Goal: Communication & Community: Answer question/provide support

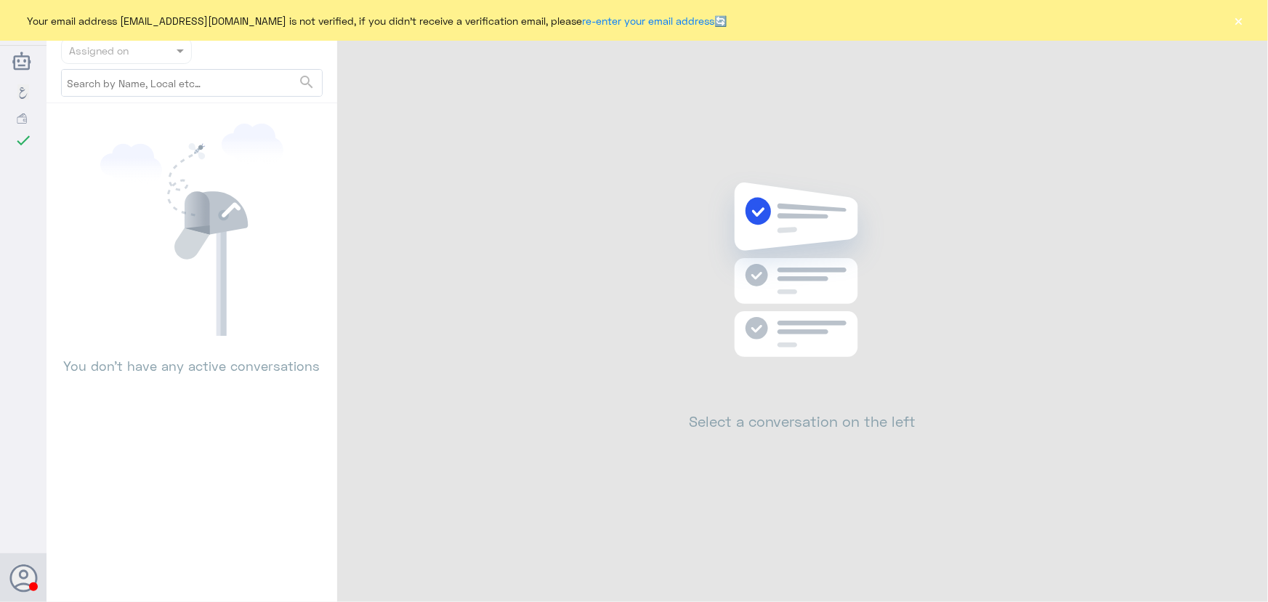
click at [1244, 20] on button "×" at bounding box center [1238, 20] width 15 height 15
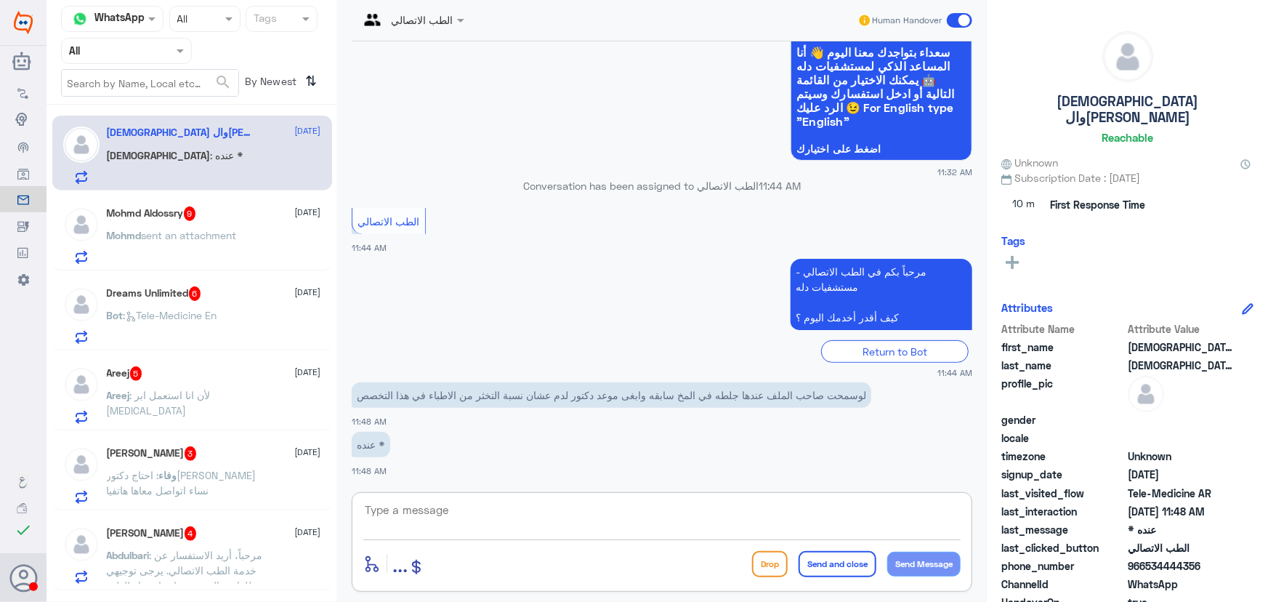
click at [454, 506] on textarea at bounding box center [661, 518] width 597 height 36
paste textarea "مرحباً معك نوف من الطب الاتصالي"
type textarea "مرحباً معك نوف من الطب الاتصالي"
click at [929, 562] on button "Send Message" at bounding box center [923, 563] width 73 height 25
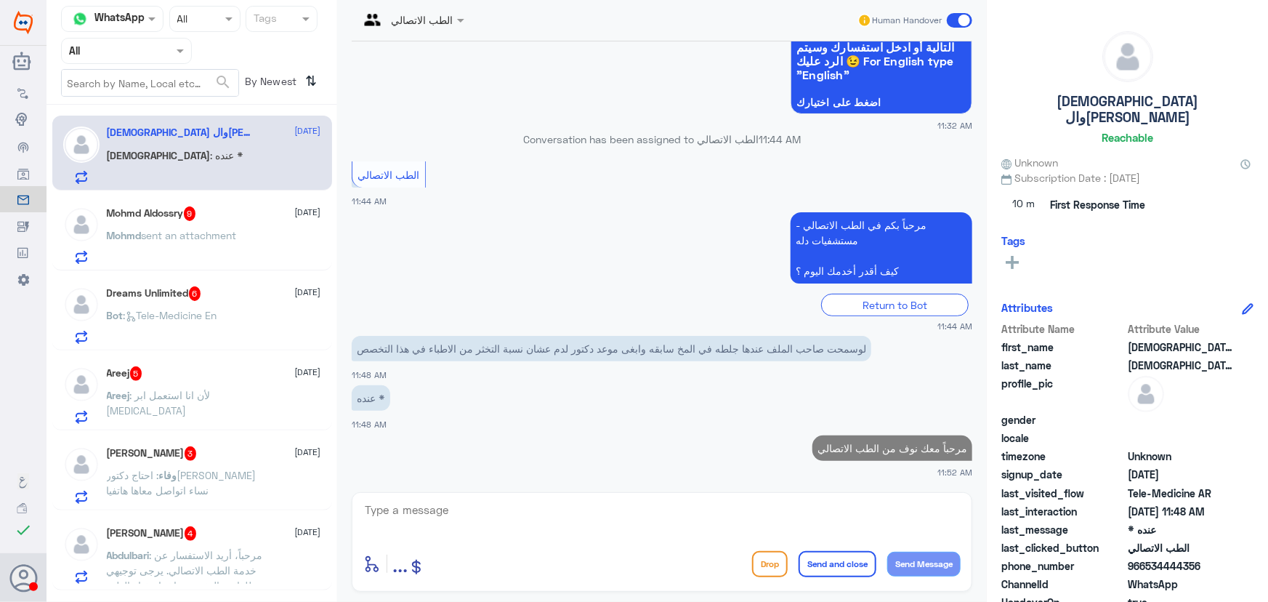
click at [652, 492] on div "enter flow name ... Drop Send and close Send Message" at bounding box center [662, 542] width 620 height 100
click at [578, 519] on textarea at bounding box center [661, 518] width 597 height 36
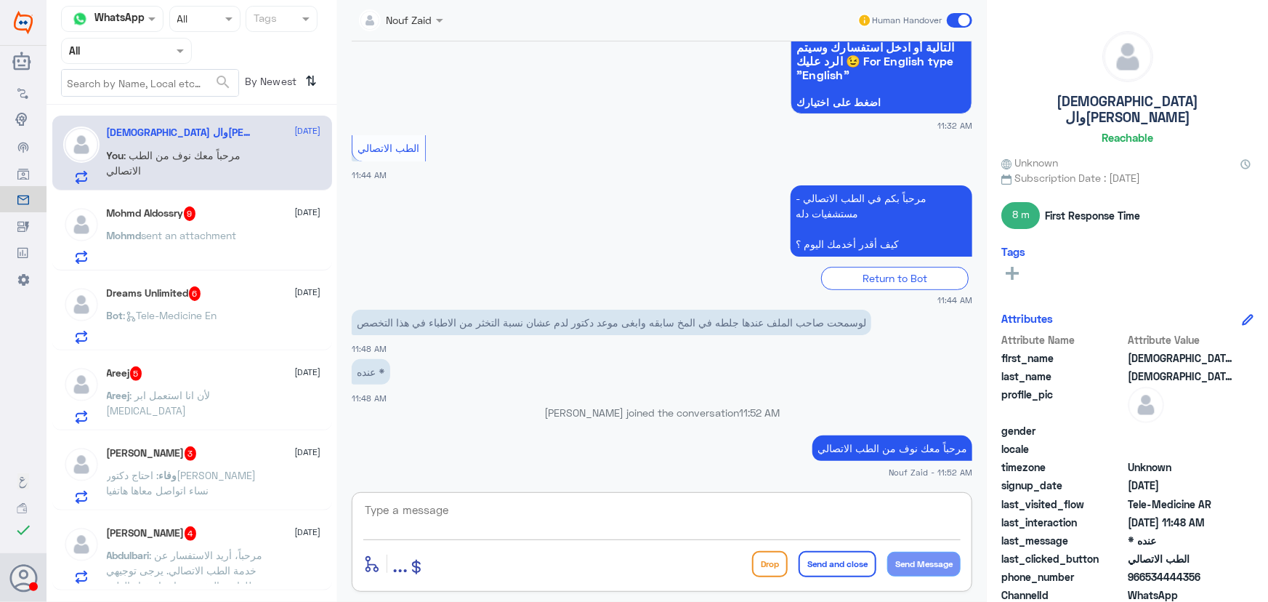
click at [700, 533] on textarea at bounding box center [661, 518] width 597 height 36
paste textarea "هنا الطب الاتصالي لكل مايخص الاستشارة الفورية من خلال التطبيق، يمكنك حجز الموعد…"
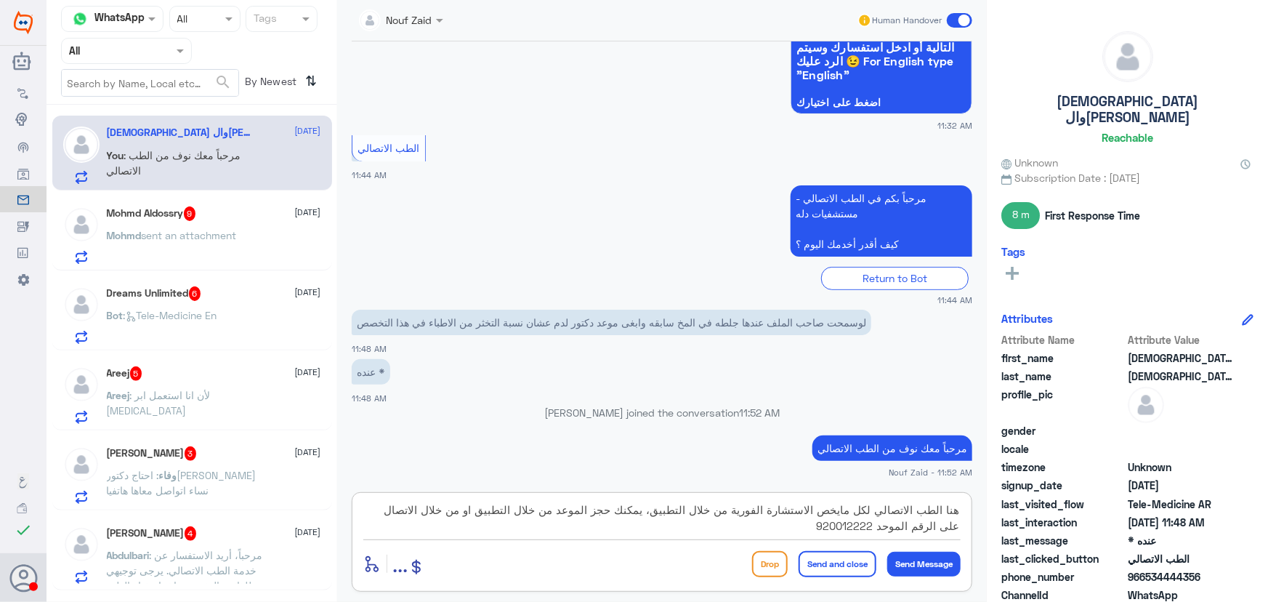
type textarea "هنا الطب الاتصالي لكل مايخص الاستشارة الفورية من خلال التطبيق، يمكنك حجز الموعد…"
click at [836, 574] on button "Send and close" at bounding box center [837, 564] width 78 height 26
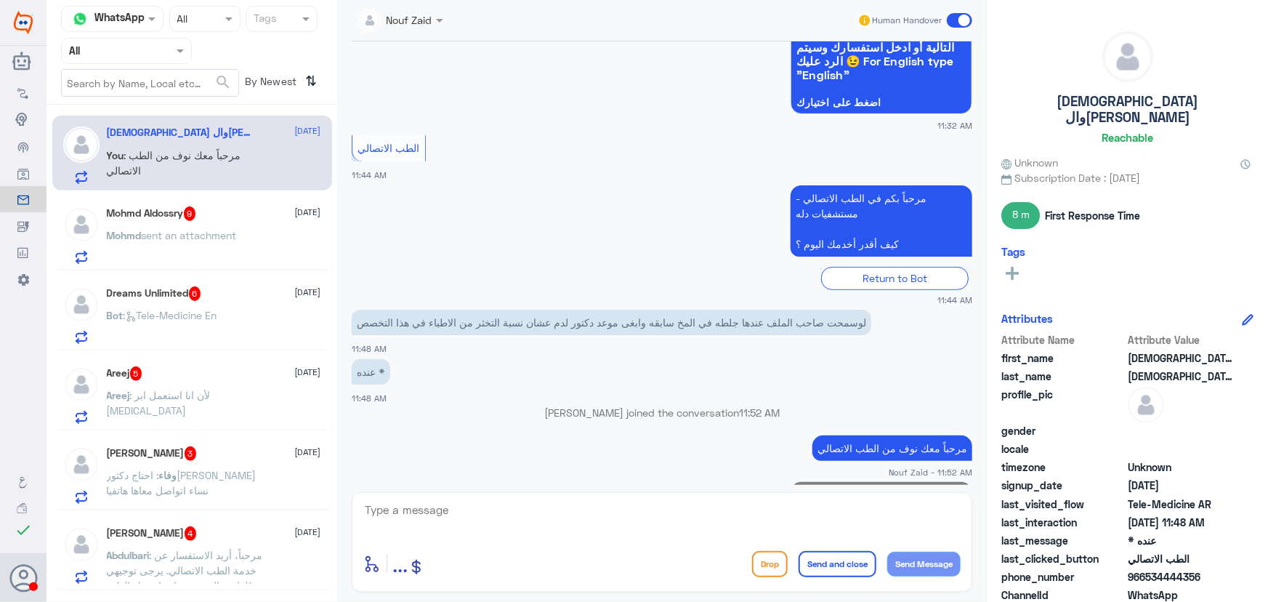
scroll to position [267, 0]
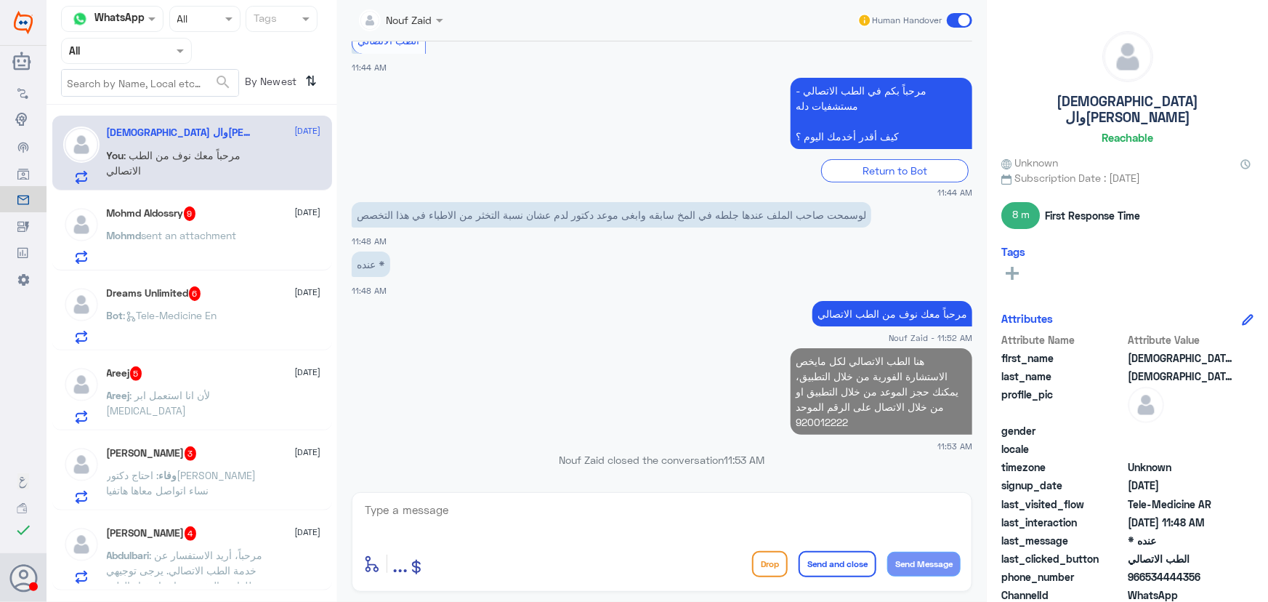
click at [190, 250] on p "Mohmd sent an attachment" at bounding box center [172, 245] width 130 height 36
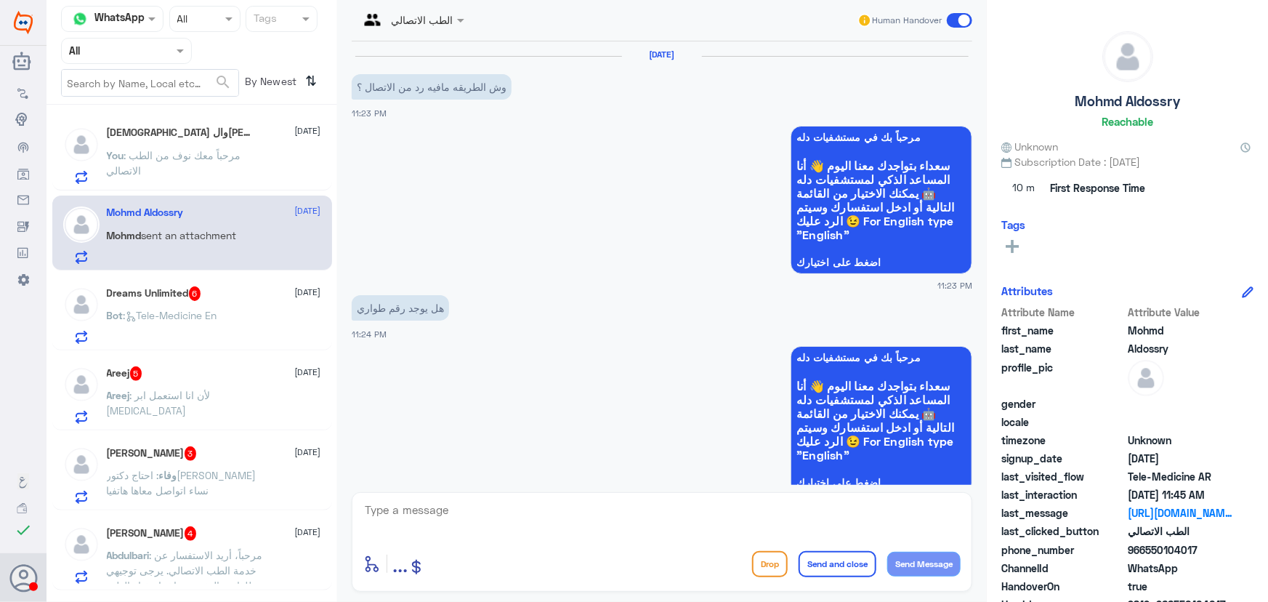
scroll to position [1062, 0]
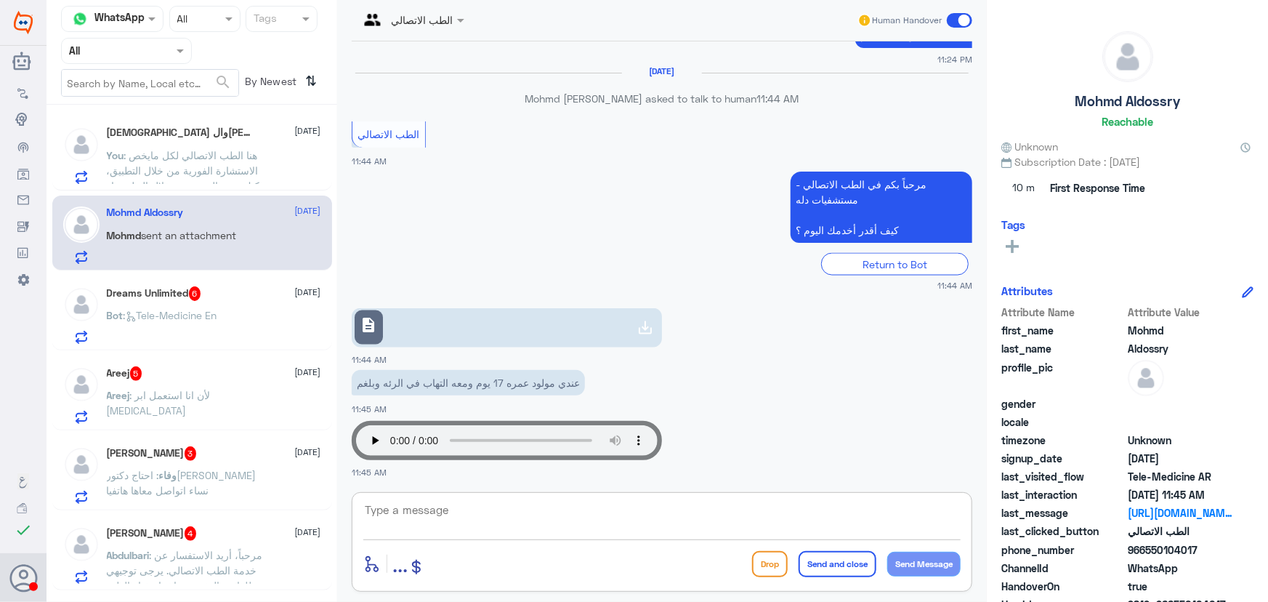
click at [574, 507] on textarea at bounding box center [661, 518] width 597 height 36
paste textarea "مرحباً معك نوف من الطب الاتصالي"
type textarea "مرحباً معك نوف من الطب الاتصالي"
click at [935, 567] on button "Send Message" at bounding box center [923, 563] width 73 height 25
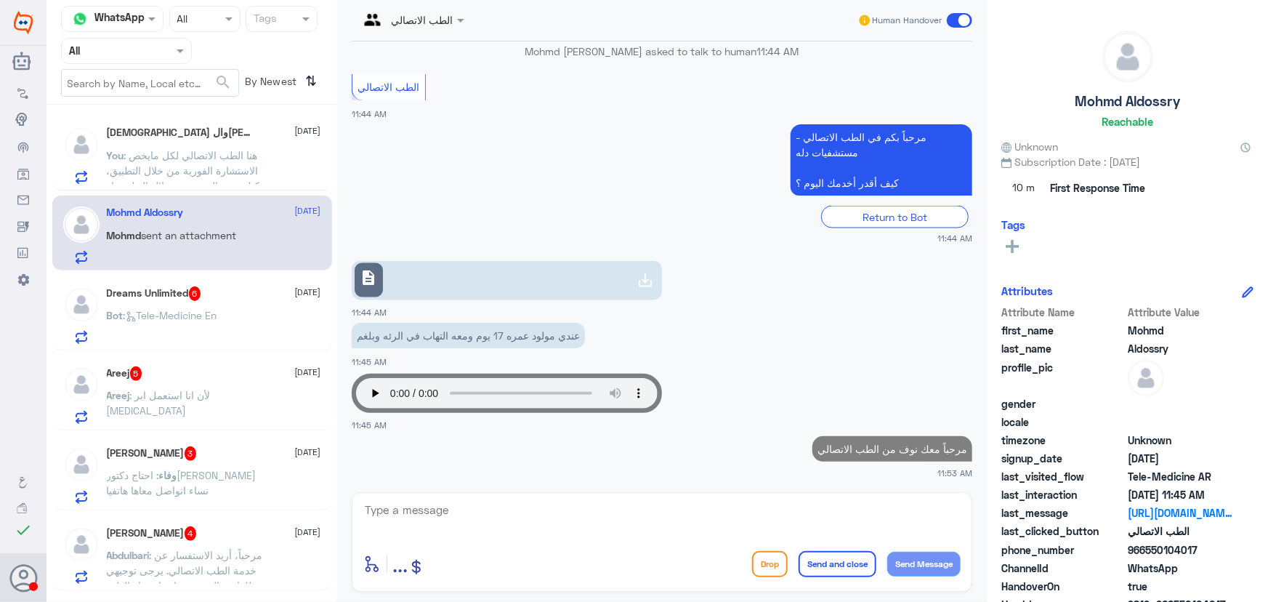
click at [781, 530] on textarea at bounding box center [661, 518] width 597 height 36
paste textarea "هنا الطب الاتصالي لكل مايخص الاستشارة الفورية من خلال التطبيق، يمكنك حجز الموعد…"
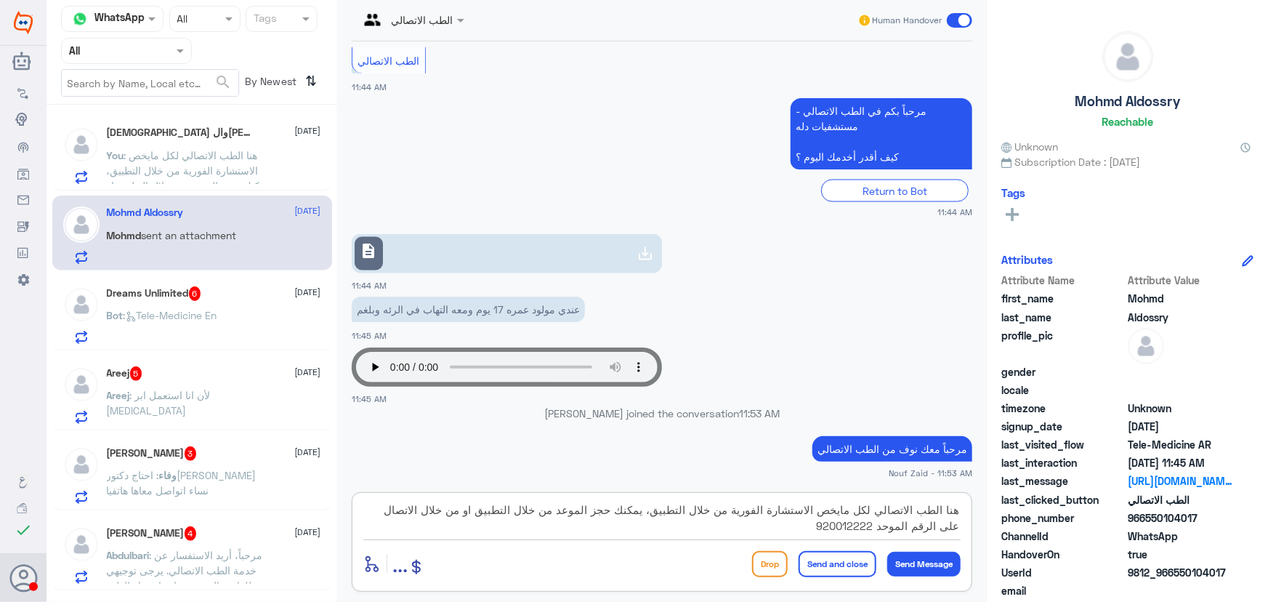
click at [660, 516] on textarea "هنا الطب الاتصالي لكل مايخص الاستشارة الفورية من خلال التطبيق، يمكنك حجز الموعد…" at bounding box center [661, 518] width 597 height 36
click at [527, 513] on textarea "هنا الطب الاتصالي لكل مايخص الاستشارة الفورية من خلال التطبيق مع طبيب عام ، يمك…" at bounding box center [661, 518] width 597 height 36
click at [501, 509] on textarea "هنا الطب الاتصالي لكل مايخص الاستشارة الفورية من خلال التطبيق مع طبيب عام ، يمك…" at bounding box center [661, 518] width 597 height 36
type textarea "هنا الطب الاتصالي لكل مايخص الاستشارة الفورية من خلال التطبيق مع طبيب عام ، يمك…"
click at [828, 557] on button "Send and close" at bounding box center [837, 564] width 78 height 26
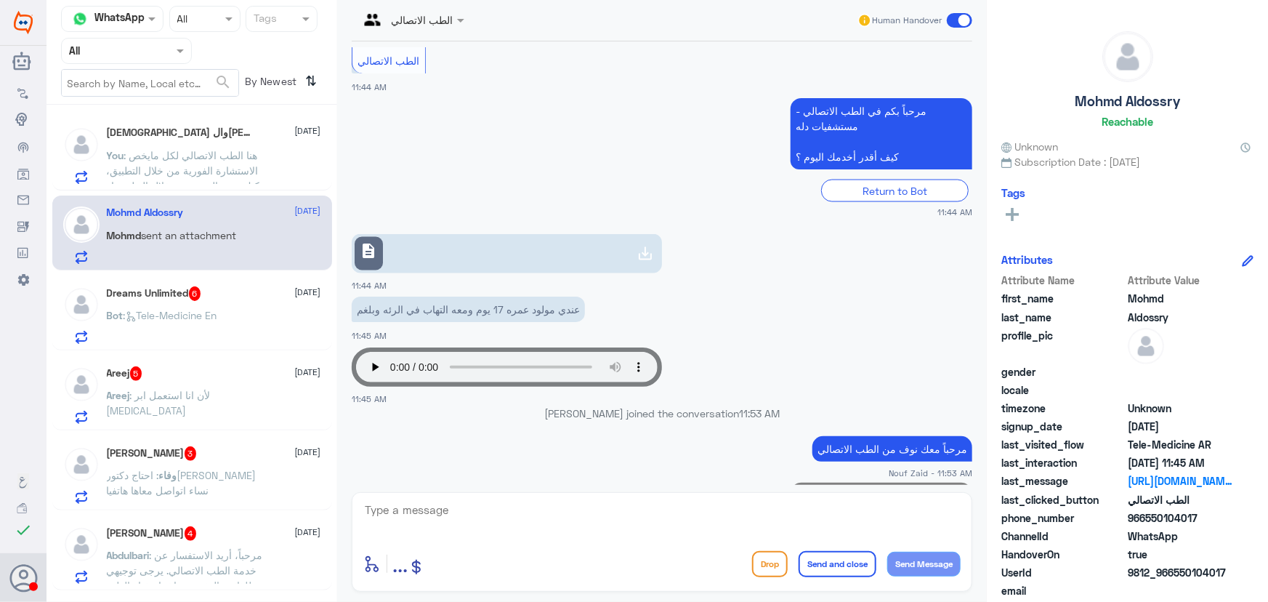
scroll to position [1217, 0]
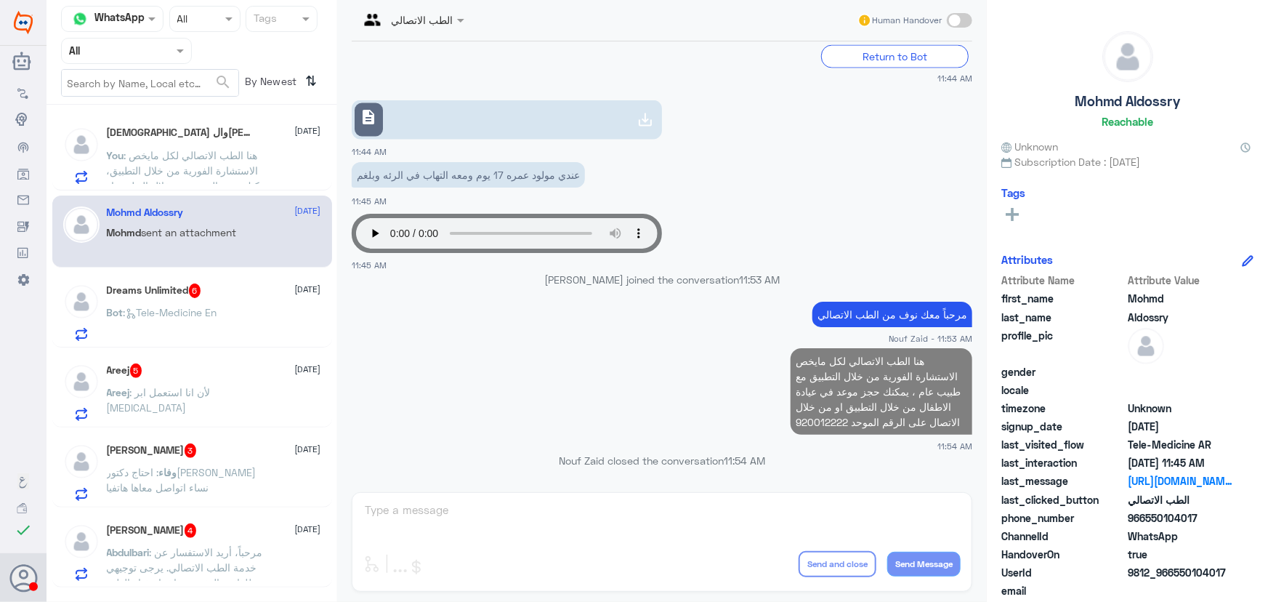
click at [218, 296] on div "Dreams Unlimited 6 8 October" at bounding box center [214, 290] width 214 height 15
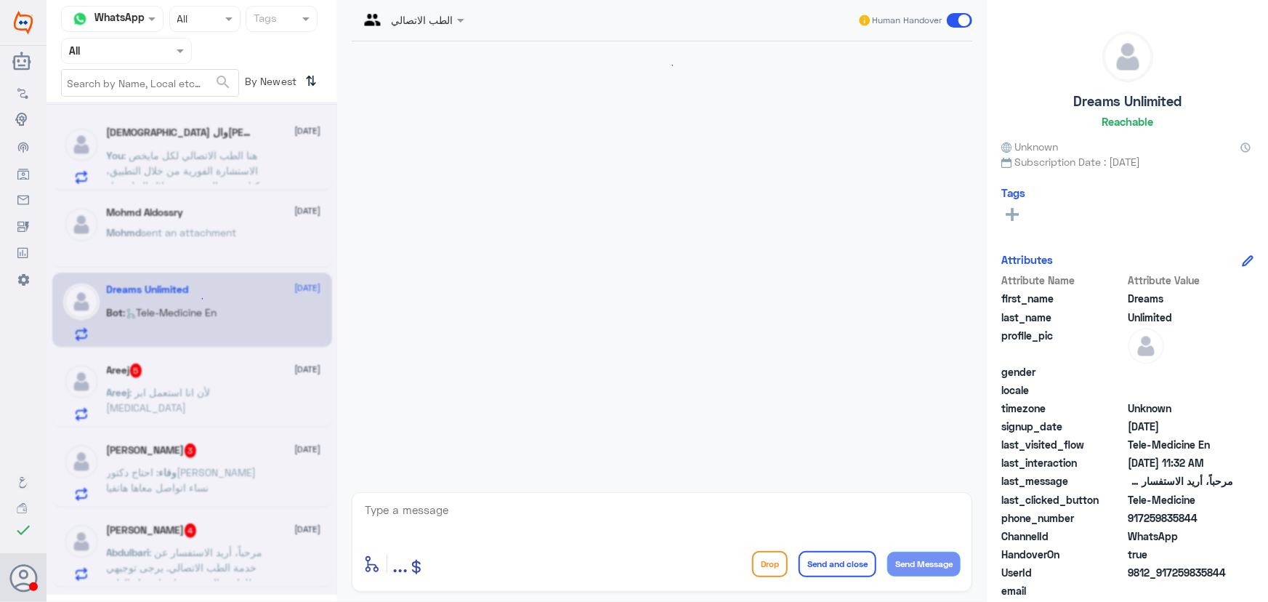
scroll to position [896, 0]
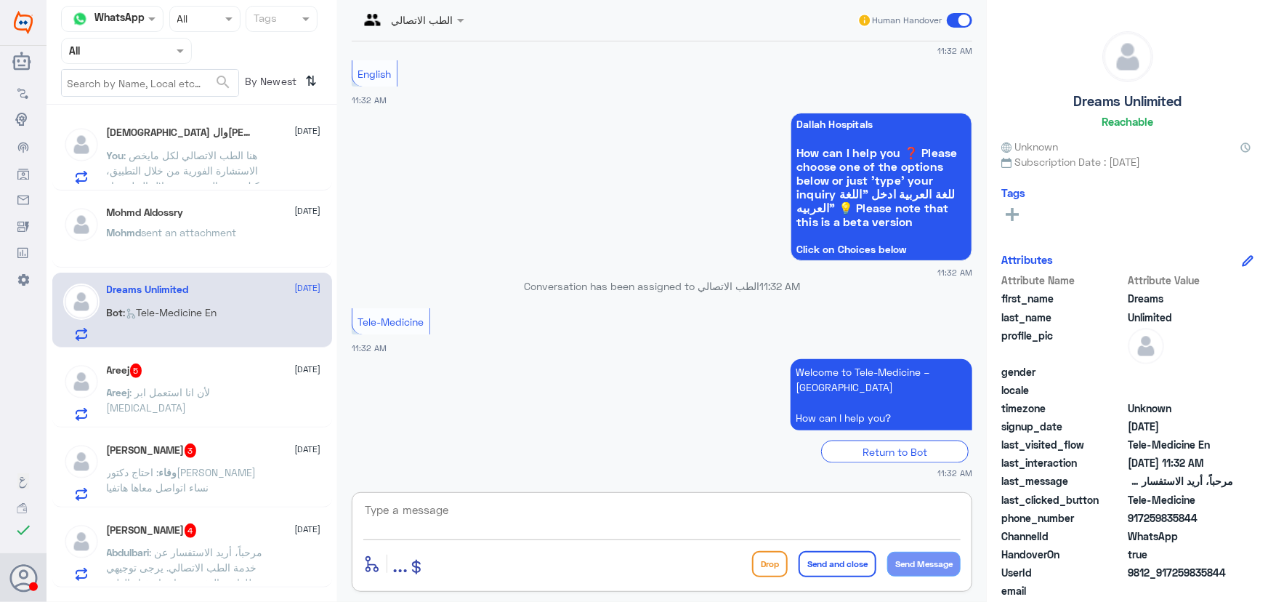
click at [658, 510] on textarea at bounding box center [661, 518] width 597 height 36
click at [535, 521] on textarea at bounding box center [661, 518] width 597 height 36
paste textarea "مرحباً معك نوف من الطب الاتصالي"
type textarea "مرحباً معك نوف من الطب الاتصالي كيف اقدر اساعدك"
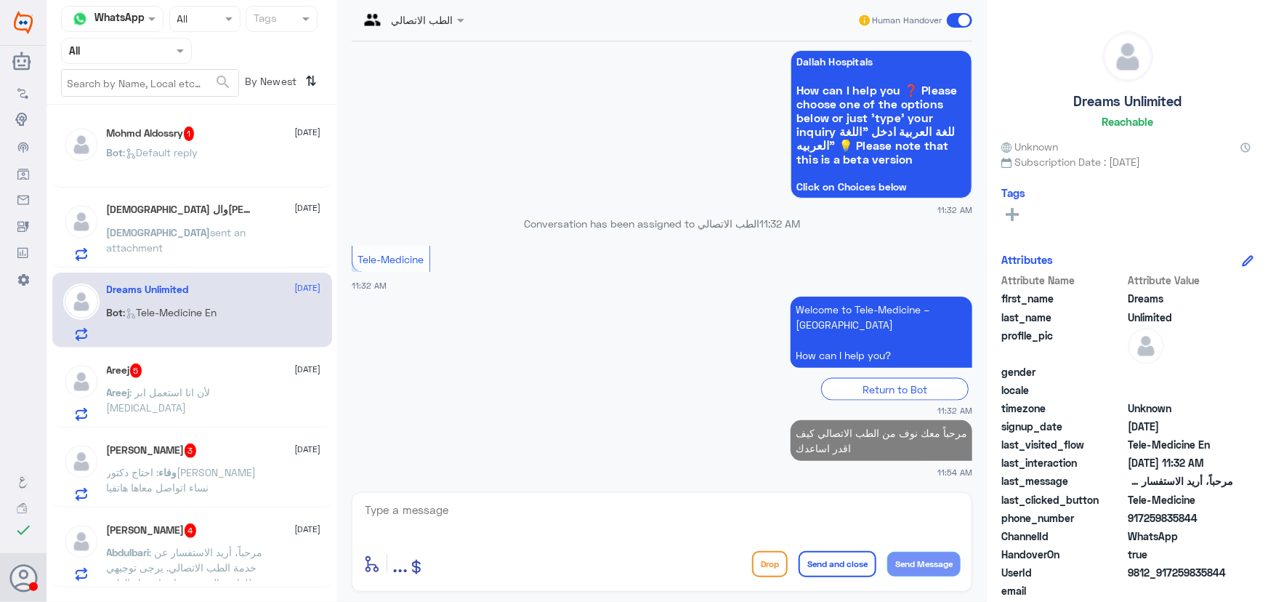
click at [206, 370] on div "Areej 5 8 October" at bounding box center [214, 370] width 214 height 15
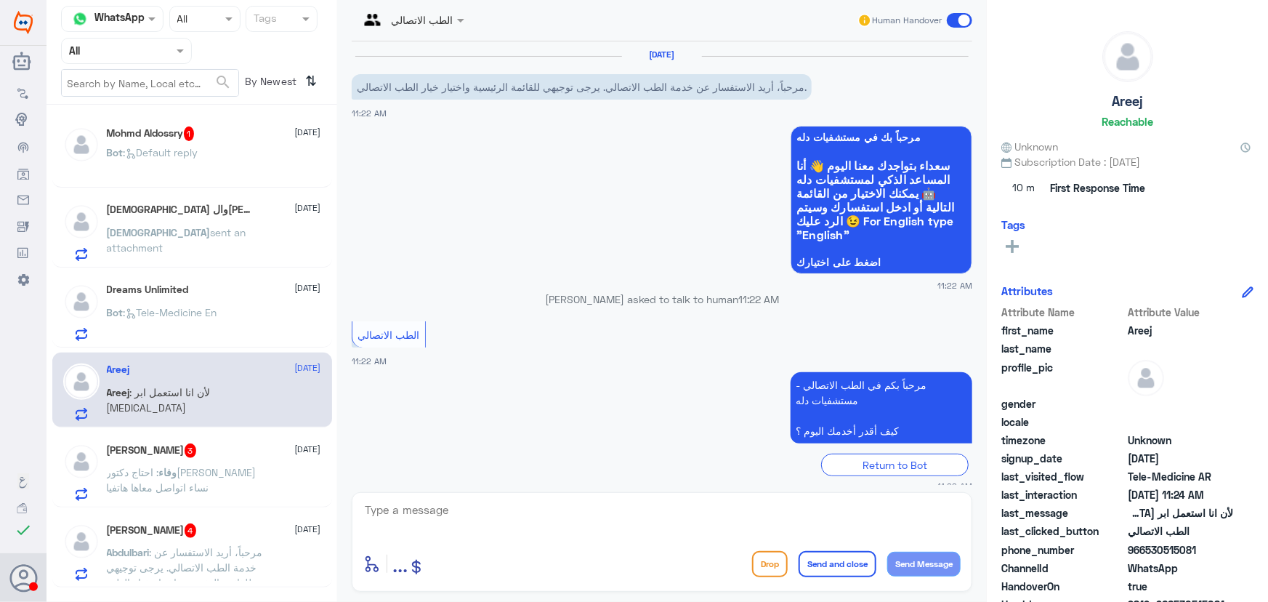
scroll to position [314, 0]
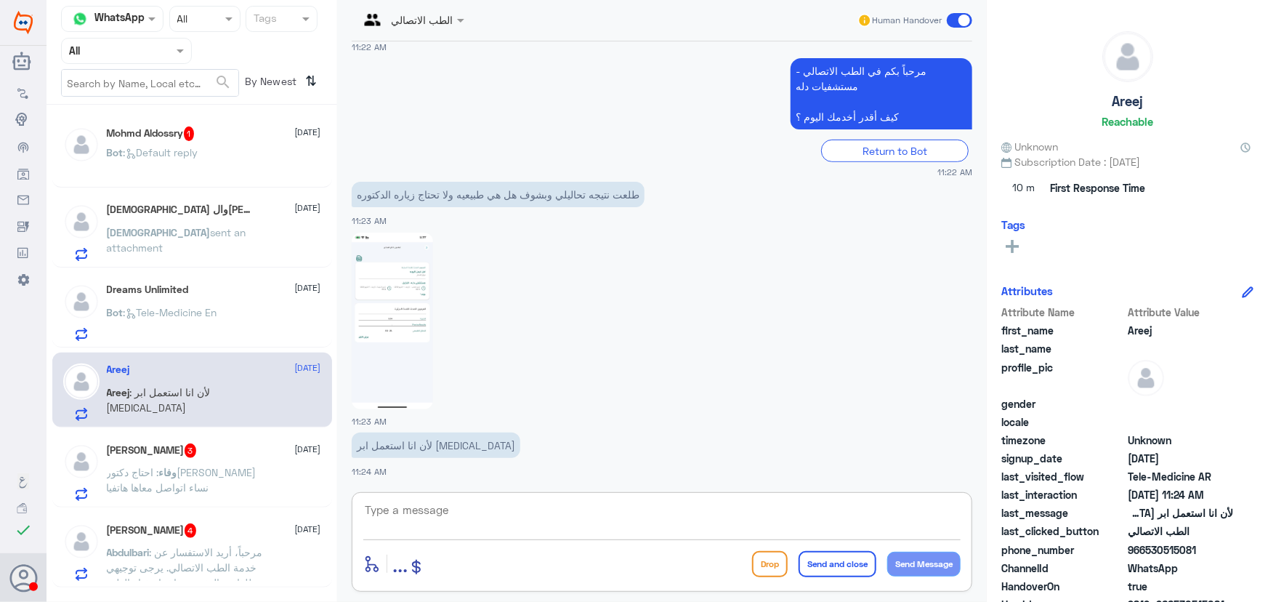
drag, startPoint x: 627, startPoint y: 517, endPoint x: 621, endPoint y: 530, distance: 13.7
click at [621, 530] on textarea at bounding box center [661, 518] width 597 height 36
paste textarea "مرحباً معك نوف من الطب الاتصالي"
type textarea "مرحباً معك نوف من الطب الاتصالي"
click at [939, 572] on button "Send Message" at bounding box center [923, 563] width 73 height 25
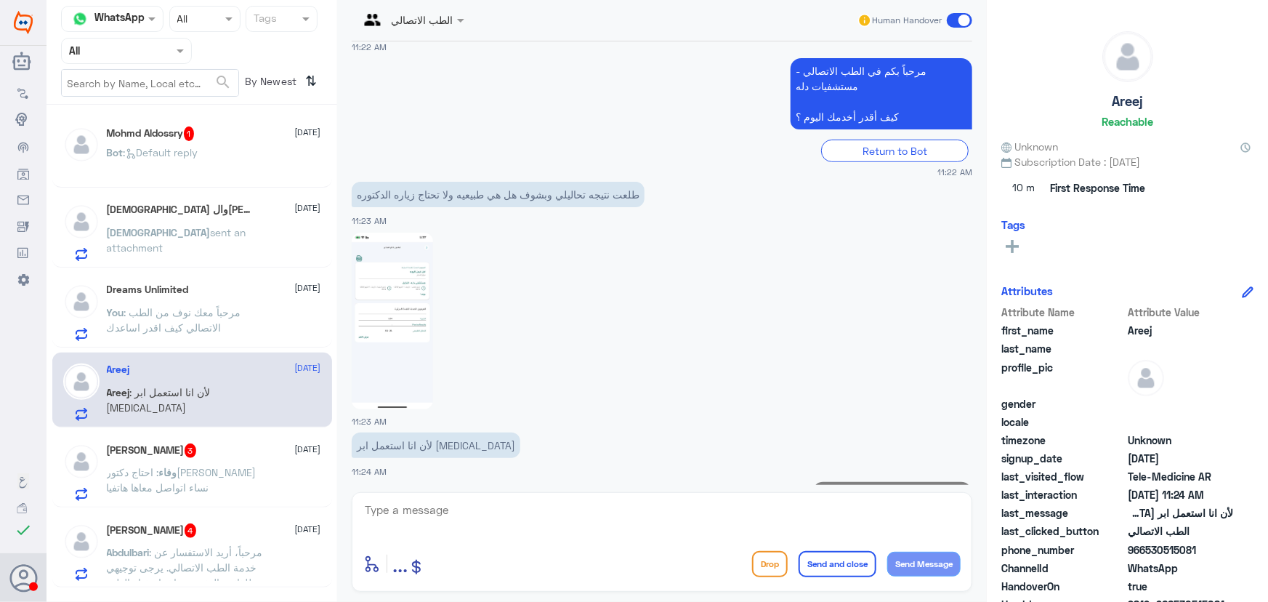
scroll to position [360, 0]
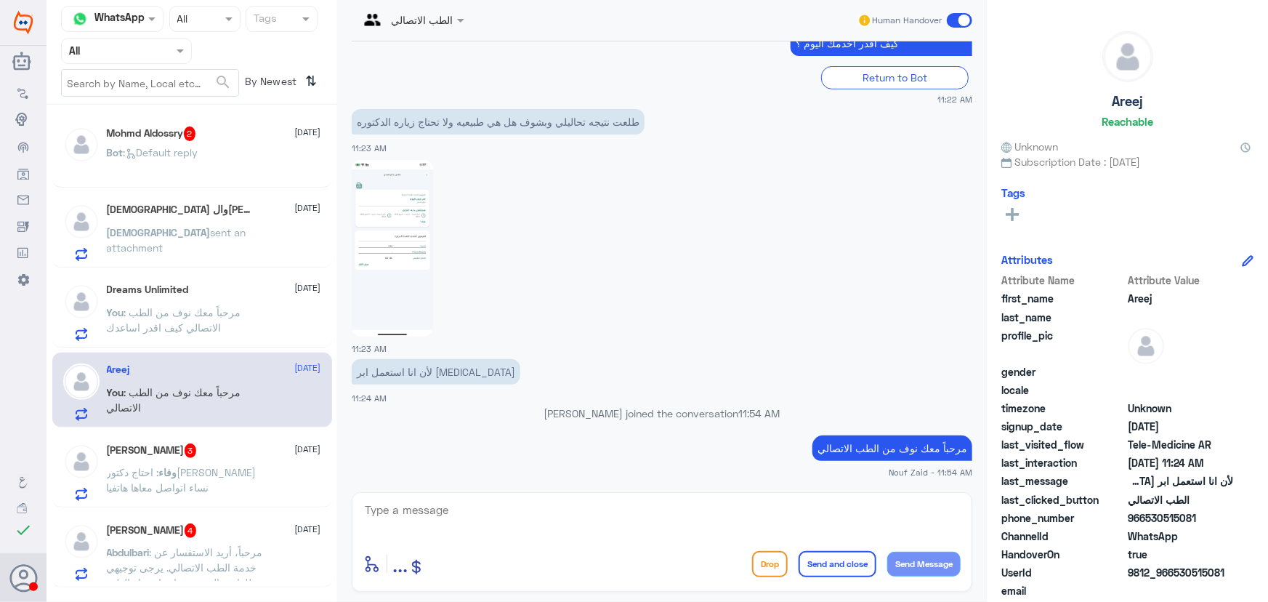
click at [520, 509] on textarea at bounding box center [661, 518] width 597 height 36
paste textarea "لقراءة التحاليل يمكنك الاستفادة من خدمة الاستشارة الفورية من خلال التطبيق بحيث …"
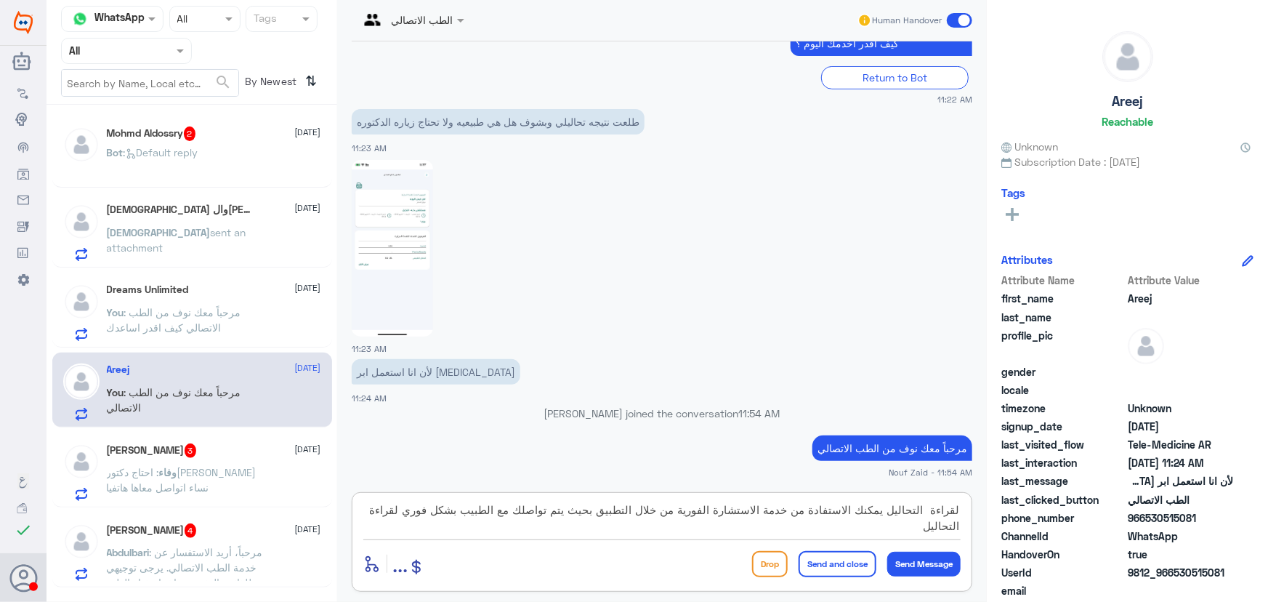
type textarea "لقراءة التحاليل يمكنك الاستفادة من خدمة الاستشارة الفورية من خلال التطبيق بحيث …"
click at [836, 570] on button "Send and close" at bounding box center [837, 564] width 78 height 26
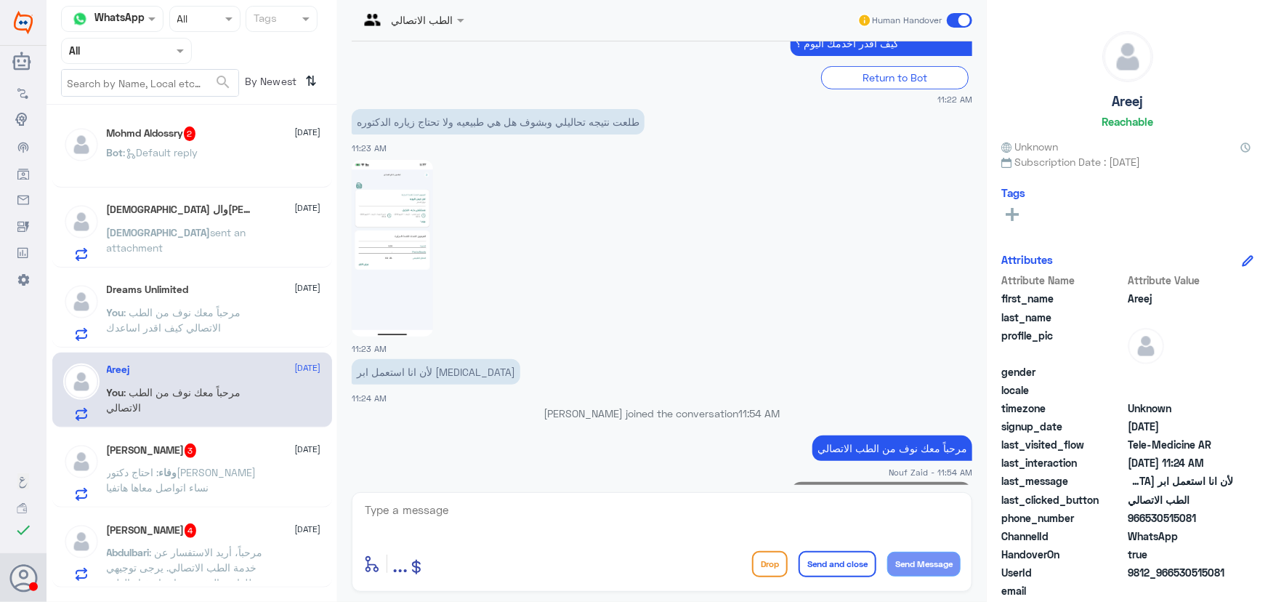
scroll to position [453, 0]
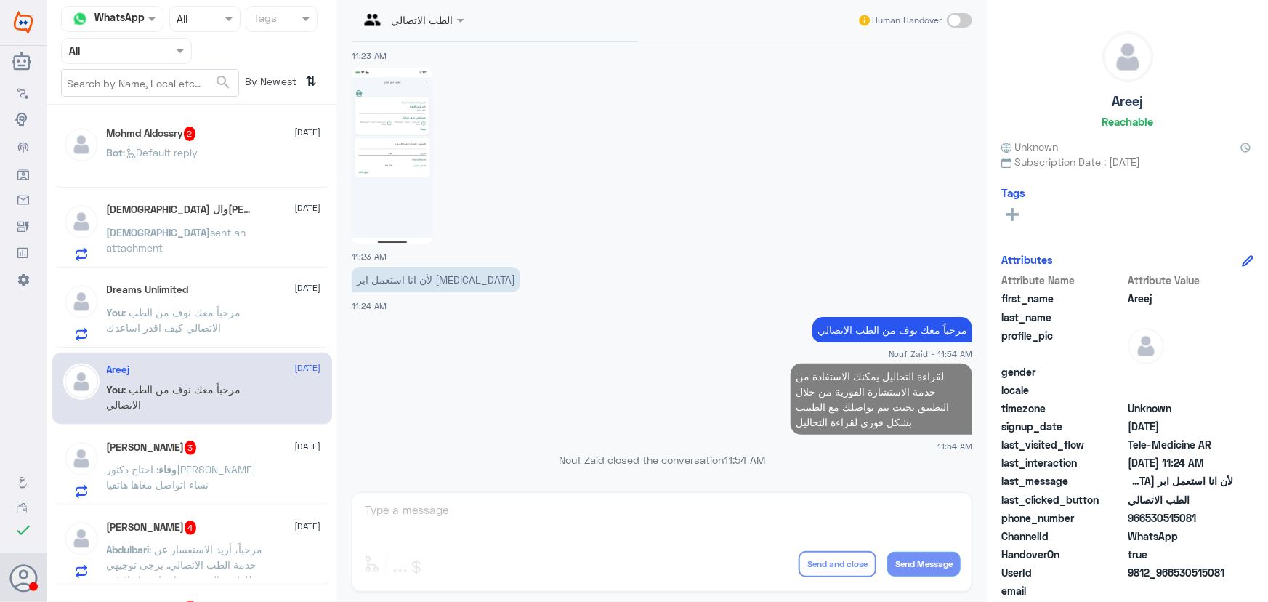
click at [211, 458] on div "وفاء بنت محمد 3 8 October وفاء : احتاج دكتوره نساء اتواصل معاها هاتفيا" at bounding box center [214, 468] width 214 height 57
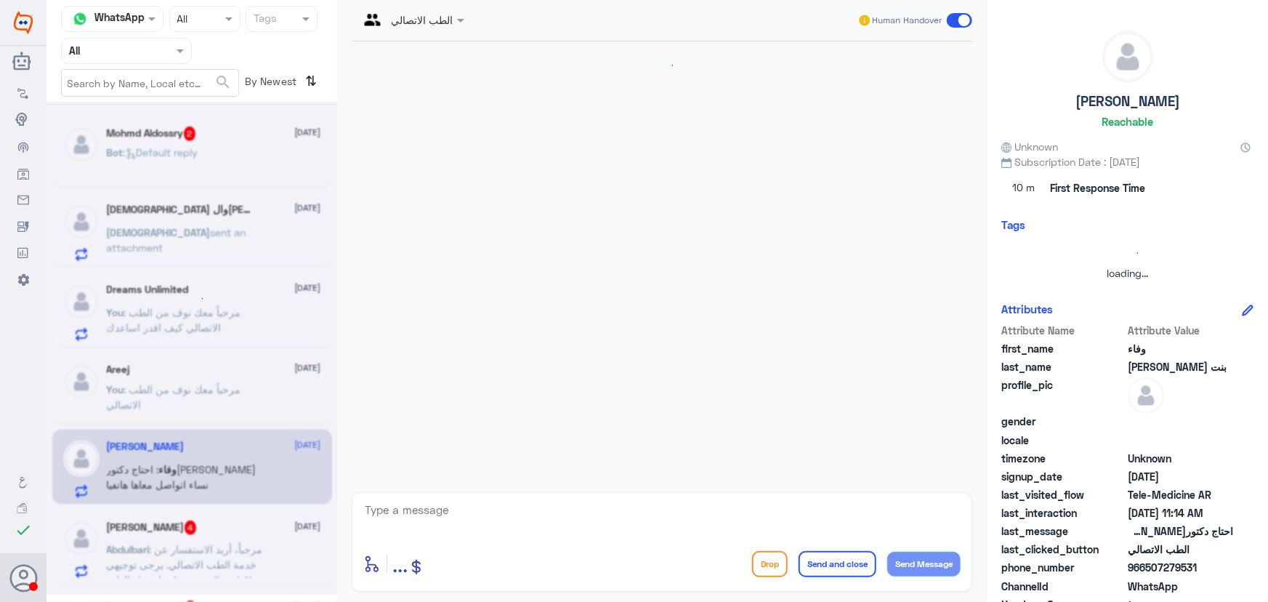
scroll to position [64, 0]
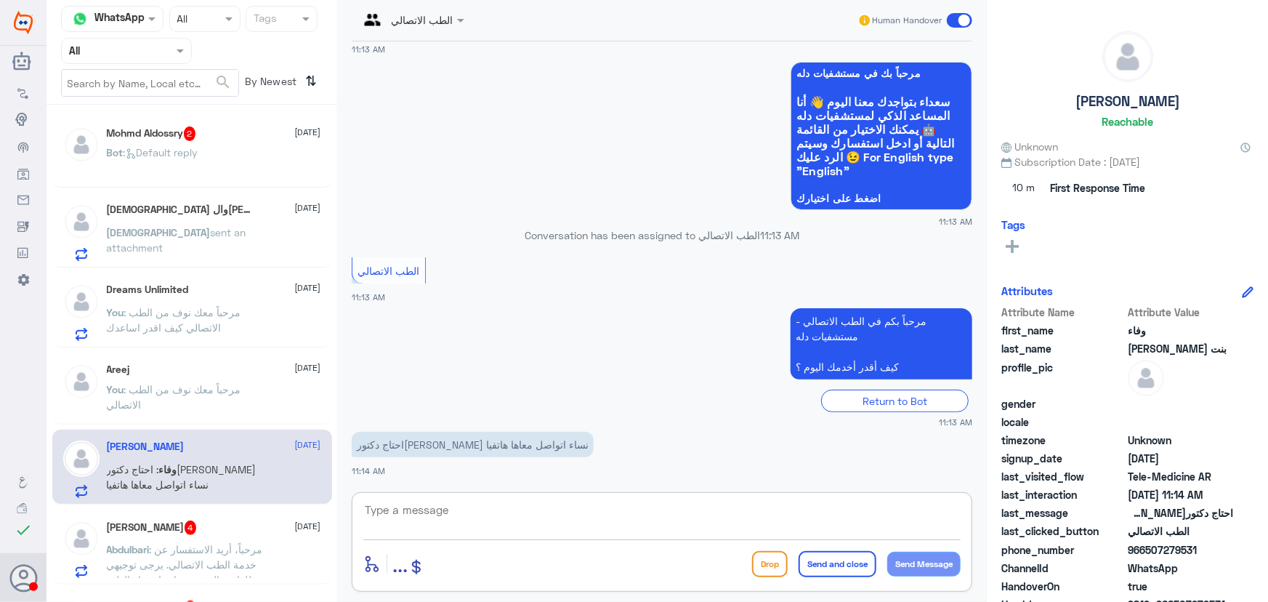
click at [461, 530] on textarea at bounding box center [661, 518] width 597 height 36
paste textarea "مرحباً معك نوف من الطب الاتصالي"
type textarea "مرحباً معك نوف من الطب الاتصالي"
click at [947, 571] on button "Send Message" at bounding box center [923, 563] width 73 height 25
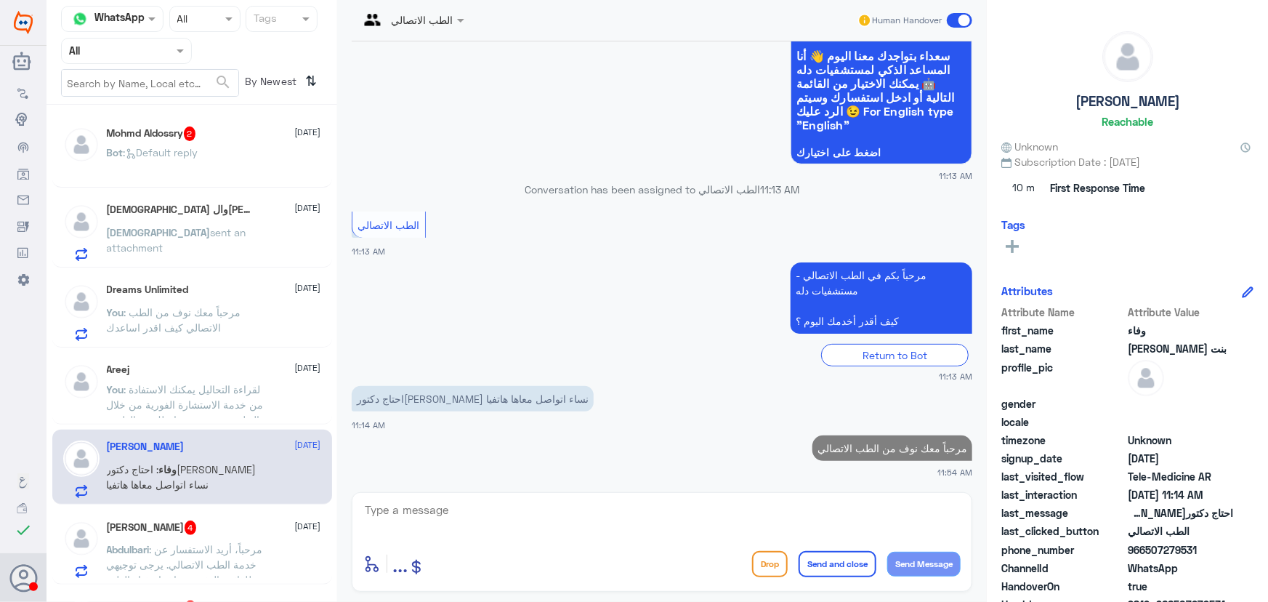
click at [828, 522] on textarea at bounding box center [661, 518] width 597 height 36
paste textarea "هنا الطب الاتصالي لكل مايخص الاستشارة الفورية من خلال التطبيق، يمكنك حجز الموعد…"
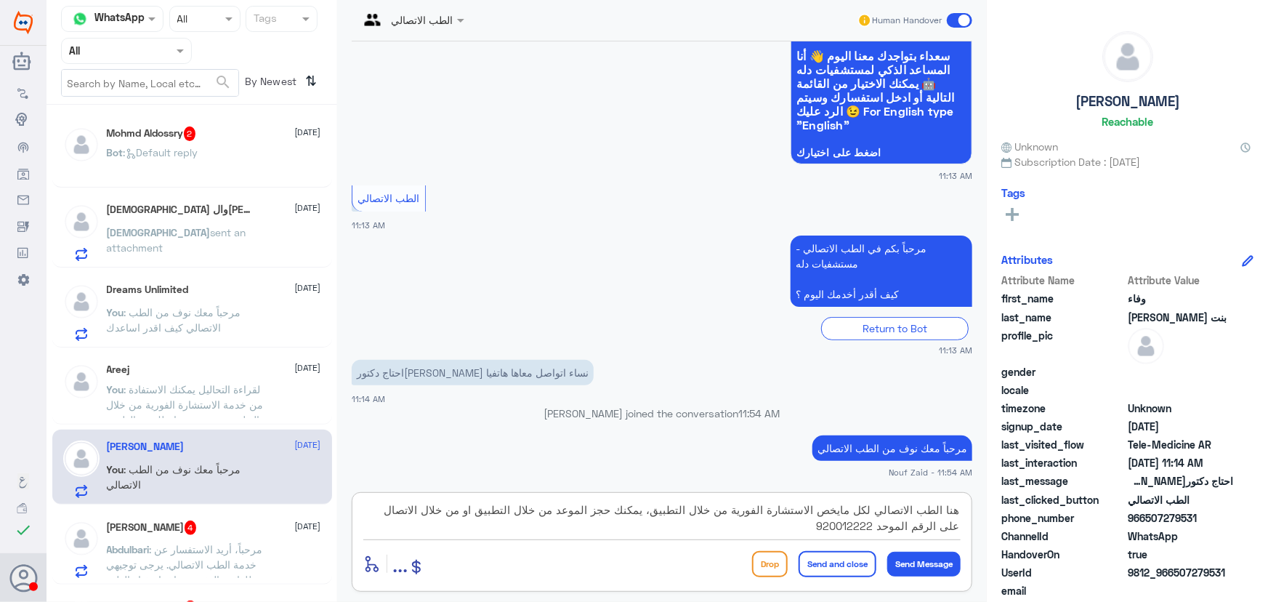
click at [660, 516] on textarea "هنا الطب الاتصالي لكل مايخص الاستشارة الفورية من خلال التطبيق، يمكنك حجز الموعد…" at bounding box center [661, 518] width 597 height 36
click at [658, 511] on textarea "هنا الطب الاتصالي لكل مايخص الاستشارة الفورية من خلال التطبيق، يمكنك حجز الموعد…" at bounding box center [661, 518] width 597 height 36
click at [653, 513] on textarea "هنا الطب الاتصالي لكل مايخص الاستشارة الفورية من خلال التطبيق، يمكنك حجز الموعد…" at bounding box center [661, 518] width 597 height 36
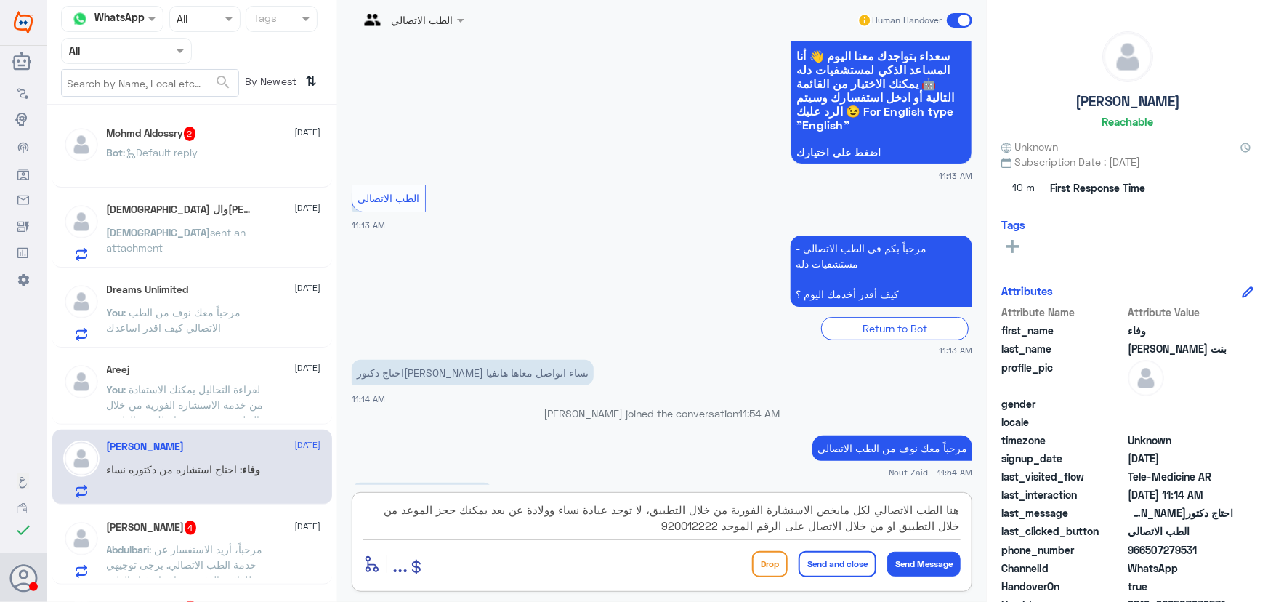
scroll to position [160, 0]
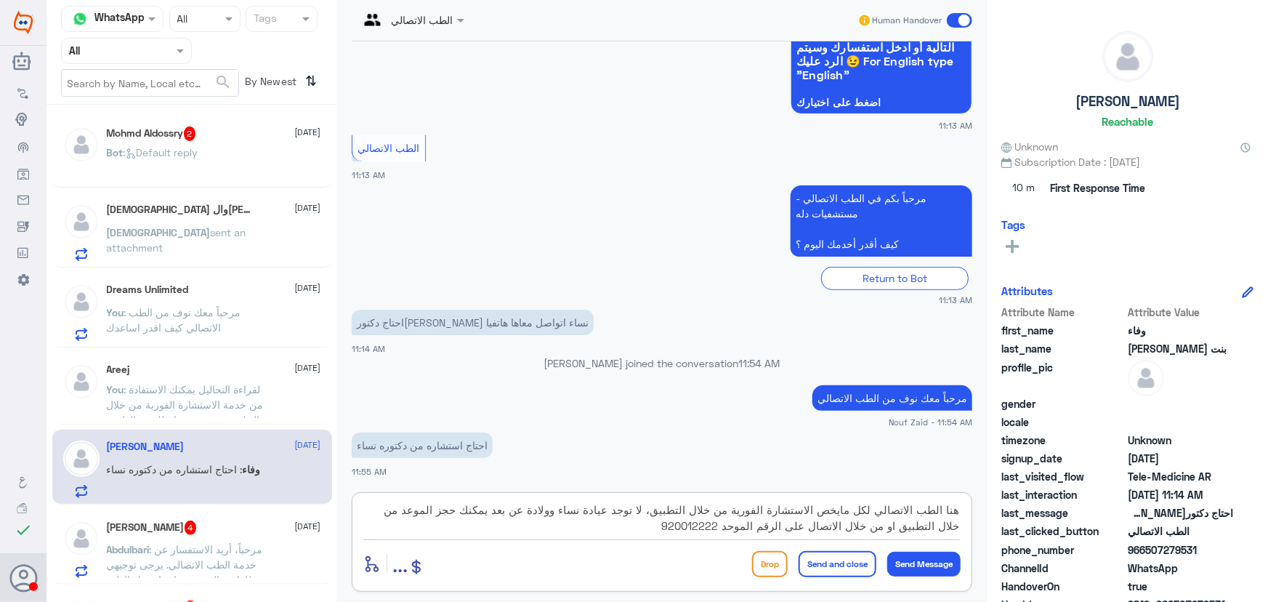
click at [434, 511] on textarea "هنا الطب الاتصالي لكل مايخص الاستشارة الفورية من خلال التطبيق، لا توجد عيادة نس…" at bounding box center [661, 518] width 597 height 36
click at [658, 513] on textarea "هنا الطب الاتصالي لكل مايخص الاستشارة الفورية من خلال التطبيق، لا توجد عيادة نس…" at bounding box center [661, 518] width 597 height 36
type textarea "هنا الطب الاتصالي لكل مايخص الاستشارة الفورية من خلال التطبيق مع طبيب عام ، لا …"
click at [828, 561] on button "Send and close" at bounding box center [837, 564] width 78 height 26
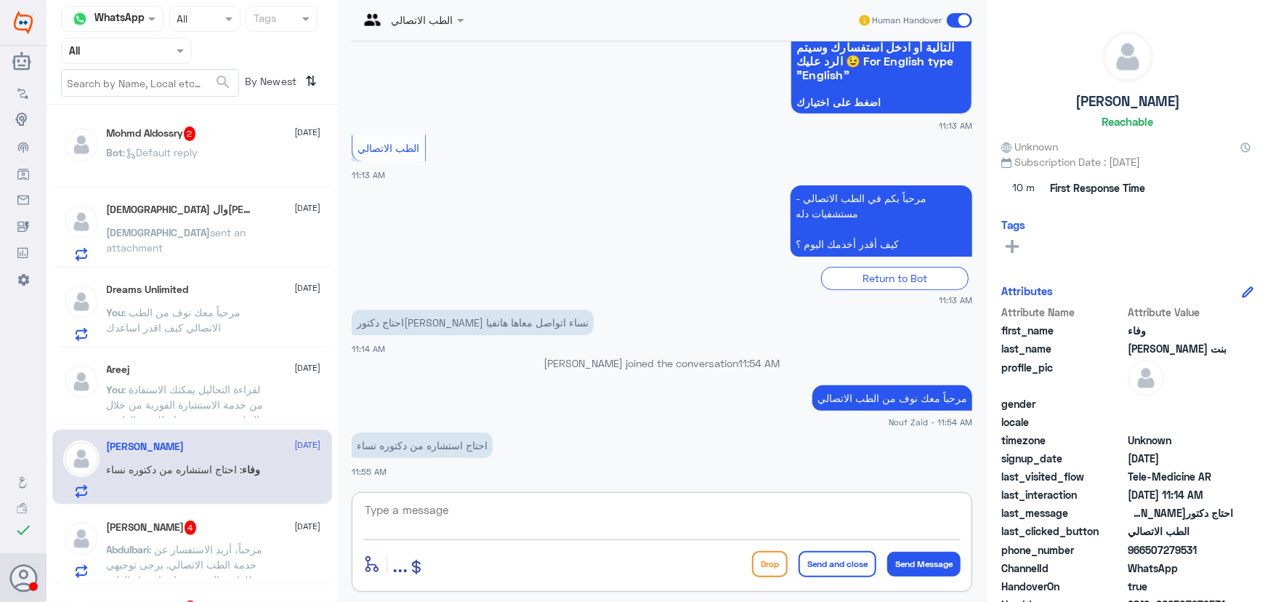
scroll to position [283, 0]
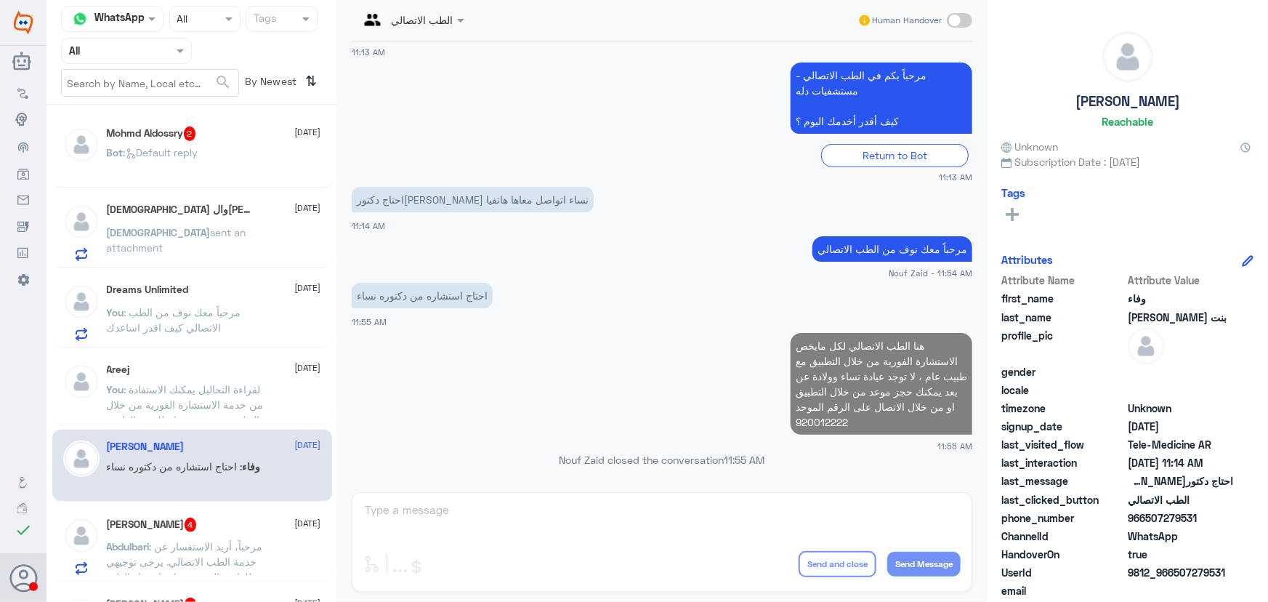
click at [171, 515] on div "Abdulbari Albalawi 4 8 October Abdulbari : مرحباً، أريد الاستفسار عن خدمة الطب …" at bounding box center [192, 543] width 280 height 75
click at [176, 538] on p "Abdulbari : مرحباً، أريد الاستفسار عن خدمة الطب الاتصالي. يرجى توجيهي للقائمة ا…" at bounding box center [188, 556] width 163 height 36
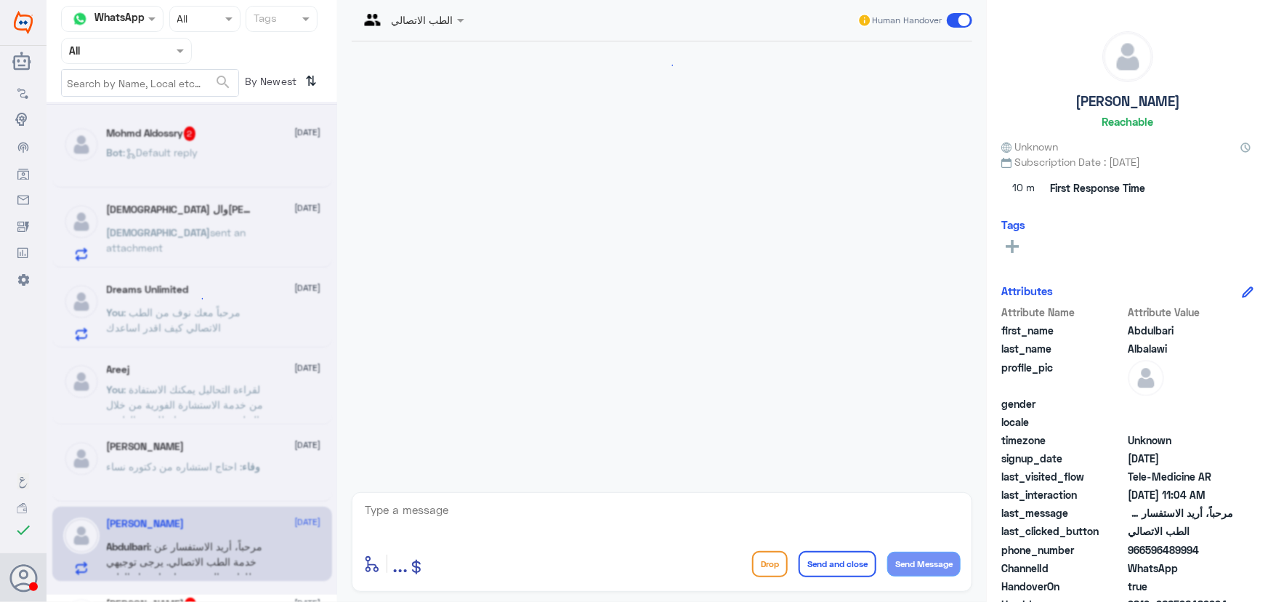
scroll to position [113, 0]
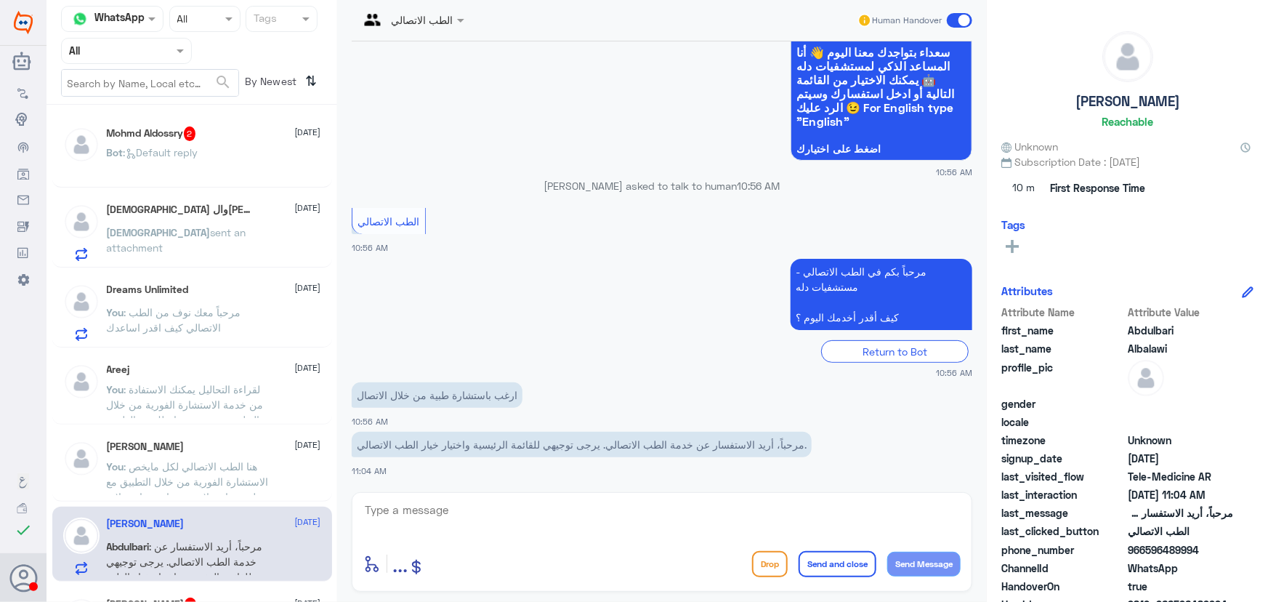
click at [509, 513] on textarea at bounding box center [661, 518] width 597 height 36
paste textarea "مرحباً معك نوف من الطب الاتصالي"
type textarea "مرحباً معك نوف من الطب الاتصالي"
click at [955, 567] on button "Send Message" at bounding box center [923, 563] width 73 height 25
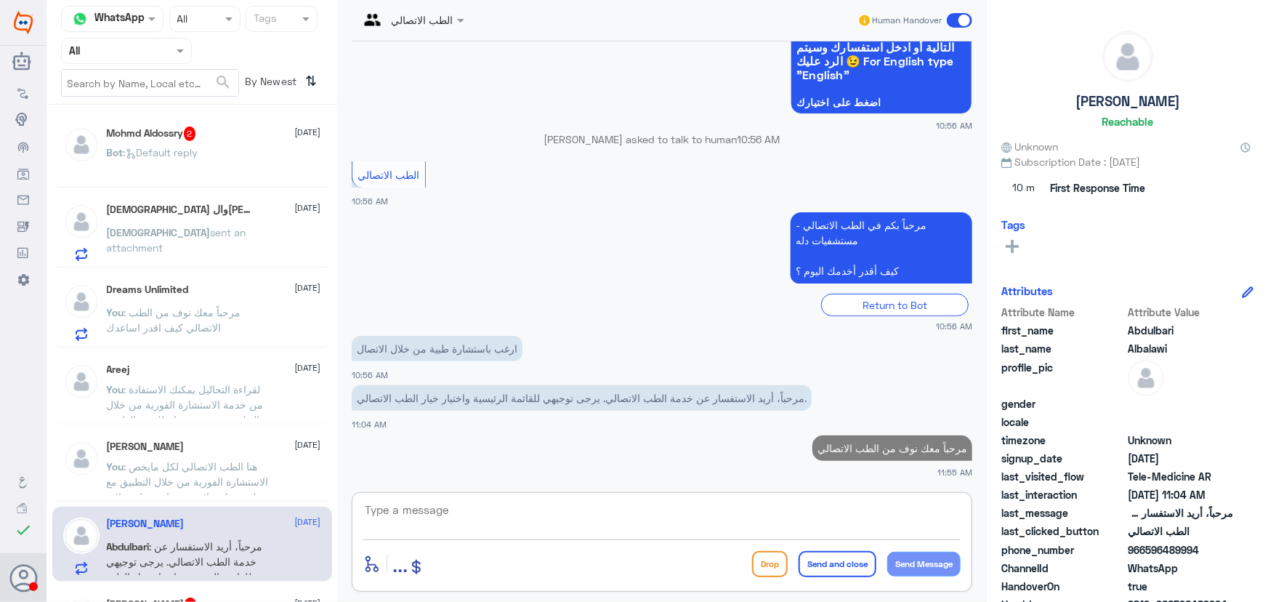
click at [729, 506] on textarea at bounding box center [661, 518] width 597 height 36
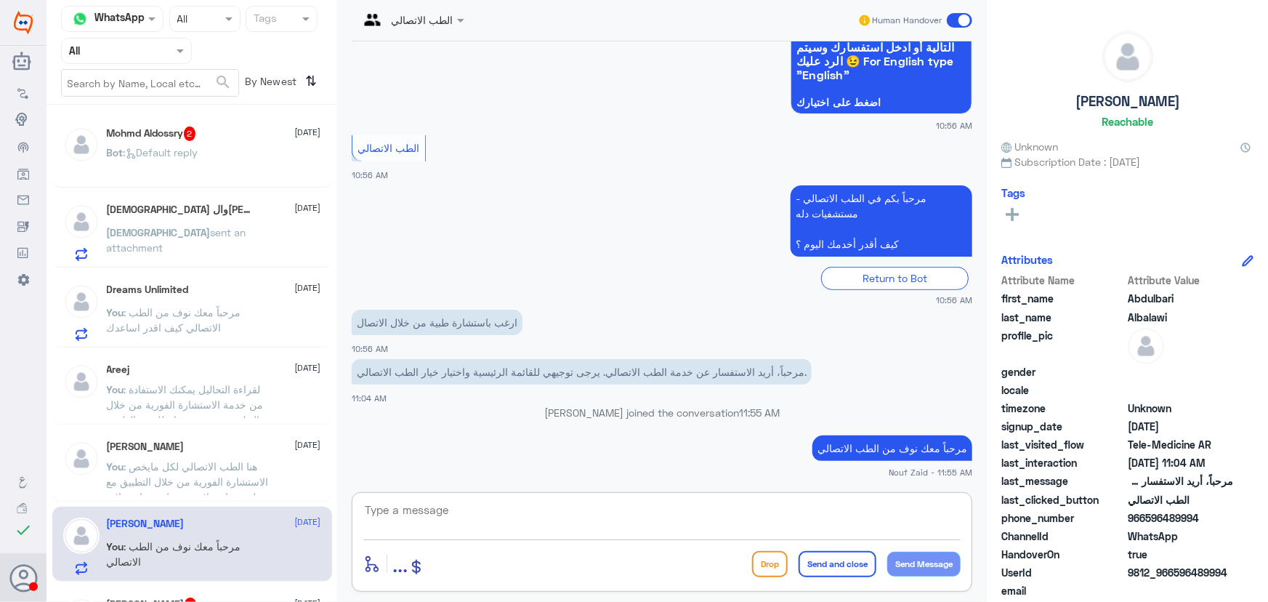
click at [530, 507] on textarea at bounding box center [661, 518] width 597 height 36
paste textarea "هنا الطب الاتصالي لكل مايخص الاستشارة الفورية من خلال التطبيق والتي من خلالها ي…"
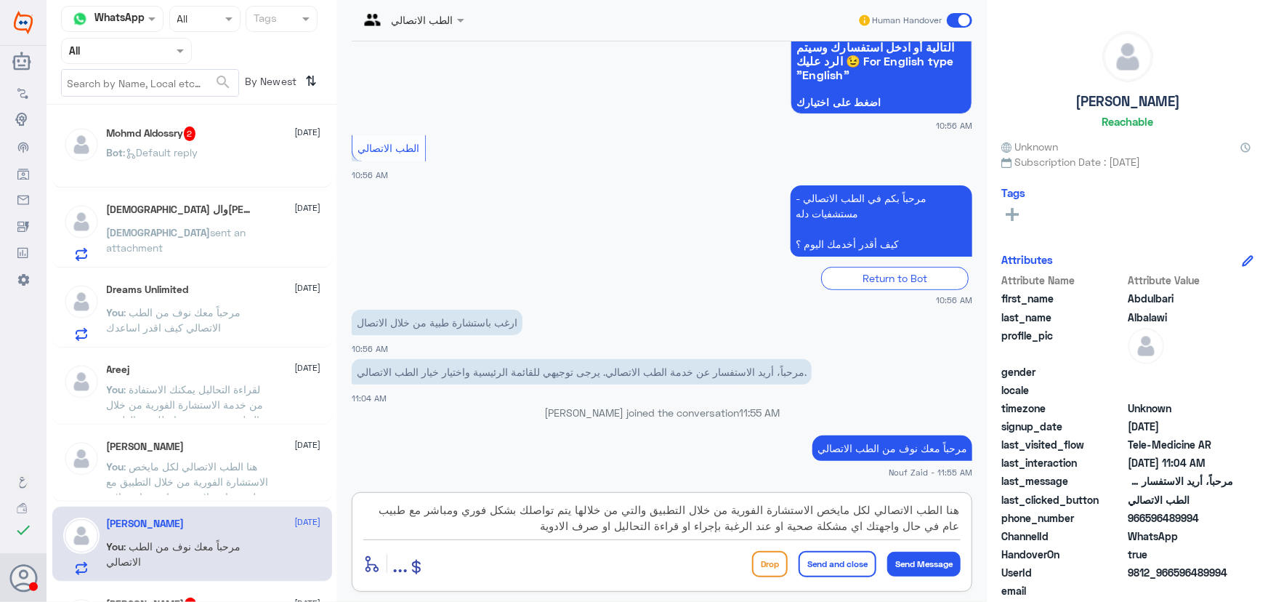
drag, startPoint x: 820, startPoint y: 511, endPoint x: 1010, endPoint y: 507, distance: 189.7
click at [1008, 507] on div "Channel WhatsApp Status × All Tags Agent Filter All search By Newest ⇅ Mohmd Al…" at bounding box center [656, 303] width 1221 height 606
click at [915, 511] on textarea "يمكنك الاتفادة من خدمة الاستشارة الفورية من خلال التطبيق والتي من خلالها يتم تو…" at bounding box center [661, 518] width 597 height 36
type textarea "يمكنك الاستفادة من خدمة الاستشارة الفورية من خلال التطبيق والتي من خلالها يتم ت…"
click at [919, 562] on button "Send Message" at bounding box center [923, 563] width 73 height 25
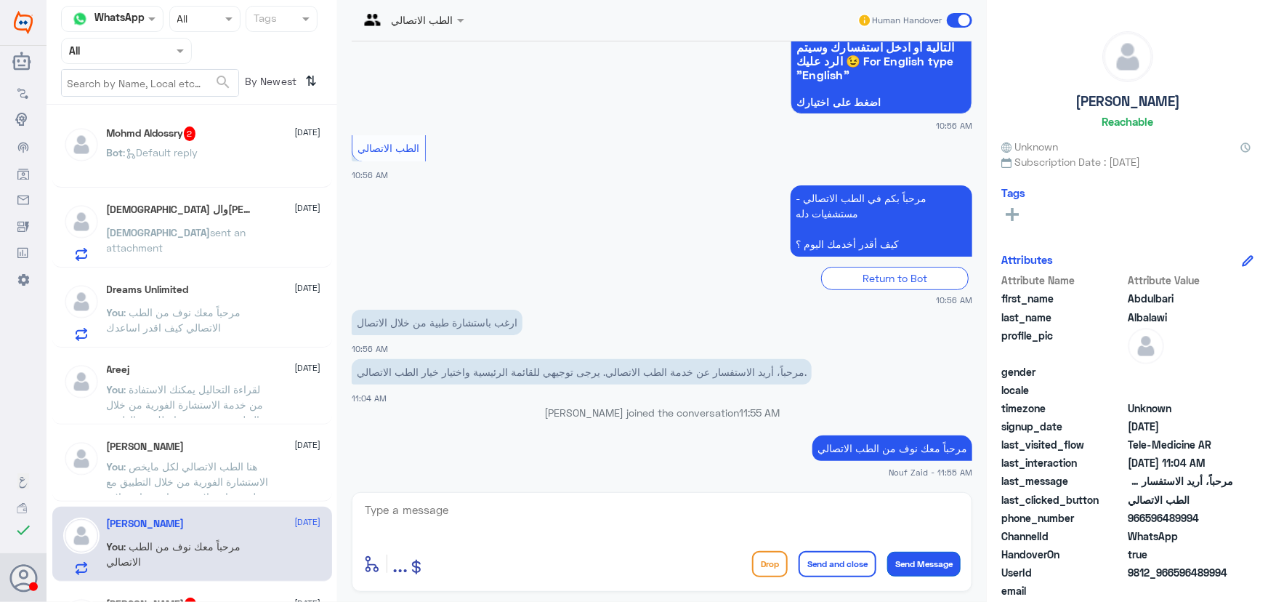
scroll to position [283, 0]
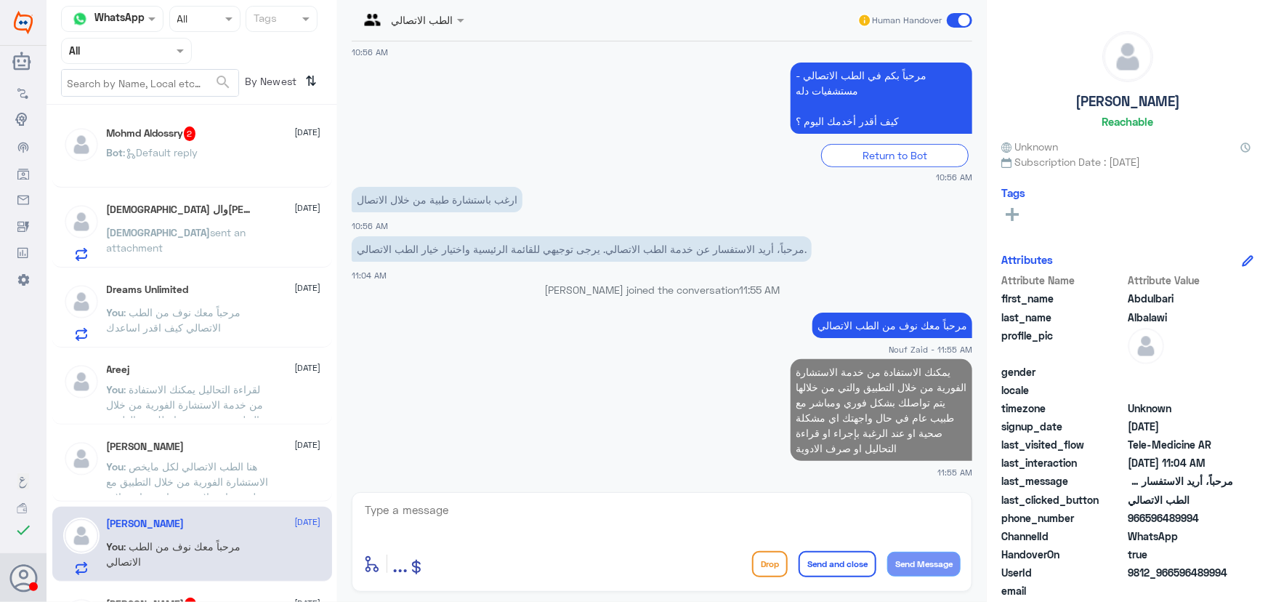
click at [244, 176] on div "Bot : Default reply" at bounding box center [214, 164] width 214 height 33
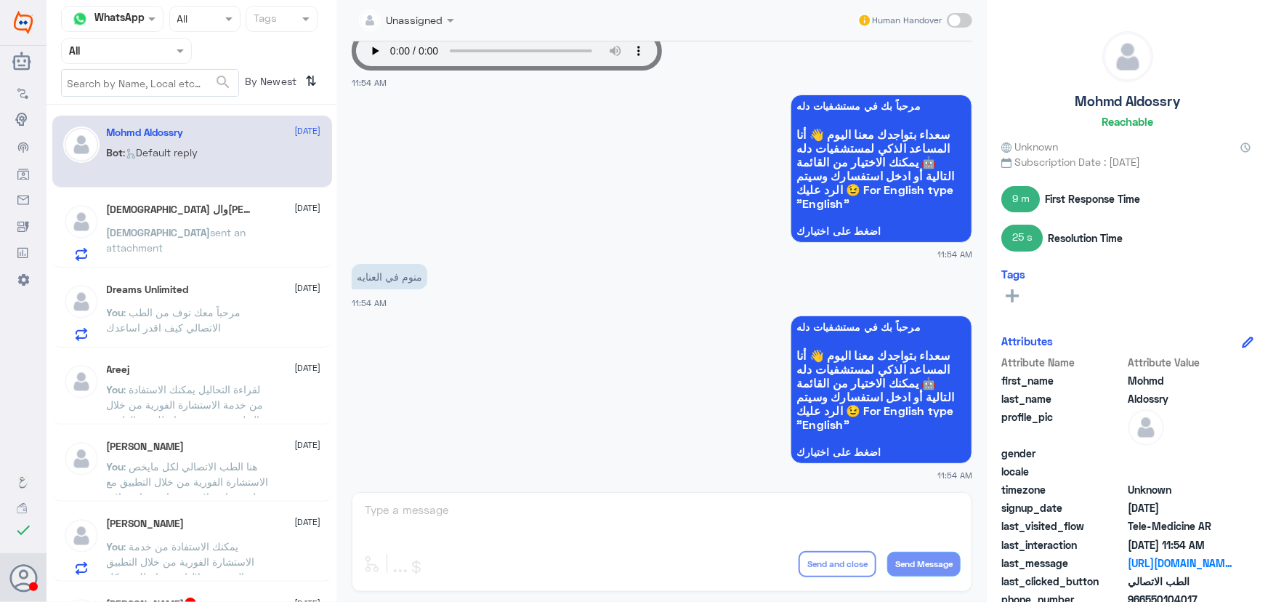
scroll to position [1037, 0]
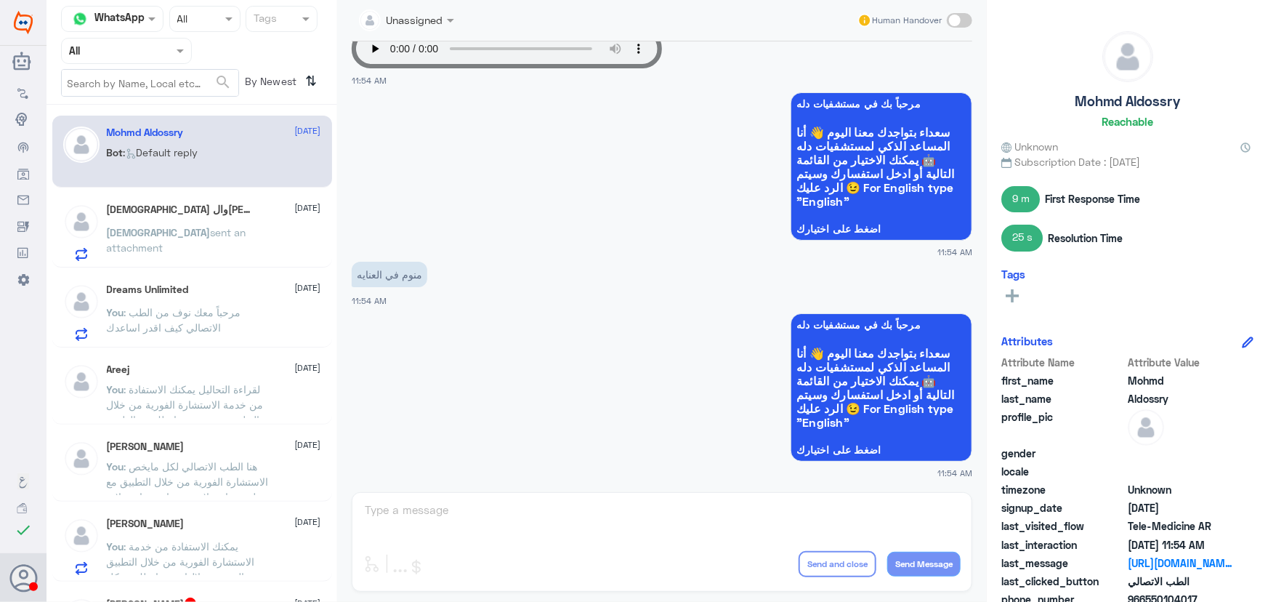
click at [581, 514] on div "Unassigned Human Handover 29 Sep 2025 الطب الاتصالي 11:24 PM مرحباً بكم في الطب…" at bounding box center [662, 303] width 650 height 606
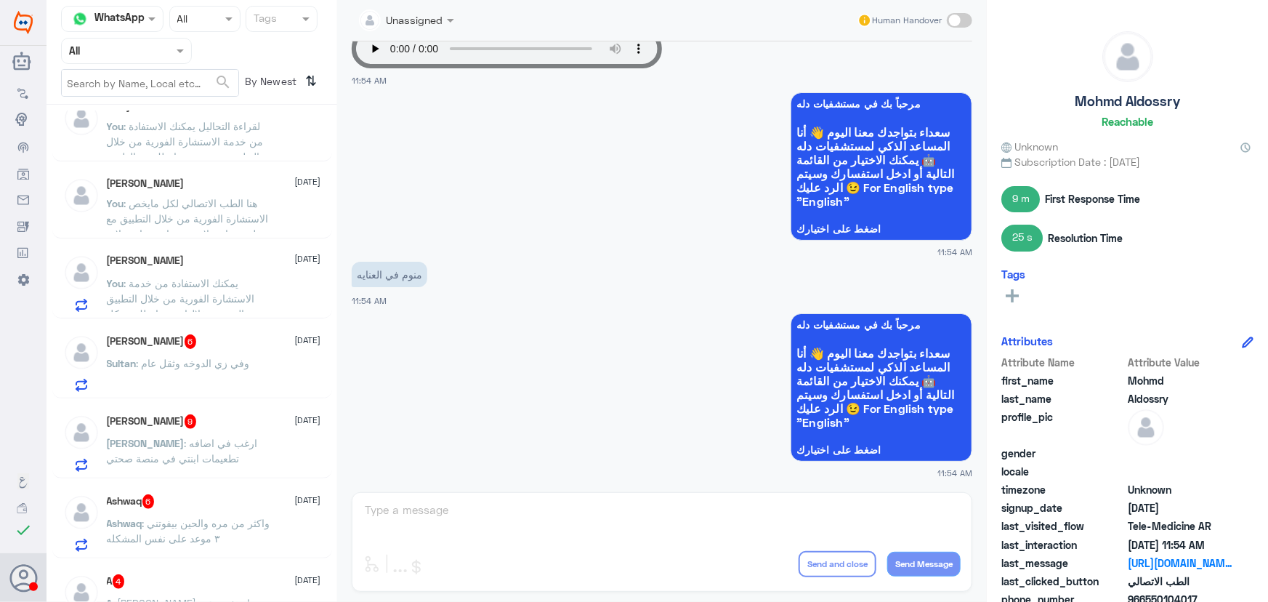
scroll to position [264, 0]
click at [240, 336] on div "Sultan Alotaibi 6 8 October" at bounding box center [214, 340] width 214 height 15
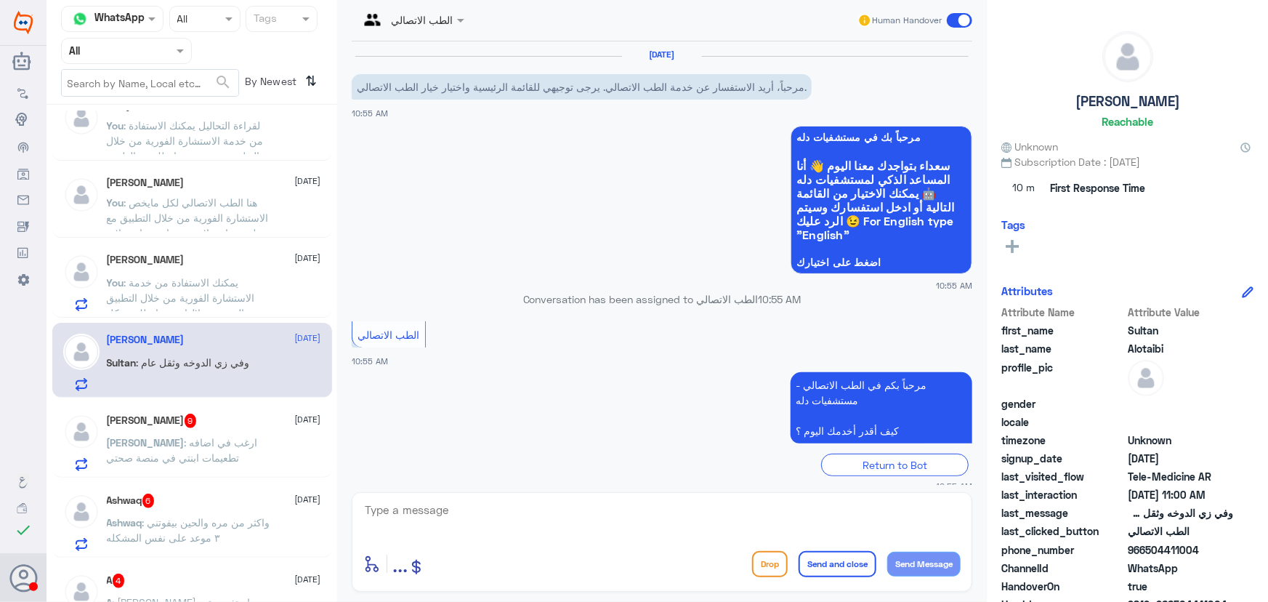
scroll to position [227, 0]
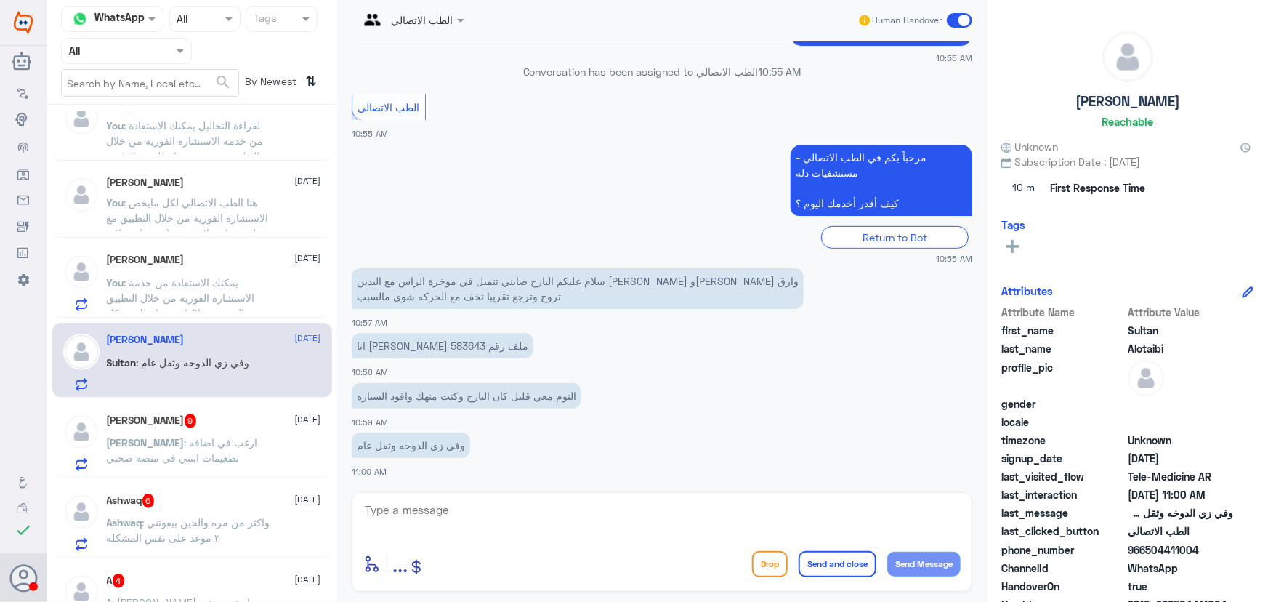
click at [444, 502] on textarea at bounding box center [661, 518] width 597 height 36
click at [881, 496] on div "enter flow name ... Drop Send and close Send Message" at bounding box center [662, 542] width 620 height 100
drag, startPoint x: 814, startPoint y: 512, endPoint x: 793, endPoint y: 507, distance: 21.7
click at [809, 514] on textarea at bounding box center [661, 518] width 597 height 36
click at [373, 339] on p "انا سلطان العتيبي ملف رقم 583643" at bounding box center [443, 345] width 182 height 25
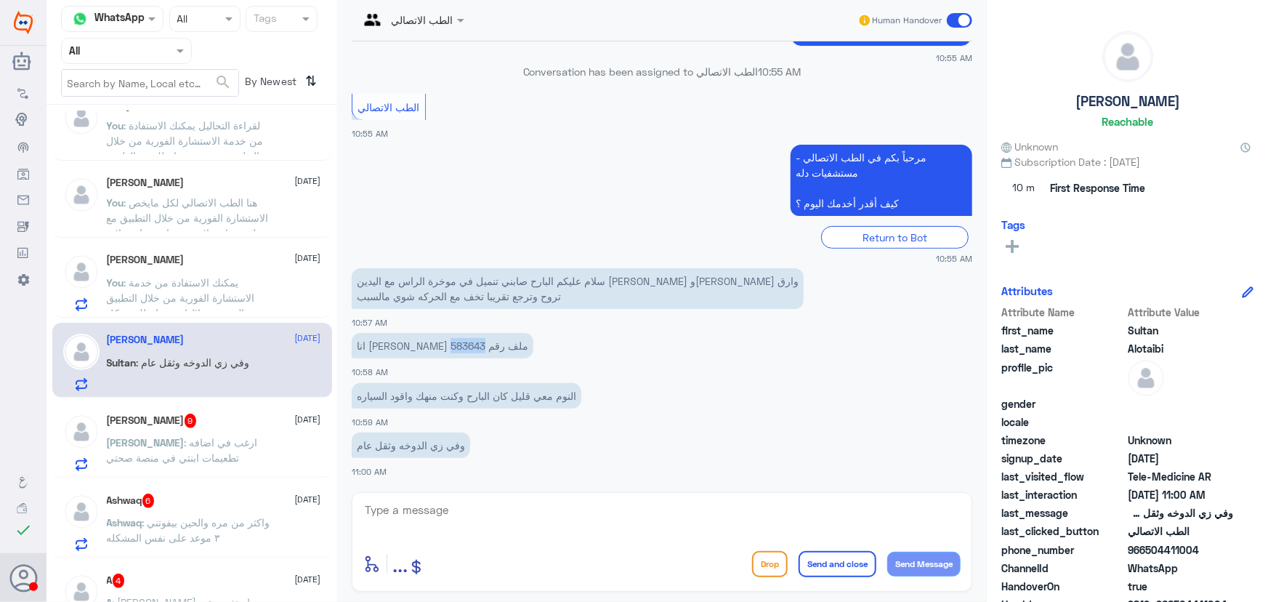
click at [373, 339] on p "انا سلطان العتيبي ملف رقم 583643" at bounding box center [443, 345] width 182 height 25
copy p "583643"
click at [585, 503] on textarea at bounding box center [661, 518] width 597 height 36
paste textarea "مرحباً معك نوف من الطب الاتصالي"
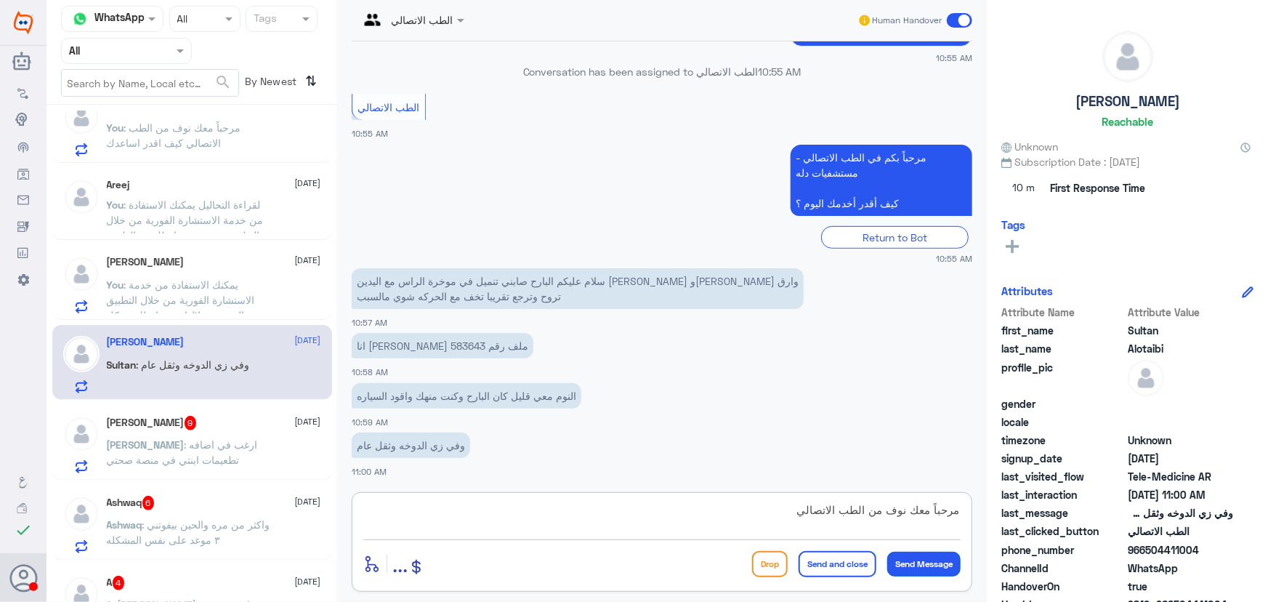
type textarea "مرحباً معك نوف من الطب الاتصالي"
drag, startPoint x: 950, startPoint y: 569, endPoint x: 888, endPoint y: 549, distance: 64.8
click at [949, 569] on button "Send Message" at bounding box center [923, 563] width 73 height 25
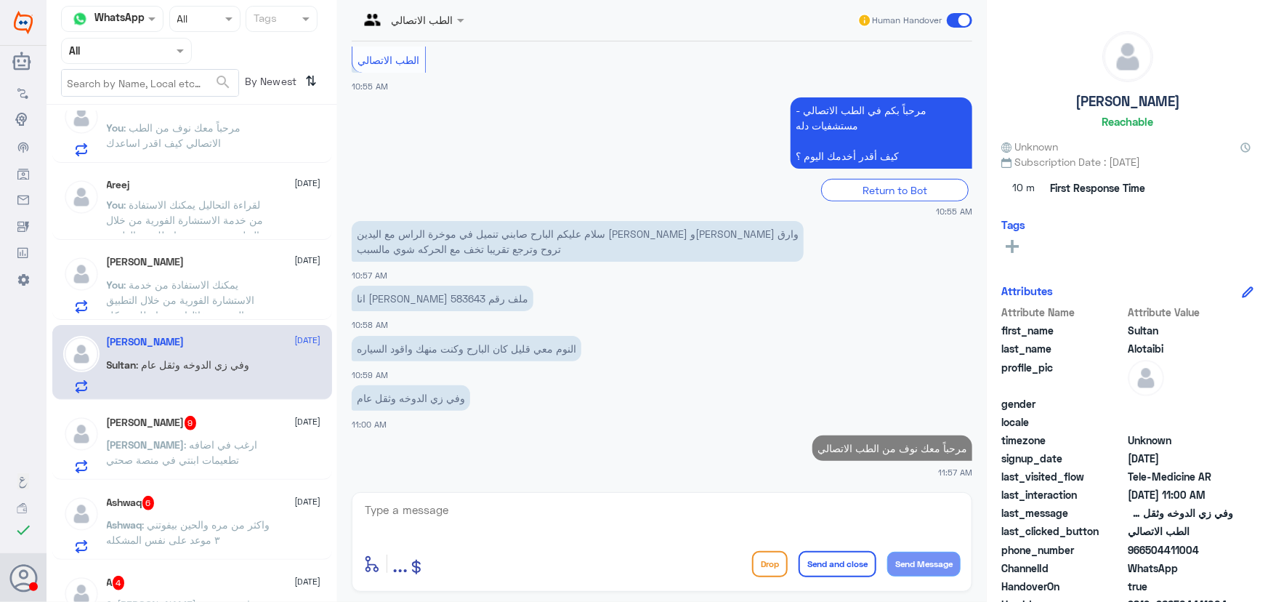
click at [850, 515] on textarea at bounding box center [661, 518] width 597 height 36
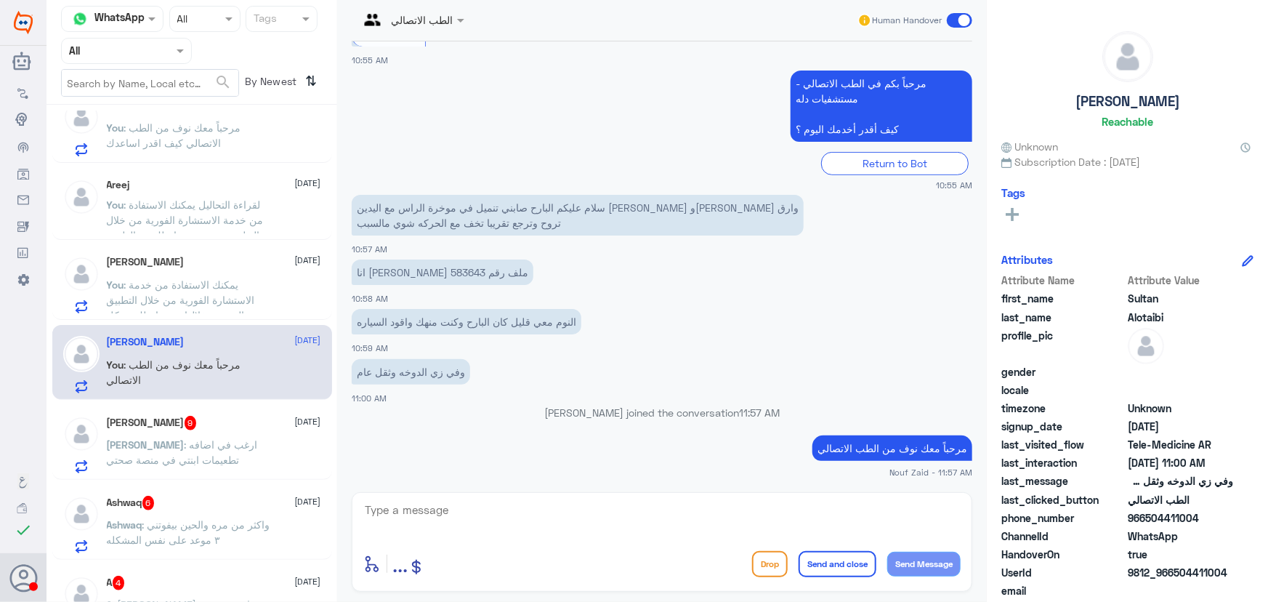
click at [280, 435] on div "Mohammad Allehaidan 9 8 October Mohammad : ارغب في اضافه تطعيمات ابنتي في منصة …" at bounding box center [214, 444] width 214 height 57
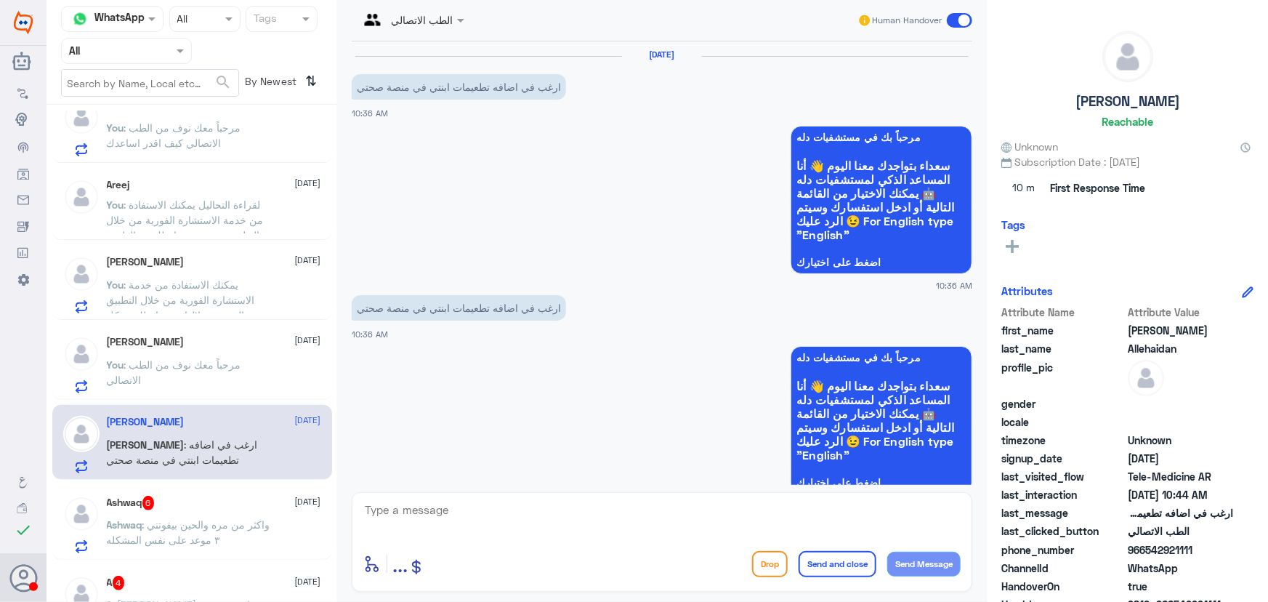
scroll to position [1318, 0]
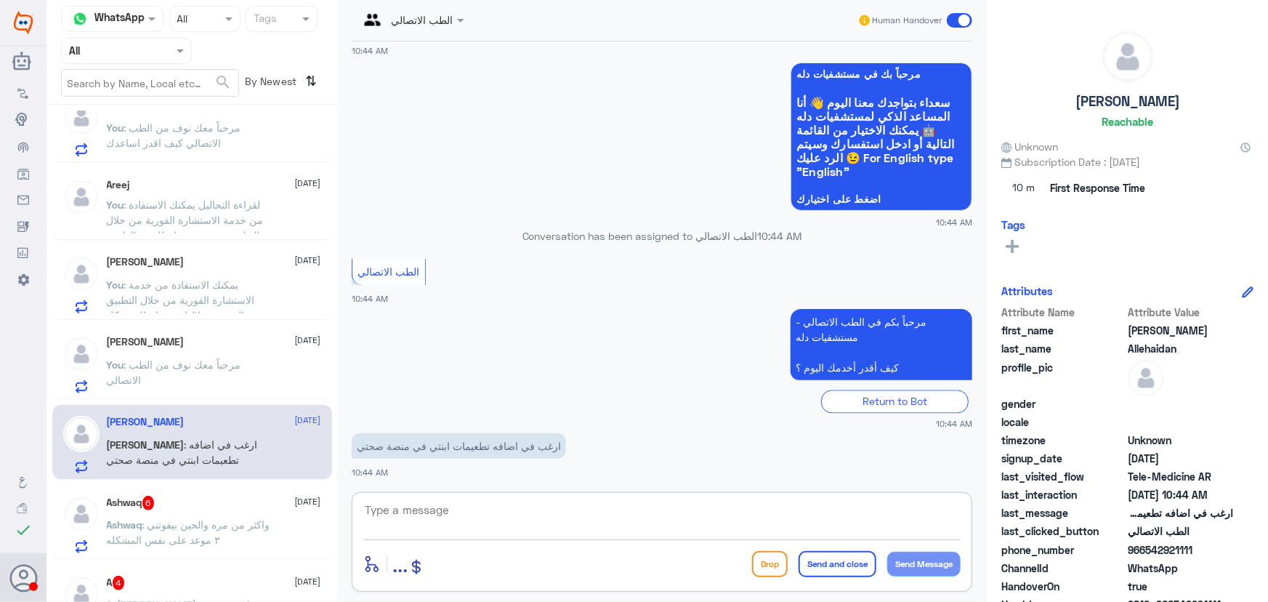
click at [631, 520] on textarea at bounding box center [661, 518] width 597 height 36
paste textarea "مرحباً معك نوف من الطب الاتصالي"
type textarea "مرحباً معك نوف من الطب الاتصالي"
click at [906, 571] on button "Send Message" at bounding box center [923, 563] width 73 height 25
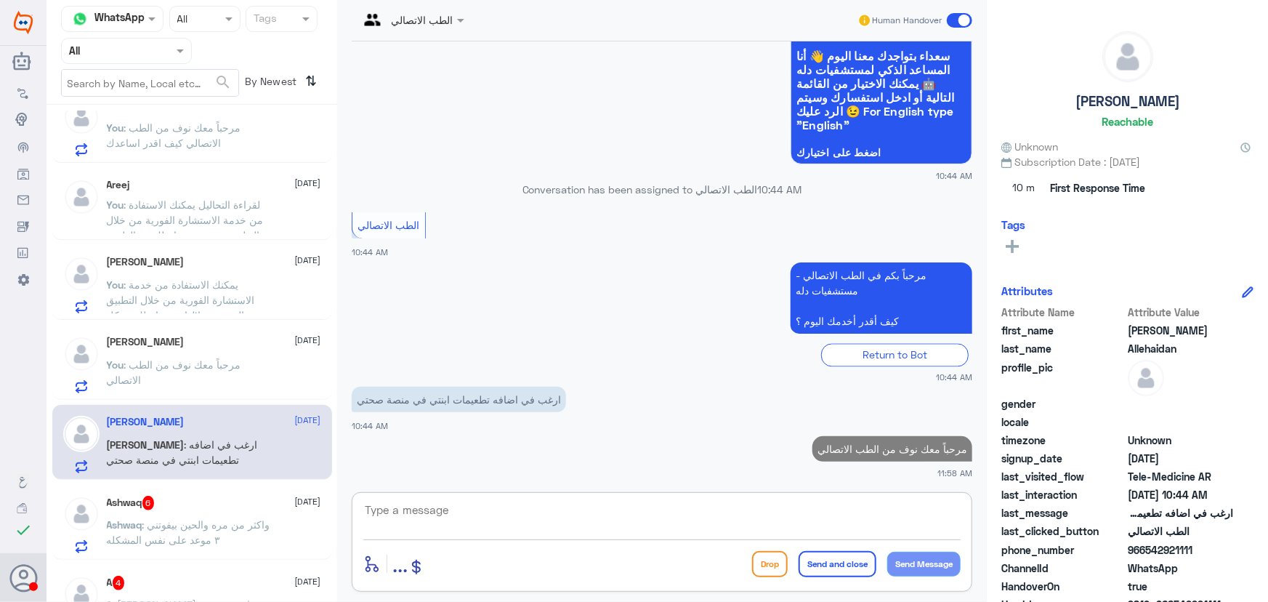
click at [743, 517] on textarea at bounding box center [661, 518] width 597 height 36
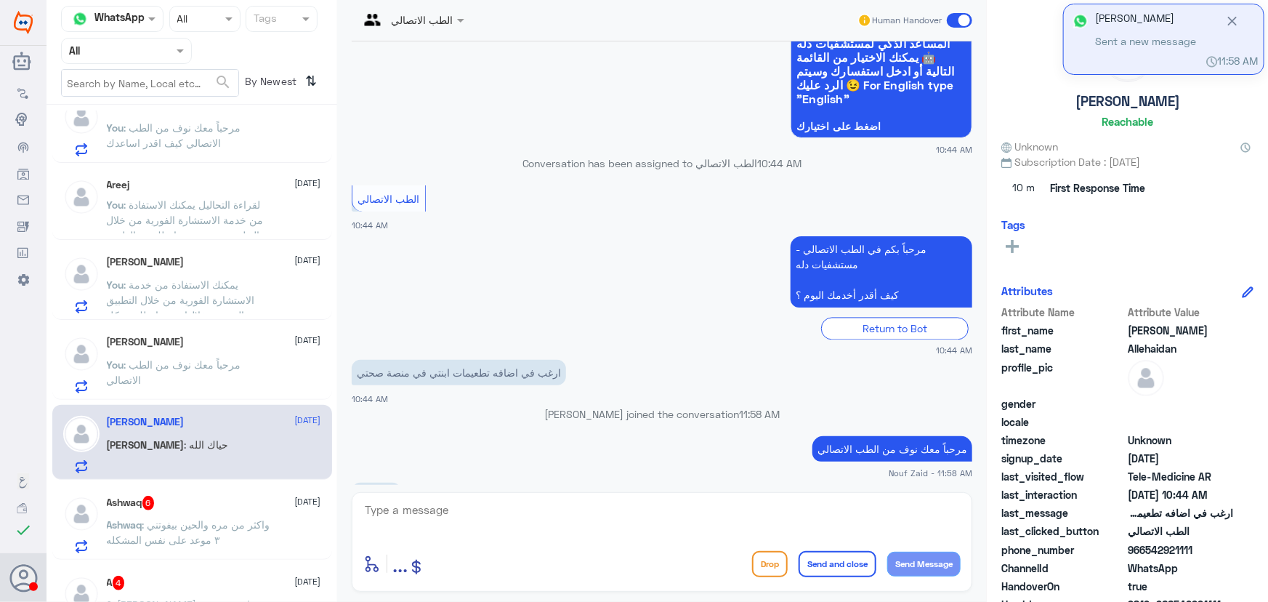
scroll to position [1415, 0]
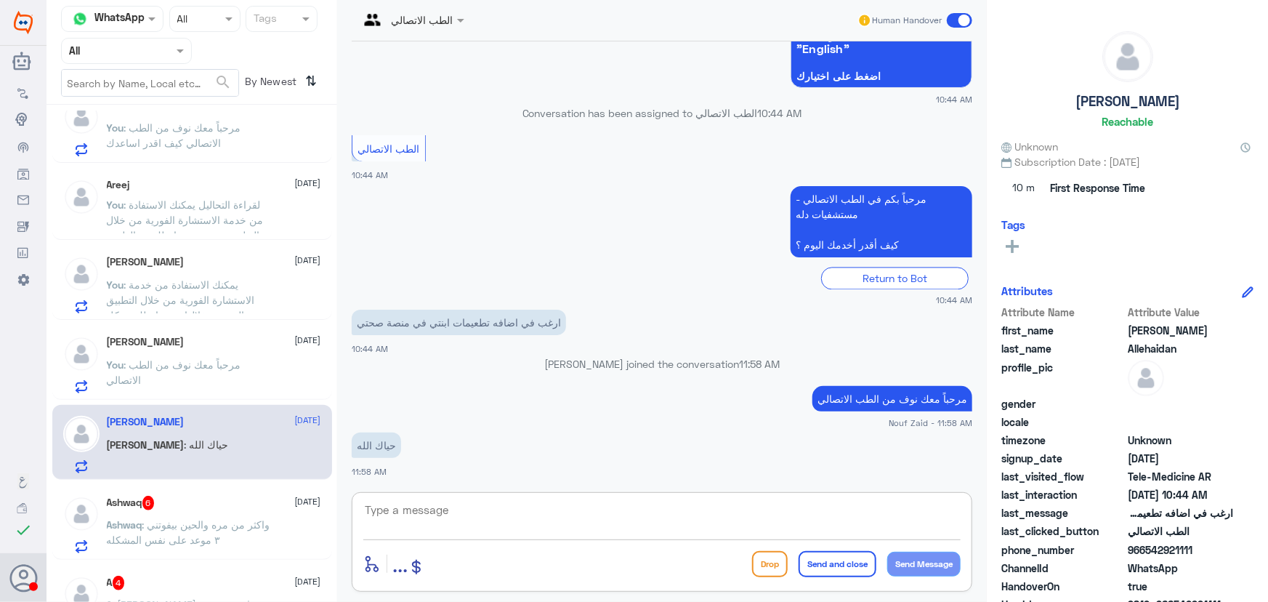
click at [533, 521] on textarea at bounding box center [661, 518] width 597 height 36
paste textarea "هنا الطب الاتصالي لكل مايخص الاستشارة الفورية من خلال التطبيق، يمكنك الاستفسار …"
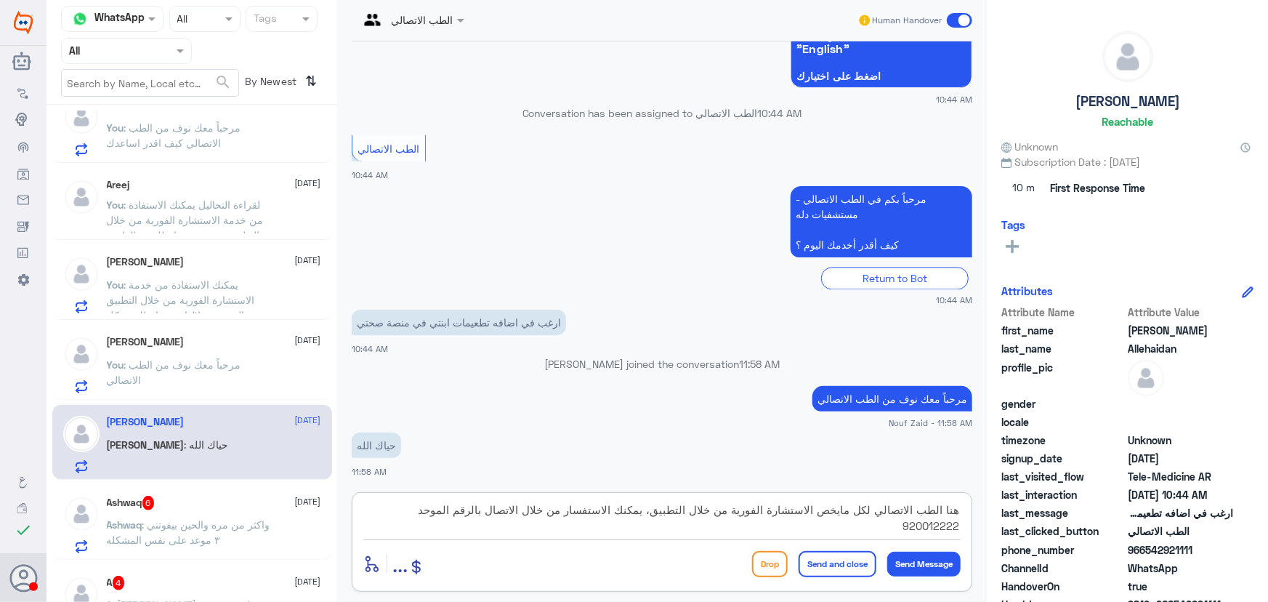
type textarea "هنا الطب الاتصالي لكل مايخص الاستشارة الفورية من خلال التطبيق، يمكنك الاستفسار …"
click at [866, 551] on button "Send and close" at bounding box center [837, 564] width 78 height 26
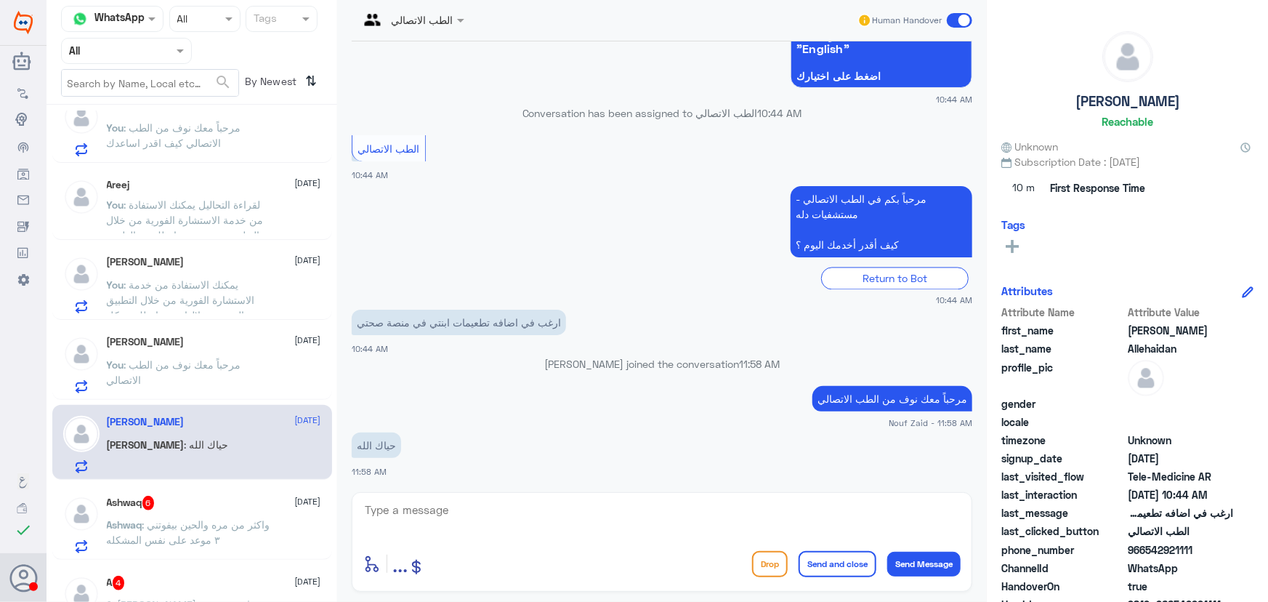
scroll to position [1506, 0]
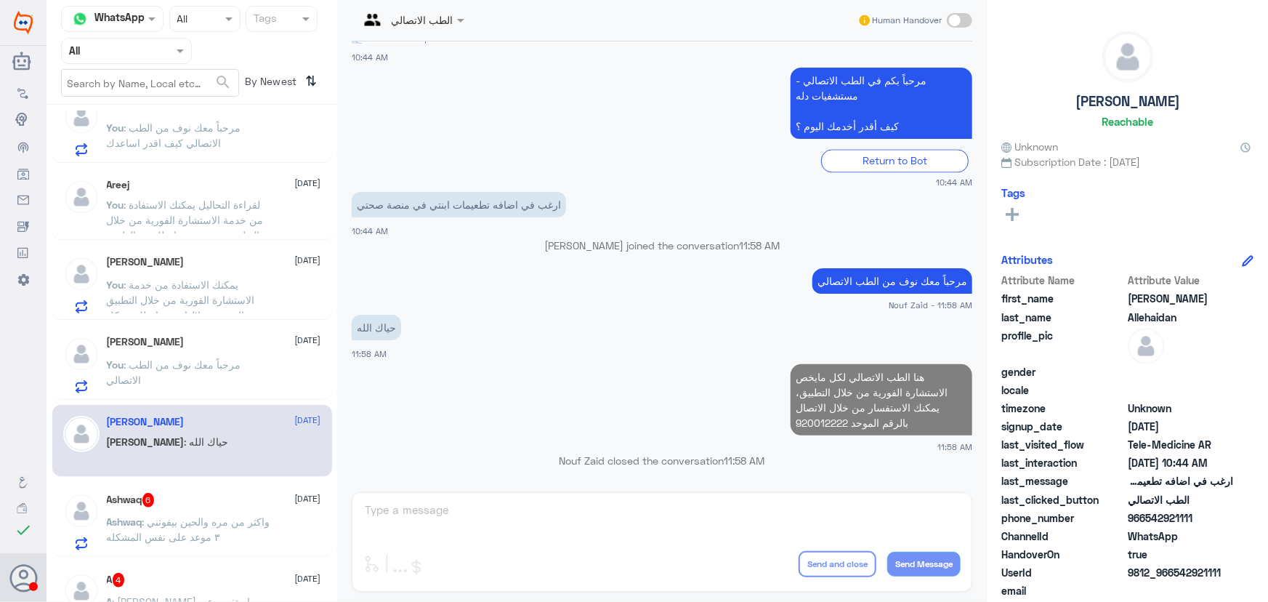
click at [201, 535] on span ": واكثر من مره والحين بيفوتني ٣ موعد على نفس المشكله" at bounding box center [188, 529] width 163 height 28
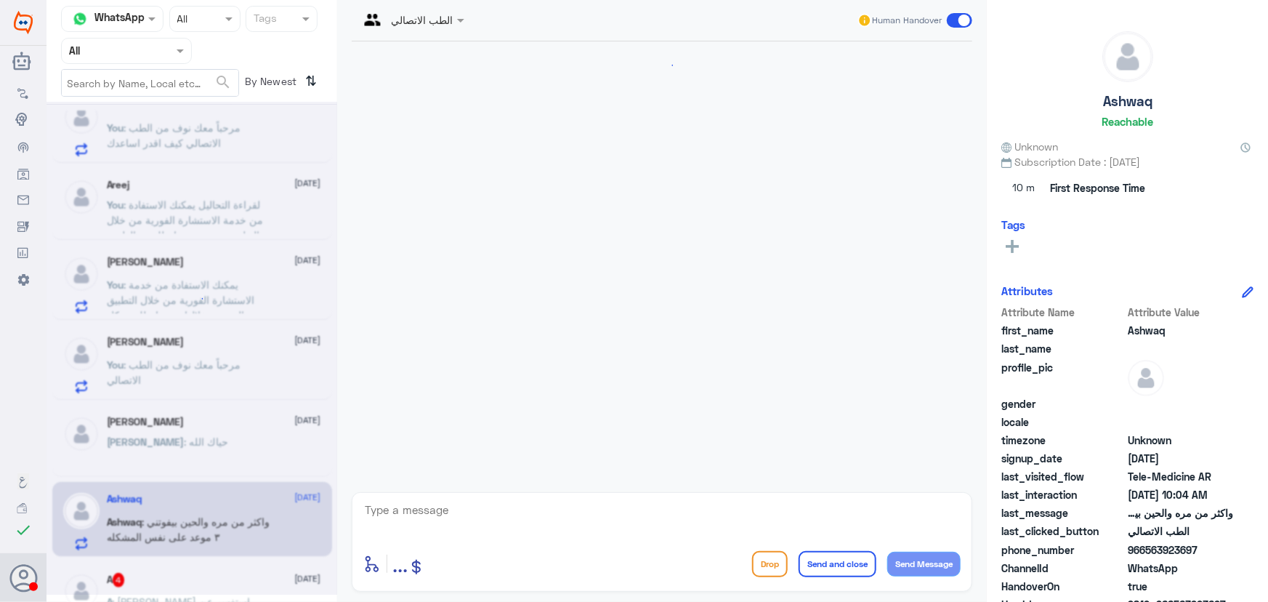
scroll to position [1154, 0]
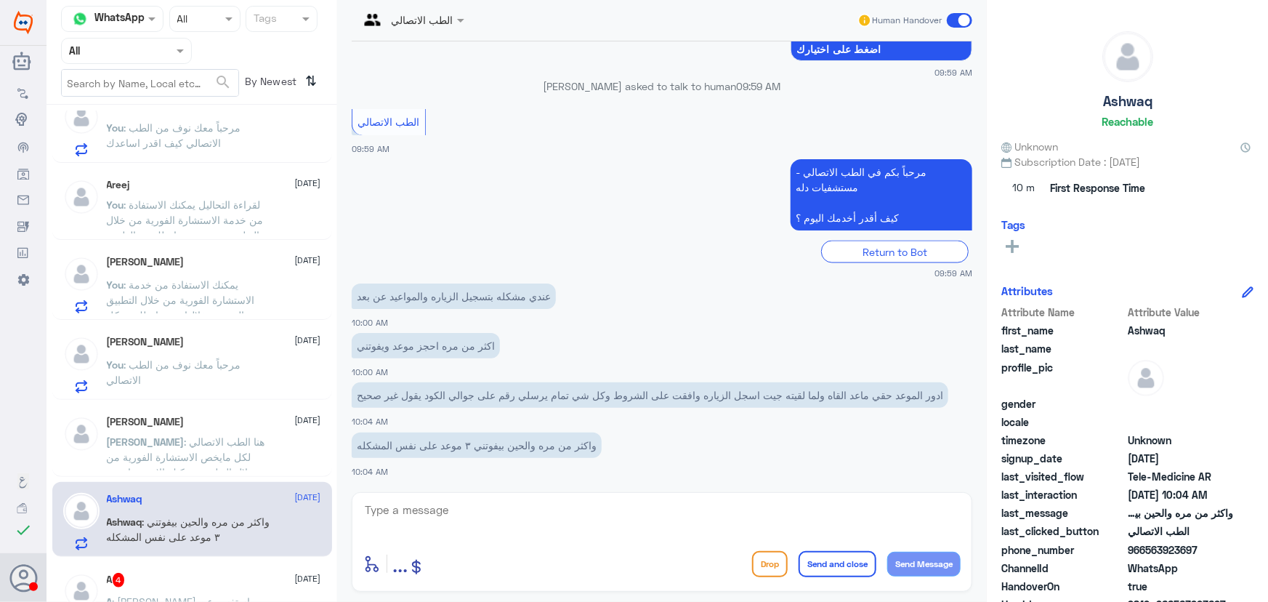
click at [606, 517] on textarea at bounding box center [661, 518] width 597 height 36
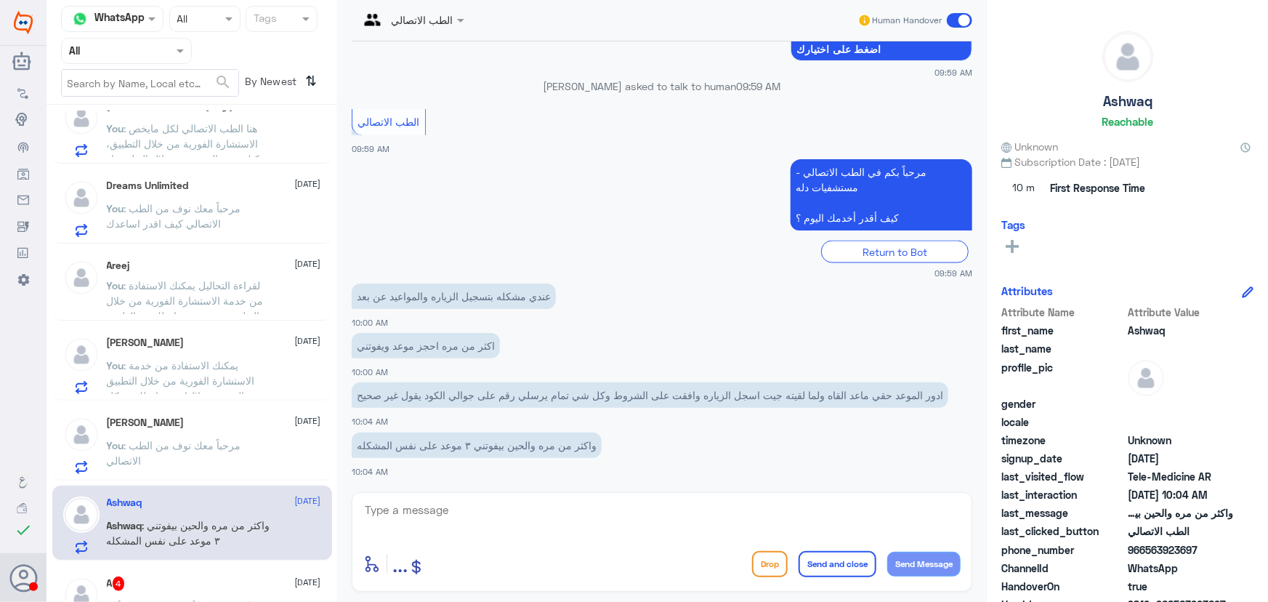
drag, startPoint x: 756, startPoint y: 493, endPoint x: 732, endPoint y: 506, distance: 27.0
click at [753, 494] on div "enter flow name ... Drop Send and close Send Message" at bounding box center [662, 542] width 620 height 100
click at [732, 506] on textarea at bounding box center [661, 518] width 597 height 36
paste textarea "مرحباً معك نوف من الطب الاتصالي"
type textarea "مرحباً معك نوف من الطب الاتصالي"
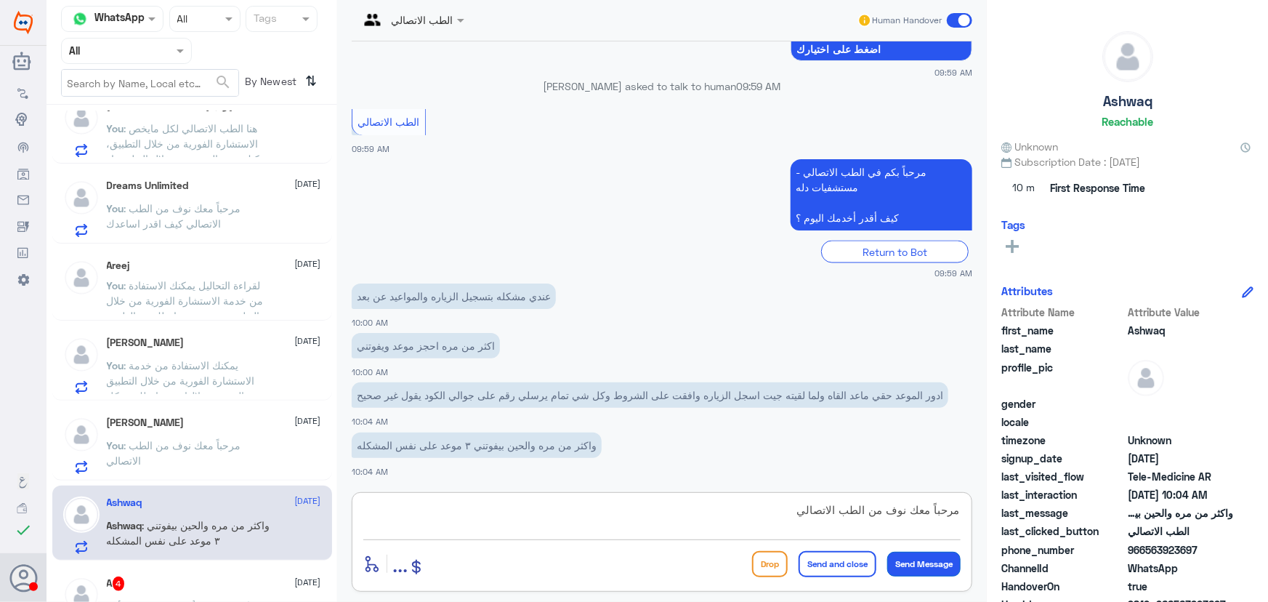
drag, startPoint x: 927, startPoint y: 561, endPoint x: 889, endPoint y: 551, distance: 39.8
click at [926, 561] on button "Send Message" at bounding box center [923, 563] width 73 height 25
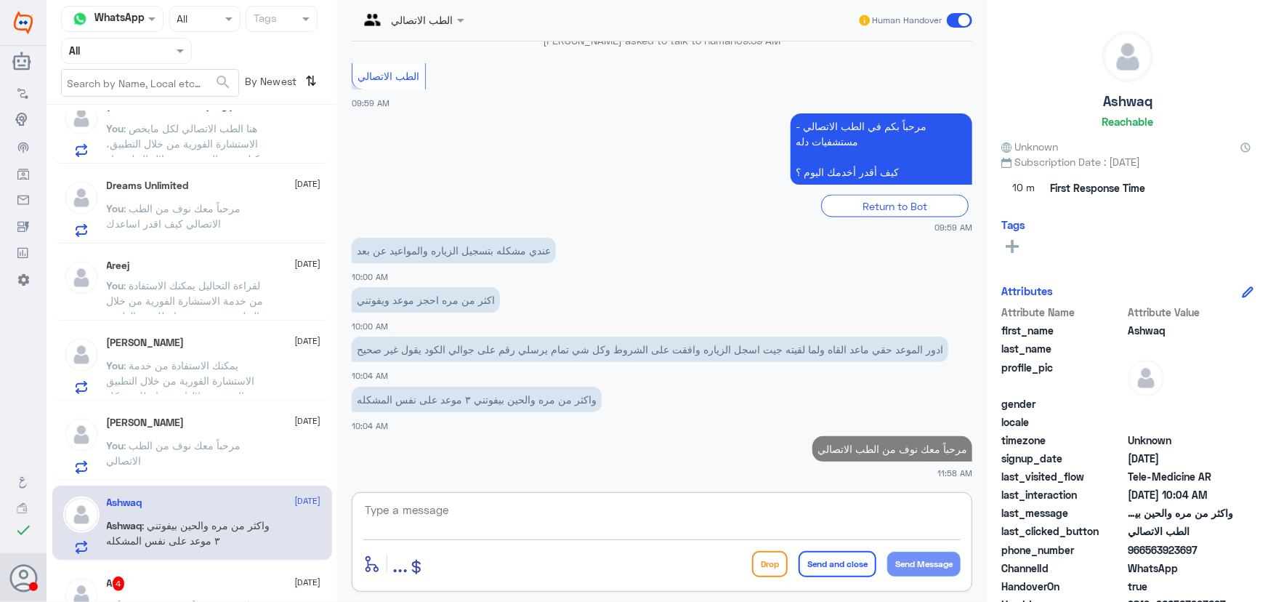
click at [813, 511] on textarea at bounding box center [661, 518] width 597 height 36
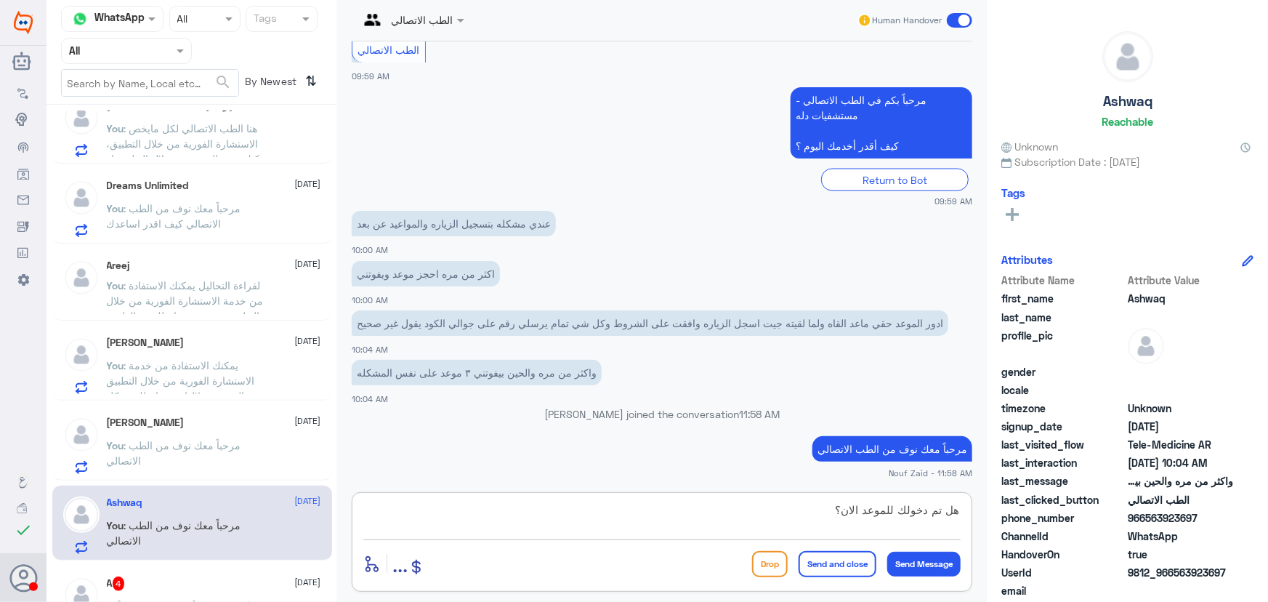
type textarea "هل تم دخولك للموعد الان؟"
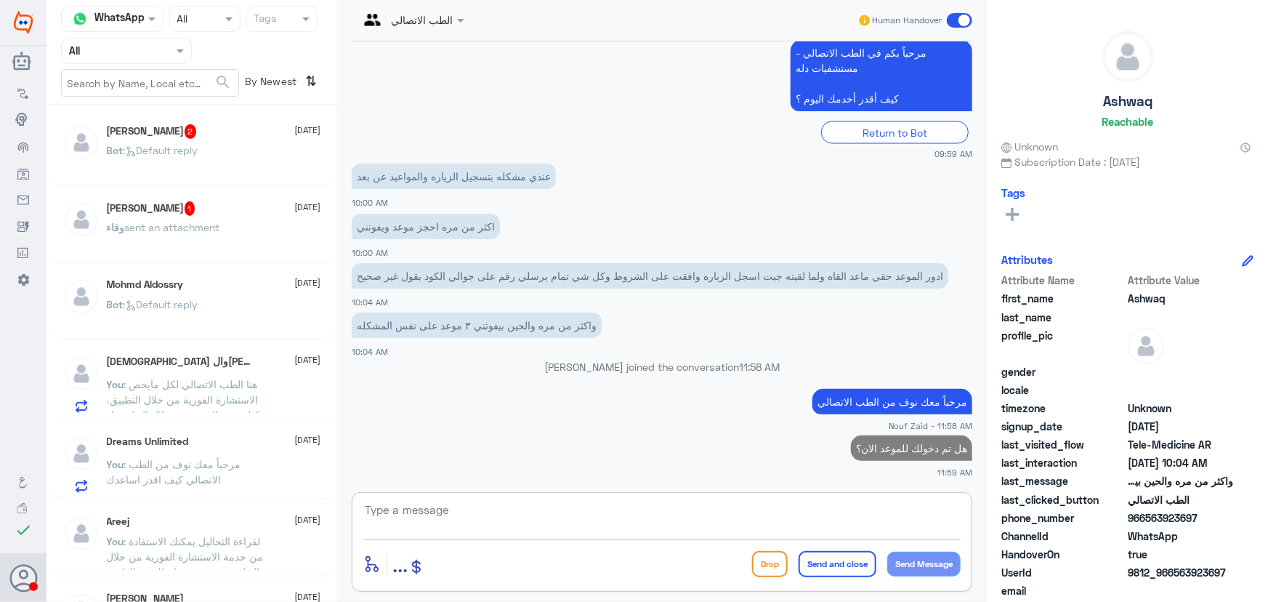
scroll to position [0, 0]
click at [198, 163] on p "Bot : Default reply" at bounding box center [153, 163] width 92 height 36
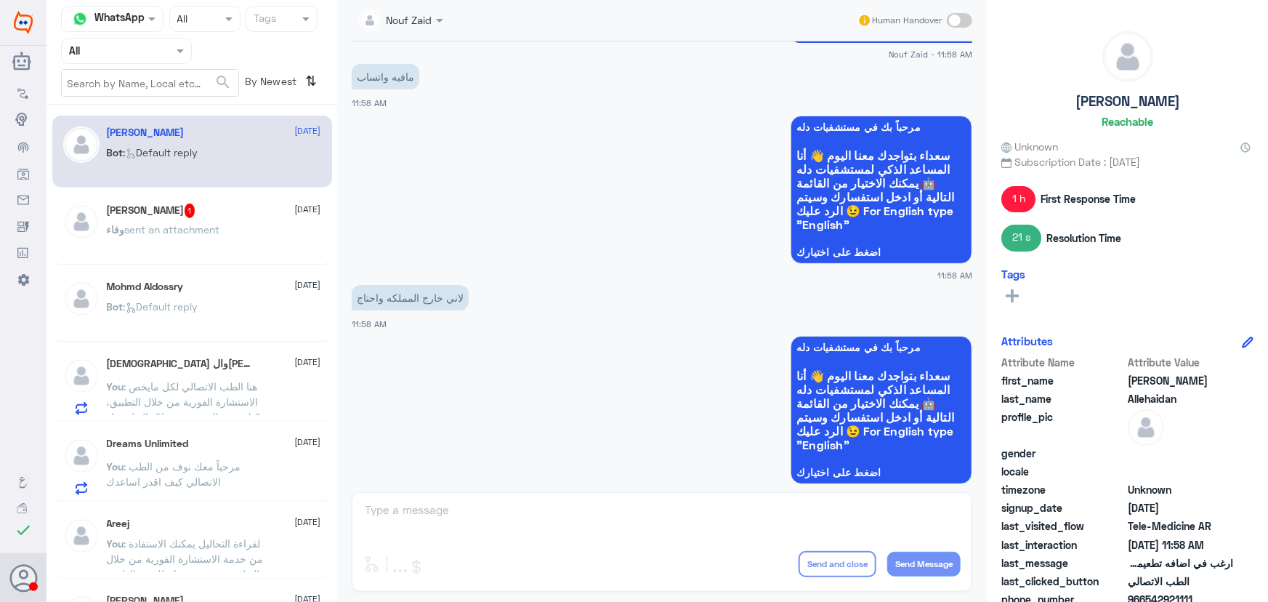
scroll to position [1263, 0]
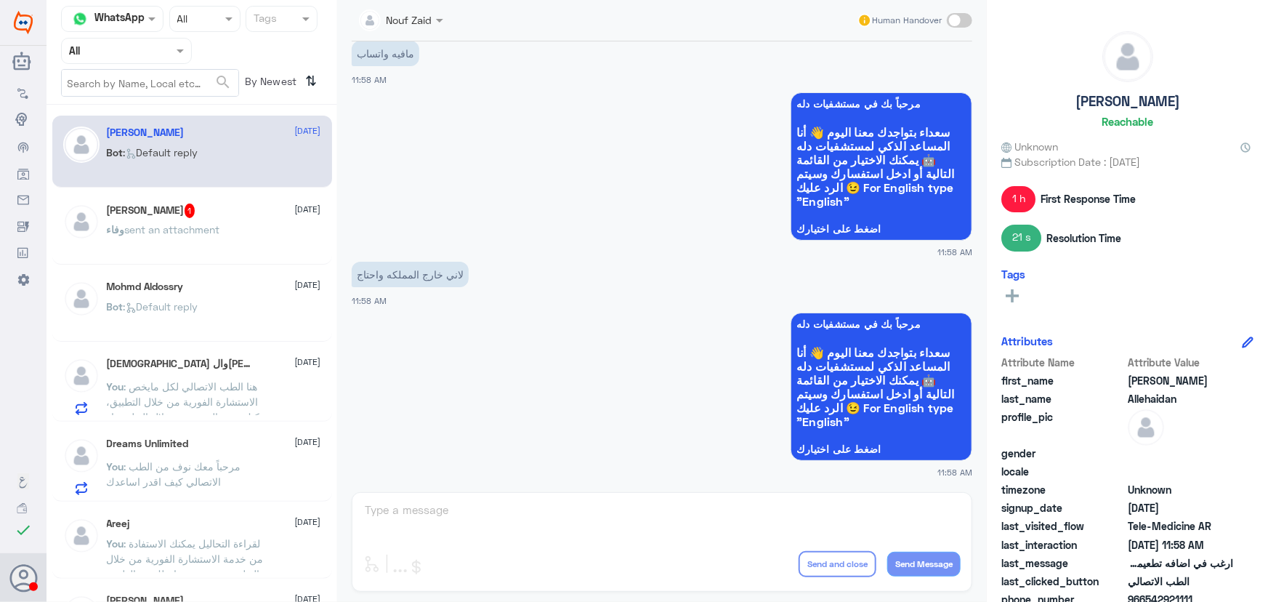
click at [963, 15] on span at bounding box center [959, 20] width 25 height 15
click at [0, 0] on input "checkbox" at bounding box center [0, 0] width 0 height 0
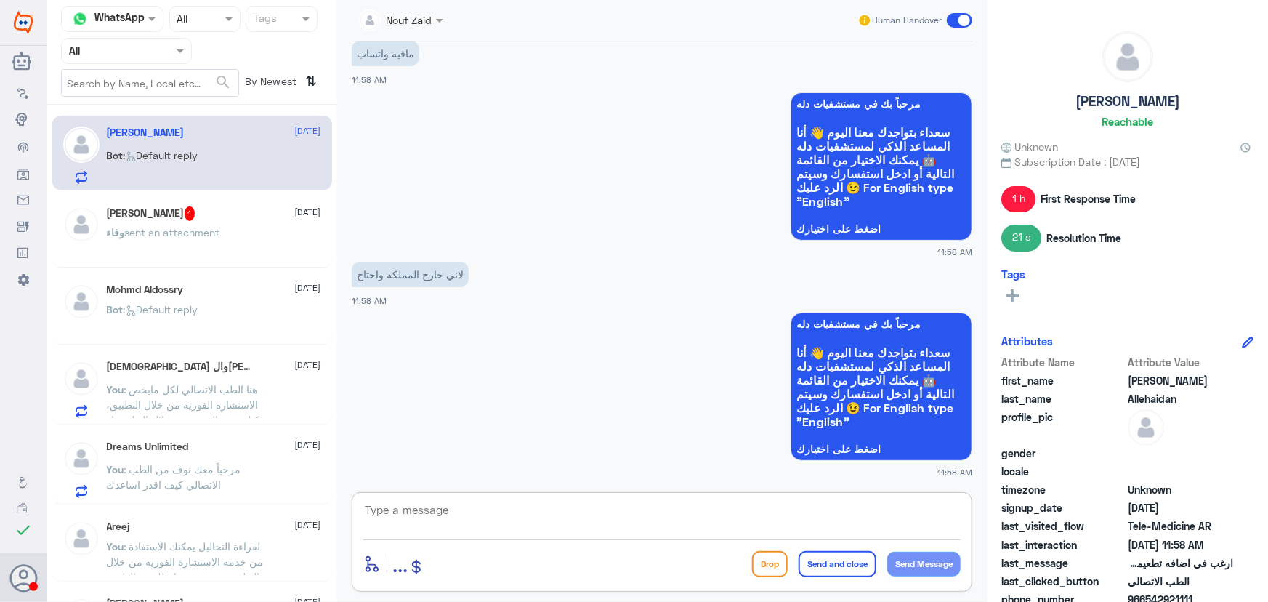
click at [545, 530] on textarea at bounding box center [661, 518] width 597 height 36
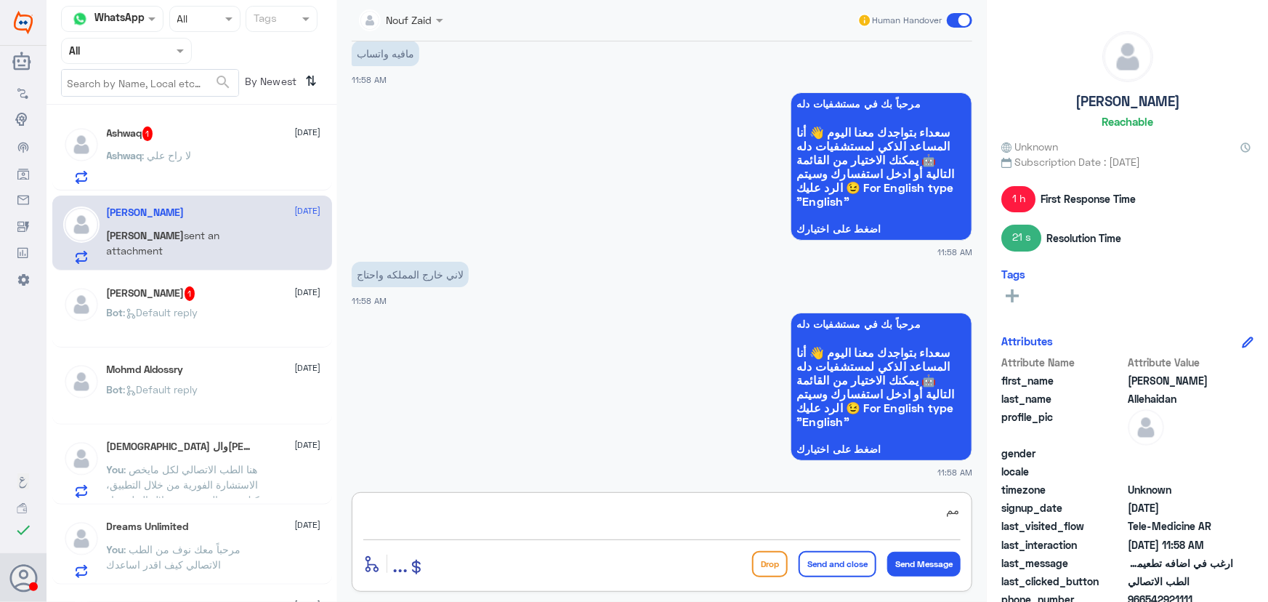
type textarea "م"
paste textarea "التقارير الطبيه 0550181732"
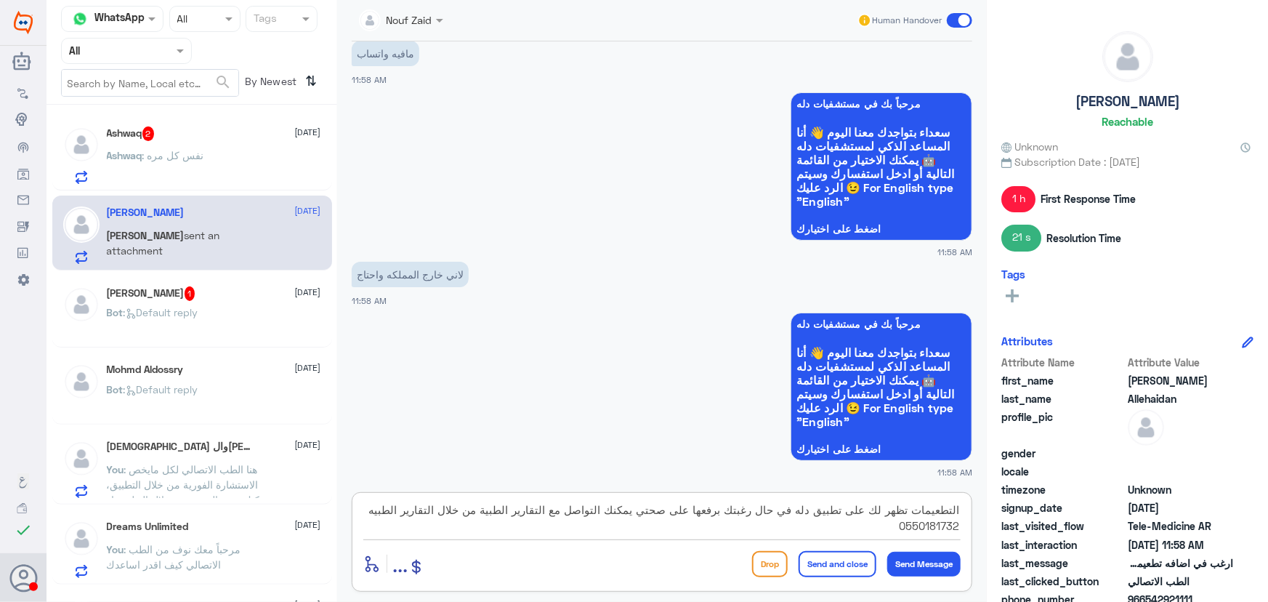
drag, startPoint x: 459, startPoint y: 516, endPoint x: 367, endPoint y: 529, distance: 93.2
click at [373, 530] on textarea "التطعيمات تظهر لك على تطبيق دله في حال رغبتك برفعها على صحتي يمكنك التواصل مع ا…" at bounding box center [661, 518] width 597 height 36
click at [524, 544] on div "التطعيمات تظهر لك على تطبيق دله في حال رغبتك برفعها على صحتي يمكنك التواصل مع ا…" at bounding box center [662, 542] width 620 height 100
drag, startPoint x: 456, startPoint y: 511, endPoint x: 387, endPoint y: 519, distance: 70.3
click at [394, 520] on textarea "التطعيمات تظهر لك على تطبيق دله في حال رغبتك برفعها على صحتي يمكنك التواصل مع ا…" at bounding box center [661, 518] width 597 height 36
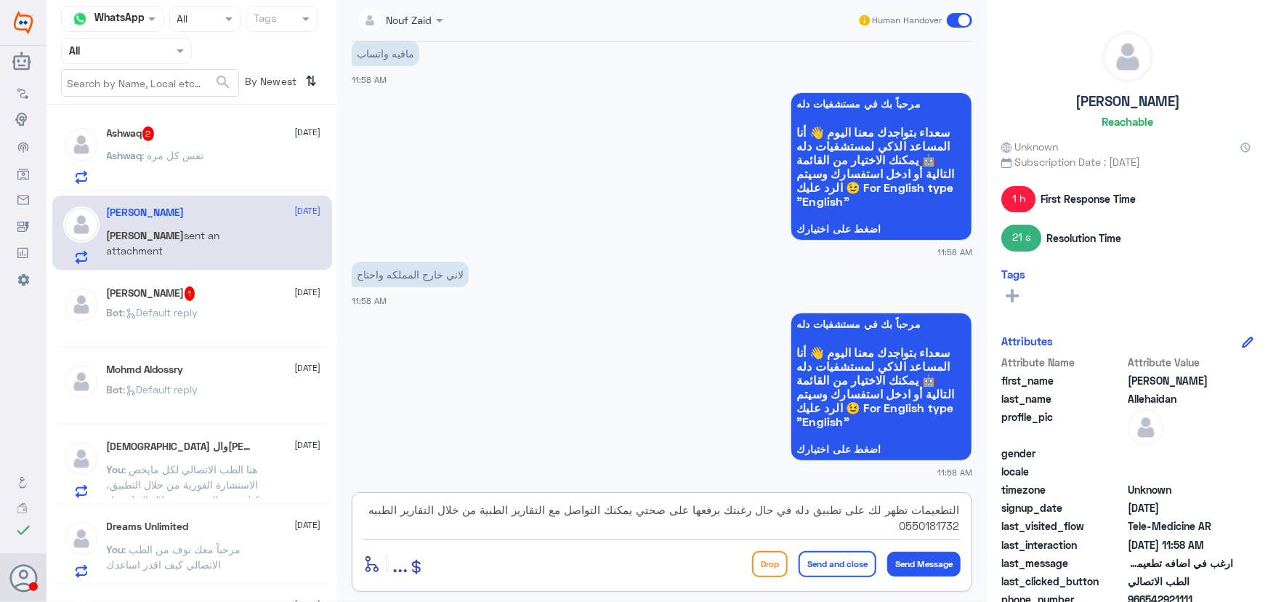
click at [407, 520] on textarea "التطعيمات تظهر لك على تطبيق دله في حال رغبتك برفعها على صحتي يمكنك التواصل مع ا…" at bounding box center [661, 518] width 597 height 36
drag, startPoint x: 391, startPoint y: 509, endPoint x: 458, endPoint y: 511, distance: 66.9
click at [458, 511] on textarea "التطعيمات تظهر لك على تطبيق دله في حال رغبتك برفعها على صحتي يمكنك التواصل مع ا…" at bounding box center [661, 518] width 597 height 36
type textarea "التطعيمات تظهر لك على تطبيق دله في حال رغبتك برفعها على صحتي يمكنك التواصل مع ا…"
click at [846, 562] on button "Send and close" at bounding box center [837, 564] width 78 height 26
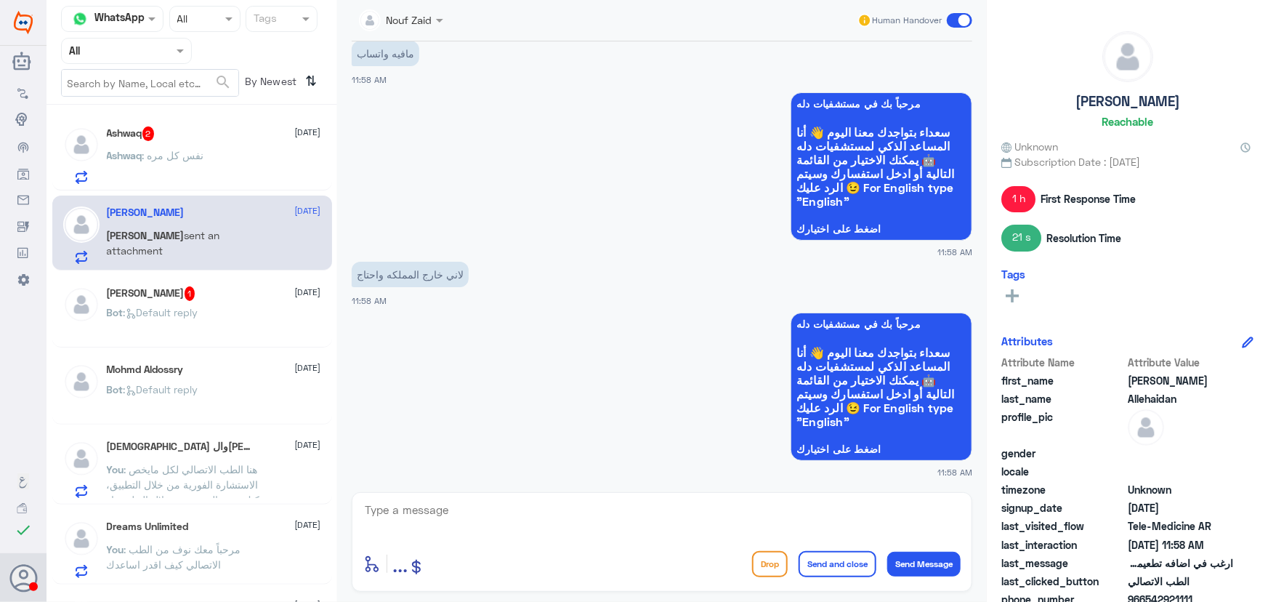
scroll to position [1354, 0]
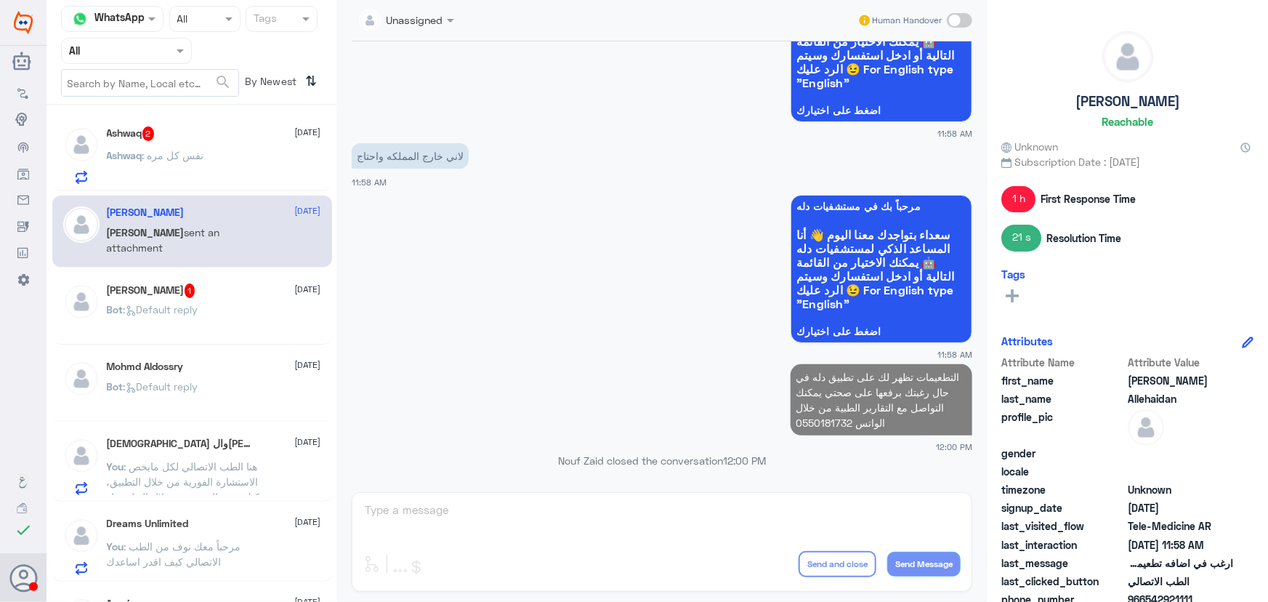
click at [243, 309] on div "Bot : Default reply" at bounding box center [214, 321] width 214 height 33
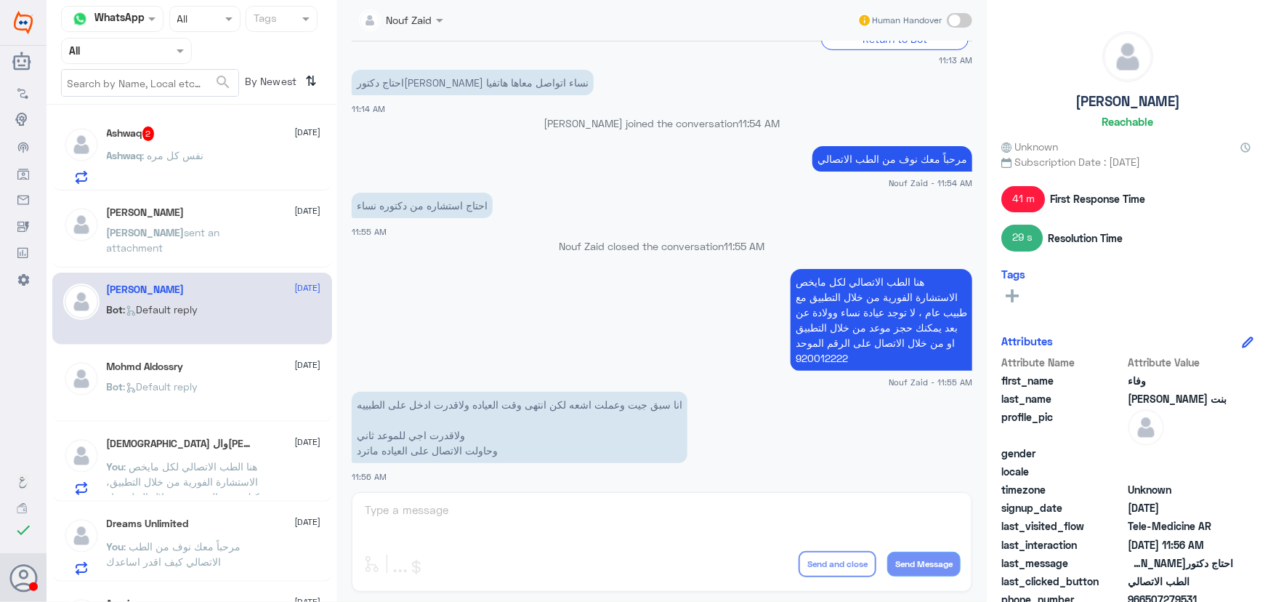
scroll to position [403, 0]
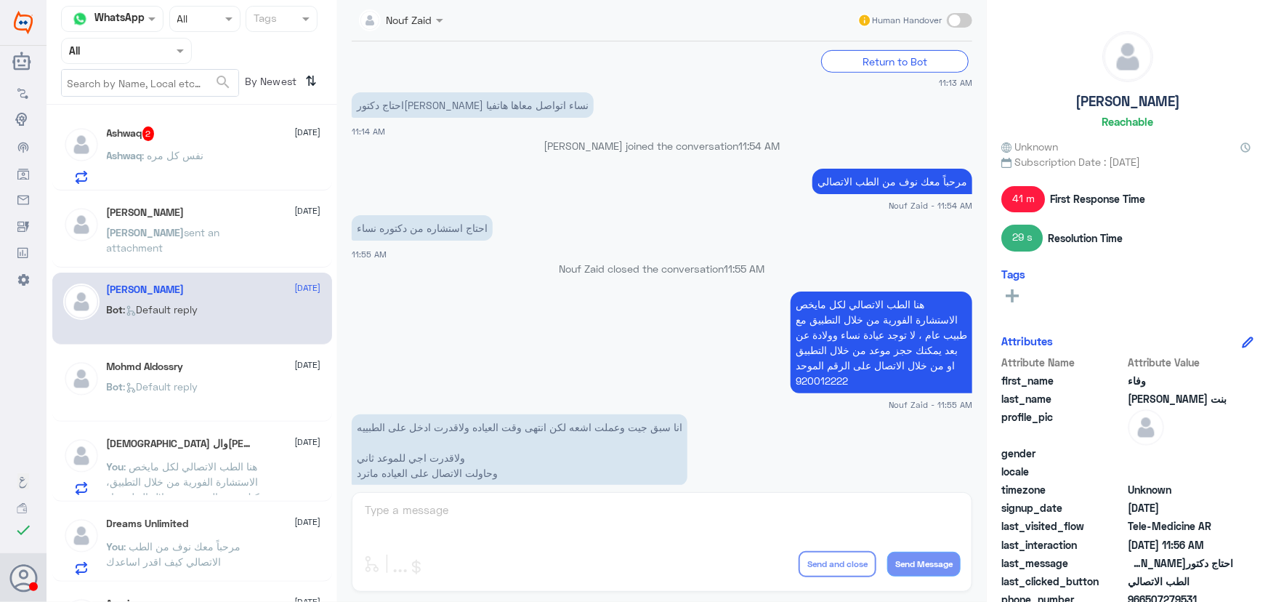
click at [242, 155] on div "Ashwaq : نفس كل مره" at bounding box center [214, 167] width 214 height 33
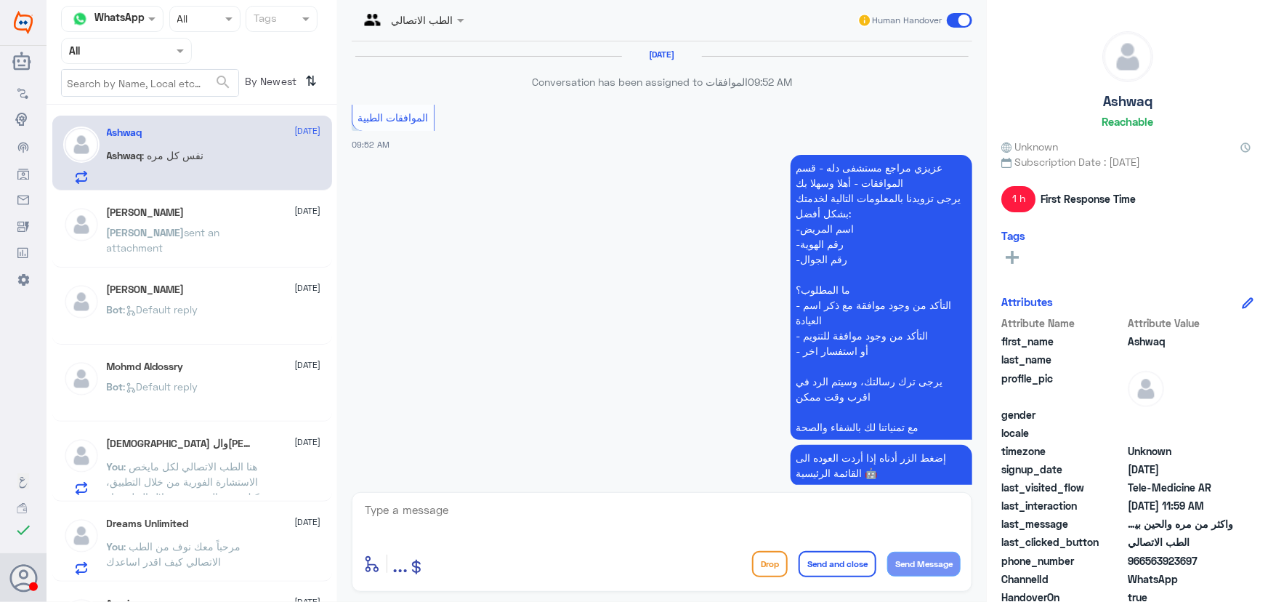
scroll to position [1046, 0]
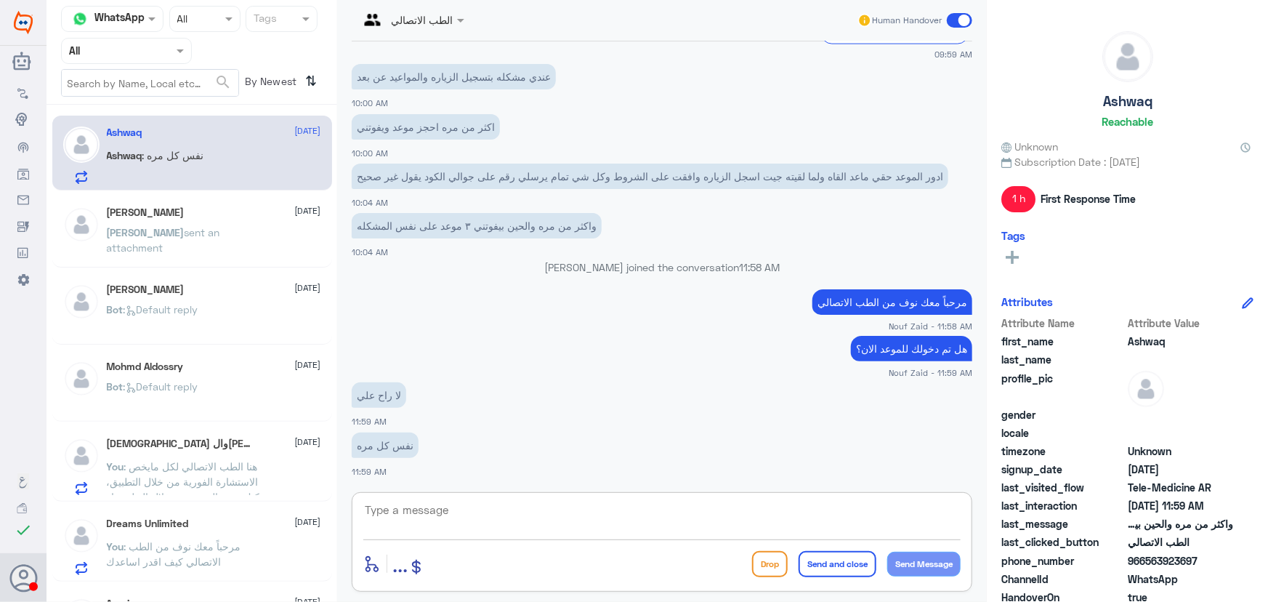
click at [527, 508] on textarea at bounding box center [661, 518] width 597 height 36
type textarea "ممكن تزودينا برقم الملف او رقم الهوية من فضلك"
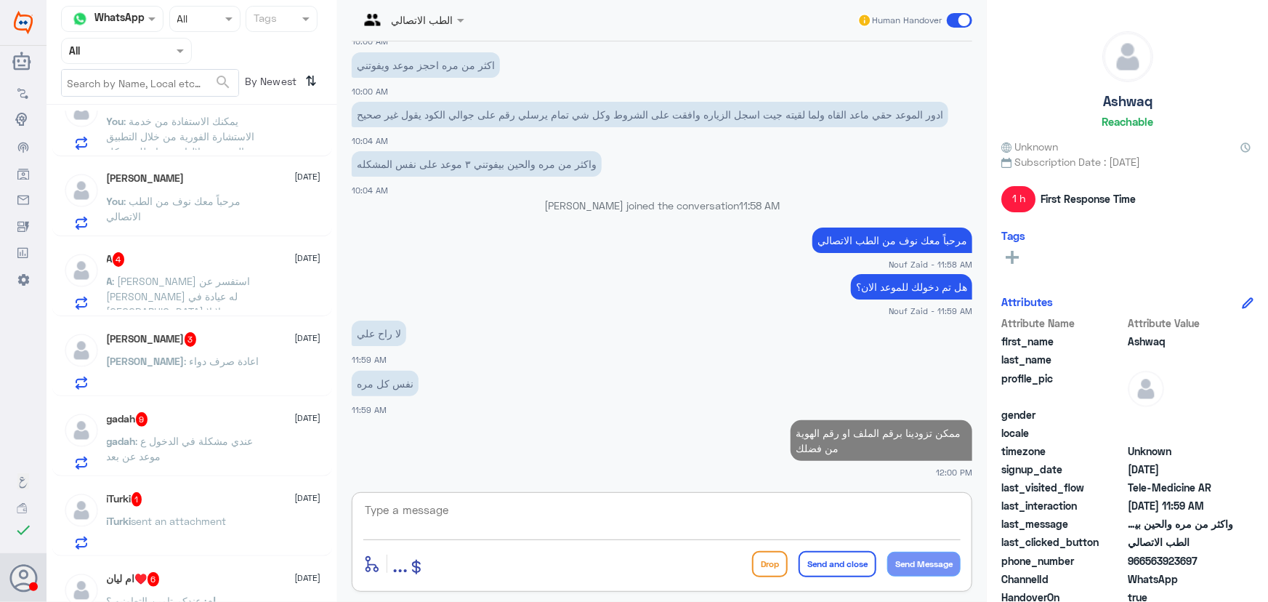
scroll to position [594, 0]
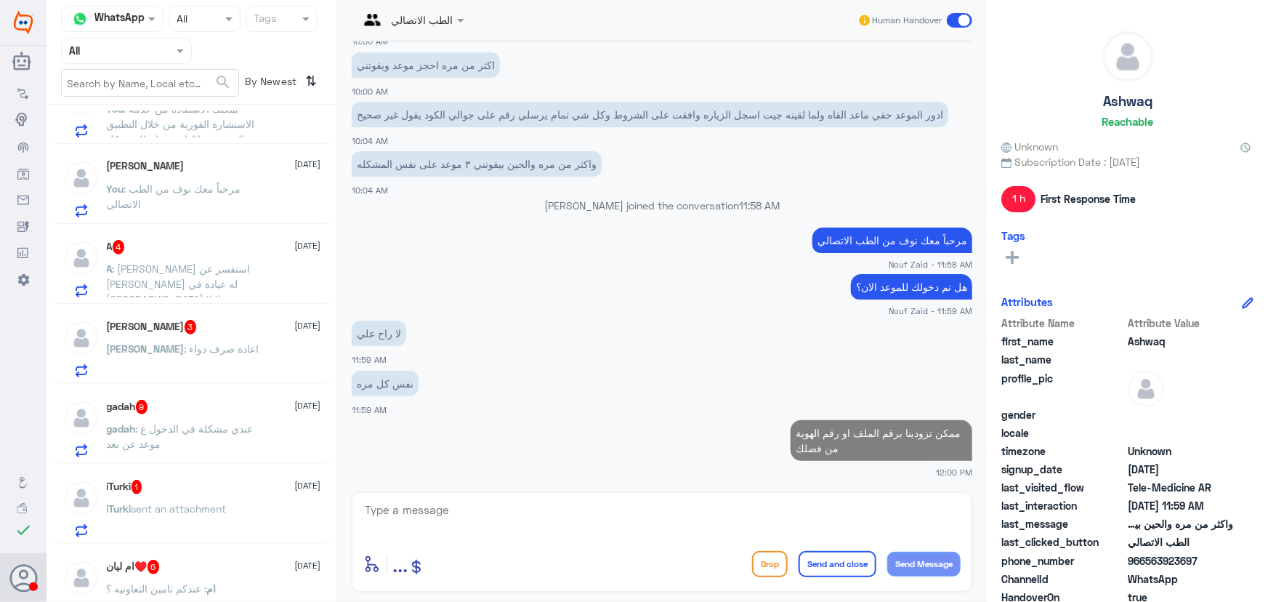
click at [218, 253] on div "A 4 8 October" at bounding box center [214, 247] width 214 height 15
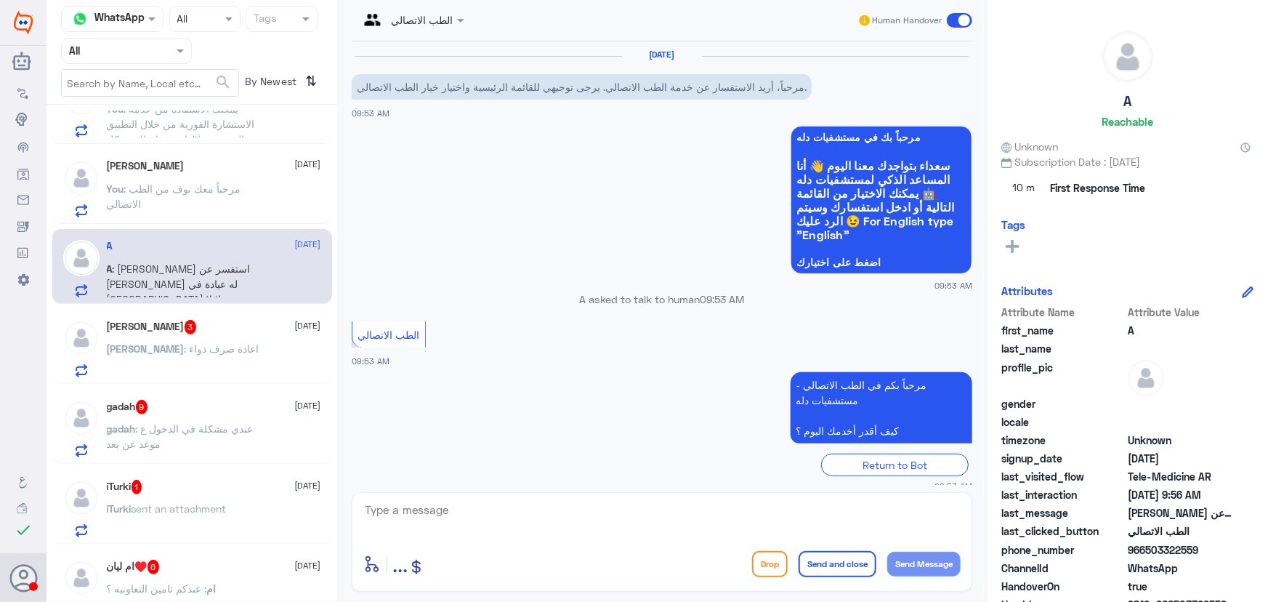
scroll to position [159, 0]
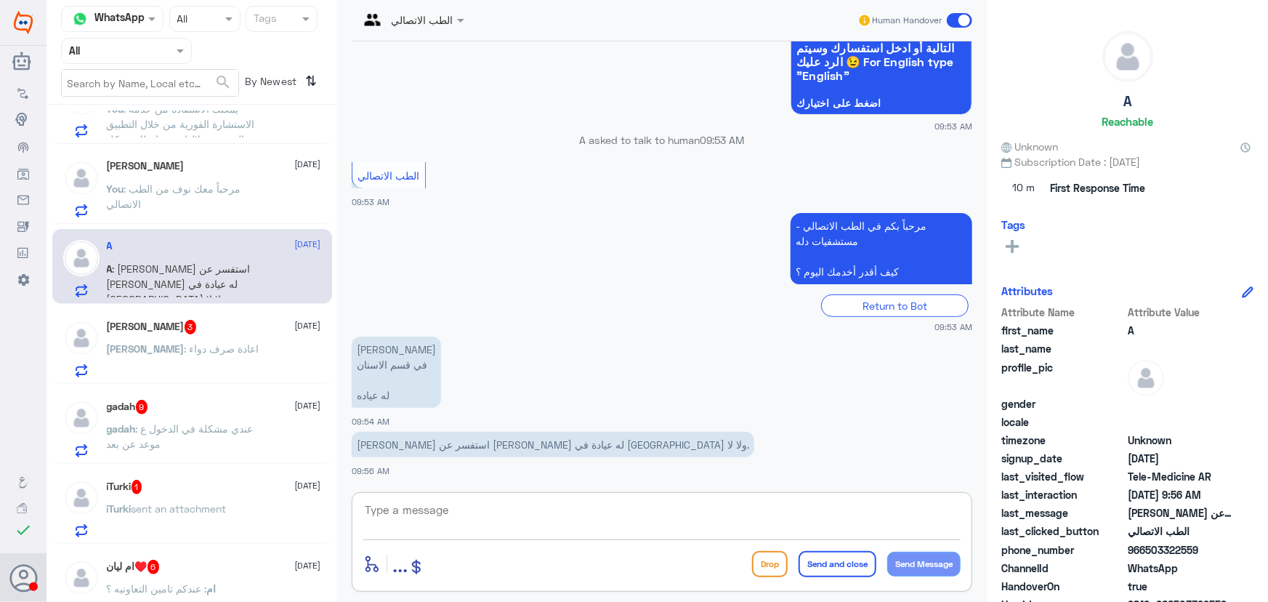
click at [539, 509] on textarea at bounding box center [661, 518] width 597 height 36
paste textarea "مرحباً معك نوف من الطب الاتصالي"
type textarea "مرحباً معك نوف من الطب الاتصالي"
click at [902, 564] on button "Send Message" at bounding box center [923, 563] width 73 height 25
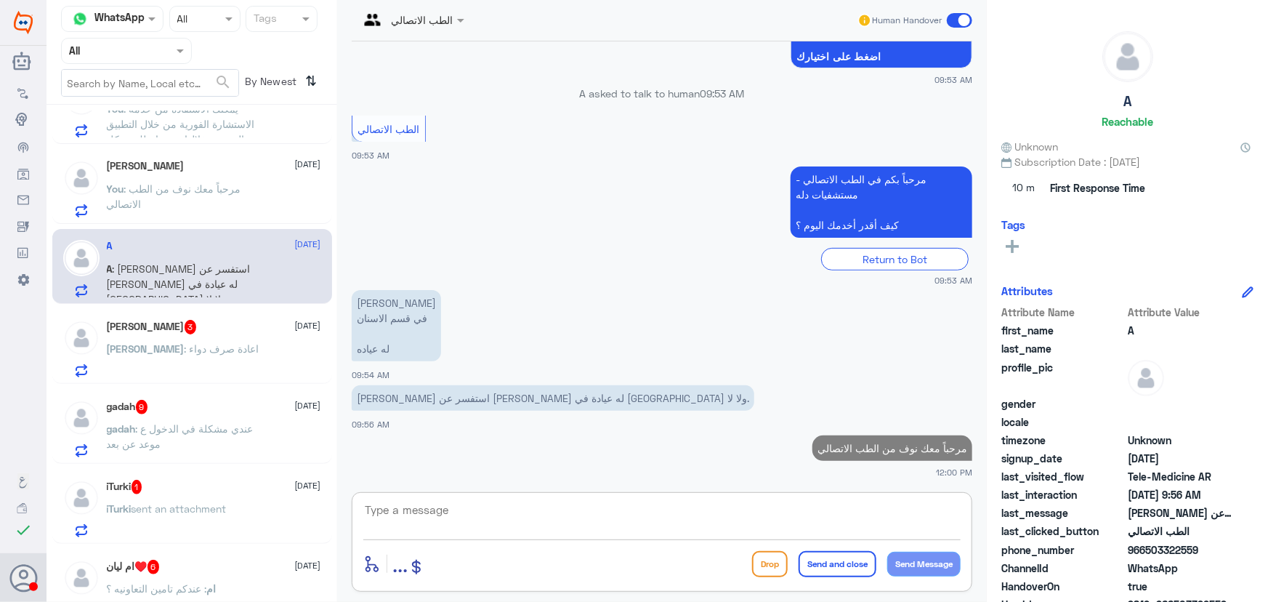
click at [799, 524] on textarea at bounding box center [661, 518] width 597 height 36
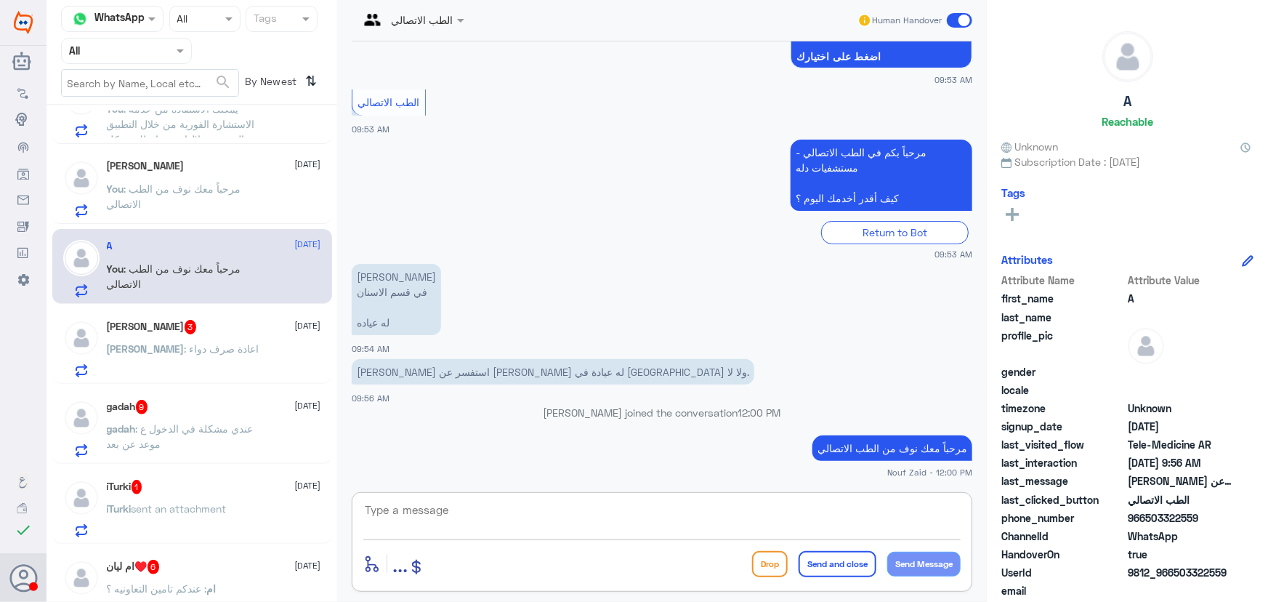
click at [658, 504] on textarea at bounding box center [661, 518] width 597 height 36
paste textarea "هنا الطب الاتصالي لكل مايخص الاستشارة الفورية من خلال التطبيق، يمكنك الاستفسار …"
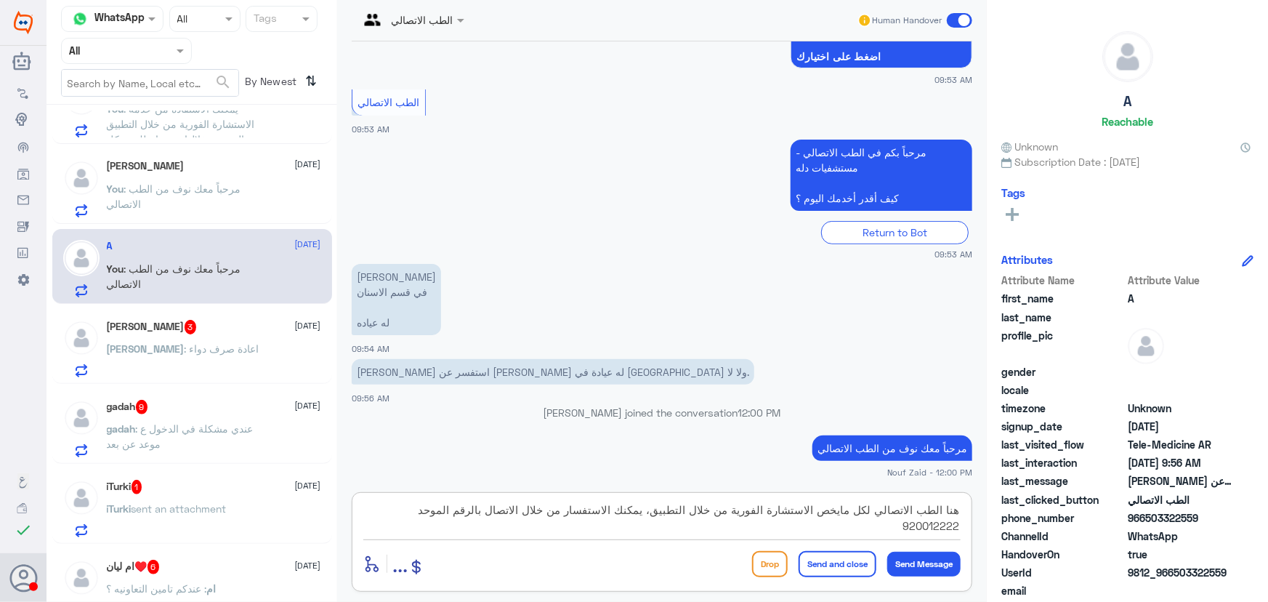
type textarea "هنا الطب الاتصالي لكل مايخص الاستشارة الفورية من خلال التطبيق، يمكنك الاستفسار …"
click at [839, 568] on button "Send and close" at bounding box center [837, 564] width 78 height 26
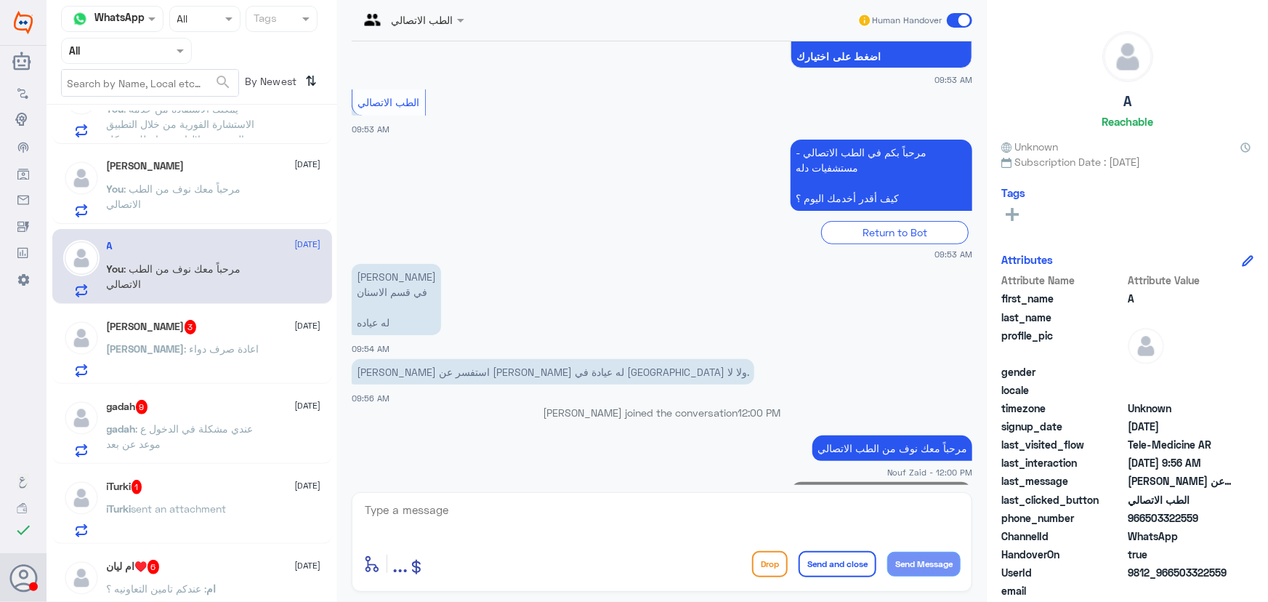
scroll to position [298, 0]
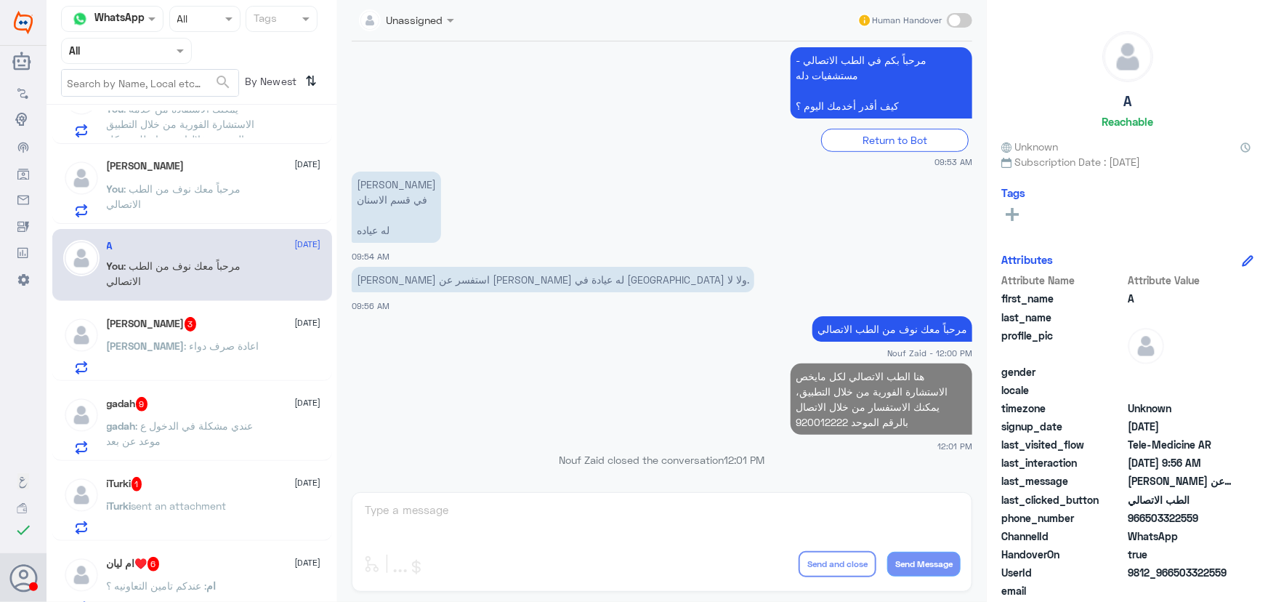
click at [229, 363] on div "Abdullah : اعادة صرف دواء" at bounding box center [214, 357] width 214 height 33
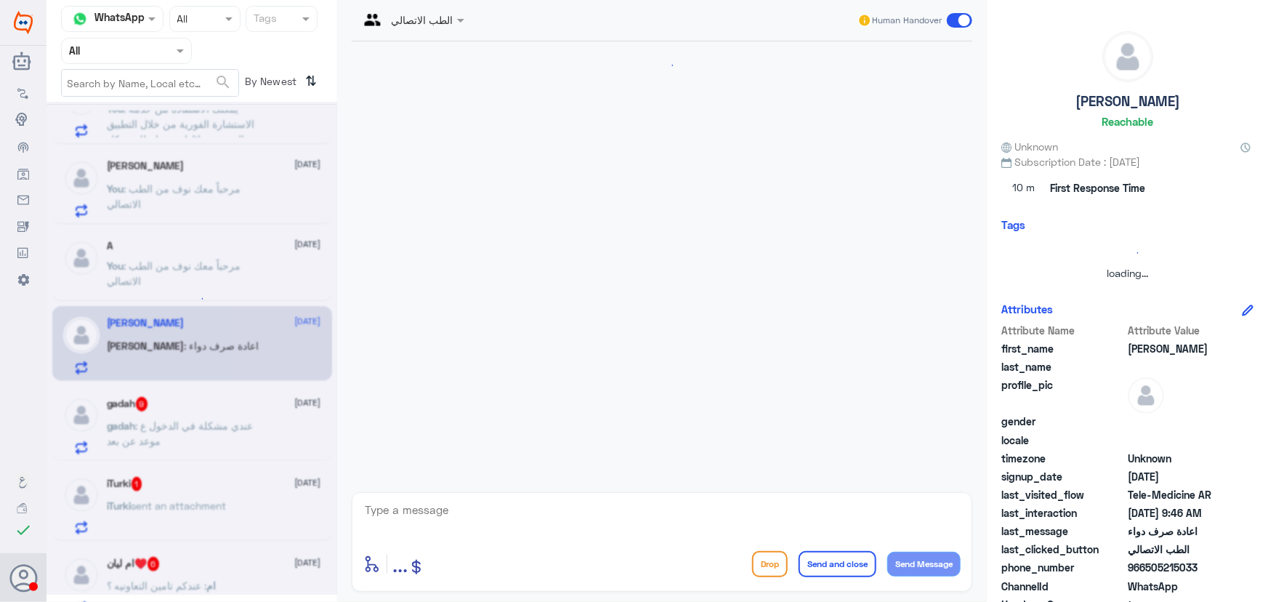
scroll to position [64, 0]
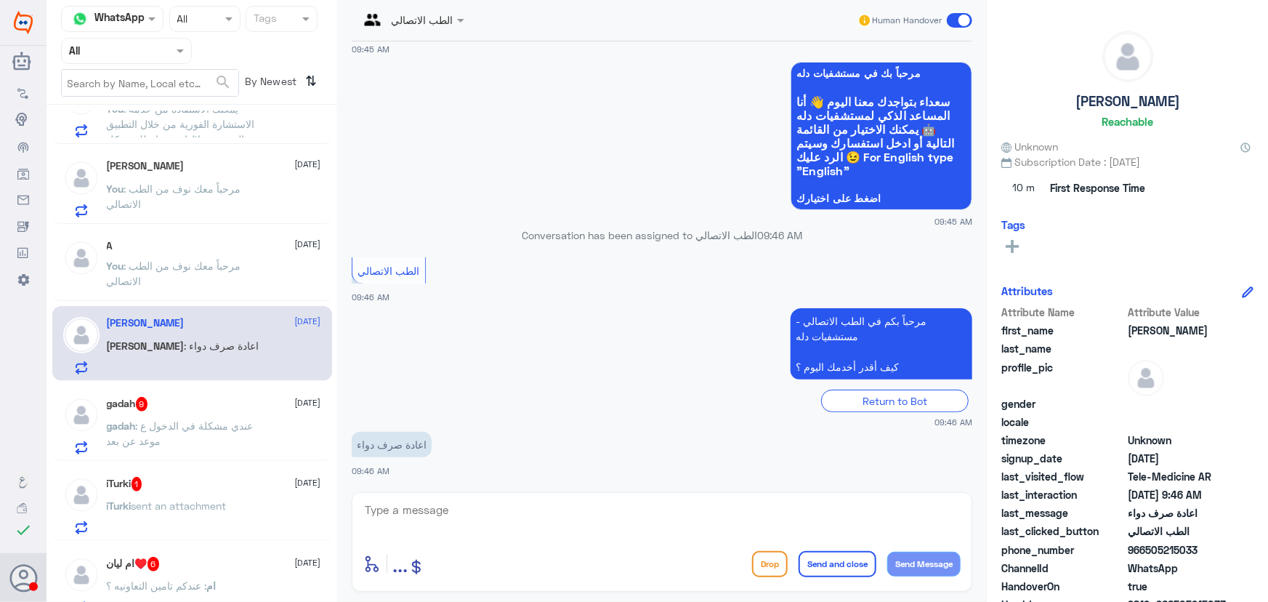
click at [548, 515] on textarea at bounding box center [661, 518] width 597 height 36
paste textarea "مرحباً معك نوف من الطب الاتصالي"
type textarea "مرحباً معك نوف من الطب الاتصالي"
click at [939, 573] on button "Send Message" at bounding box center [923, 563] width 73 height 25
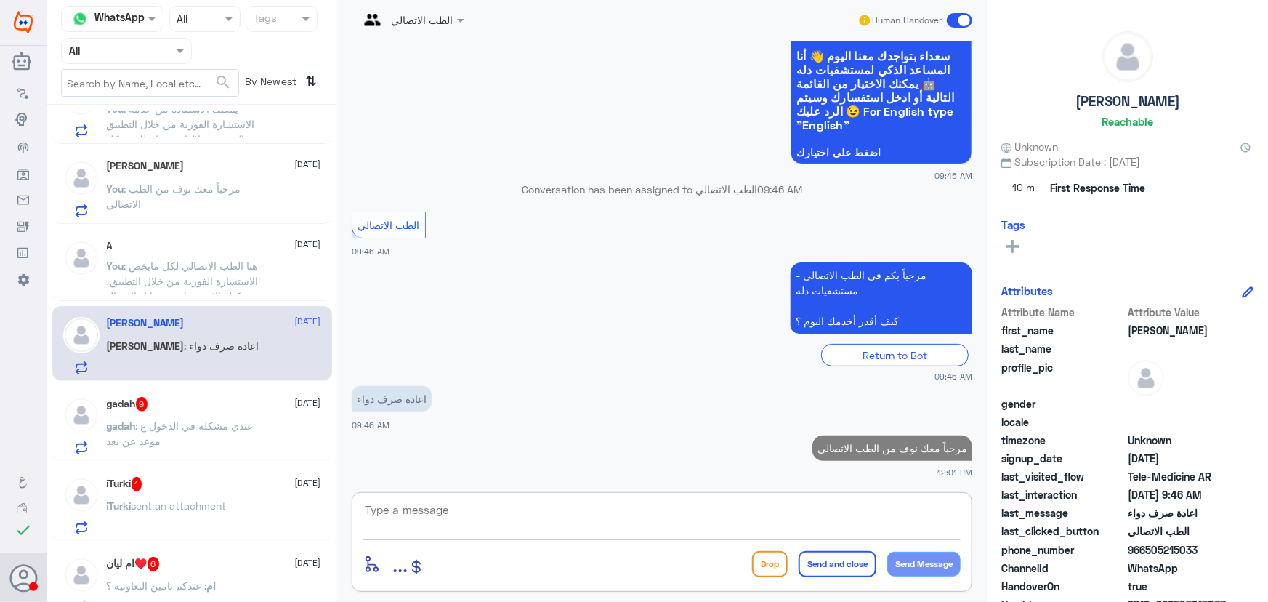
click at [795, 520] on textarea at bounding box center [661, 518] width 597 height 36
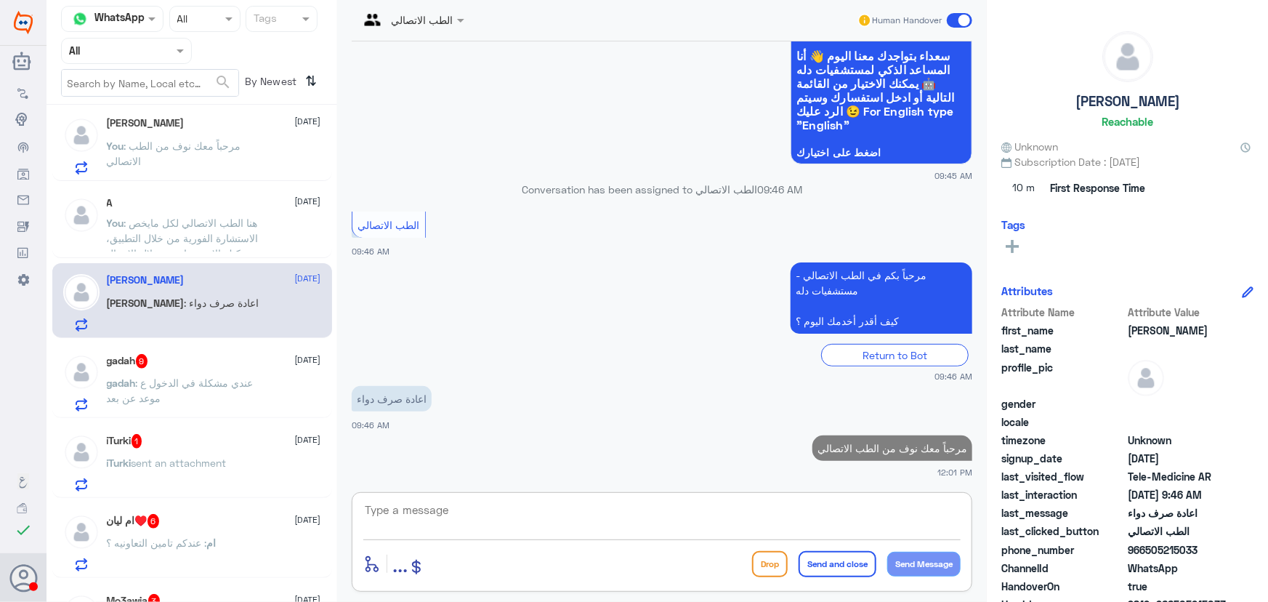
scroll to position [660, 0]
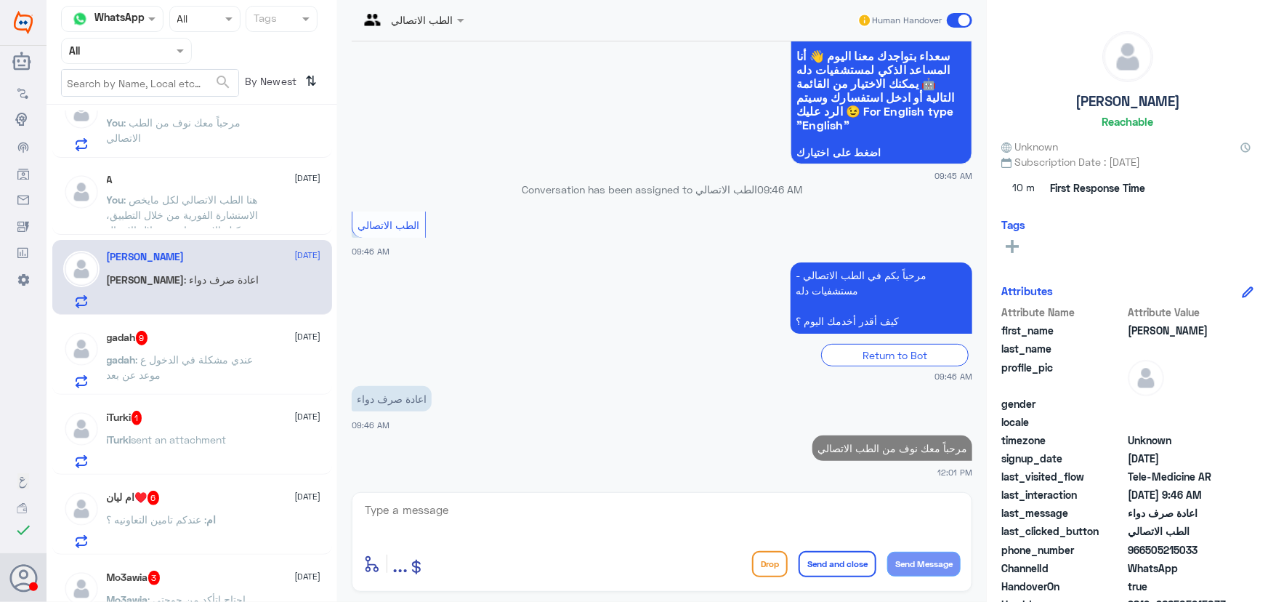
click at [207, 358] on span ": عندي مشكلة في الدخول ع موعد عن بعد" at bounding box center [180, 367] width 147 height 28
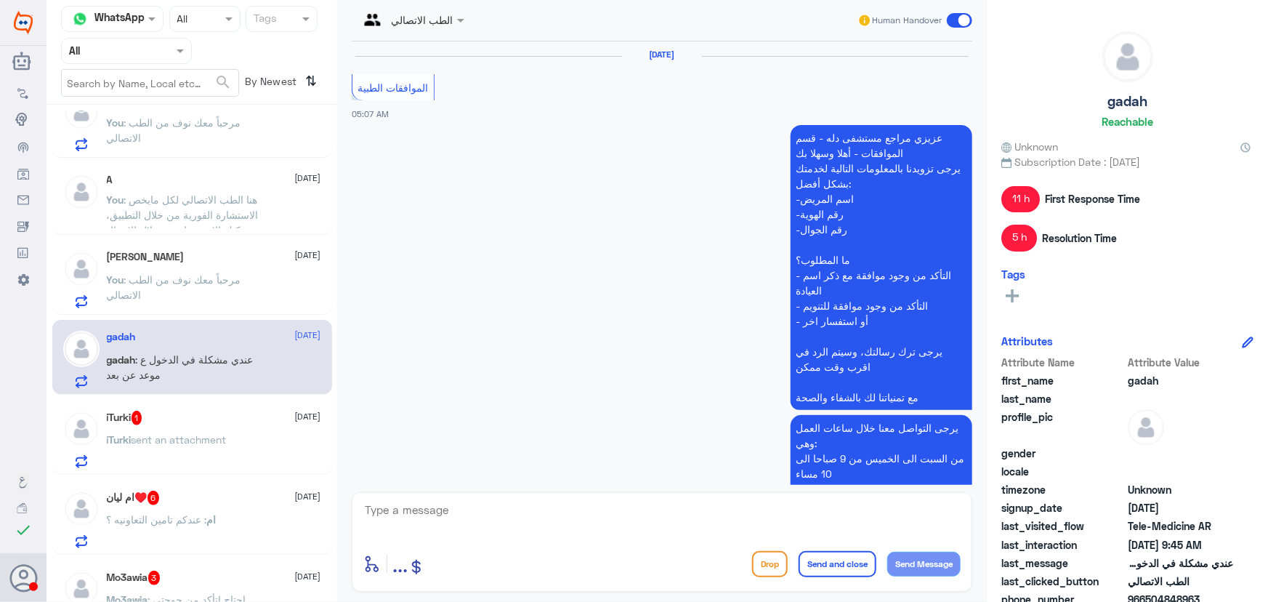
scroll to position [1325, 0]
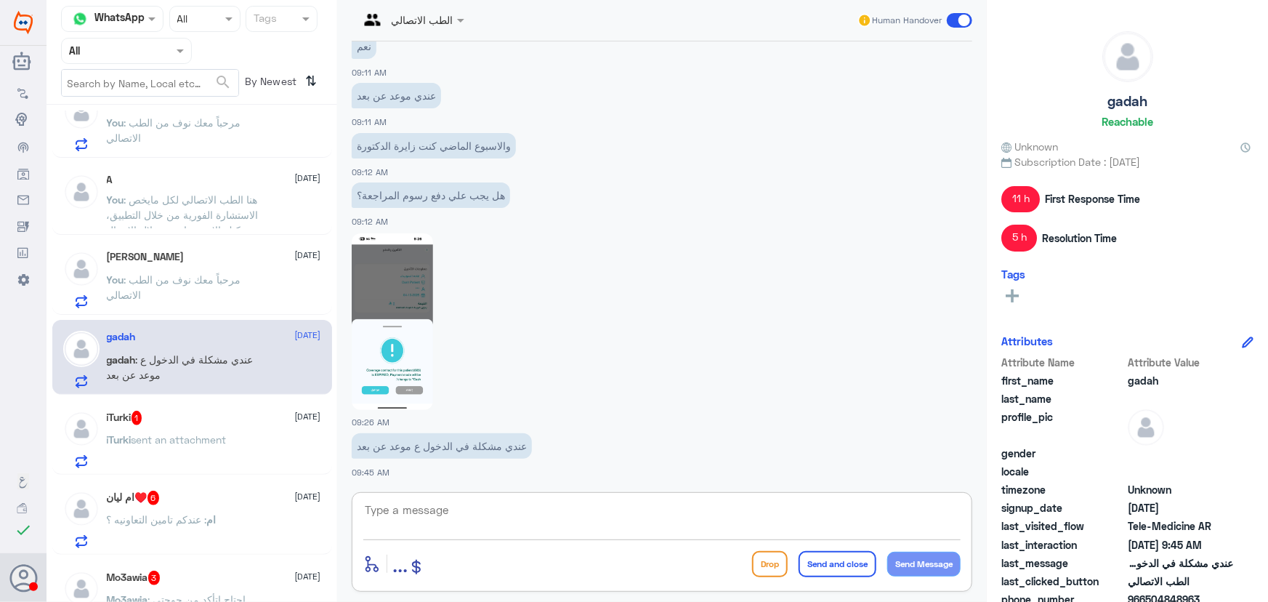
click at [686, 511] on textarea at bounding box center [661, 518] width 597 height 36
paste textarea "مرحباً معك نوف من الطب الاتصالي"
type textarea "مرحباً معك نوف من الطب الاتصالي"
click at [930, 557] on button "Send Message" at bounding box center [923, 563] width 73 height 25
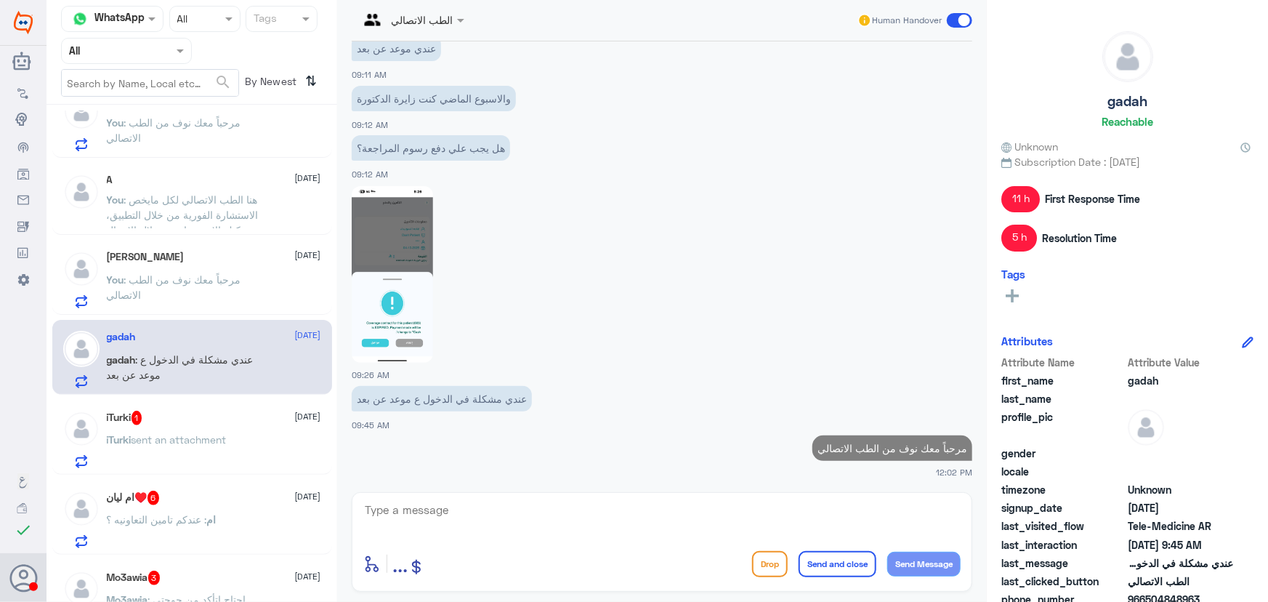
click at [846, 511] on textarea at bounding box center [661, 518] width 597 height 36
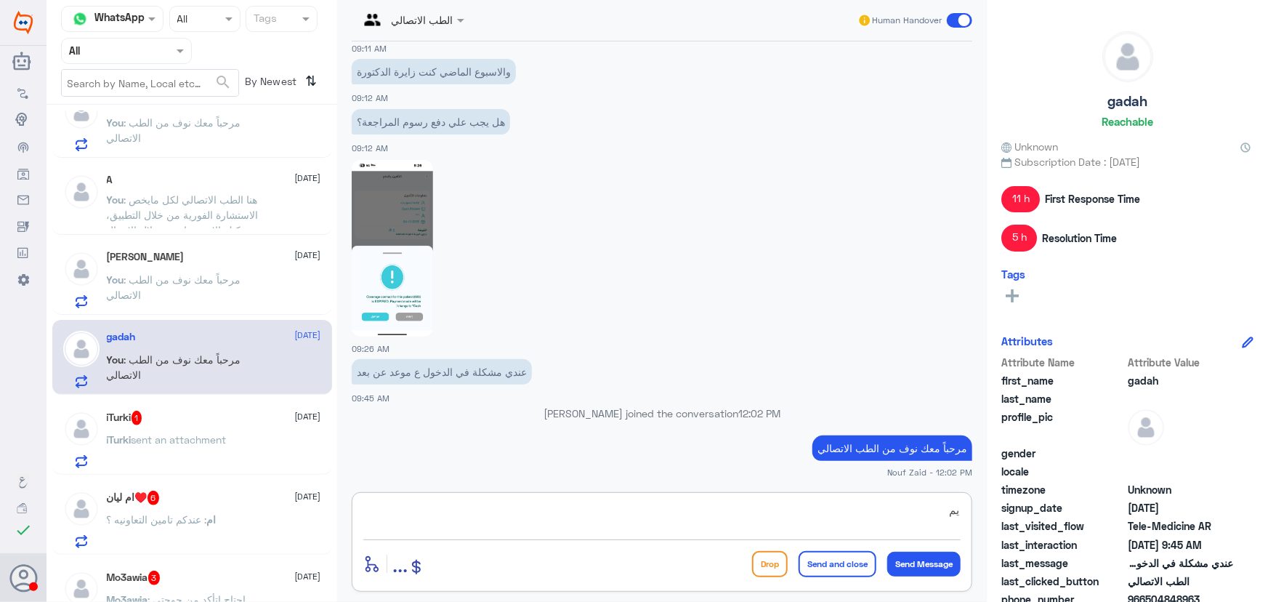
type textarea "ي"
type textarea "ممكن تزودني برقم الملف او رقم الهوية من فضلك"
click at [922, 565] on button "Send Message" at bounding box center [923, 563] width 73 height 25
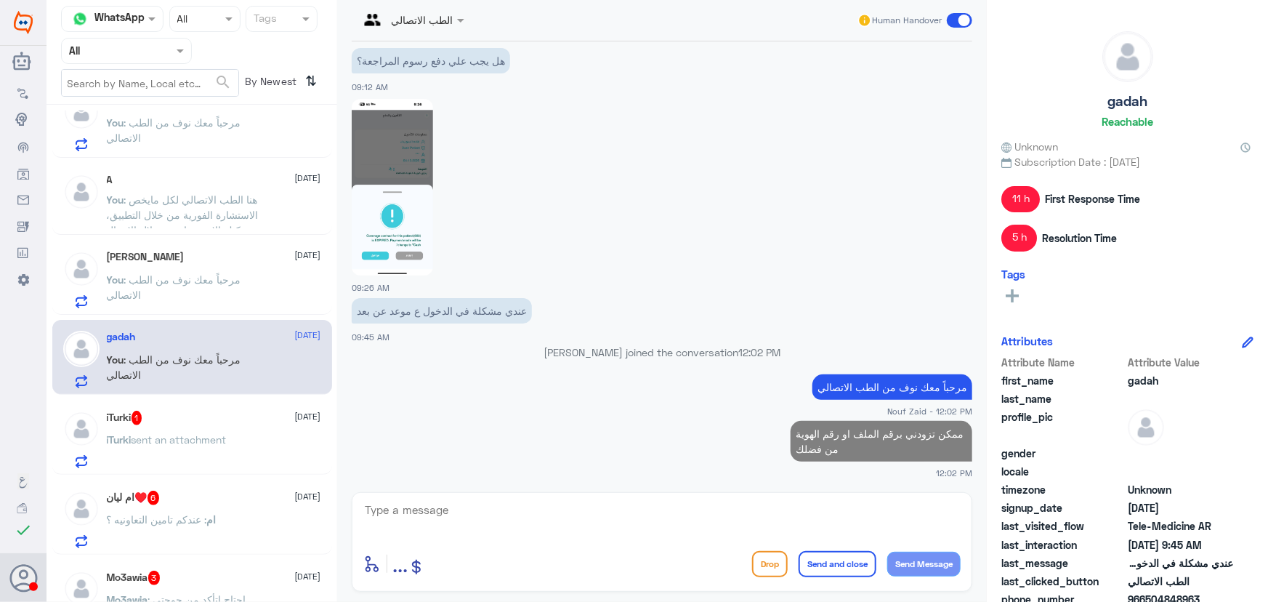
click at [240, 448] on div "iTurki sent an attachment" at bounding box center [214, 451] width 214 height 33
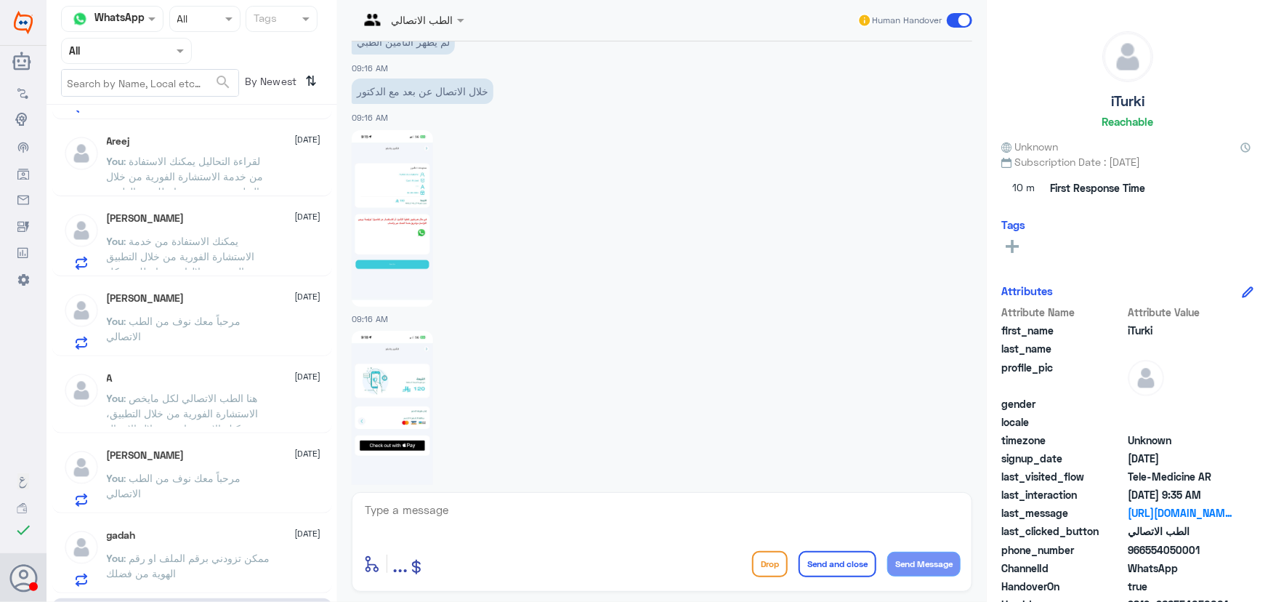
scroll to position [941, 0]
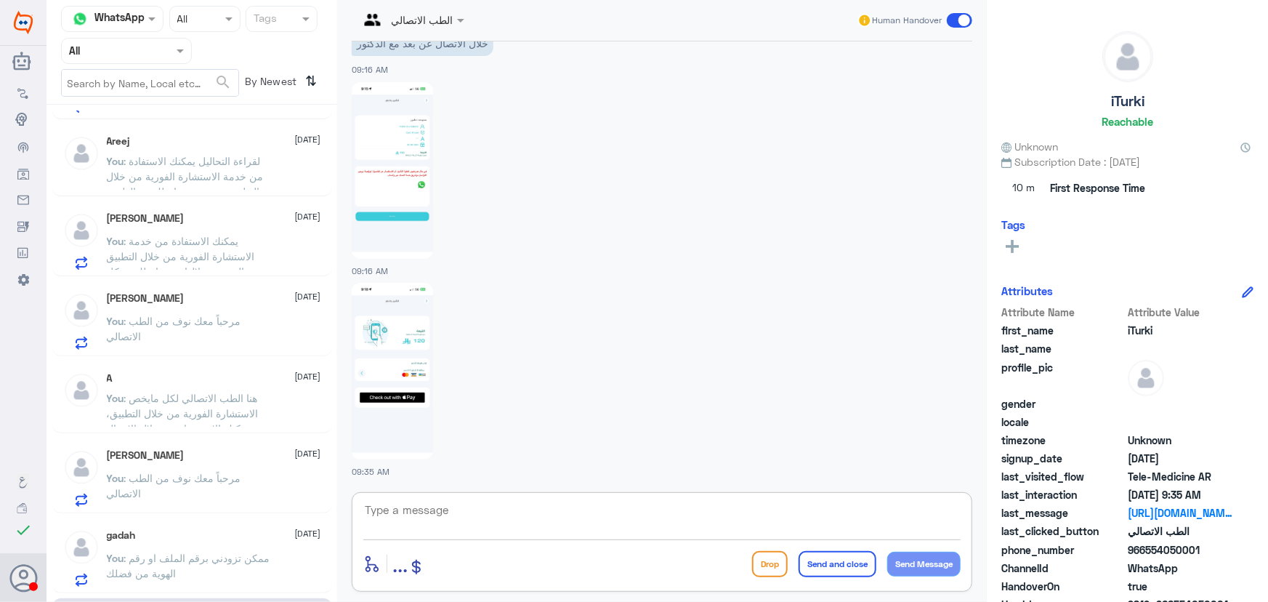
click at [510, 502] on textarea at bounding box center [661, 518] width 597 height 36
paste textarea "مرحباً معك نوف من الطب الاتصالي"
type textarea "مرحباً معك نوف من الطب الاتصالي"
click at [917, 559] on button "Send Message" at bounding box center [923, 563] width 73 height 25
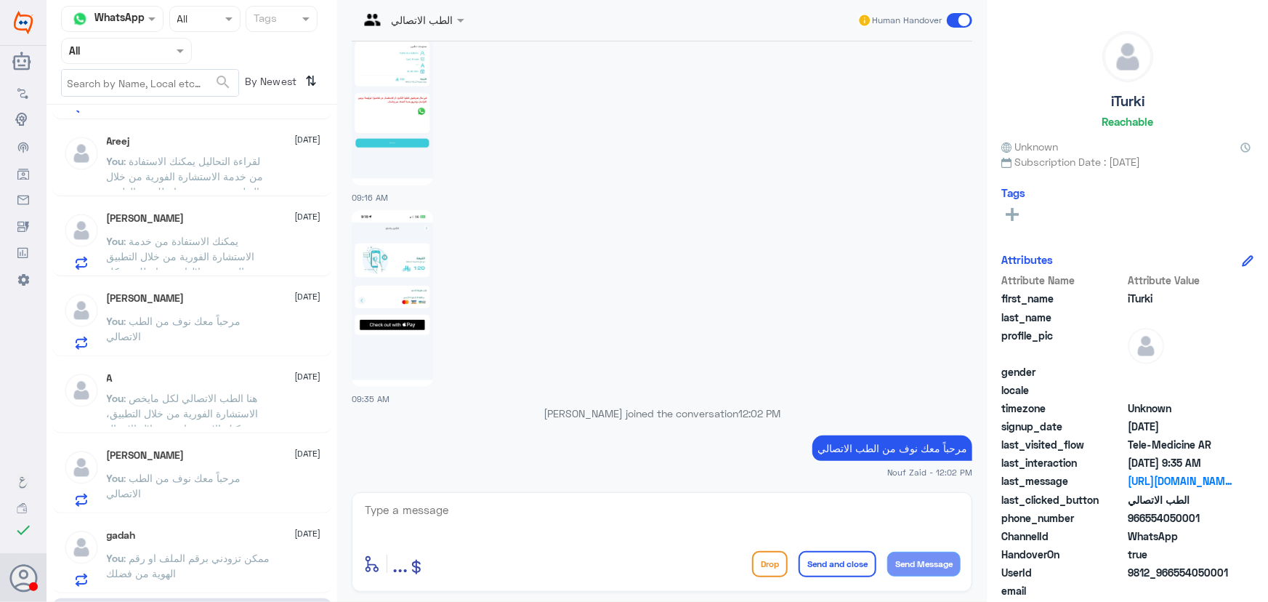
click at [257, 569] on p "You : ممكن تزودني برقم الملف او رقم الهوية من فضلك" at bounding box center [188, 568] width 163 height 36
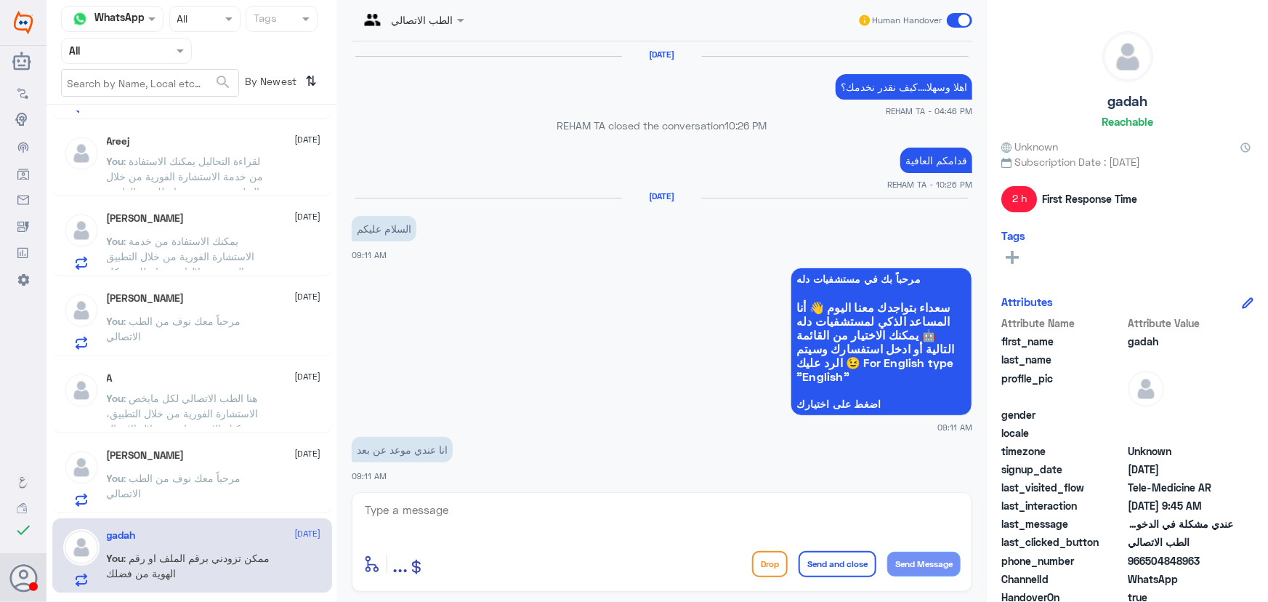
scroll to position [959, 0]
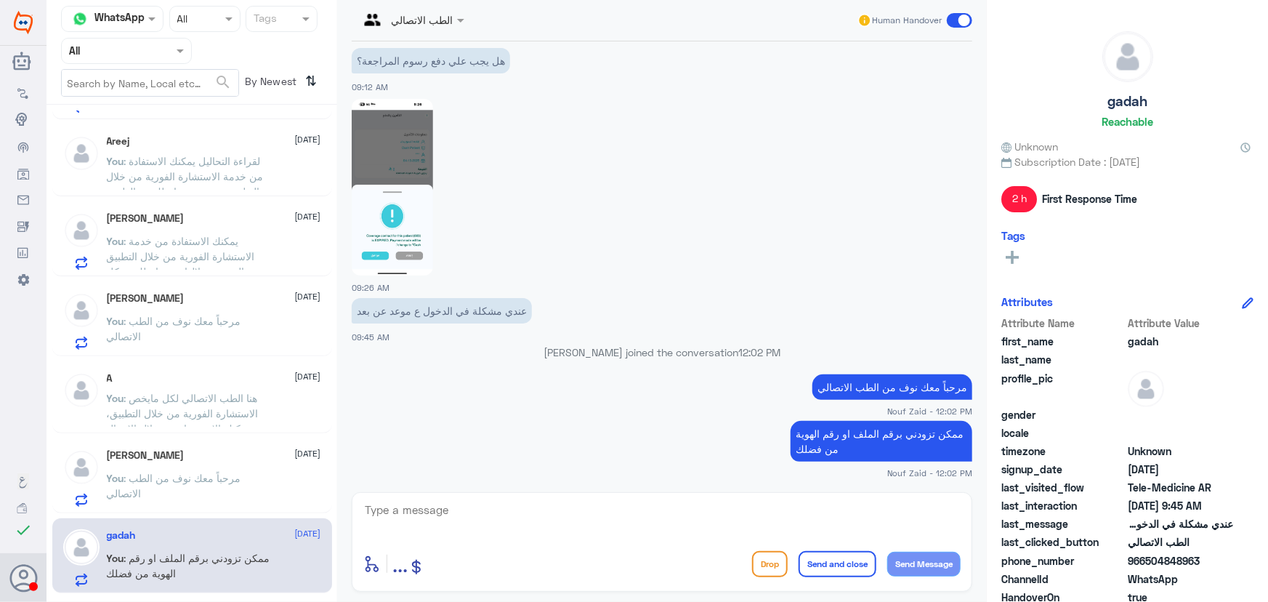
click at [864, 434] on p "ممكن تزودني برقم الملف او رقم الهوية من فضلك" at bounding box center [881, 441] width 182 height 41
copy div "ممكن تزودني برقم الملف او رقم الهوية من فضلك"
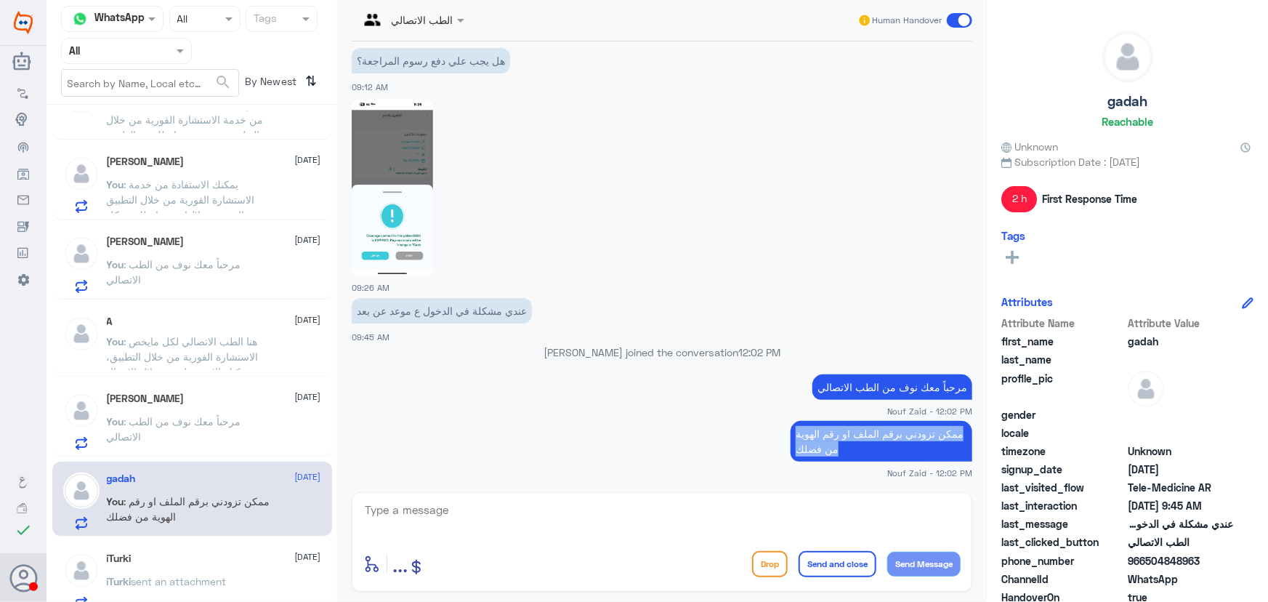
scroll to position [594, 0]
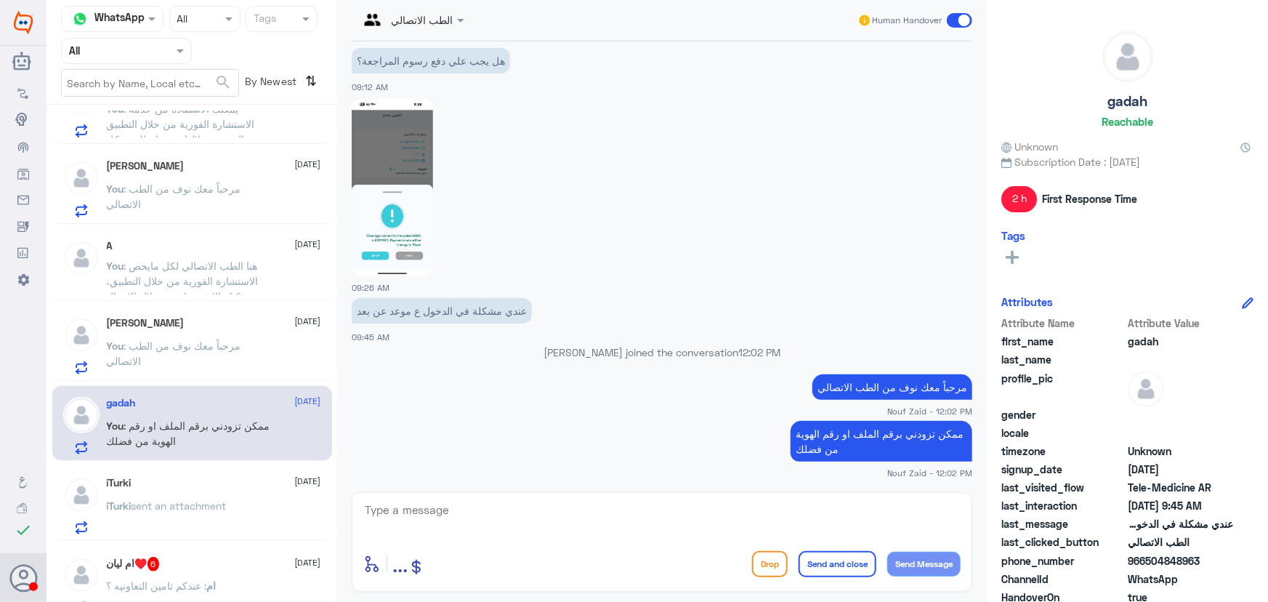
click at [226, 482] on div "iTurki 8 October" at bounding box center [214, 483] width 214 height 12
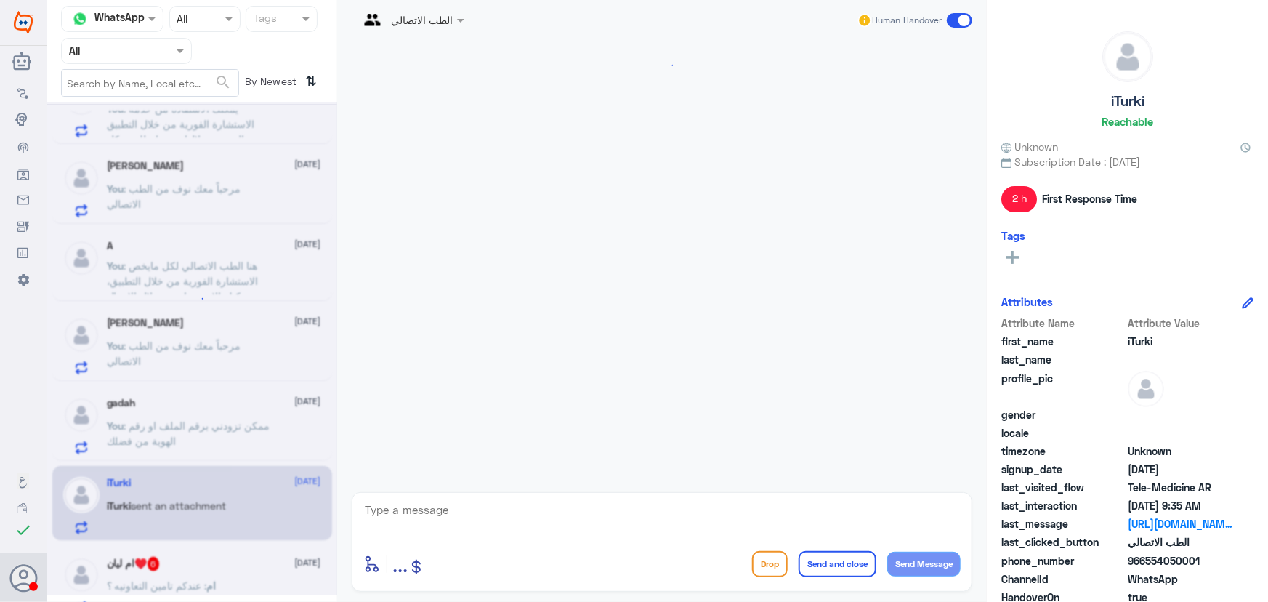
scroll to position [1013, 0]
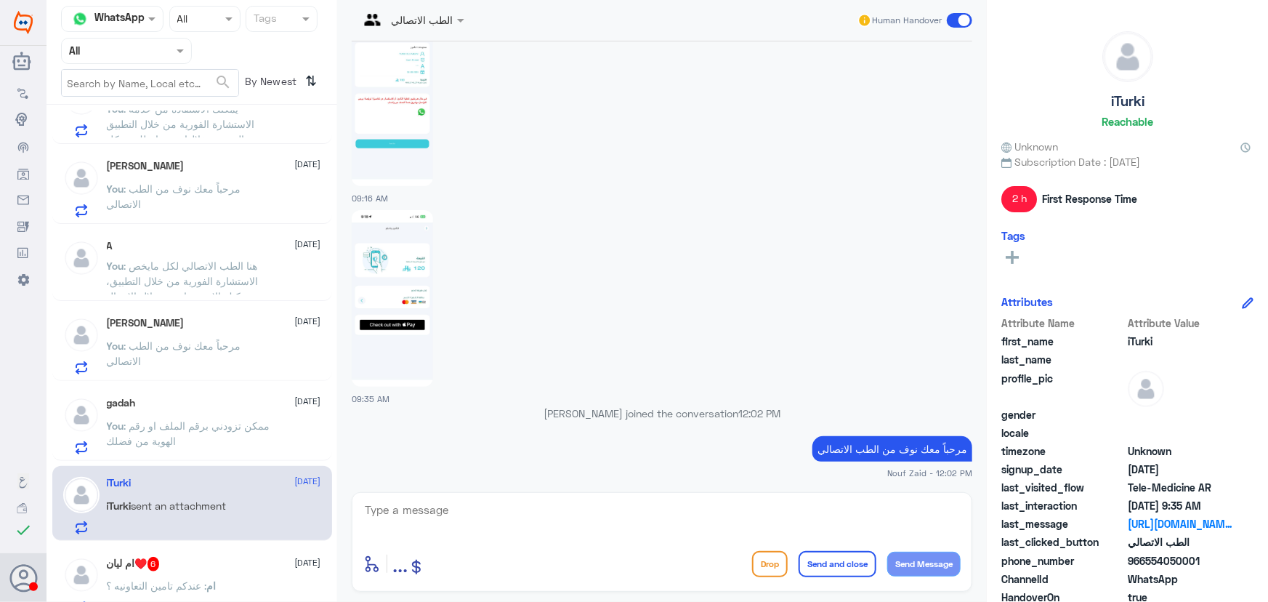
click at [525, 503] on textarea at bounding box center [661, 518] width 597 height 36
paste textarea "ممكن تزودني برقم الملف او رقم الهوية من فضلك"
type textarea "ممكن تزودني برقم الملف او رقم الهوية من فضلك"
click at [931, 567] on button "Send Message" at bounding box center [923, 563] width 73 height 25
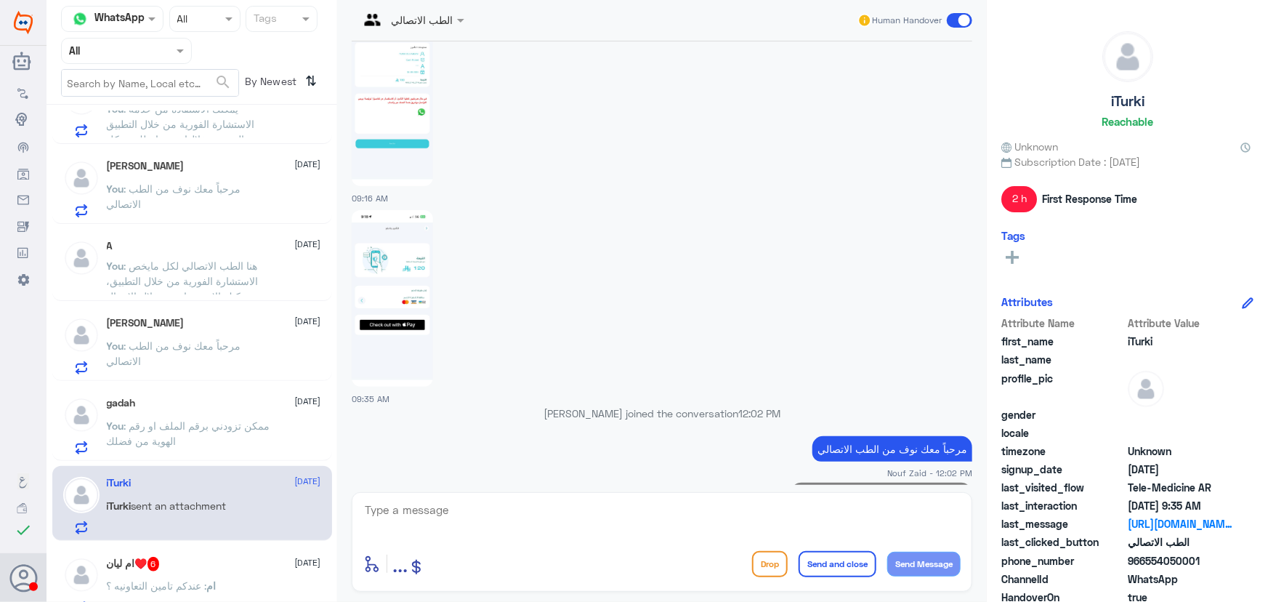
scroll to position [1075, 0]
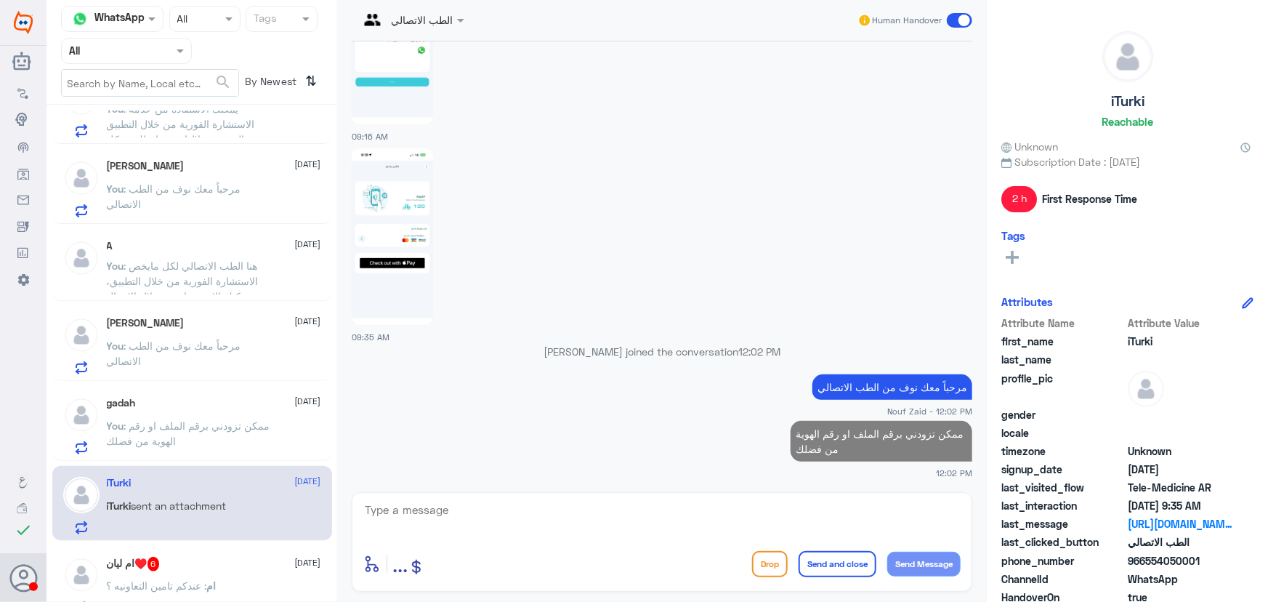
click at [243, 573] on div "ام ليان♥️ 6 8 October ام : عندكم تامين التعاونيه ؟" at bounding box center [214, 585] width 214 height 57
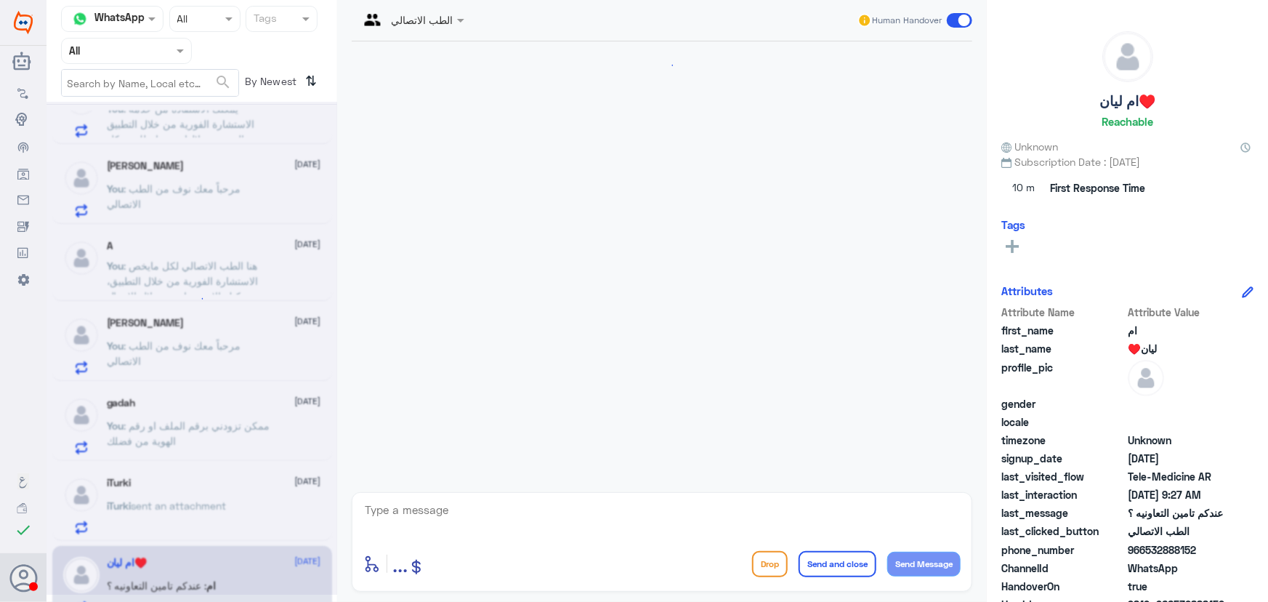
scroll to position [1057, 0]
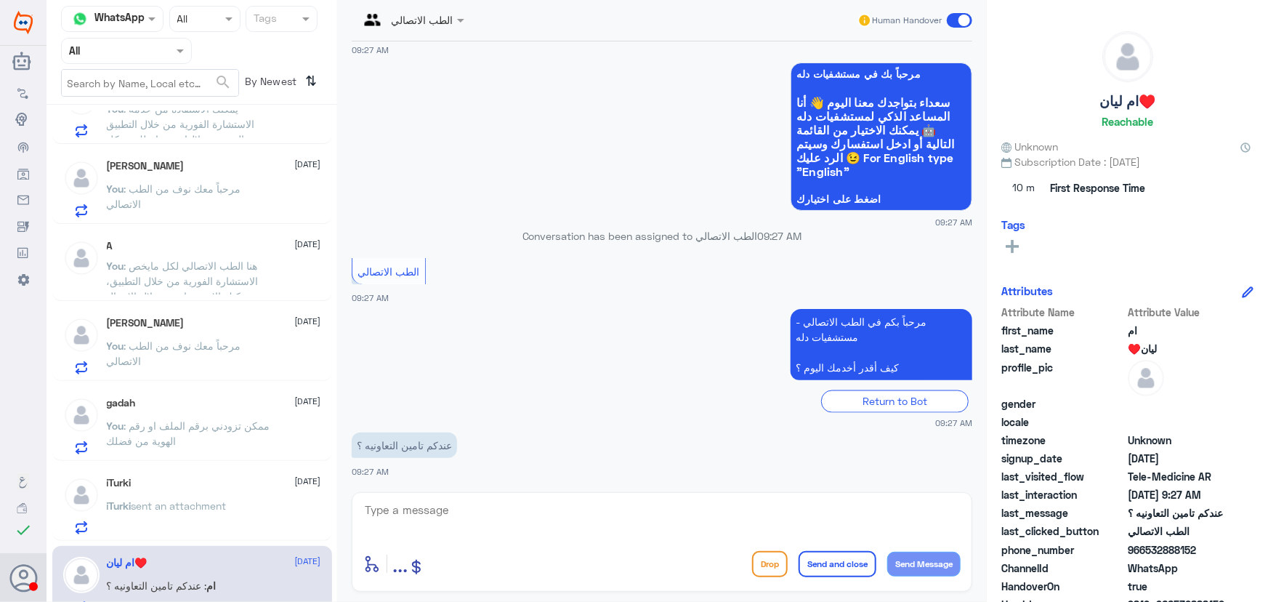
click at [500, 503] on textarea at bounding box center [661, 518] width 597 height 36
paste textarea "مرحباً معك نوف من الطب الاتصالي"
type textarea "مرحباً معك نوف من الطب الاتصالي"
click at [921, 563] on button "Send Message" at bounding box center [923, 563] width 73 height 25
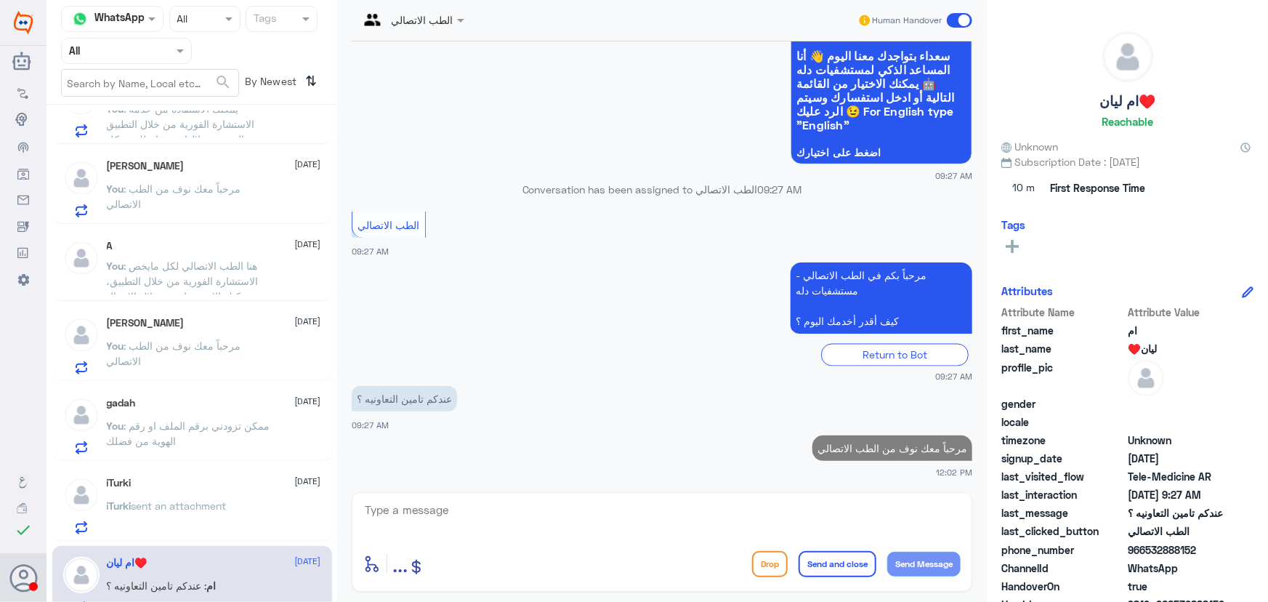
click at [701, 533] on textarea at bounding box center [661, 518] width 597 height 36
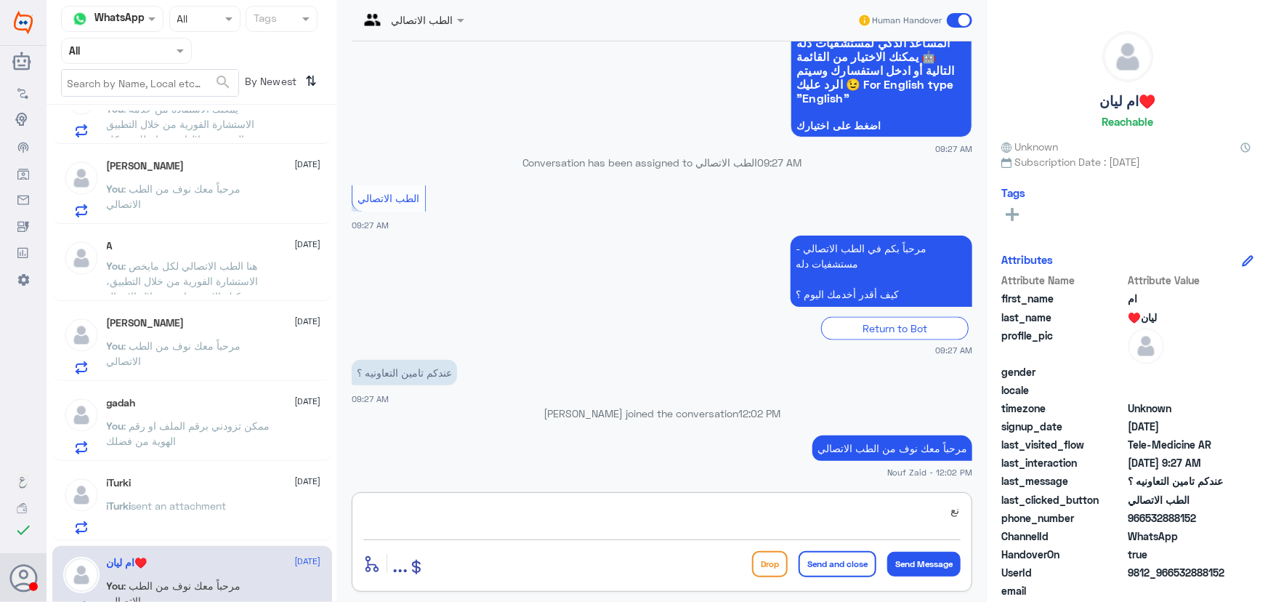
type textarea "ن"
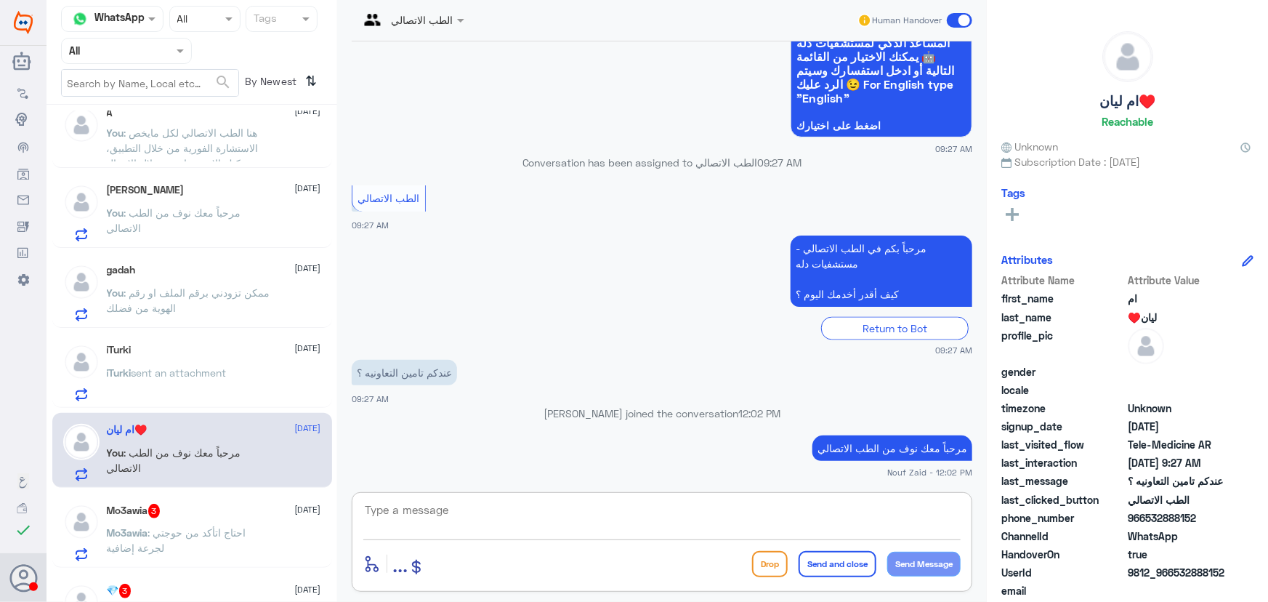
scroll to position [858, 0]
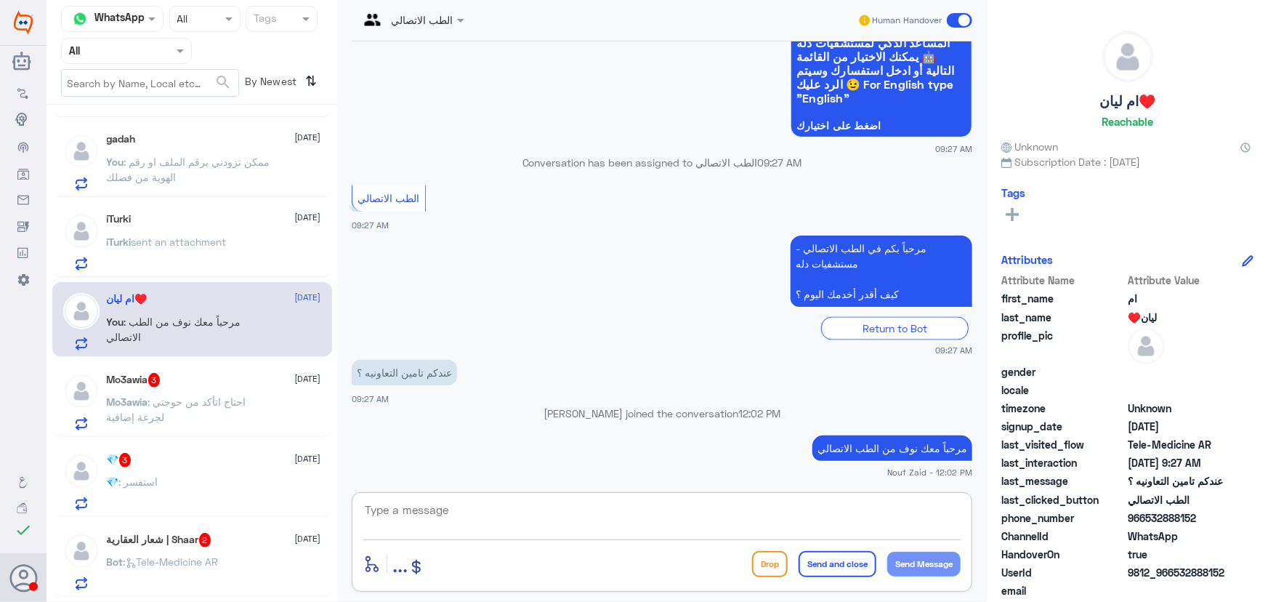
click at [170, 395] on span ": احتاج اتأكد من حوجتي لجرعة إضافية" at bounding box center [176, 409] width 139 height 28
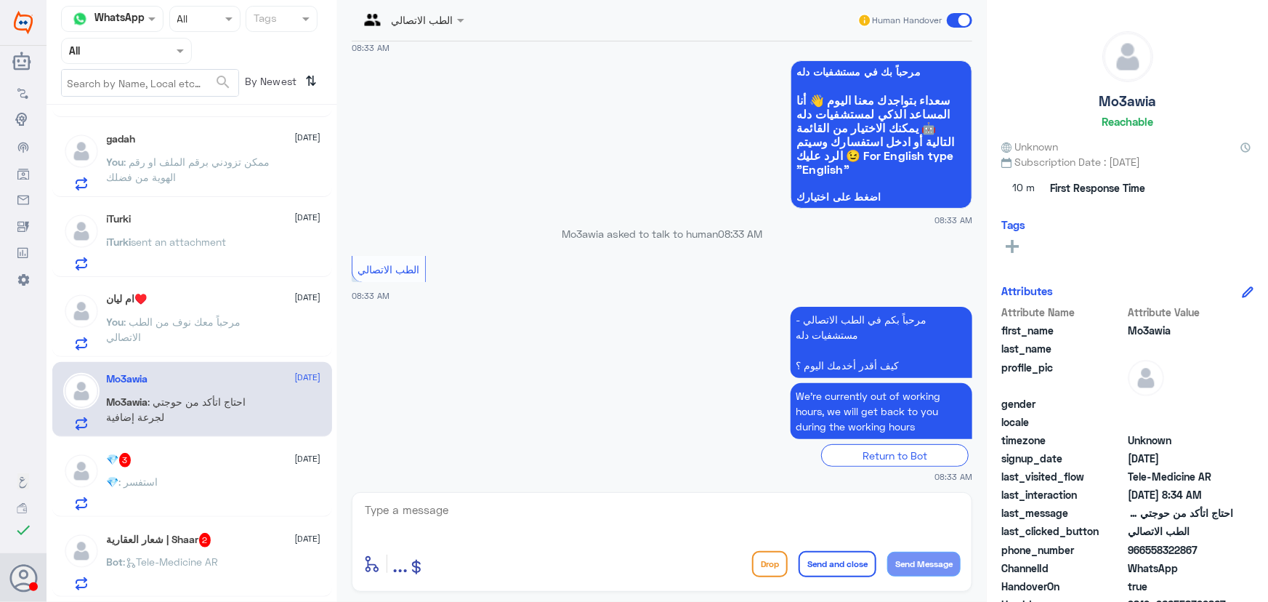
scroll to position [119, 0]
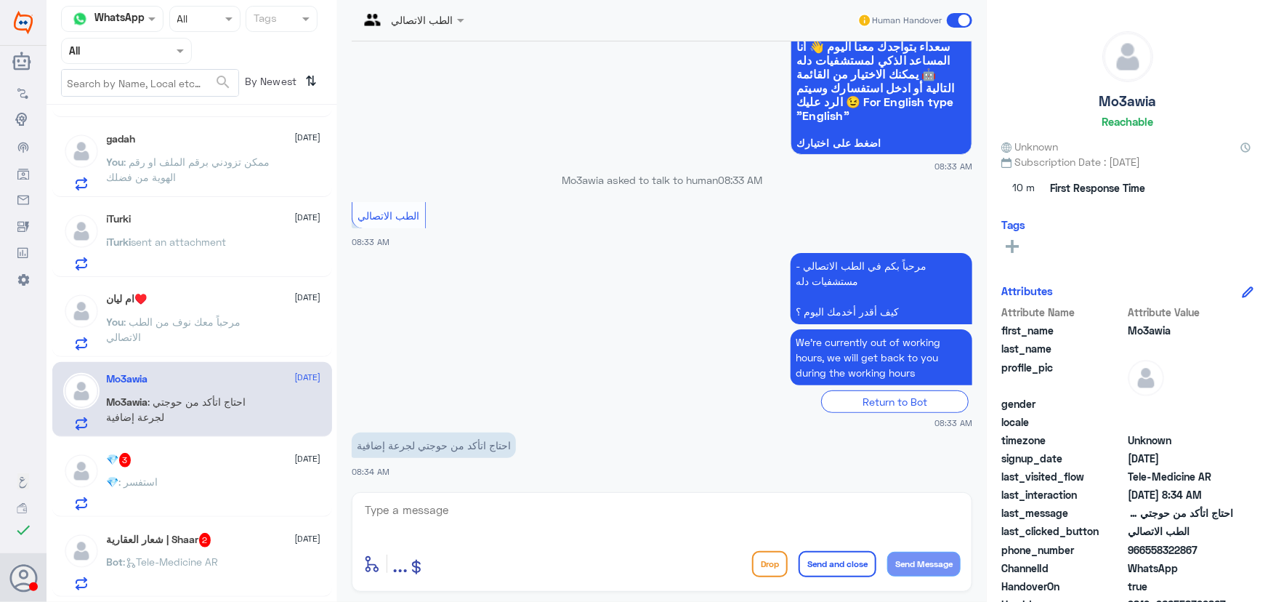
click at [530, 507] on textarea at bounding box center [661, 518] width 597 height 36
paste textarea "مرحباً معك نوف من الطب الاتصالي كيف اقدر أساعدك؟"
type textarea "مرحباً معك نوف من الطب الاتصالي كيف اقدر أساعدك؟"
click at [891, 562] on button "Send Message" at bounding box center [923, 563] width 73 height 25
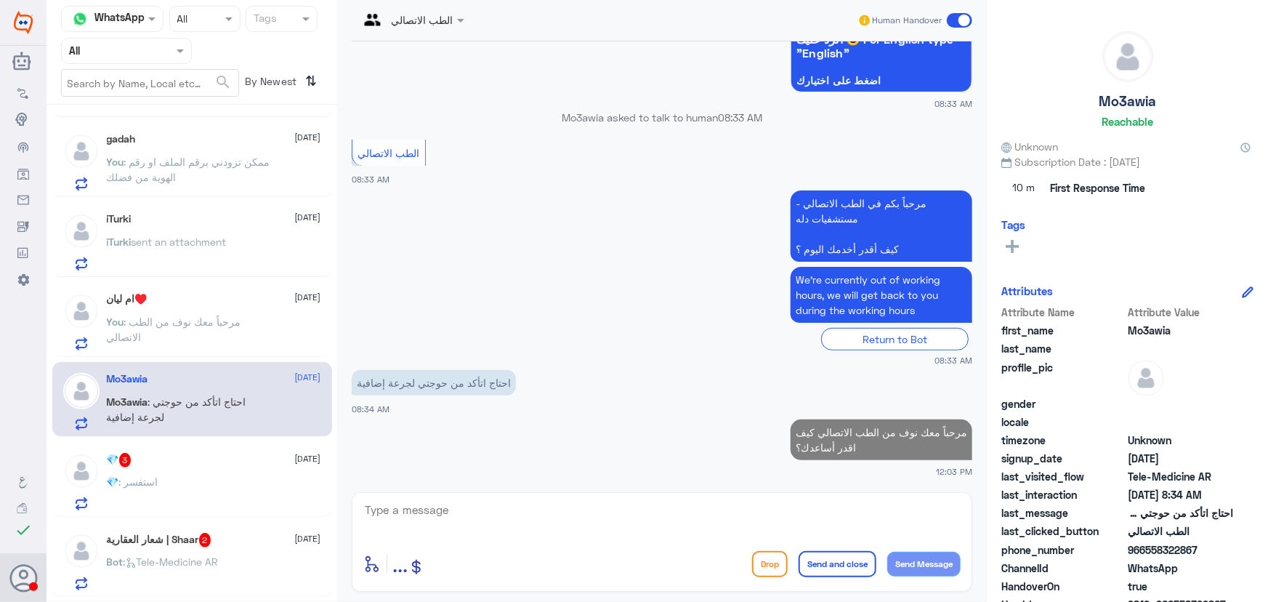
click at [217, 457] on div "💎 3 8 October" at bounding box center [214, 460] width 214 height 15
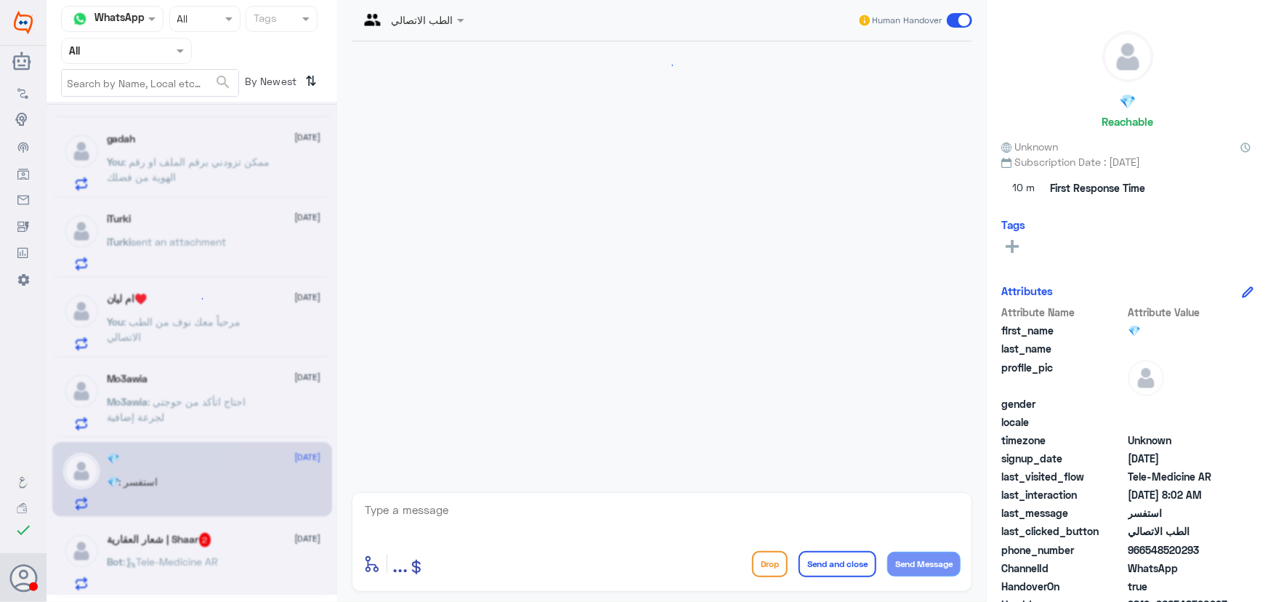
scroll to position [119, 0]
click at [480, 513] on textarea at bounding box center [661, 518] width 597 height 36
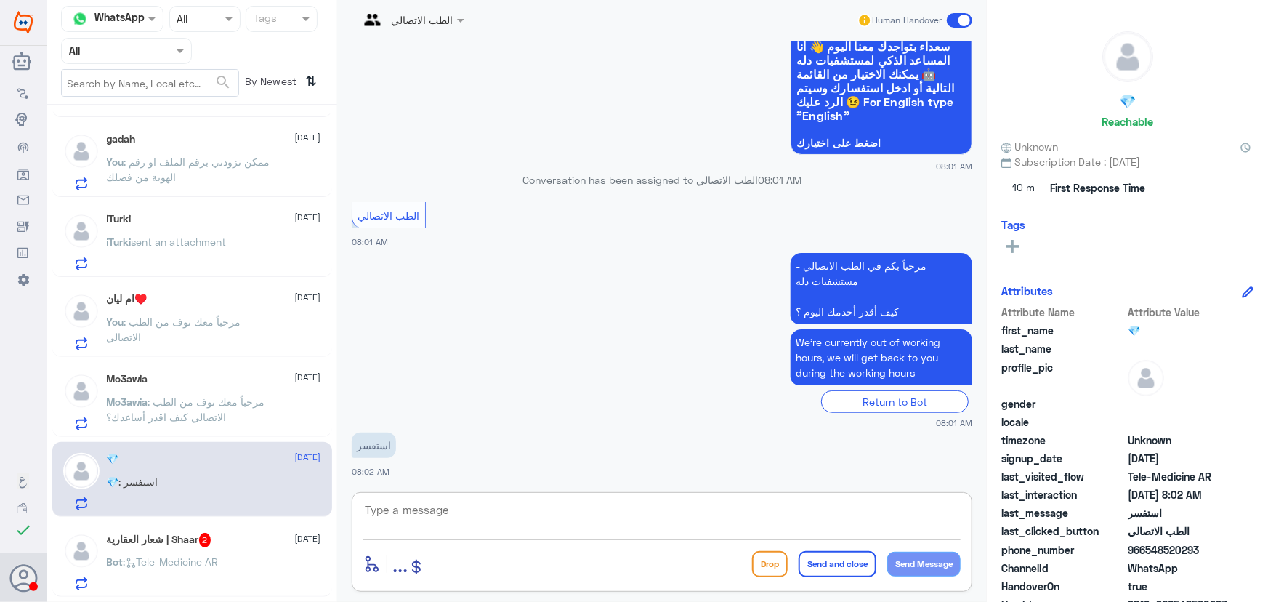
paste textarea "مرحباً معك نوف من الطب الاتصالي كيف اقدر أساعدك؟"
type textarea "مرحباً معك نوف من الطب الاتصالي كيف اقدر أساعدك؟"
drag, startPoint x: 947, startPoint y: 565, endPoint x: 843, endPoint y: 535, distance: 107.9
click at [947, 564] on button "Send Message" at bounding box center [923, 563] width 73 height 25
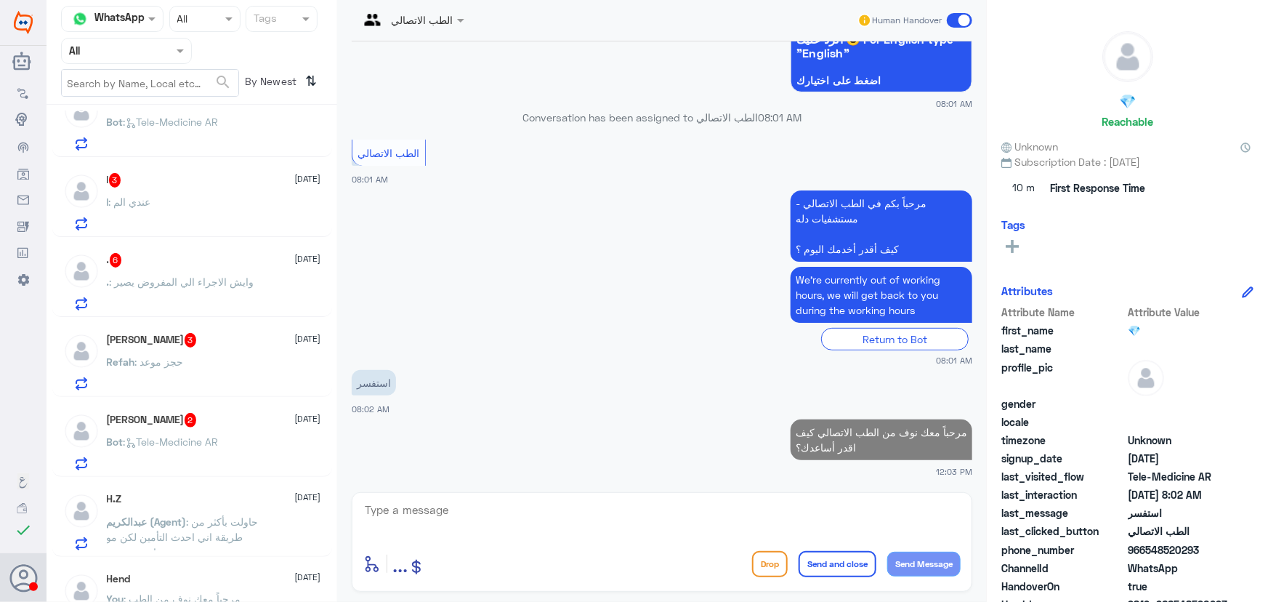
scroll to position [1321, 0]
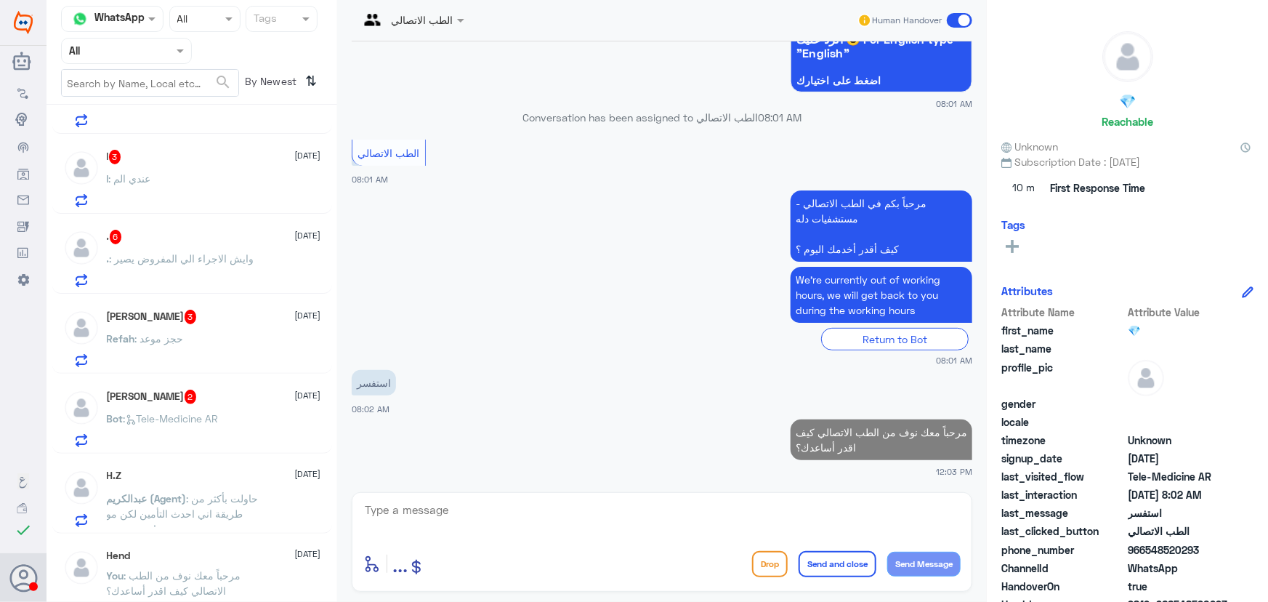
click at [202, 406] on div "خالد الحنتوش 2 8 October Bot : Tele-Medicine AR" at bounding box center [214, 417] width 214 height 57
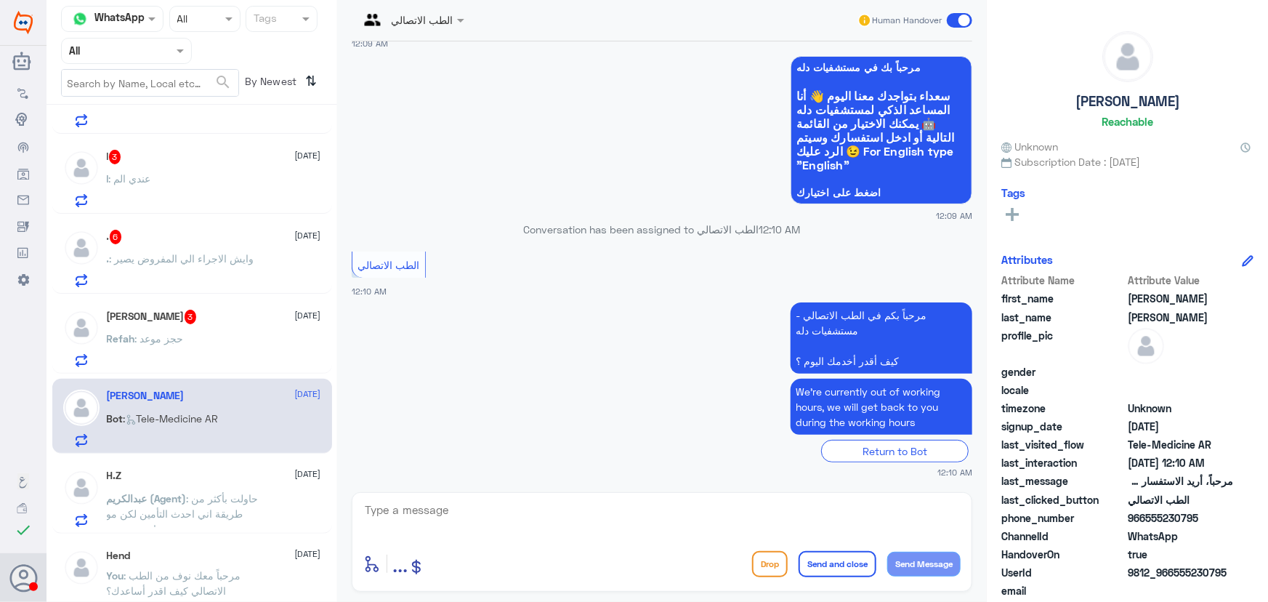
click at [527, 511] on textarea at bounding box center [661, 518] width 597 height 36
paste textarea "مرحباً معك نوف من الطب الاتصالي كيف اقدر أساعدك؟"
type textarea "مرحباً معك نوف من الطب الاتصالي كيف اقدر أساعدك؟"
click at [939, 558] on button "Send Message" at bounding box center [923, 563] width 73 height 25
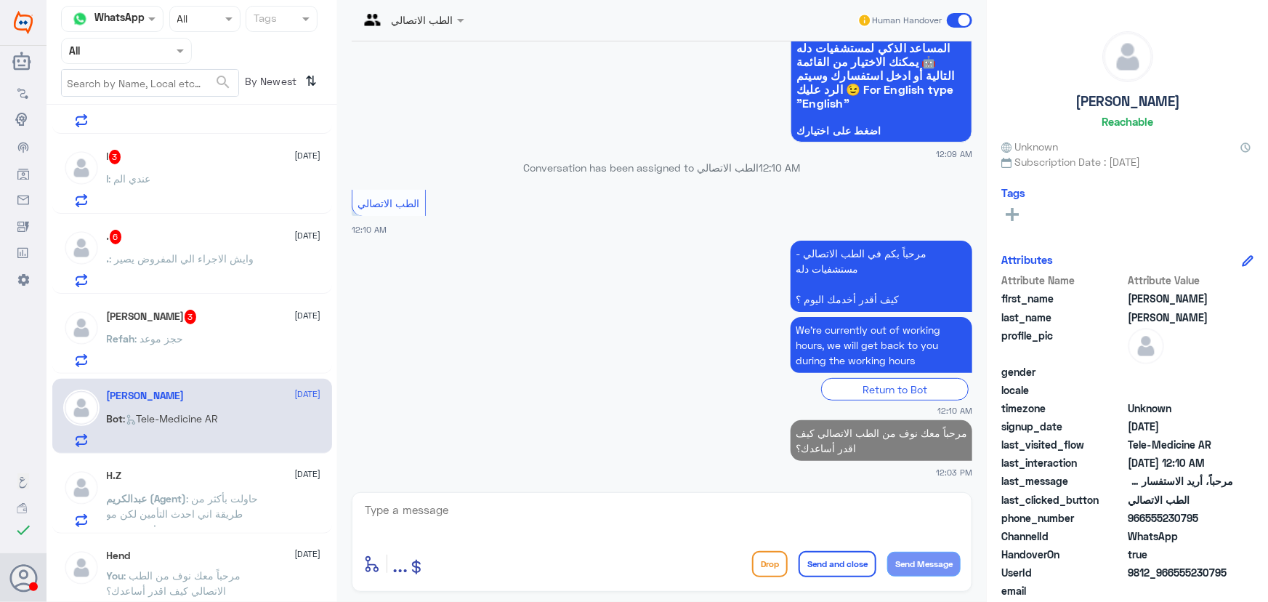
click at [192, 342] on div "Refah : حجز موعد" at bounding box center [214, 350] width 214 height 33
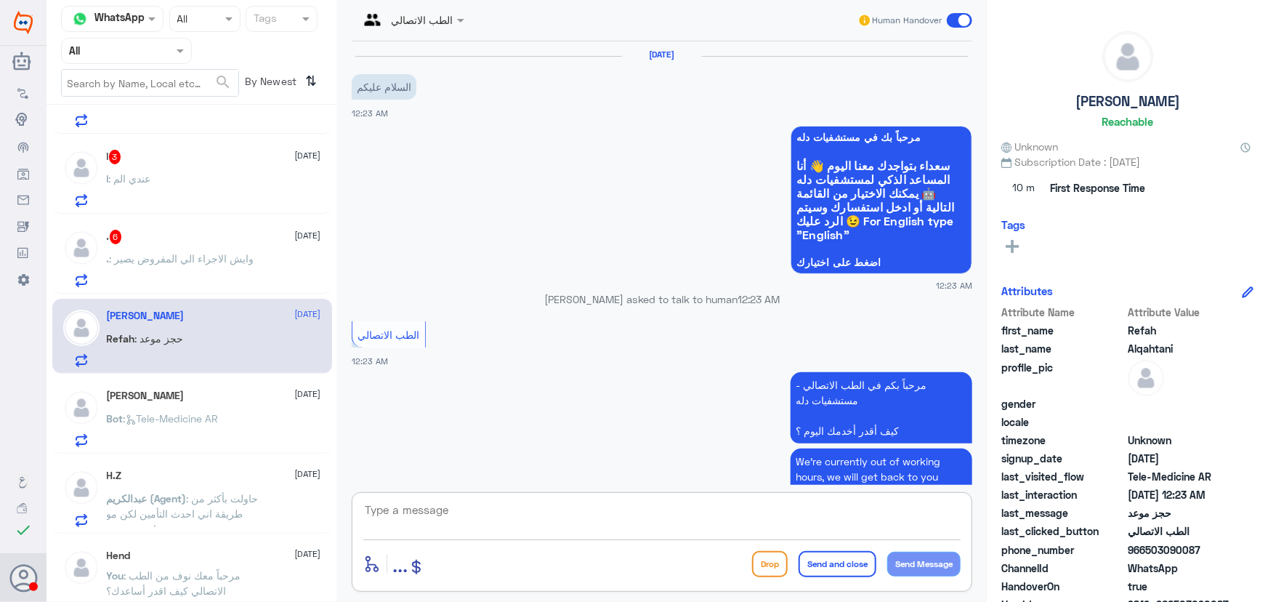
click at [575, 525] on textarea at bounding box center [661, 518] width 597 height 36
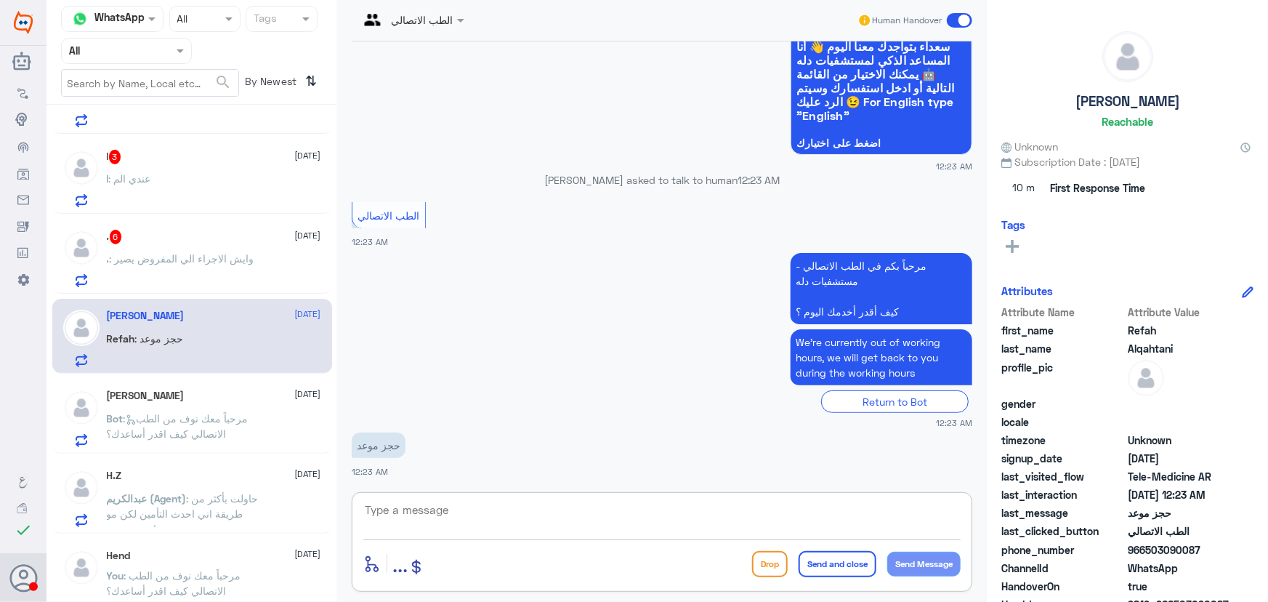
paste textarea "مرحباً معك نوف من الطب الاتصالي"
type textarea "مرحباً معك نوف من الطب الاتصالي"
click at [952, 573] on button "Send Message" at bounding box center [923, 563] width 73 height 25
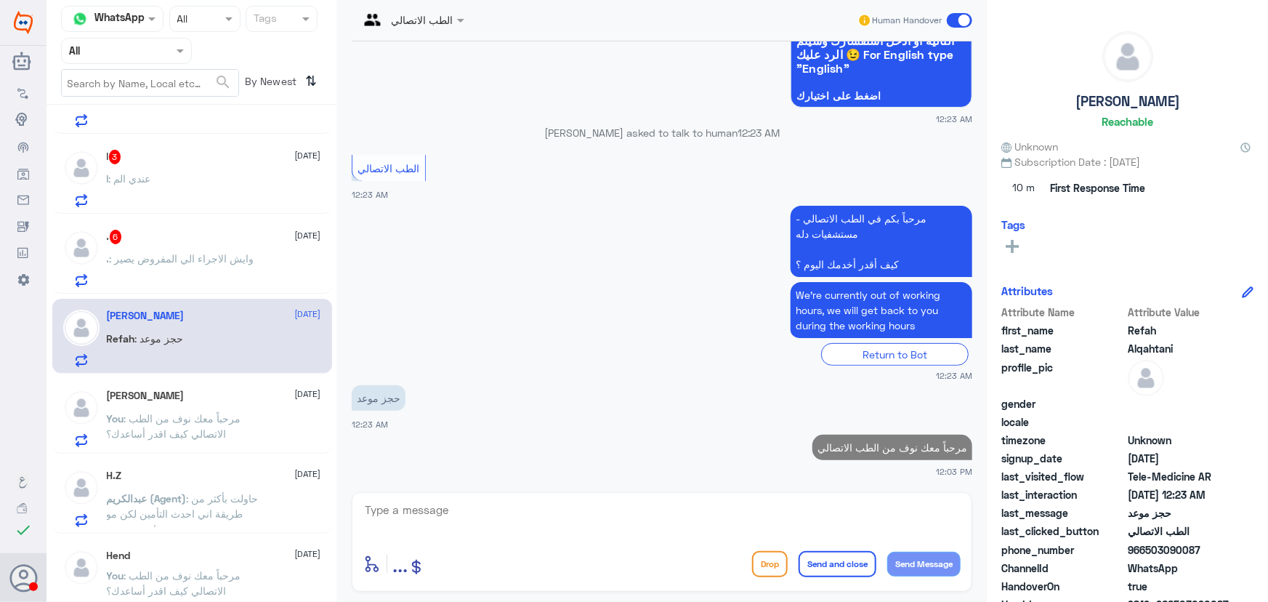
click at [712, 506] on textarea at bounding box center [661, 518] width 597 height 36
click at [474, 511] on textarea at bounding box center [661, 518] width 597 height 36
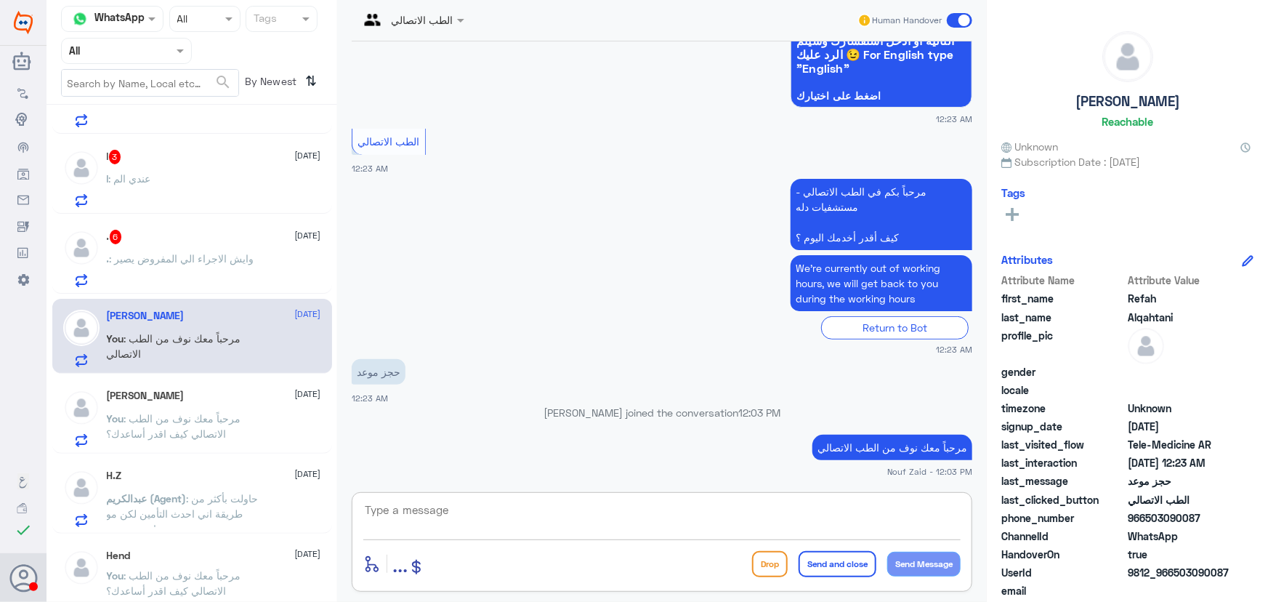
paste textarea "هنا الطب الاتصالي لكل مايخص الاستشارة الفورية من خلال التطبيق، يمكنك حجز الموعد…"
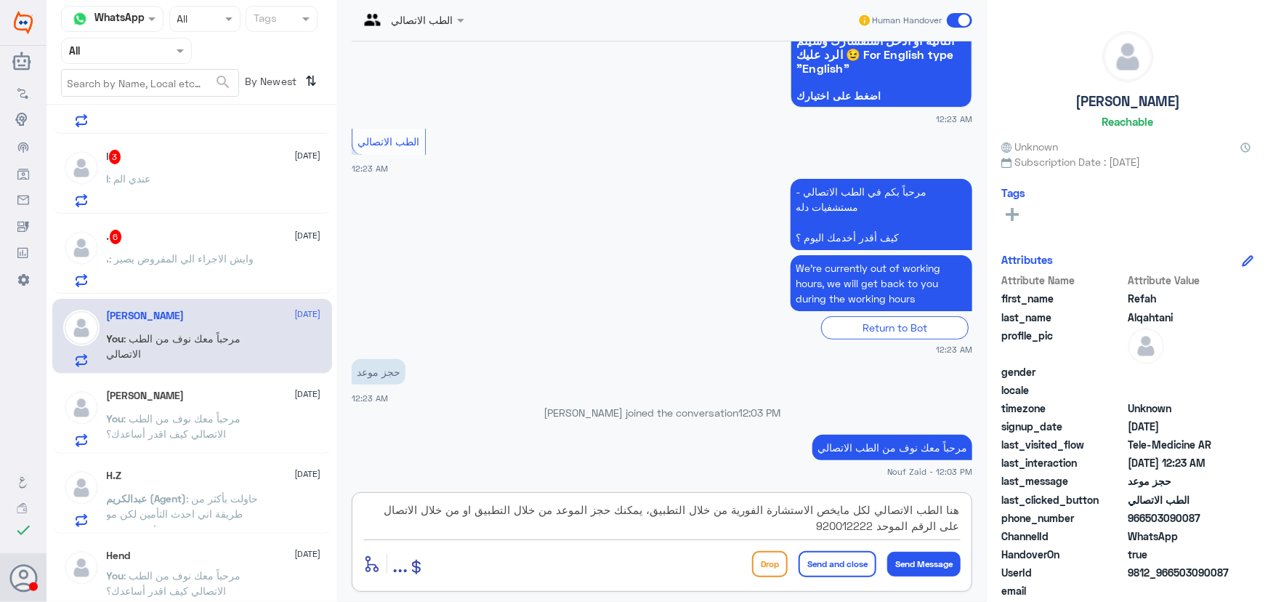
type textarea "هنا الطب الاتصالي لكل مايخص الاستشارة الفورية من خلال التطبيق، يمكنك حجز الموعد…"
click at [845, 565] on button "Send and close" at bounding box center [837, 564] width 78 height 26
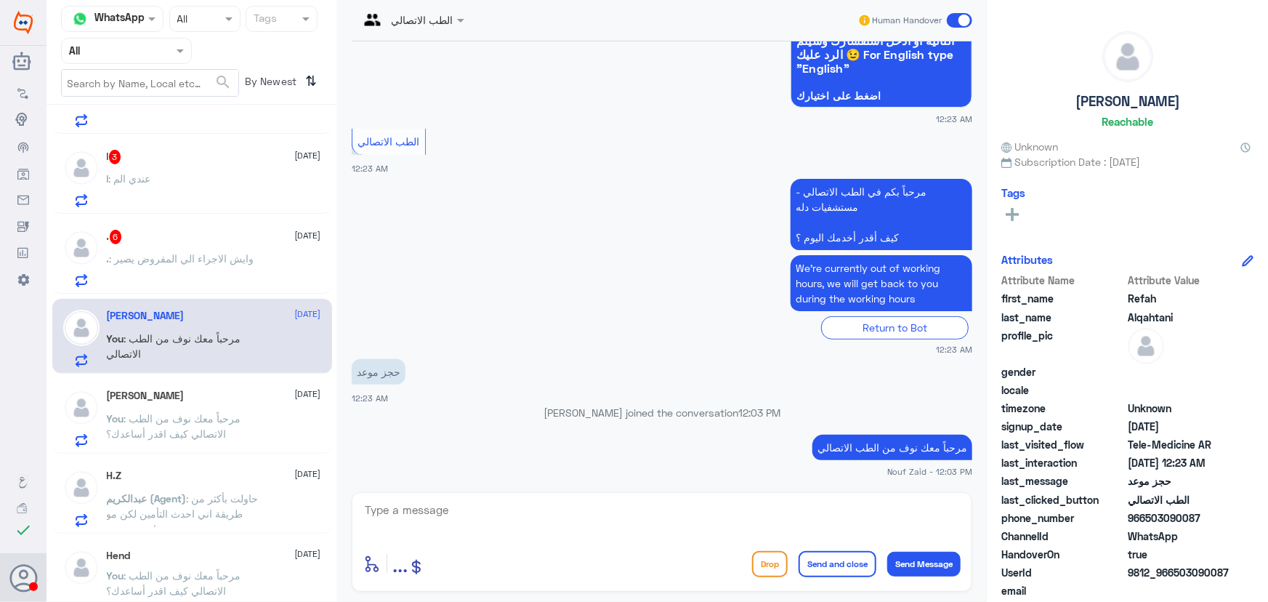
scroll to position [274, 0]
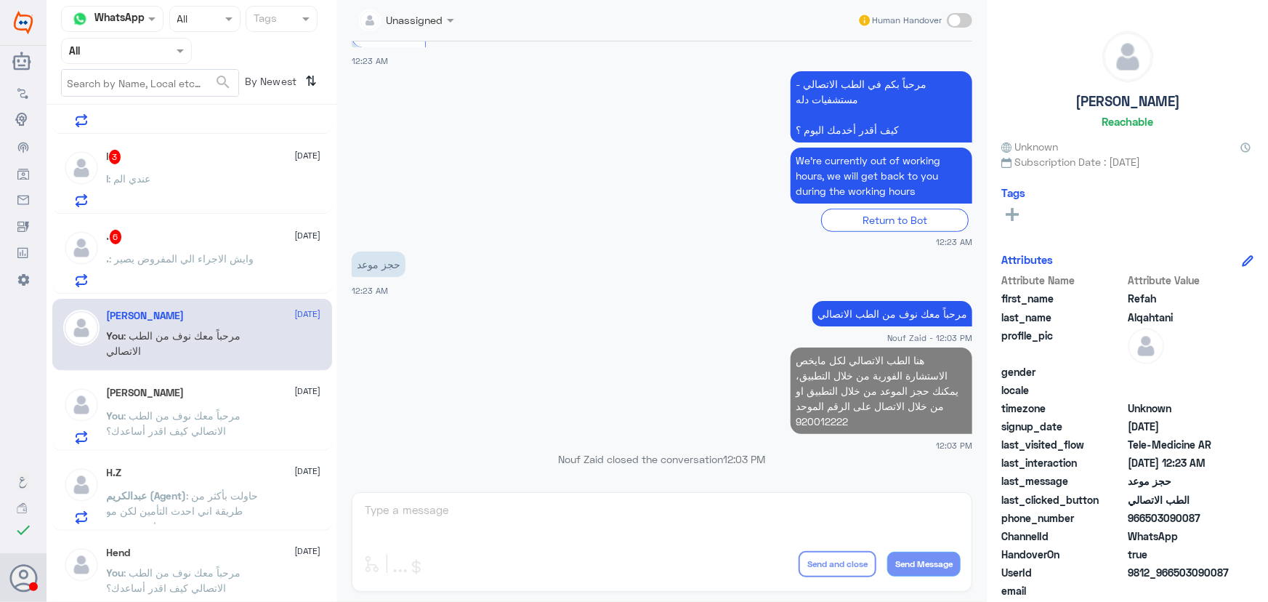
click at [175, 246] on div ". 6 8 October . : وايش الاجراء الي المفروض يصير" at bounding box center [214, 258] width 214 height 57
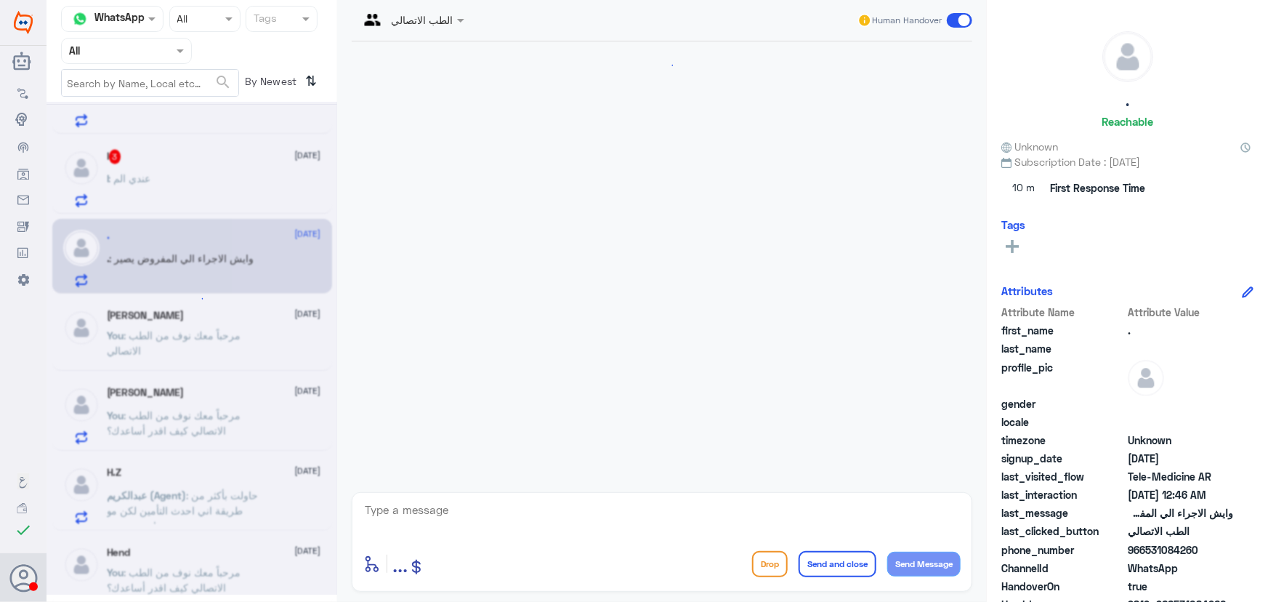
scroll to position [565, 0]
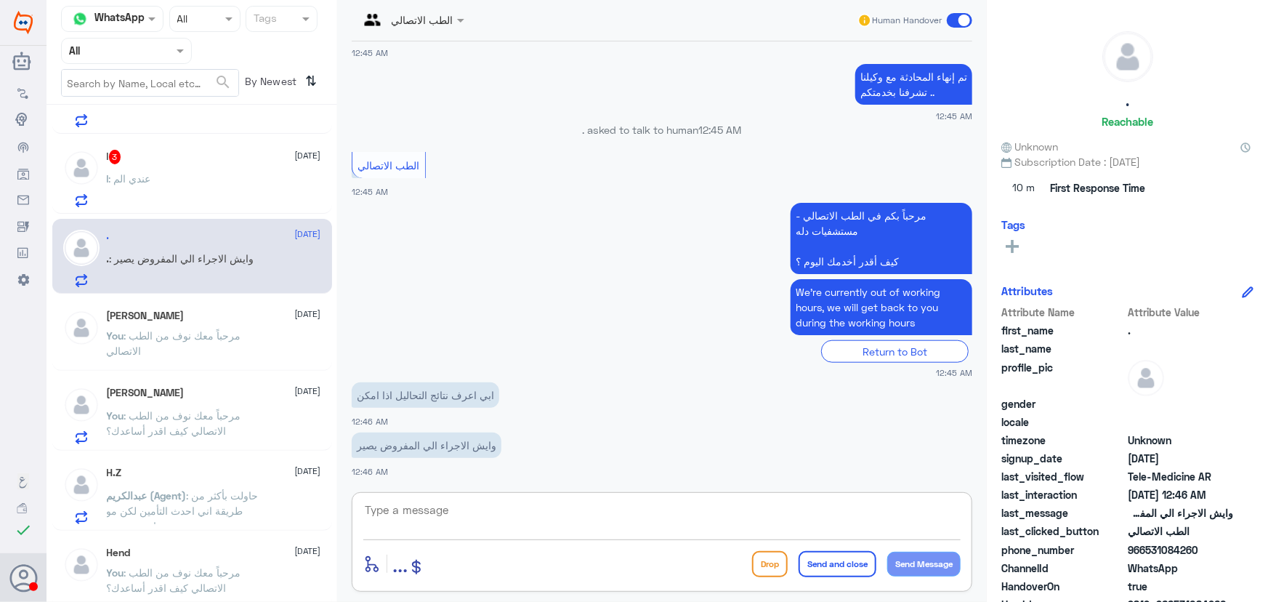
click at [531, 522] on textarea at bounding box center [661, 518] width 597 height 36
paste textarea "مرحباً معك نوف من الطب الاتصالي"
type textarea "مرحباً معك نوف من الطب الاتصالي"
click at [931, 561] on button "Send Message" at bounding box center [923, 563] width 73 height 25
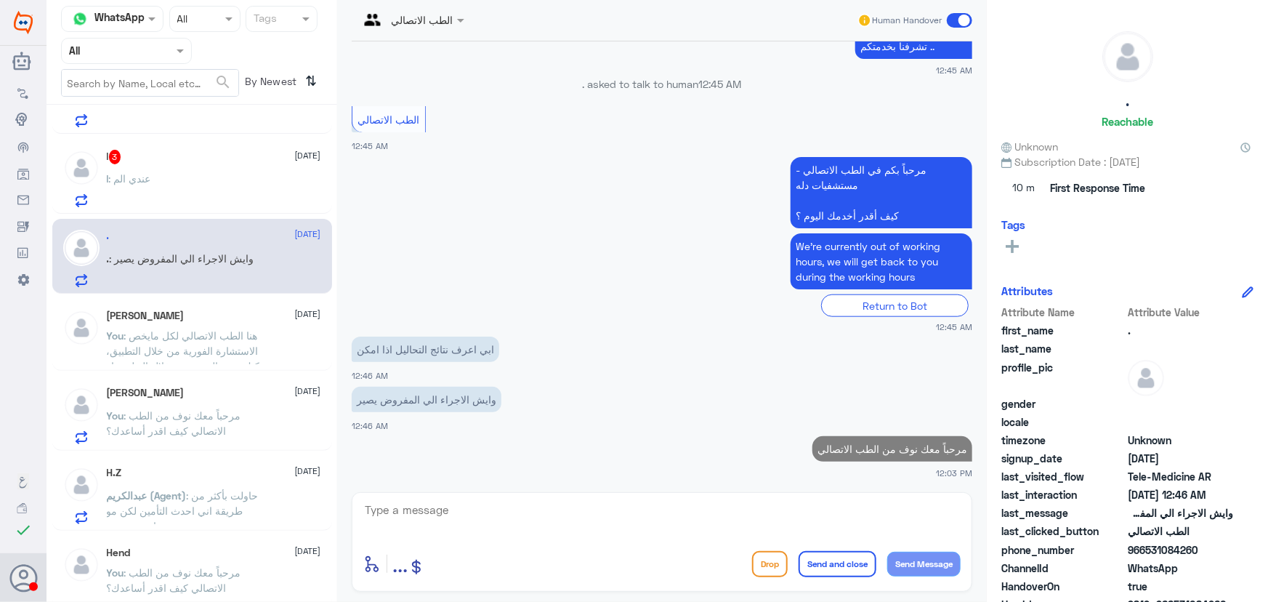
click at [803, 509] on textarea at bounding box center [661, 518] width 597 height 36
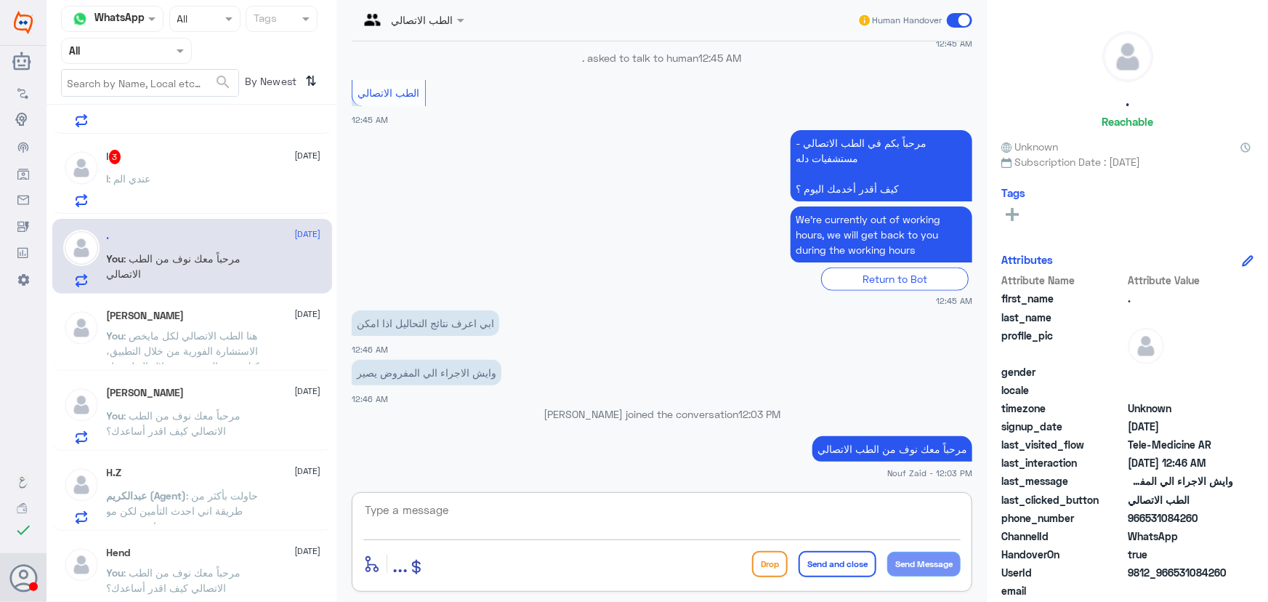
paste textarea "لقراءة التحاليل يمكنك الاستفادة من خدمة الاستشارة الفورية من خلال التطبيق بحيث …"
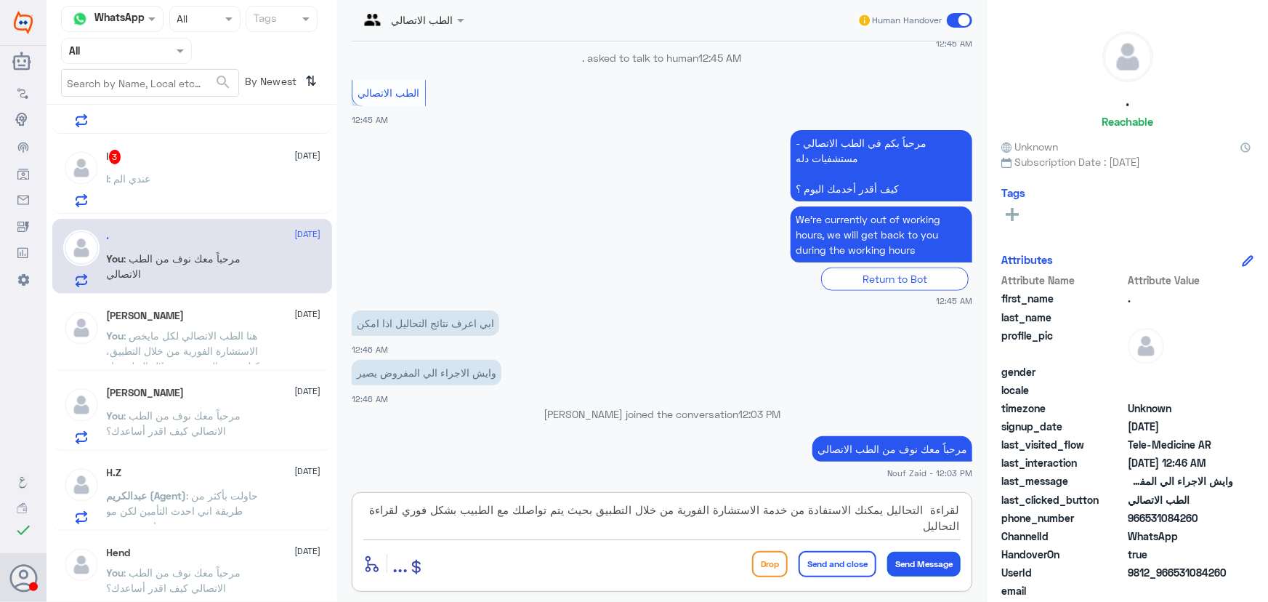
type textarea "لقراءة التحاليل يمكنك الاستفادة من خدمة الاستشارة الفورية من خلال التطبيق بحيث …"
click at [910, 565] on button "Send Message" at bounding box center [923, 563] width 73 height 25
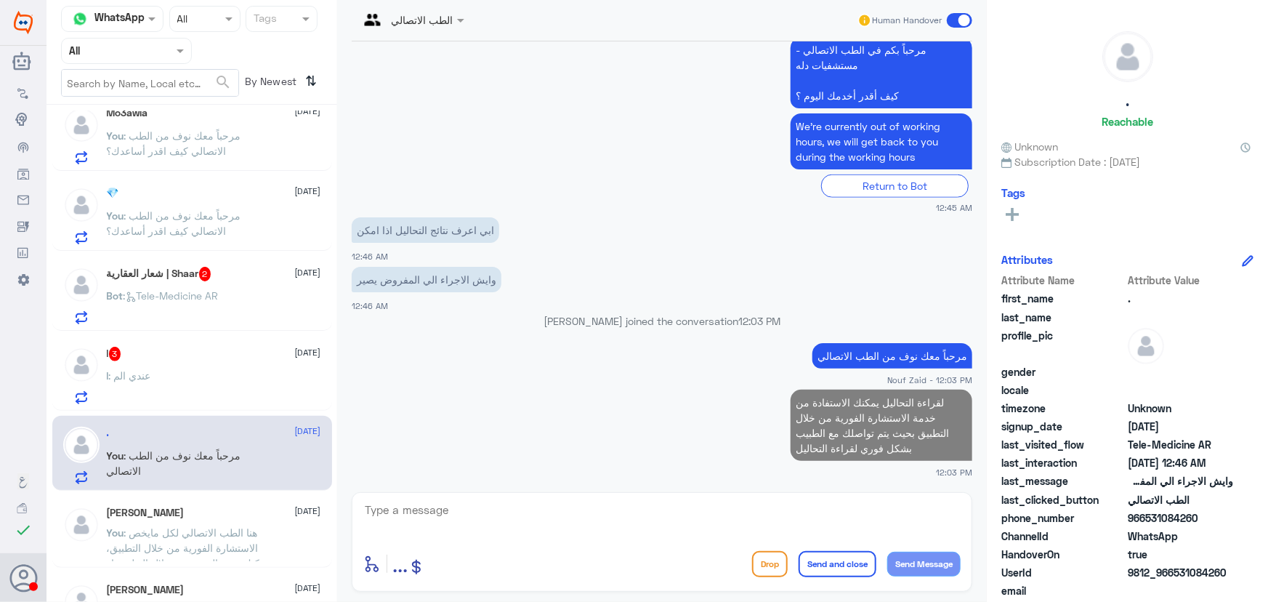
scroll to position [1122, 0]
click at [261, 391] on div "l : عندي الم" at bounding box center [214, 389] width 214 height 33
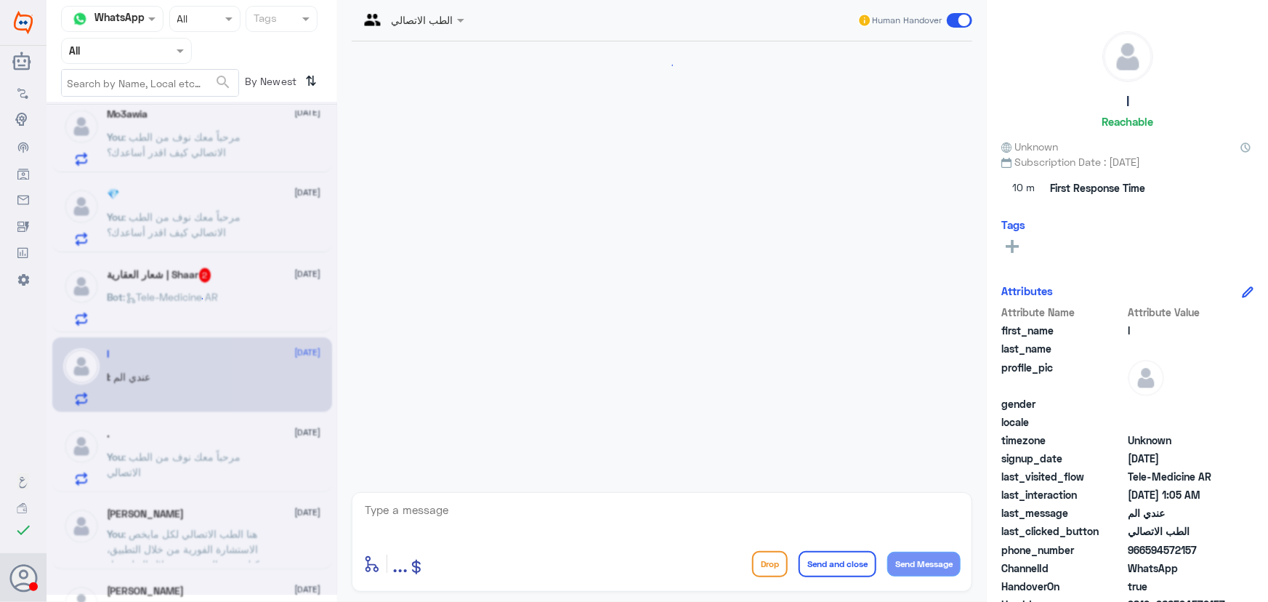
scroll to position [119, 0]
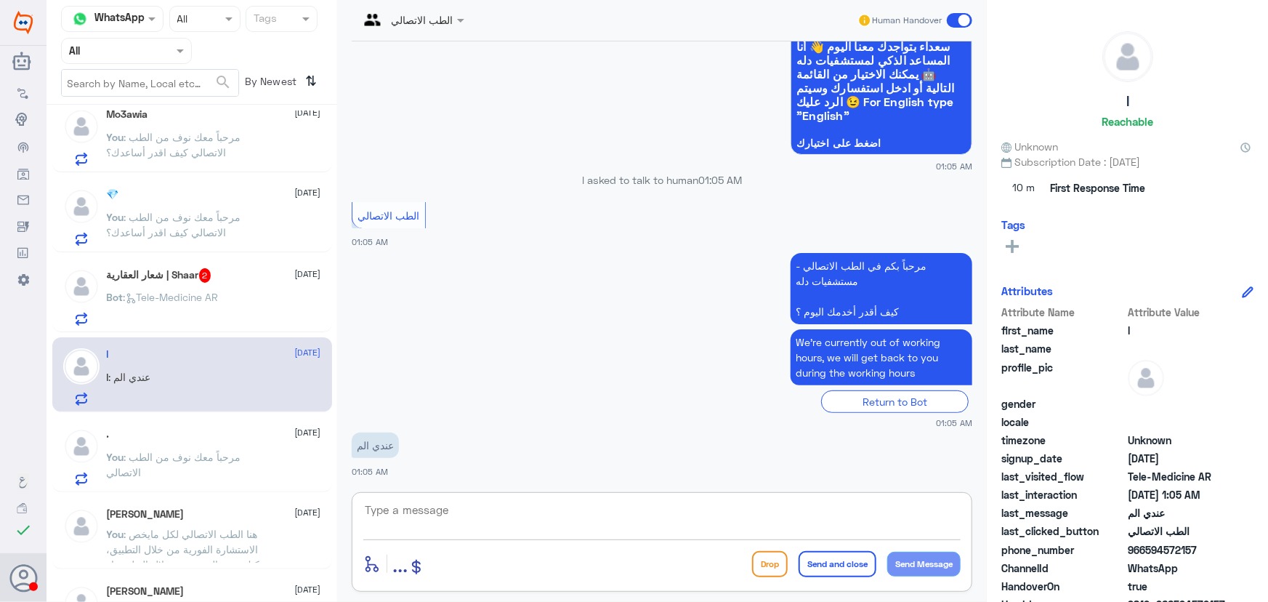
click at [553, 510] on textarea at bounding box center [661, 518] width 597 height 36
paste textarea "مرحباً معك نوف من الطب الاتصالي"
type textarea "مرحباً معك نوف من الطب الاتصالي"
click at [918, 565] on button "Send Message" at bounding box center [923, 563] width 73 height 25
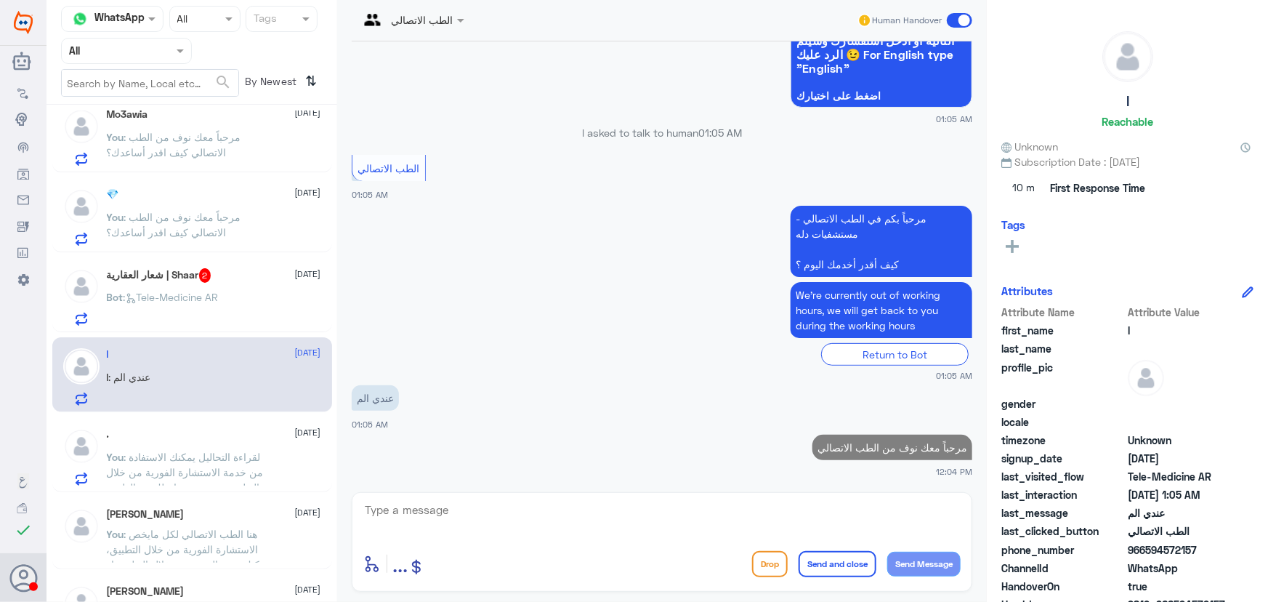
click at [667, 511] on textarea at bounding box center [661, 518] width 597 height 36
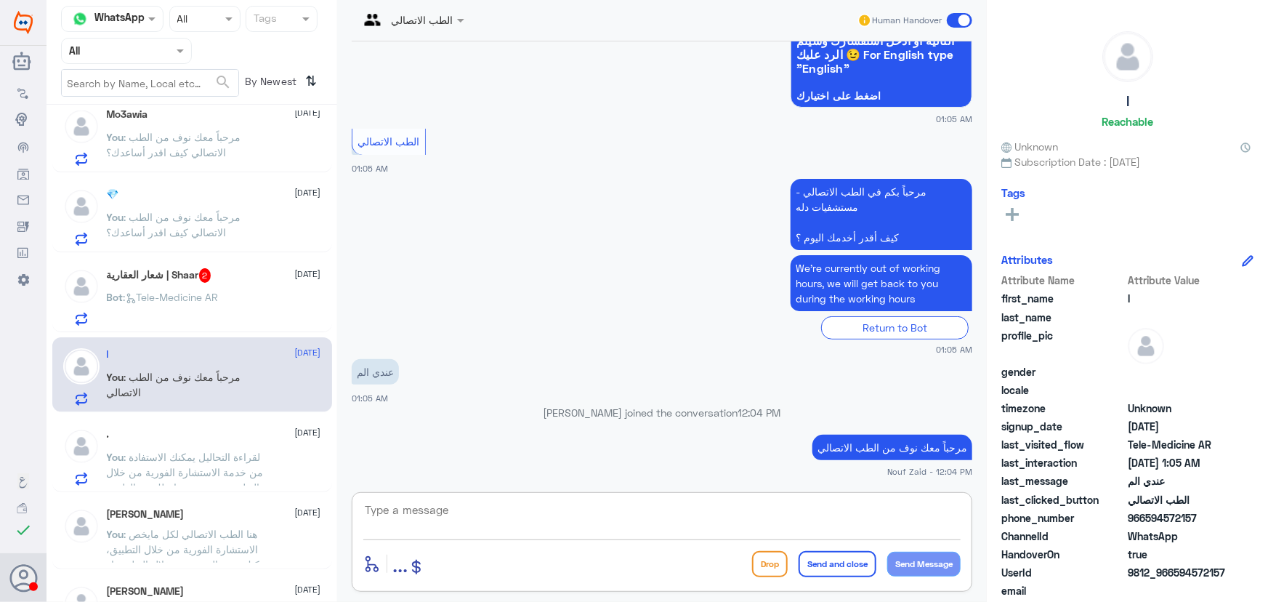
paste textarea "هنا الطب الاتصالي لكل مايخص الاستشارة الفورية من خلال التطبيق والتي من خلالها ي…"
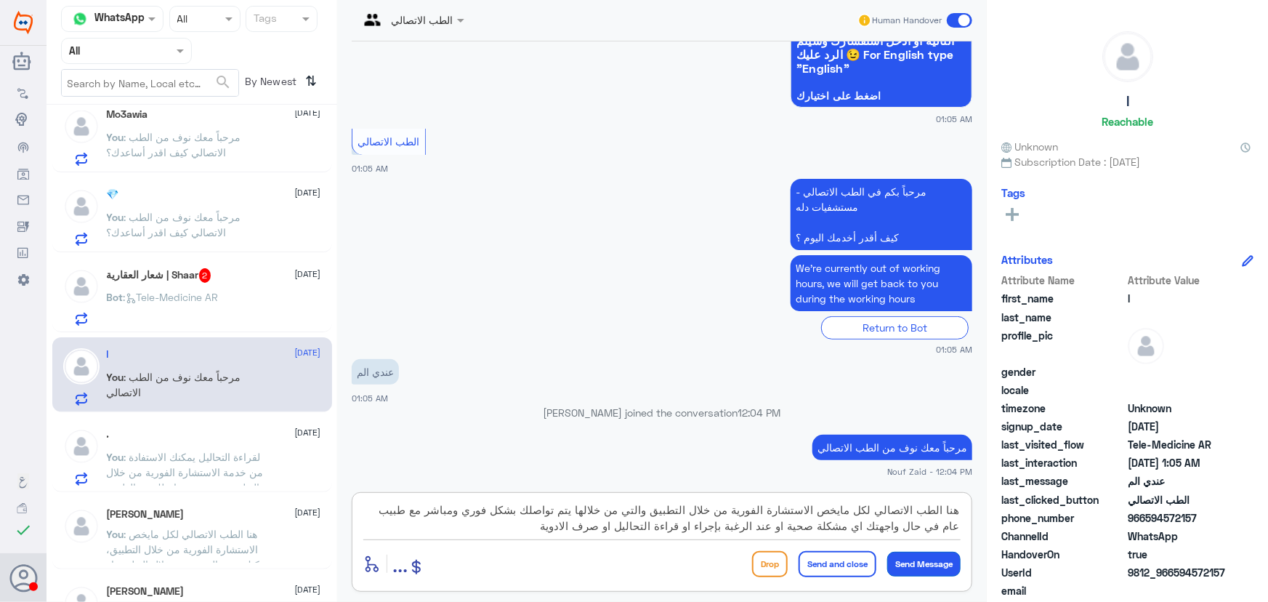
type textarea "هنا الطب الاتصالي لكل مايخص الاستشارة الفورية من خلال التطبيق والتي من خلالها ي…"
click at [934, 567] on button "Send Message" at bounding box center [923, 563] width 73 height 25
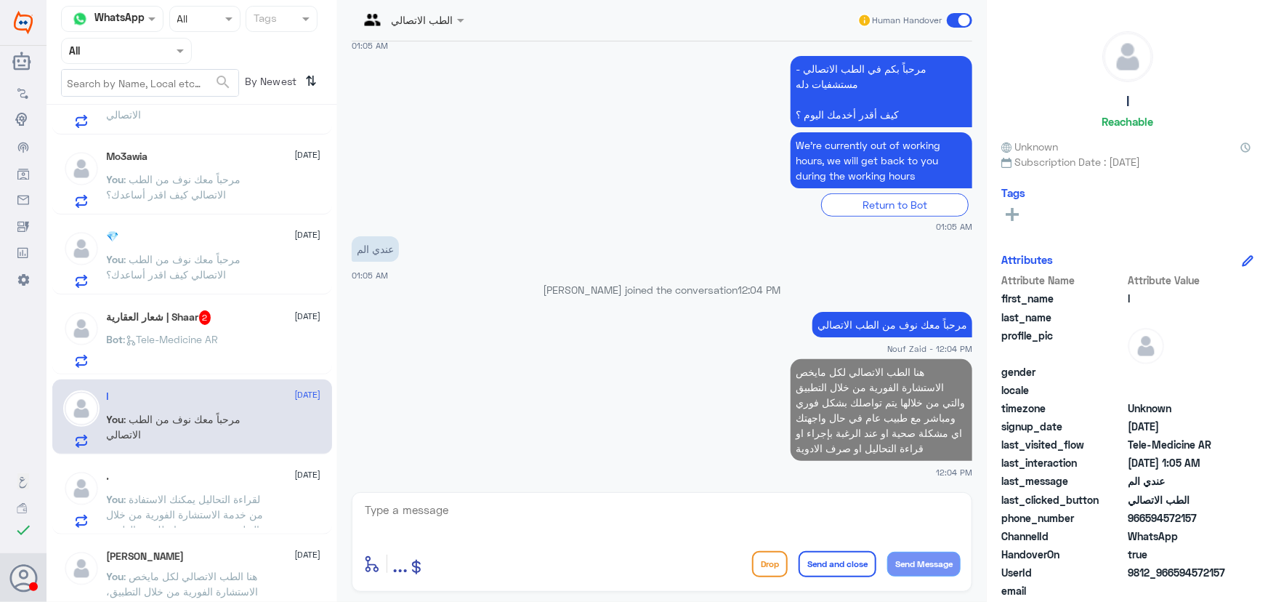
scroll to position [990, 0]
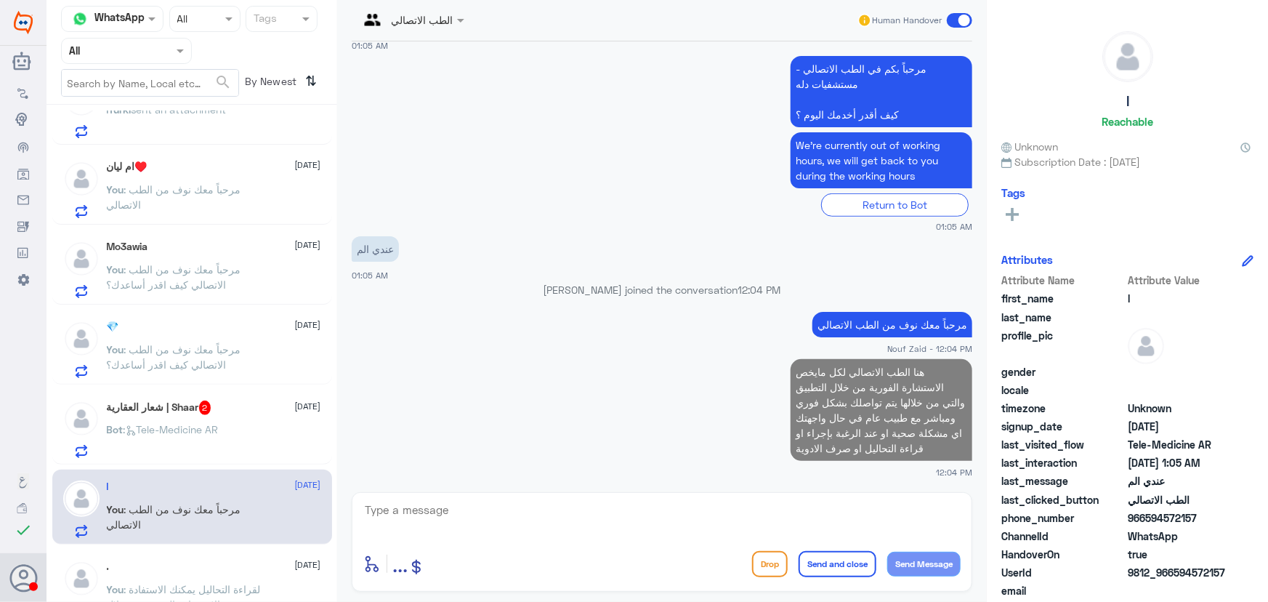
click at [174, 405] on h5 "شعار العقارية | Shaar 2" at bounding box center [159, 407] width 105 height 15
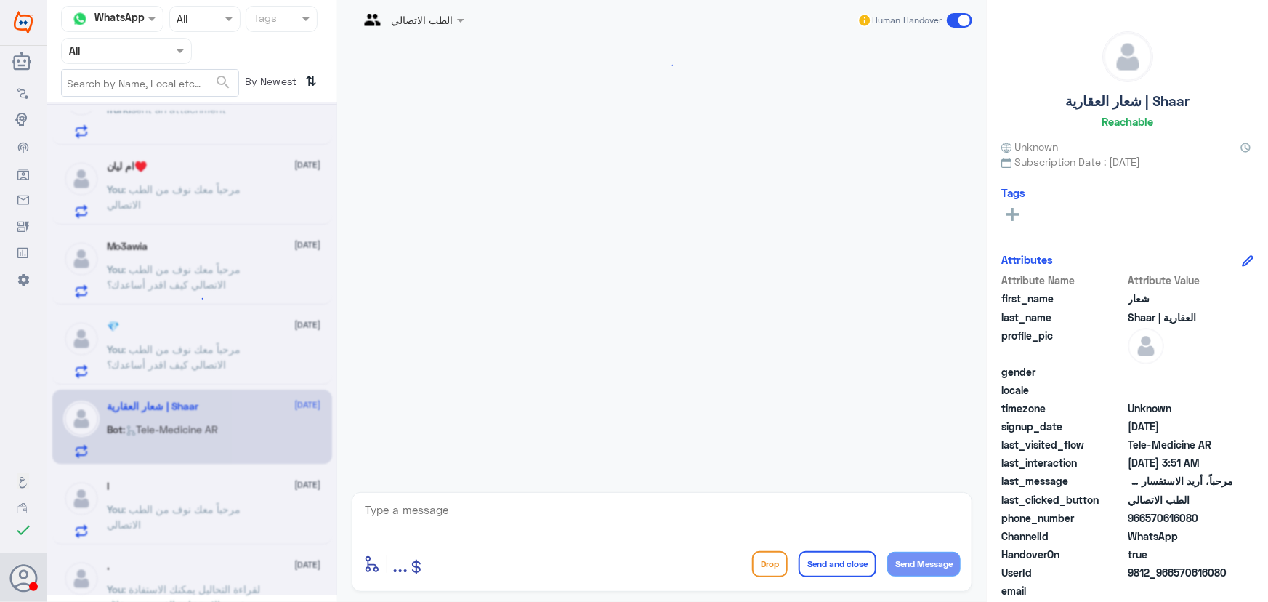
scroll to position [70, 0]
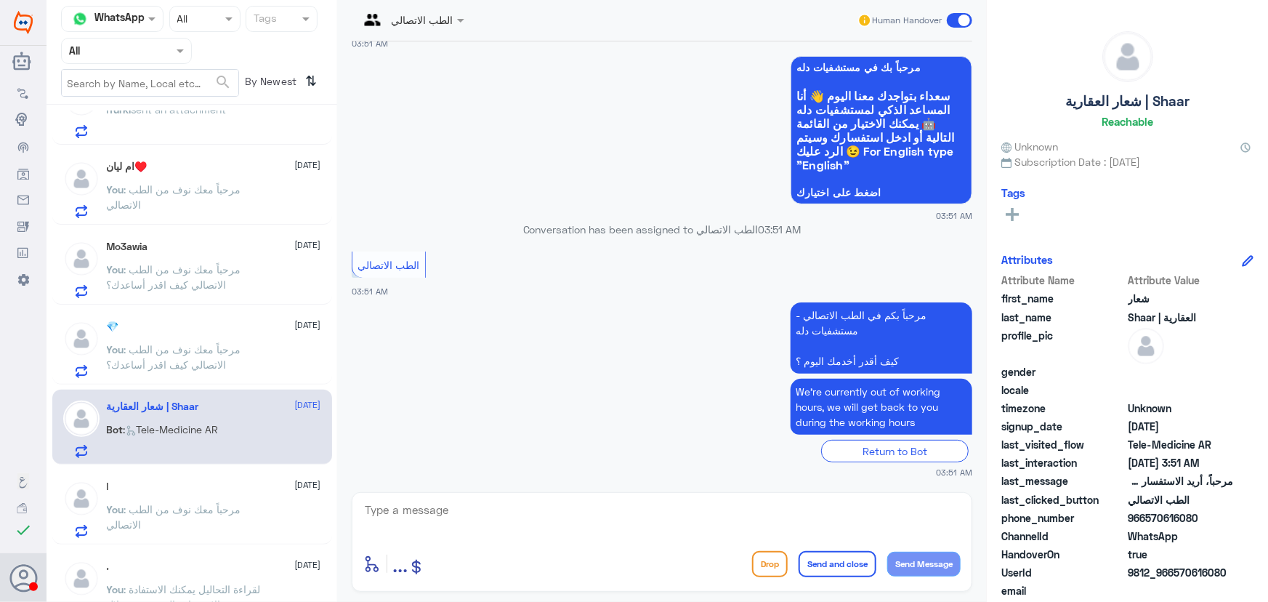
click at [583, 518] on textarea at bounding box center [661, 518] width 597 height 36
paste textarea "مرحباً معك نوف من الطب الاتصالي كيف اقدر أساعدك؟"
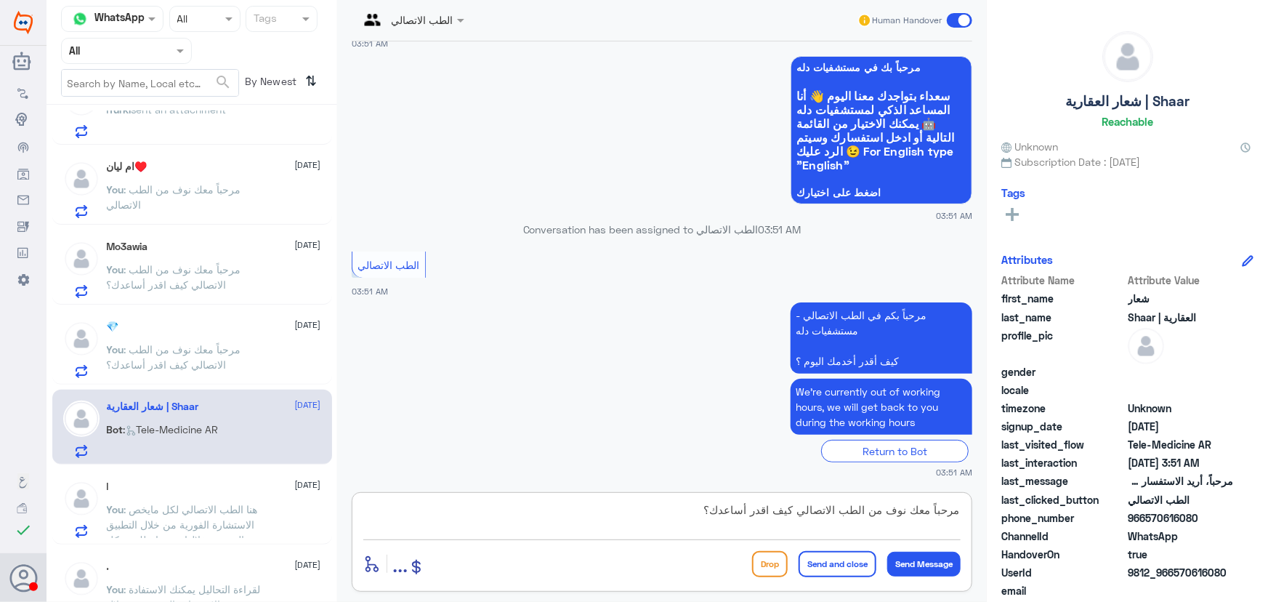
type textarea "مرحباً معك نوف من الطب الاتصالي كيف اقدر أساعدك؟"
click at [889, 546] on div "مرحباً معك نوف من الطب الاتصالي كيف اقدر أساعدك؟ enter flow name ... Drop Send …" at bounding box center [662, 542] width 620 height 100
click at [917, 557] on button "Send Message" at bounding box center [923, 563] width 73 height 25
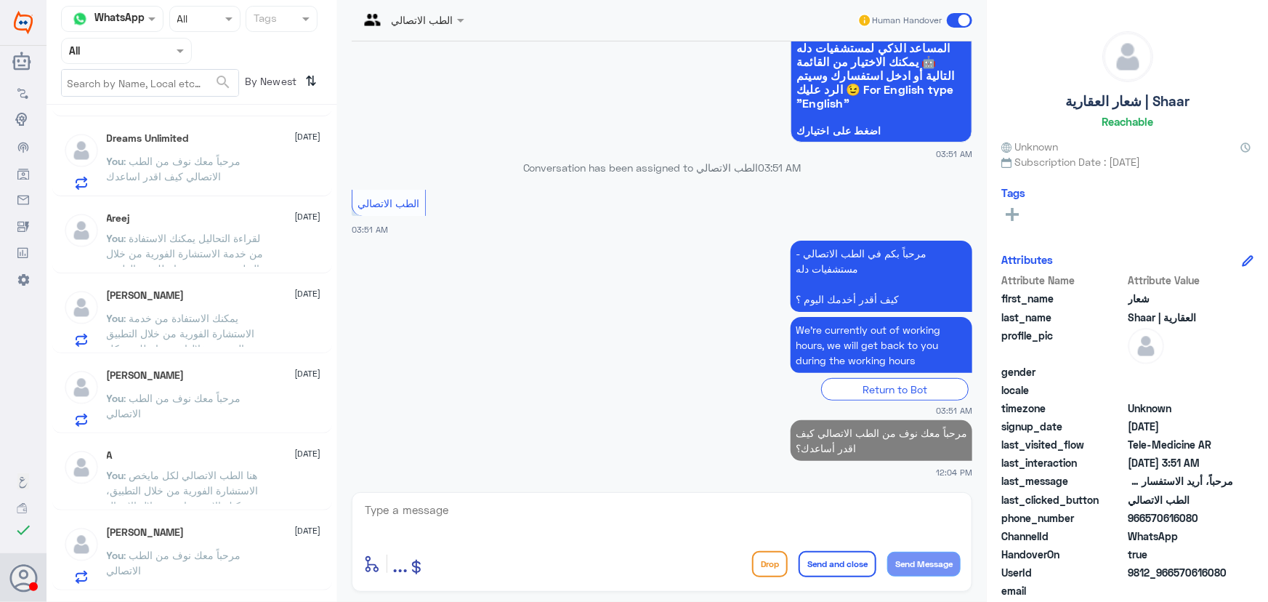
scroll to position [264, 0]
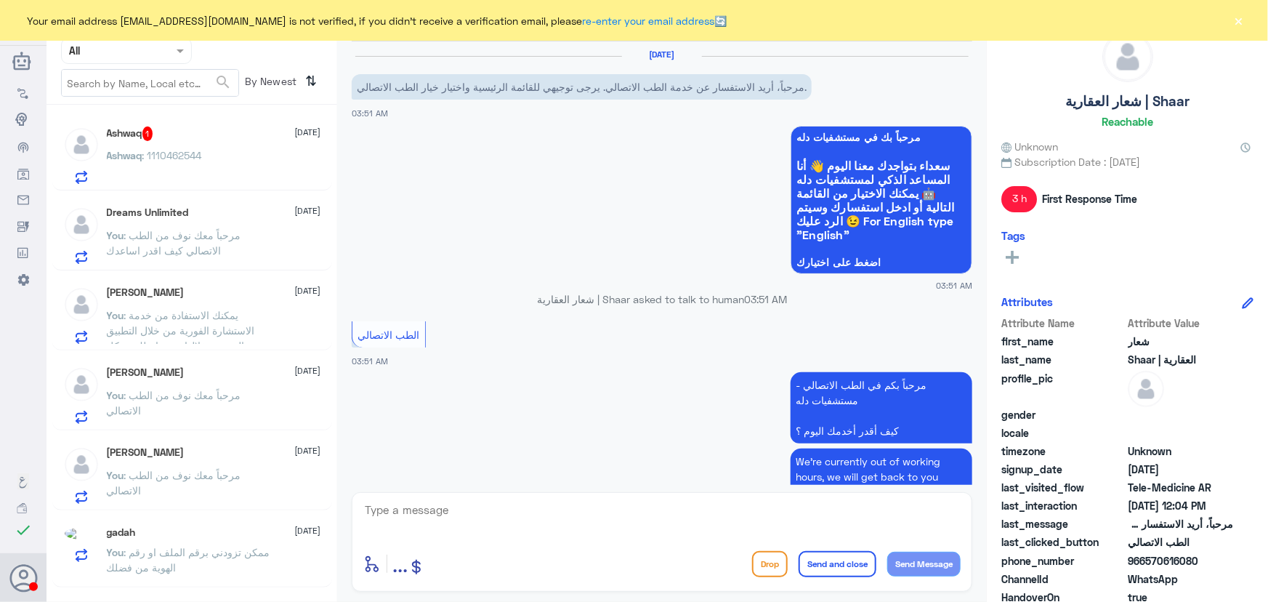
scroll to position [353, 0]
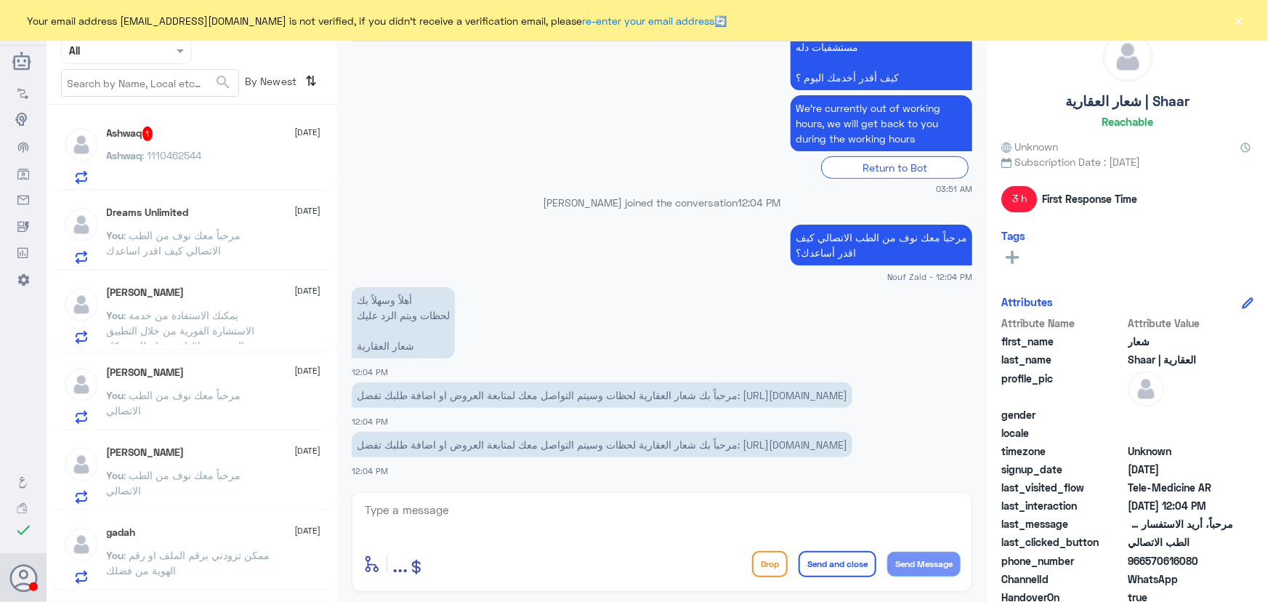
click at [1267, 16] on div "Your email address n_zaid@DallahHealth.com is not verified, if you didn't recei…" at bounding box center [634, 20] width 1268 height 41
click at [1242, 21] on button "×" at bounding box center [1238, 20] width 15 height 15
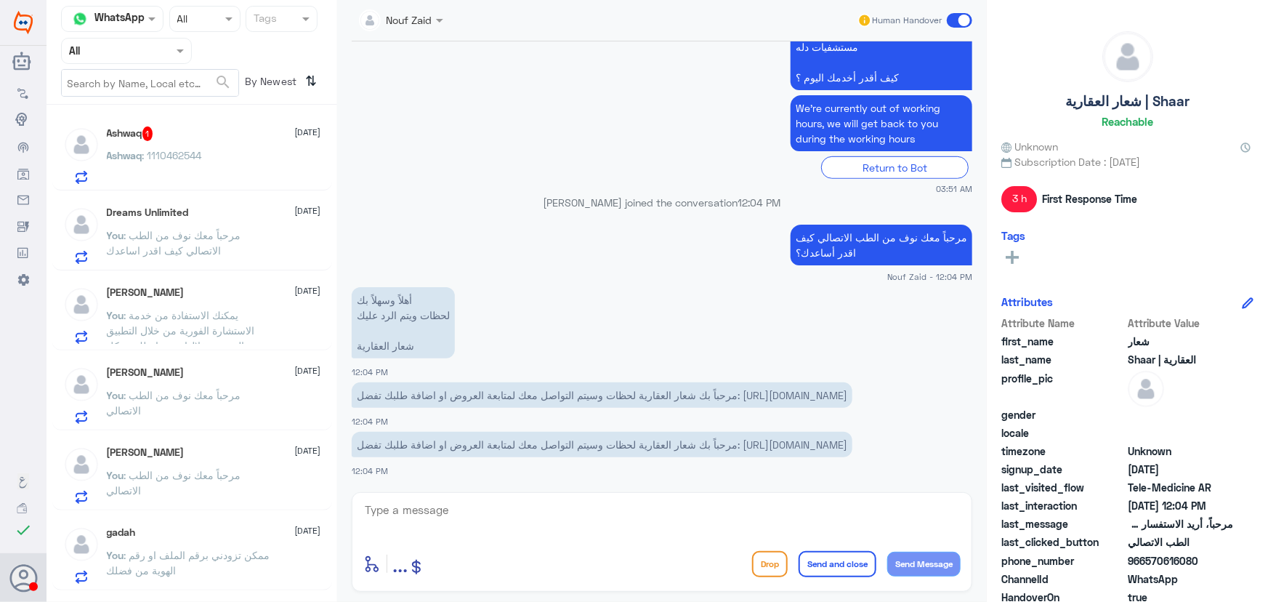
click at [963, 24] on span at bounding box center [959, 20] width 25 height 15
click at [0, 0] on input "checkbox" at bounding box center [0, 0] width 0 height 0
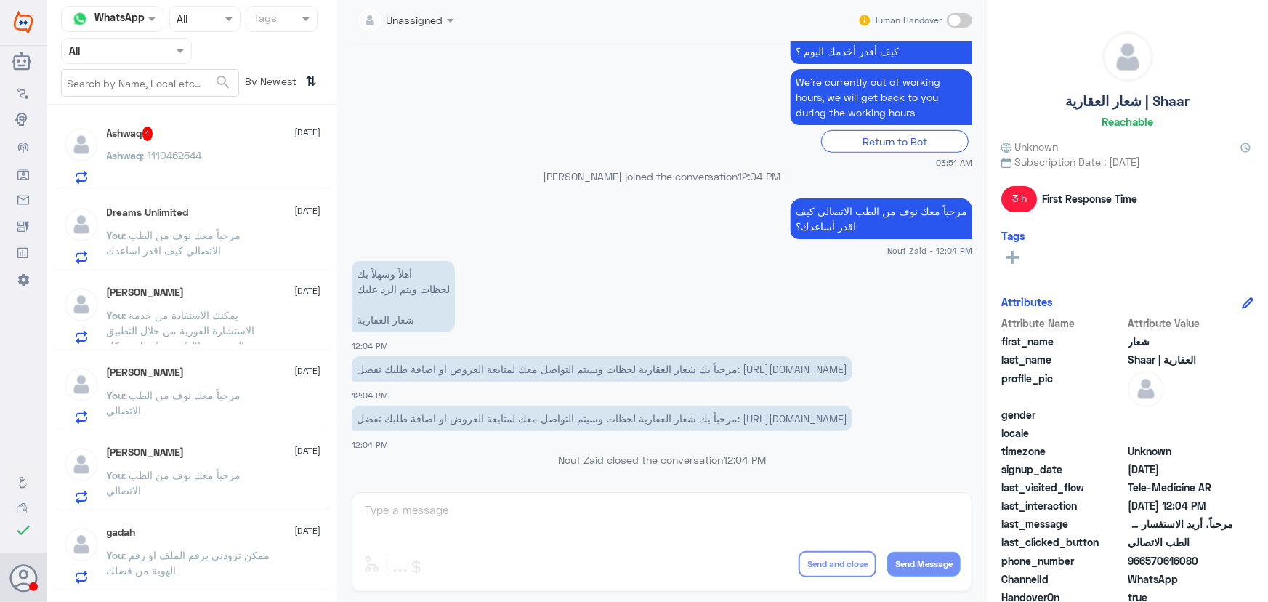
click at [226, 163] on div "Ashwaq : 1110462544" at bounding box center [214, 167] width 214 height 33
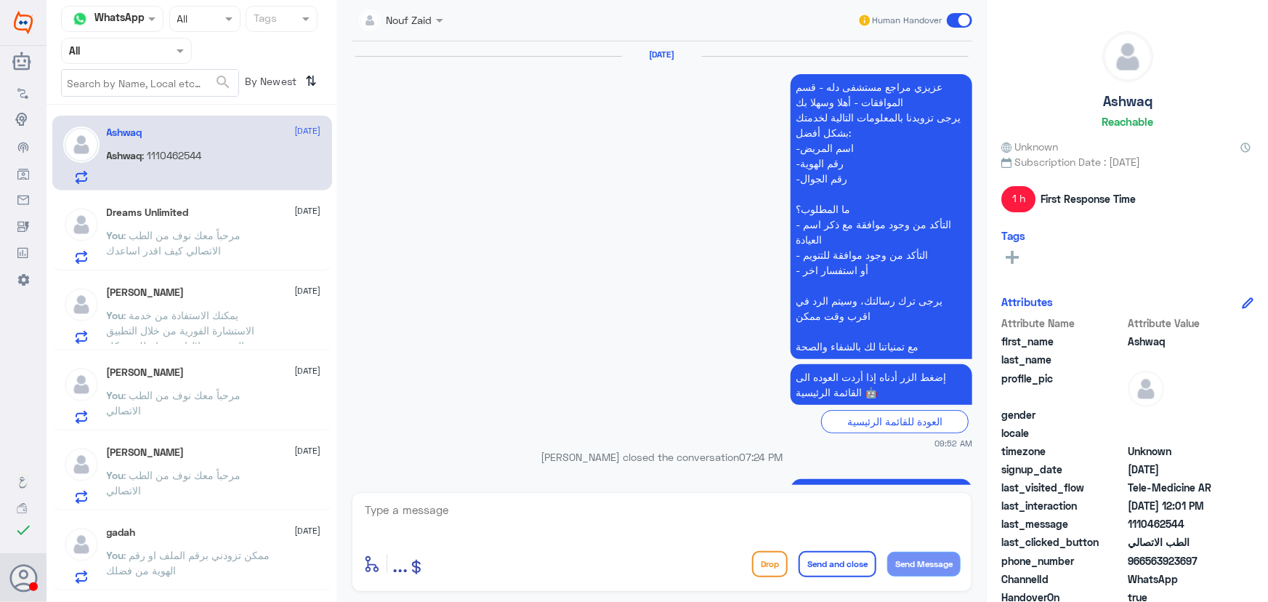
scroll to position [1077, 0]
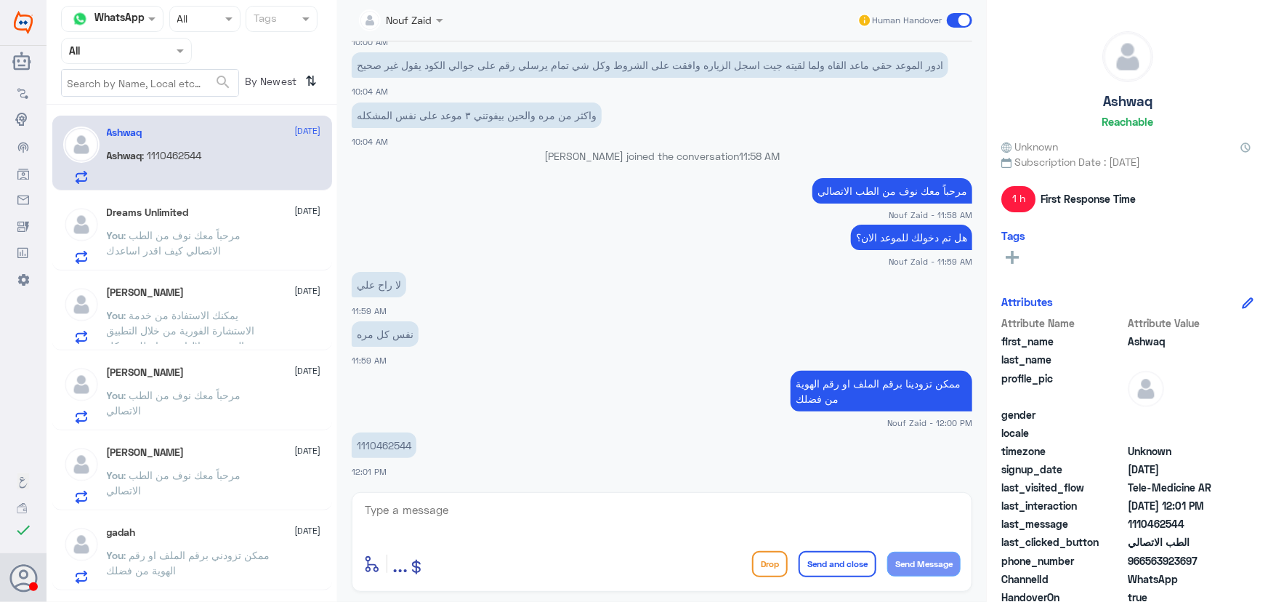
click at [365, 436] on p "1110462544" at bounding box center [384, 444] width 65 height 25
copy p "1110462544"
click at [653, 517] on textarea at bounding box center [661, 518] width 597 height 36
type textarea "سيتم رفع الإشكالية الى قسم التقنية"
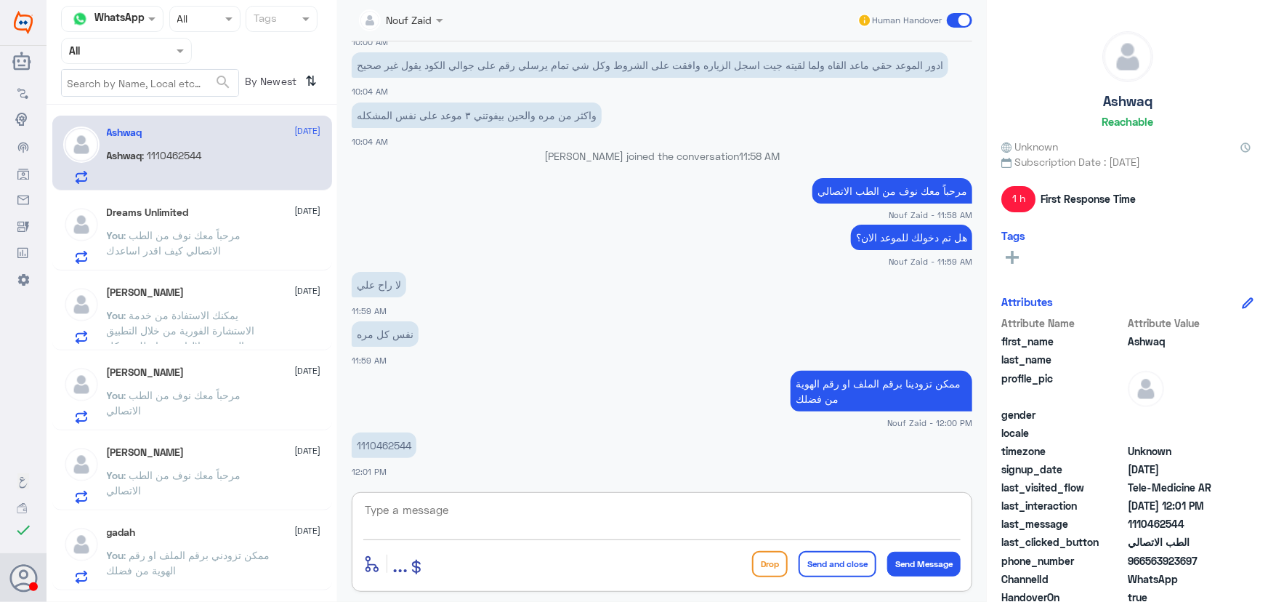
scroll to position [1123, 0]
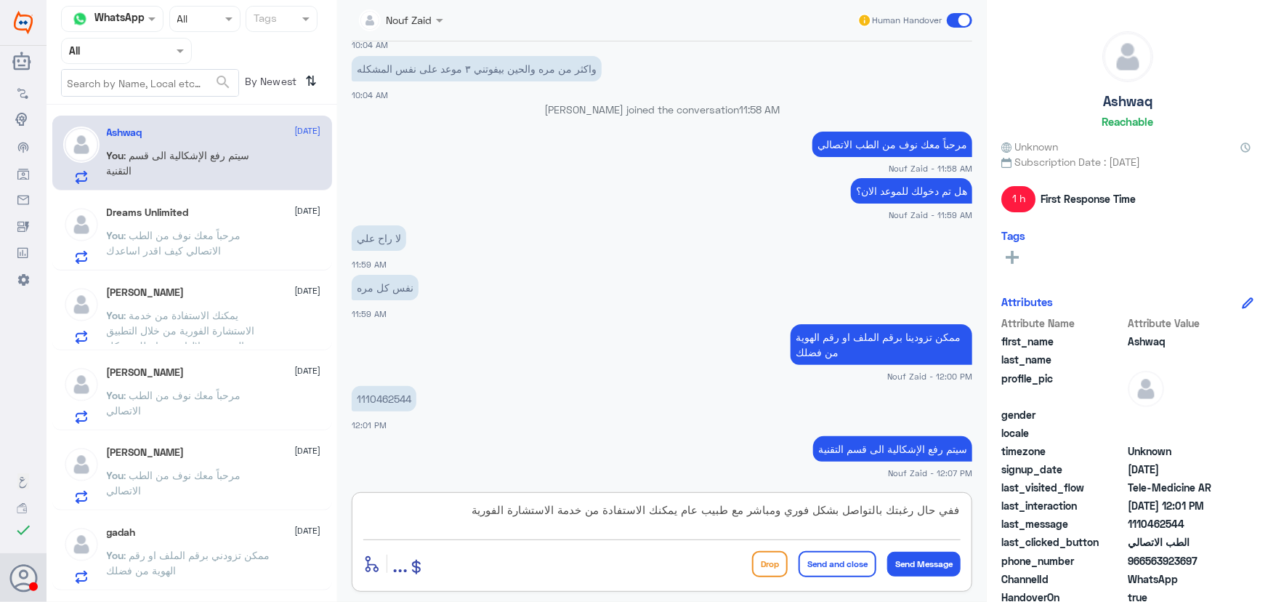
paste textarea "30055381"
drag, startPoint x: 400, startPoint y: 508, endPoint x: 478, endPoint y: 526, distance: 80.5
click at [478, 526] on textarea "ففي حال رغبتك بالتواصل بشكل فوري ومباشر مع طبيب عام يمكنك الاستفادة من خدمة الا…" at bounding box center [661, 518] width 597 height 36
type textarea "ففي حال رغبتك بالتواصل بشكل فوري ومباشر مع طبيب عام يمكنك الاستفادة من خدمة الا…"
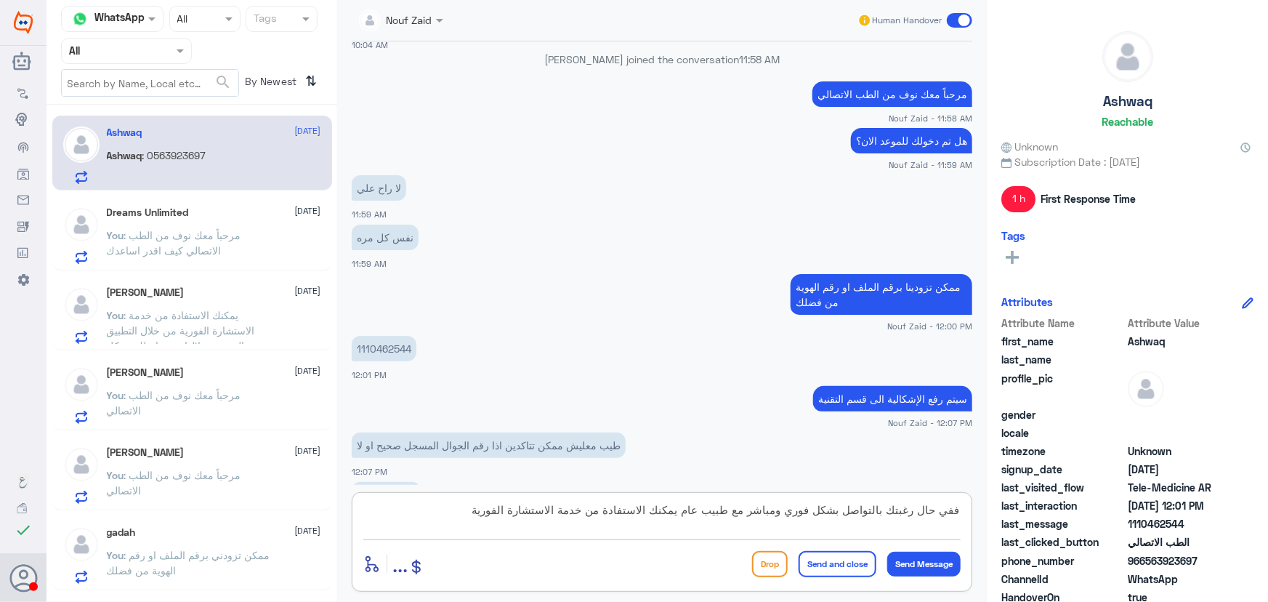
scroll to position [1223, 0]
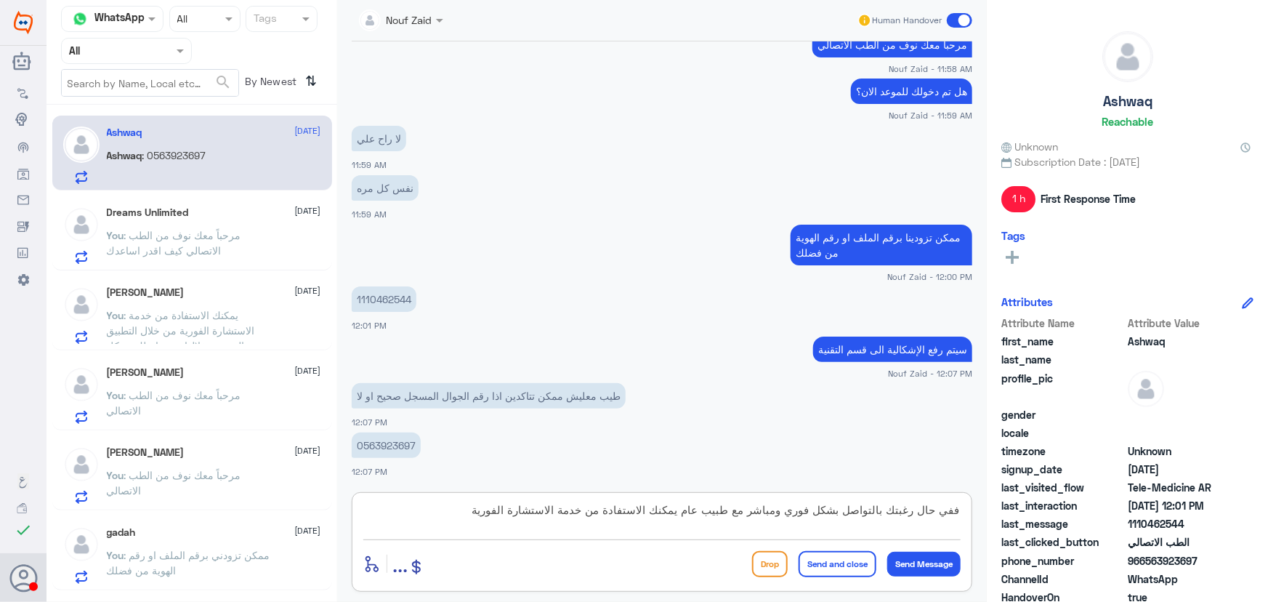
drag, startPoint x: 457, startPoint y: 507, endPoint x: 998, endPoint y: 504, distance: 541.3
click at [998, 504] on div "Channel WhatsApp Status × All Tags Agent Filter All search By Newest ⇅ Ashwaq 8…" at bounding box center [656, 303] width 1221 height 606
type textarea "لحظات من فضلك لتأكد"
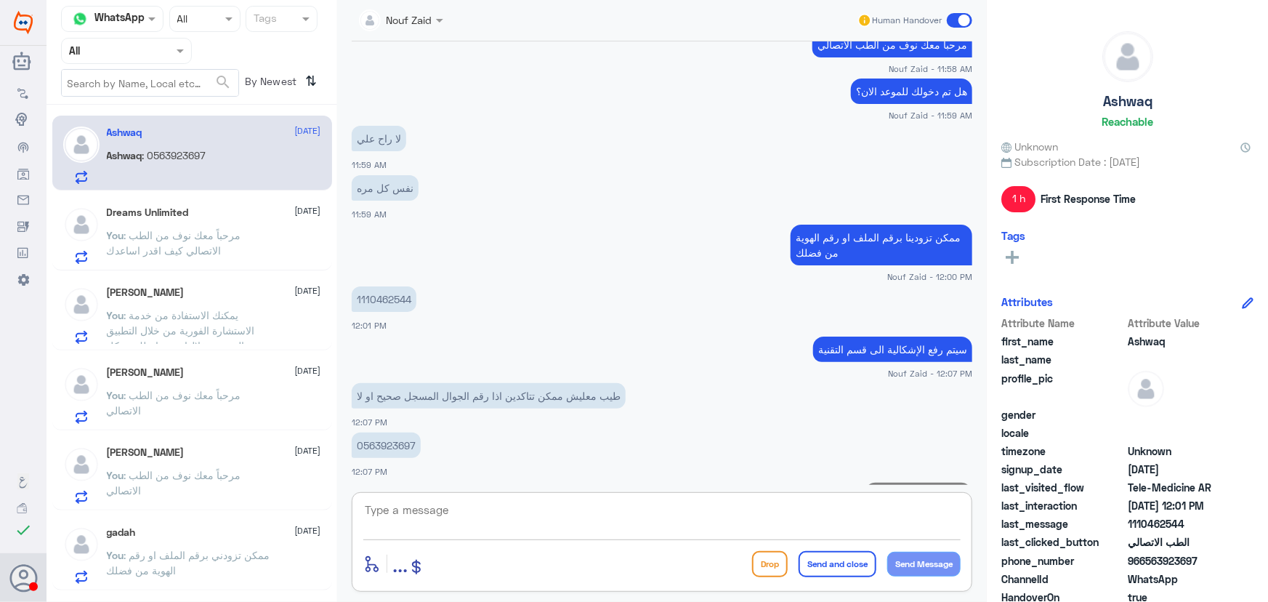
scroll to position [1269, 0]
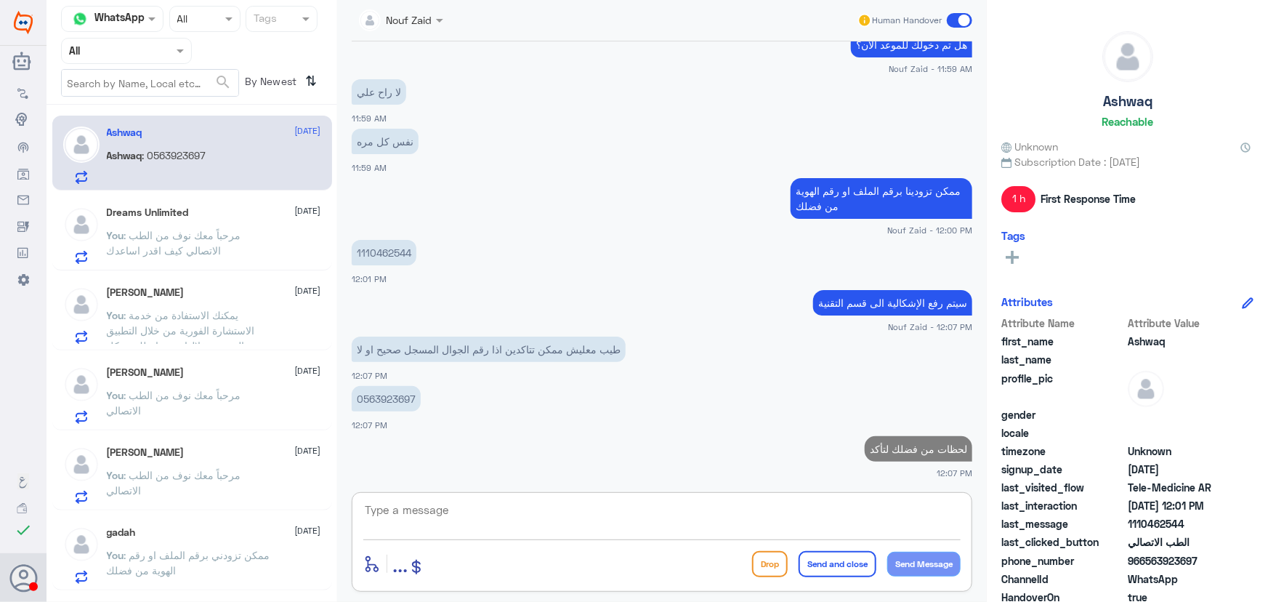
click at [360, 384] on div "0563923697 12:07 PM" at bounding box center [662, 406] width 620 height 49
click at [368, 401] on p "0563923697" at bounding box center [386, 398] width 69 height 25
copy p "0563923697"
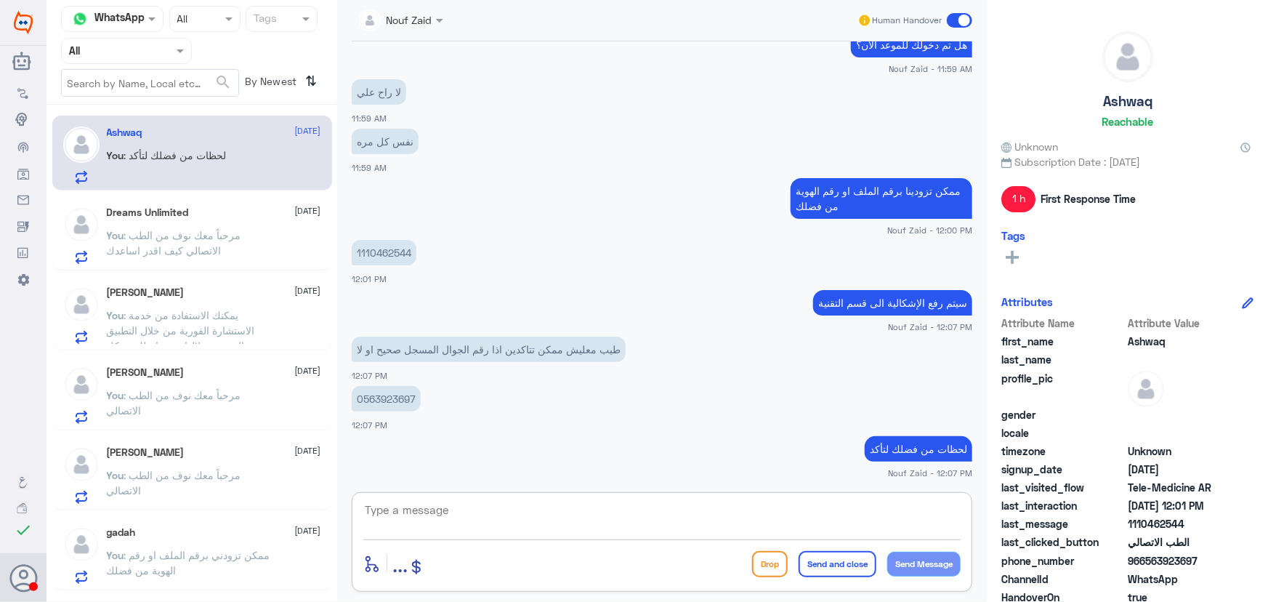
drag, startPoint x: 641, startPoint y: 509, endPoint x: 623, endPoint y: 570, distance: 63.7
click at [631, 506] on textarea at bounding box center [661, 518] width 597 height 36
type textarea "نعم عزيزتي نفس الرقم المسجل"
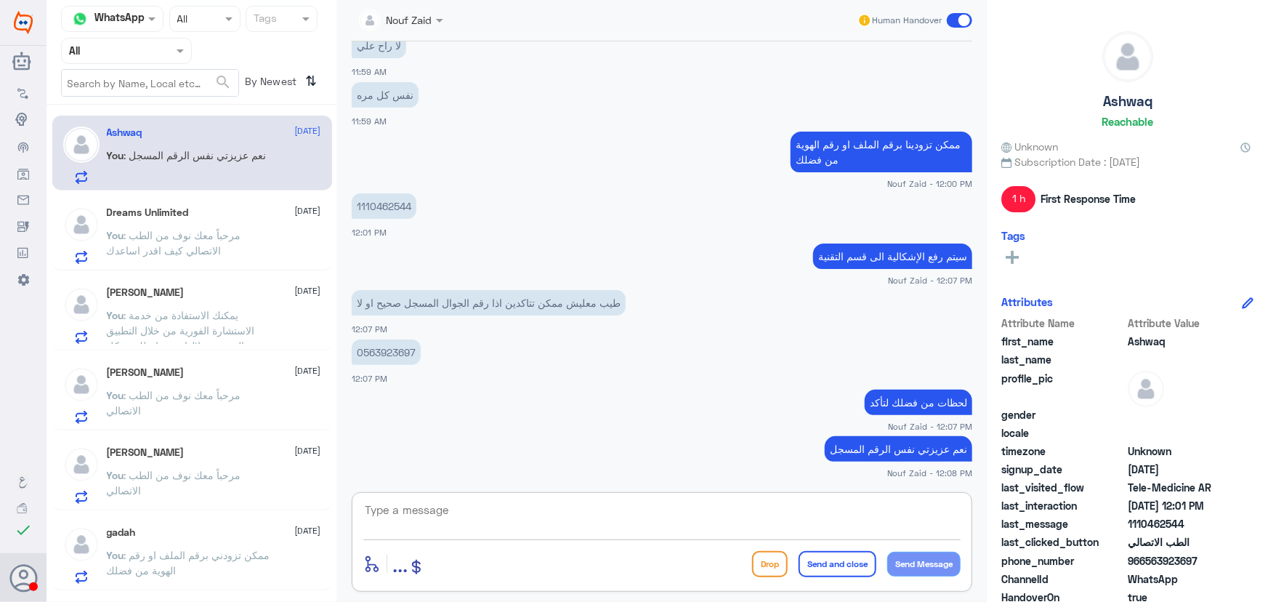
paste textarea "هنا الطب الاتصالي لكل مايخص الاستشارة الفورية من خلال التطبيق والتي من خلالها ي…"
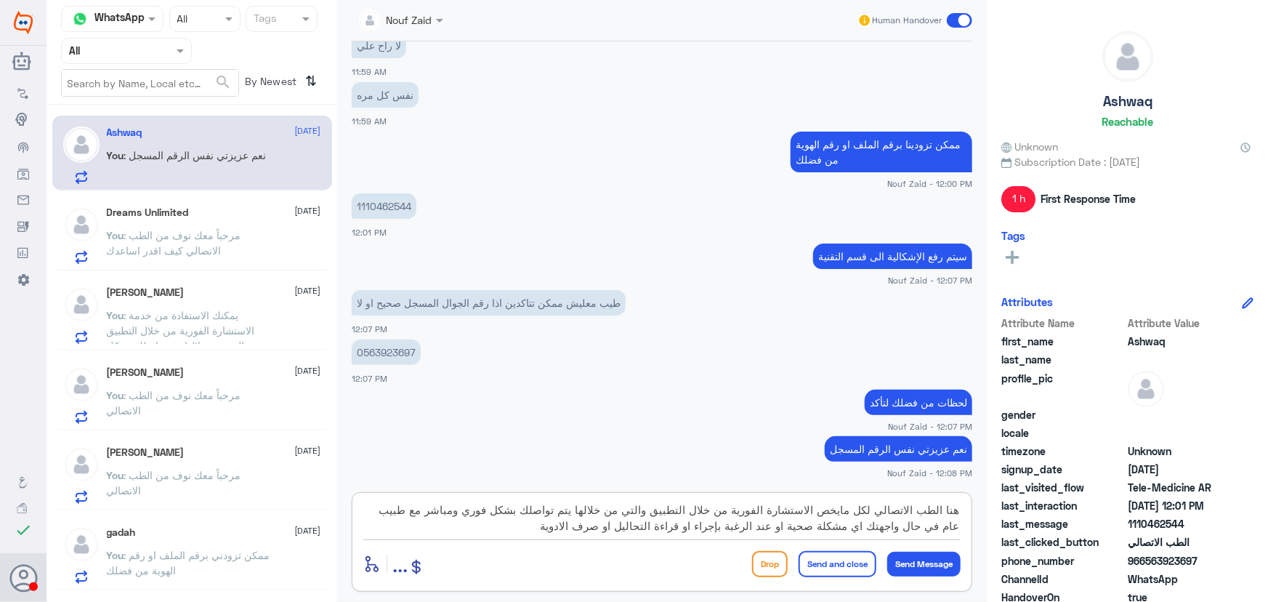
drag, startPoint x: 879, startPoint y: 506, endPoint x: 1023, endPoint y: 505, distance: 143.9
click at [1023, 505] on div "Channel WhatsApp Status × All Tags Agent Filter All search By Newest ⇅ Ashwaq 8…" at bounding box center [656, 303] width 1221 height 606
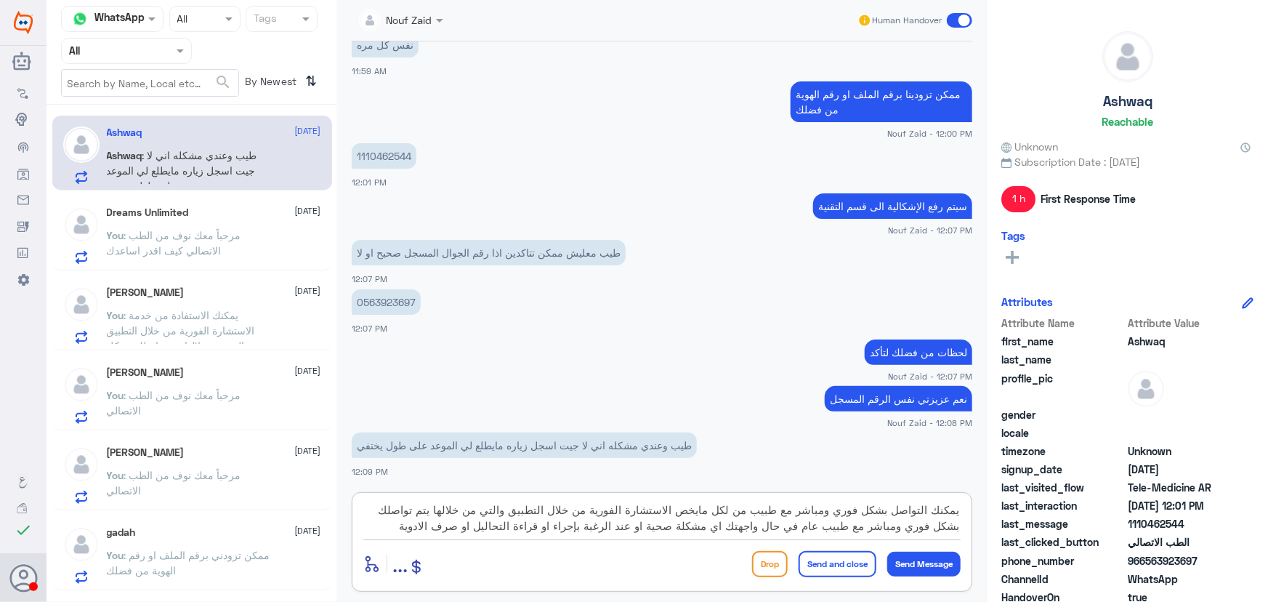
drag, startPoint x: 680, startPoint y: 514, endPoint x: 732, endPoint y: 515, distance: 52.3
click at [732, 515] on textarea "يمكنك التواصل بشكل فوري ومباشر مع طبيب من لكل مايخص الاستشارة الفورية من خلال ا…" at bounding box center [661, 518] width 597 height 36
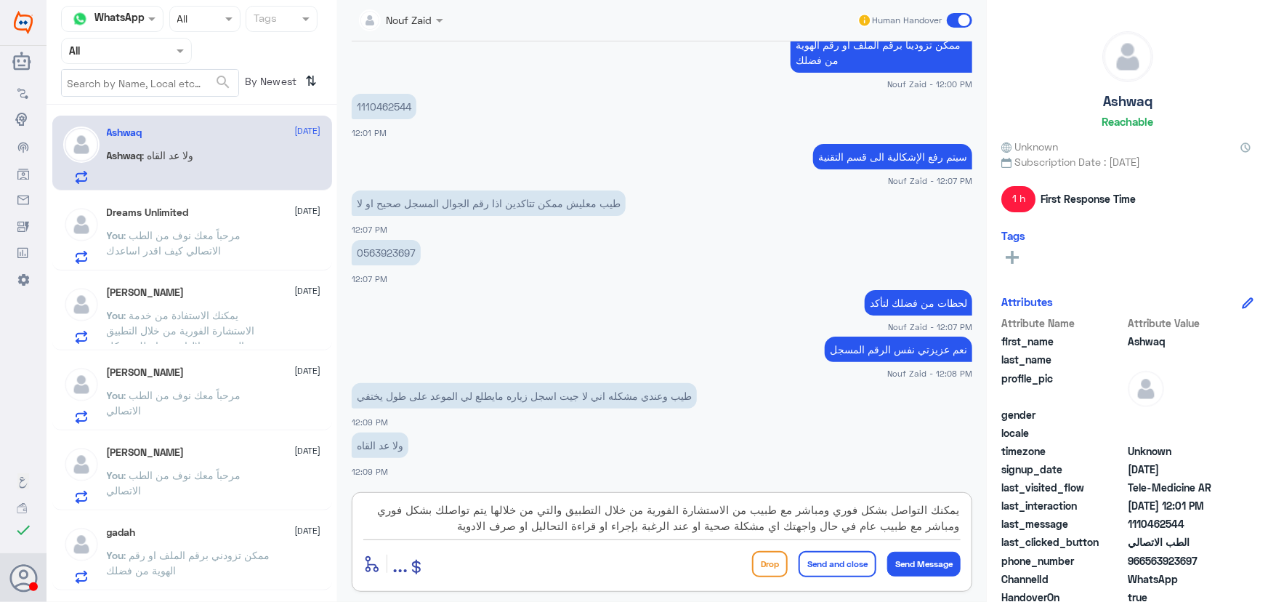
click at [929, 514] on textarea "يمكنك التواصل بشكل فوري ومباشر مع طبيب من الاستشارة الفورية من خلال التطبيق وال…" at bounding box center [661, 518] width 597 height 36
type textarea "يمكنك الان التواصل بشكل فوري ومباشر مع طبيب من الاستشارة الفورية من خلال التطبي…"
click at [916, 567] on button "Send Message" at bounding box center [923, 563] width 73 height 25
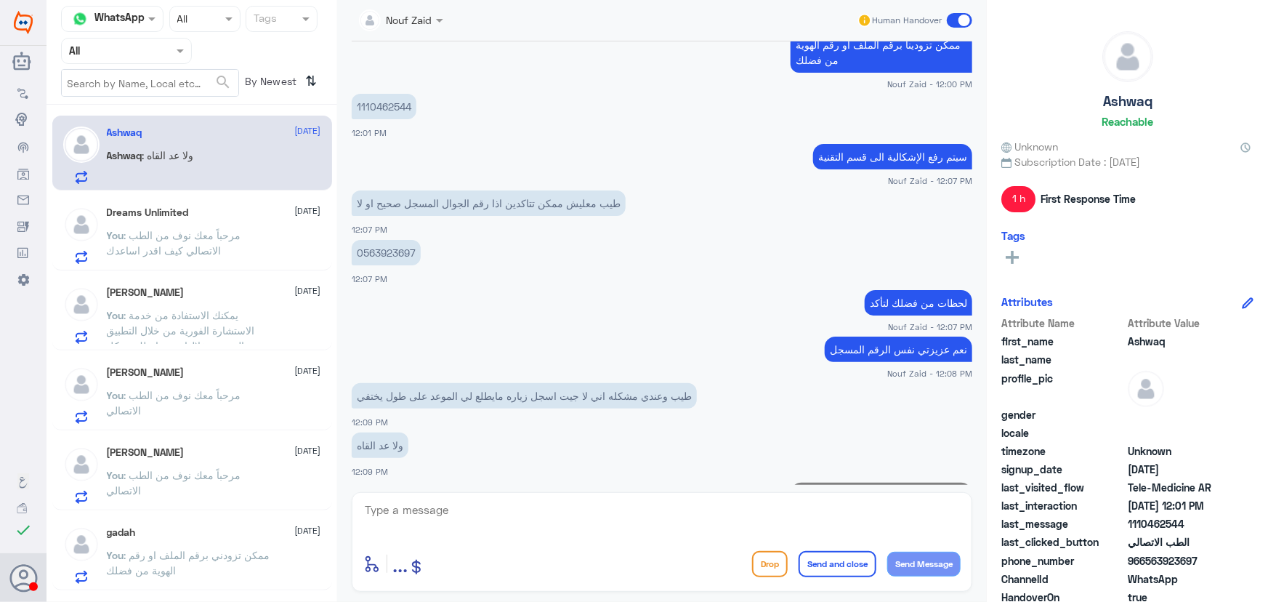
scroll to position [1553, 0]
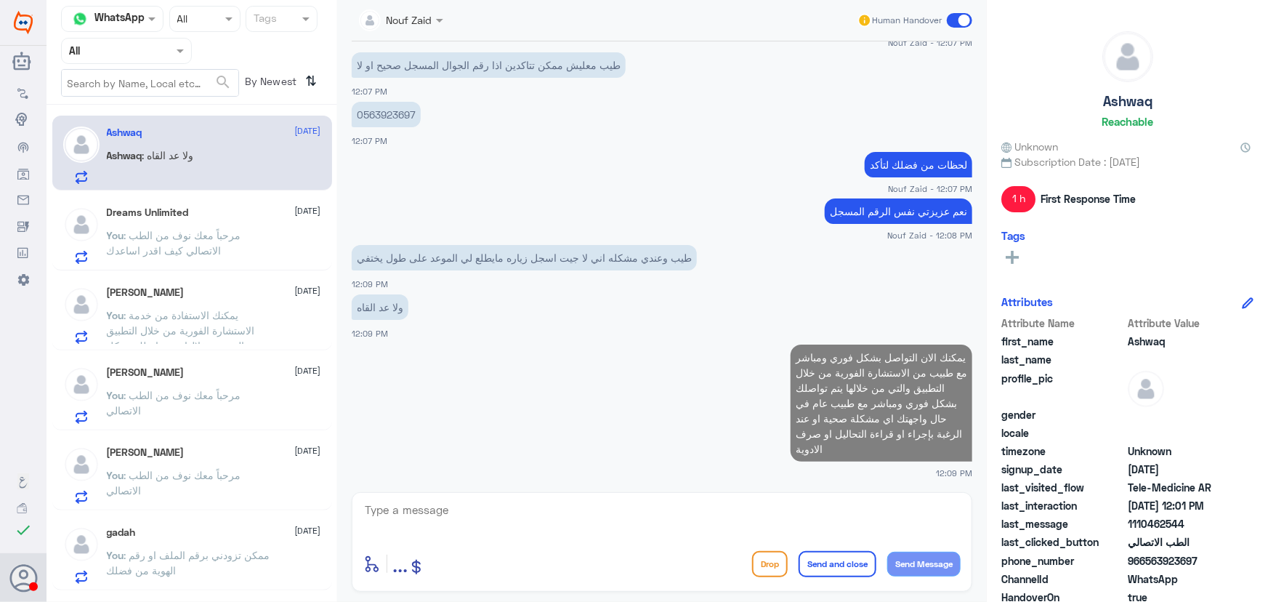
click at [711, 517] on textarea at bounding box center [661, 518] width 597 height 36
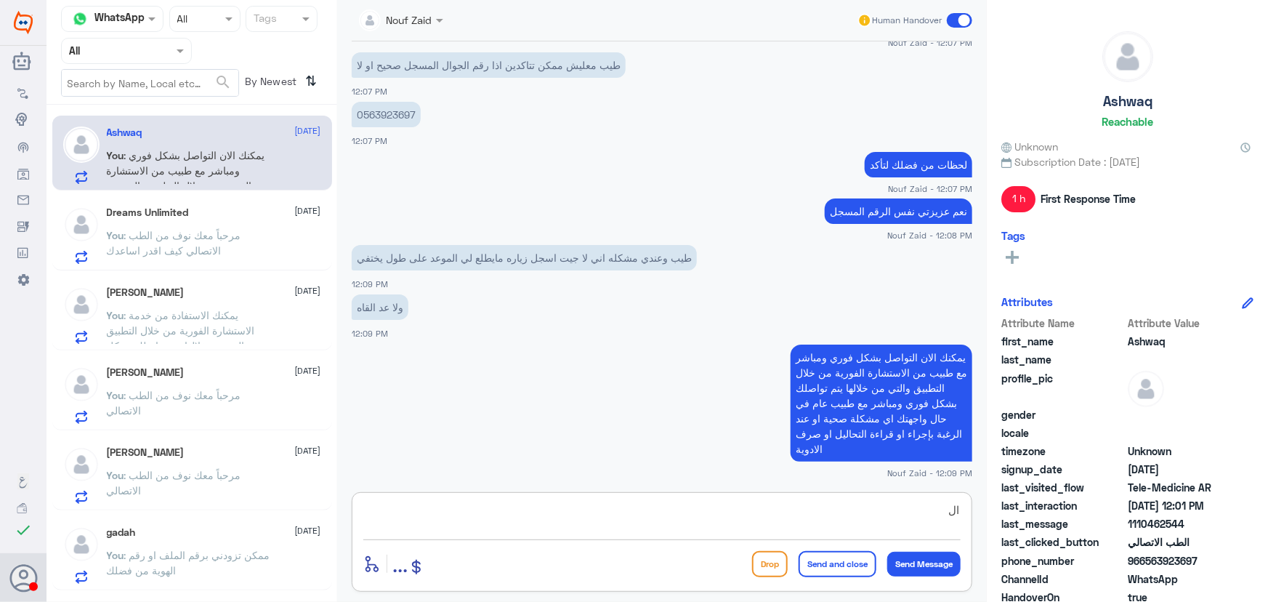
type textarea "ا"
type textarea "سيتم الرفع الى قسم التقنية لحل الإشكالية"
click at [930, 566] on button "Send Message" at bounding box center [923, 563] width 73 height 25
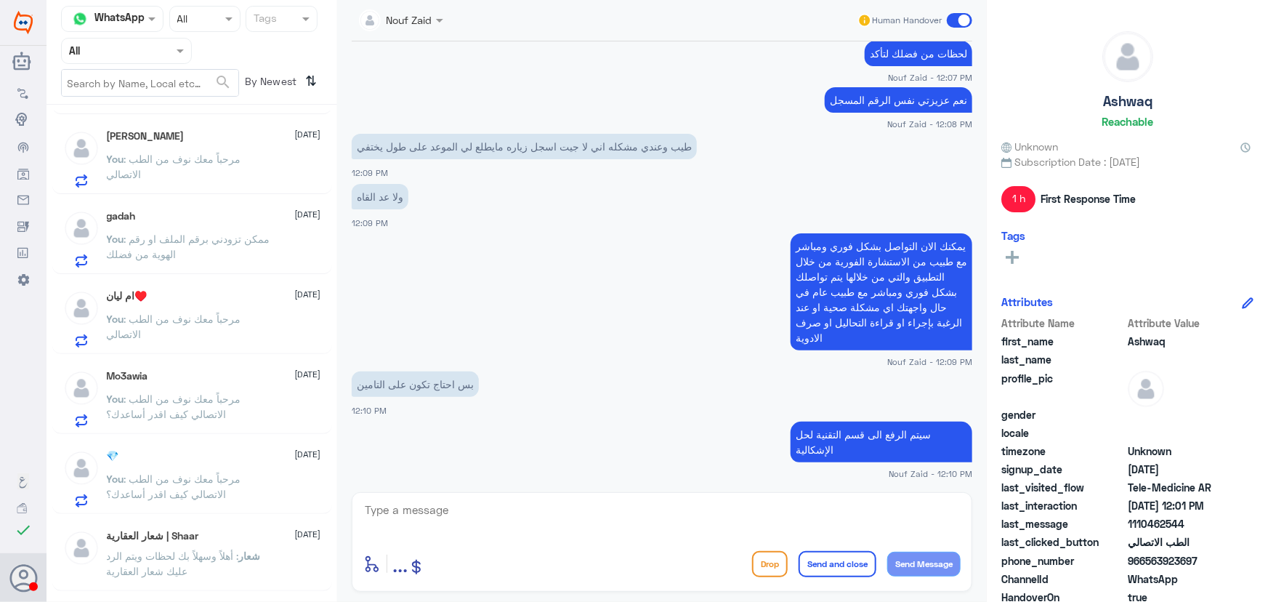
scroll to position [1290, 0]
drag, startPoint x: 525, startPoint y: 509, endPoint x: 509, endPoint y: 517, distance: 17.2
click at [523, 509] on textarea at bounding box center [661, 518] width 597 height 36
type textarea "الان نعمل على تحديث التأمين الخاص بك"
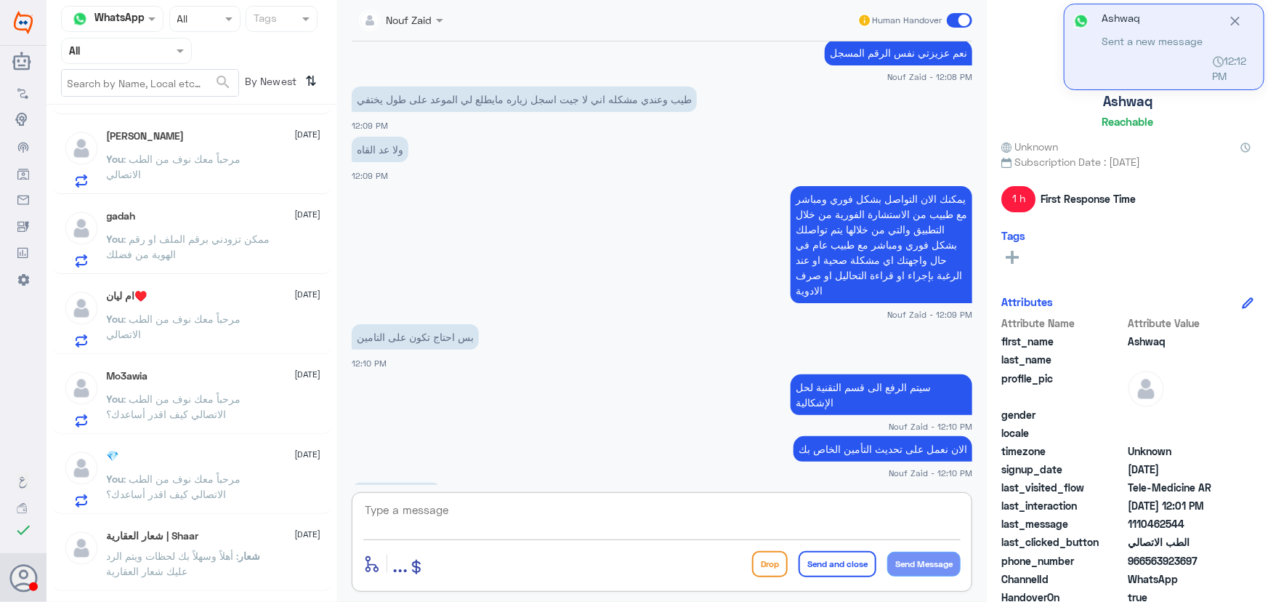
scroll to position [1436, 0]
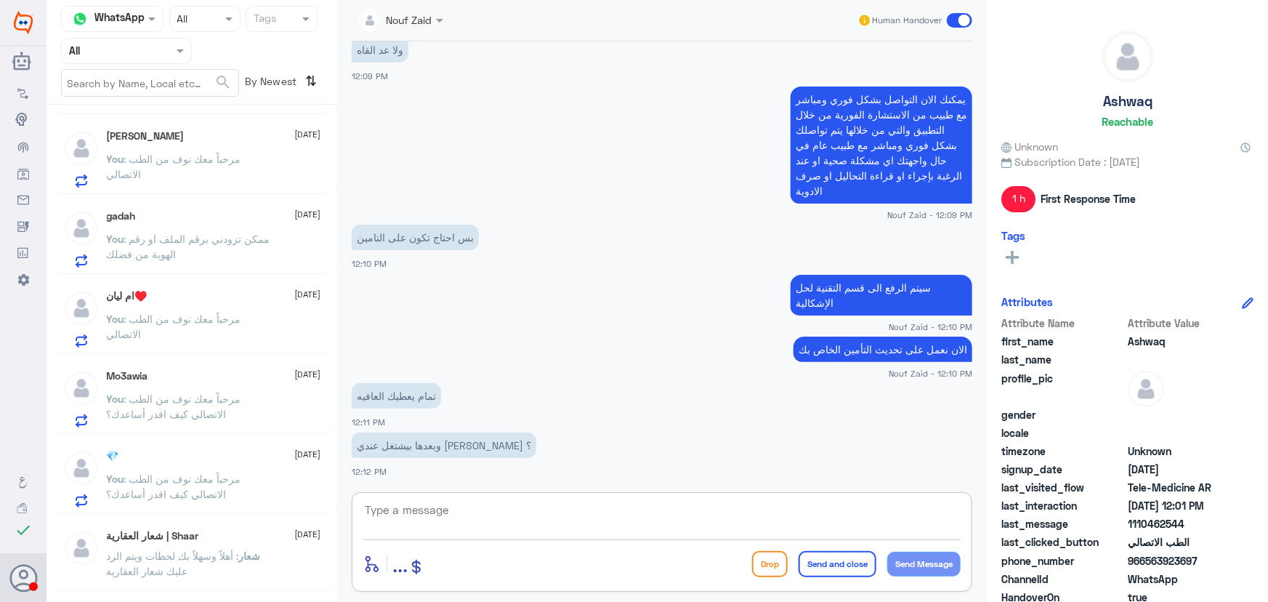
click at [611, 518] on textarea at bounding box center [661, 518] width 597 height 36
type textarea "ا"
type textarea "الموعد ماراح يظهر لك لكن تقدرين تستفيدين من خدمة الاستشارة الفورية الان"
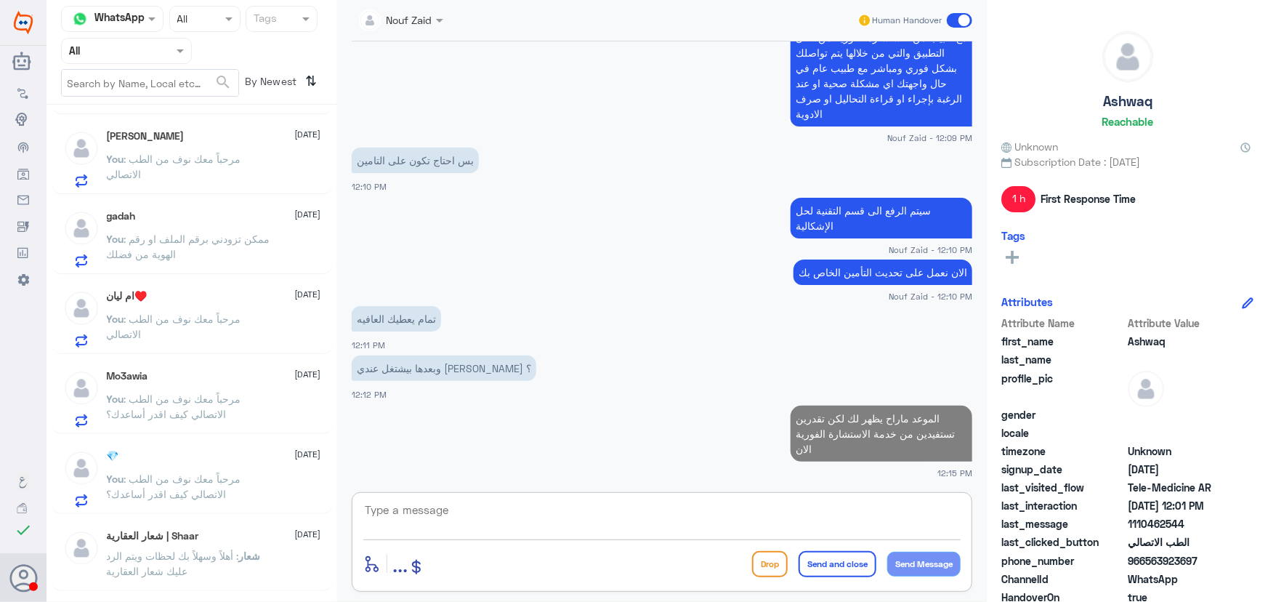
click at [547, 502] on textarea at bounding box center [661, 518] width 597 height 36
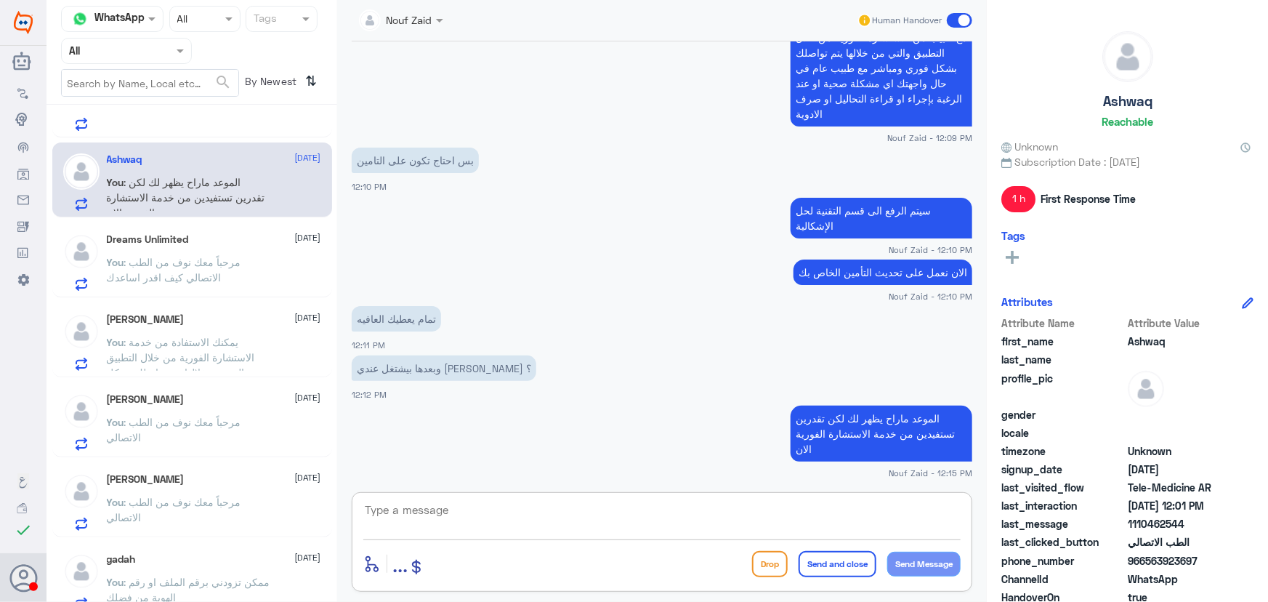
scroll to position [0, 0]
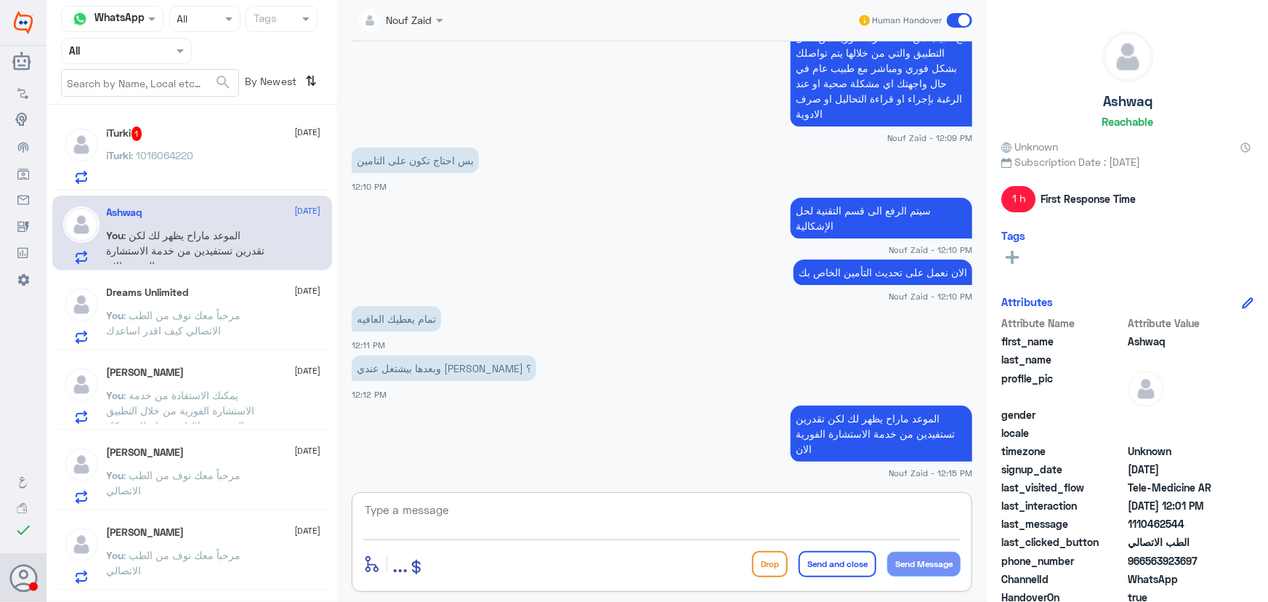
click at [182, 163] on p "iTurki : 1016064220" at bounding box center [150, 165] width 87 height 36
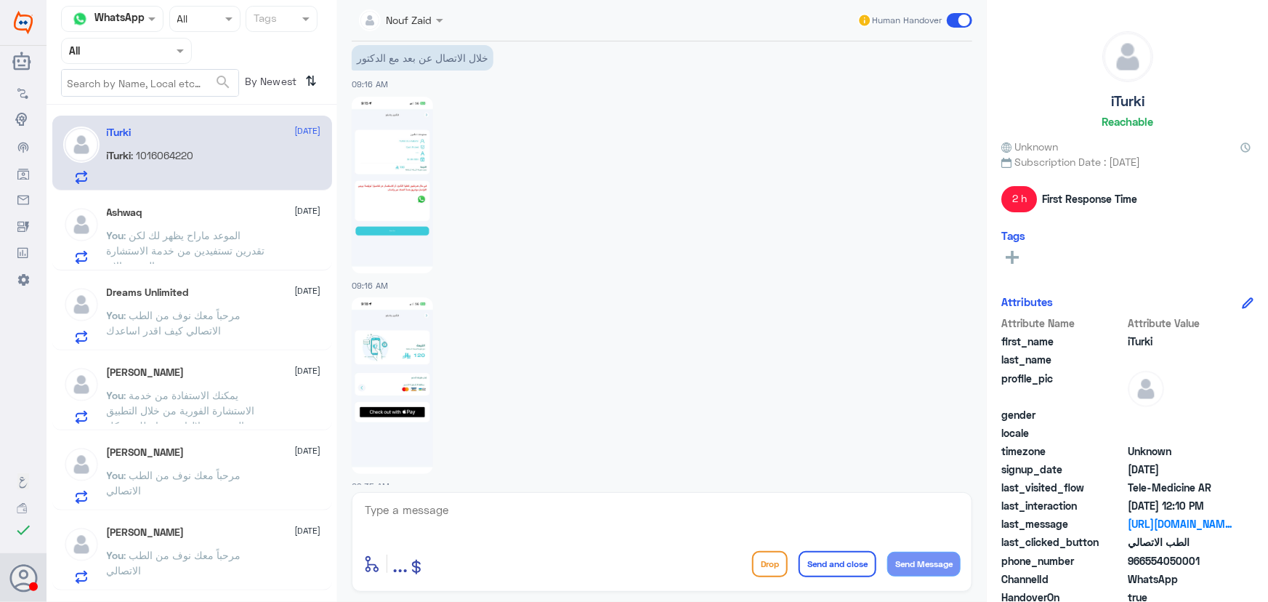
scroll to position [1125, 0]
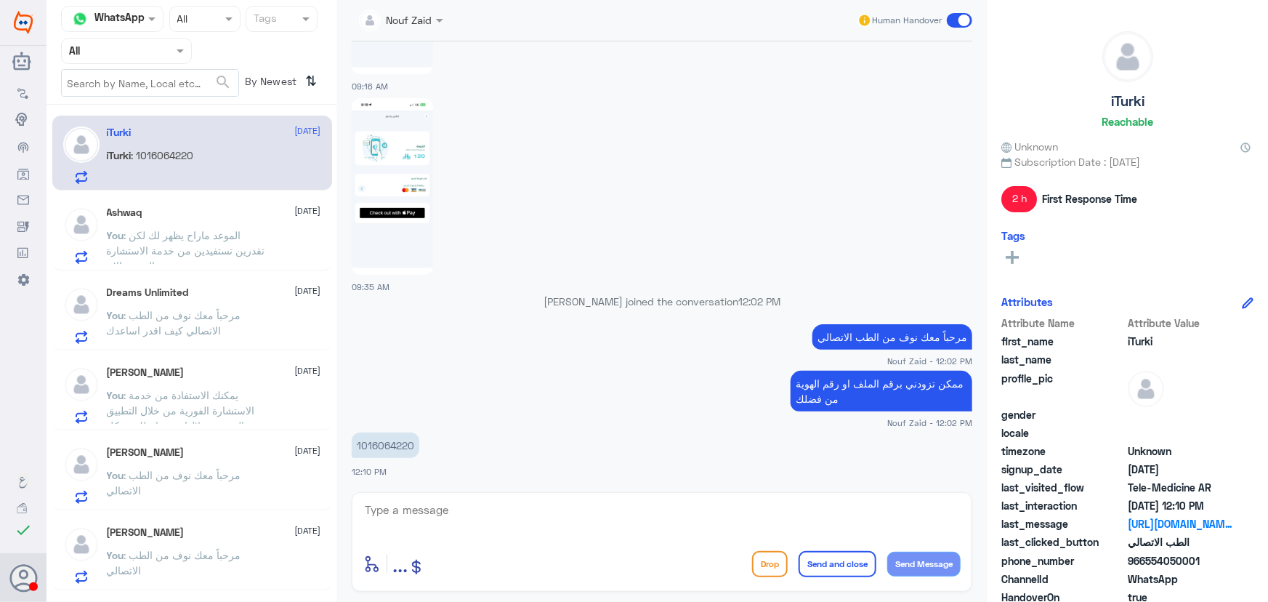
click at [377, 441] on p "1016064220" at bounding box center [386, 444] width 68 height 25
copy p "1016064220"
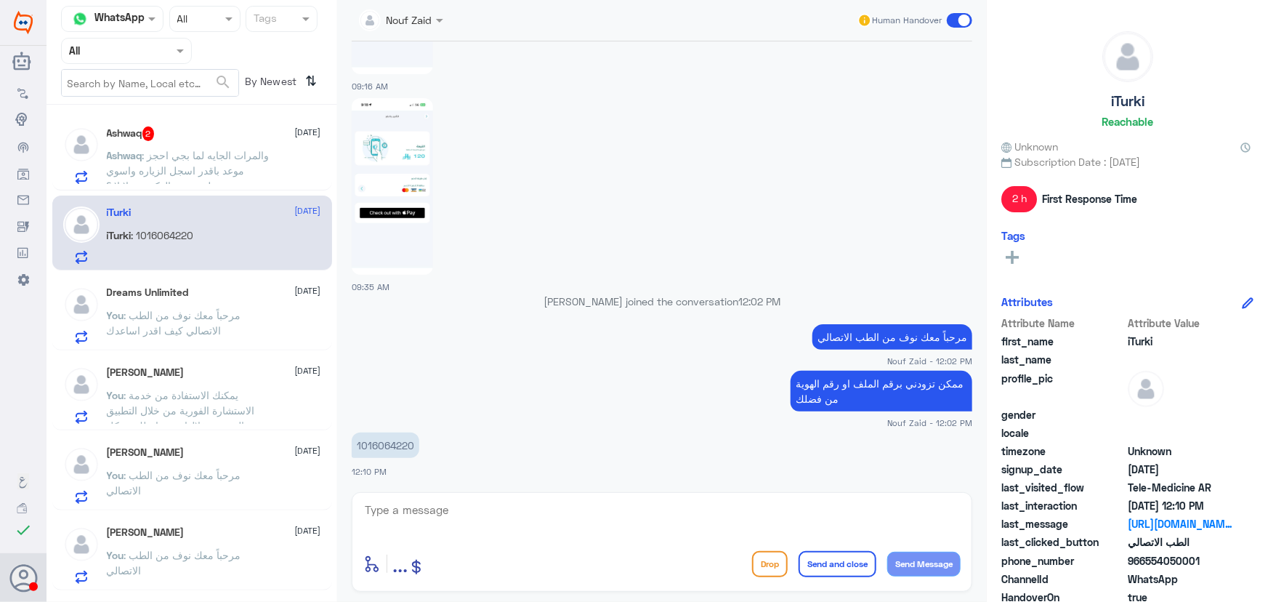
click at [573, 498] on div "enter flow name ... Drop Send and close Send Message" at bounding box center [662, 542] width 620 height 100
click at [570, 510] on textarea at bounding box center [661, 518] width 597 height 36
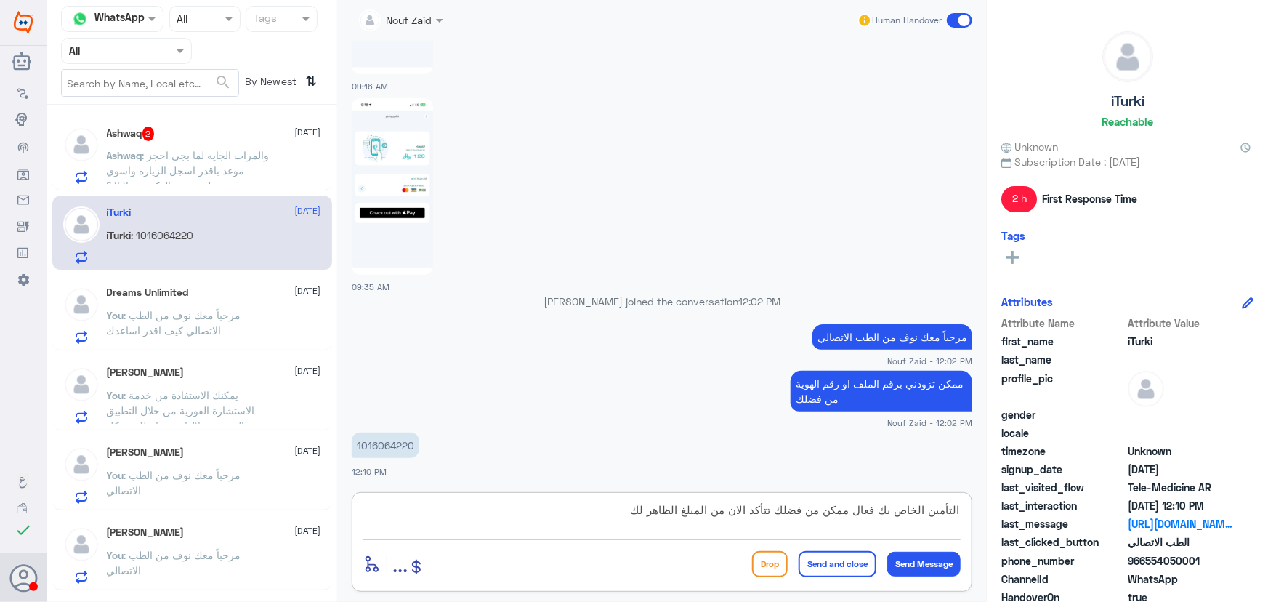
type textarea "التأمين الخاص بك فعال ممكن من فضلك تتأكد الان من المبلغ الظاهر لك"
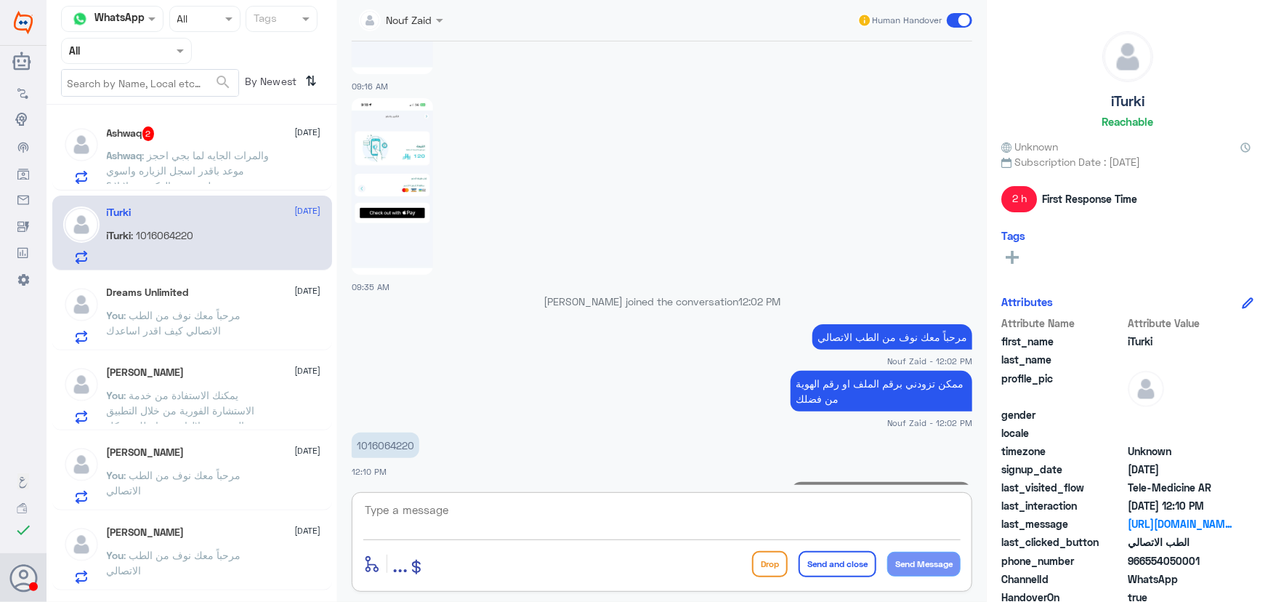
scroll to position [1186, 0]
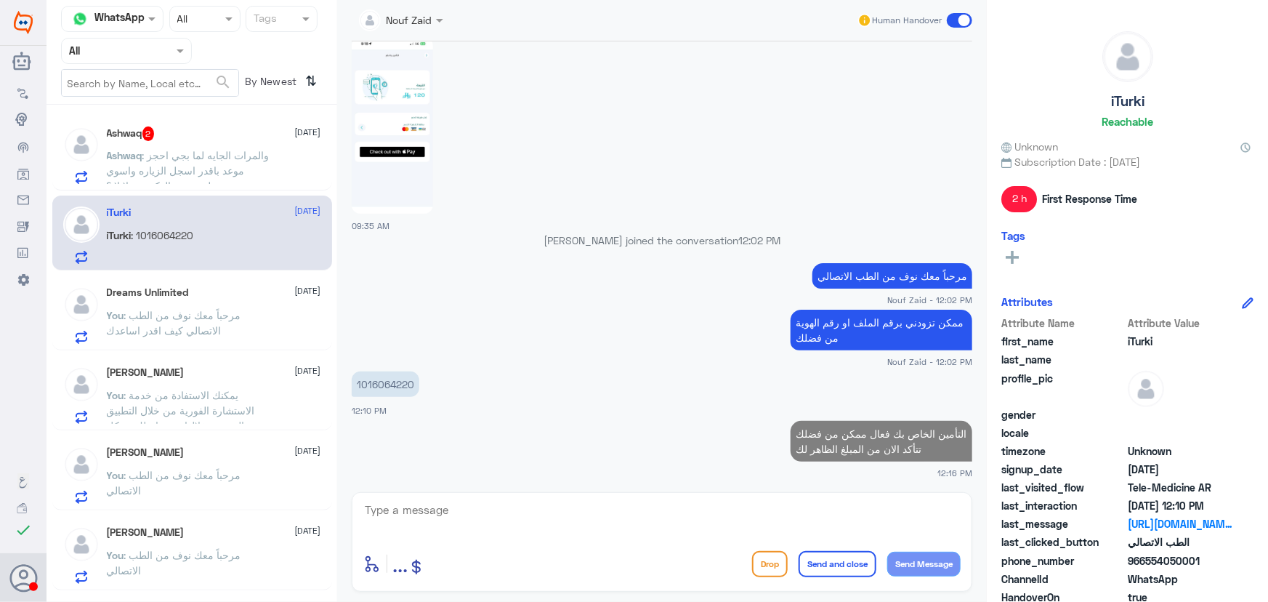
click at [214, 158] on span ": والمرات الجايه لما بجي احجز موعد باقدر اسجل الزياره واسوي جلستي مع الدكتوره و…" at bounding box center [188, 170] width 163 height 43
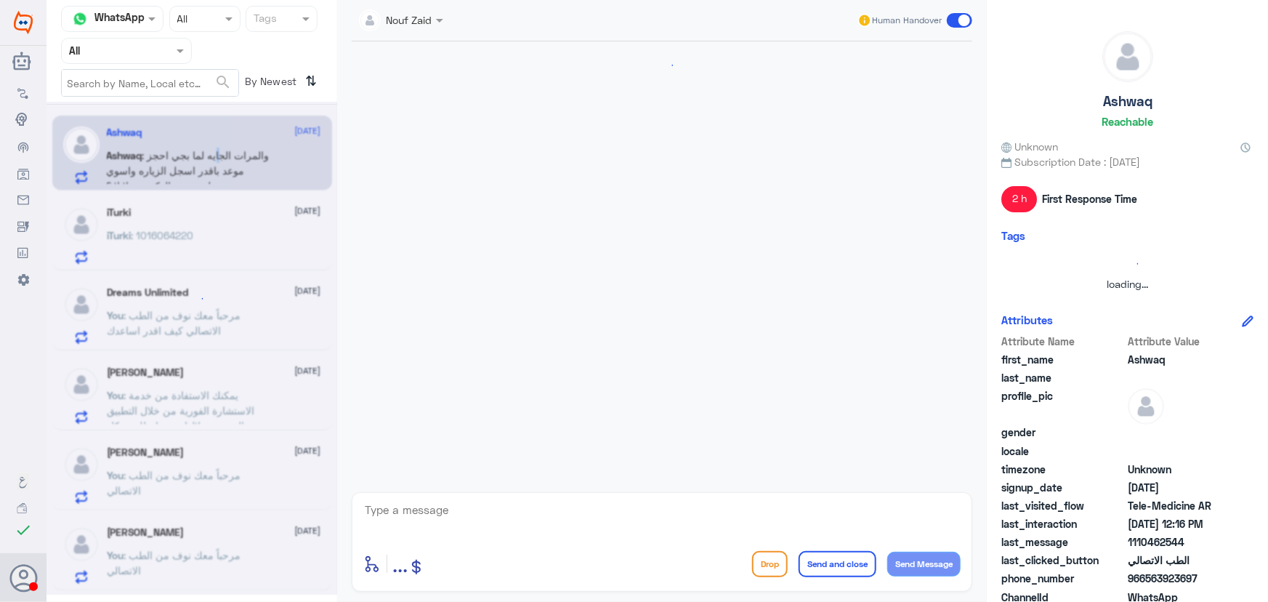
scroll to position [713, 0]
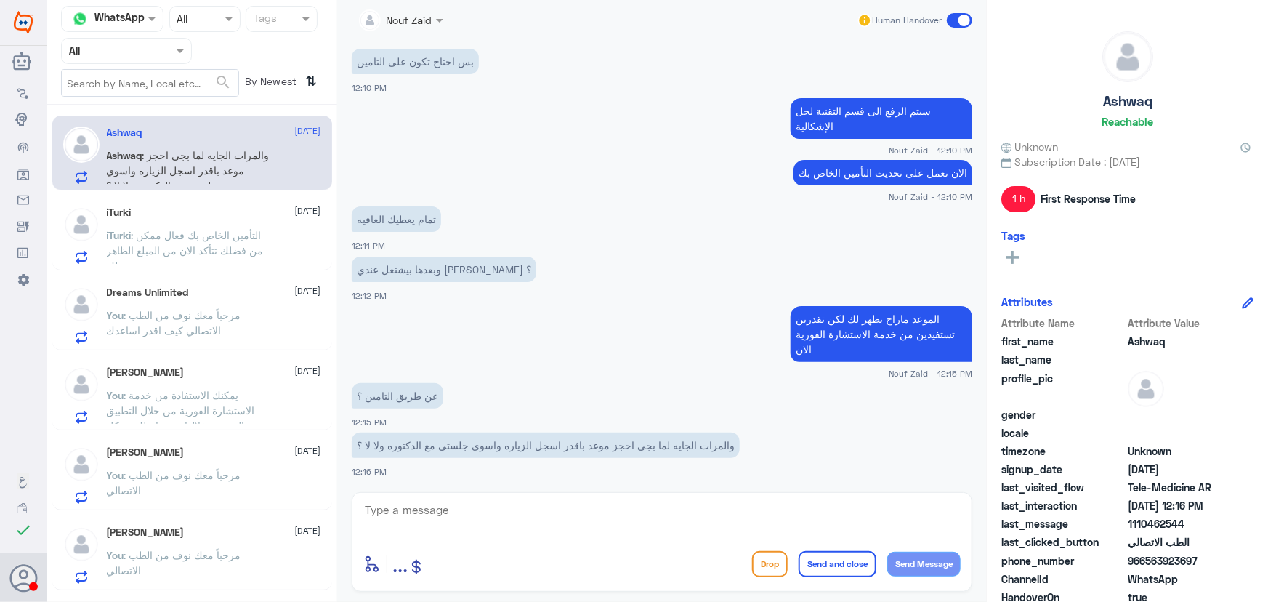
click at [503, 522] on textarea at bounding box center [661, 518] width 597 height 36
type textarea "اي نعم عن طريق التأمين"
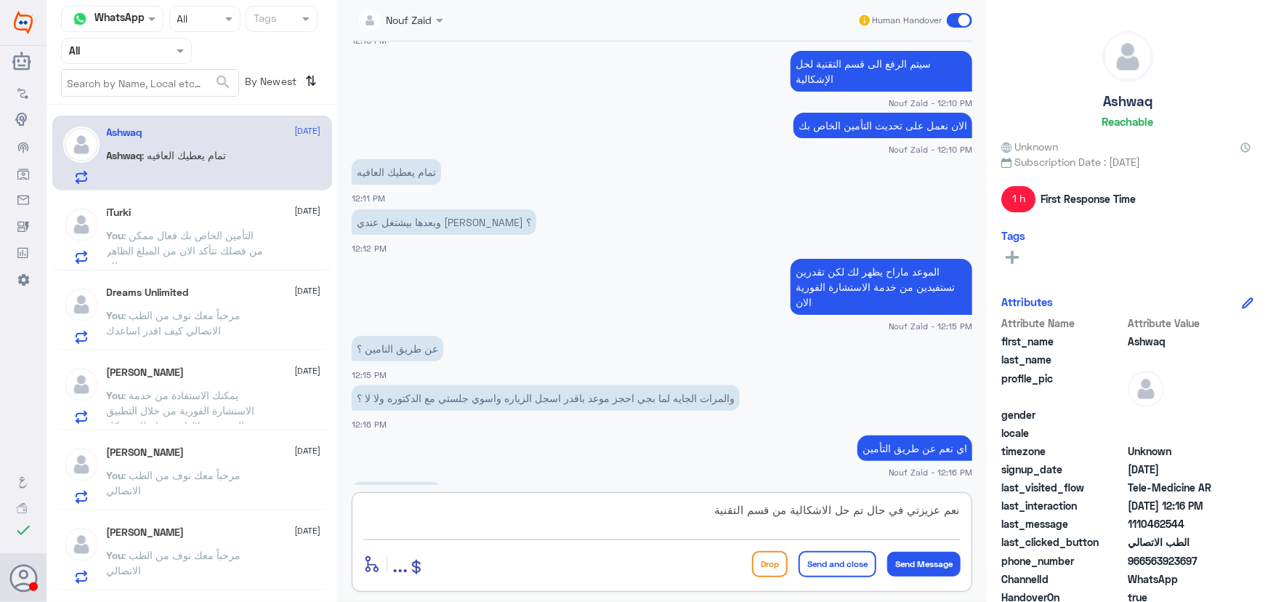
scroll to position [810, 0]
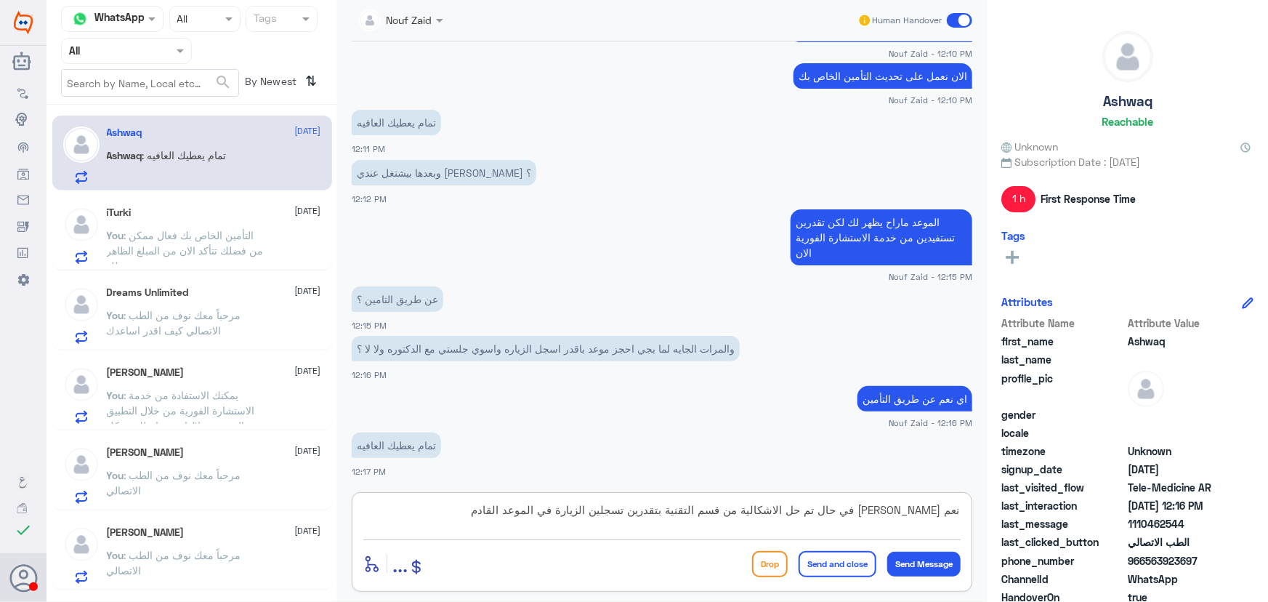
type textarea "نعم عزيزتي في حال تم حل الاشكالية من قسم التقنية بتقدرين تسجلين الزيارة في المو…"
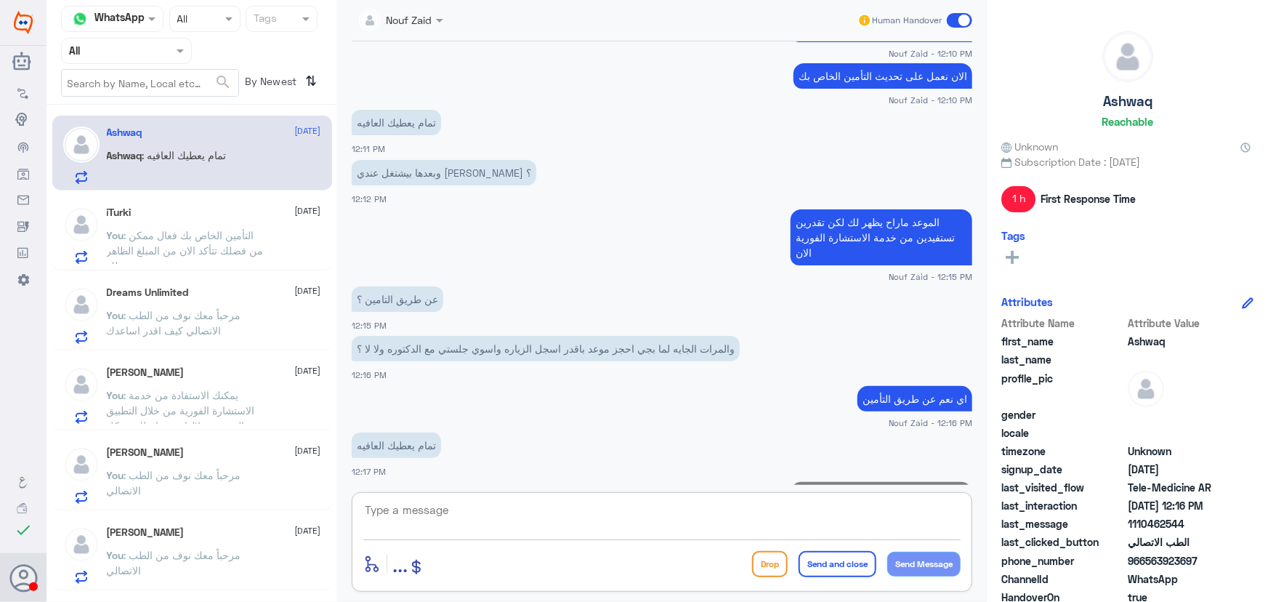
scroll to position [887, 0]
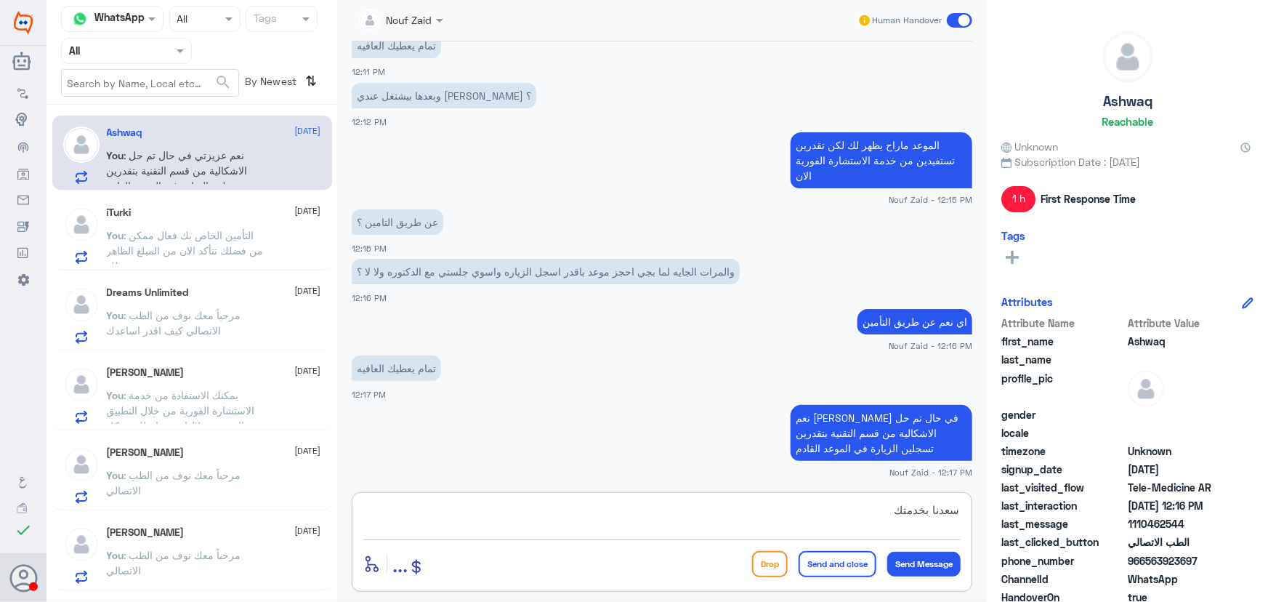
type textarea "سعدنا بخدمتك"
drag, startPoint x: 1145, startPoint y: 562, endPoint x: 1221, endPoint y: 552, distance: 77.0
click at [1221, 553] on span "966563923697" at bounding box center [1180, 560] width 105 height 15
copy span "563923697"
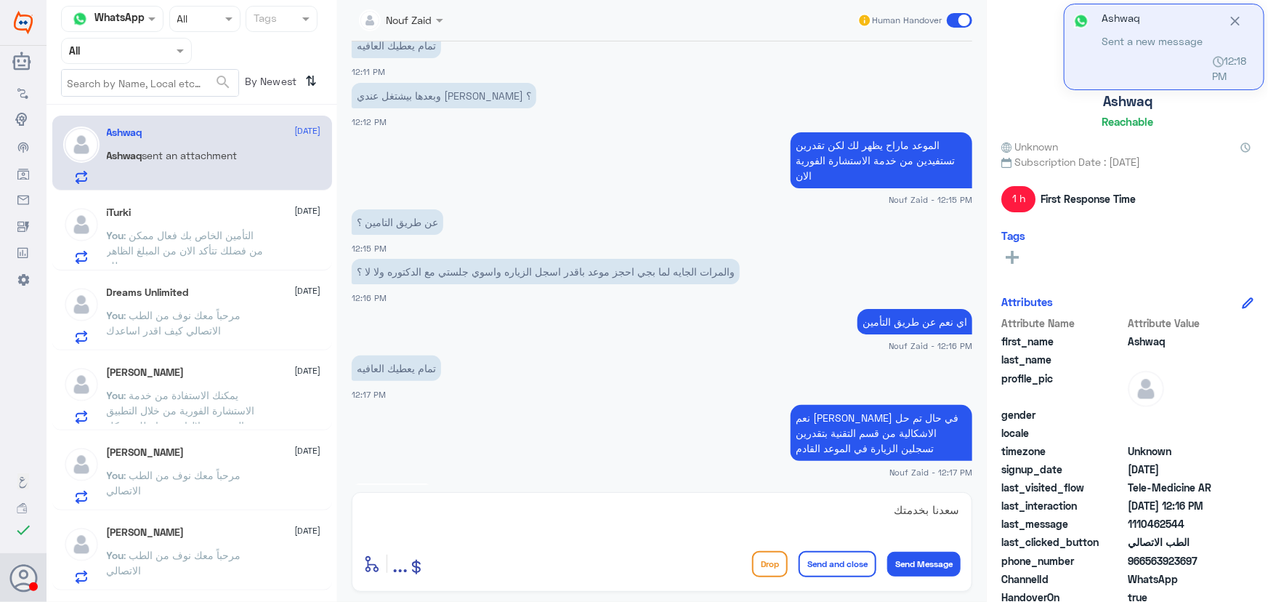
scroll to position [1187, 0]
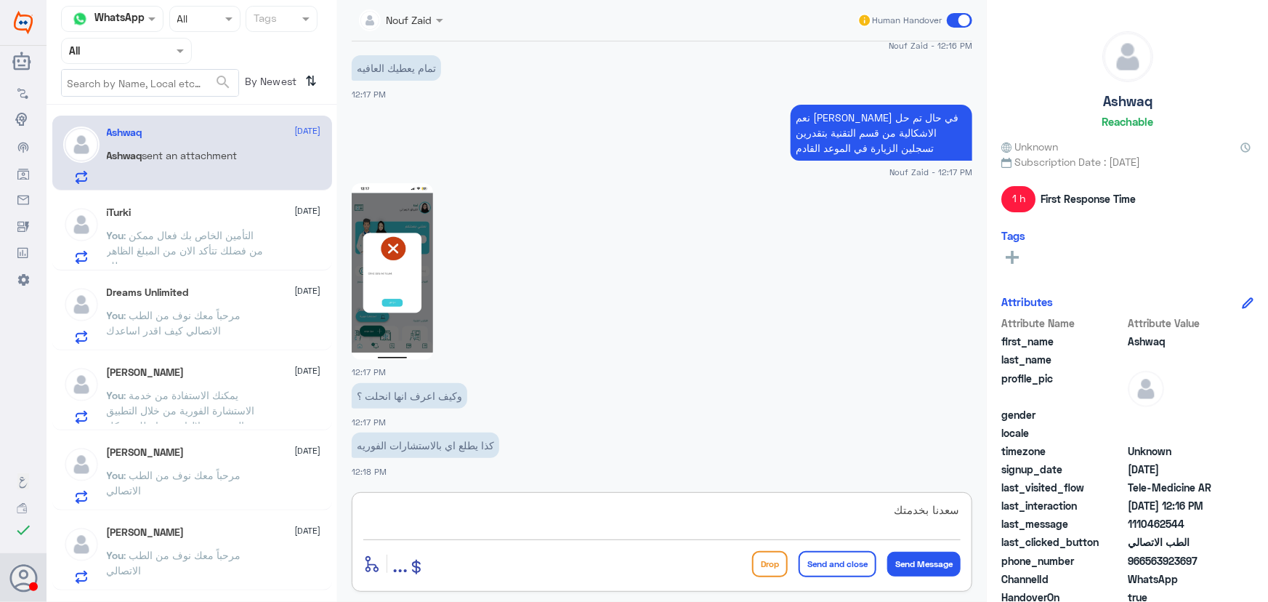
drag, startPoint x: 942, startPoint y: 514, endPoint x: 988, endPoint y: 509, distance: 46.8
click at [988, 509] on div "Channel WhatsApp Status × All Tags Agent Filter All search By Newest ⇅ Ashwaq 8…" at bounding box center [656, 303] width 1221 height 606
click at [353, 310] on img at bounding box center [392, 271] width 81 height 177
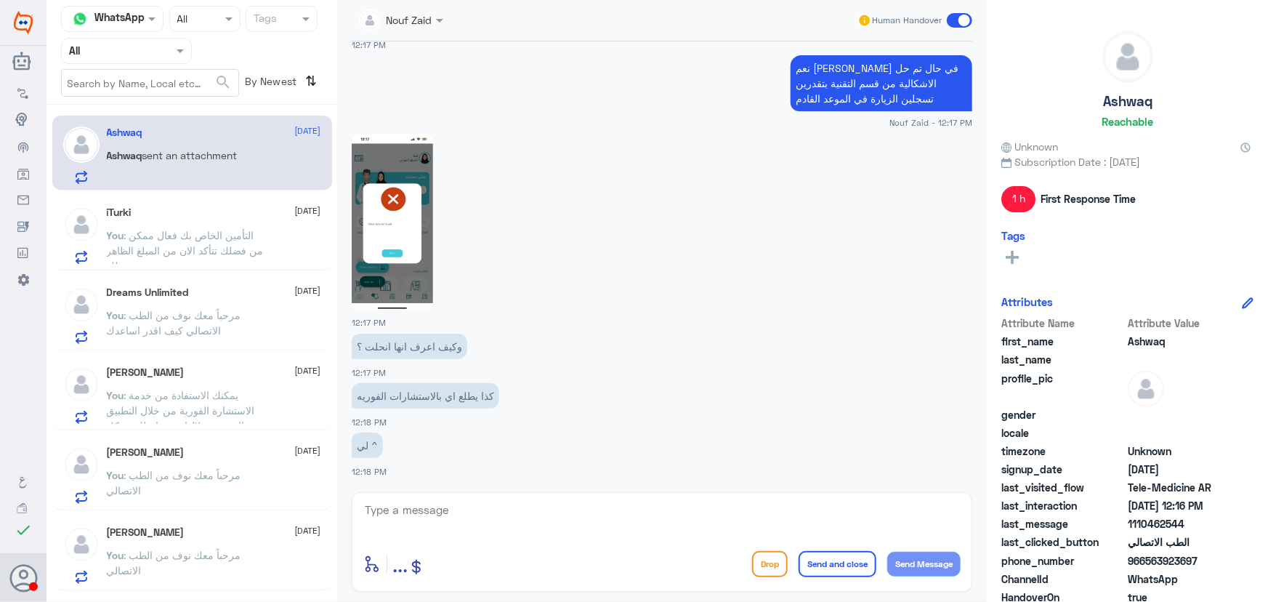
click at [577, 509] on textarea at bounding box center [661, 518] width 597 height 36
type textarea "هل التطبيق محدث ؟"
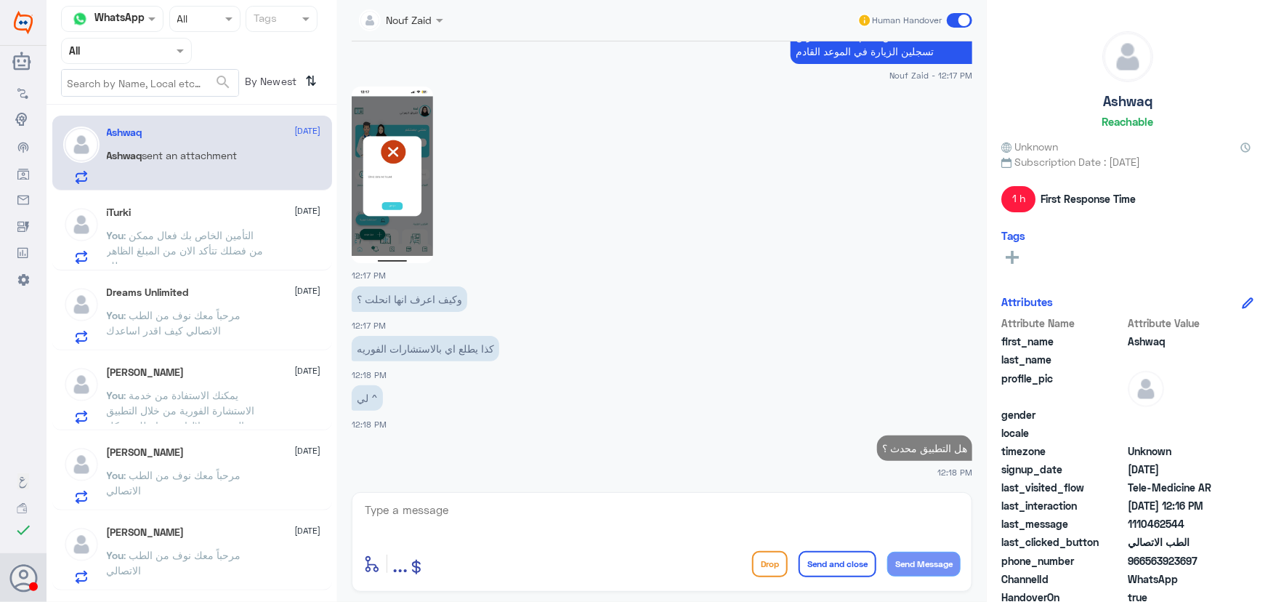
click at [278, 262] on div "You : التأمين الخاص بك فعال ممكن من فضلك تتأكد الان من المبلغ الظاهر لك" at bounding box center [214, 247] width 214 height 33
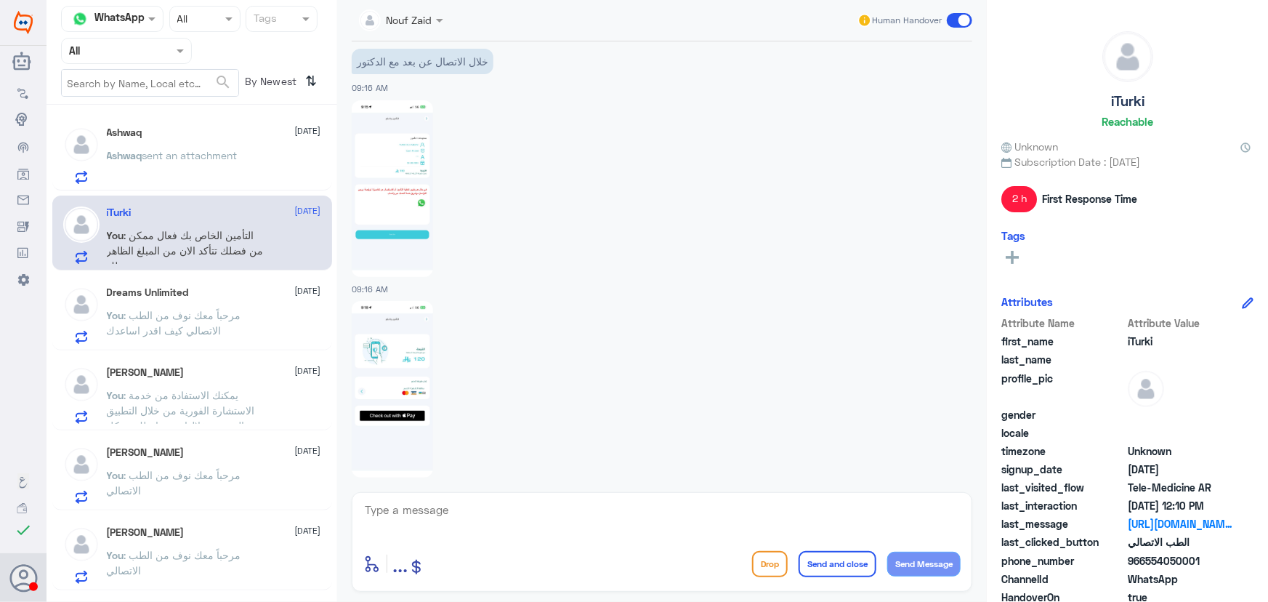
click at [217, 166] on p "Ashwaq sent an attachment" at bounding box center [172, 165] width 131 height 36
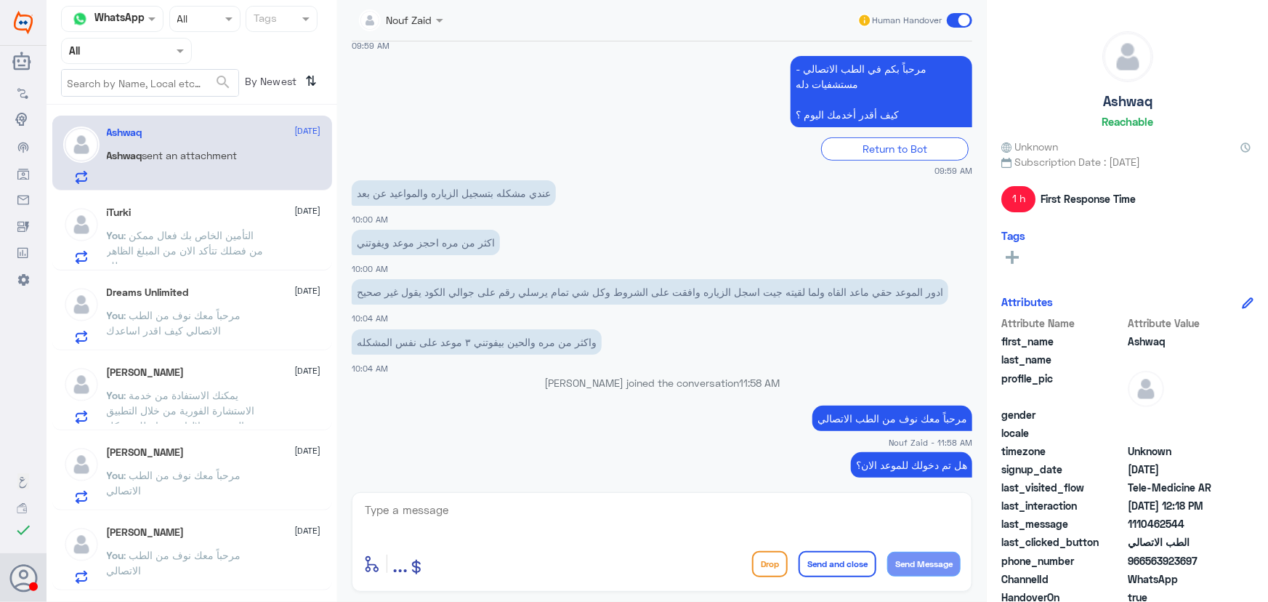
scroll to position [267, 0]
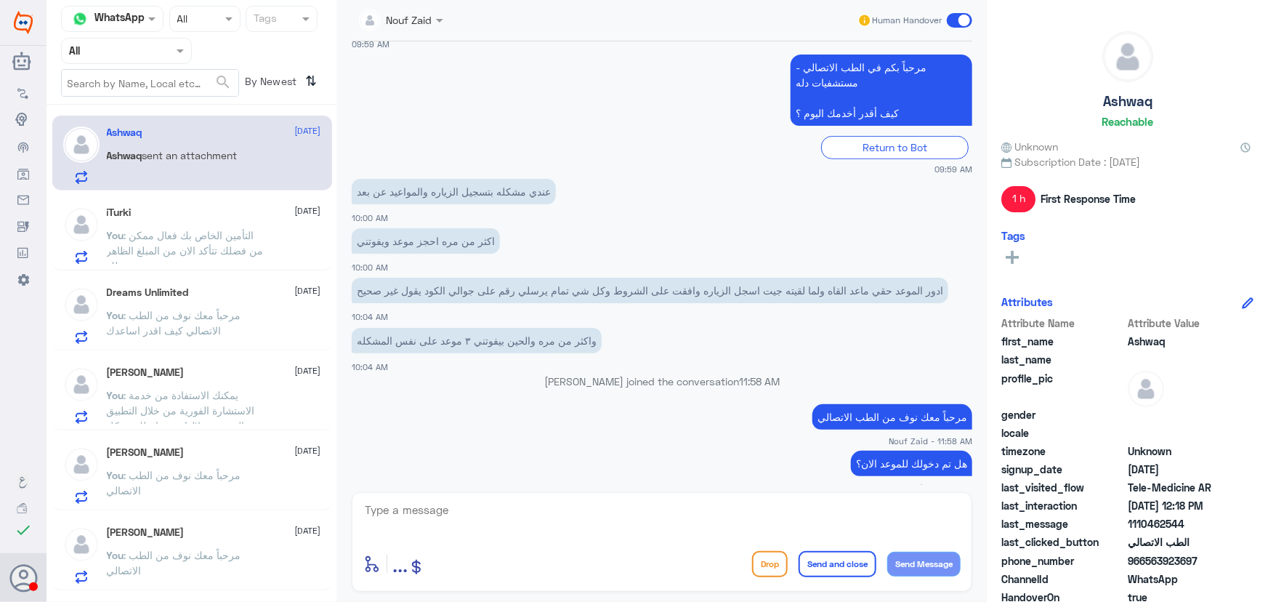
click at [773, 293] on p "ادور الموعد حقي ماعد القاه ولما لقيته جيت اسجل الزياره وافقت على الشروط وكل شي …" at bounding box center [650, 290] width 596 height 25
click at [772, 293] on p "ادور الموعد حقي ماعد القاه ولما لقيته جيت اسجل الزياره وافقت على الشروط وكل شي …" at bounding box center [650, 290] width 596 height 25
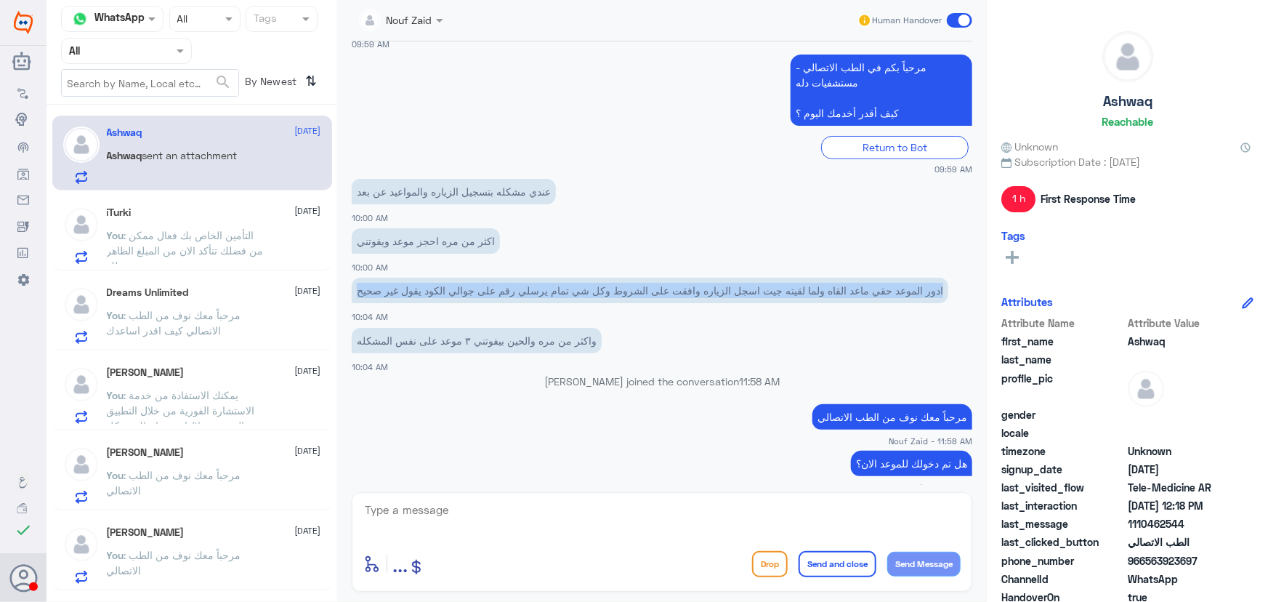
click at [772, 293] on div "8 Oct 2025 مرحباً بك في مستشفيات دله سعداء بتواجدك معنا اليوم 👋 أنا المساعد الذ…" at bounding box center [661, 262] width 635 height 443
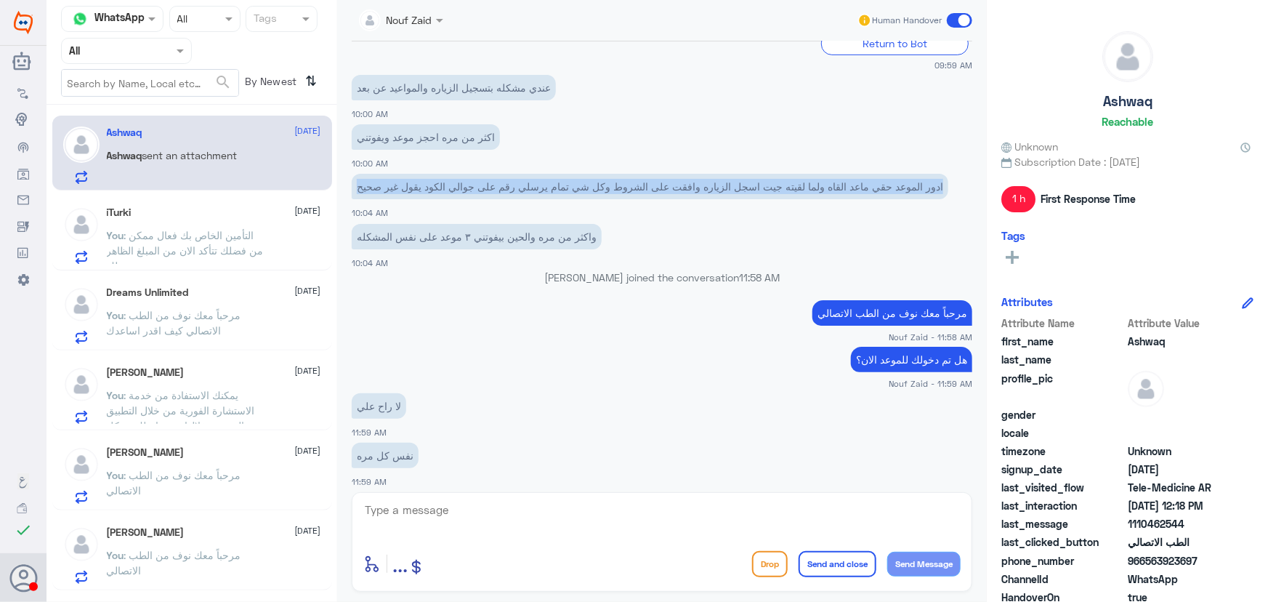
scroll to position [240, 0]
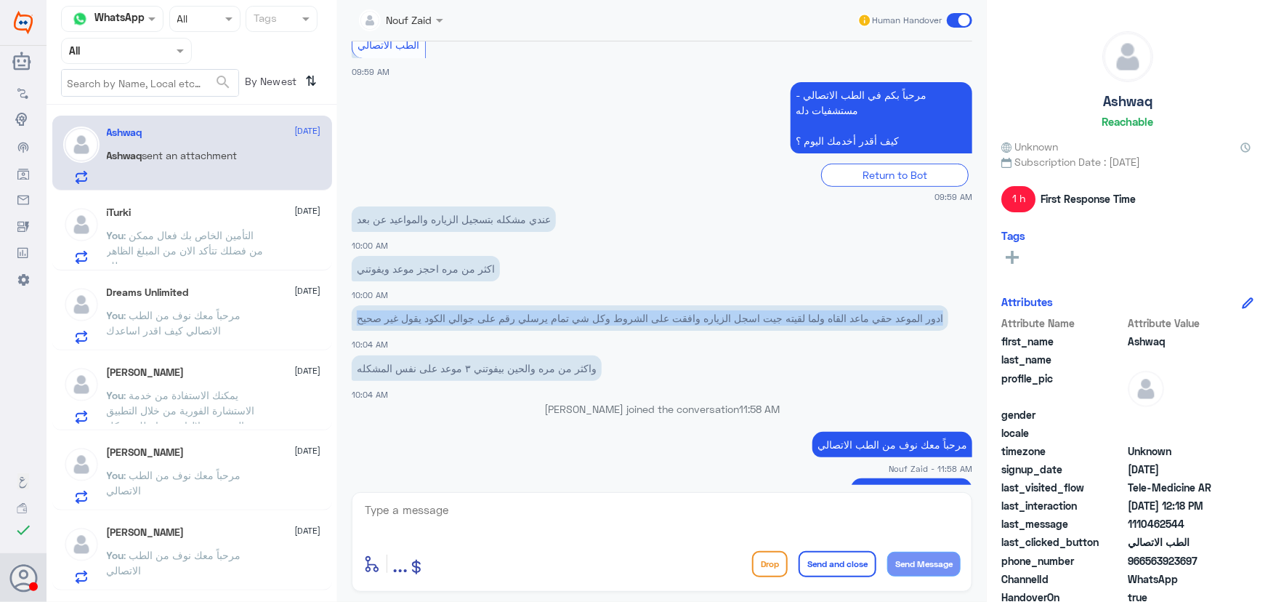
copy div "ادور الموعد حقي ماعد القاه ولما لقيته جيت اسجل الزياره وافقت على الشروط وكل شي …"
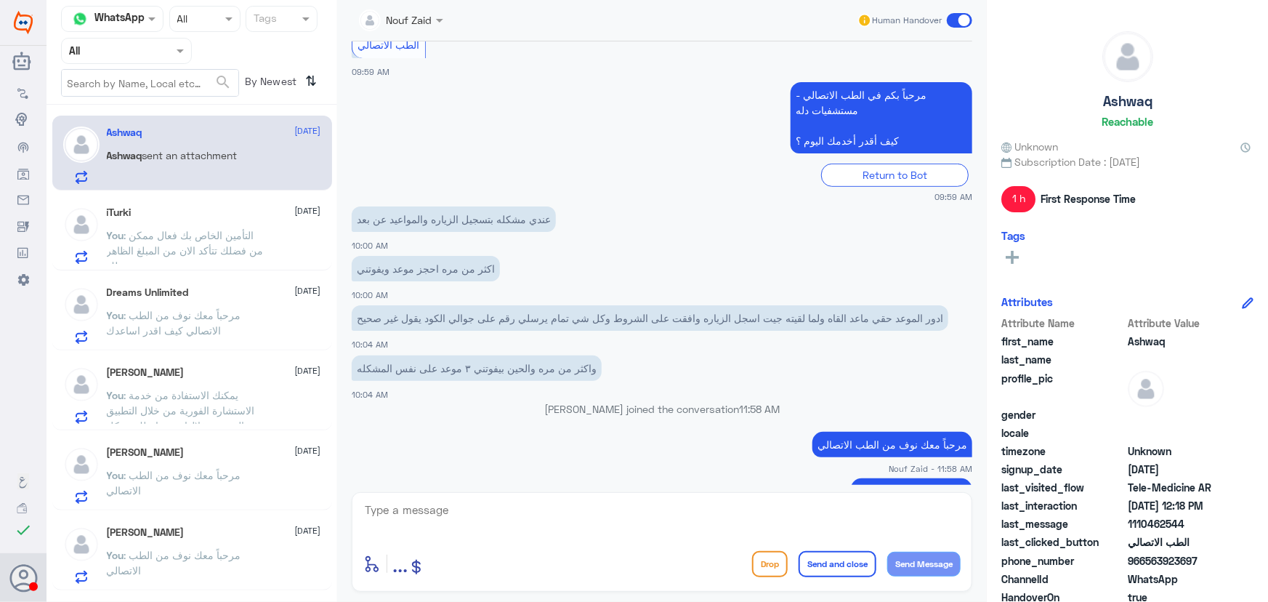
drag, startPoint x: 746, startPoint y: 76, endPoint x: 743, endPoint y: 85, distance: 9.9
click at [746, 76] on div "الطب الاتصالي 09:59 AM" at bounding box center [662, 53] width 620 height 50
drag, startPoint x: 603, startPoint y: 368, endPoint x: 355, endPoint y: 360, distance: 247.9
click at [355, 360] on p "واكثر من مره والحين بيفوتني ٣ موعد على نفس المشكله" at bounding box center [477, 367] width 250 height 25
copy p "واكثر من مره والحين بيفوتني ٣ موعد على نفس المشكله"
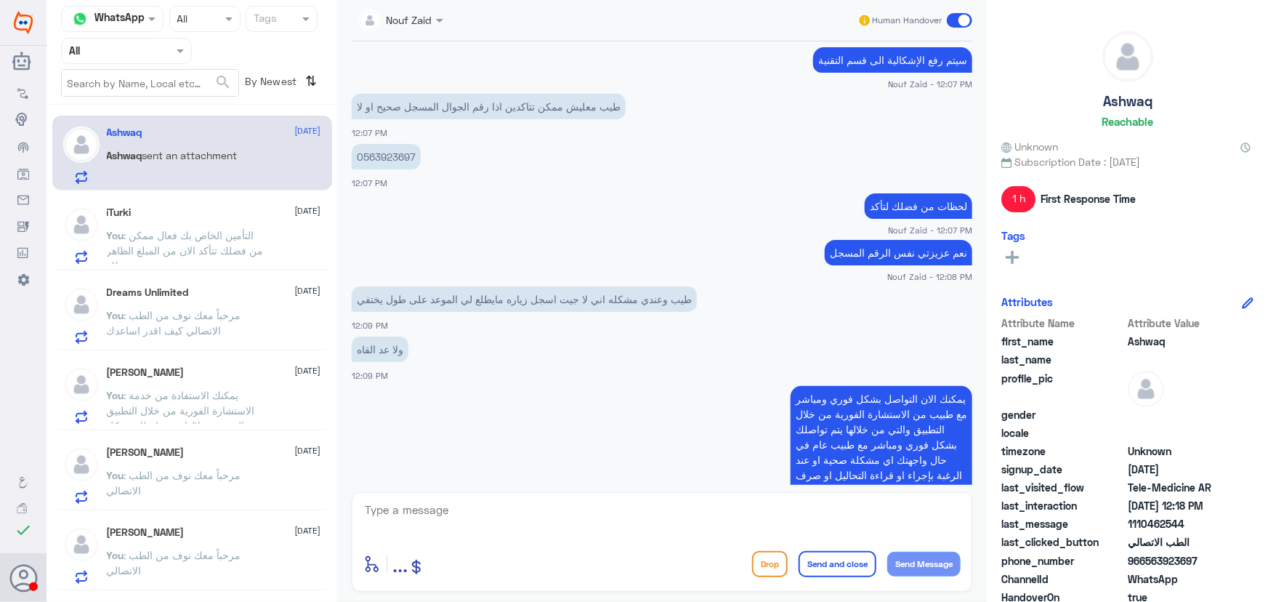
scroll to position [966, 0]
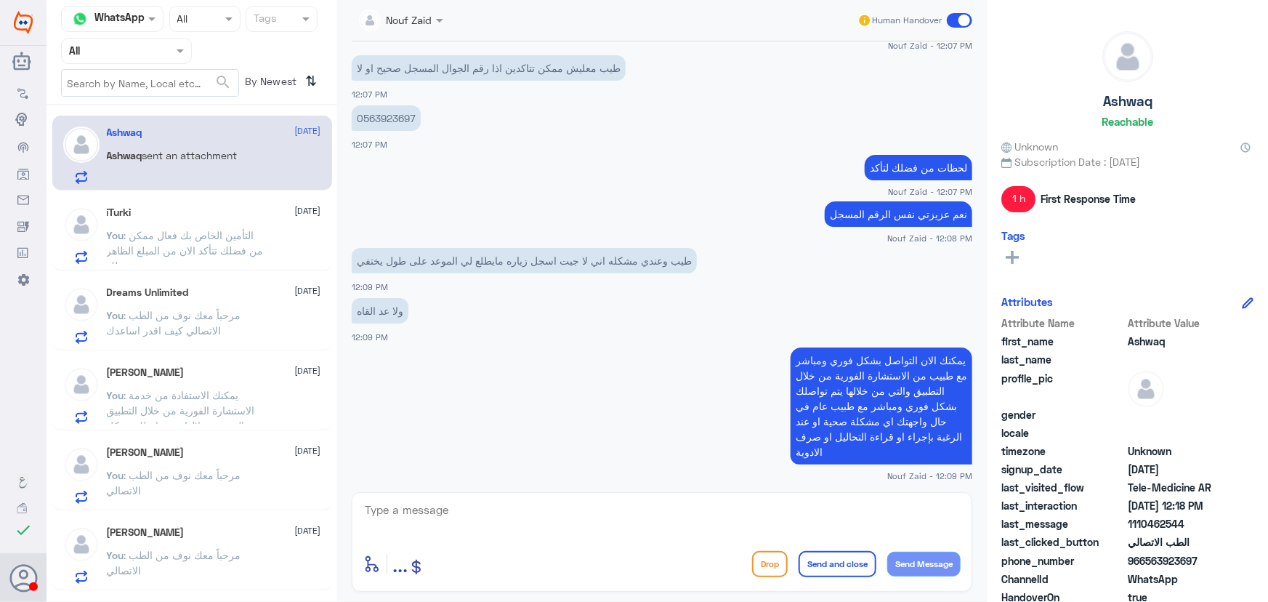
click at [546, 259] on p "طيب وعندي مشكله اني لا جيت اسجل زياره مايطلع لي الموعد على طول يختفي" at bounding box center [524, 260] width 345 height 25
copy div "طيب وعندي مشكله اني لا جيت اسجل زياره مايطلع لي الموعد على طول يختفي"
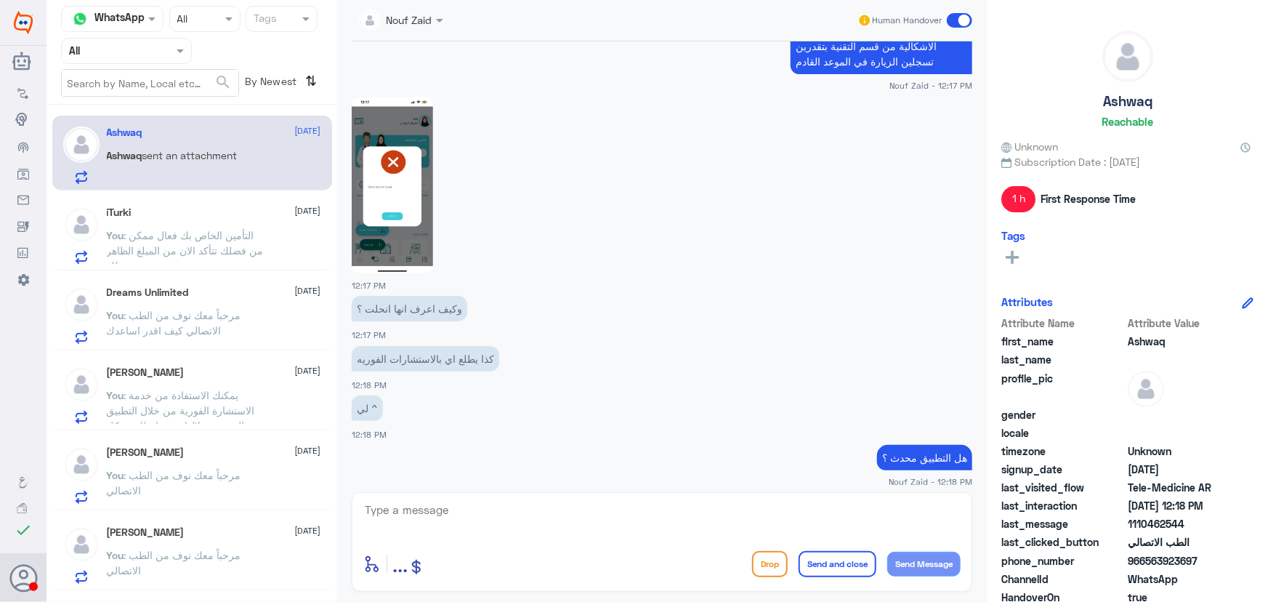
scroll to position [2023, 0]
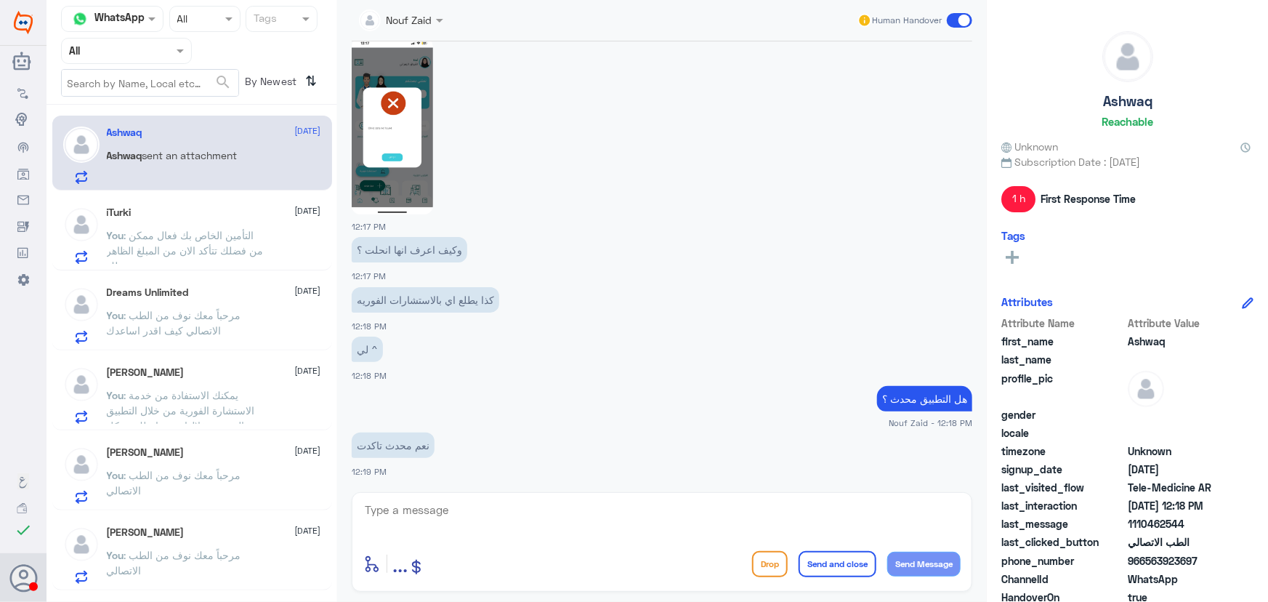
click at [941, 158] on div at bounding box center [662, 125] width 620 height 178
drag, startPoint x: 1144, startPoint y: 559, endPoint x: 1191, endPoint y: 575, distance: 49.2
click at [1235, 557] on div "phone_number 966563923697" at bounding box center [1127, 562] width 252 height 18
copy span "563923697"
click at [595, 485] on div "Nouf Zaid Human Handover 8 Oct 2025 مرحباً بك في مستشفيات دله سعداء بتواجدك معن…" at bounding box center [662, 303] width 650 height 606
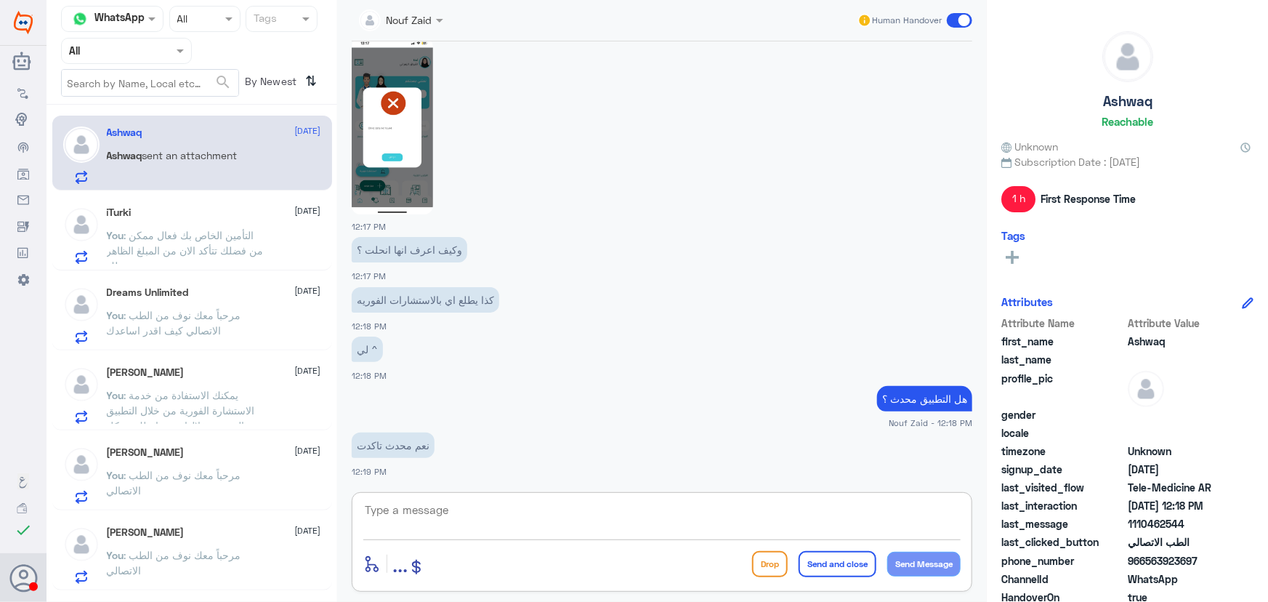
click at [578, 504] on textarea at bounding box center [661, 518] width 597 height 36
click at [740, 522] on textarea at bounding box center [661, 518] width 597 height 36
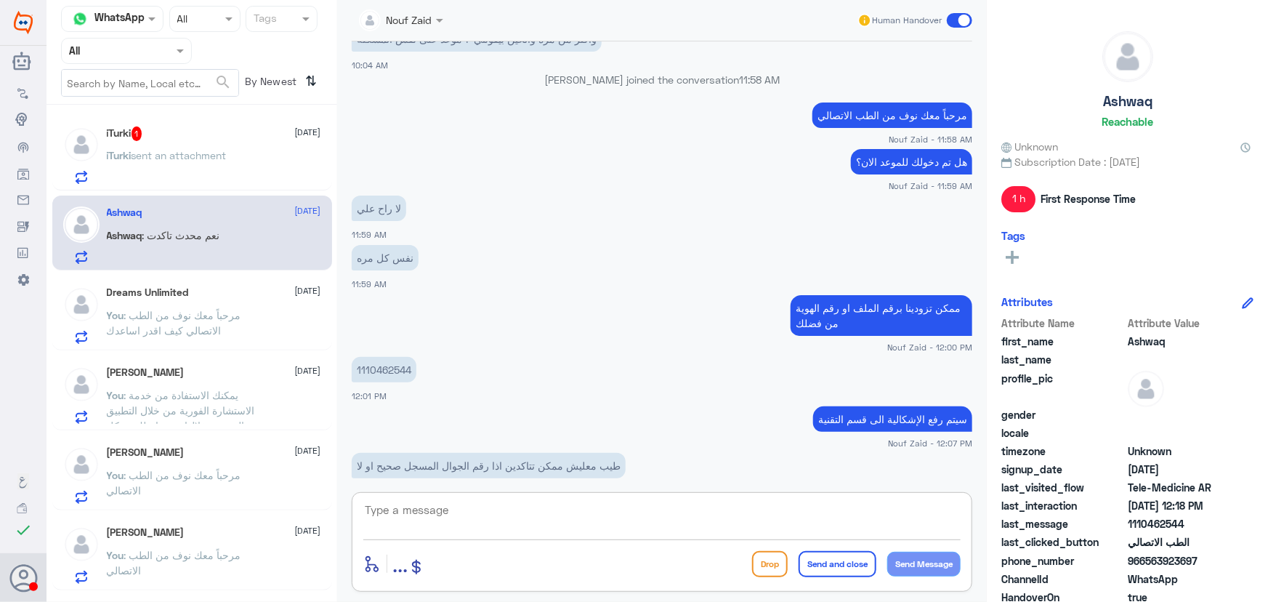
scroll to position [570, 0]
click at [251, 141] on div "iTurki 1 8 October iTurki sent an attachment" at bounding box center [214, 154] width 214 height 57
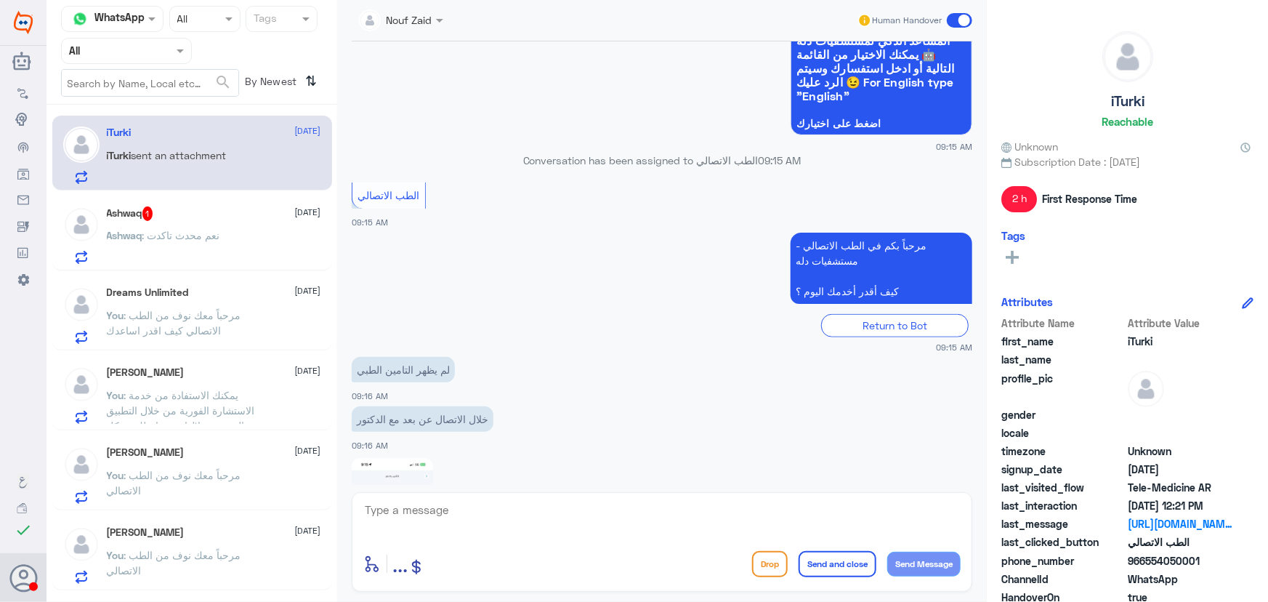
scroll to position [972, 0]
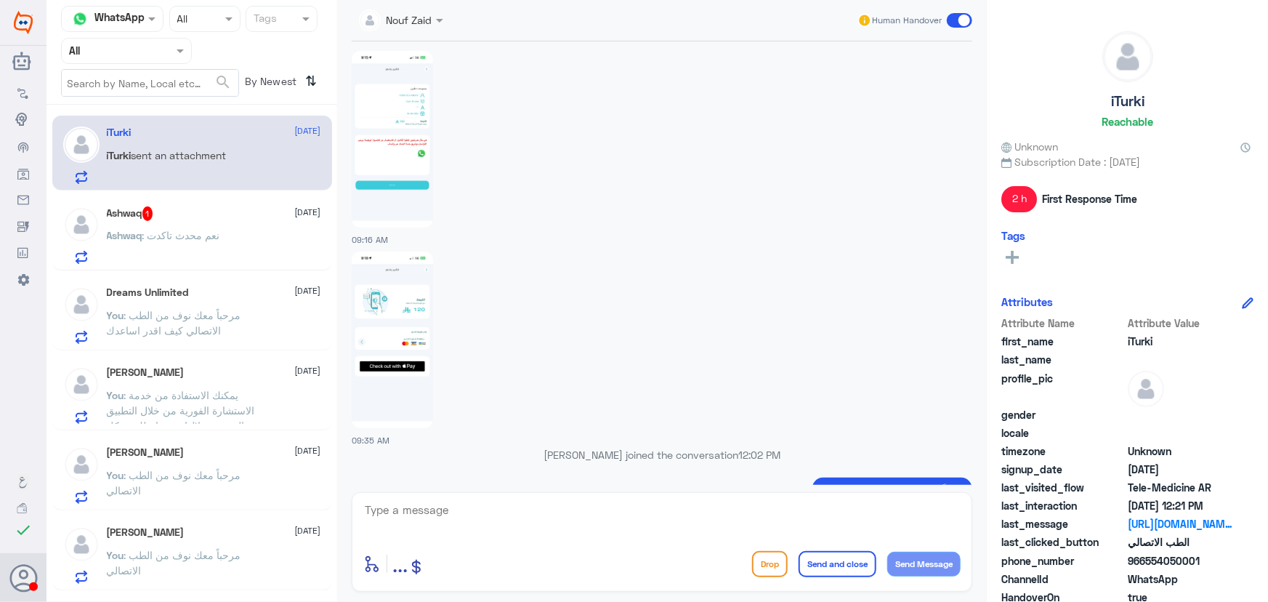
drag, startPoint x: 228, startPoint y: 284, endPoint x: 204, endPoint y: 261, distance: 33.4
click at [223, 278] on div "Dreams Unlimited 8 October You : مرحباً معك نوف من الطب الاتصالي كيف اقدر اساعدك" at bounding box center [192, 312] width 280 height 75
click at [206, 243] on p "Ashwaq : نعم محدث تاكدت" at bounding box center [163, 245] width 113 height 36
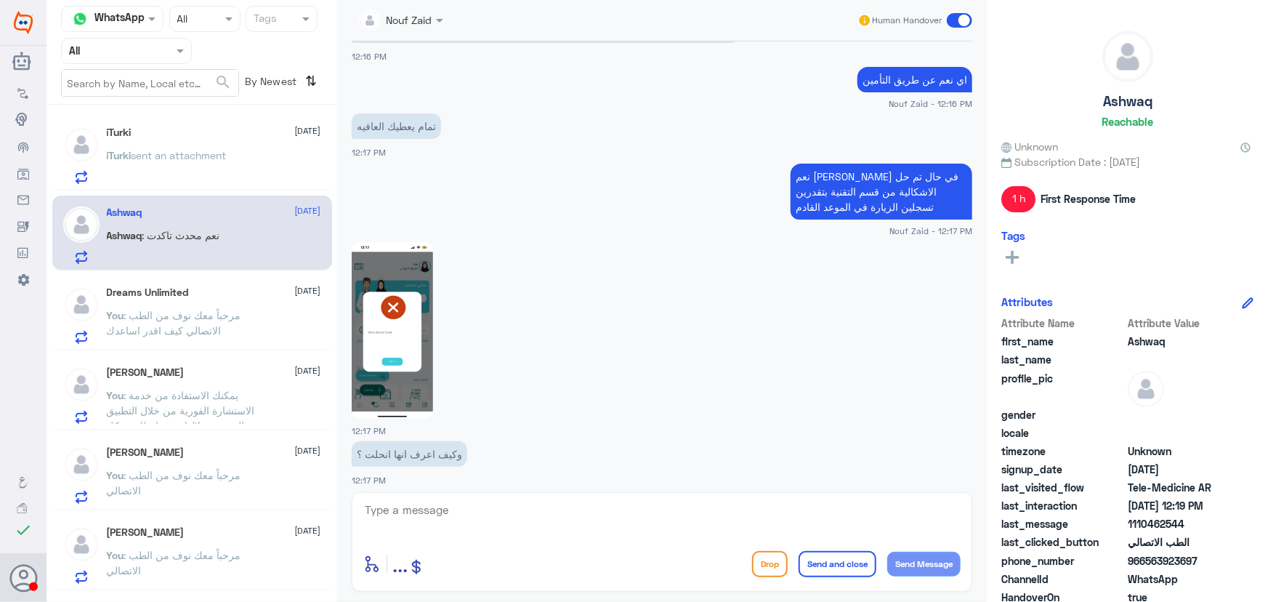
scroll to position [1731, 0]
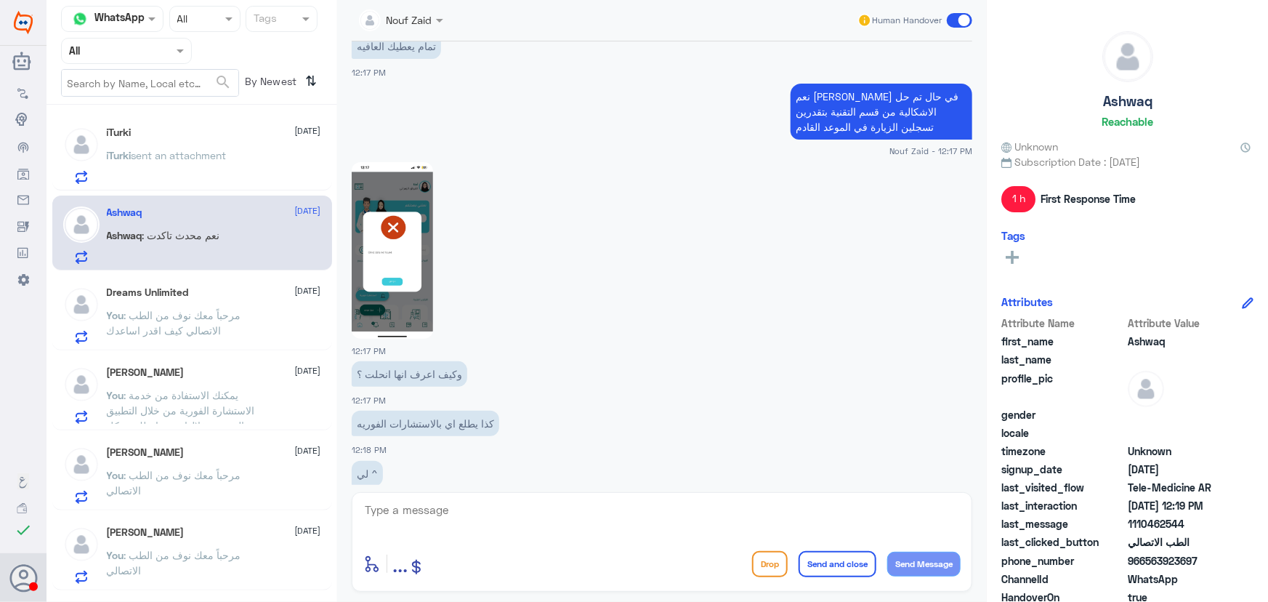
click at [366, 272] on img at bounding box center [392, 250] width 81 height 177
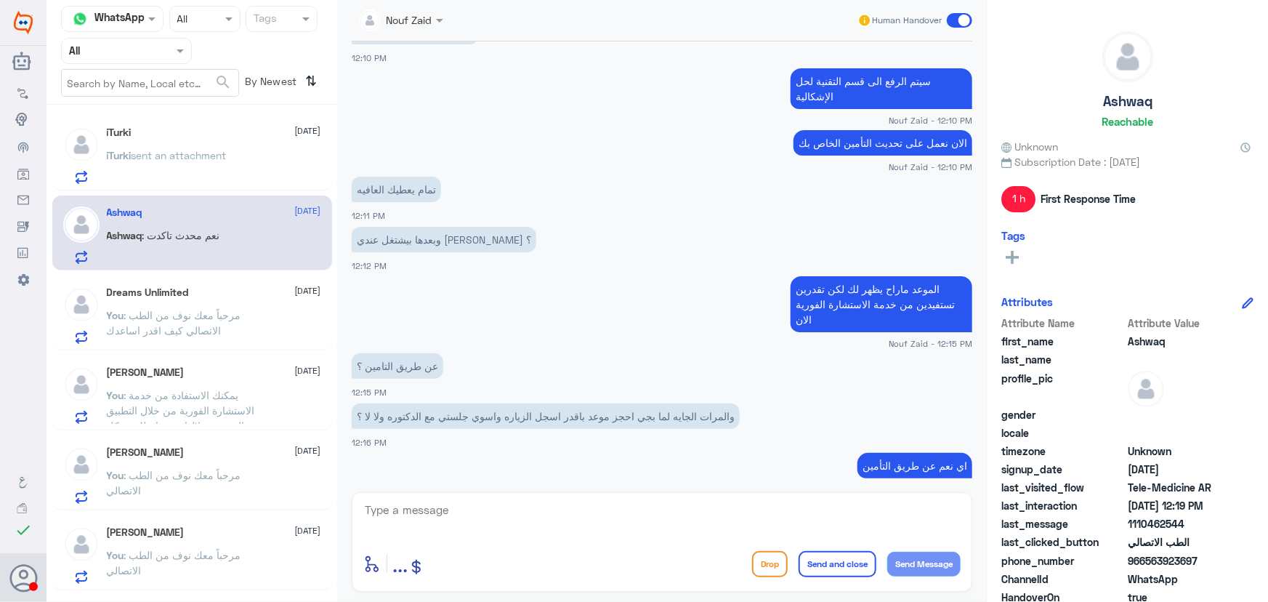
scroll to position [1335, 0]
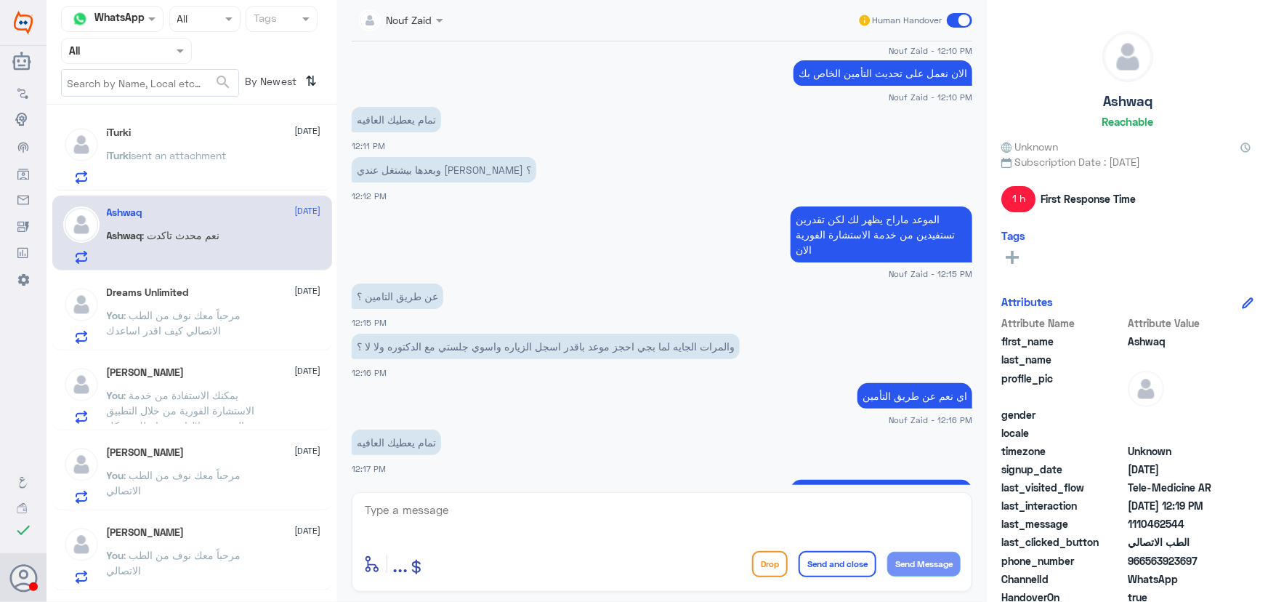
drag, startPoint x: 389, startPoint y: 349, endPoint x: 681, endPoint y: 359, distance: 293.0
click at [681, 359] on div "والمرات الجايه لما بجي احجز موعد باقدر اسجل الزياره واسوي جلستي مع الدكتوره ولا…" at bounding box center [662, 354] width 620 height 49
click at [496, 409] on div "اي نعم عن طريق التأمين Nouf Zaid - 12:16 PM" at bounding box center [662, 402] width 620 height 46
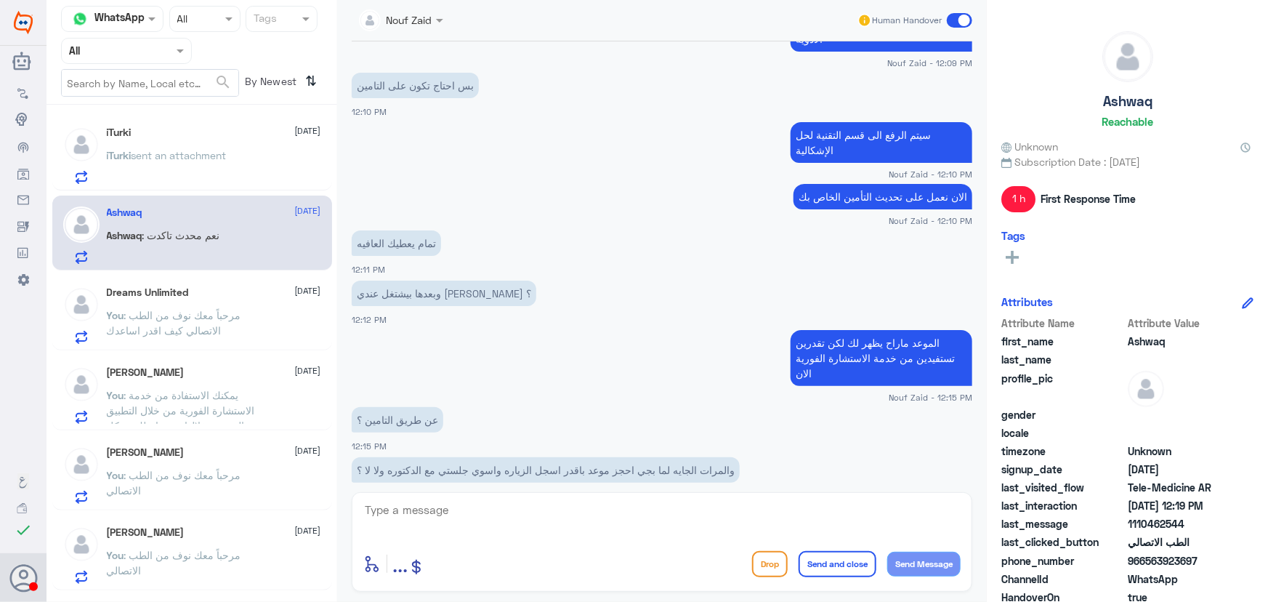
scroll to position [1137, 0]
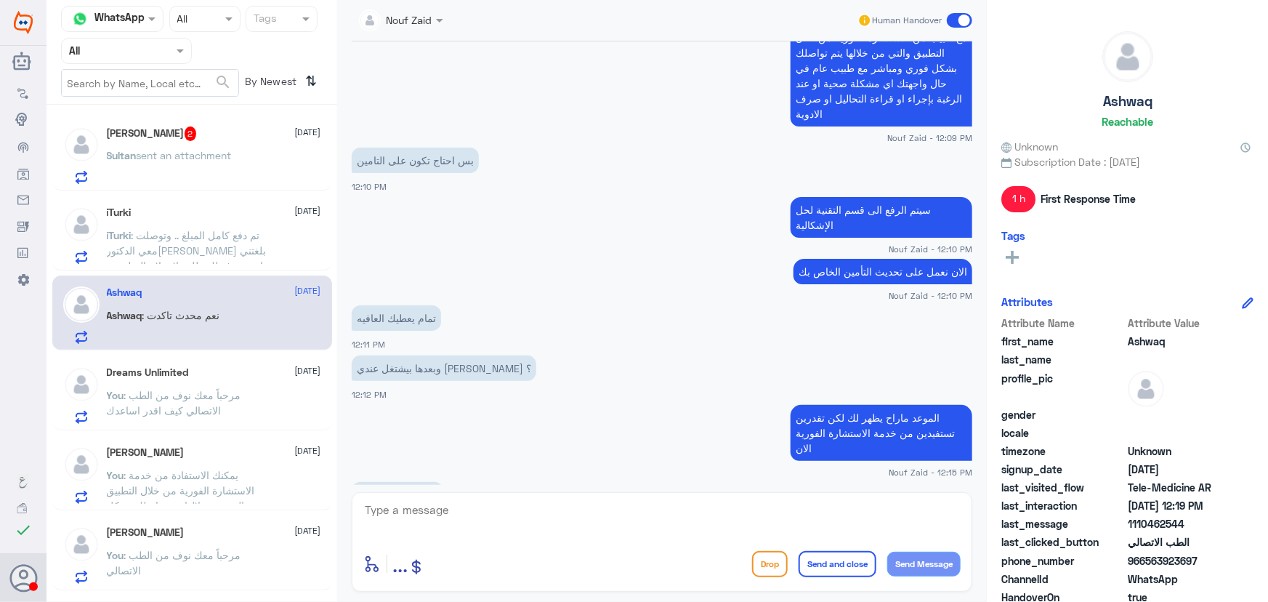
click at [263, 181] on div "Sultan sent an attachment" at bounding box center [214, 167] width 214 height 33
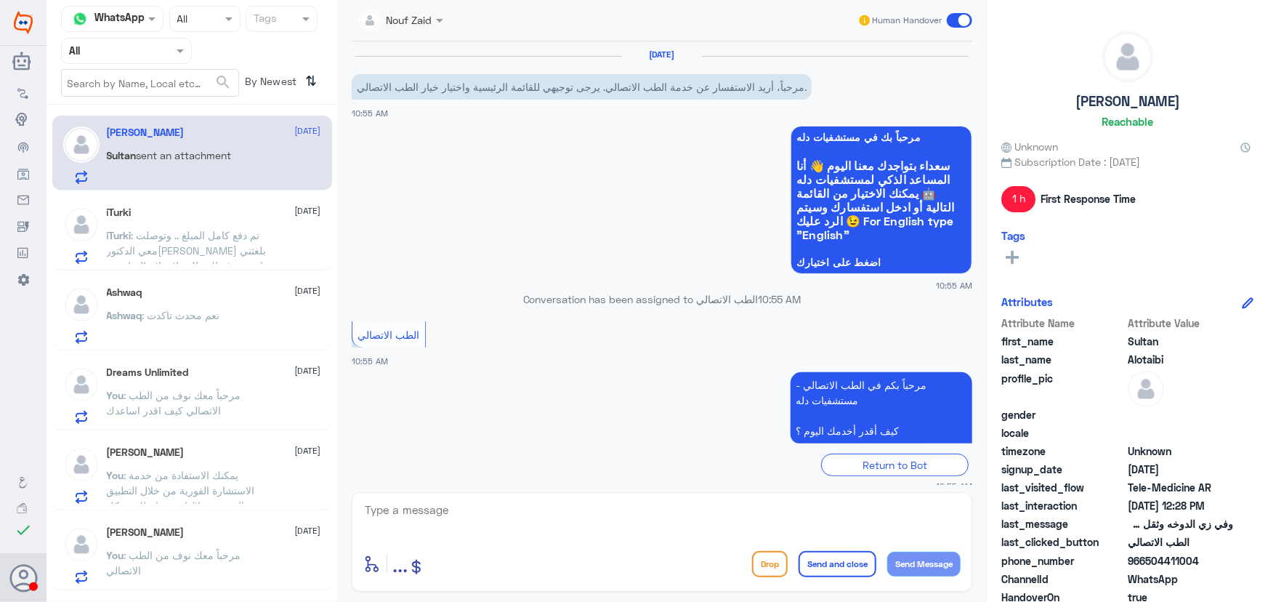
scroll to position [400, 0]
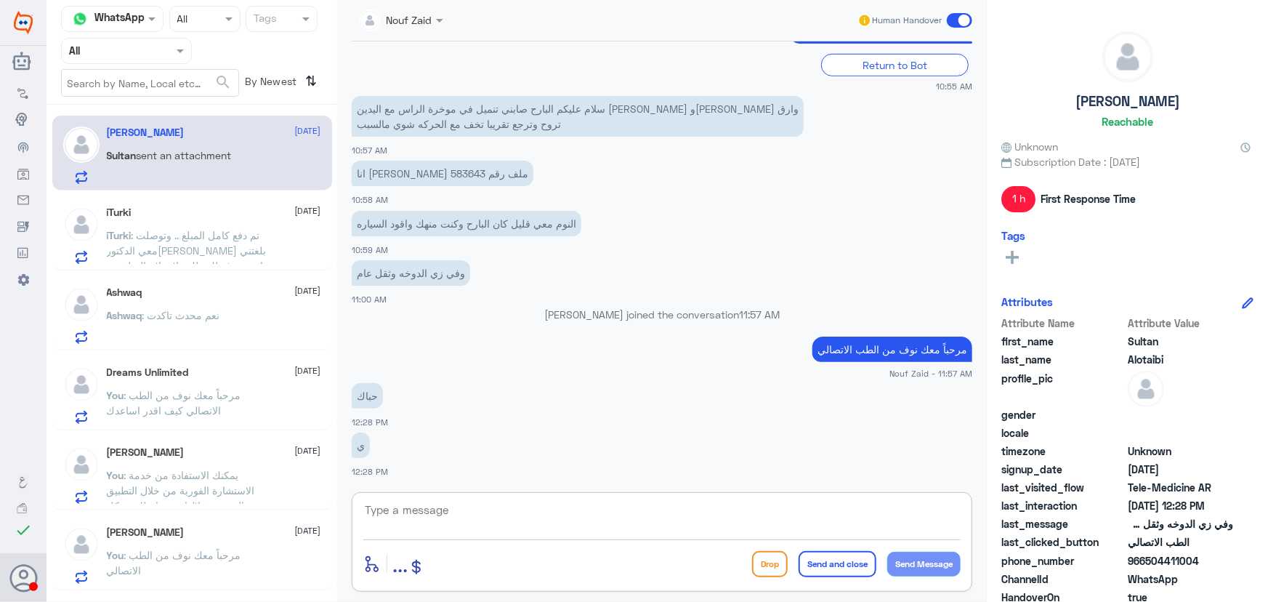
click at [478, 508] on textarea at bounding box center [661, 518] width 597 height 36
click at [172, 240] on p "iTurki : تم دفع كامل المبلغ .. وتوصلت معي الدكتور[PERSON_NAME] بلغتني انه تم رف…" at bounding box center [188, 245] width 163 height 36
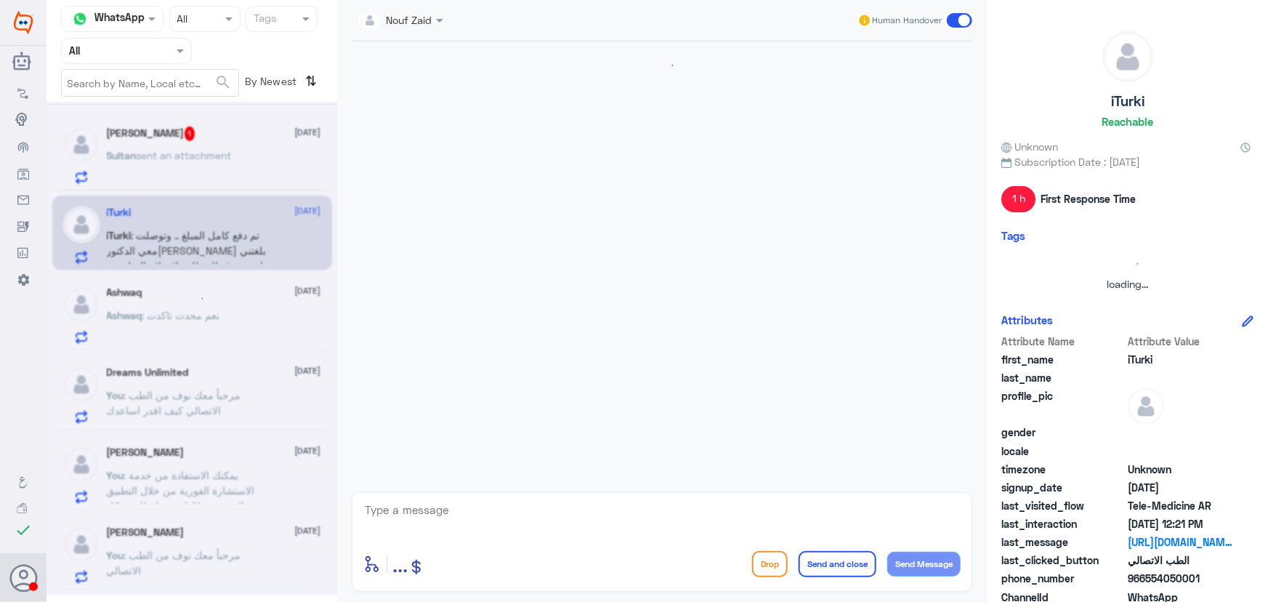
click at [155, 312] on div at bounding box center [191, 348] width 291 height 493
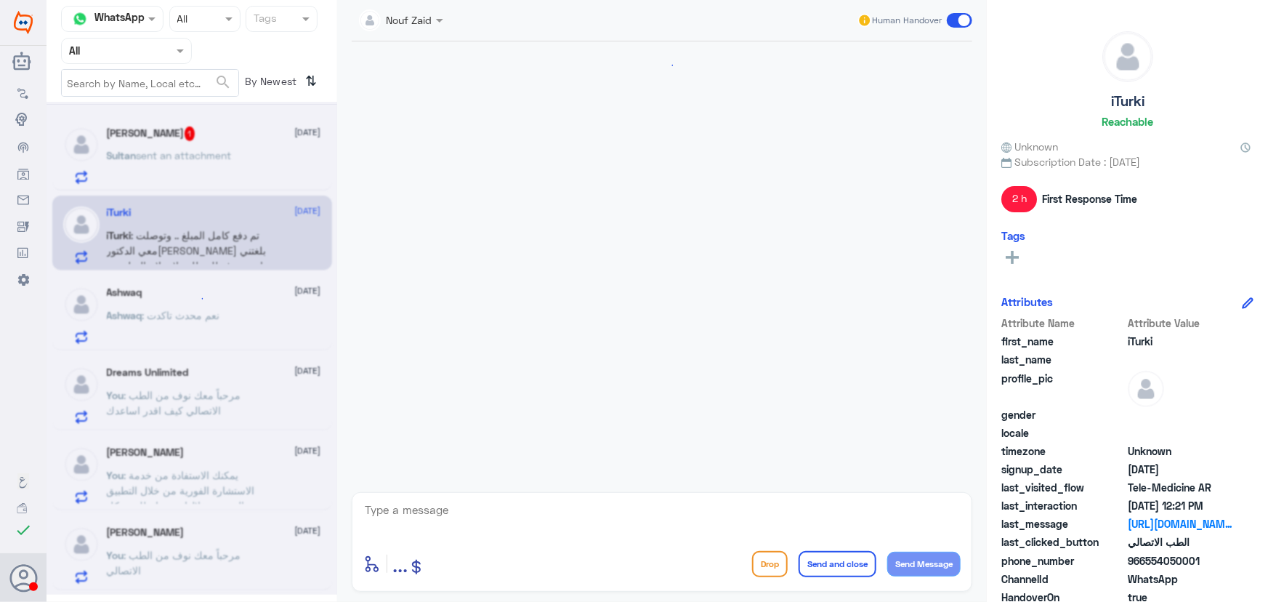
scroll to position [1236, 0]
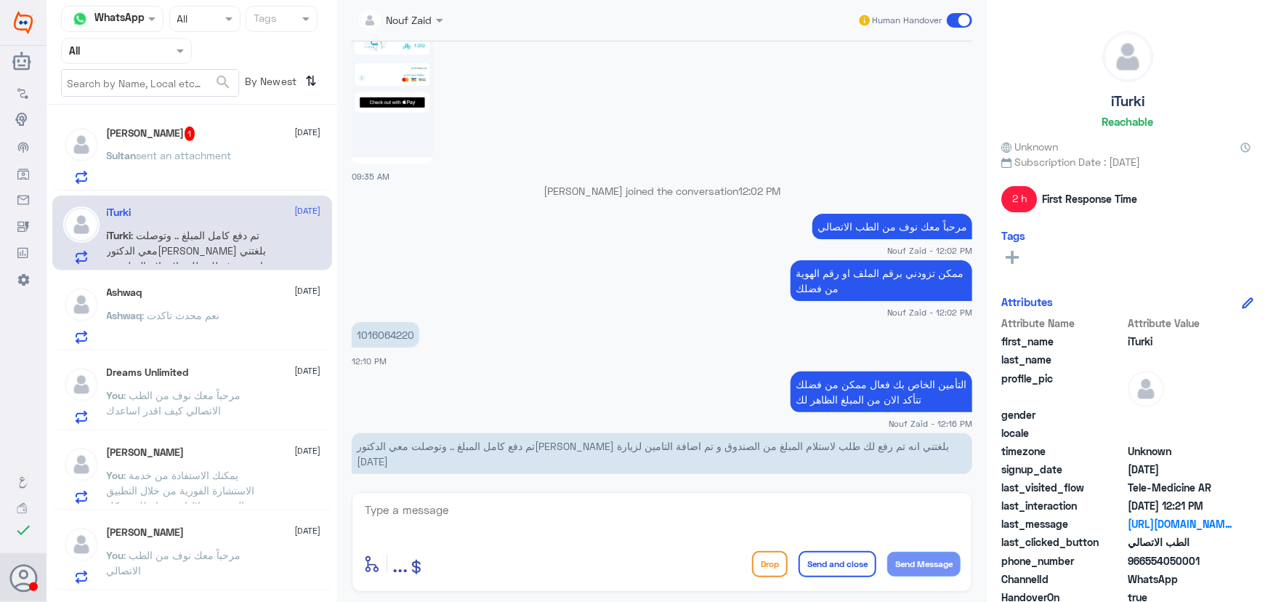
click at [158, 320] on p "Ashwaq : نعم محدث تاكدت" at bounding box center [163, 325] width 113 height 36
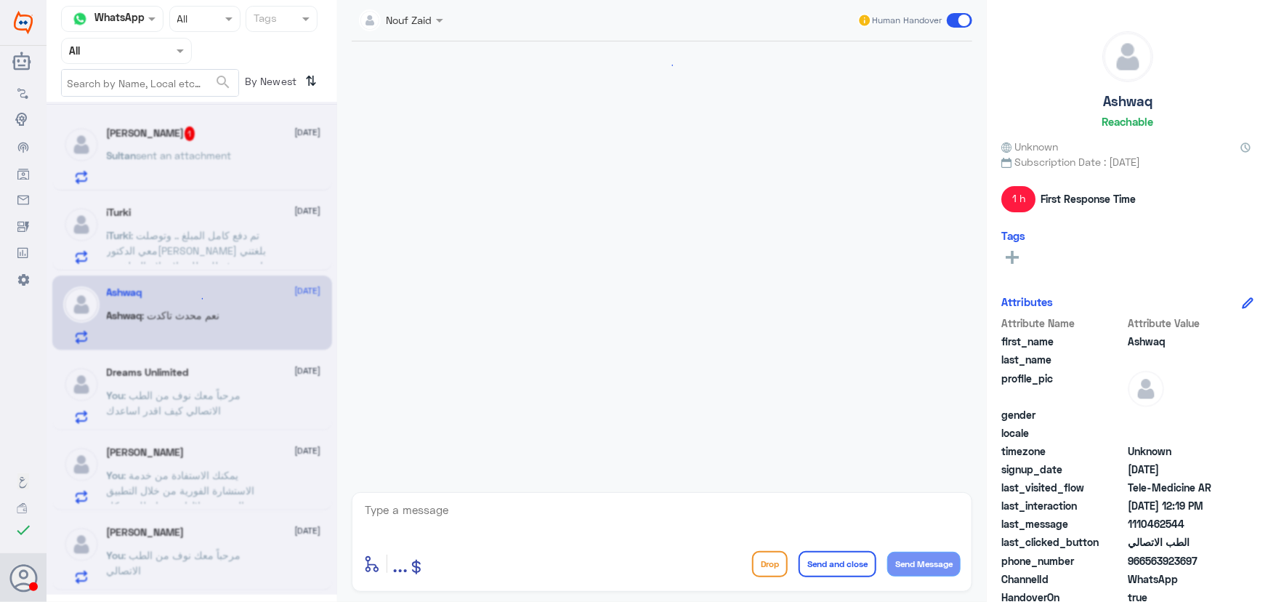
scroll to position [883, 0]
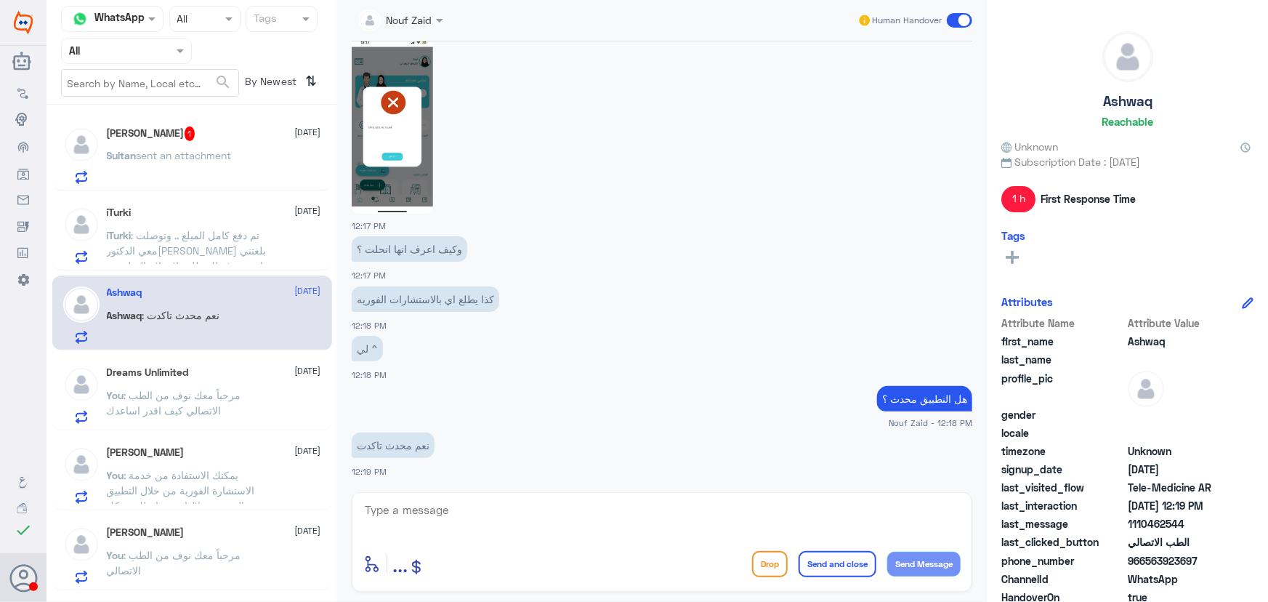
click at [503, 532] on textarea at bounding box center [661, 518] width 597 height 36
type textarea "م"
click at [161, 139] on h5 "Sultan Alotaibi 1" at bounding box center [151, 133] width 89 height 15
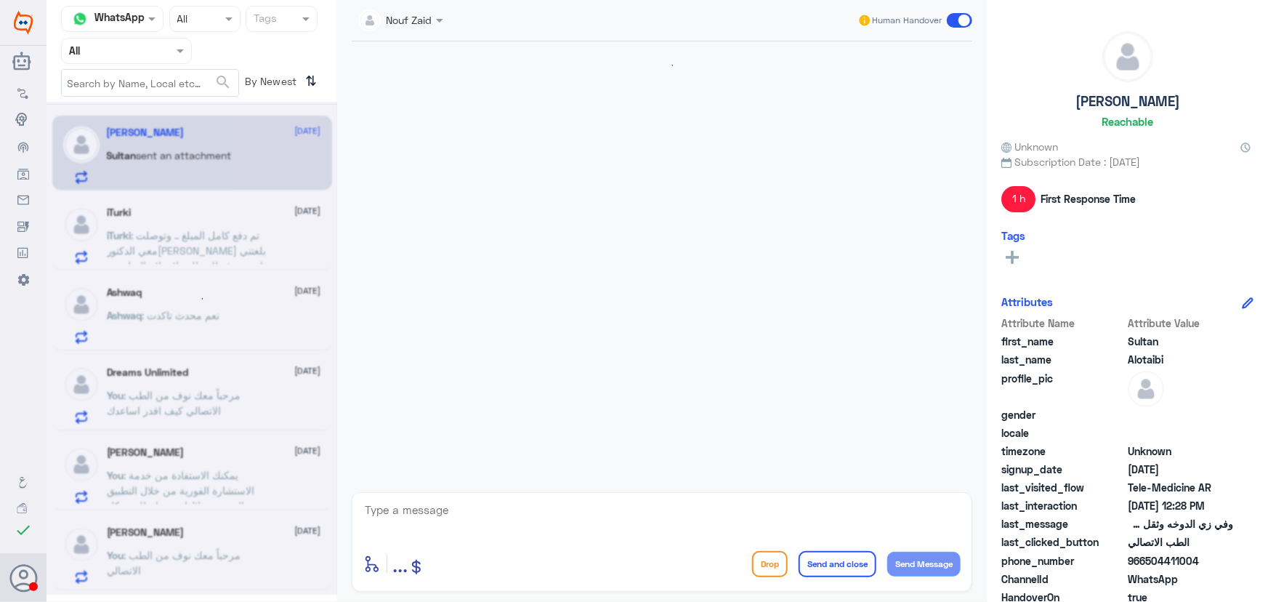
scroll to position [450, 0]
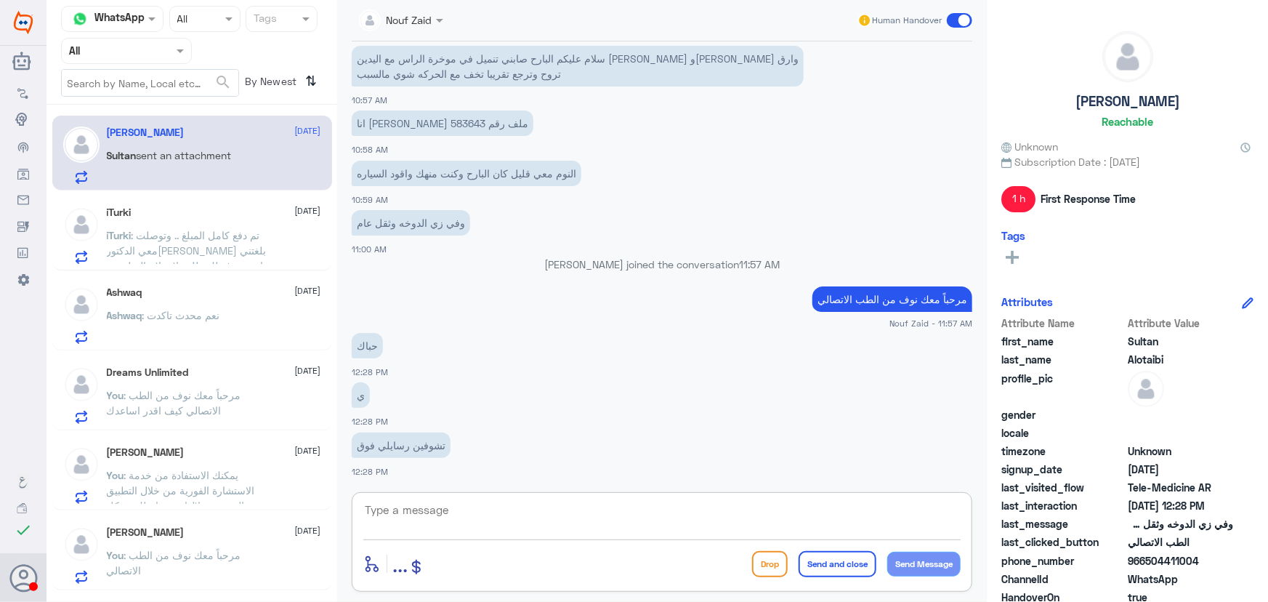
click at [470, 505] on textarea at bounding box center [661, 518] width 597 height 36
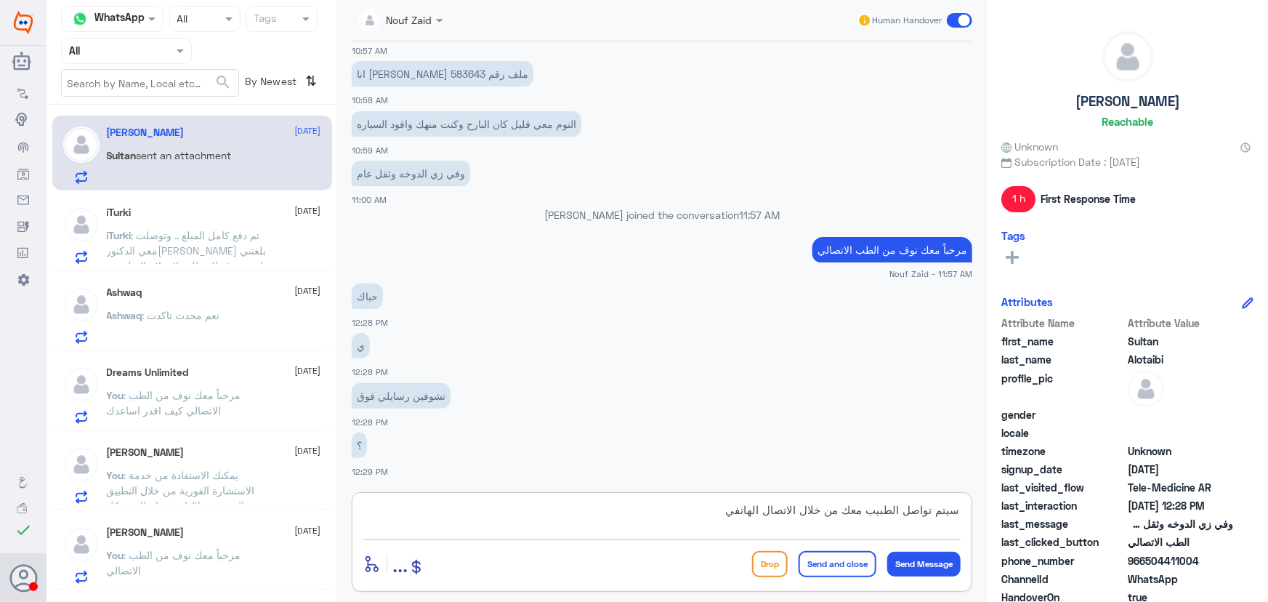
type textarea "سيتم تواصل الطبيب معك من خلال الاتصال الهاتفي"
click at [241, 298] on div "Ashwaq 8 October" at bounding box center [214, 292] width 214 height 12
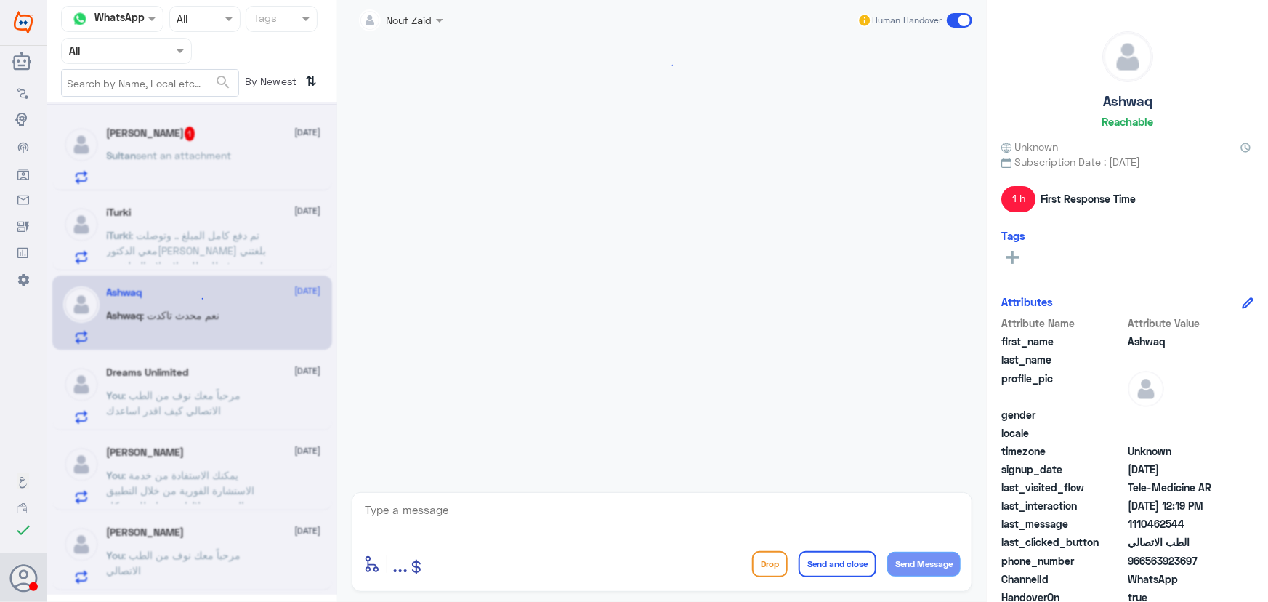
scroll to position [883, 0]
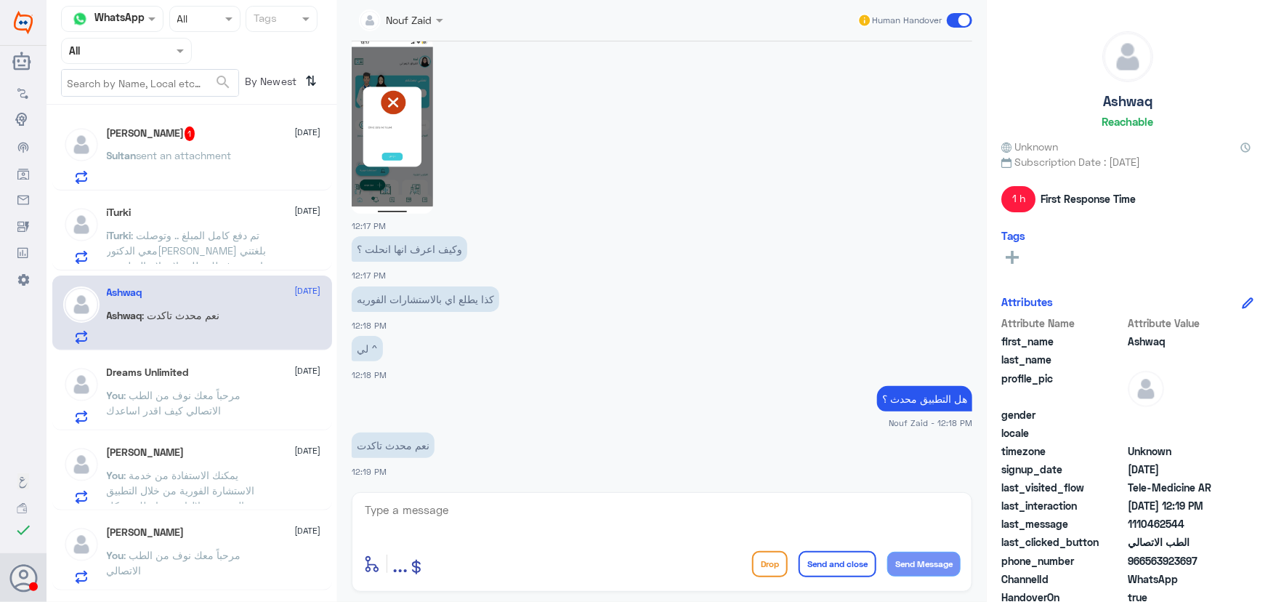
click at [643, 513] on textarea at bounding box center [661, 518] width 597 height 36
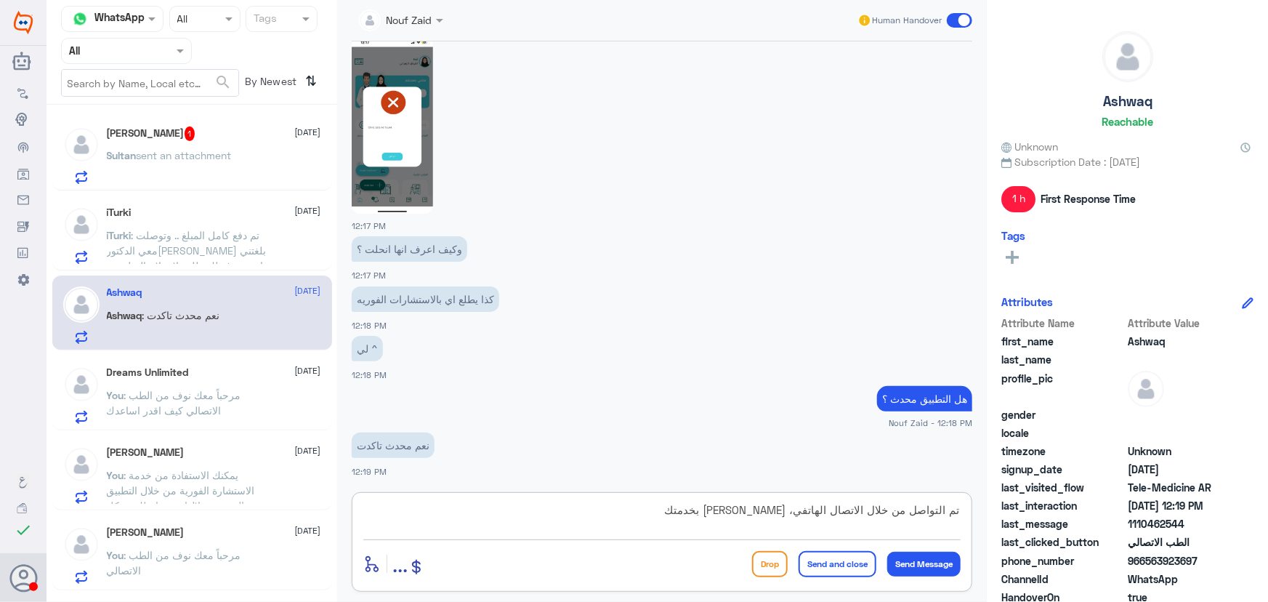
type textarea "تم التواصل من خلال الاتصال الهاتفي، سعدنا بخدمتك"
click at [865, 560] on button "Send and close" at bounding box center [837, 564] width 78 height 26
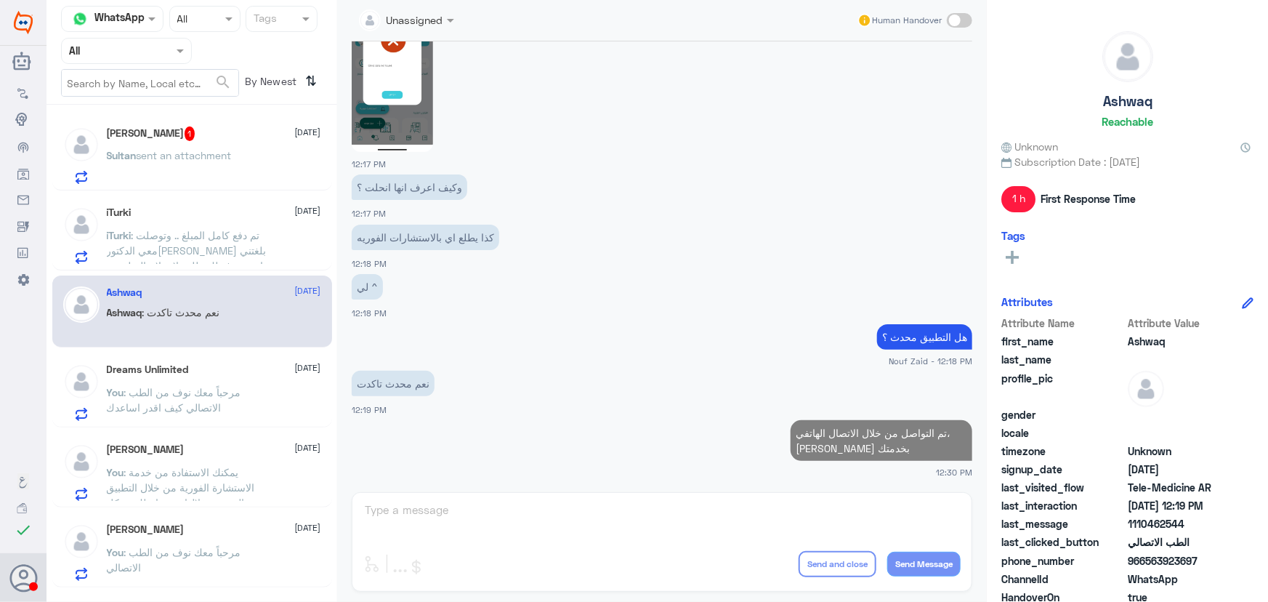
click at [214, 124] on div "Sultan Alotaibi 1 8 October Sultan sent an attachment" at bounding box center [192, 153] width 280 height 75
click at [219, 156] on span "sent an attachment" at bounding box center [184, 155] width 95 height 12
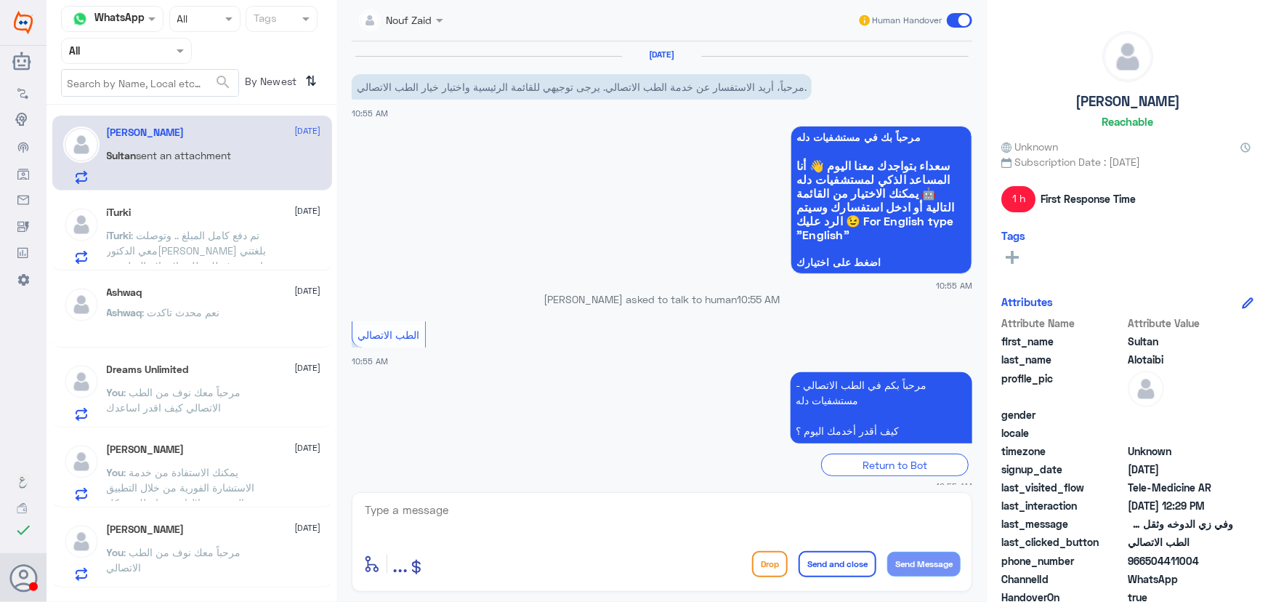
scroll to position [499, 0]
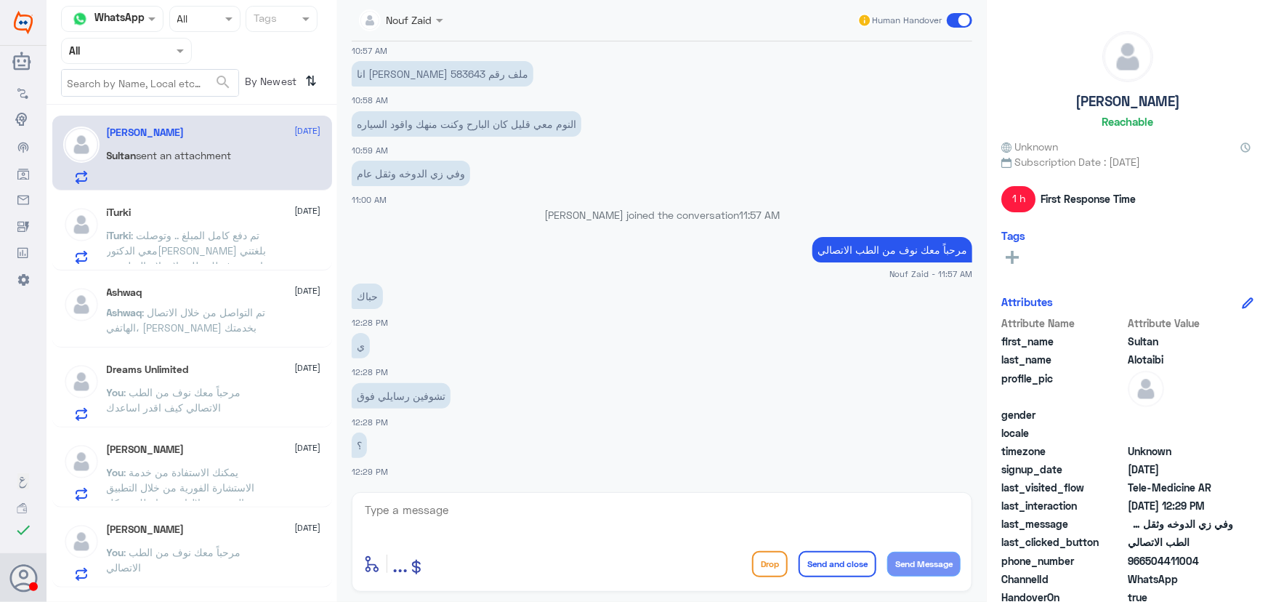
click at [382, 73] on p "انا سلطان العتيبي ملف رقم 583643" at bounding box center [443, 73] width 182 height 25
copy p "583643"
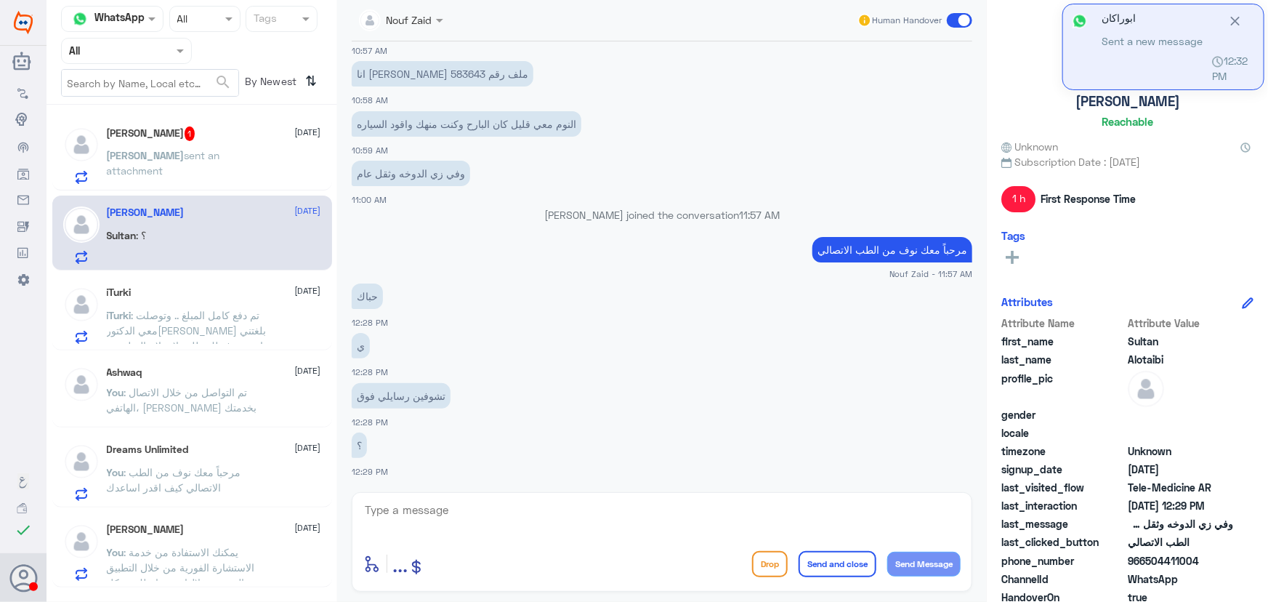
click at [220, 248] on div "Sultan : ؟" at bounding box center [214, 247] width 214 height 33
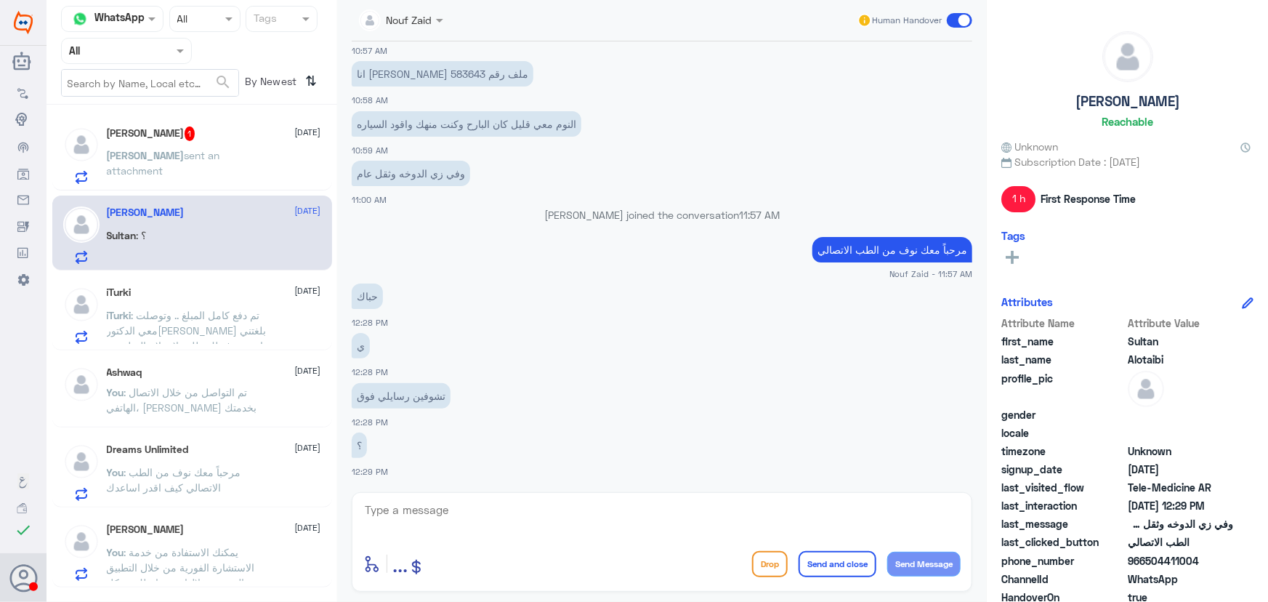
click at [432, 509] on textarea at bounding box center [661, 518] width 597 height 36
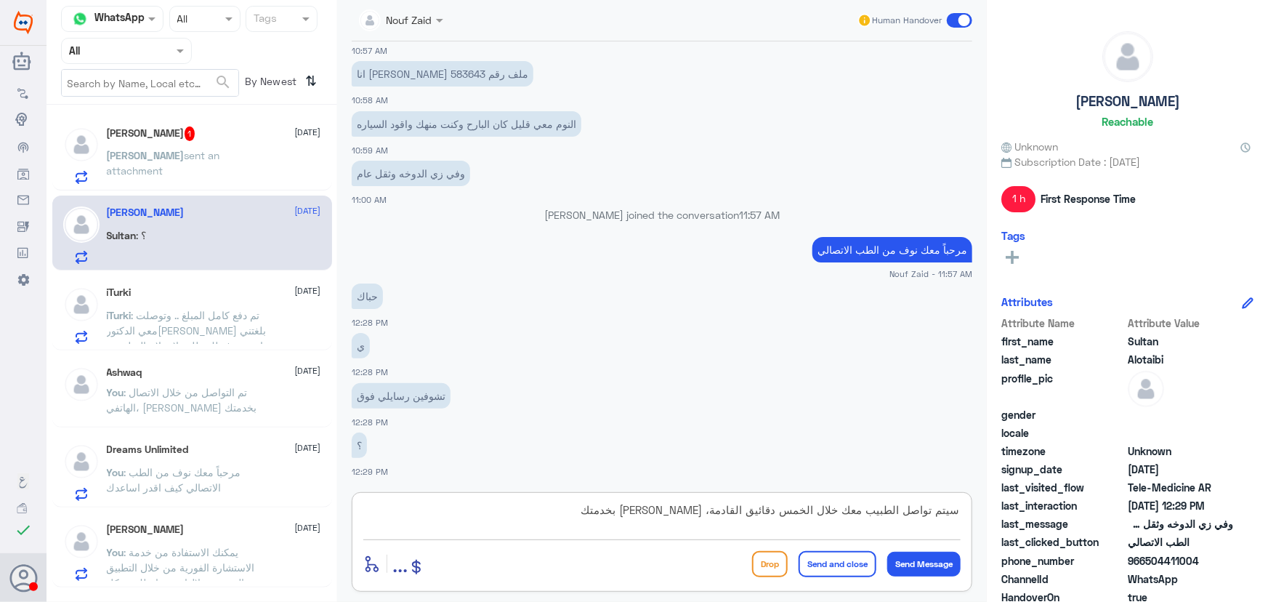
type textarea "سيتم تواصل الطبيب معك خلال الخمس دقائيق القادمة، سعدنا بخدمتك"
click at [821, 564] on button "Send and close" at bounding box center [837, 564] width 78 height 26
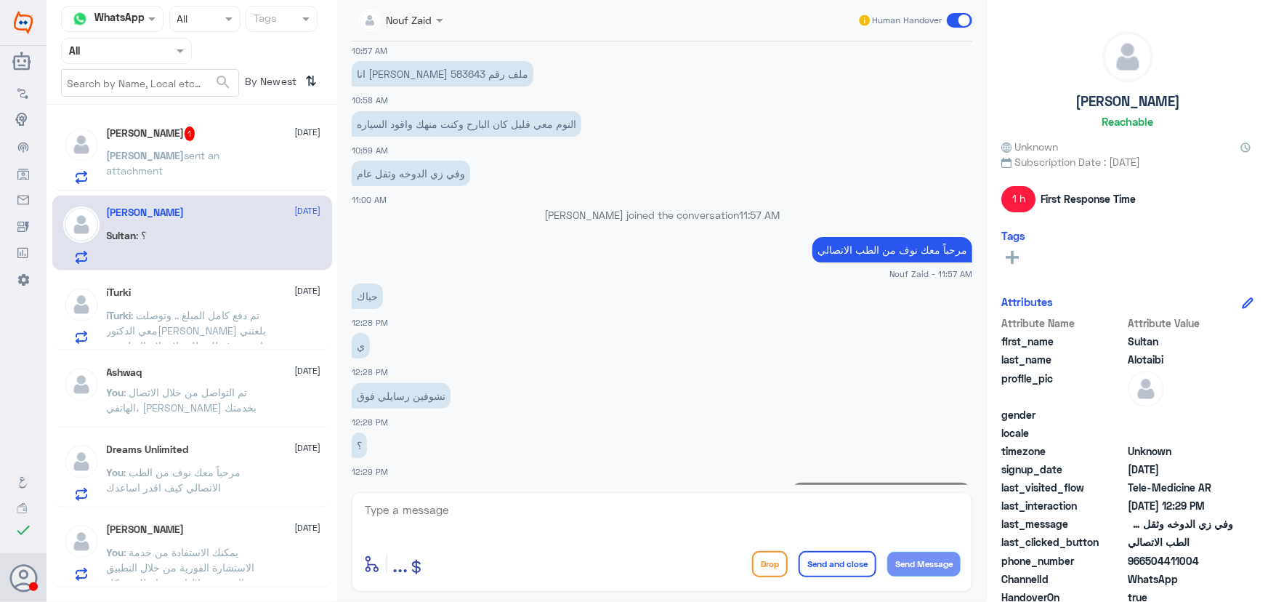
scroll to position [561, 0]
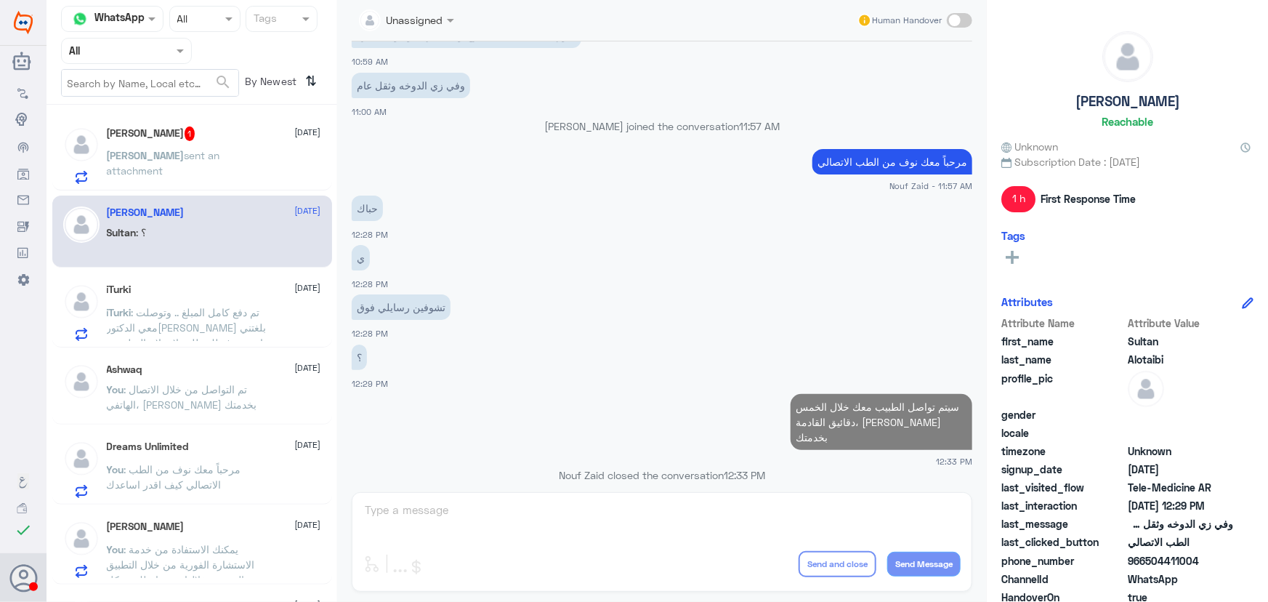
click at [116, 155] on span "[PERSON_NAME]" at bounding box center [146, 155] width 78 height 12
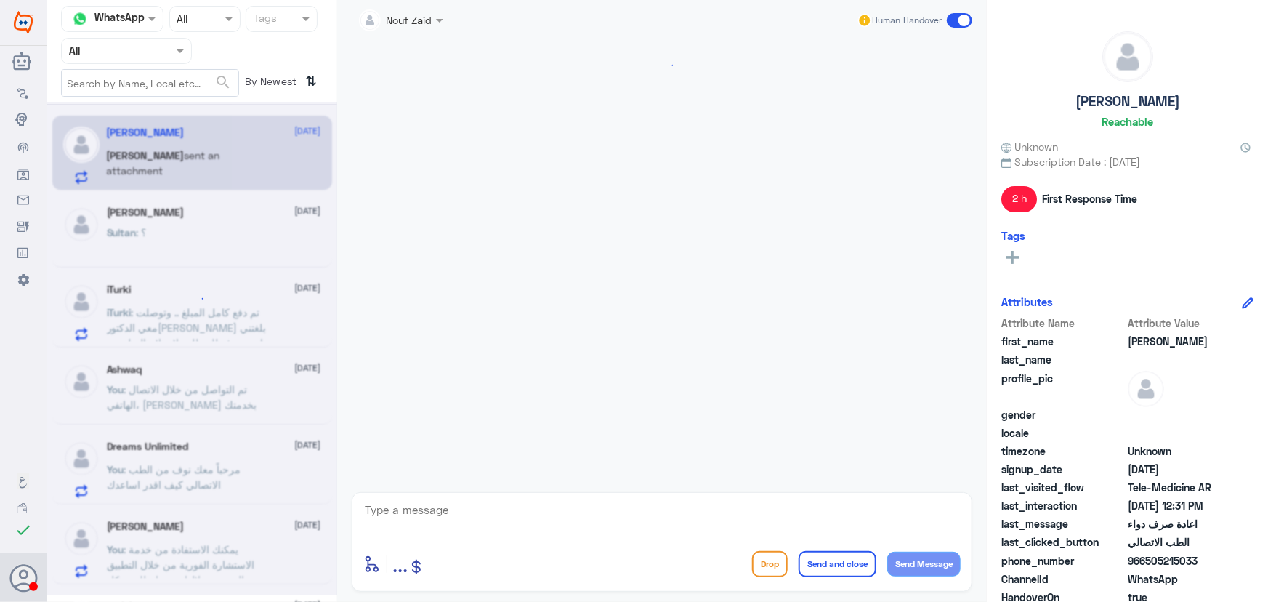
scroll to position [186, 0]
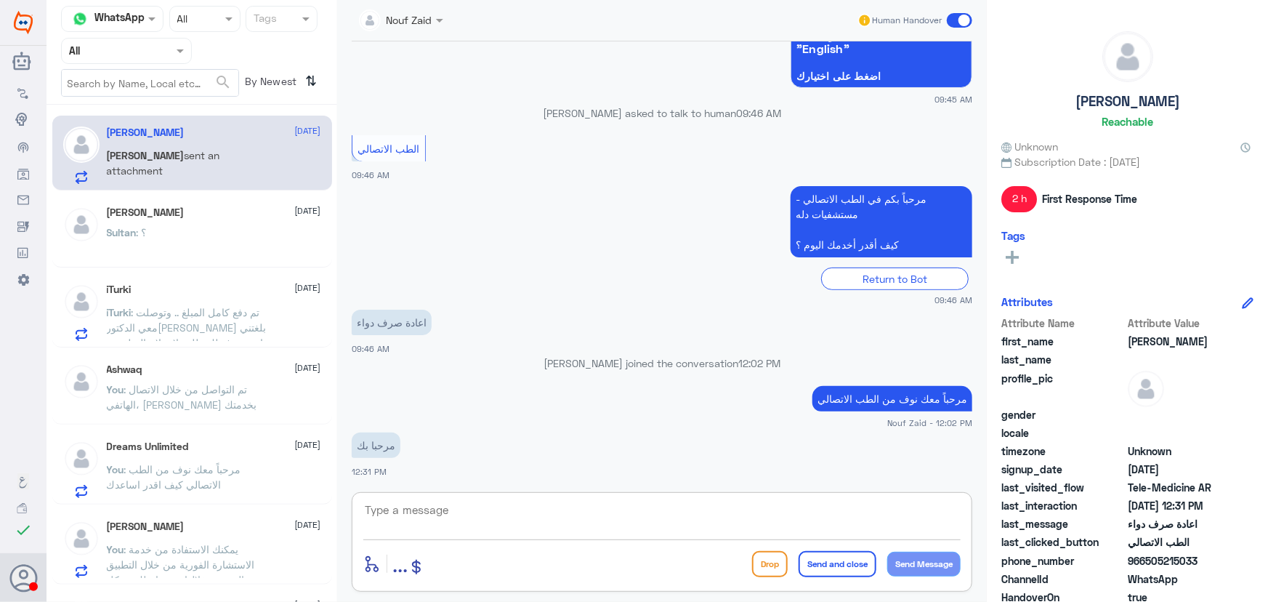
click at [473, 501] on textarea at bounding box center [661, 518] width 597 height 36
click at [465, 508] on textarea at bounding box center [661, 518] width 597 height 36
drag, startPoint x: 1142, startPoint y: 562, endPoint x: 1234, endPoint y: 562, distance: 92.3
click at [1234, 562] on div "phone_number 966505215033" at bounding box center [1127, 562] width 252 height 18
click at [1164, 554] on span "966505215033" at bounding box center [1180, 560] width 105 height 15
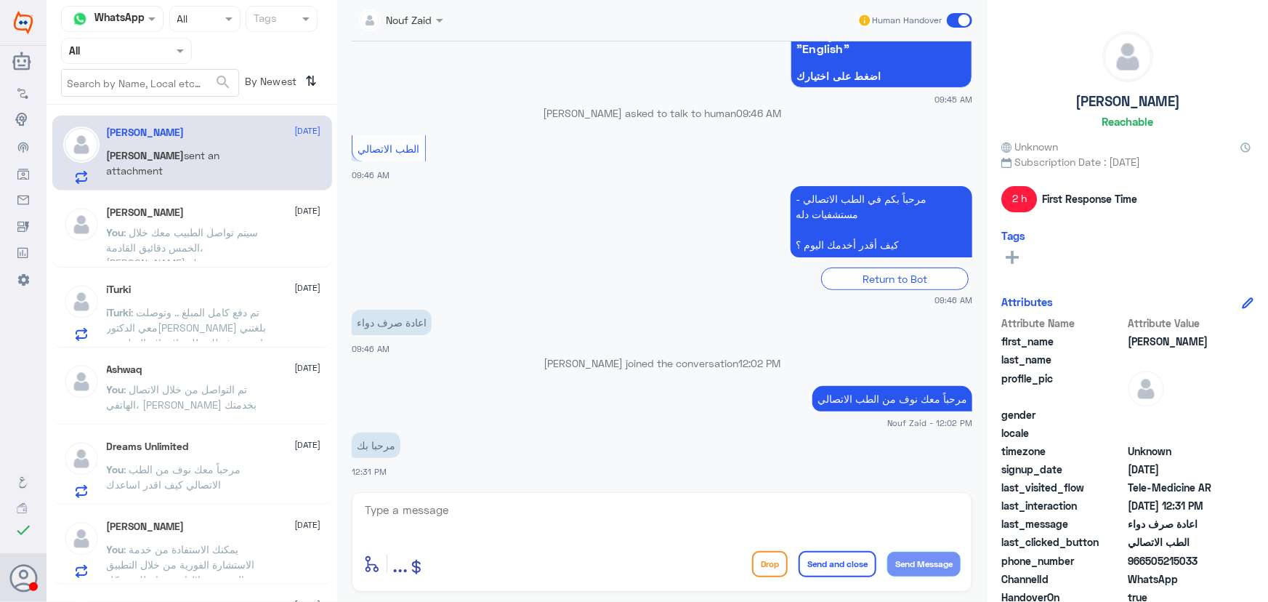
click at [1143, 559] on span "966505215033" at bounding box center [1180, 560] width 105 height 15
drag, startPoint x: 1143, startPoint y: 559, endPoint x: 1176, endPoint y: 559, distance: 33.4
click at [1174, 561] on span "966505215033" at bounding box center [1180, 560] width 105 height 15
click at [1176, 559] on span "966505215033" at bounding box center [1180, 560] width 105 height 15
drag, startPoint x: 1144, startPoint y: 562, endPoint x: 1214, endPoint y: 557, distance: 70.0
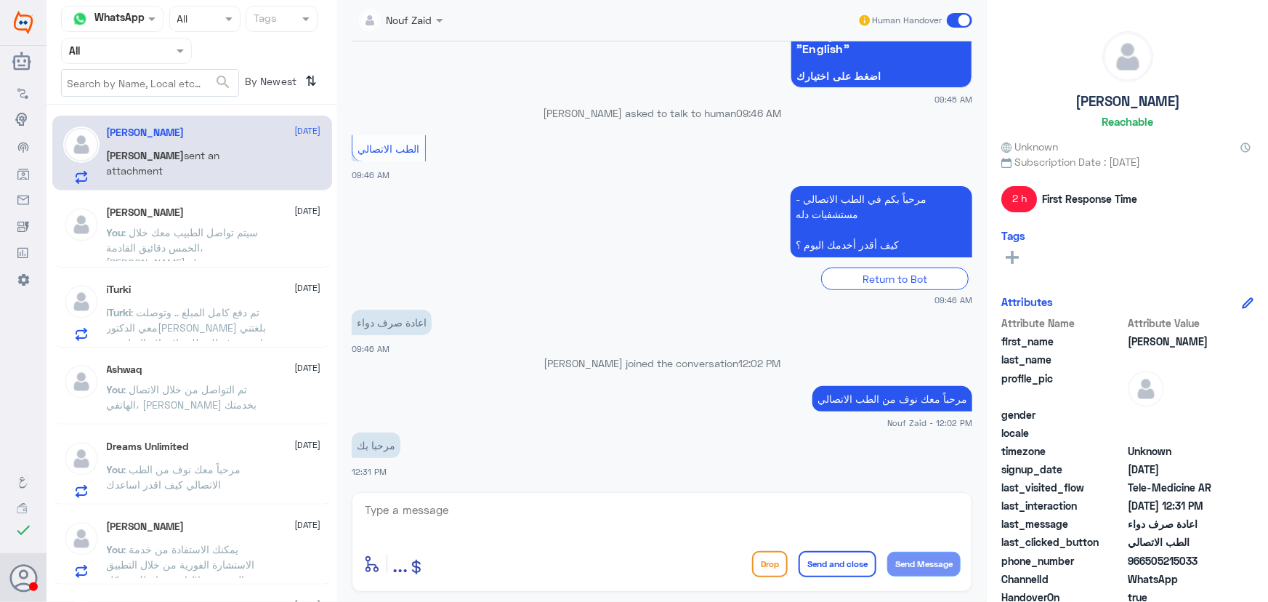
click at [1214, 557] on span "966505215033" at bounding box center [1180, 560] width 105 height 15
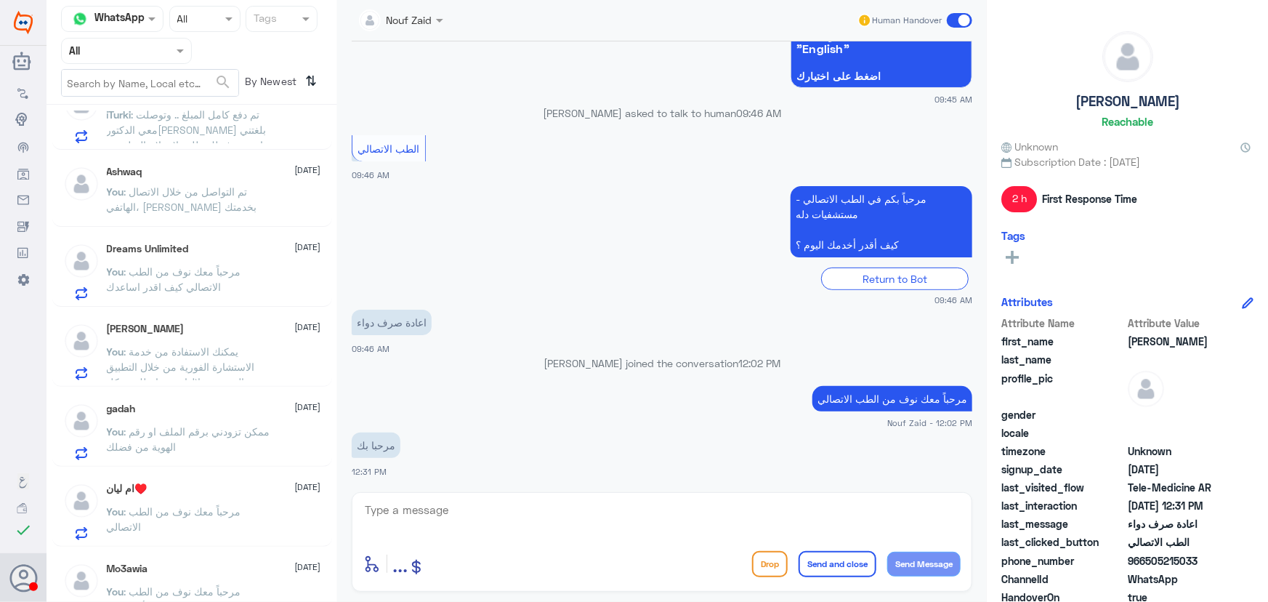
click at [603, 469] on div "مرحبا بك 12:31 PM" at bounding box center [662, 453] width 620 height 49
click at [570, 513] on textarea at bounding box center [661, 518] width 597 height 36
click at [484, 522] on textarea at bounding box center [661, 518] width 597 height 36
paste textarea "هنا الطب الاتصالي لكل مايخص الاستشارة الفورية من خلال التطبيق والتي من خلالها ي…"
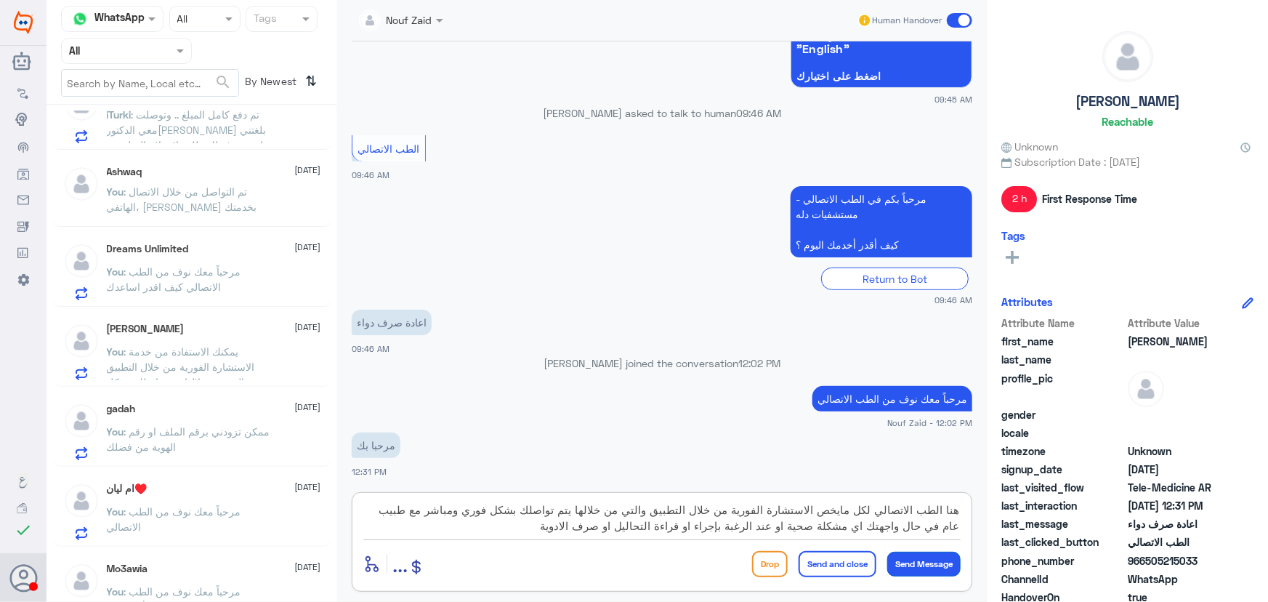
type textarea "هنا الطب الاتصالي لكل مايخص الاستشارة الفورية من خلال التطبيق والتي من خلالها ي…"
click at [913, 566] on button "Send Message" at bounding box center [923, 563] width 73 height 25
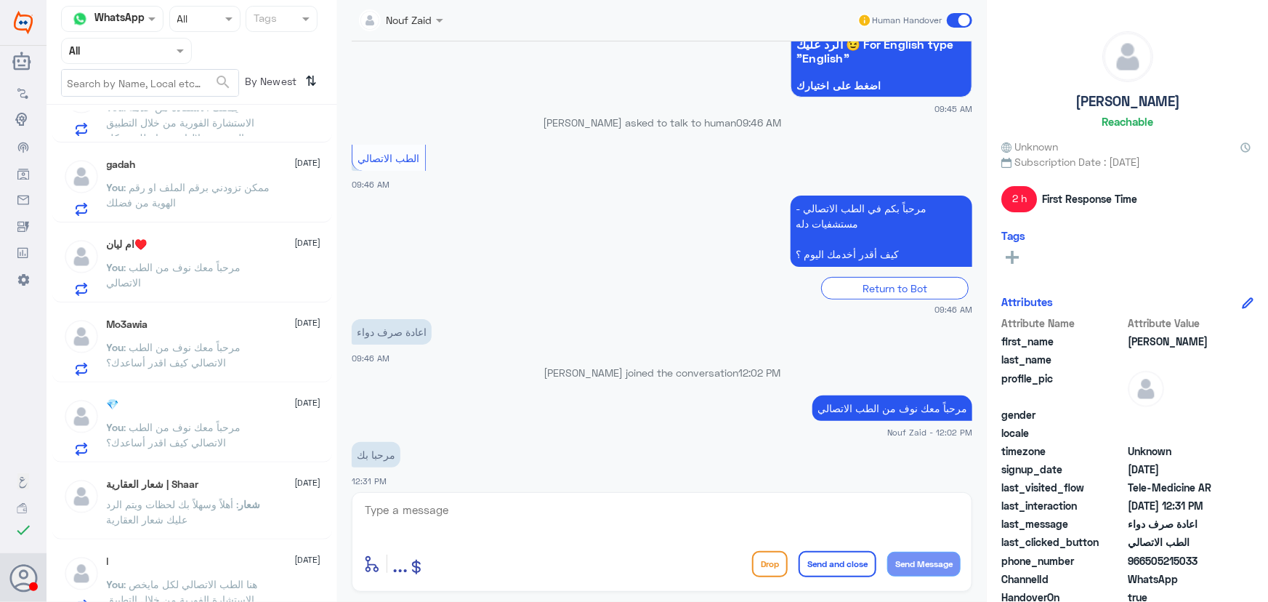
scroll to position [462, 0]
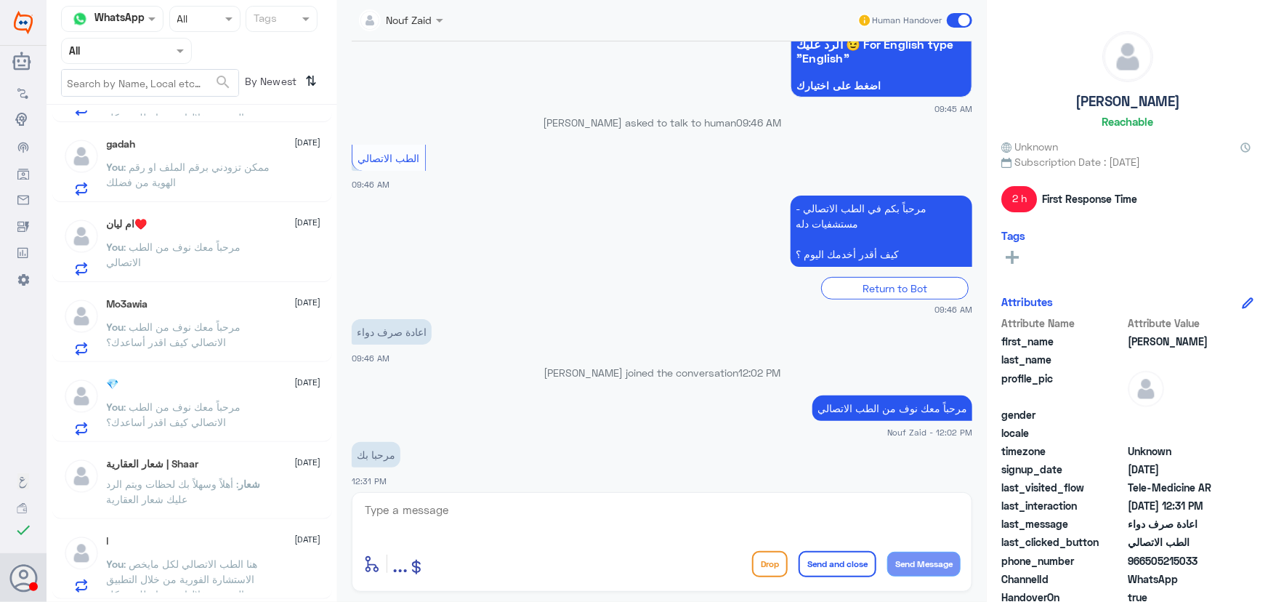
click at [224, 378] on div "💎 8 October" at bounding box center [214, 384] width 214 height 12
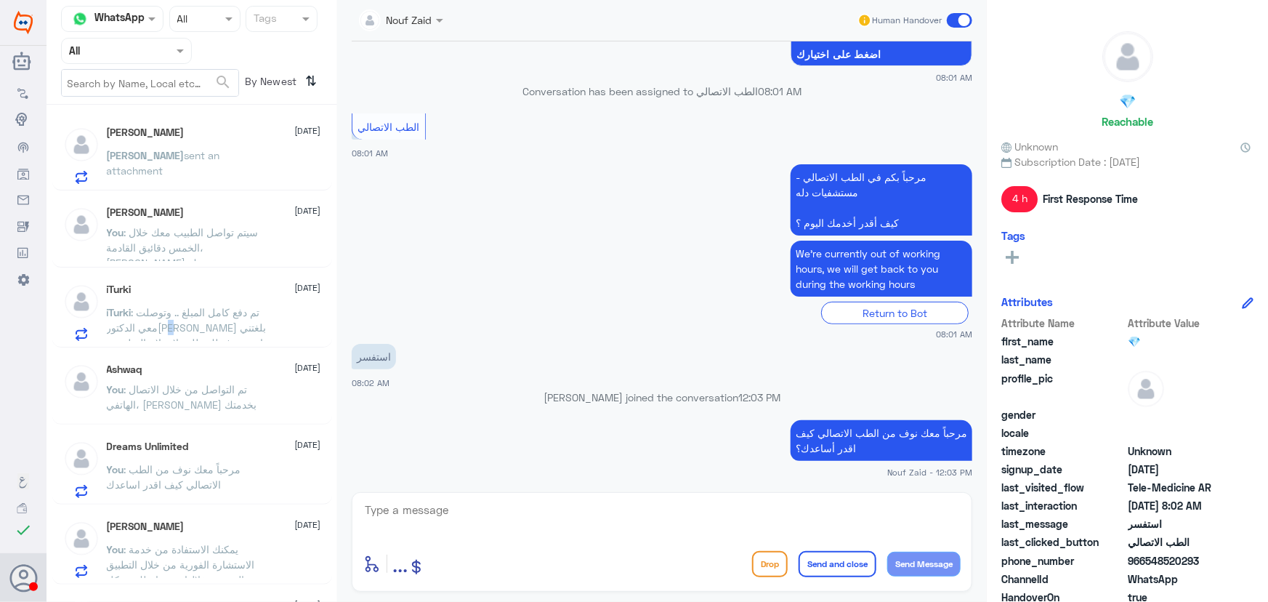
click at [190, 323] on span ": تم دفع كامل المبلغ .. وتوصلت معي الدكتور[PERSON_NAME] بلغتني انه تم رفع لك طل…" at bounding box center [187, 342] width 160 height 73
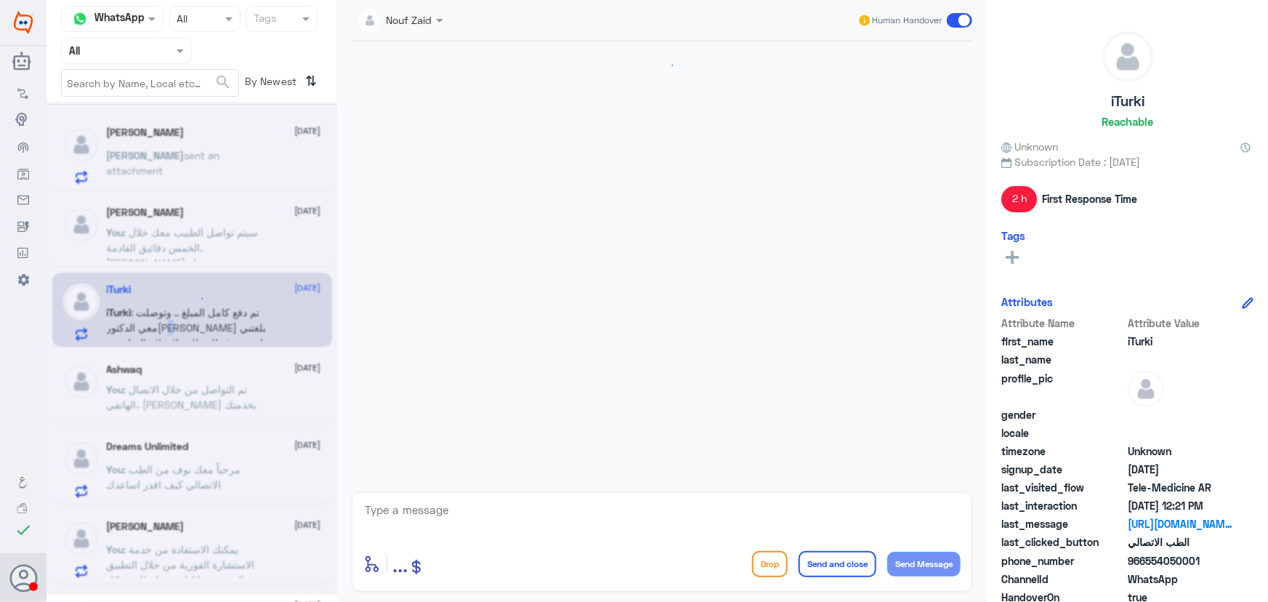
scroll to position [1236, 0]
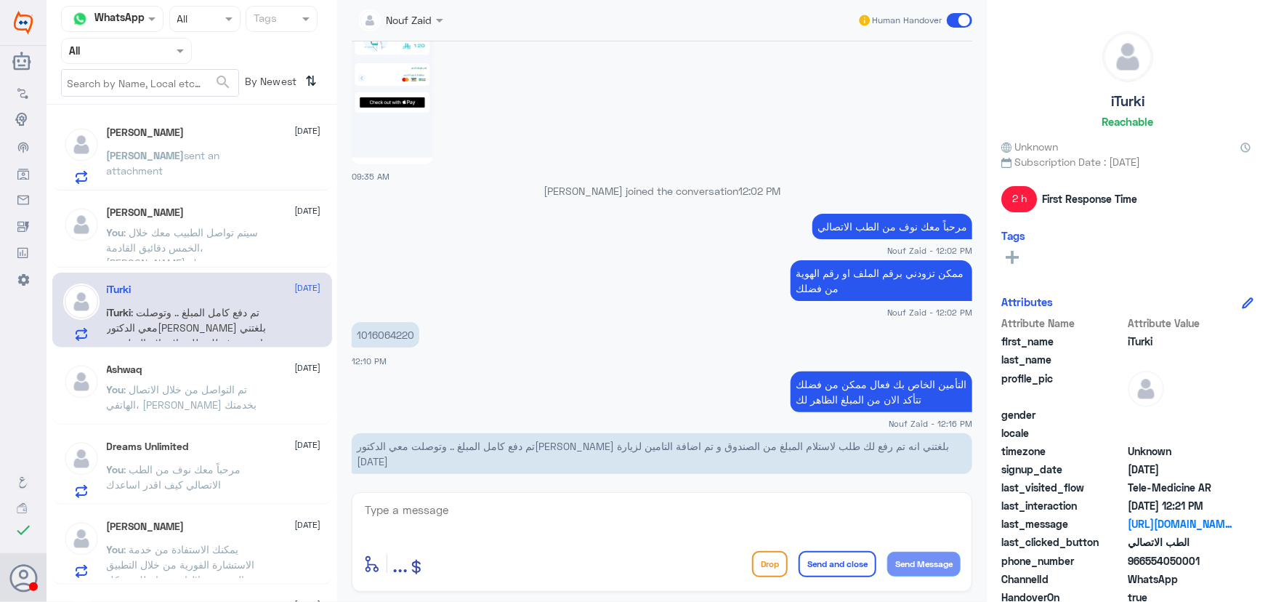
click at [190, 376] on div "Ashwaq 8 October You : تم التواصل من خلال الاتصال الهاتفي، سعدنا بخدمتك" at bounding box center [214, 390] width 214 height 54
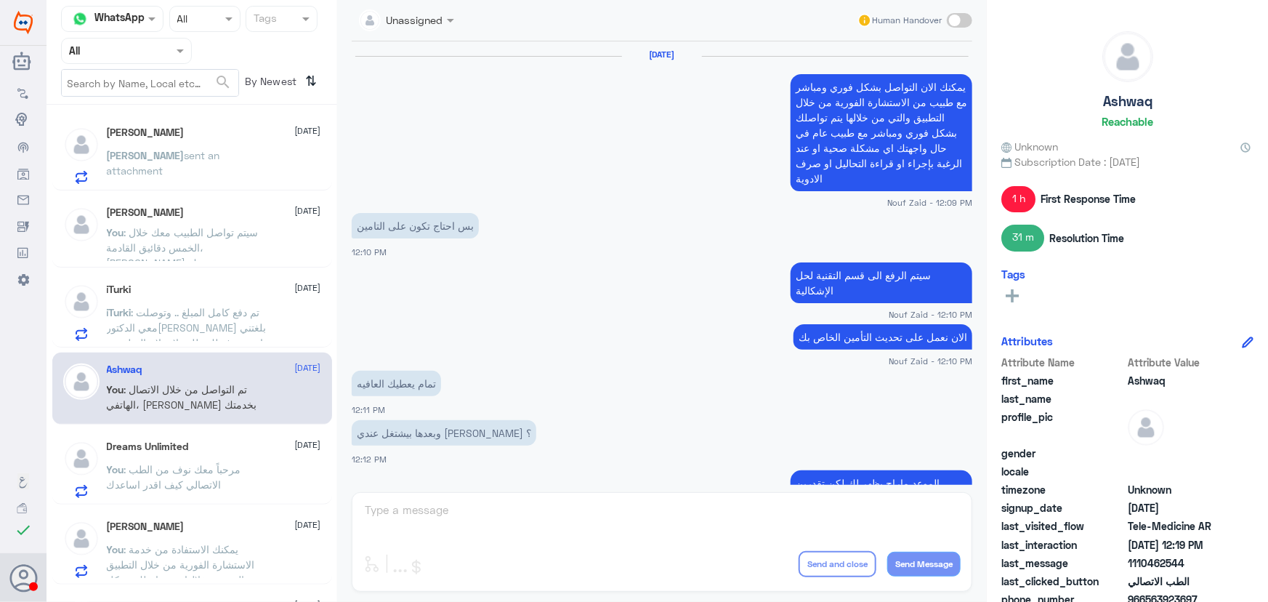
scroll to position [872, 0]
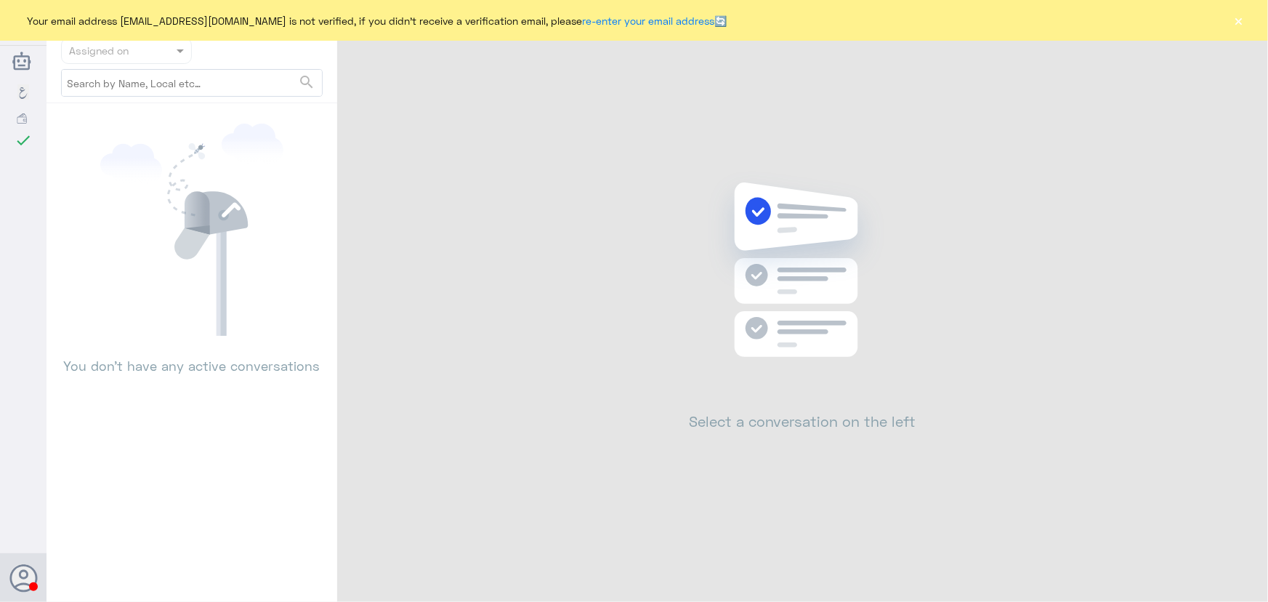
click at [1234, 23] on button "×" at bounding box center [1238, 20] width 15 height 15
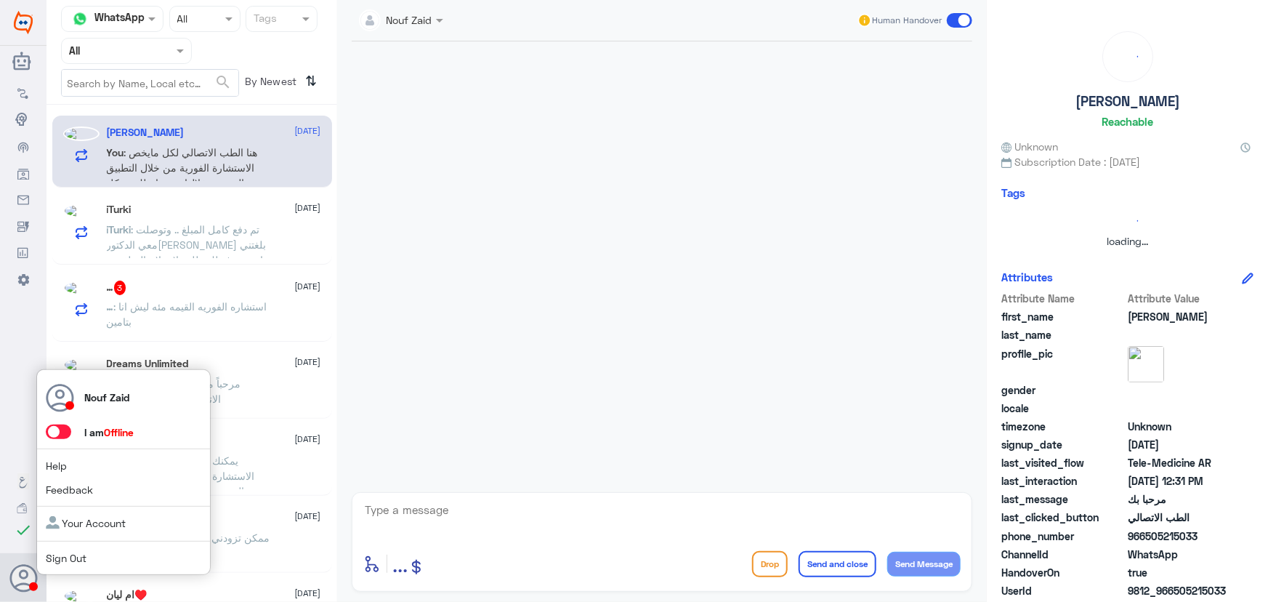
click at [69, 439] on span at bounding box center [65, 431] width 39 height 15
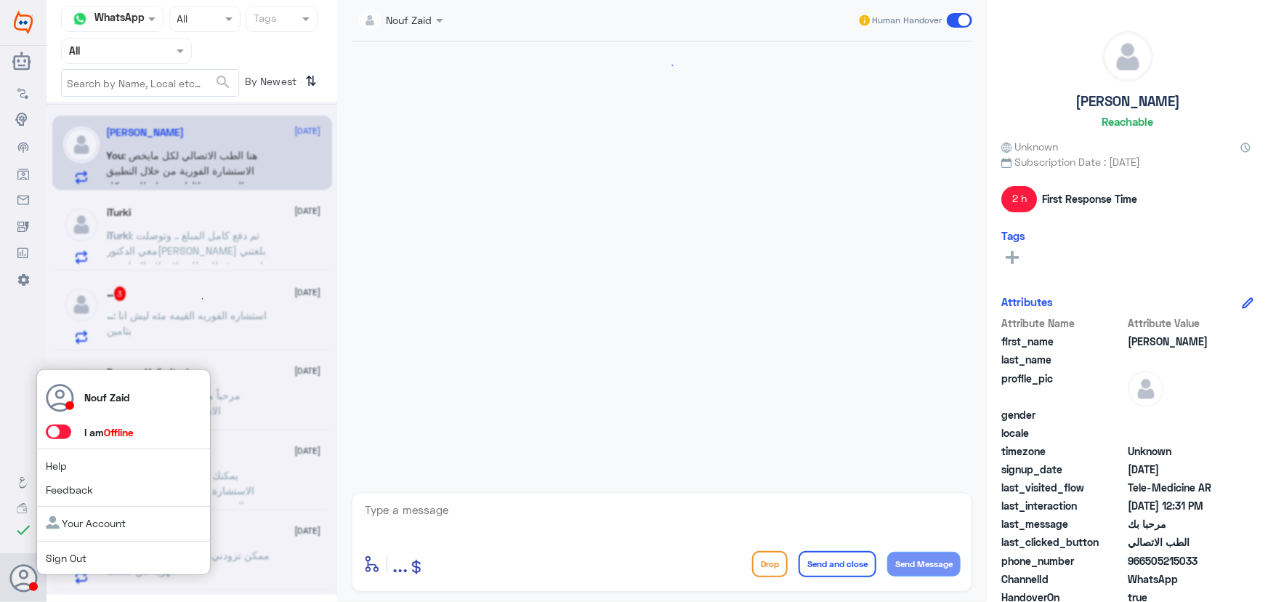
click at [65, 432] on span at bounding box center [58, 431] width 25 height 15
click at [0, 0] on input "checkbox" at bounding box center [0, 0] width 0 height 0
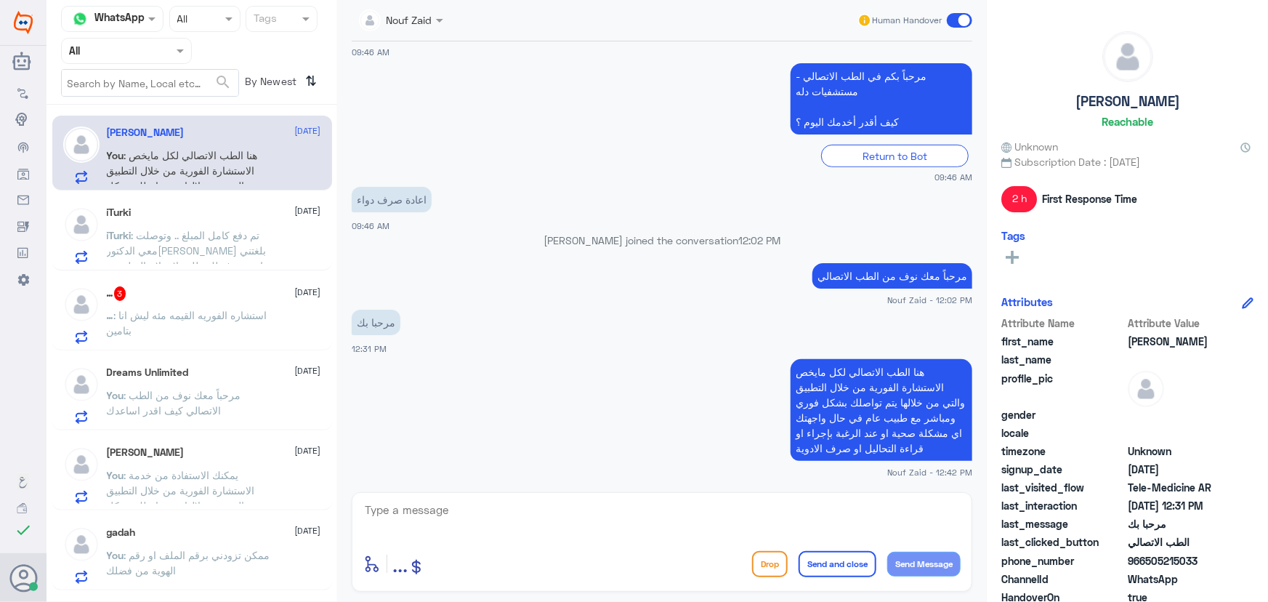
click at [201, 294] on div "… 3 8 October" at bounding box center [214, 293] width 214 height 15
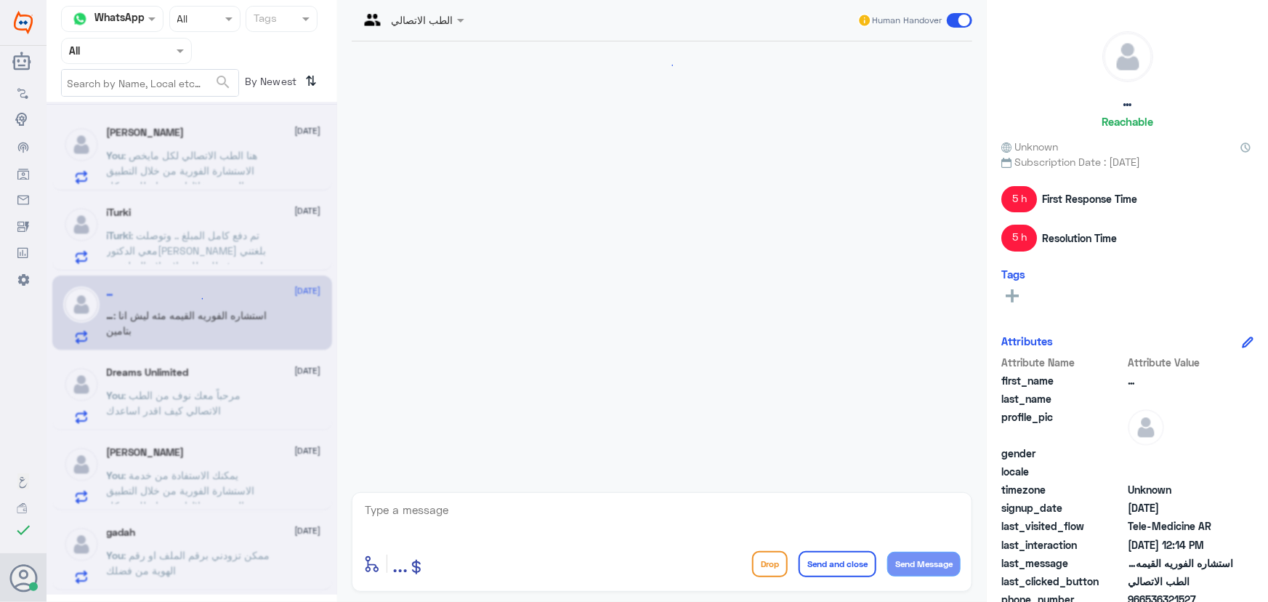
scroll to position [817, 0]
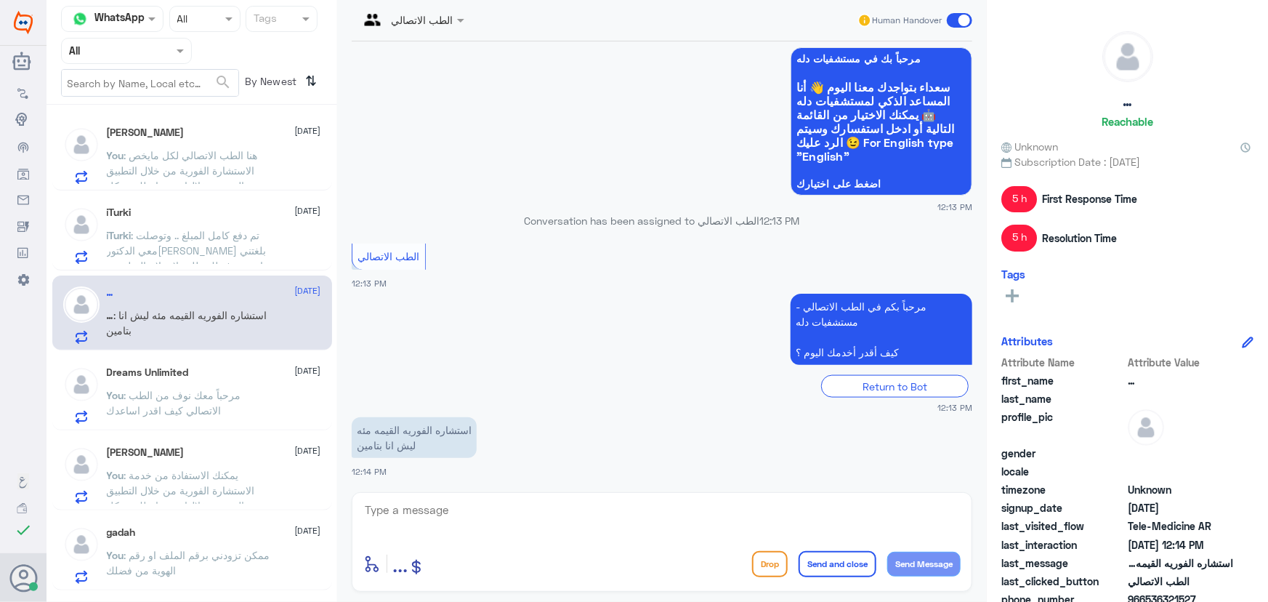
click at [494, 510] on textarea at bounding box center [661, 518] width 597 height 36
click at [391, 520] on textarea at bounding box center [661, 518] width 597 height 36
paste textarea "مرحباً معك نوف من الطب الاتصالي"
type textarea "مرحباً معك نوف من الطب الاتصالي"
click at [923, 561] on button "Send Message" at bounding box center [923, 563] width 73 height 25
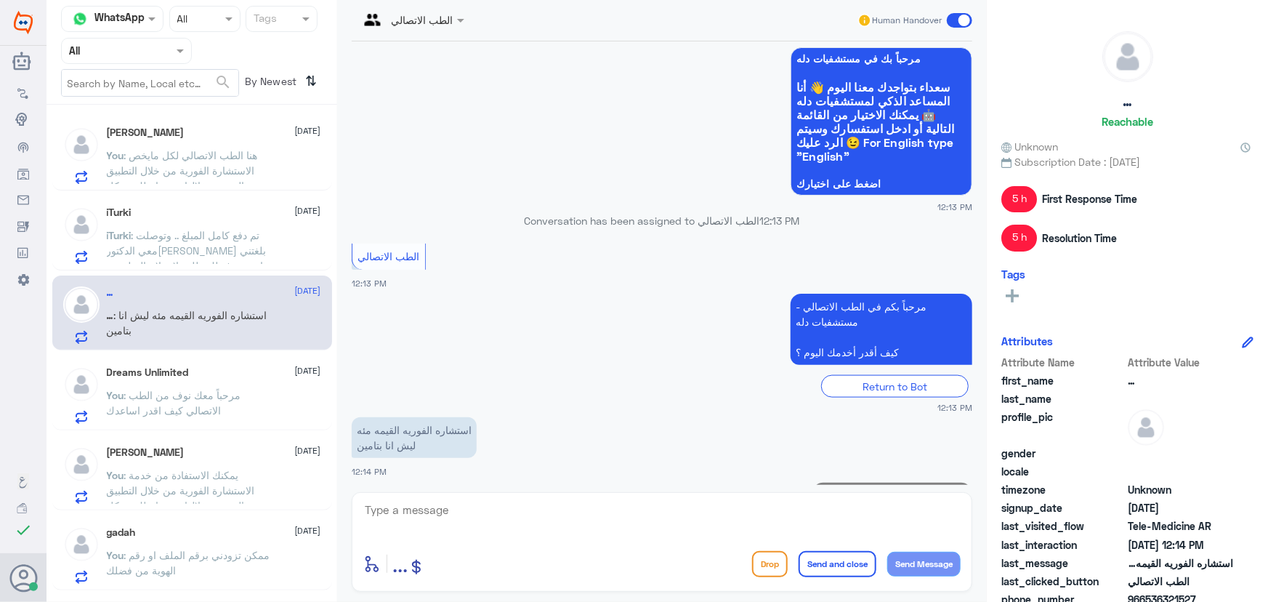
scroll to position [865, 0]
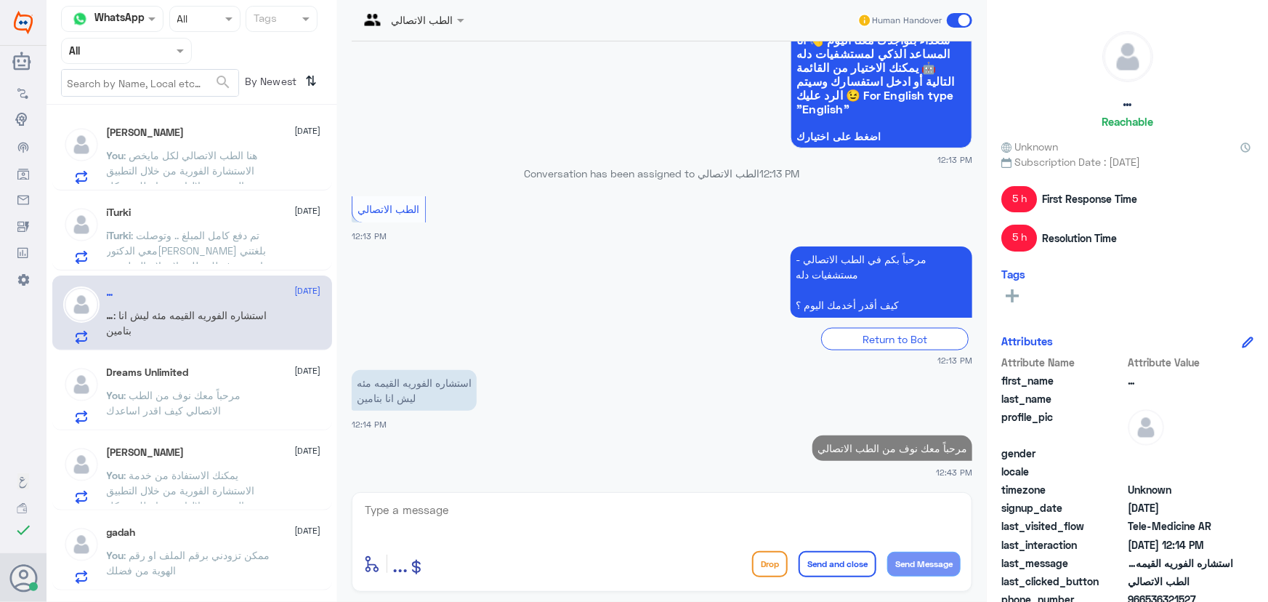
drag, startPoint x: 873, startPoint y: 525, endPoint x: 771, endPoint y: 589, distance: 120.5
click at [850, 518] on textarea at bounding box center [661, 518] width 597 height 36
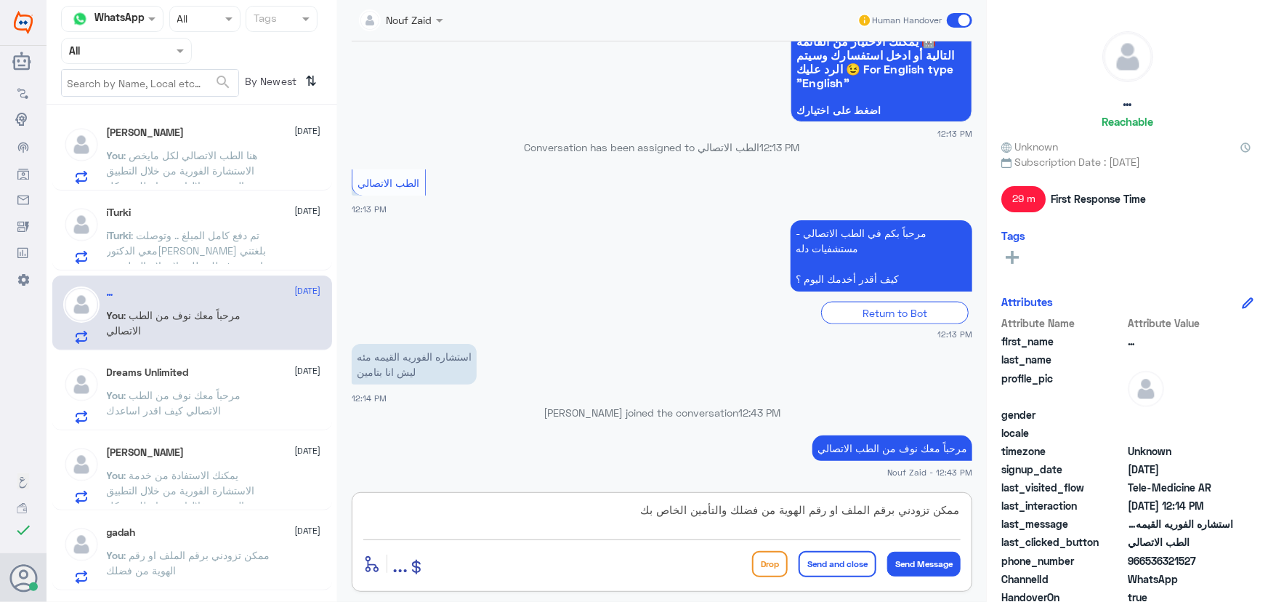
type textarea "ممكن تزودني برقم الملف او رقم الهوية من فضلك والتأمين الخاص بك"
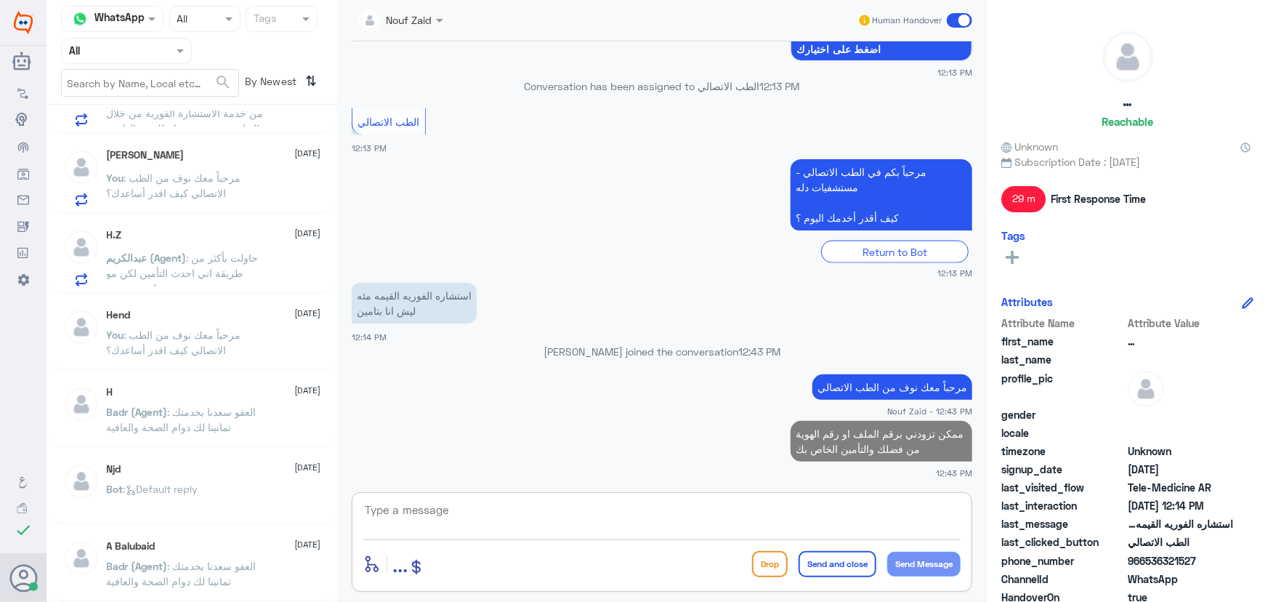
scroll to position [858, 0]
click at [172, 292] on div "Abdullah 8 October You : هنا الطب الاتصالي لكل مايخص الاستشارة الفورية من خلال …" at bounding box center [191, 358] width 291 height 496
click at [180, 273] on span ": حاولت بأكثر من طريقة اني احدث التأمين لكن مو راضي يتحدث" at bounding box center [183, 271] width 152 height 43
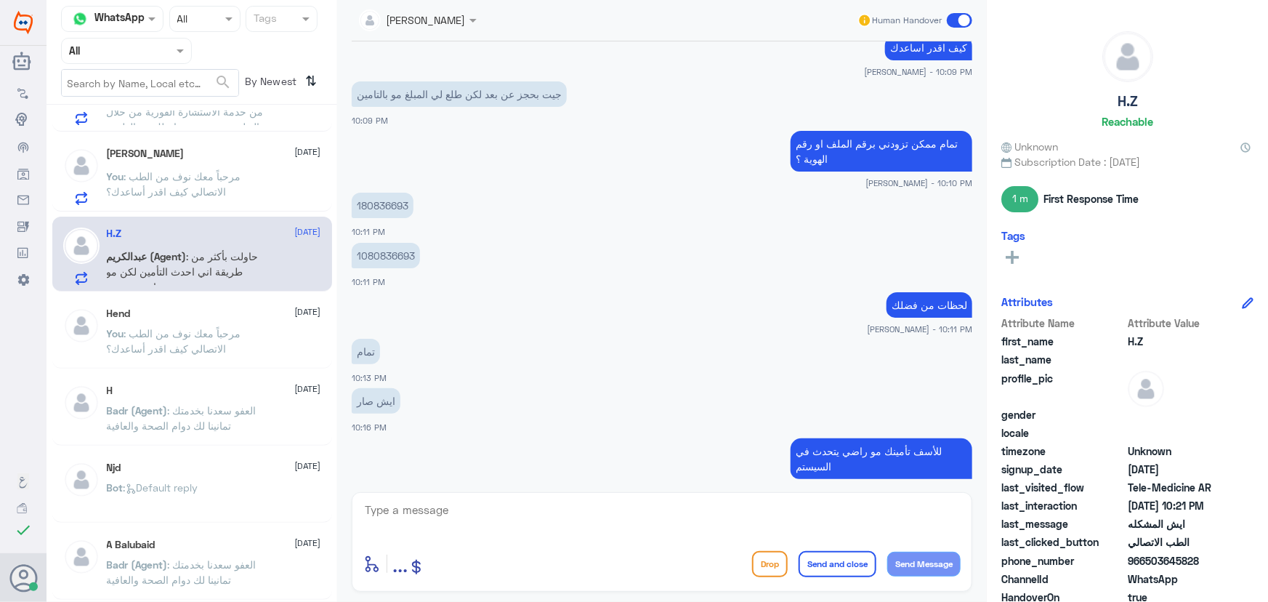
scroll to position [602, 0]
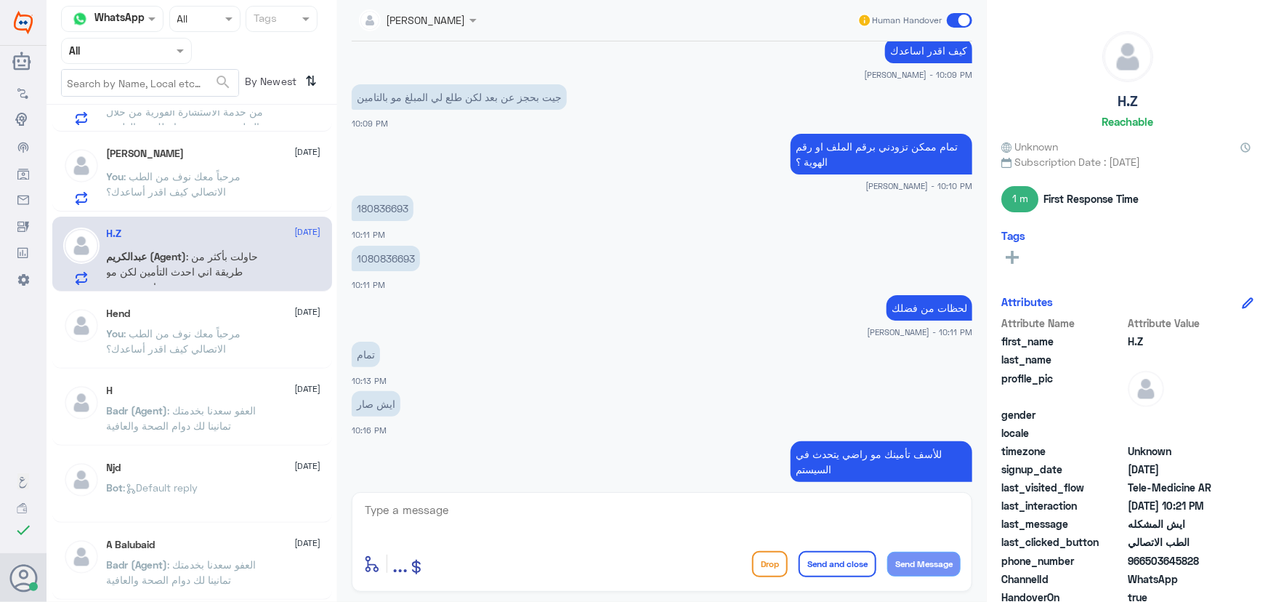
click at [840, 462] on p "للأسف تأمينك مو راضي يتحدث في السيستم" at bounding box center [881, 461] width 182 height 41
copy div "للأسف تأمينك مو راضي يتحدث في السيستم"
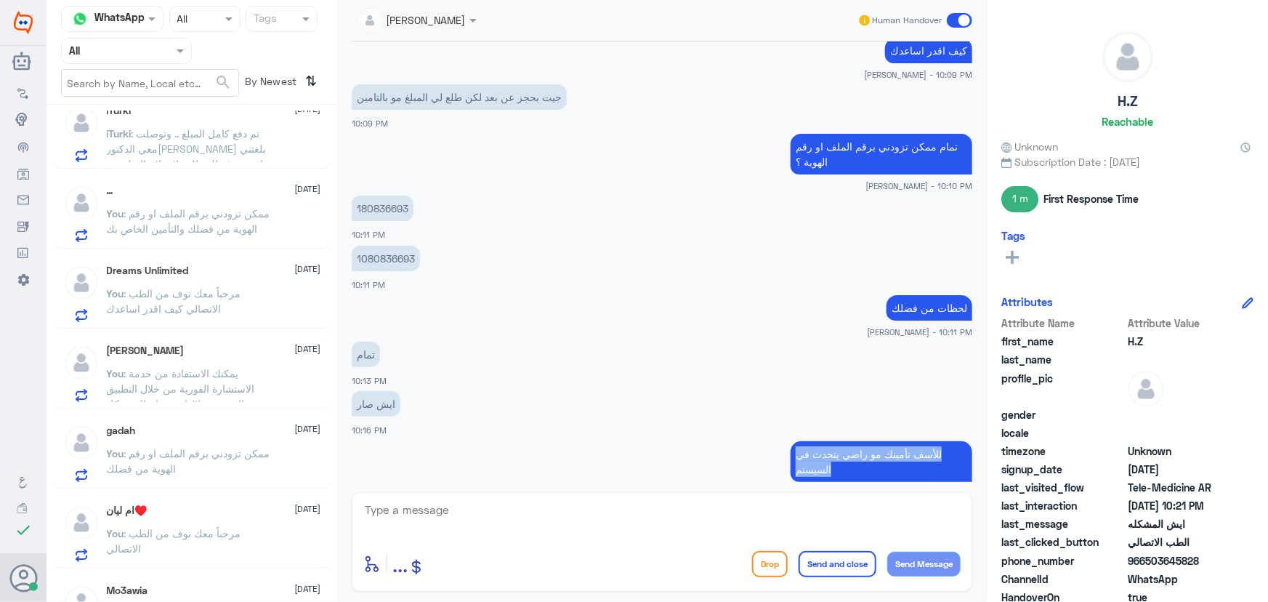
scroll to position [0, 0]
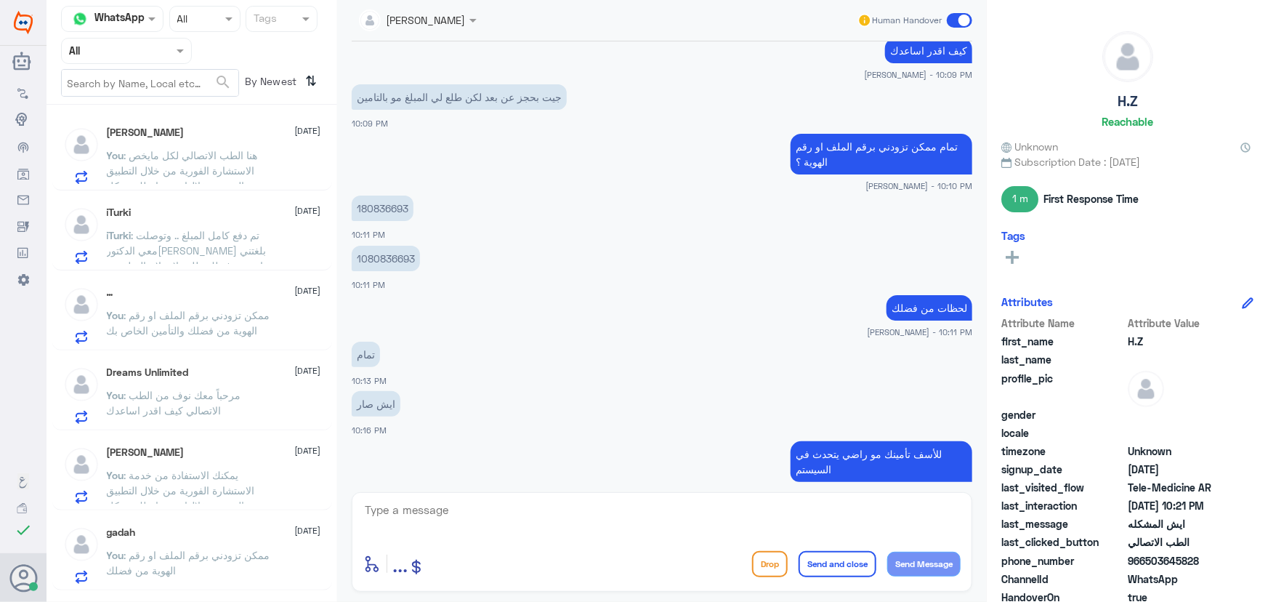
click at [216, 158] on span ": هنا الطب الاتصالي لكل مايخص الاستشارة الفورية من خلال التطبيق والتي من خلالها…" at bounding box center [187, 201] width 160 height 104
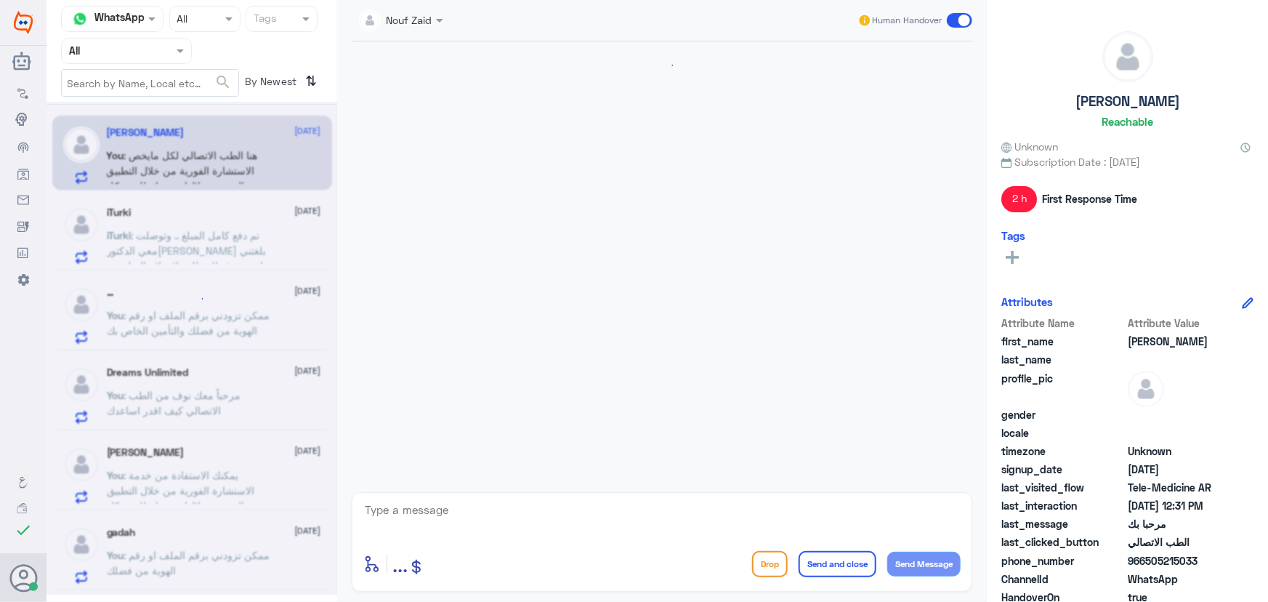
scroll to position [309, 0]
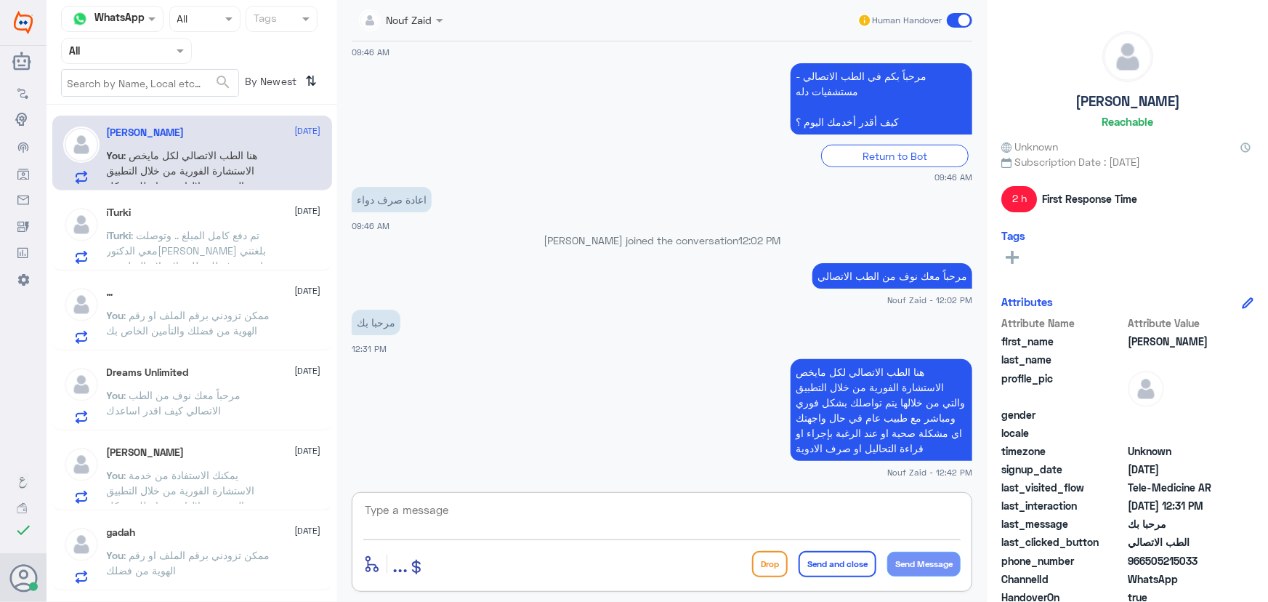
drag, startPoint x: 555, startPoint y: 501, endPoint x: 536, endPoint y: 501, distance: 18.9
click at [551, 503] on textarea at bounding box center [661, 518] width 597 height 36
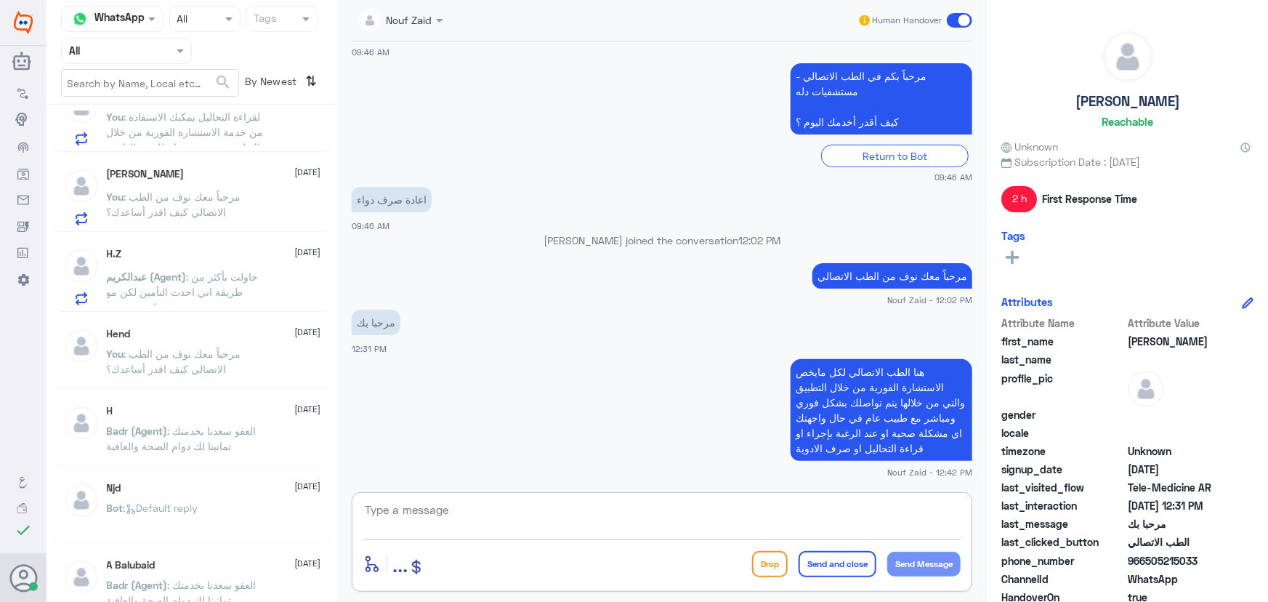
scroll to position [858, 0]
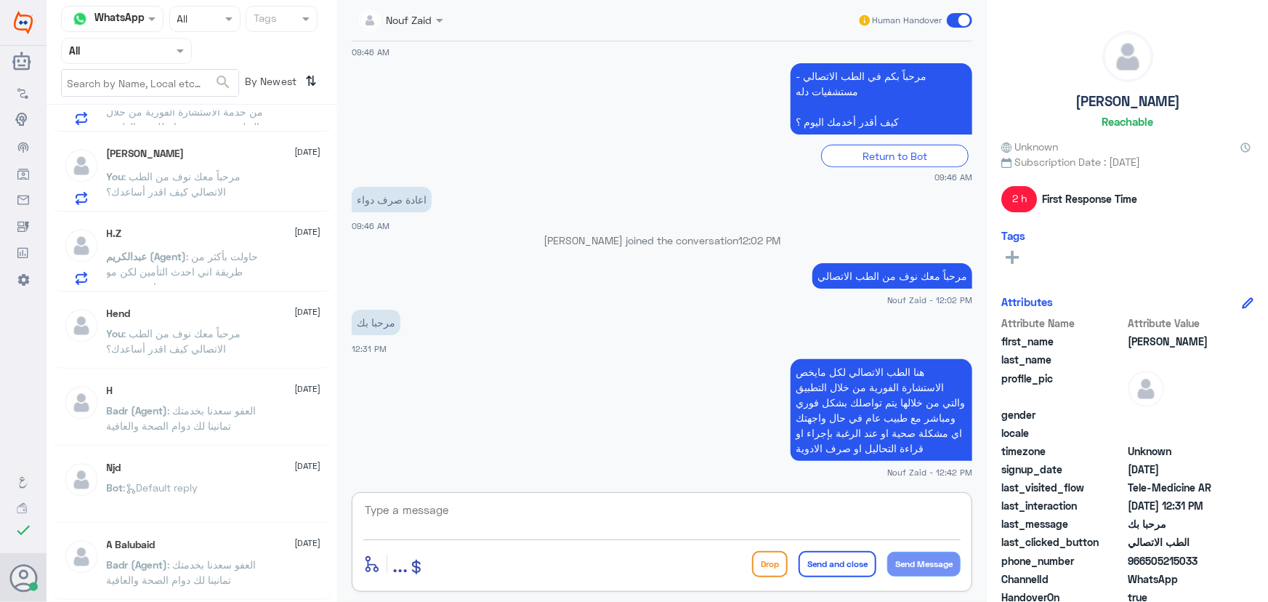
click at [210, 263] on span ": حاولت بأكثر من طريقة اني احدث التأمين لكن مو راضي يتحدث" at bounding box center [183, 271] width 152 height 43
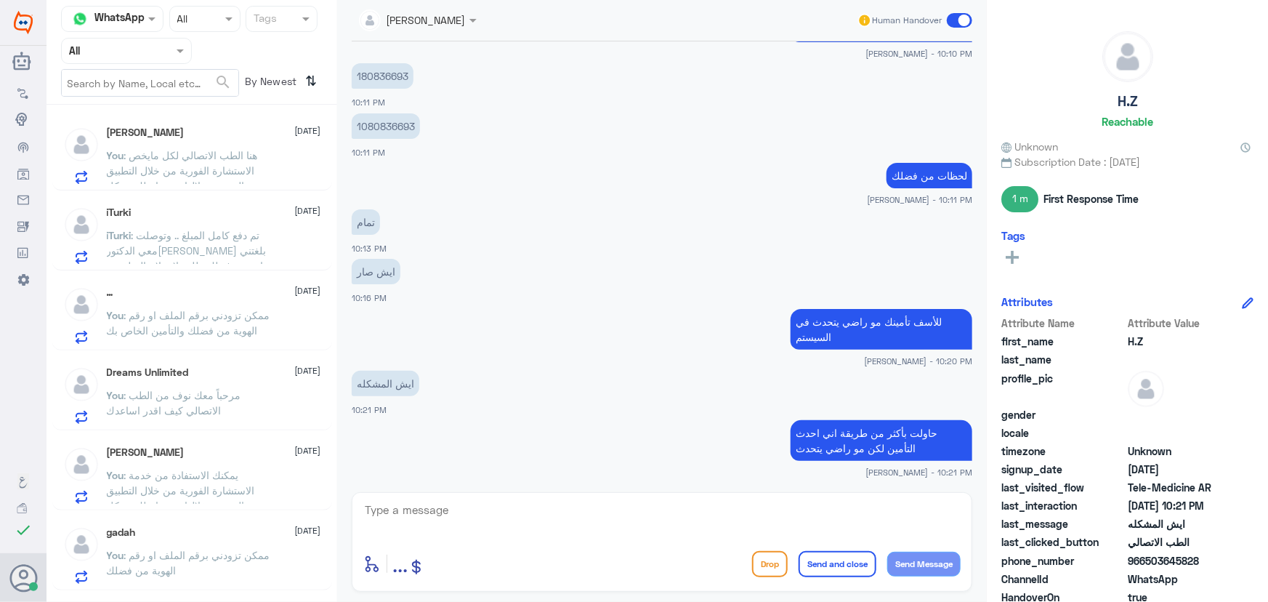
click at [189, 160] on span ": هنا الطب الاتصالي لكل مايخص الاستشارة الفورية من خلال التطبيق والتي من خلالها…" at bounding box center [187, 201] width 160 height 104
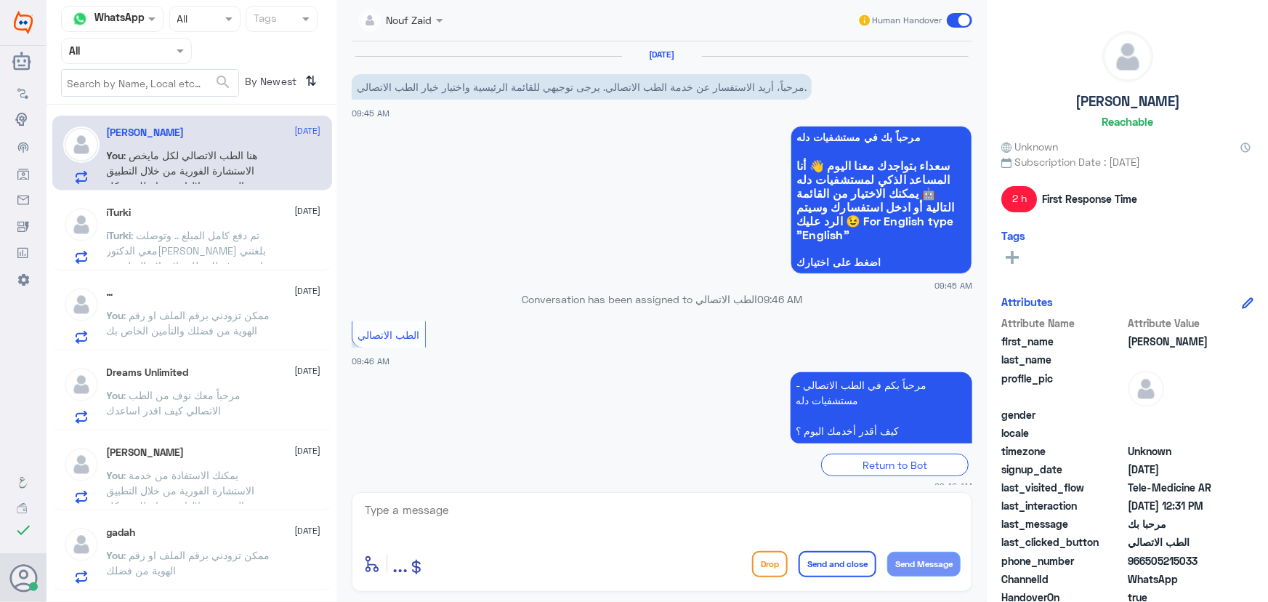
scroll to position [309, 0]
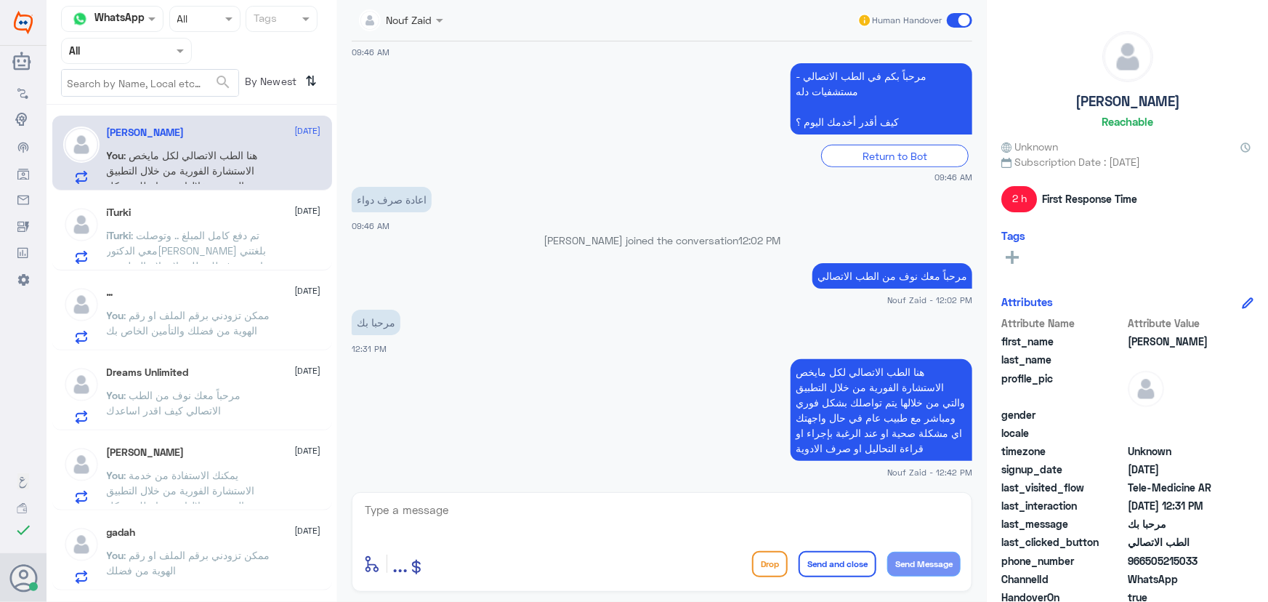
click at [552, 507] on textarea at bounding box center [661, 518] width 597 height 36
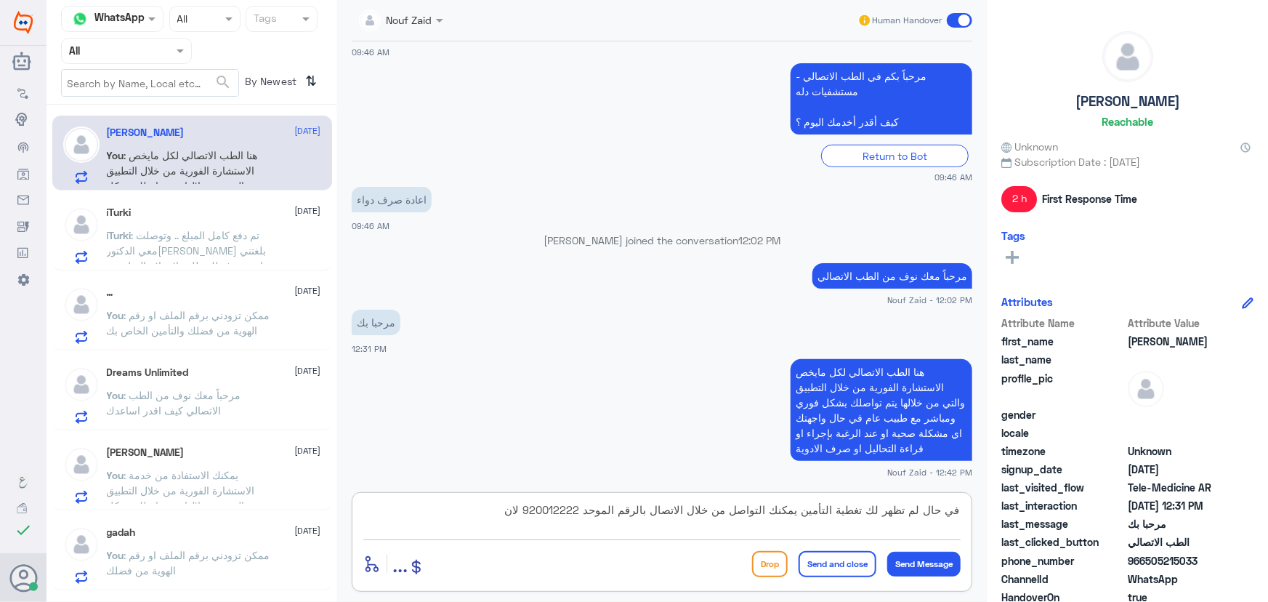
paste textarea "للأسف تأمينك مو راضي يتحدث في السيستم"
click at [527, 509] on textarea "في حال لم تظهر لك تغطية التأمين يمكنك التواصل من خلال الاتصال بالرقم الموحد 920…" at bounding box center [661, 518] width 597 height 36
click at [703, 531] on textarea "في حال لم تظهر لك تغطية التأمين يمكنك التواصل من خلال الاتصال بالرقم الموحد 920…" at bounding box center [661, 518] width 597 height 36
type textarea "في حال لم تظهر لك تغطية التأمين يمكنك التواصل من خلال الاتصال بالرقم الموحد 920…"
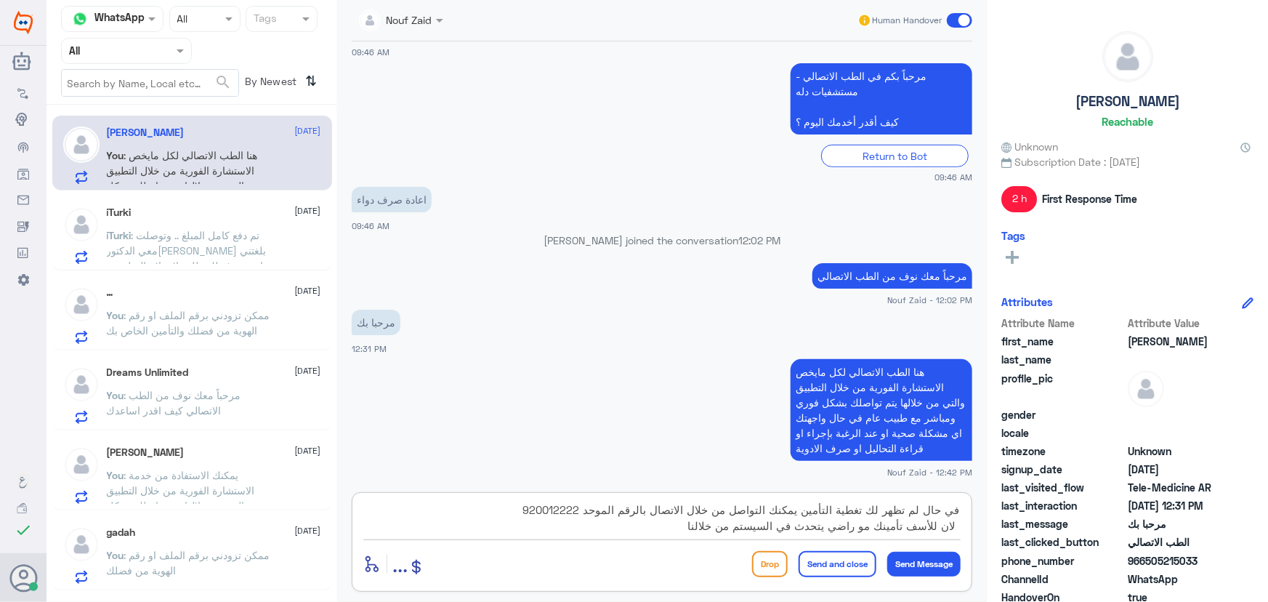
click at [852, 564] on button "Send and close" at bounding box center [837, 564] width 78 height 26
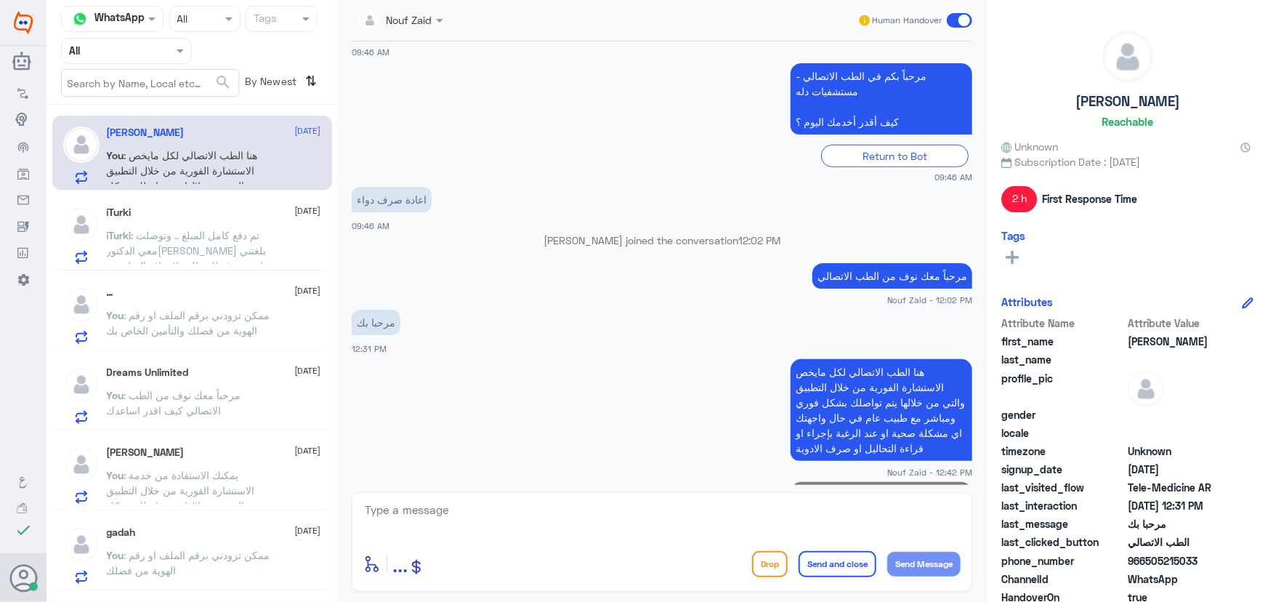
scroll to position [416, 0]
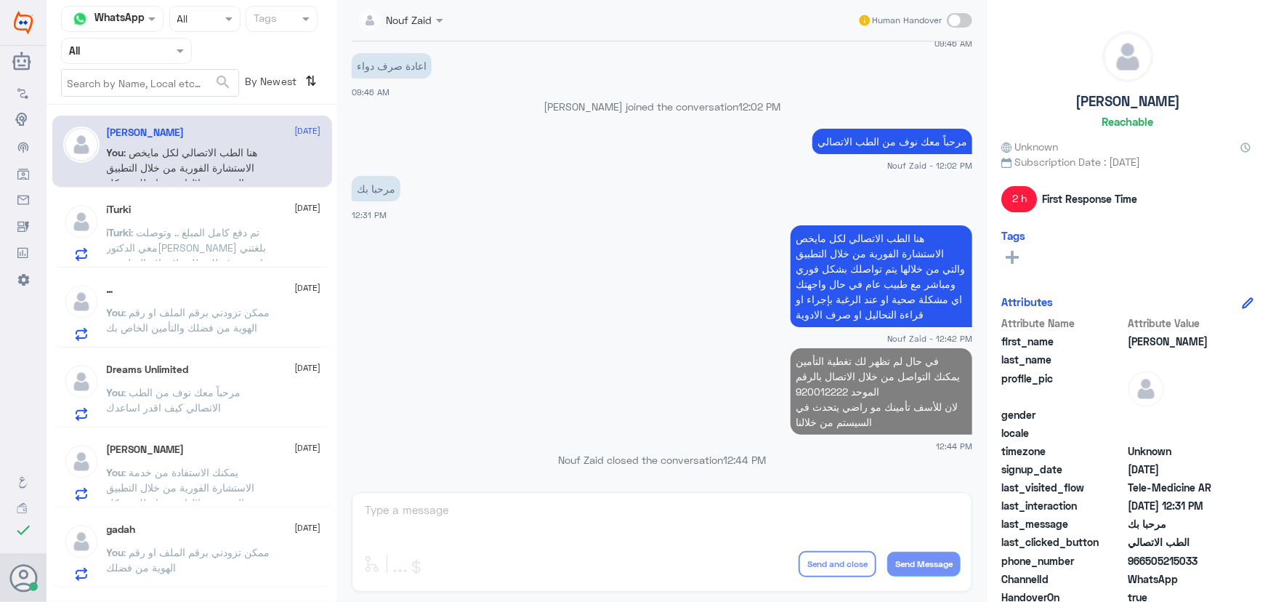
click at [161, 197] on div "iTurki 8 October iTurki : تم دفع كامل المبلغ .. وتوصلت معي الدكتوره بلغتني انه …" at bounding box center [192, 230] width 280 height 75
click at [163, 222] on div "iTurki 8 October iTurki : تم دفع كامل المبلغ .. وتوصلت معي الدكتوره بلغتني انه …" at bounding box center [214, 231] width 214 height 57
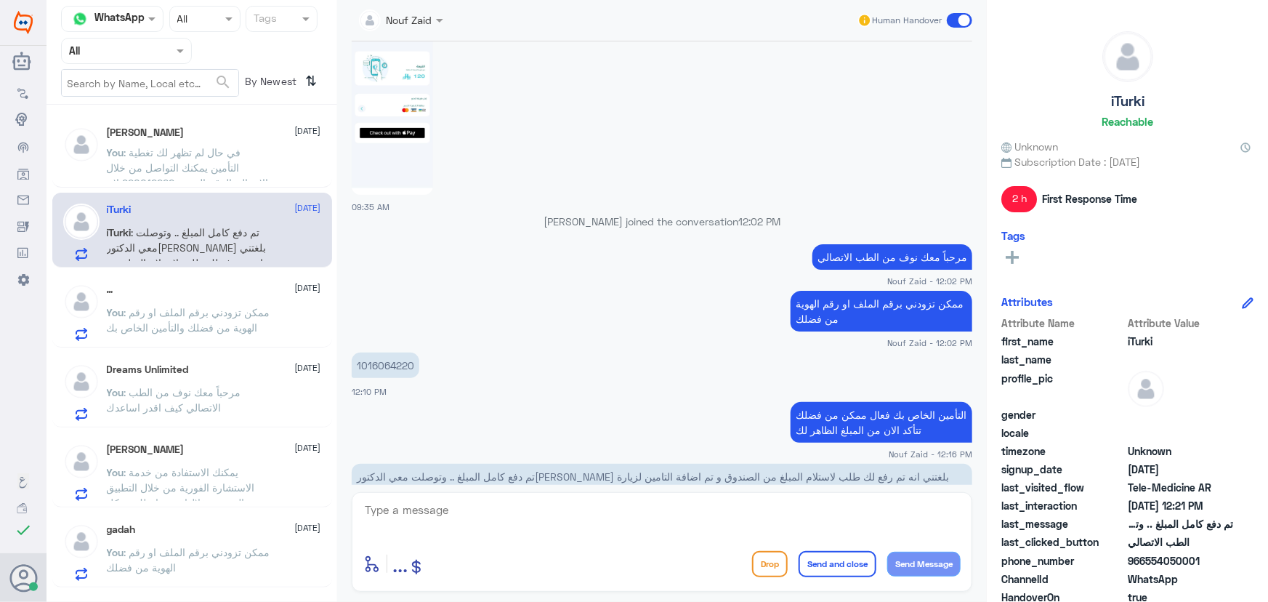
scroll to position [1237, 0]
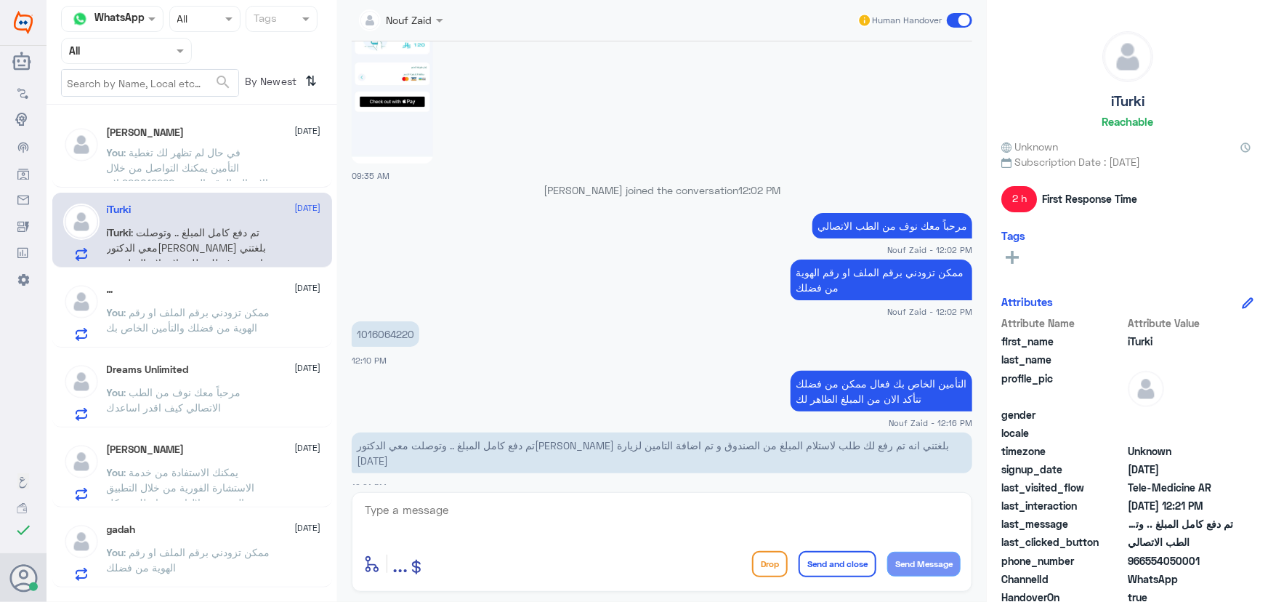
drag, startPoint x: 223, startPoint y: 195, endPoint x: 226, endPoint y: 206, distance: 11.3
click at [223, 195] on div "iTurki 8 October iTurki : تم دفع كامل المبلغ .. وتوصلت معي الدكتوره بلغتني انه …" at bounding box center [192, 230] width 280 height 75
click at [294, 300] on div "… [DATE] You : ممكن تزودني برقم الملف او رقم الهوية من فضلك والتأمين الخاص بك" at bounding box center [214, 311] width 214 height 57
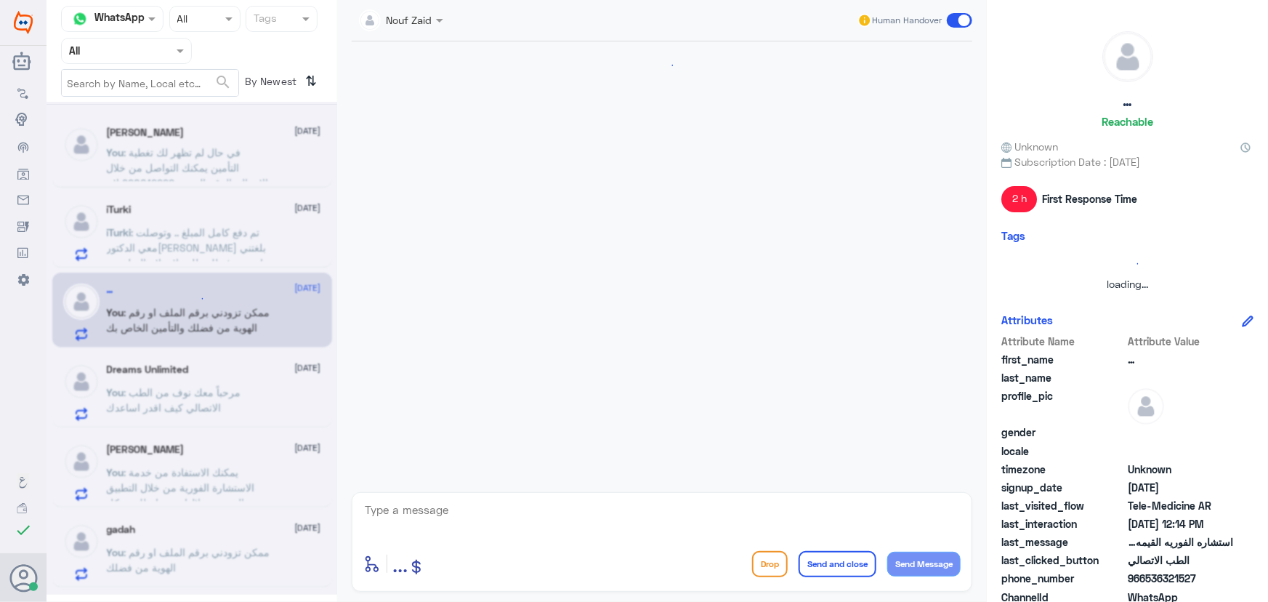
click at [236, 171] on div at bounding box center [191, 348] width 291 height 493
click at [240, 169] on div at bounding box center [191, 348] width 291 height 493
click at [248, 166] on div at bounding box center [191, 348] width 291 height 493
drag, startPoint x: 257, startPoint y: 162, endPoint x: 283, endPoint y: 171, distance: 27.8
click at [265, 166] on div at bounding box center [191, 348] width 291 height 493
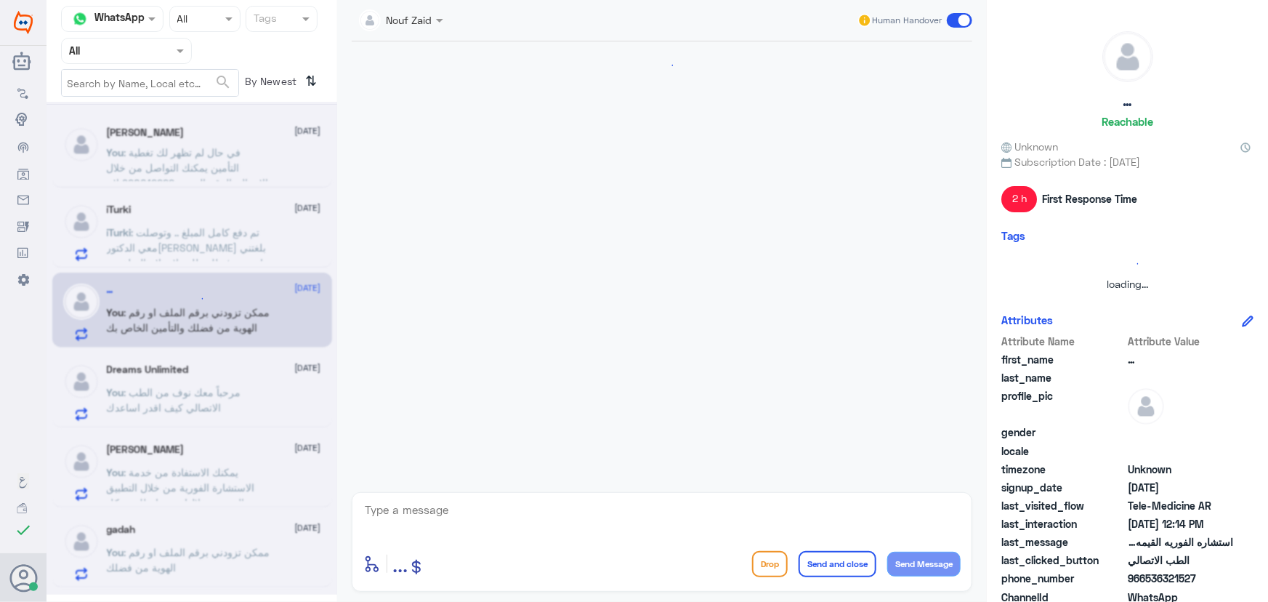
click at [405, 196] on div at bounding box center [661, 262] width 635 height 443
click at [277, 350] on div at bounding box center [191, 348] width 291 height 493
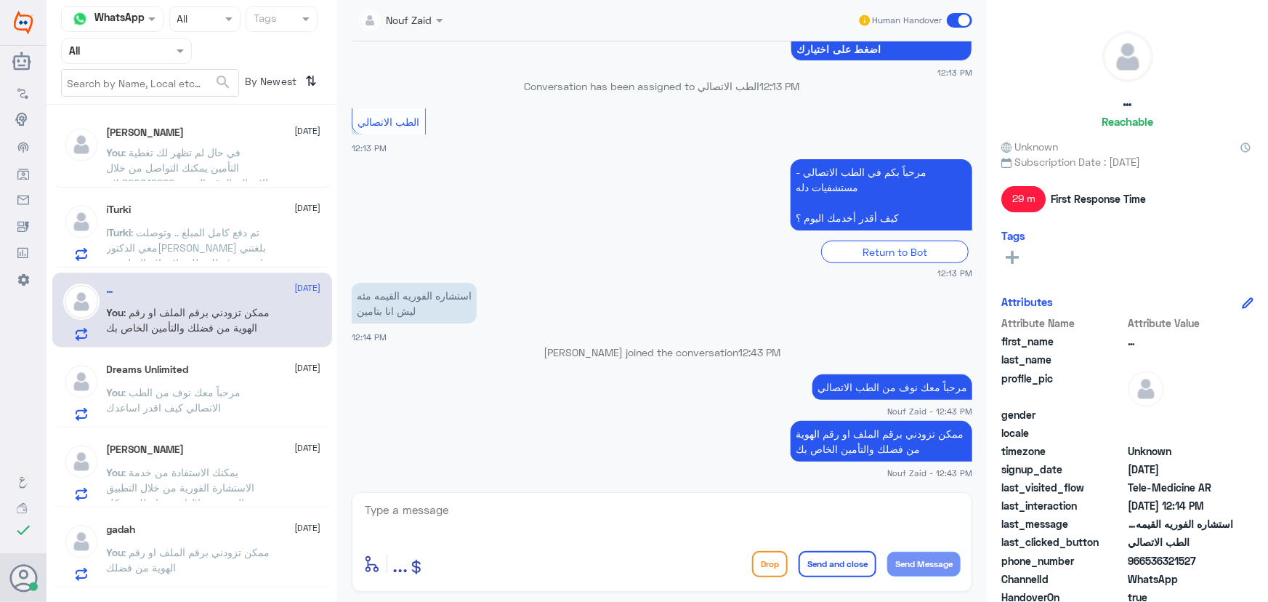
click at [422, 319] on p "استشاره الفوريه القيمه مئه ليش انا بتامين" at bounding box center [414, 303] width 125 height 41
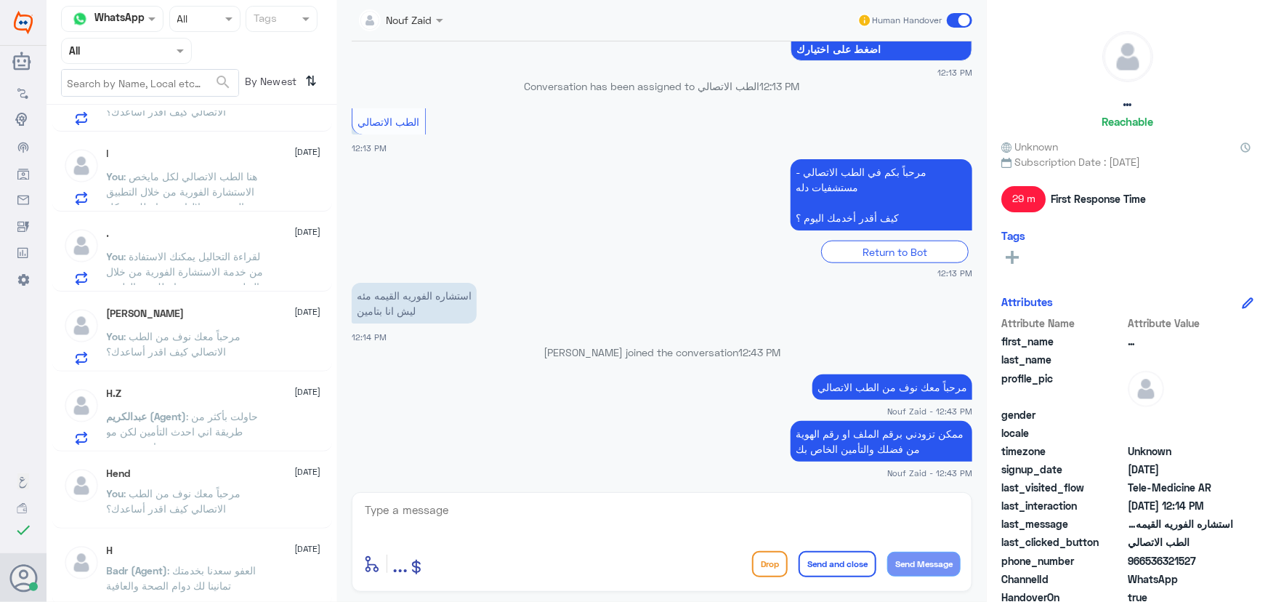
scroll to position [727, 0]
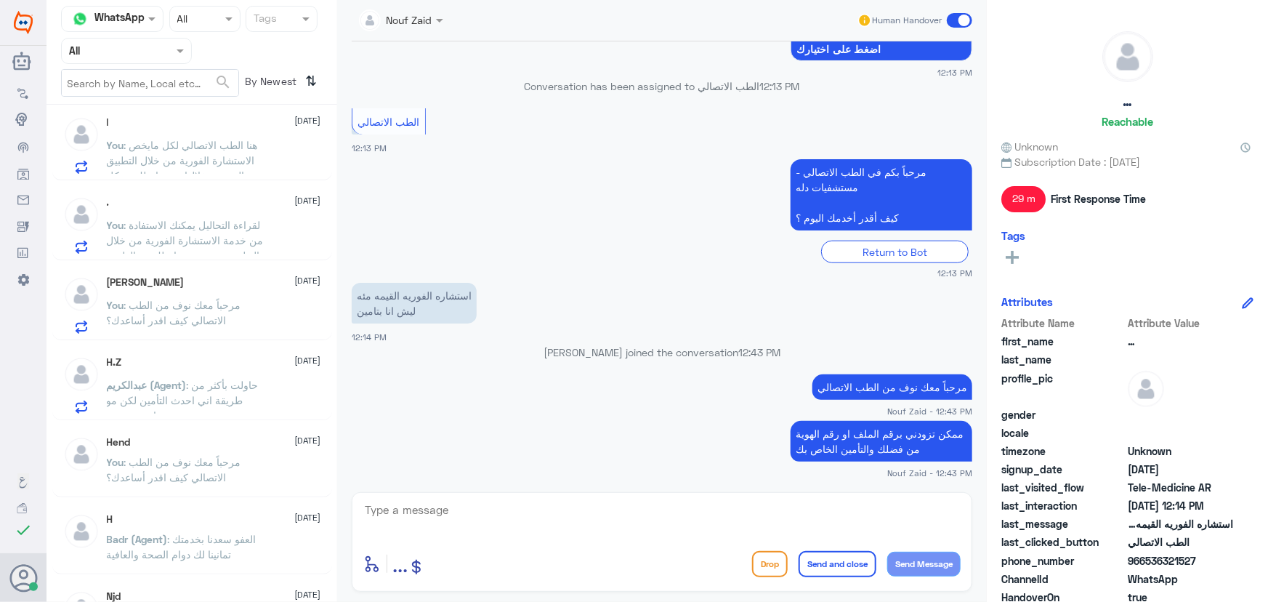
click at [226, 379] on span ": حاولت بأكثر من طريقة اني احدث التأمين لكن مو راضي يتحدث" at bounding box center [183, 400] width 152 height 43
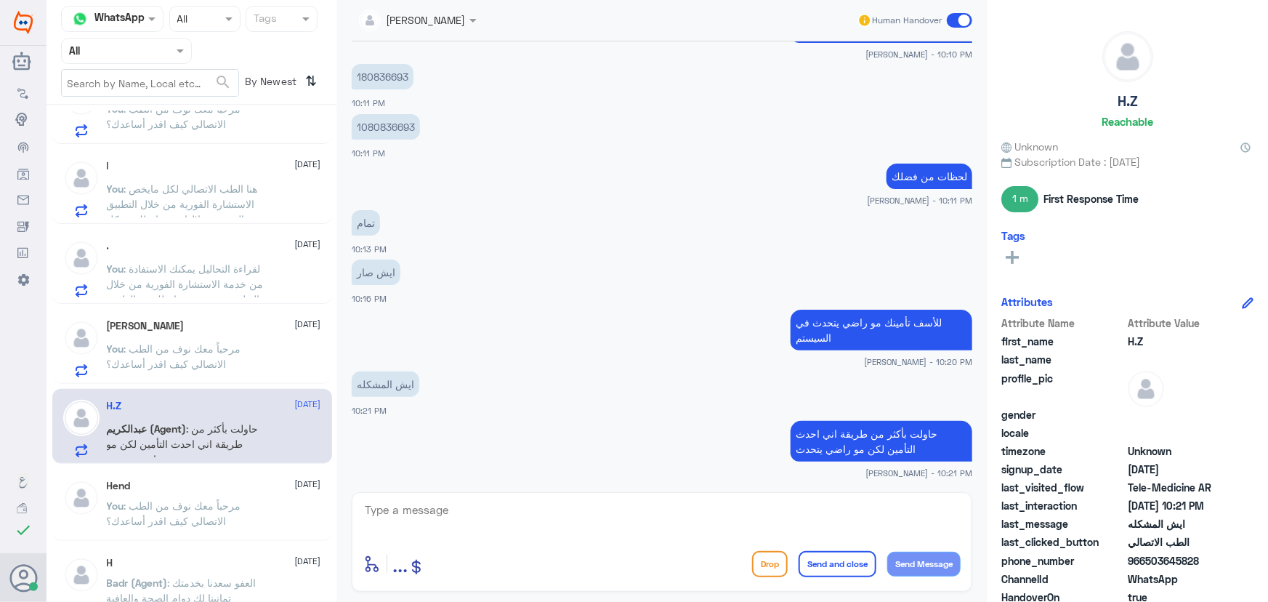
scroll to position [660, 0]
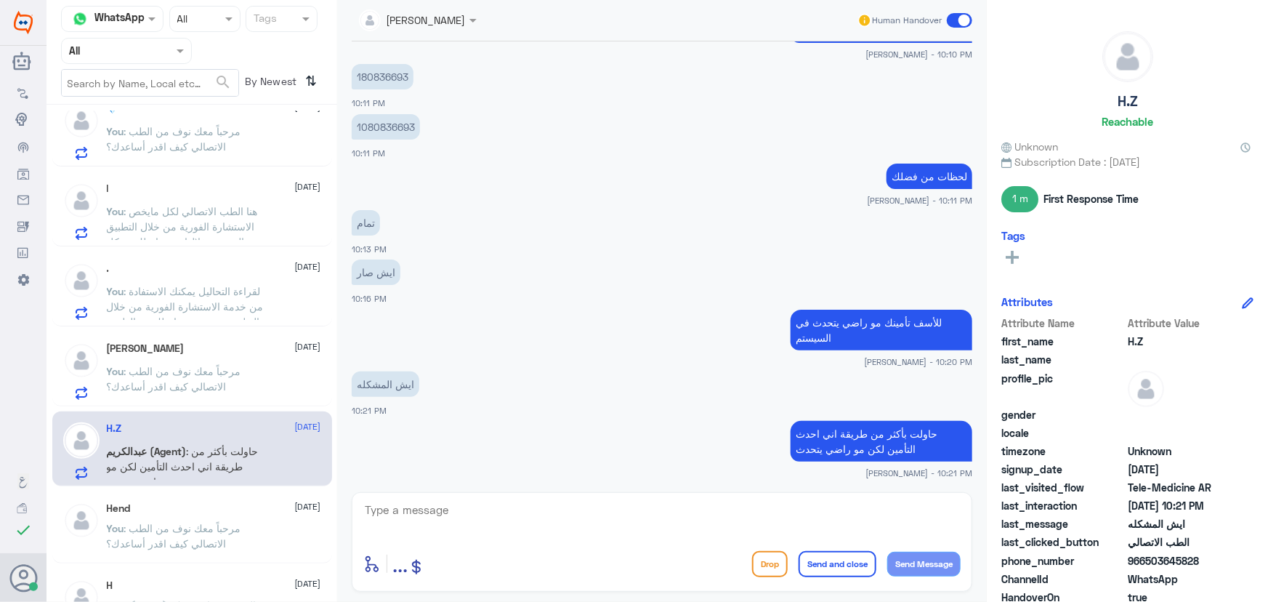
click at [955, 21] on span at bounding box center [959, 20] width 25 height 15
click at [0, 0] on input "checkbox" at bounding box center [0, 0] width 0 height 0
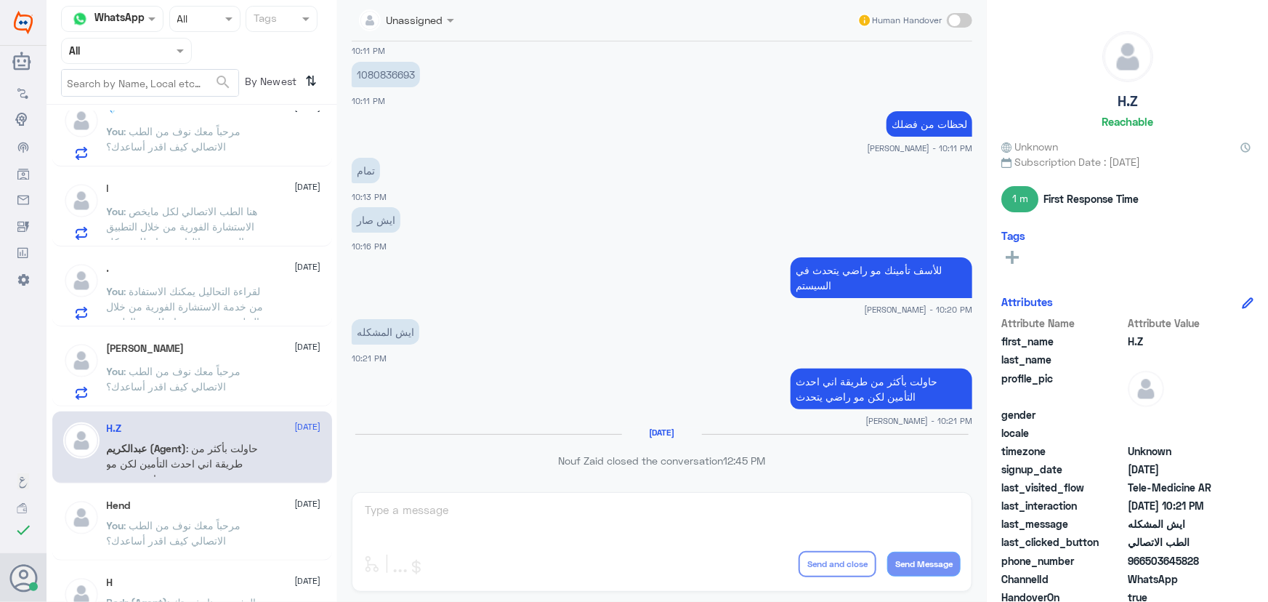
click at [109, 365] on span "You" at bounding box center [115, 371] width 17 height 12
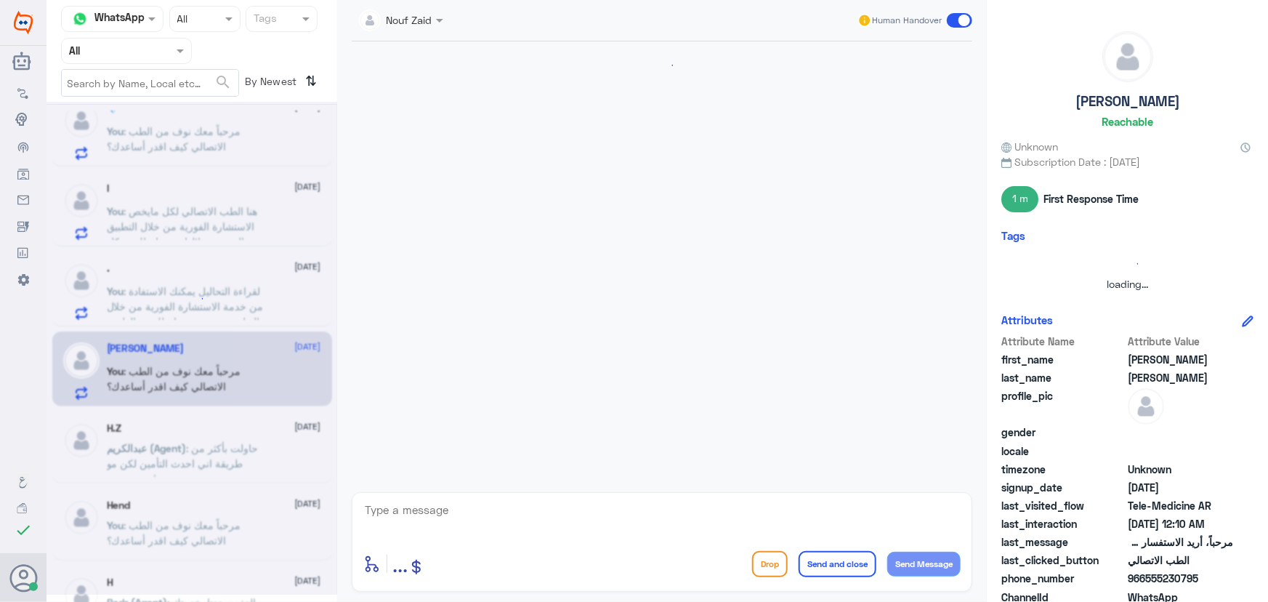
scroll to position [158, 0]
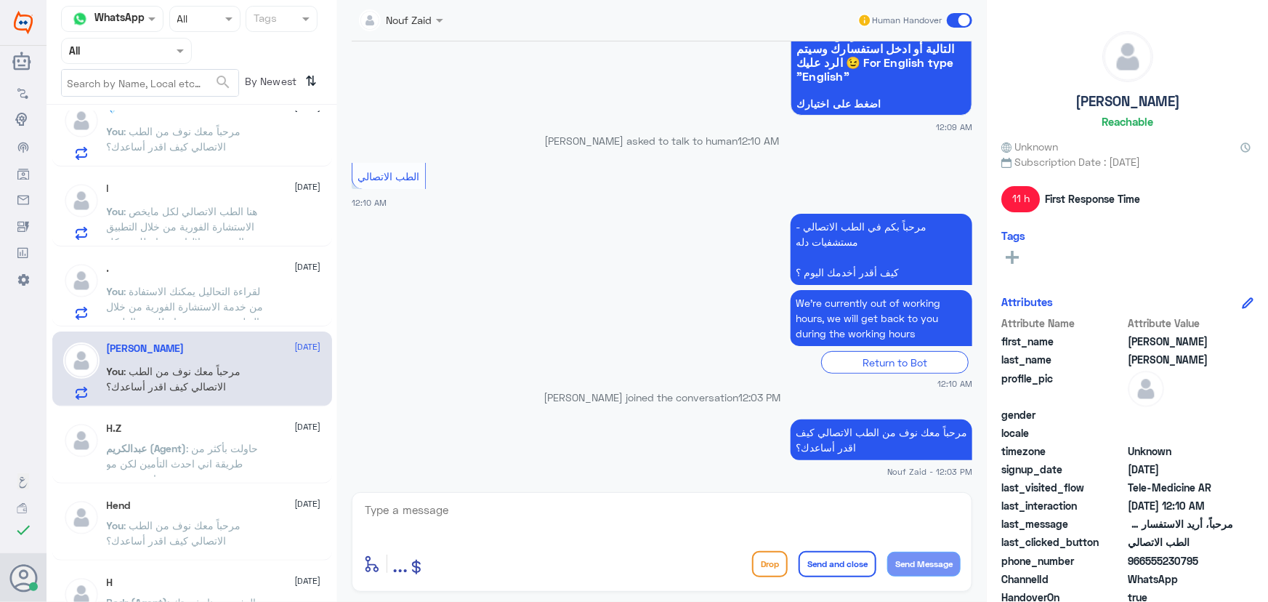
click at [968, 19] on span at bounding box center [959, 20] width 25 height 15
click at [0, 0] on input "checkbox" at bounding box center [0, 0] width 0 height 0
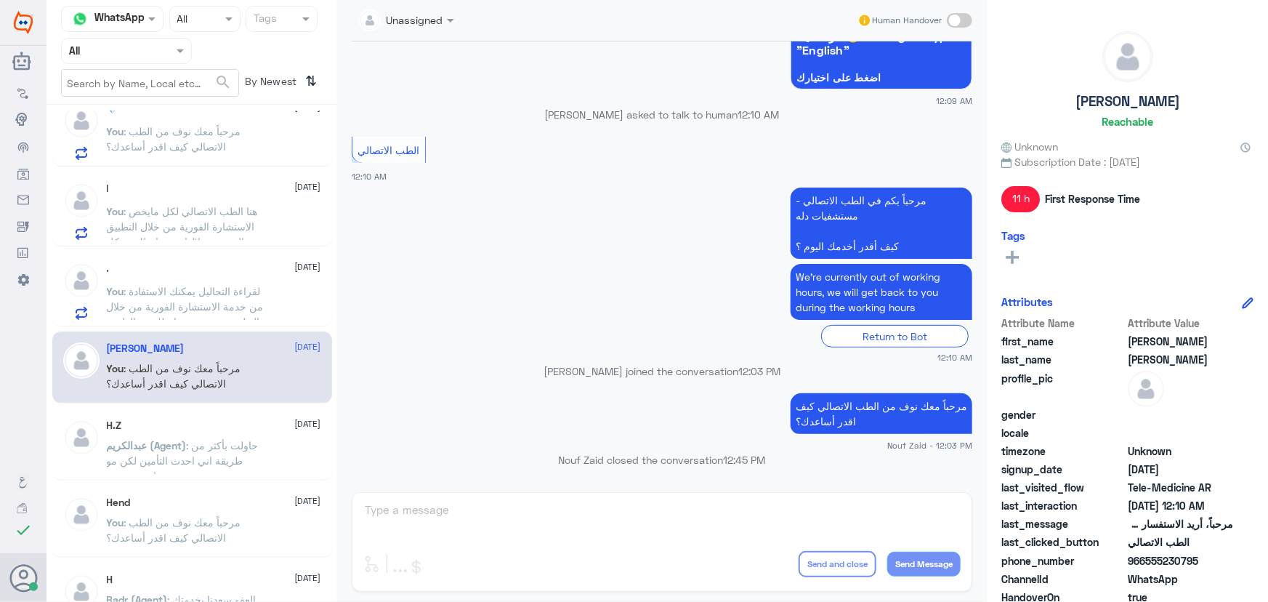
click at [227, 283] on p "You : لقراءة التحاليل يمكنك الاستفادة من خدمة الاستشارة الفورية من خلال التطبيق…" at bounding box center [188, 301] width 163 height 36
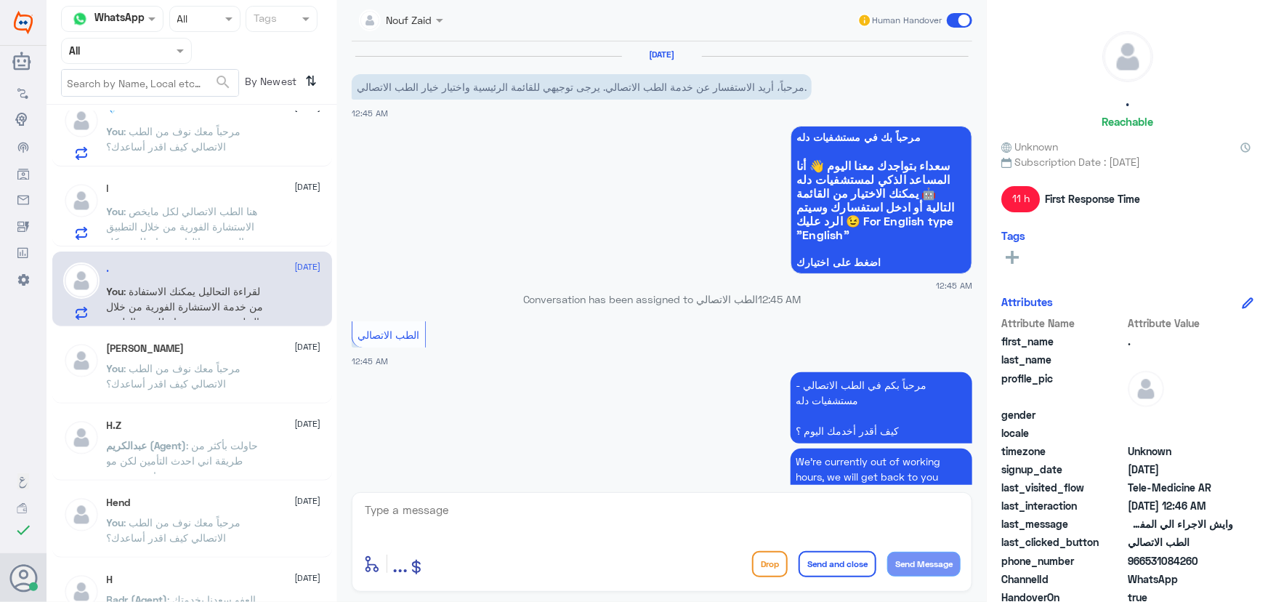
scroll to position [729, 0]
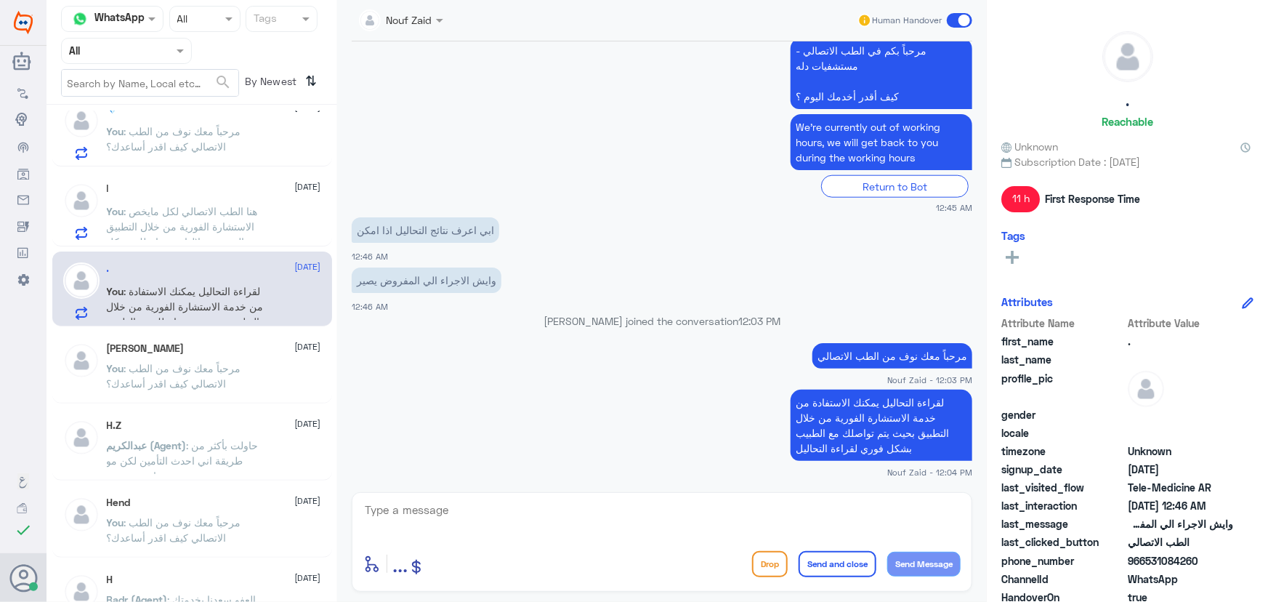
click at [960, 23] on span at bounding box center [959, 20] width 25 height 15
click at [0, 0] on input "checkbox" at bounding box center [0, 0] width 0 height 0
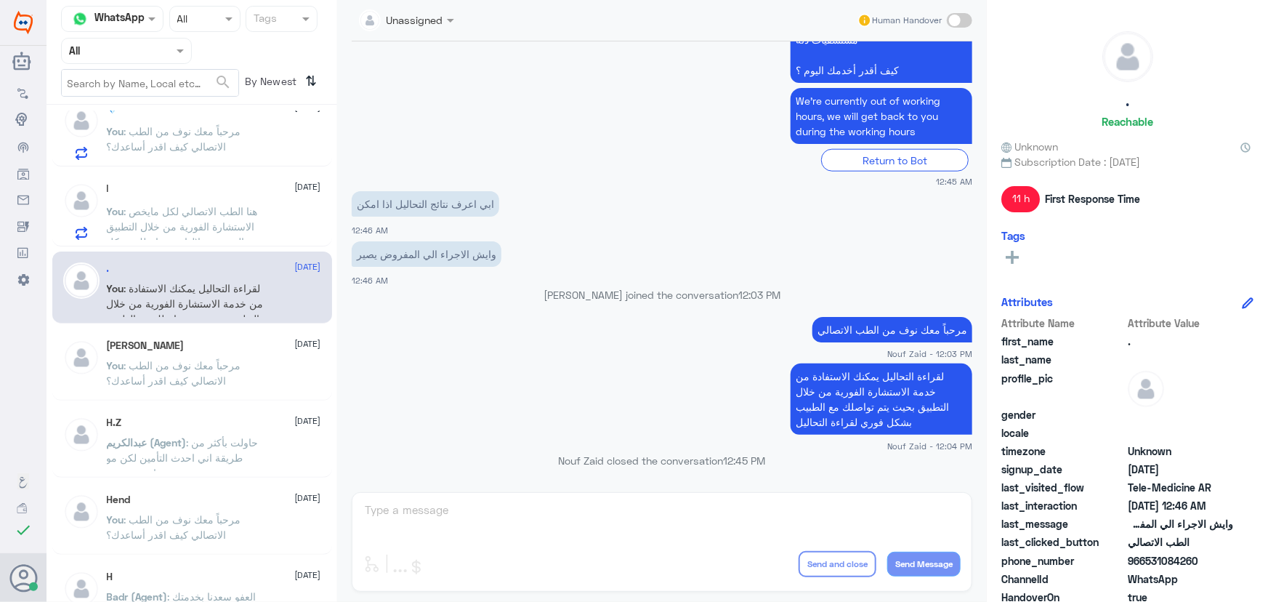
click at [255, 225] on p "You : هنا الطب الاتصالي لكل مايخص الاستشارة الفورية من خلال التطبيق والتي من خل…" at bounding box center [188, 221] width 163 height 36
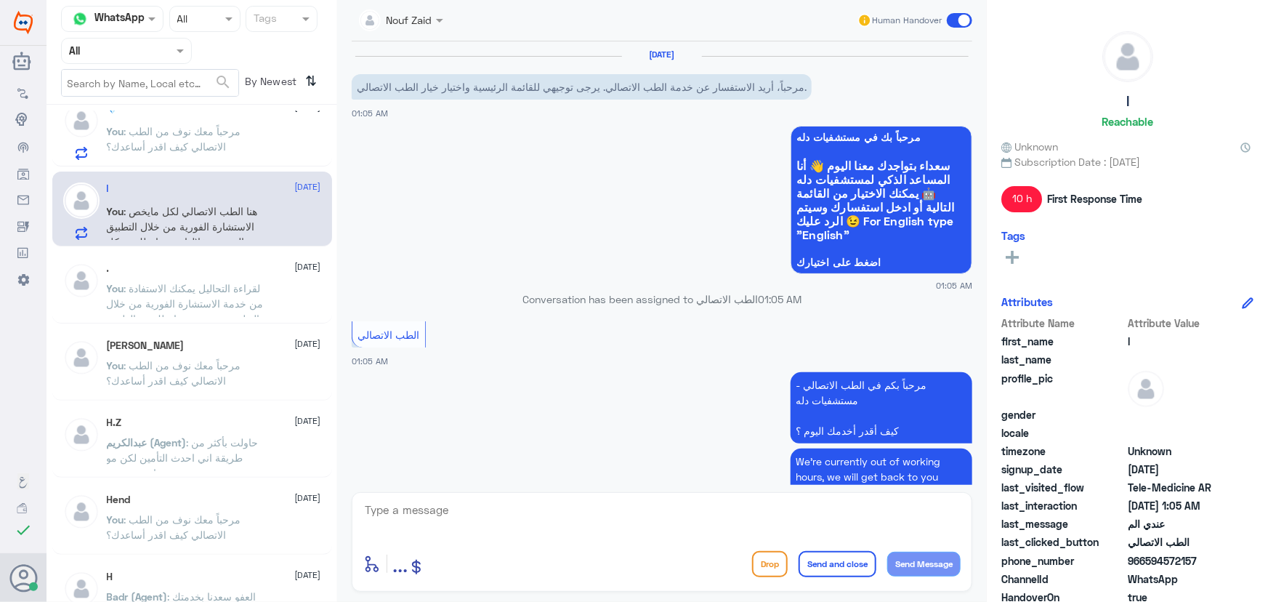
scroll to position [315, 0]
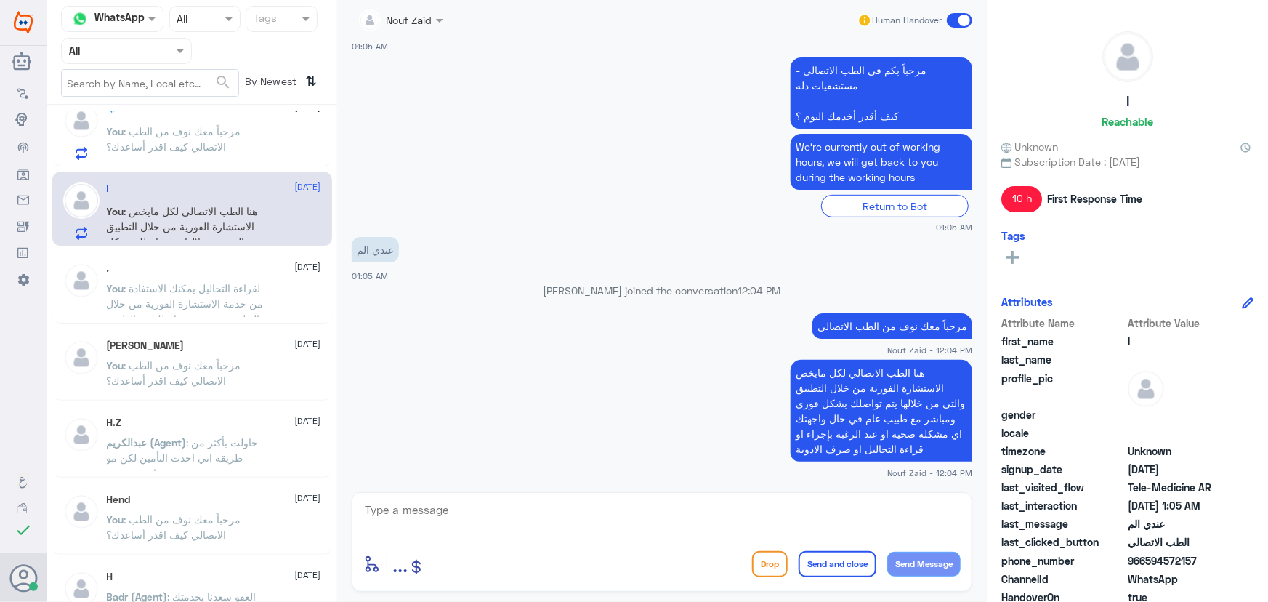
click at [950, 23] on span at bounding box center [959, 20] width 25 height 15
click at [0, 0] on input "checkbox" at bounding box center [0, 0] width 0 height 0
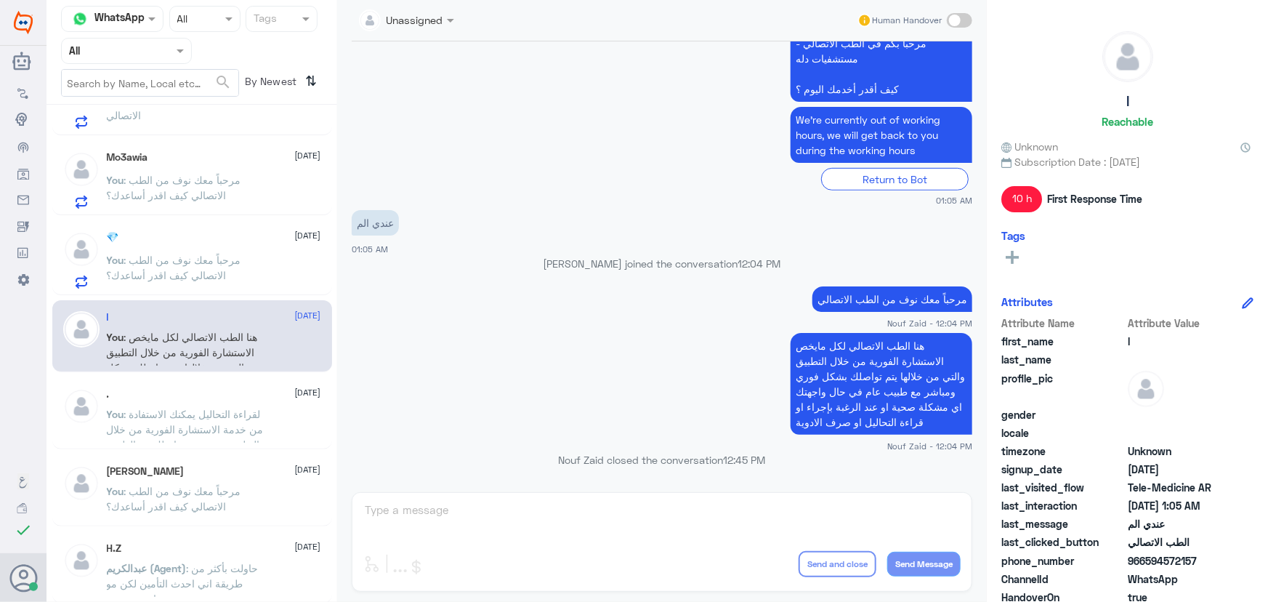
scroll to position [528, 0]
drag, startPoint x: 232, startPoint y: 228, endPoint x: 226, endPoint y: 246, distance: 18.4
click at [227, 242] on div "💎 8 October You : مرحباً معك نوف من الطب الاتصالي كيف اقدر أساعدك؟" at bounding box center [192, 261] width 280 height 75
click at [226, 246] on div "💎 8 October You : مرحباً معك نوف من الطب الاتصالي كيف اقدر أساعدك؟" at bounding box center [214, 263] width 214 height 57
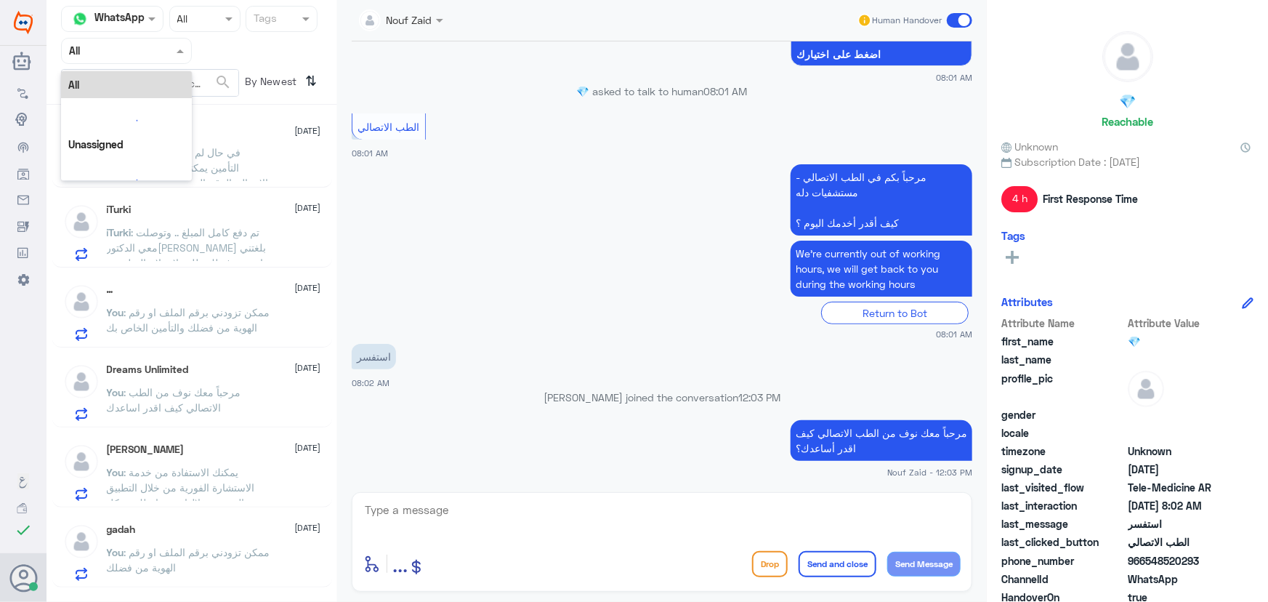
click at [158, 53] on div at bounding box center [126, 50] width 129 height 17
click at [135, 115] on b "Unassigned" at bounding box center [121, 113] width 55 height 12
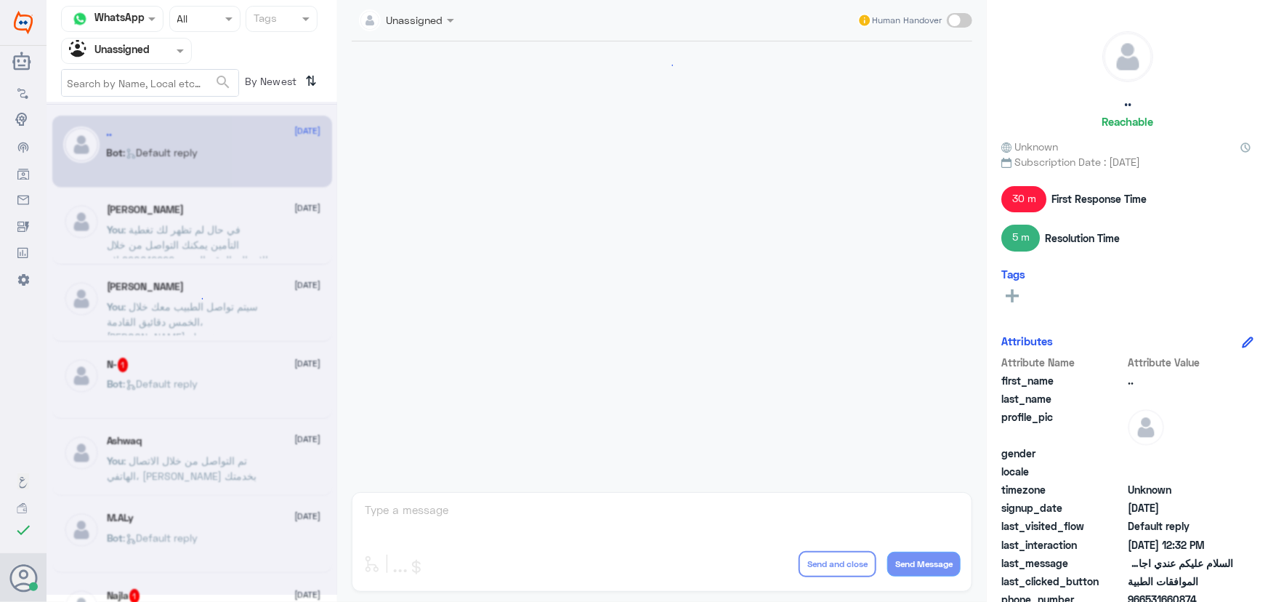
scroll to position [1174, 0]
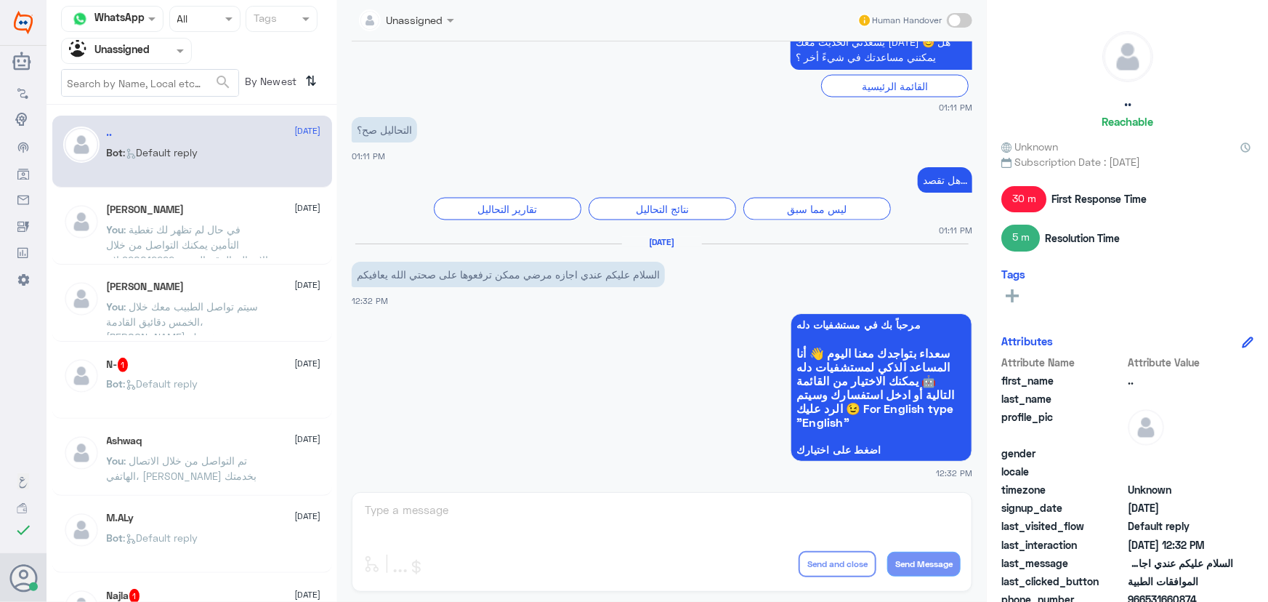
click at [196, 283] on div "Sultan Alotaibi 8 October" at bounding box center [214, 286] width 214 height 12
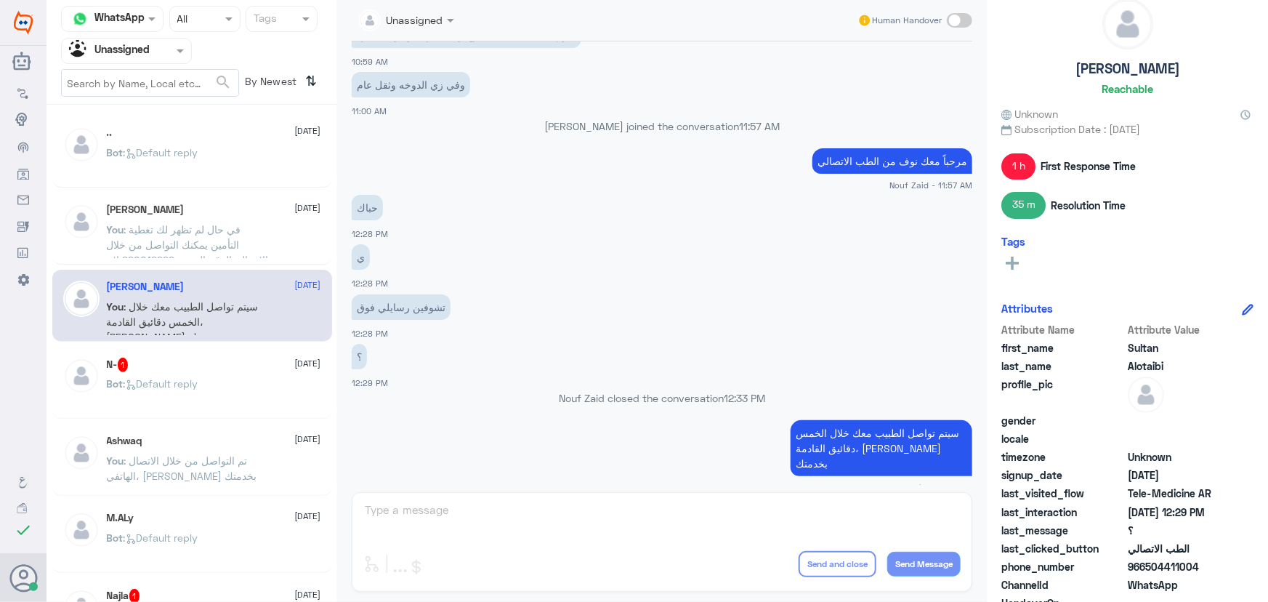
scroll to position [65, 0]
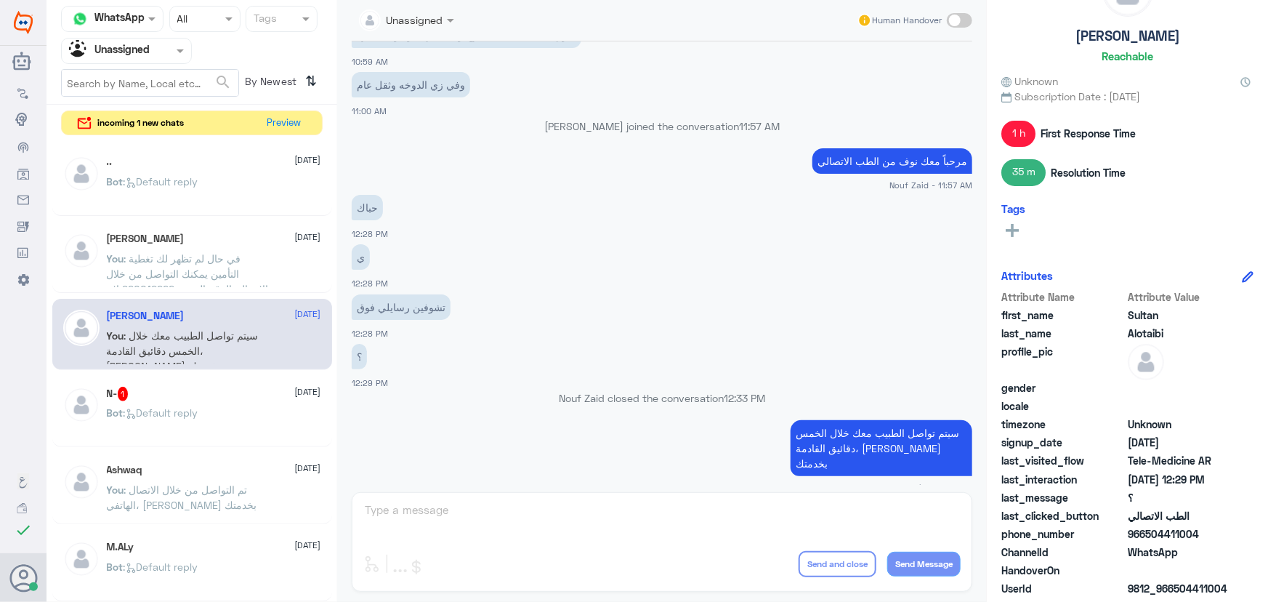
click at [164, 58] on div "Agent Filter Unassigned" at bounding box center [117, 51] width 111 height 22
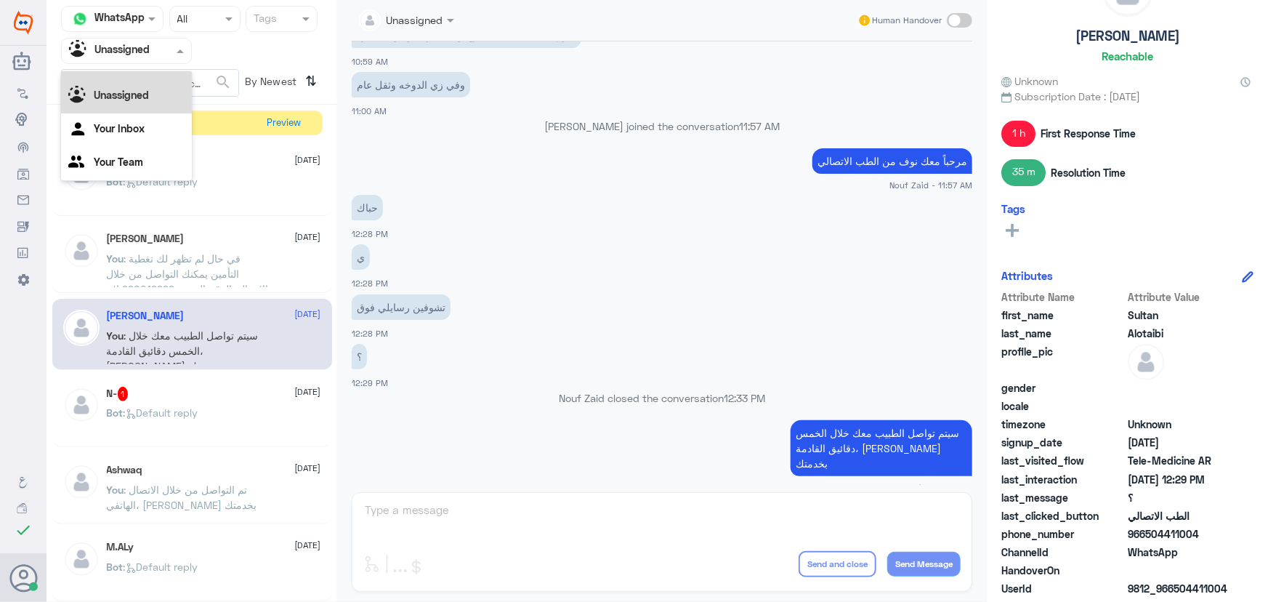
click at [119, 77] on div "All" at bounding box center [126, 66] width 131 height 27
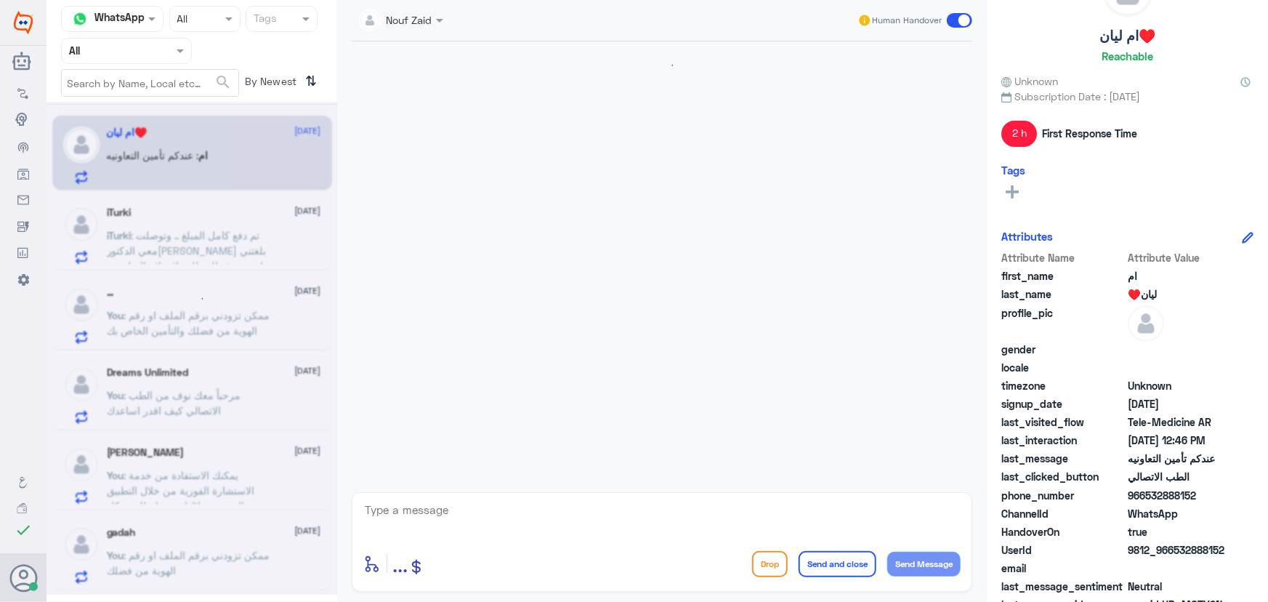
scroll to position [1179, 0]
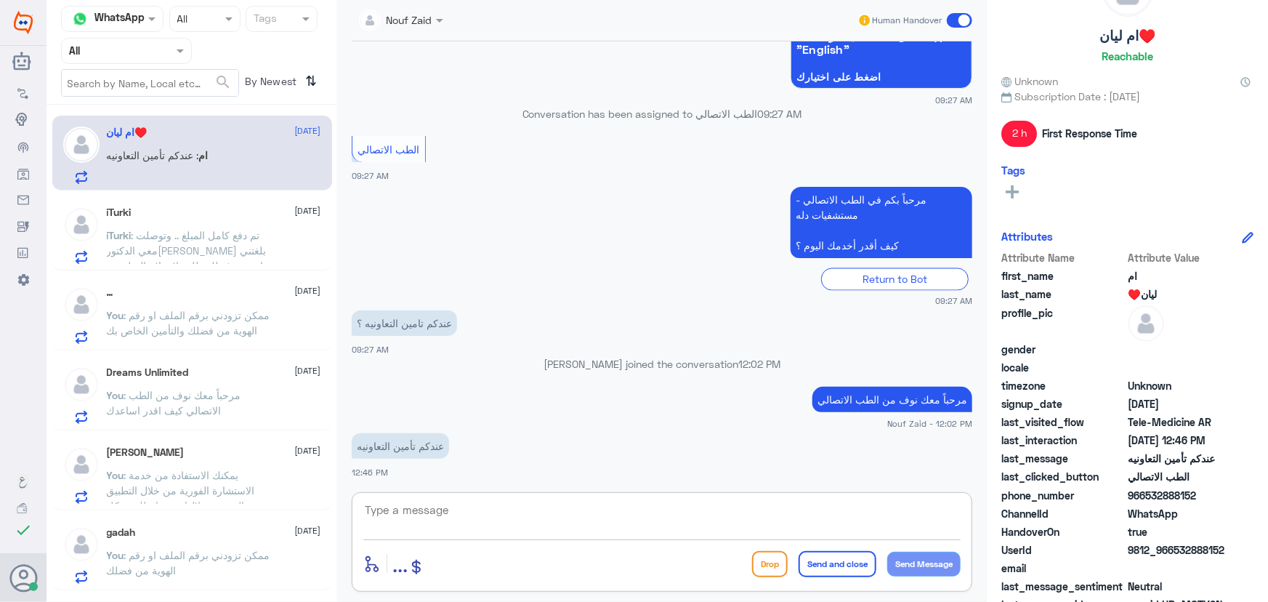
click at [545, 506] on textarea at bounding box center [661, 518] width 597 height 36
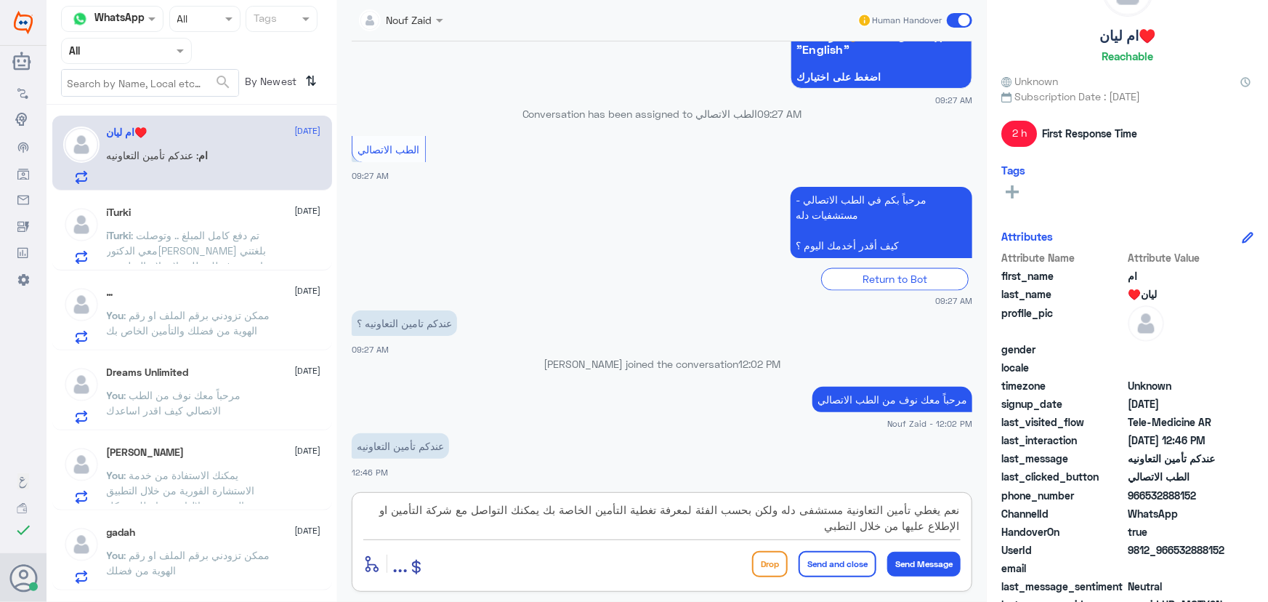
type textarea "نعم يغطي تأمين التعاونية مستشفى دله ولكن بحسب الفئة لمعرفة تغطية التأمين الخاصة…"
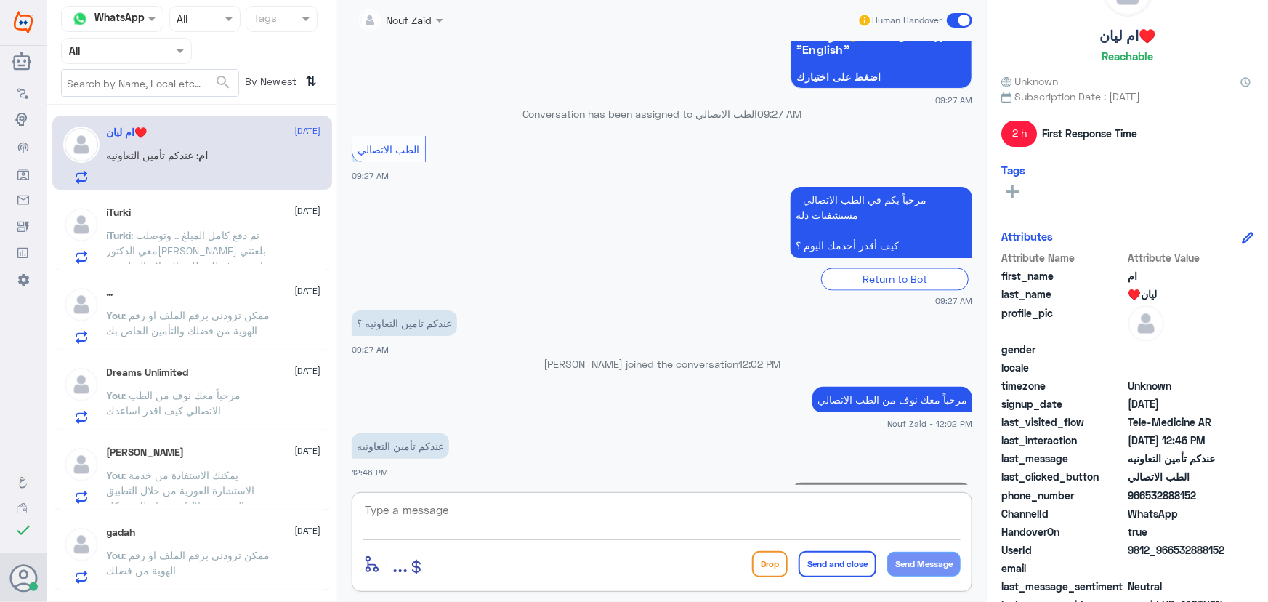
scroll to position [1271, 0]
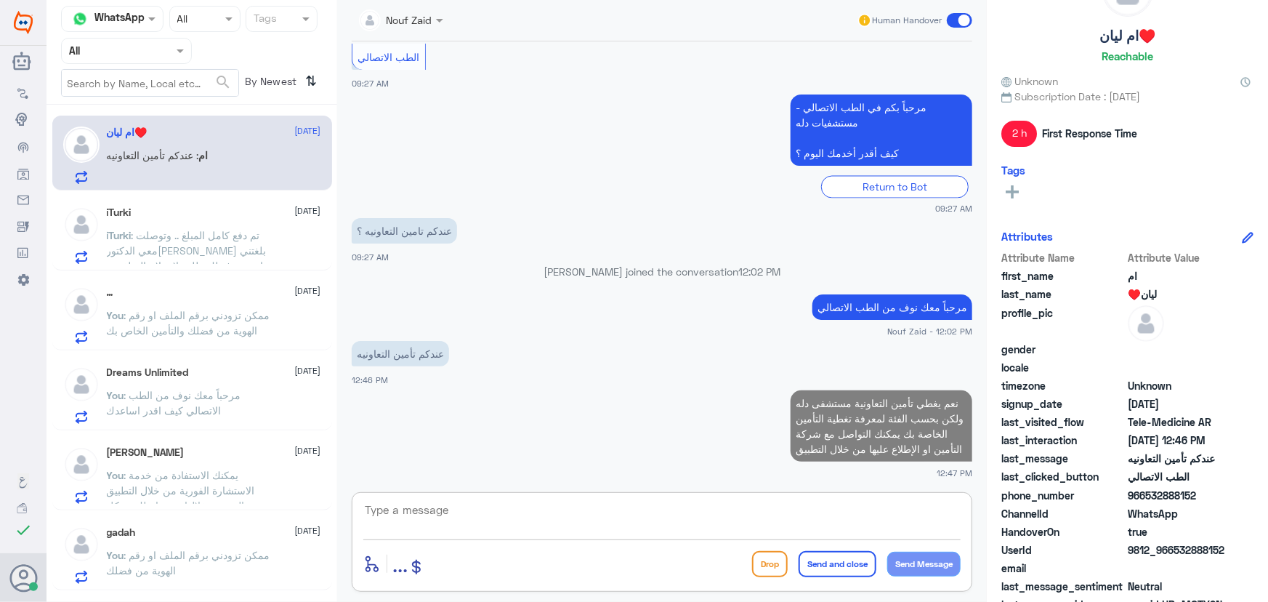
click at [195, 199] on div "iTurki 8 October iTurki : تم دفع كامل المبلغ .. وتوصلت معي الدكتوره بلغتني انه …" at bounding box center [192, 232] width 280 height 75
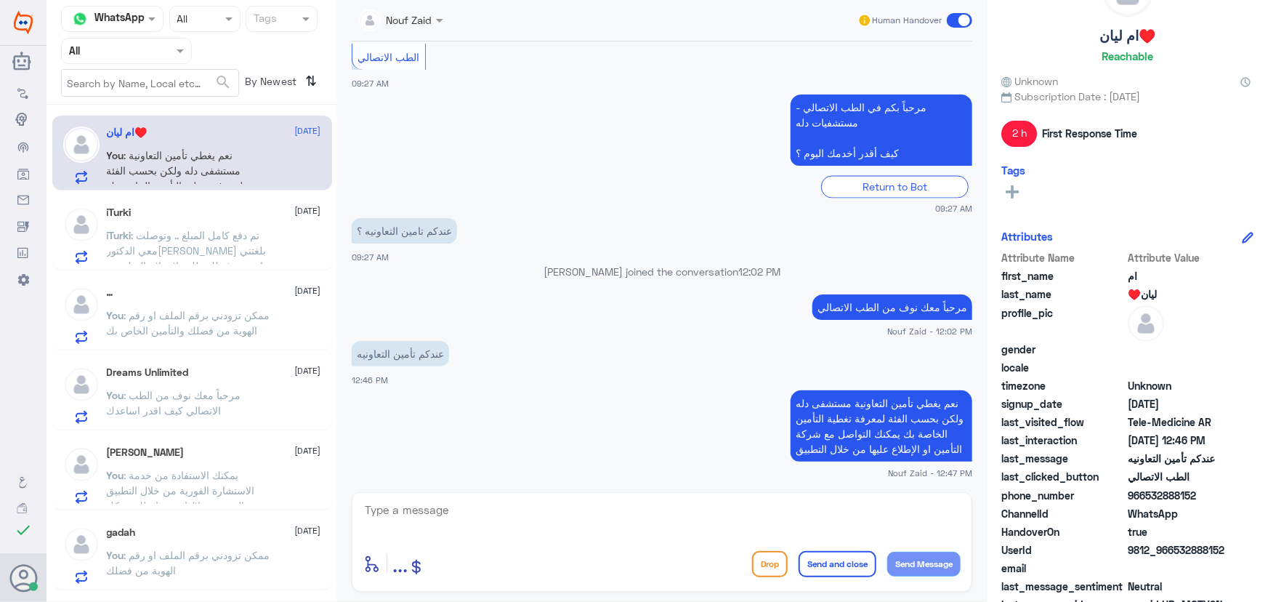
click at [960, 20] on span at bounding box center [959, 20] width 25 height 15
click at [0, 0] on input "checkbox" at bounding box center [0, 0] width 0 height 0
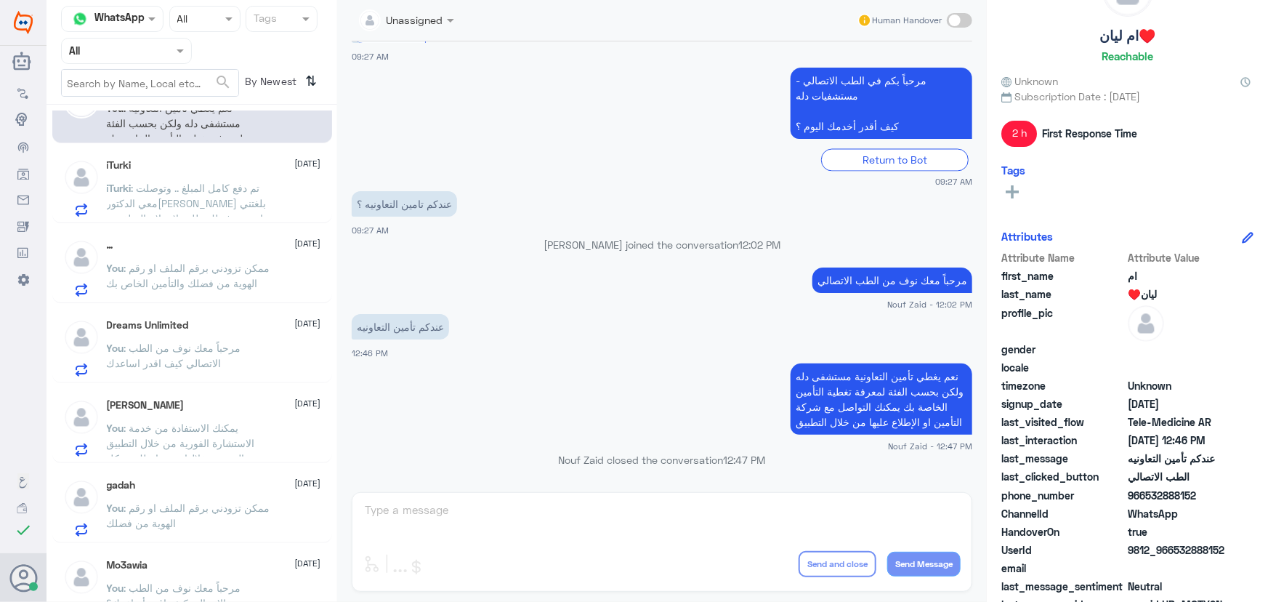
scroll to position [65, 0]
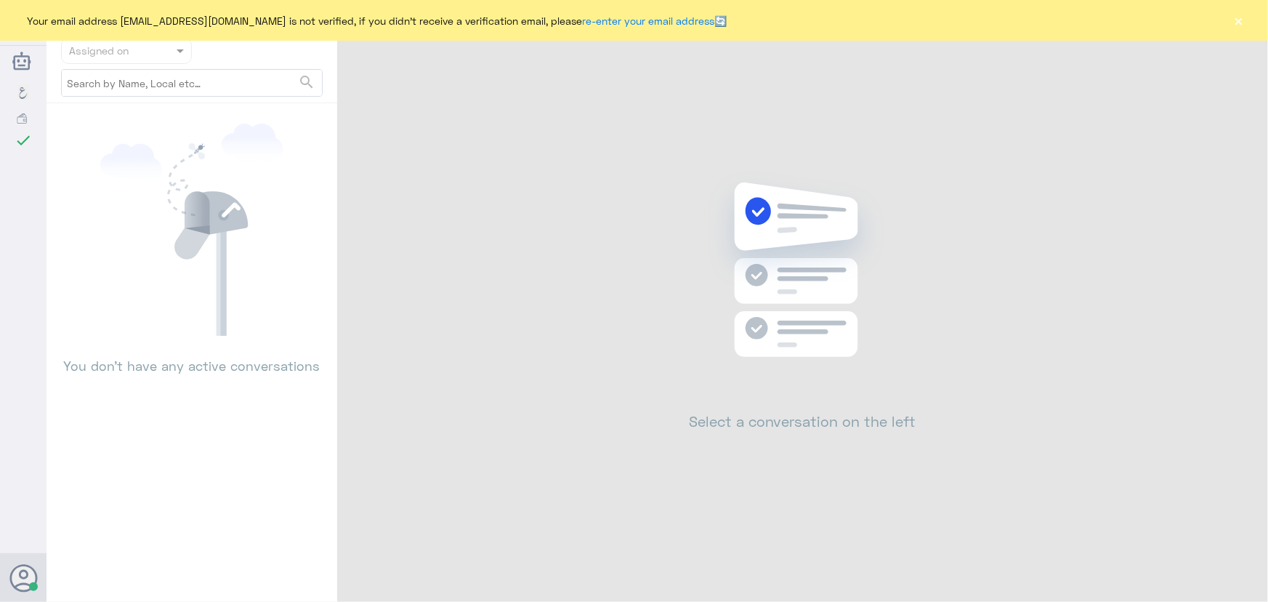
click at [1241, 22] on button "×" at bounding box center [1238, 20] width 15 height 15
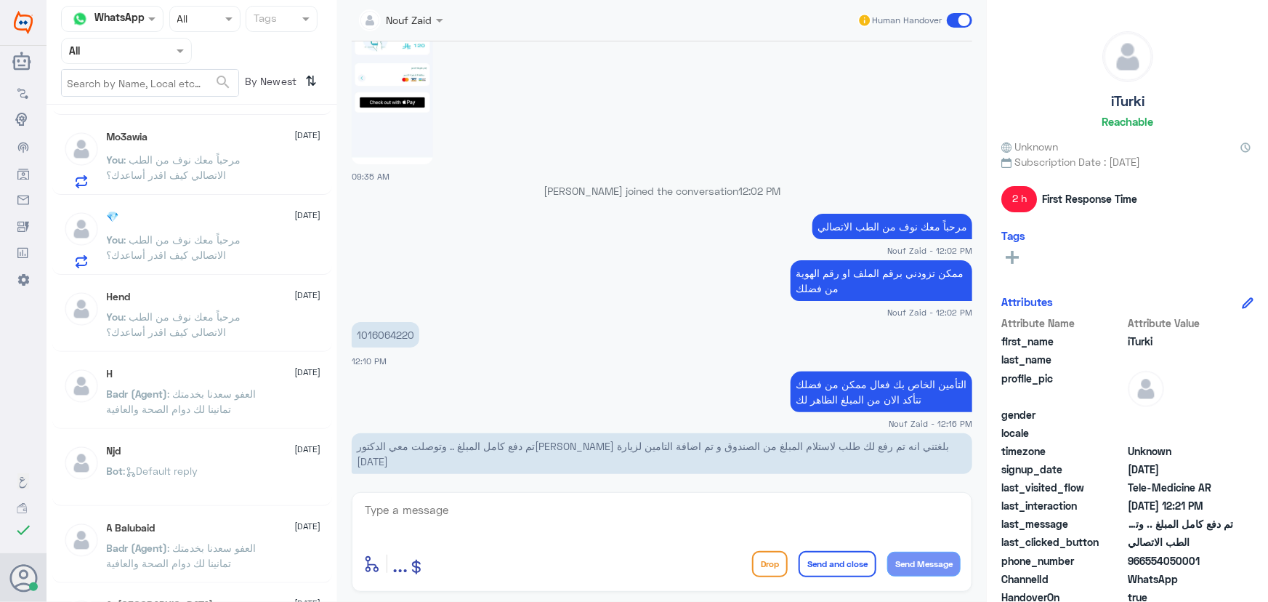
scroll to position [396, 0]
click at [181, 264] on p "You : مرحباً معك نوف من الطب الاتصالي كيف اقدر أساعدك؟" at bounding box center [188, 249] width 163 height 36
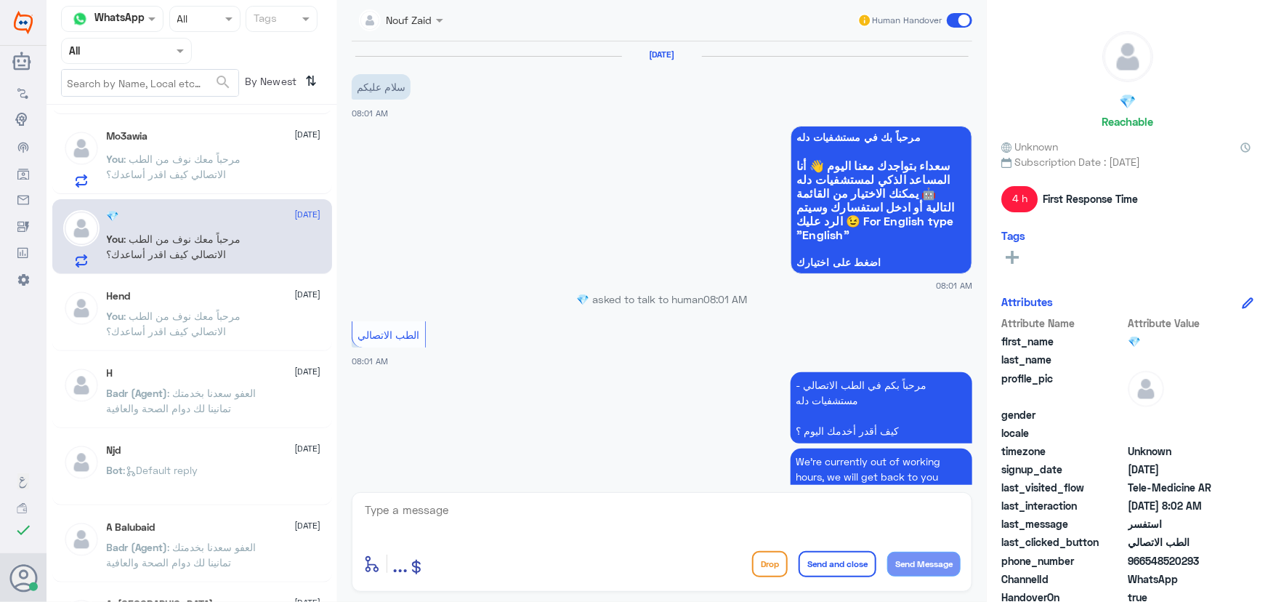
scroll to position [208, 0]
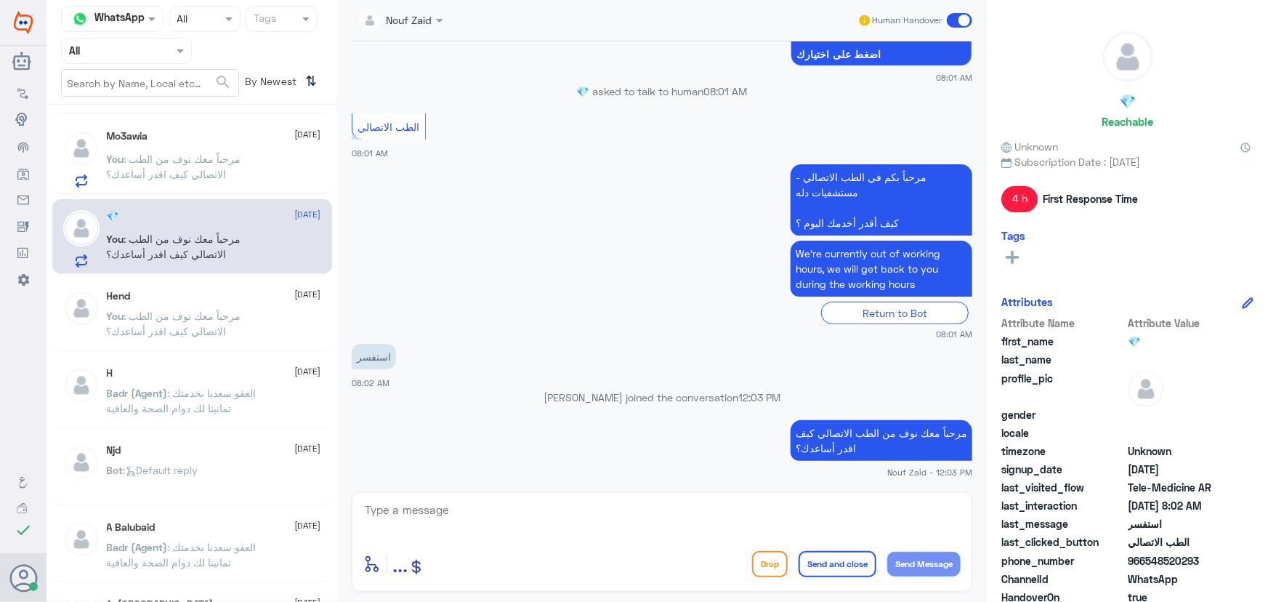
click at [956, 19] on span at bounding box center [959, 20] width 25 height 15
click at [0, 0] on input "checkbox" at bounding box center [0, 0] width 0 height 0
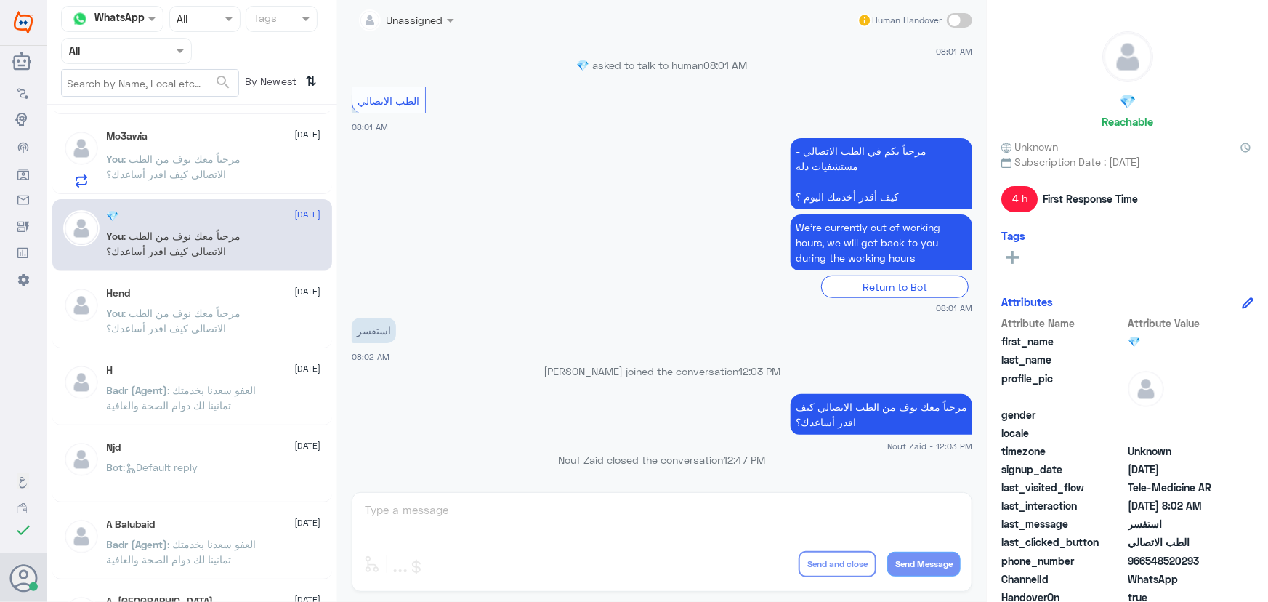
click at [216, 156] on span ": مرحباً معك نوف من الطب الاتصالي كيف اقدر أساعدك؟" at bounding box center [174, 167] width 134 height 28
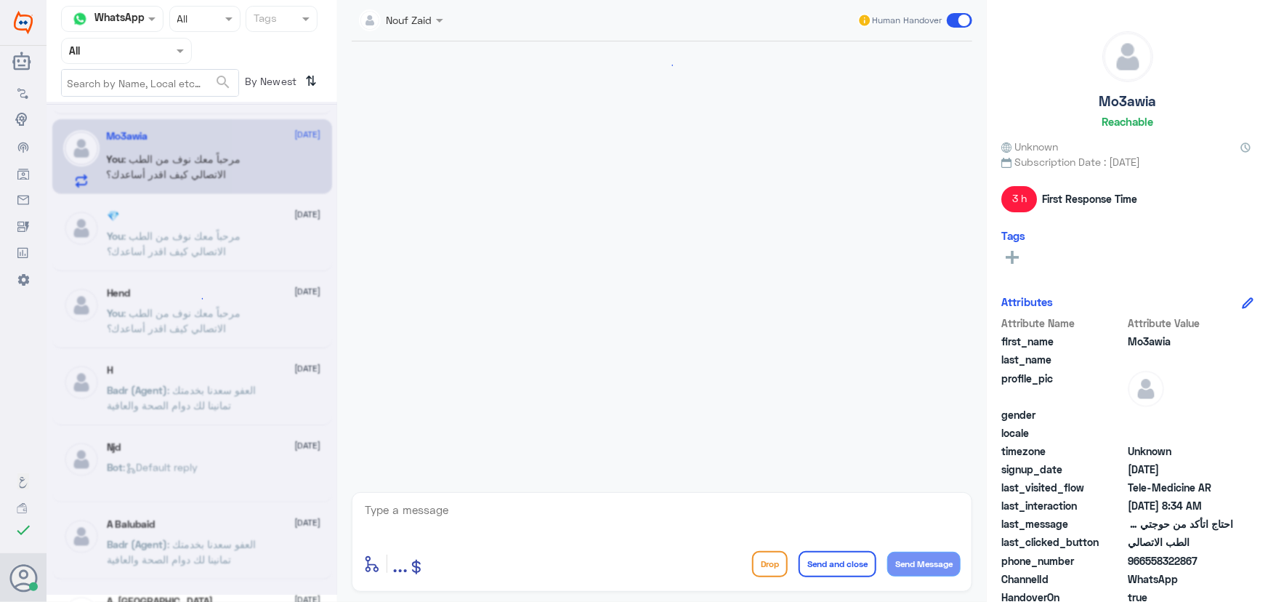
scroll to position [208, 0]
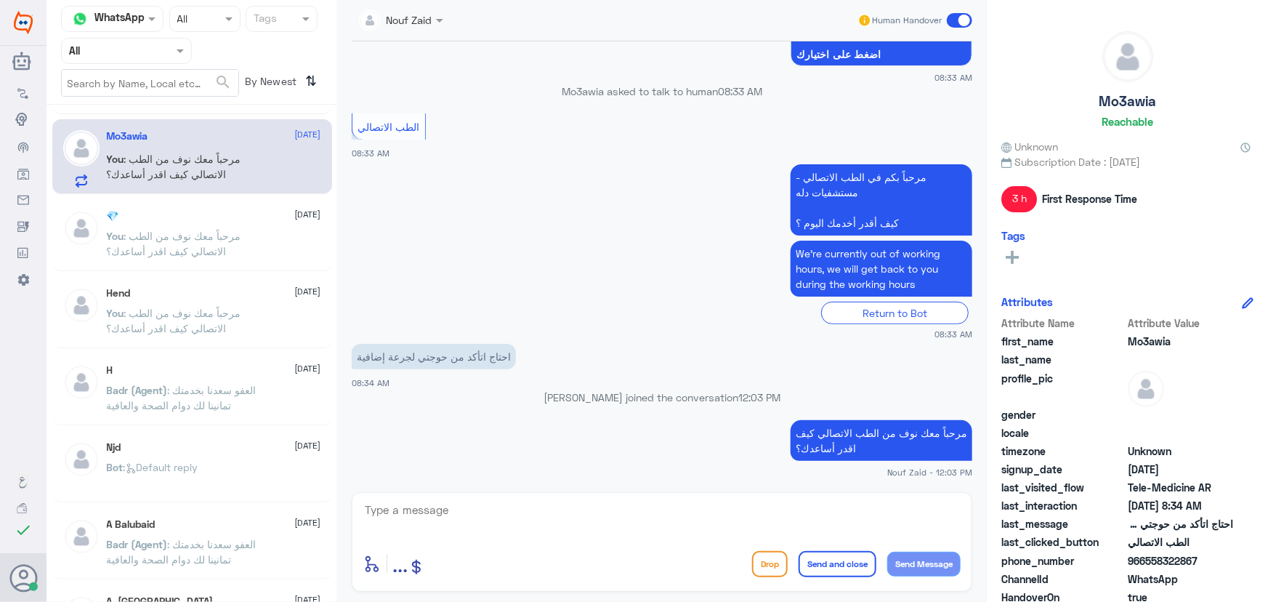
click at [540, 522] on textarea at bounding box center [661, 518] width 597 height 36
paste textarea "هنا الطب الاتصالي لكل مايخص الاستشارة الفورية من خلال التطبيق والتي من خلالها ي…"
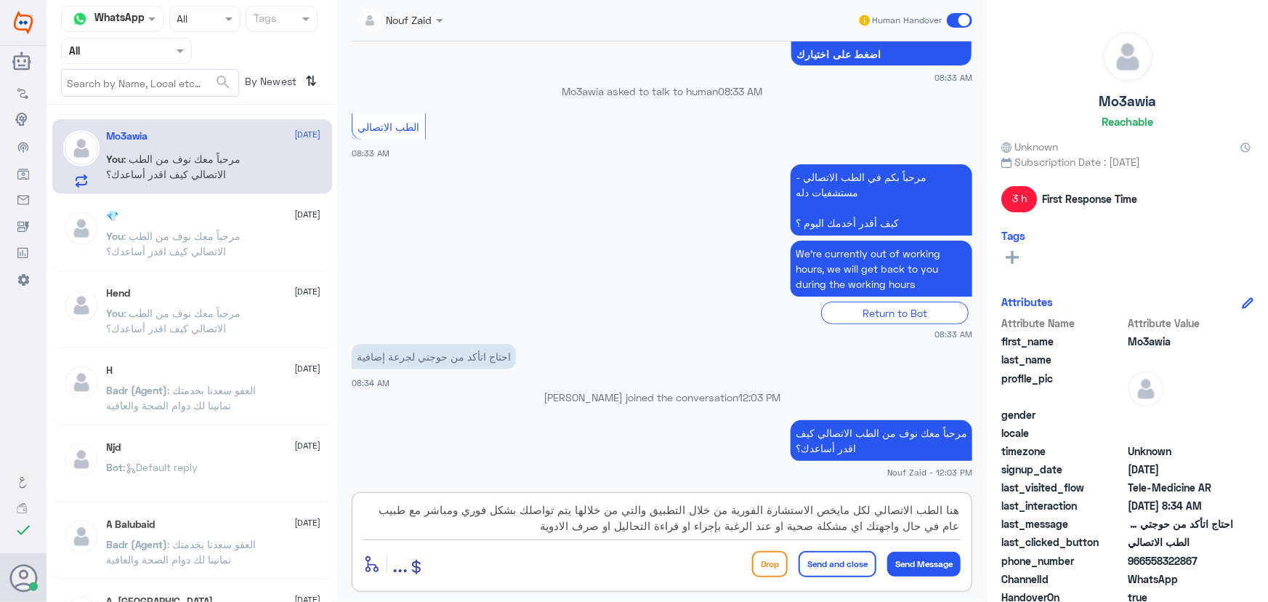
type textarea "هنا الطب الاتصالي لكل مايخص الاستشارة الفورية من خلال التطبيق والتي من خلالها ي…"
click at [821, 558] on button "Send and close" at bounding box center [837, 564] width 78 height 26
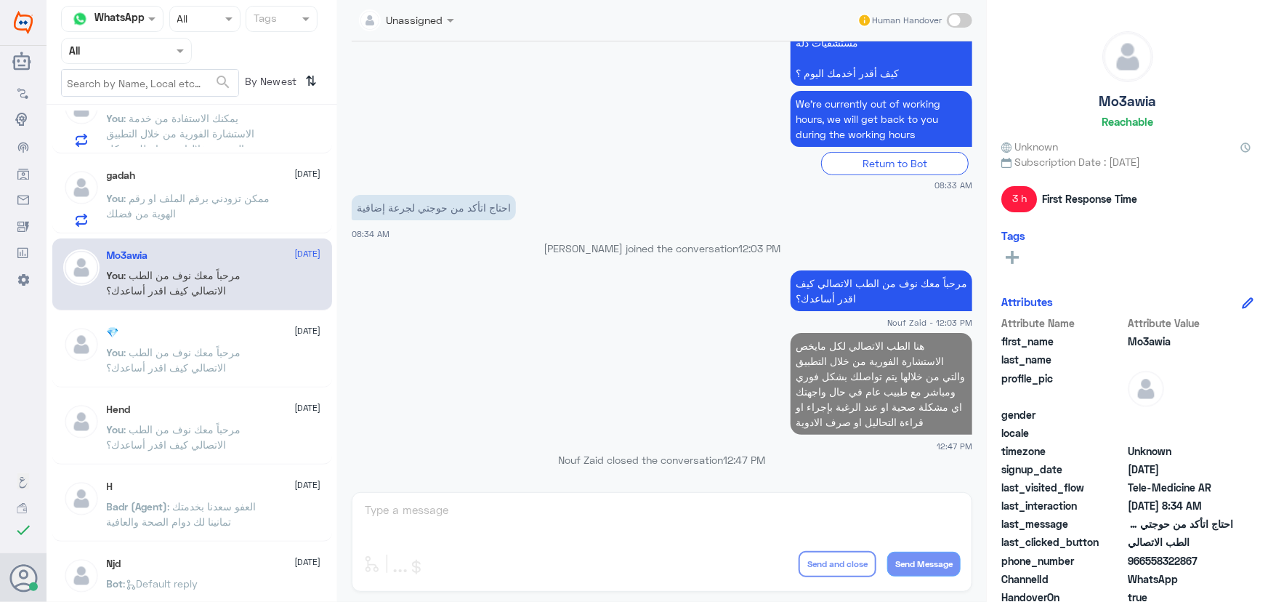
scroll to position [264, 0]
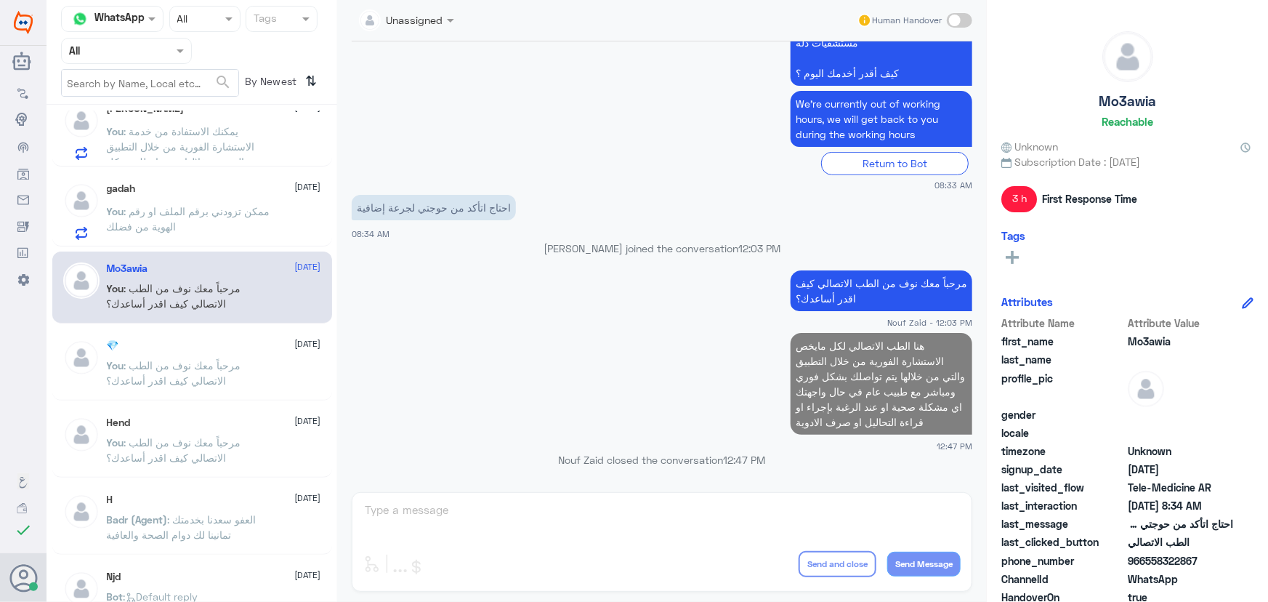
click at [213, 200] on div "gadah [DATE] You : ممكن تزودني برقم الملف او رقم الهوية من فضلك" at bounding box center [214, 210] width 214 height 57
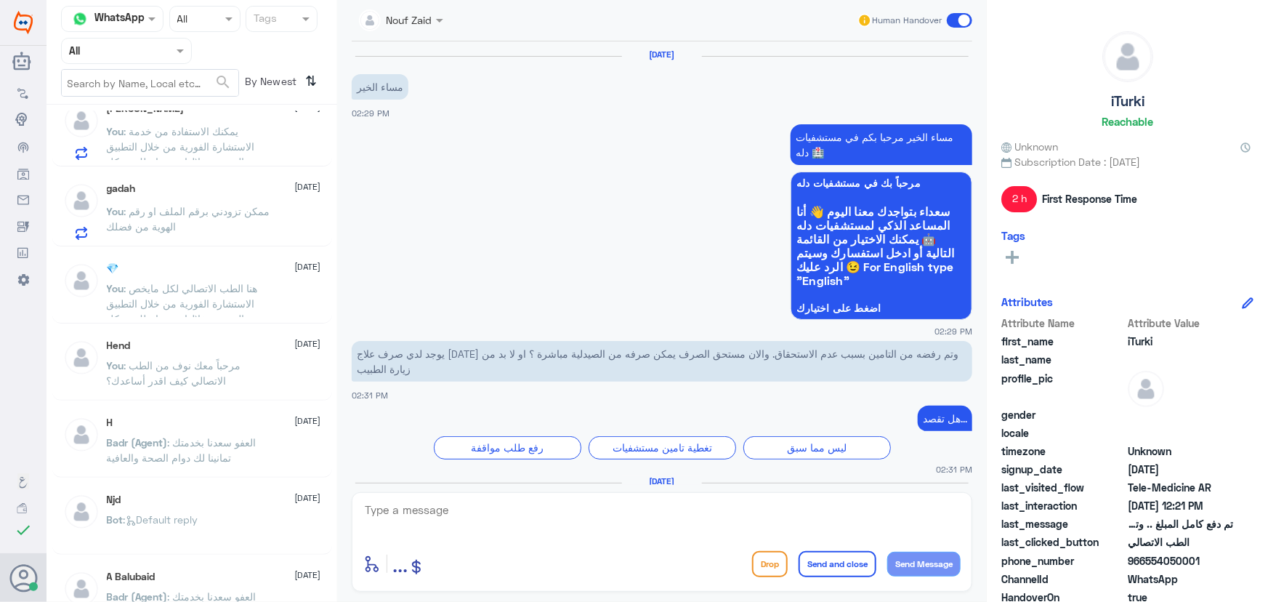
scroll to position [1236, 0]
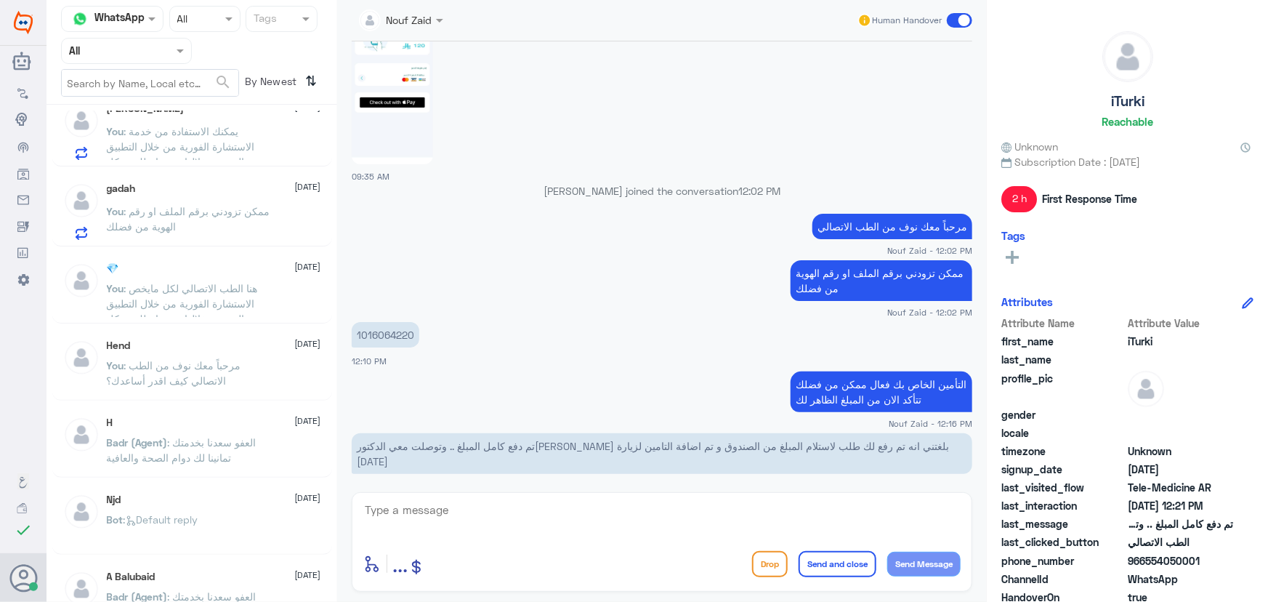
click at [583, 511] on textarea at bounding box center [661, 518] width 597 height 36
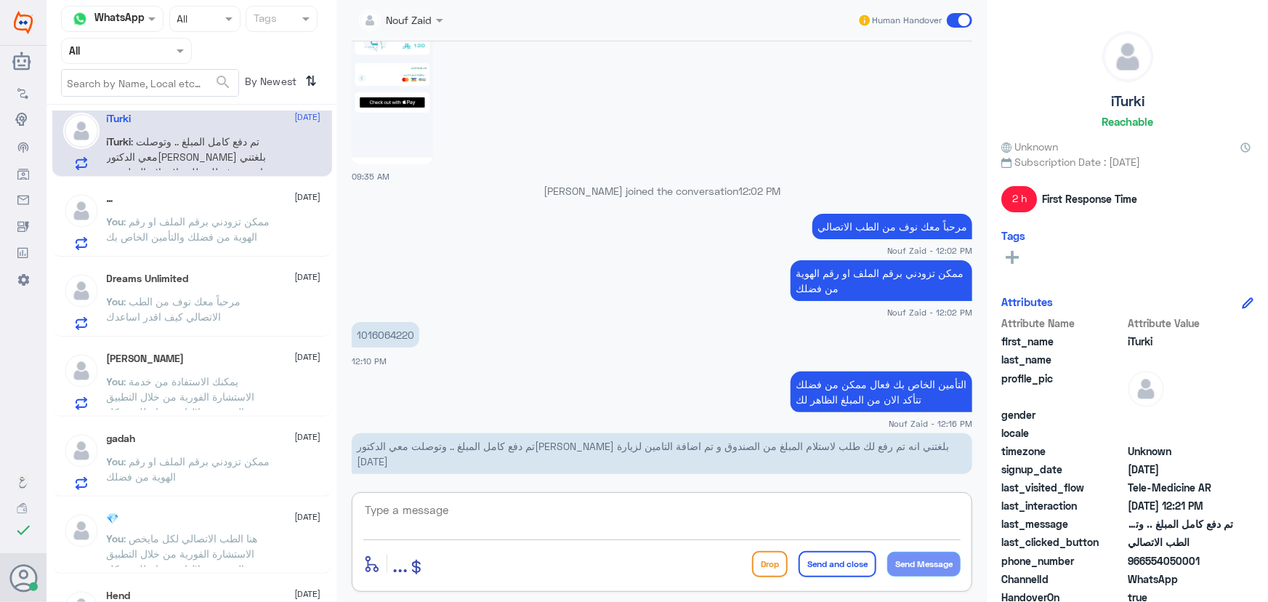
scroll to position [0, 0]
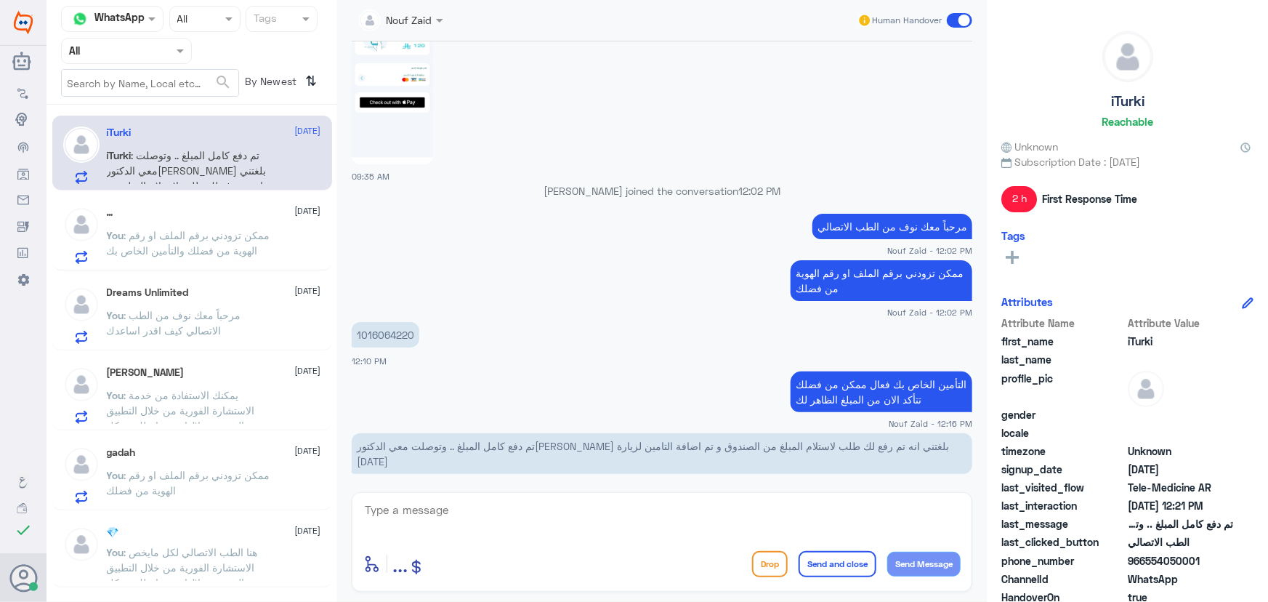
click at [225, 179] on span ": تم دفع كامل المبلغ .. وتوصلت معي الدكتور[PERSON_NAME] بلغتني انه تم رفع لك طل…" at bounding box center [187, 185] width 160 height 73
click at [240, 239] on span ": ممكن تزودني برقم الملف او رقم الهوية من فضلك والتأمين الخاص بك" at bounding box center [188, 243] width 163 height 28
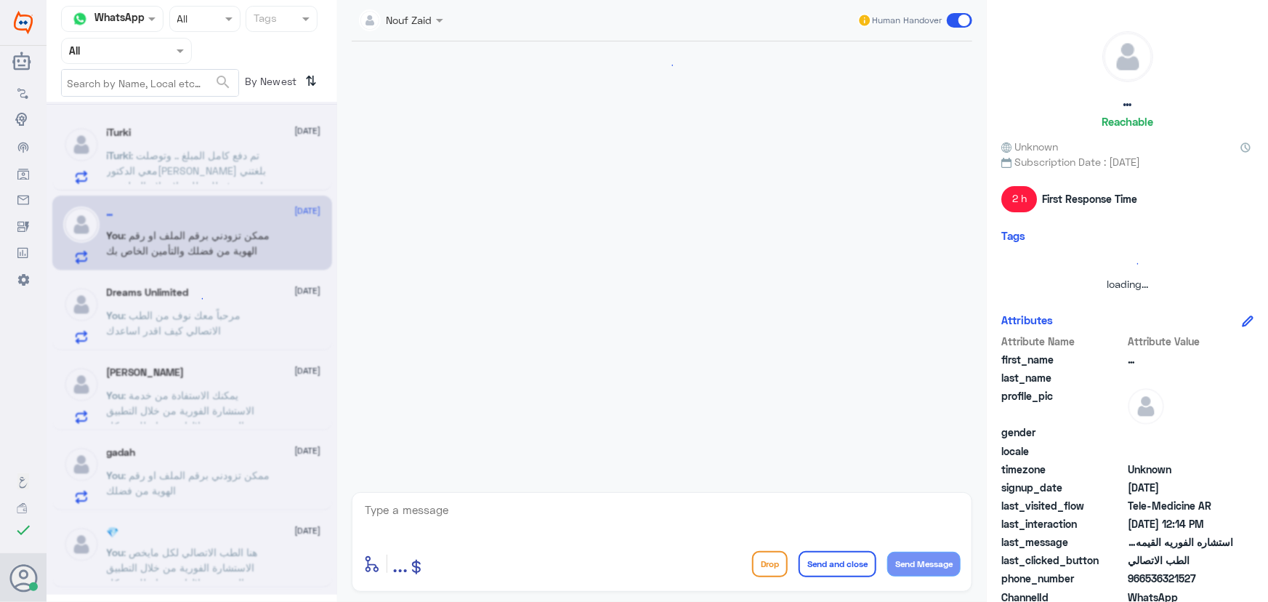
click at [235, 298] on div at bounding box center [191, 348] width 291 height 493
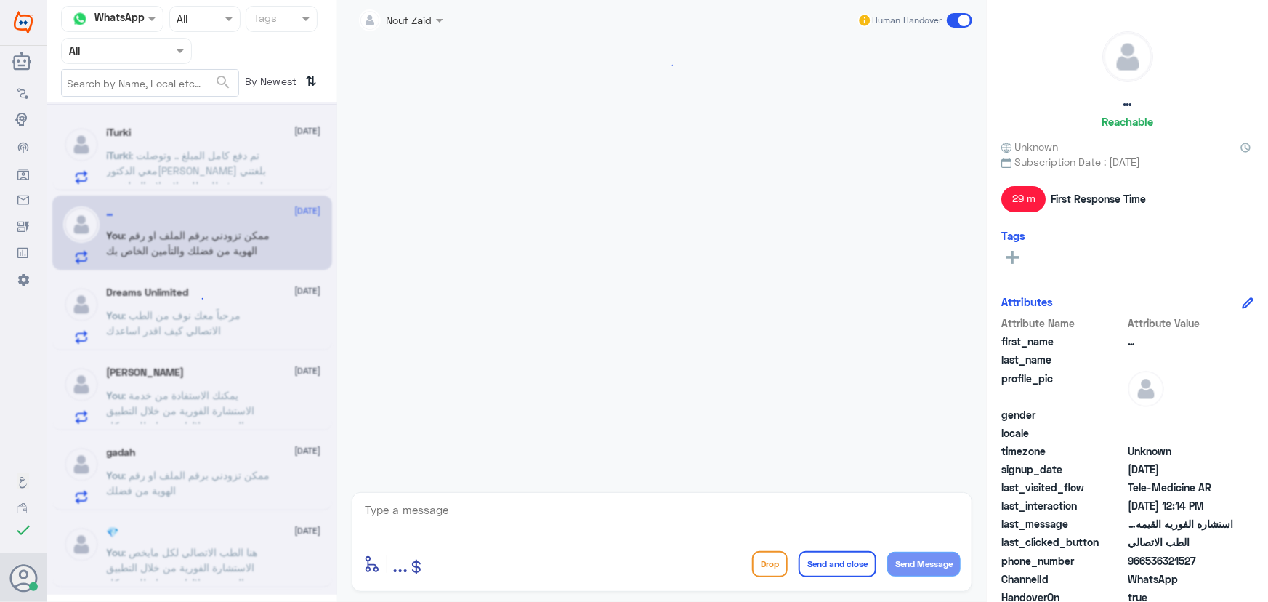
scroll to position [676, 0]
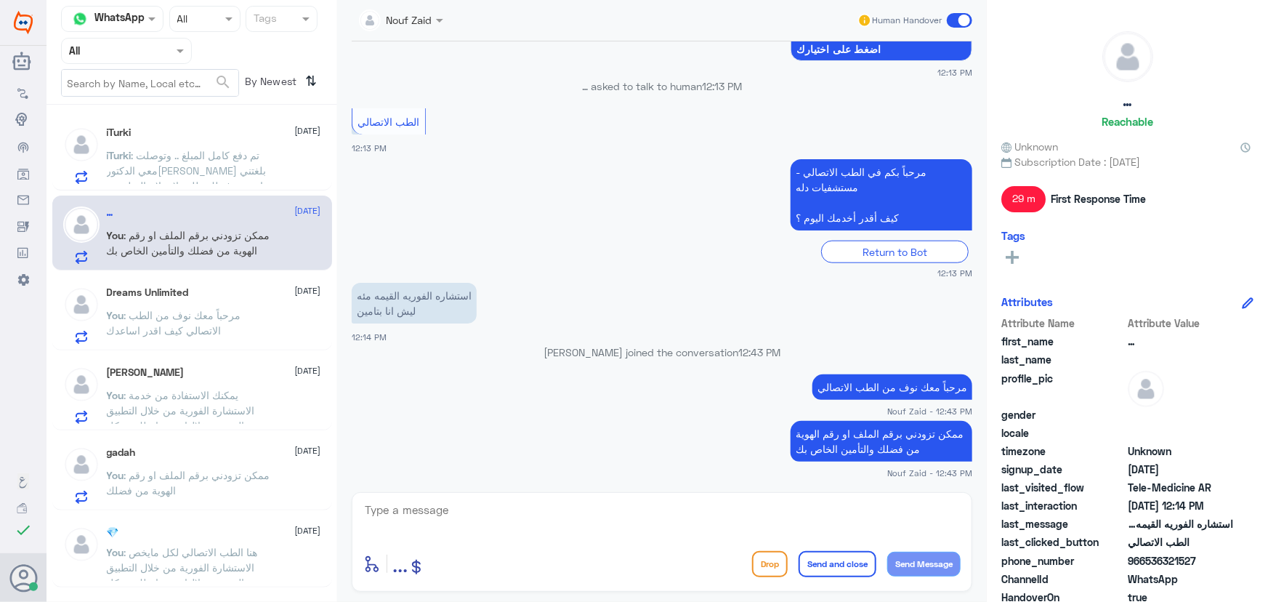
click at [229, 309] on span ": مرحباً معك نوف من الطب الاتصالي كيف اقدر اساعدك" at bounding box center [174, 323] width 134 height 28
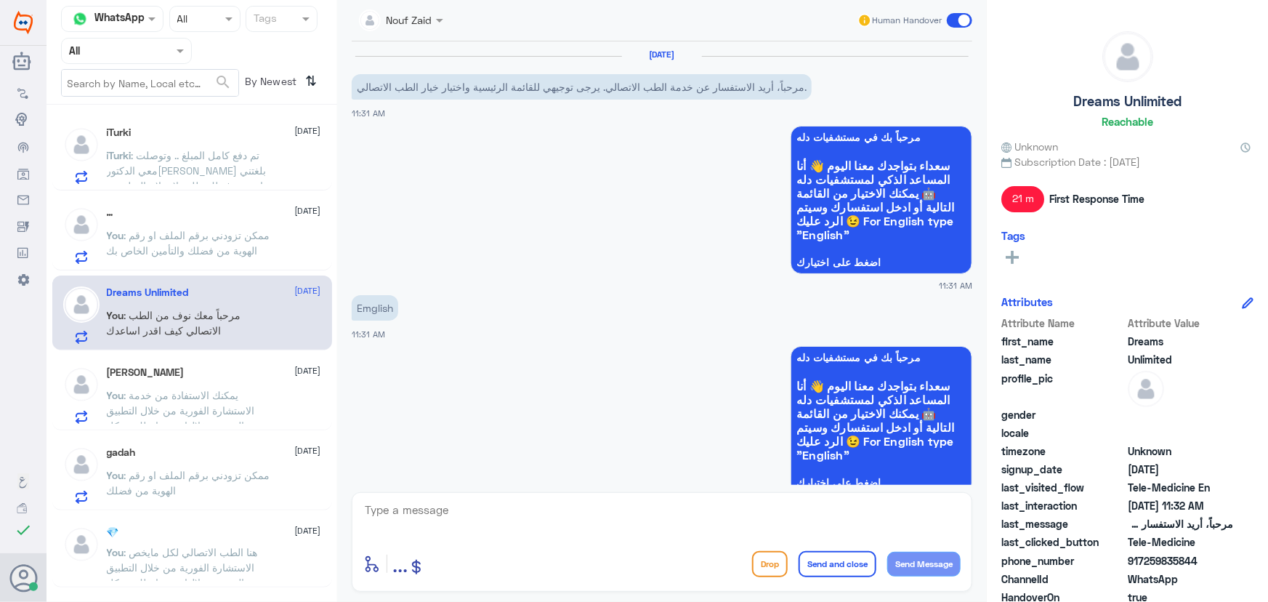
scroll to position [984, 0]
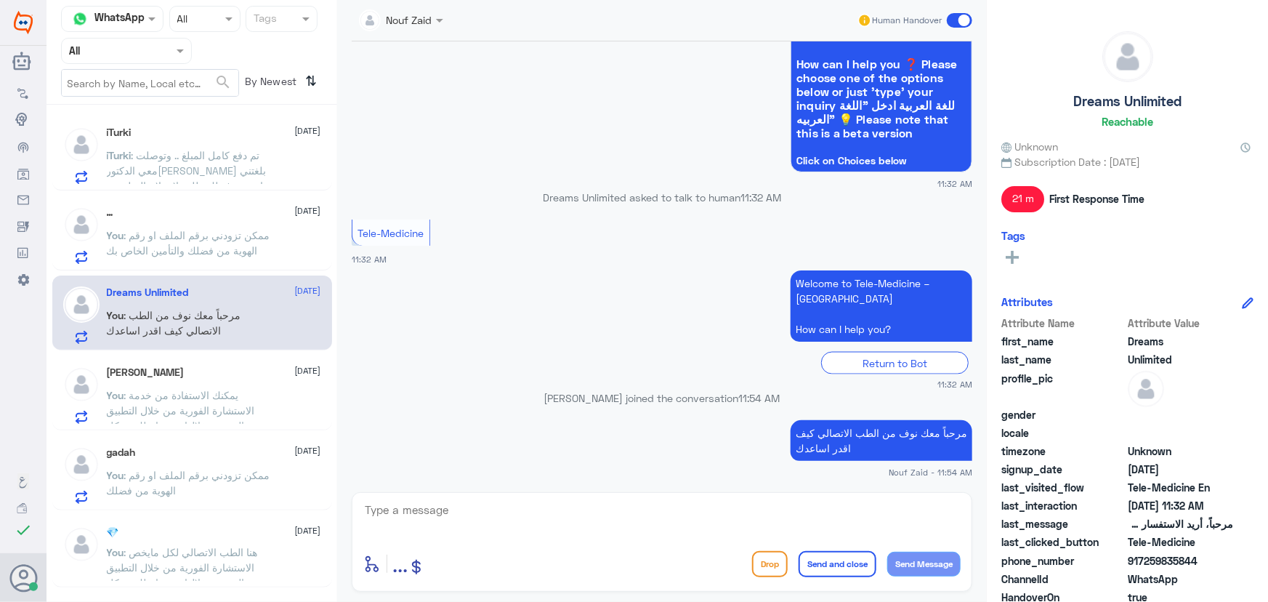
click at [959, 17] on span at bounding box center [959, 20] width 25 height 15
click at [0, 0] on input "checkbox" at bounding box center [0, 0] width 0 height 0
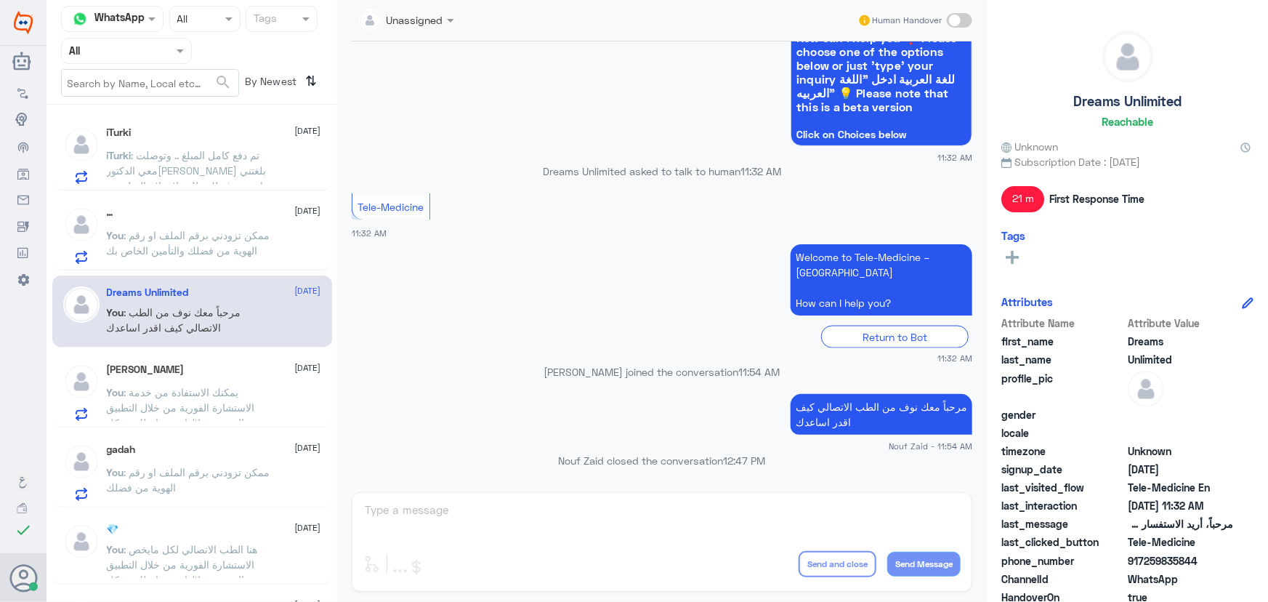
click at [205, 372] on div "[PERSON_NAME] [DATE]" at bounding box center [214, 369] width 214 height 12
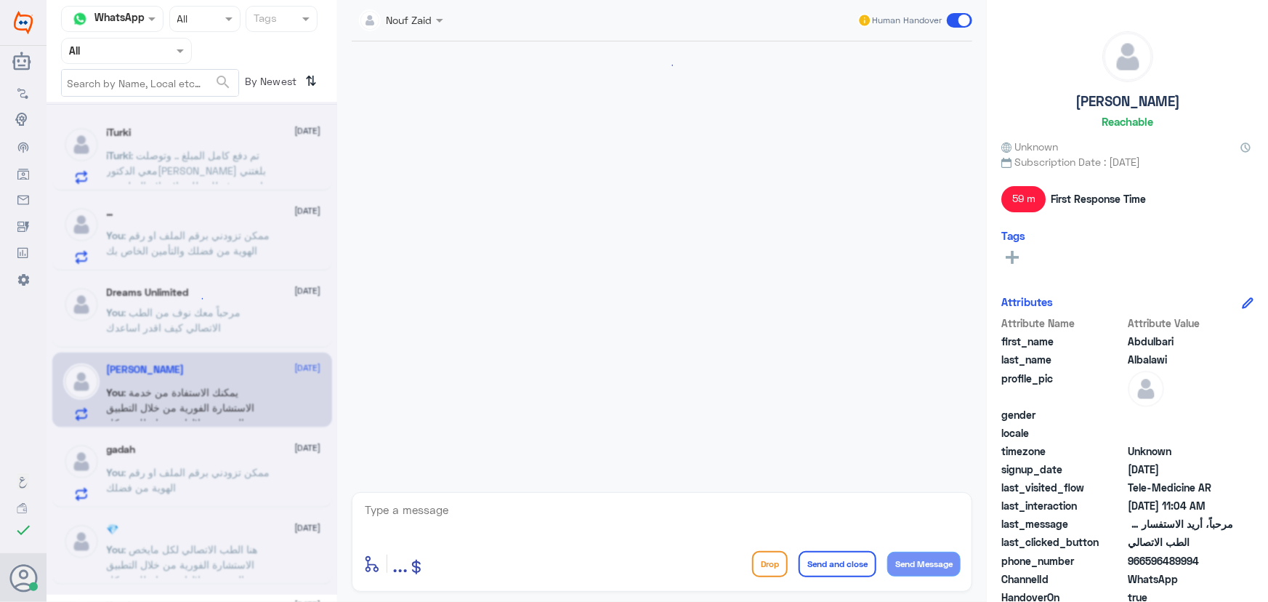
scroll to position [309, 0]
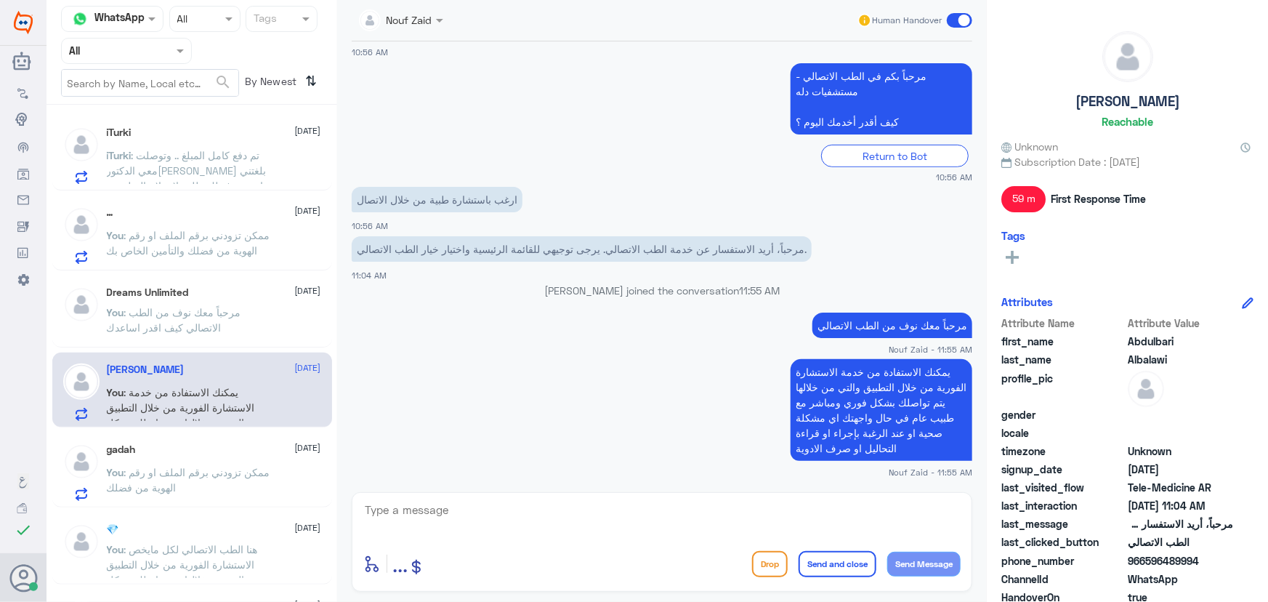
click at [679, 516] on textarea at bounding box center [661, 518] width 597 height 36
click at [963, 17] on span at bounding box center [959, 20] width 25 height 15
click at [0, 0] on input "checkbox" at bounding box center [0, 0] width 0 height 0
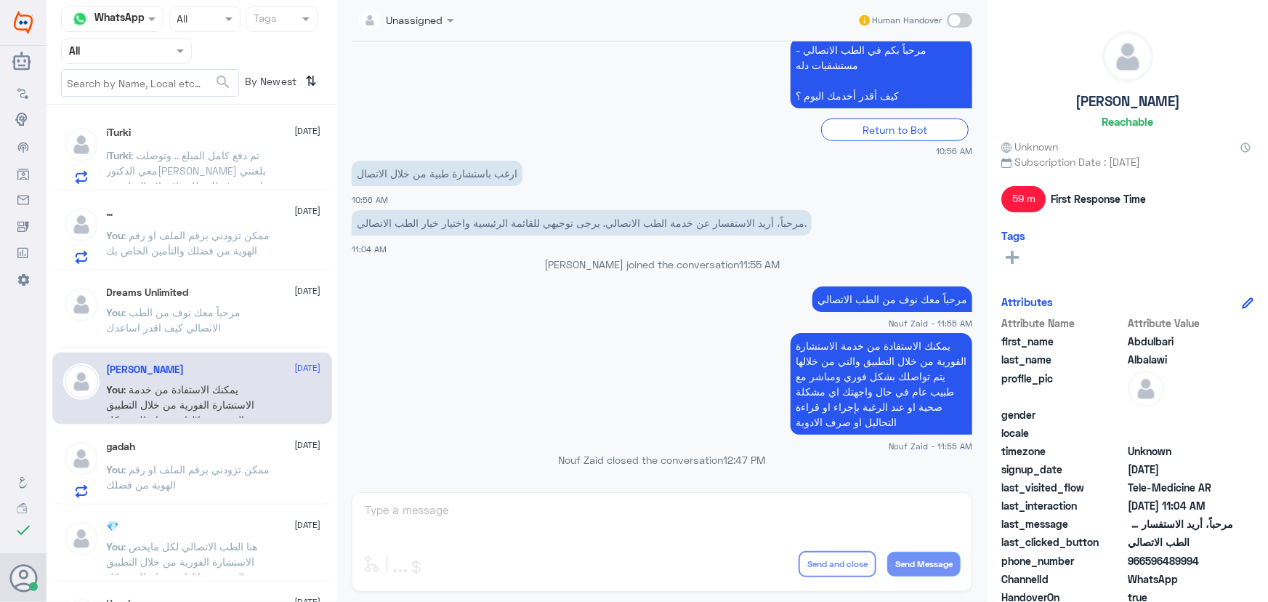
click at [227, 323] on p "You : مرحباً معك نوف من الطب الاتصالي كيف اقدر اساعدك" at bounding box center [188, 322] width 163 height 36
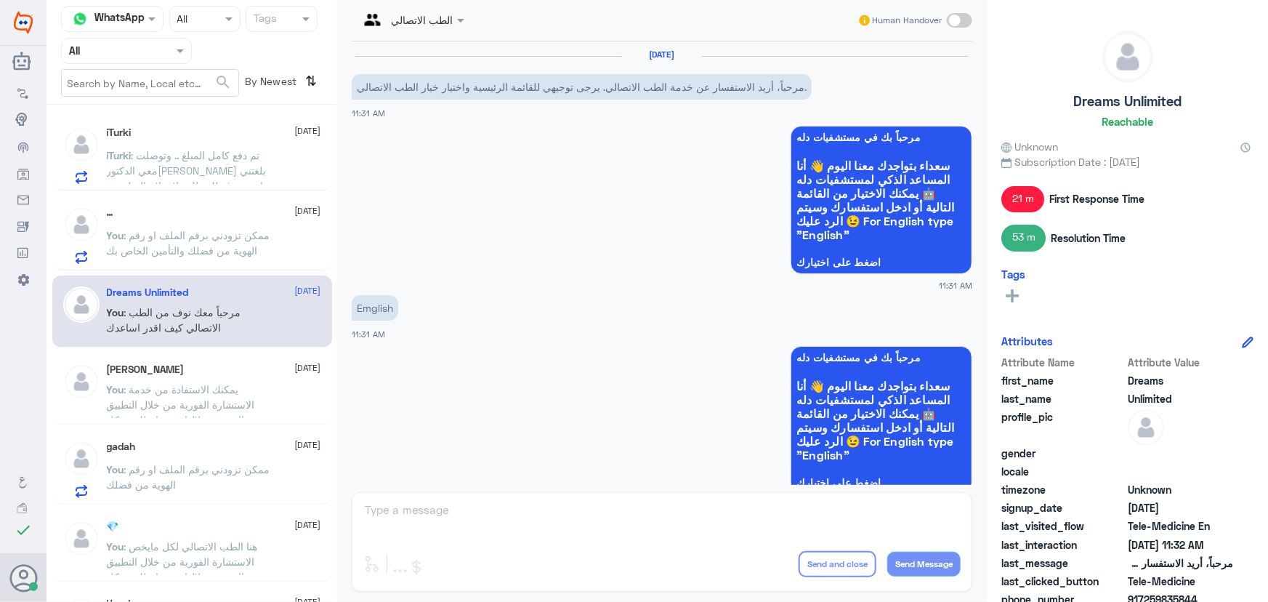
scroll to position [1010, 0]
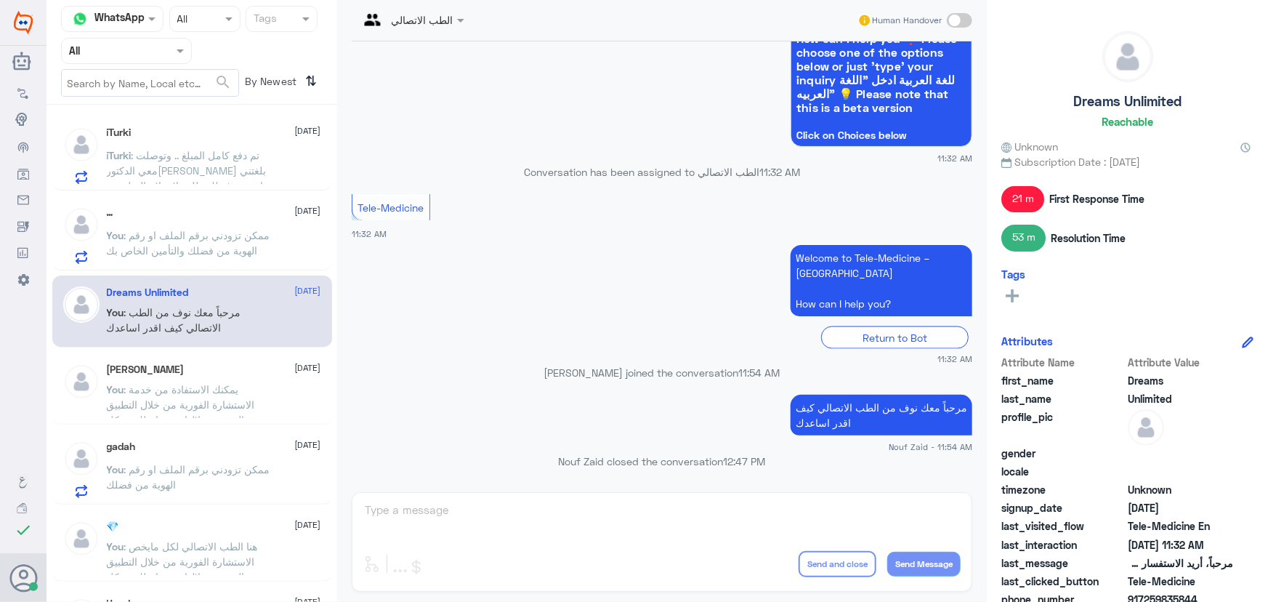
click at [215, 242] on p "You : ممكن تزودني برقم الملف او رقم الهوية من فضلك والتأمين الخاص بك" at bounding box center [188, 245] width 163 height 36
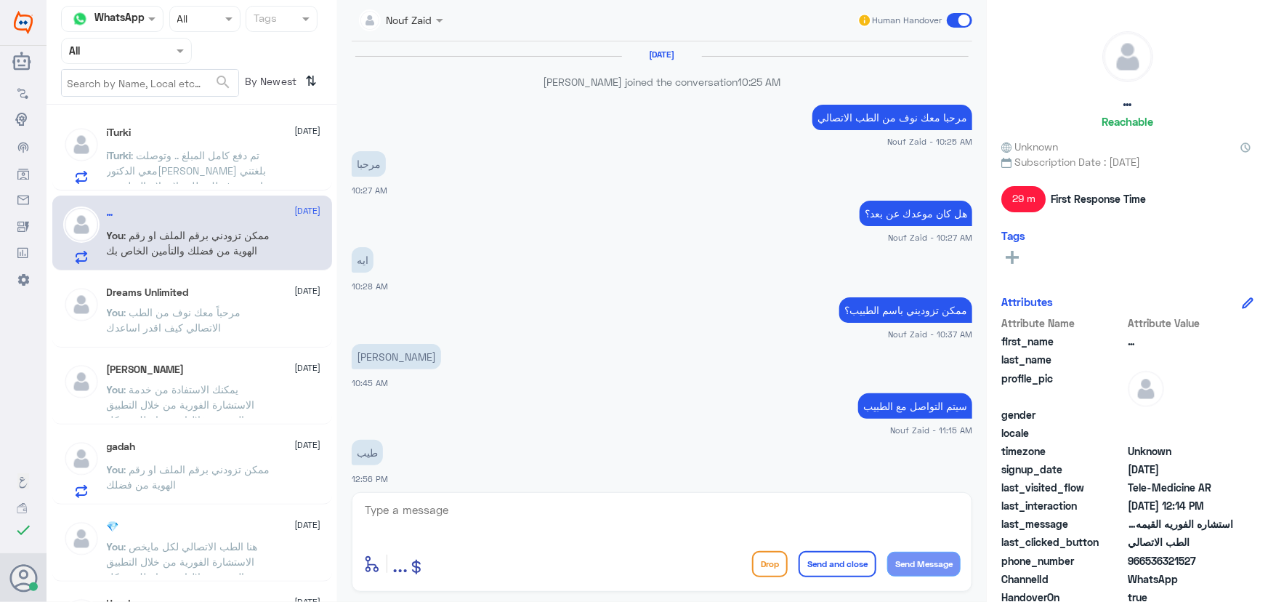
scroll to position [676, 0]
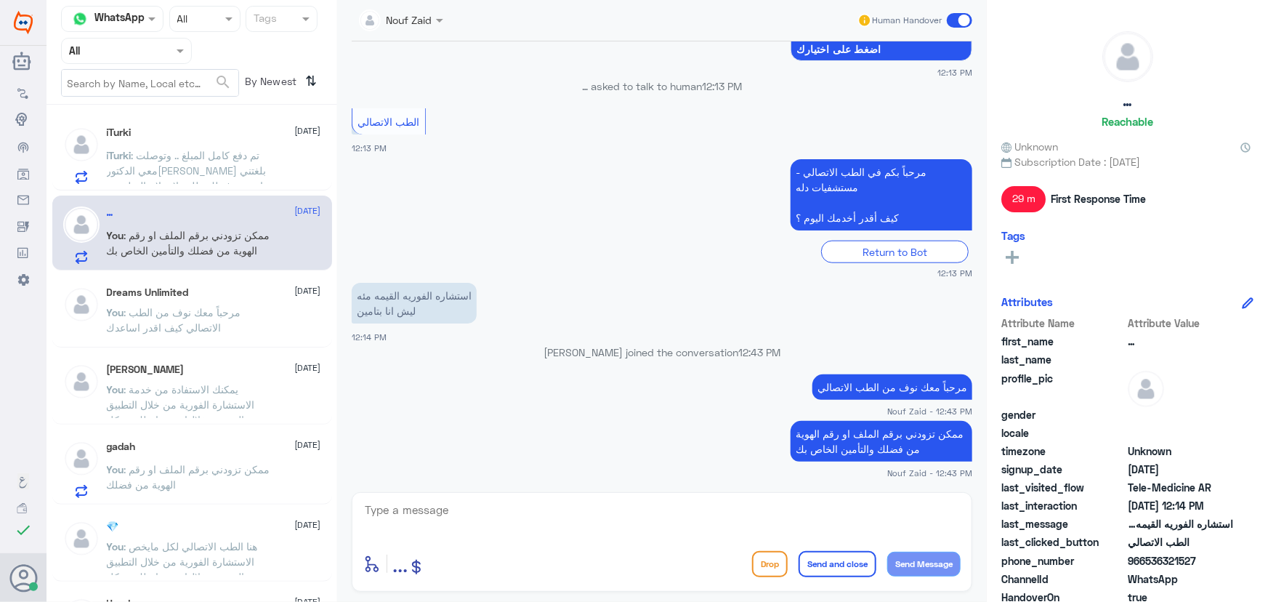
click at [277, 159] on div "iTurki : تم دفع كامل المبلغ .. وتوصلت معي الدكتوره بلغتني انه تم رفع لك طلب لاس…" at bounding box center [214, 167] width 214 height 33
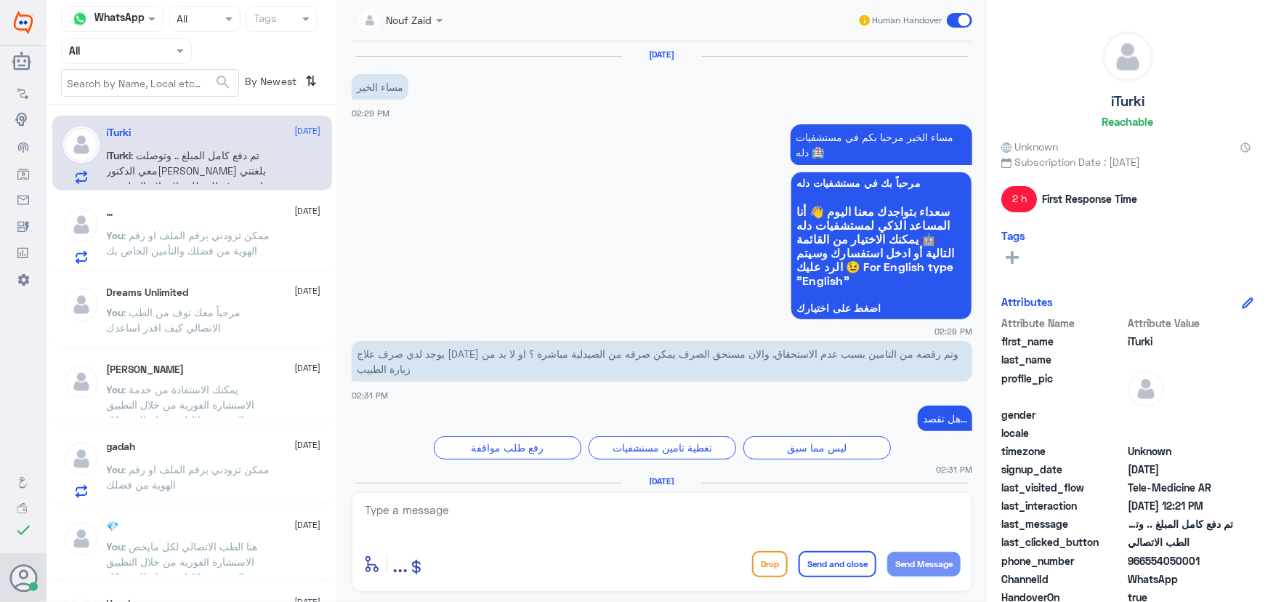
scroll to position [1236, 0]
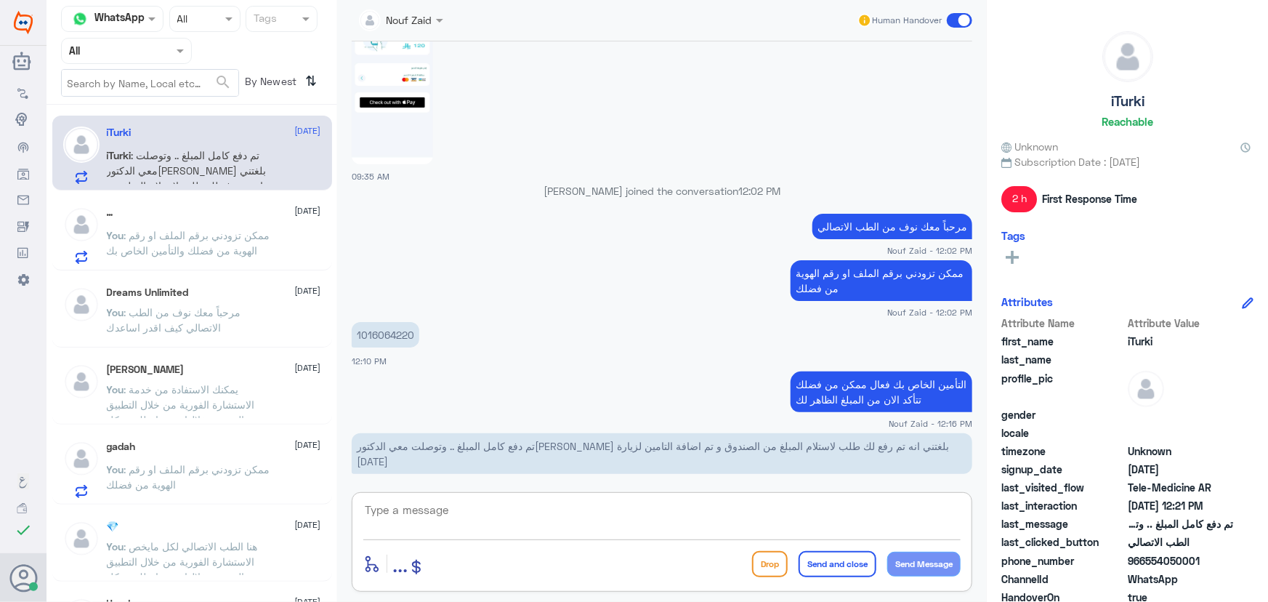
click at [532, 512] on textarea at bounding box center [661, 518] width 597 height 36
type textarea "ت"
click at [856, 510] on textarea "يمكنك الحضور لصندوق لاستلام المبلغ" at bounding box center [661, 518] width 597 height 36
type textarea "يمكنك الحضور لصندوق في مستشفى دله لاستلام المبلغ"
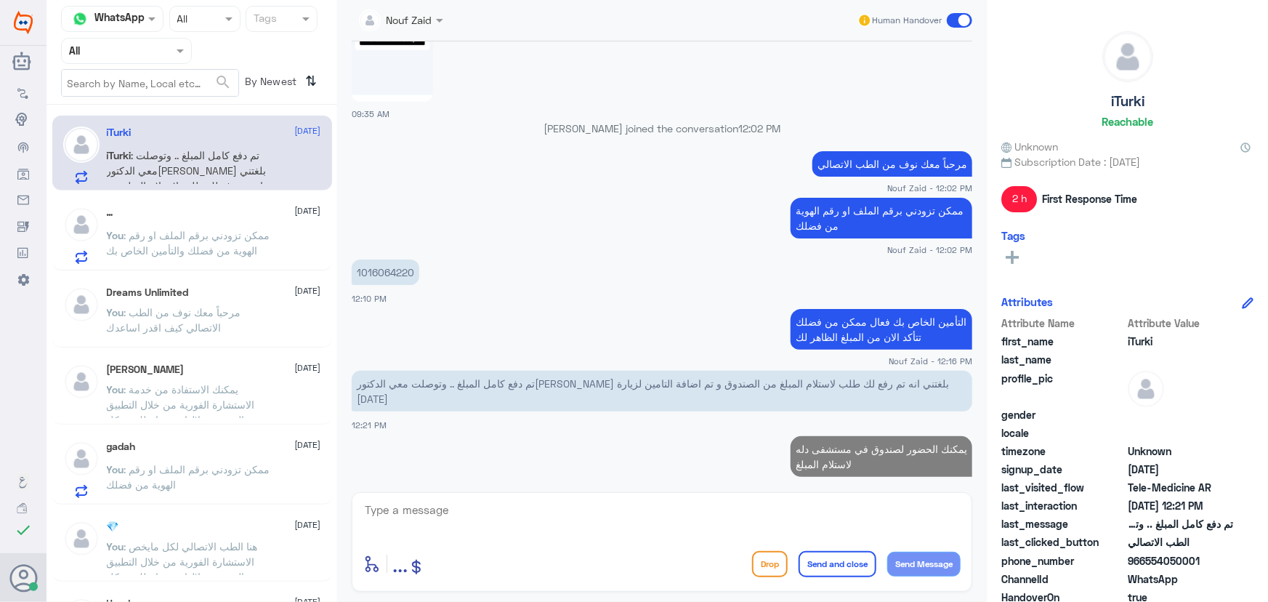
click at [200, 252] on span ": ممكن تزودني برقم الملف او رقم الهوية من فضلك والتأمين الخاص بك" at bounding box center [188, 243] width 163 height 28
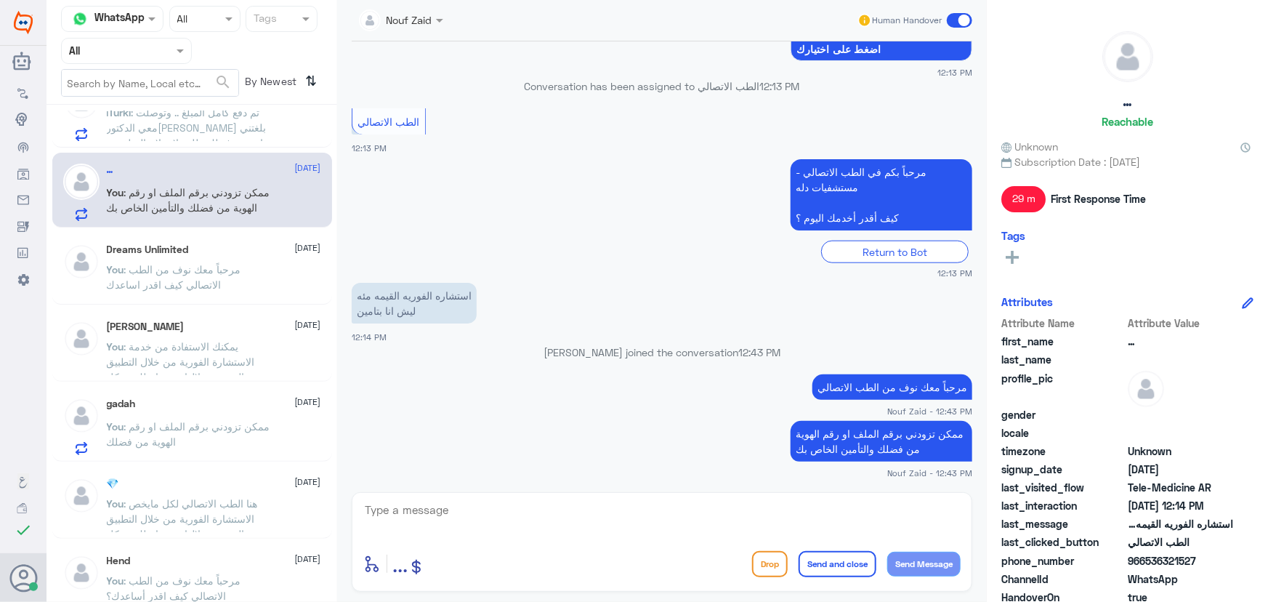
scroll to position [65, 0]
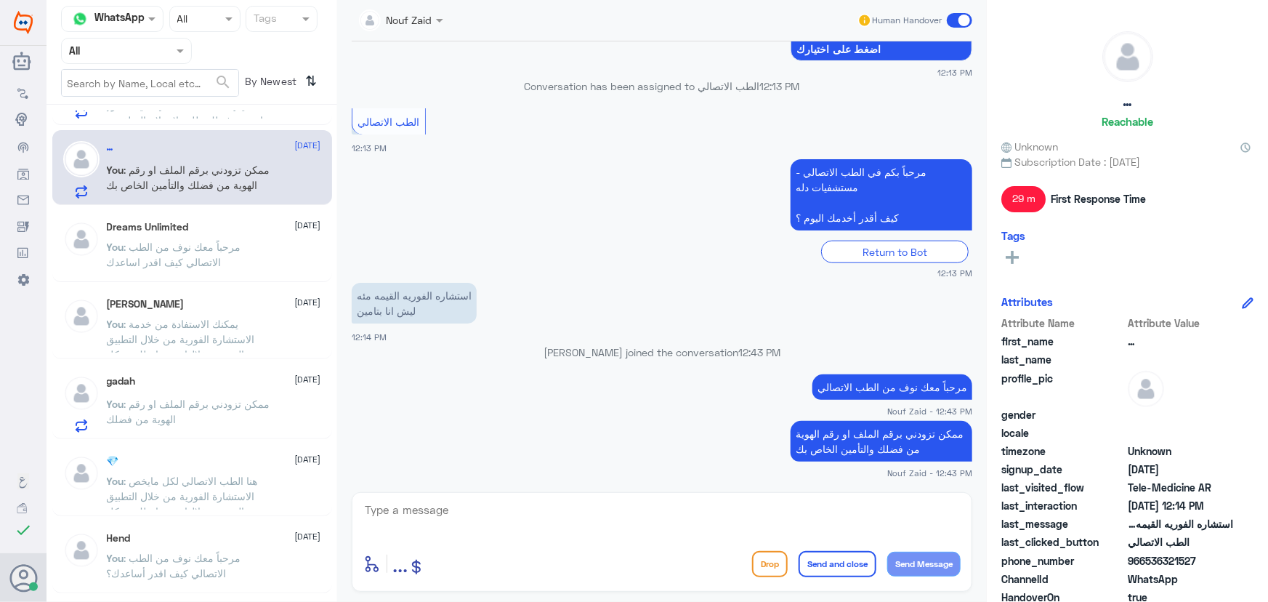
click at [195, 401] on span ": ممكن تزودني برقم الملف او رقم الهوية من فضلك" at bounding box center [188, 411] width 163 height 28
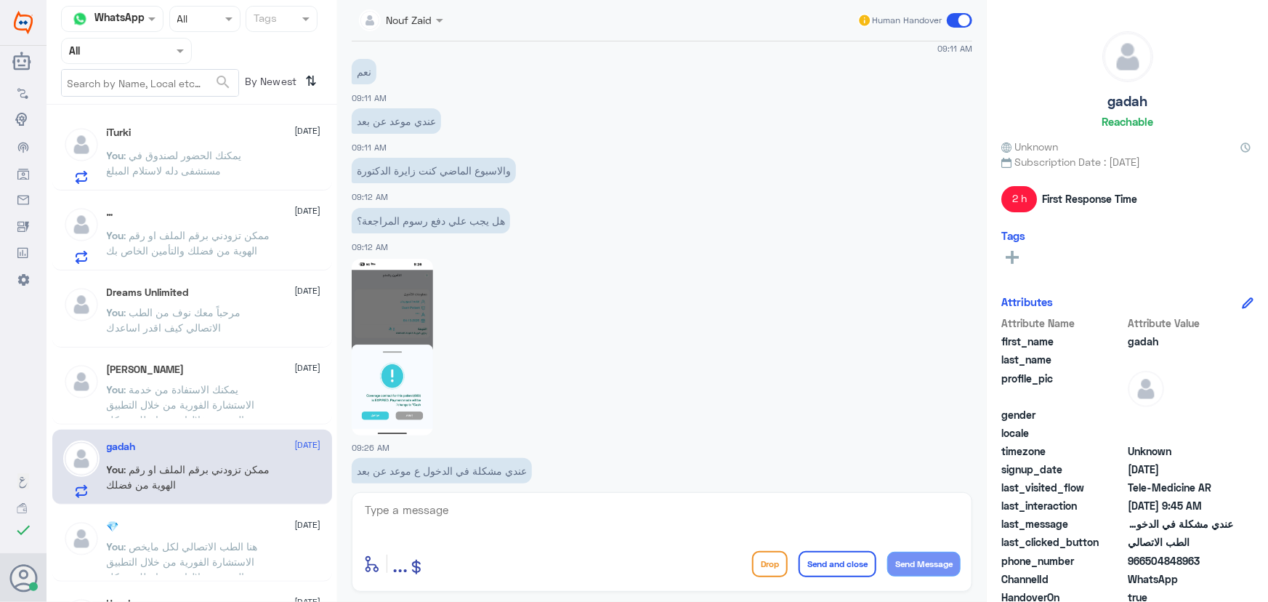
scroll to position [894, 0]
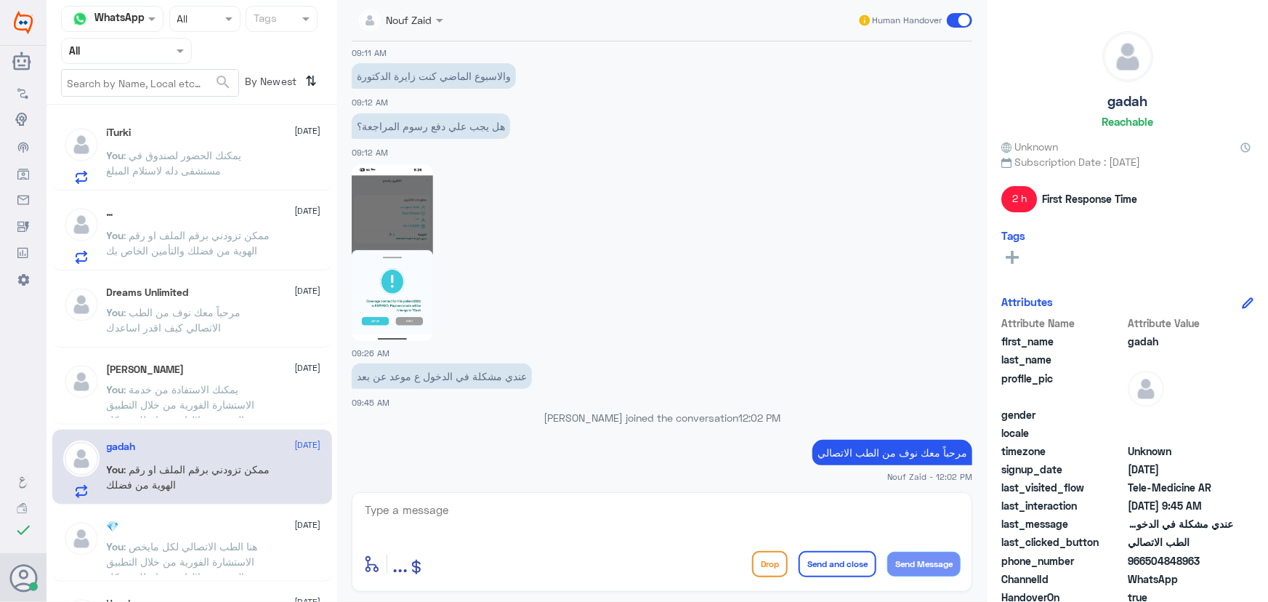
click at [240, 172] on p "You : يمكنك الحضور لصندوق في مستشفى دله لاستلام المبلغ" at bounding box center [188, 165] width 163 height 36
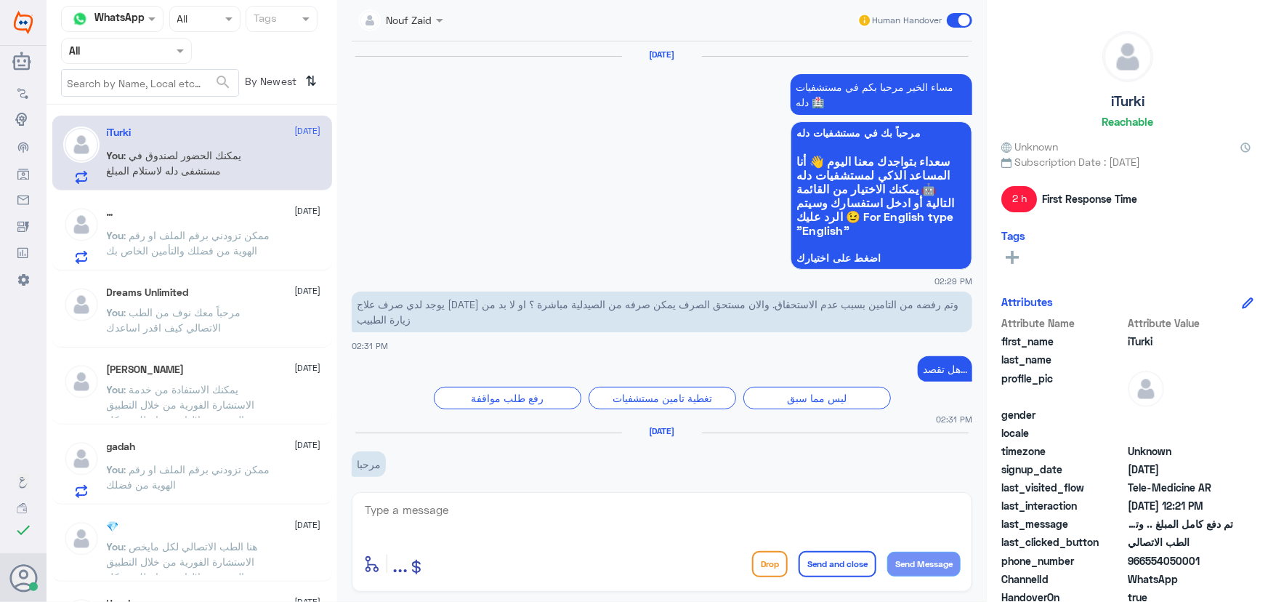
scroll to position [1249, 0]
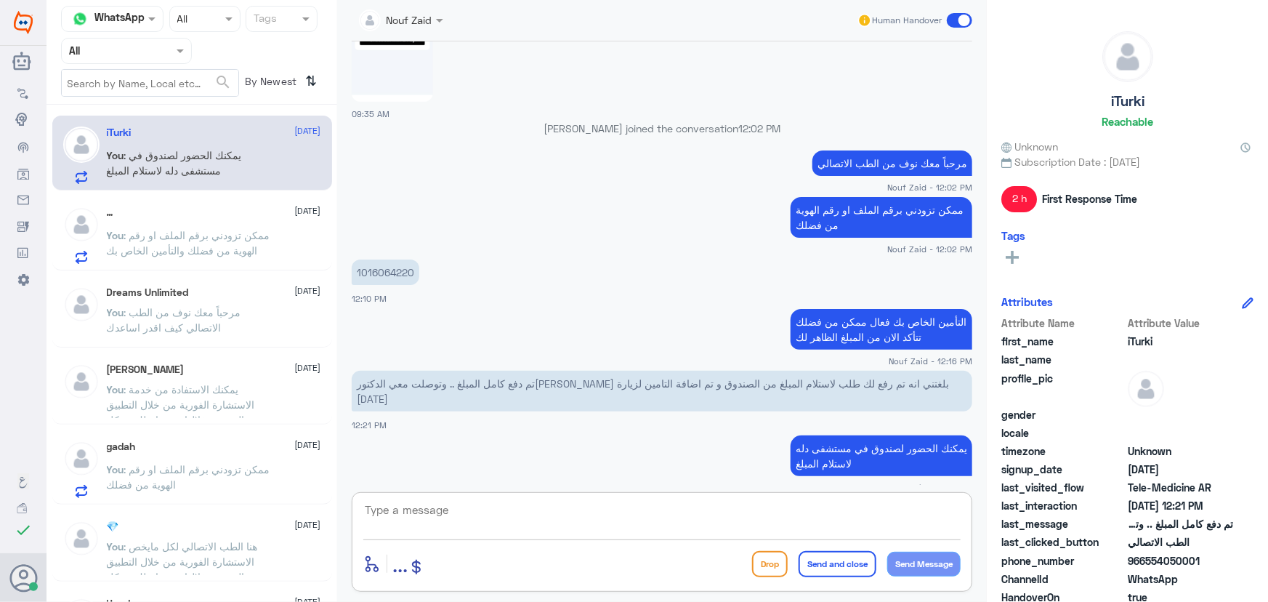
click at [793, 518] on textarea at bounding box center [661, 518] width 597 height 36
type textarea "دله النخيل"
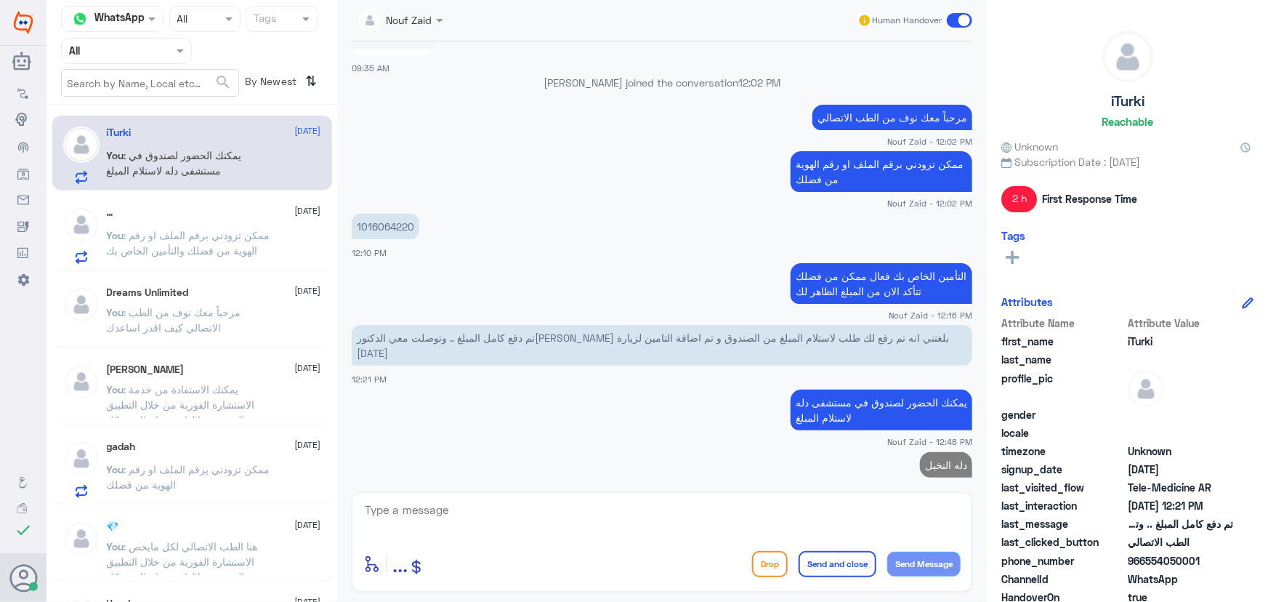
drag, startPoint x: 1146, startPoint y: 560, endPoint x: 1226, endPoint y: 557, distance: 79.3
click at [1225, 557] on span "966554050001" at bounding box center [1180, 560] width 105 height 15
copy span "554050001"
click at [233, 225] on div "… [DATE] You : ممكن تزودني برقم الملف او رقم الهوية من فضلك والتأمين الخاص بك" at bounding box center [214, 234] width 214 height 57
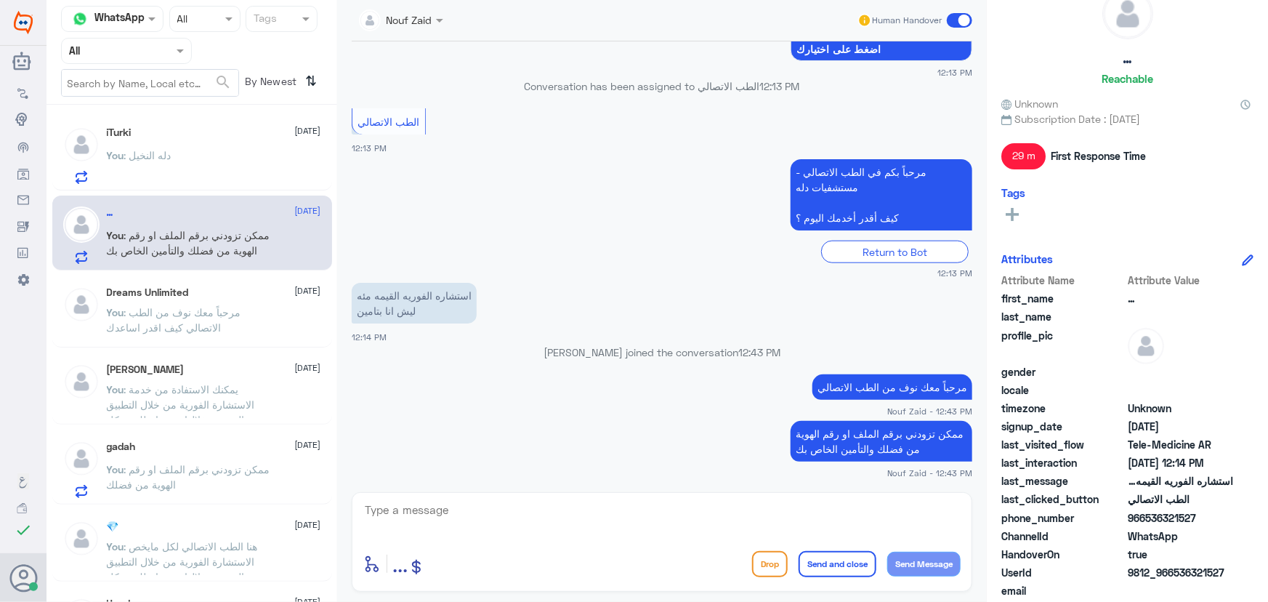
scroll to position [65, 0]
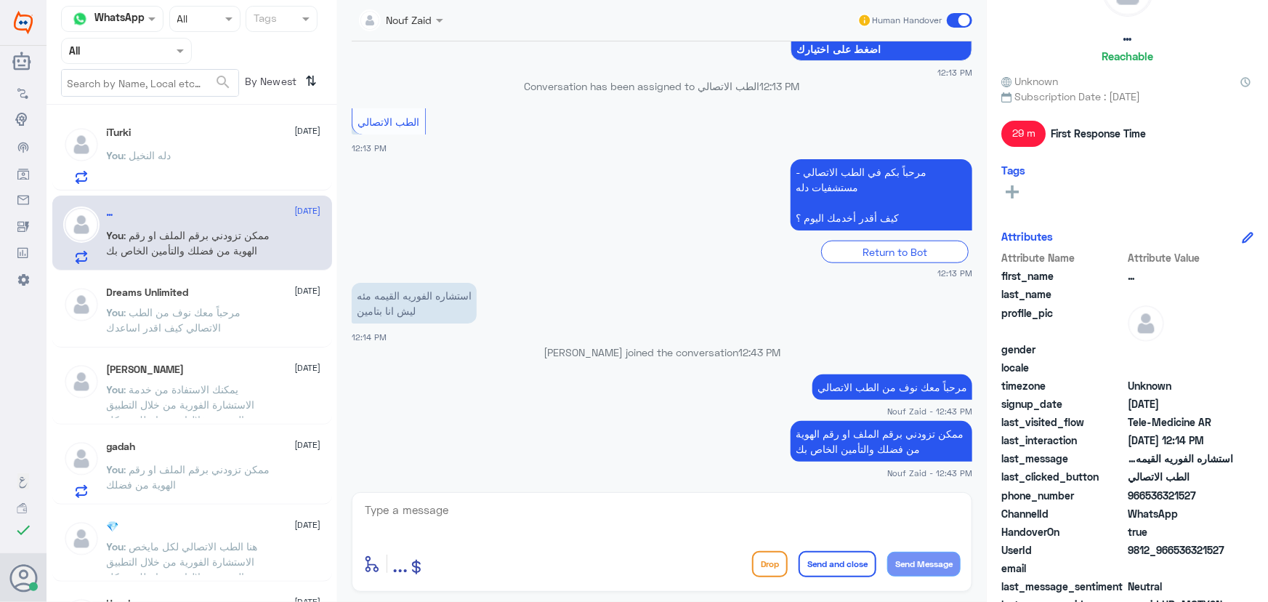
drag, startPoint x: 1143, startPoint y: 490, endPoint x: 1101, endPoint y: 552, distance: 74.8
click at [1236, 493] on div "phone_number 966536321527" at bounding box center [1127, 496] width 252 height 18
copy span "536321527"
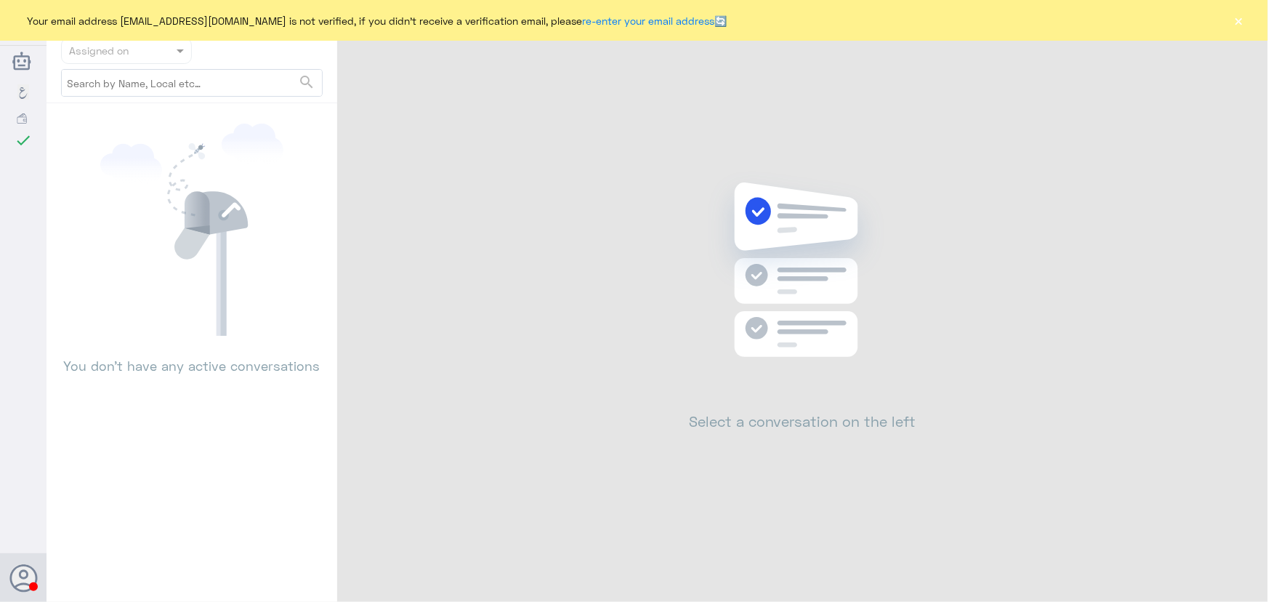
click at [1236, 21] on button "×" at bounding box center [1238, 20] width 15 height 15
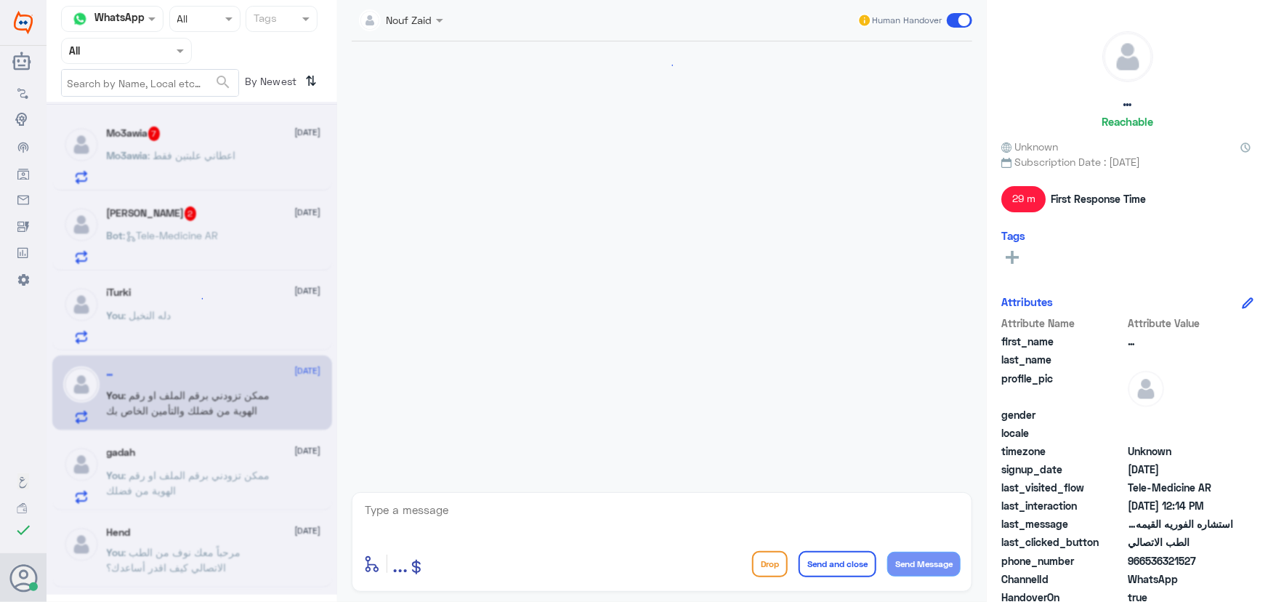
scroll to position [809, 0]
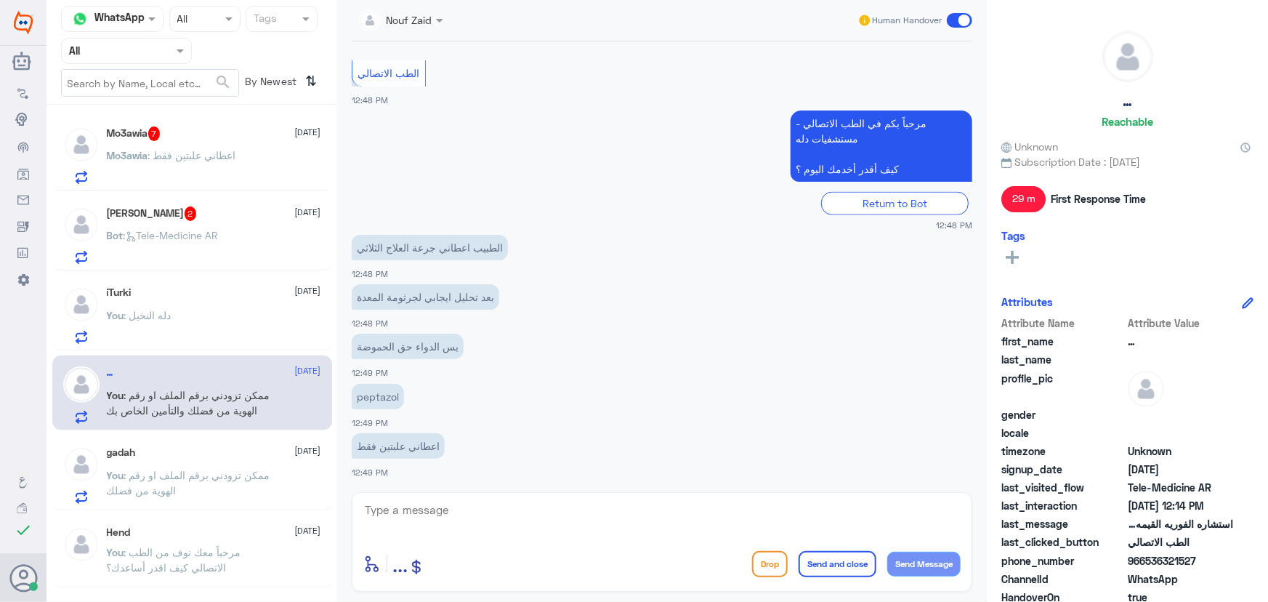
click at [216, 160] on span ": اعطاني علبتين فقط" at bounding box center [192, 155] width 88 height 12
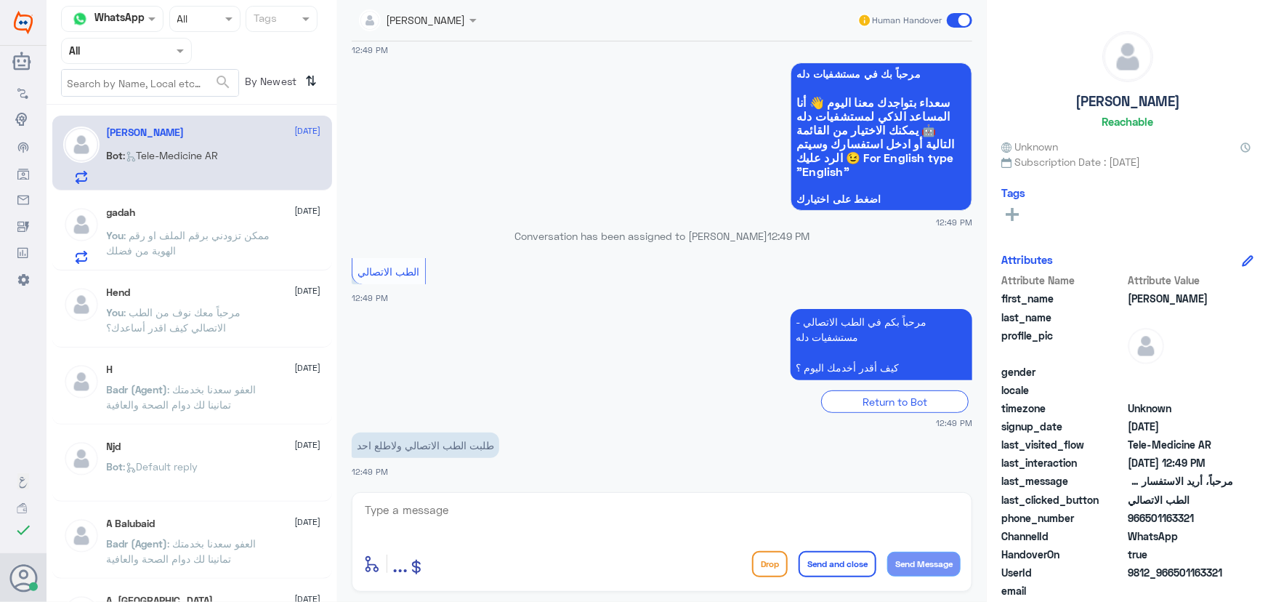
scroll to position [64, 0]
click at [436, 524] on textarea at bounding box center [661, 518] width 597 height 36
click at [207, 245] on p "You : ممكن تزودني برقم الملف او رقم الهوية من فضلك" at bounding box center [188, 245] width 163 height 36
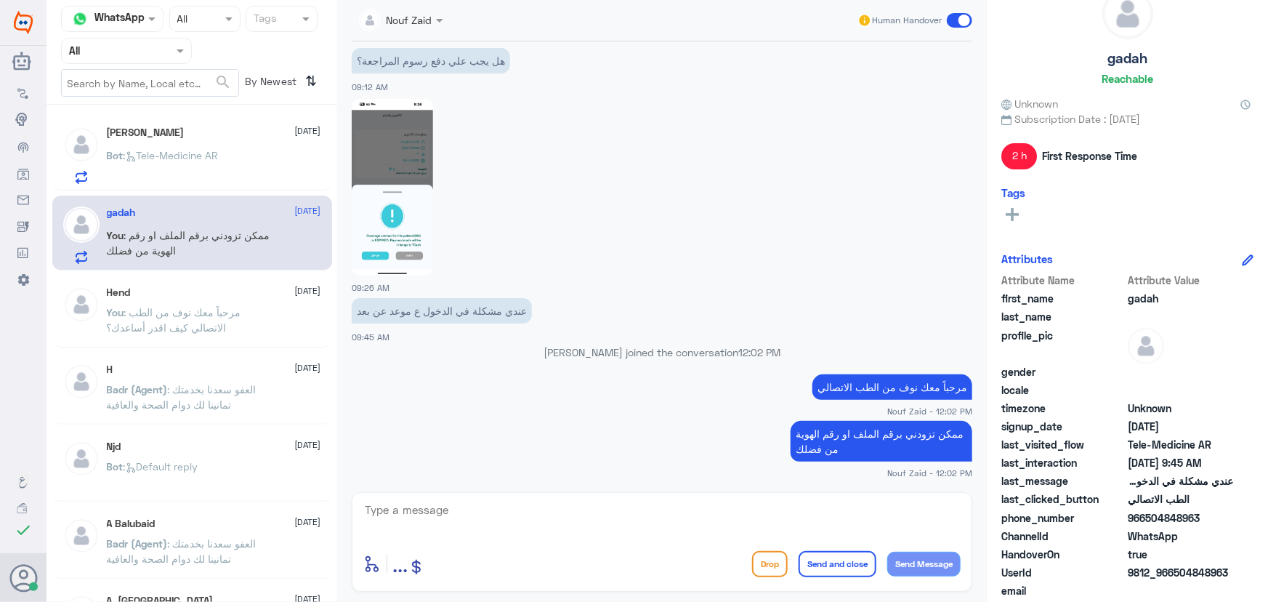
scroll to position [88, 0]
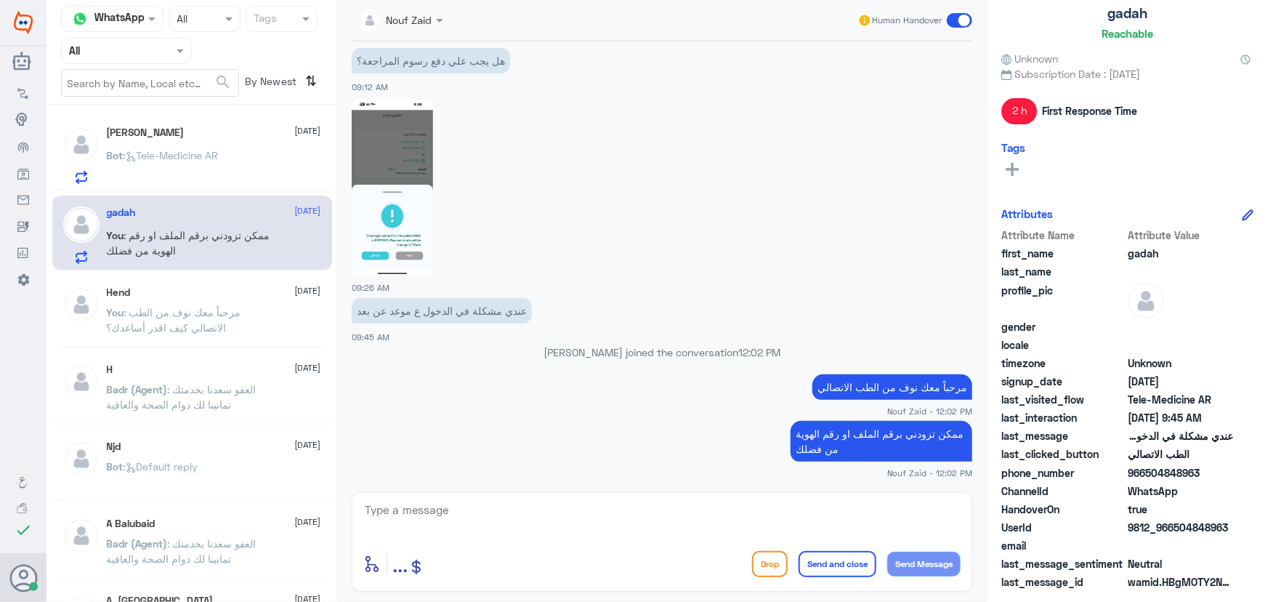
drag, startPoint x: 1145, startPoint y: 474, endPoint x: 1229, endPoint y: 475, distance: 83.6
click at [1229, 475] on span "966504848963" at bounding box center [1180, 472] width 105 height 15
copy span "504848963"
click at [950, 22] on span at bounding box center [959, 20] width 25 height 15
click at [0, 0] on input "checkbox" at bounding box center [0, 0] width 0 height 0
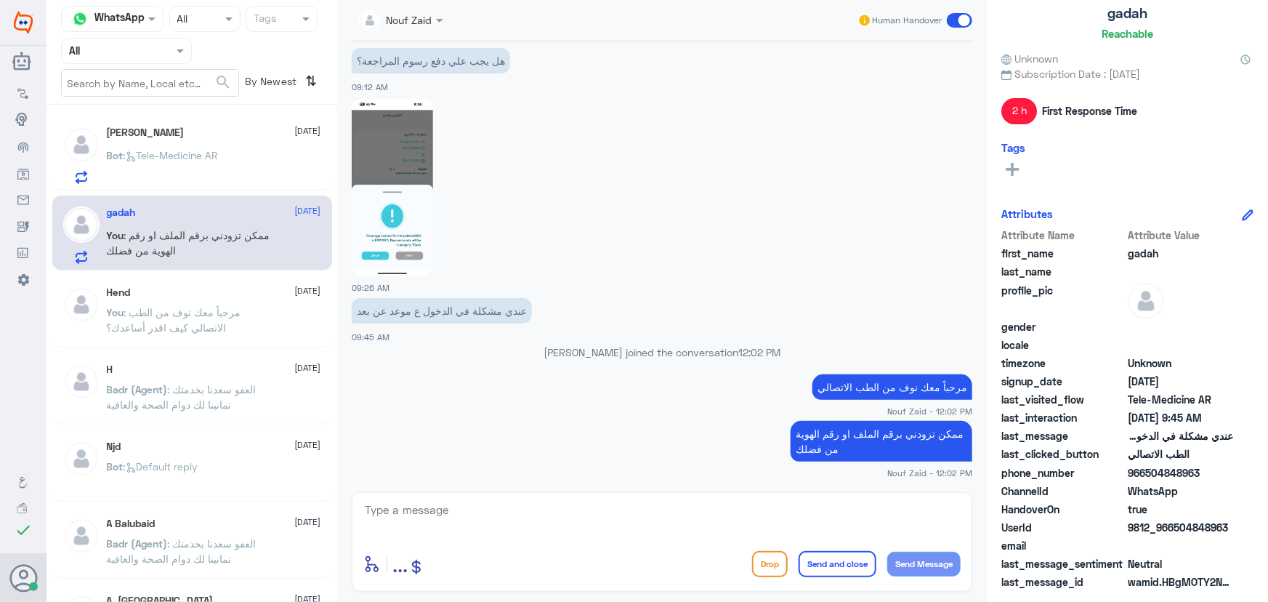
scroll to position [986, 0]
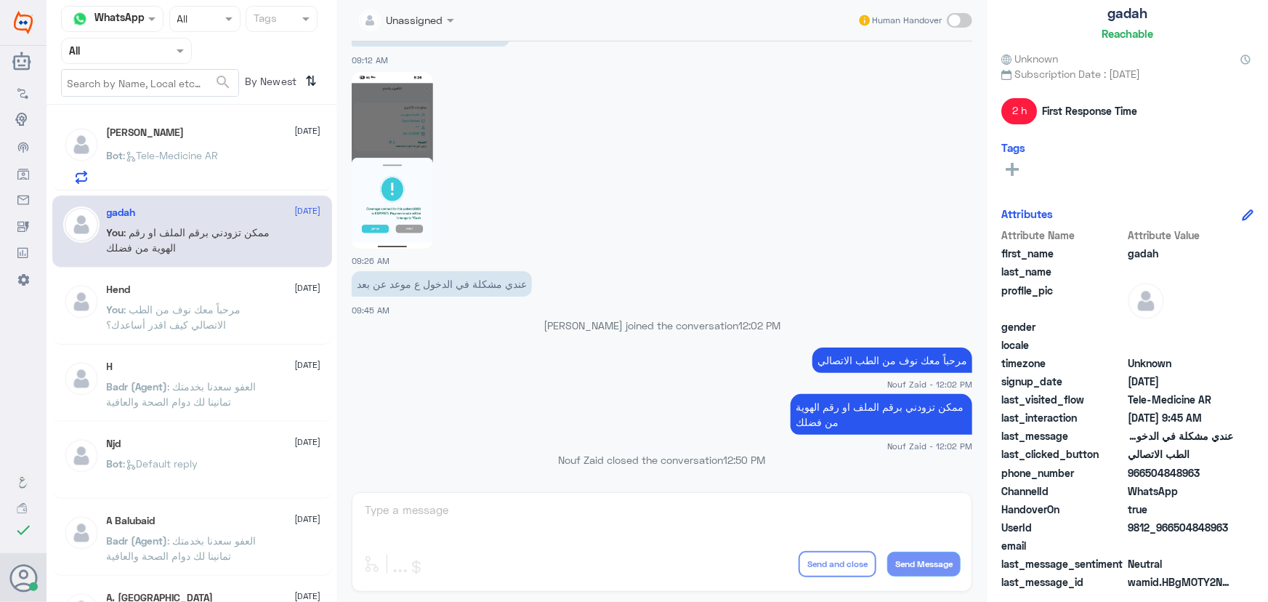
click at [97, 173] on div at bounding box center [81, 154] width 36 height 57
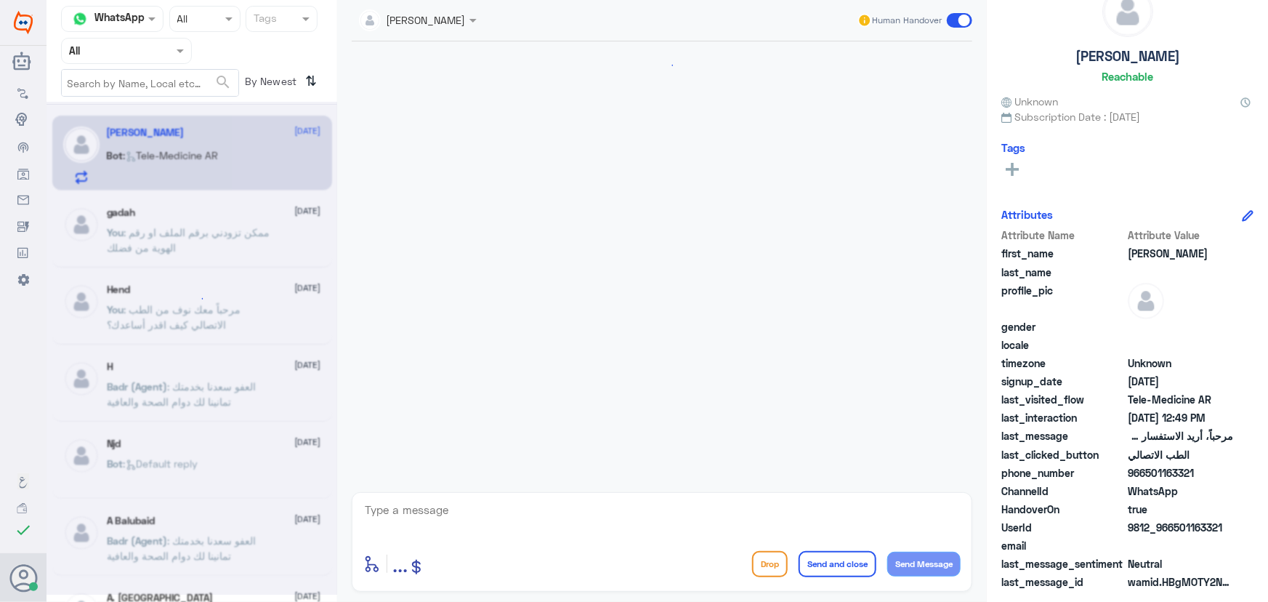
scroll to position [64, 0]
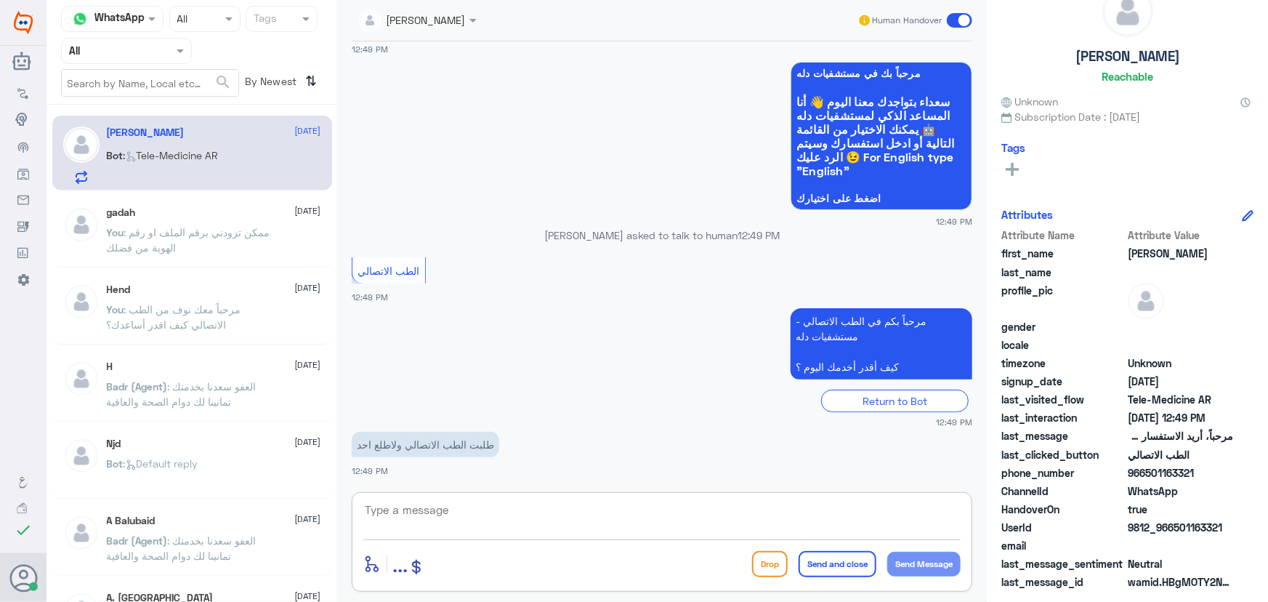
click at [468, 514] on textarea at bounding box center [661, 518] width 597 height 36
click at [125, 57] on input "text" at bounding box center [109, 50] width 80 height 17
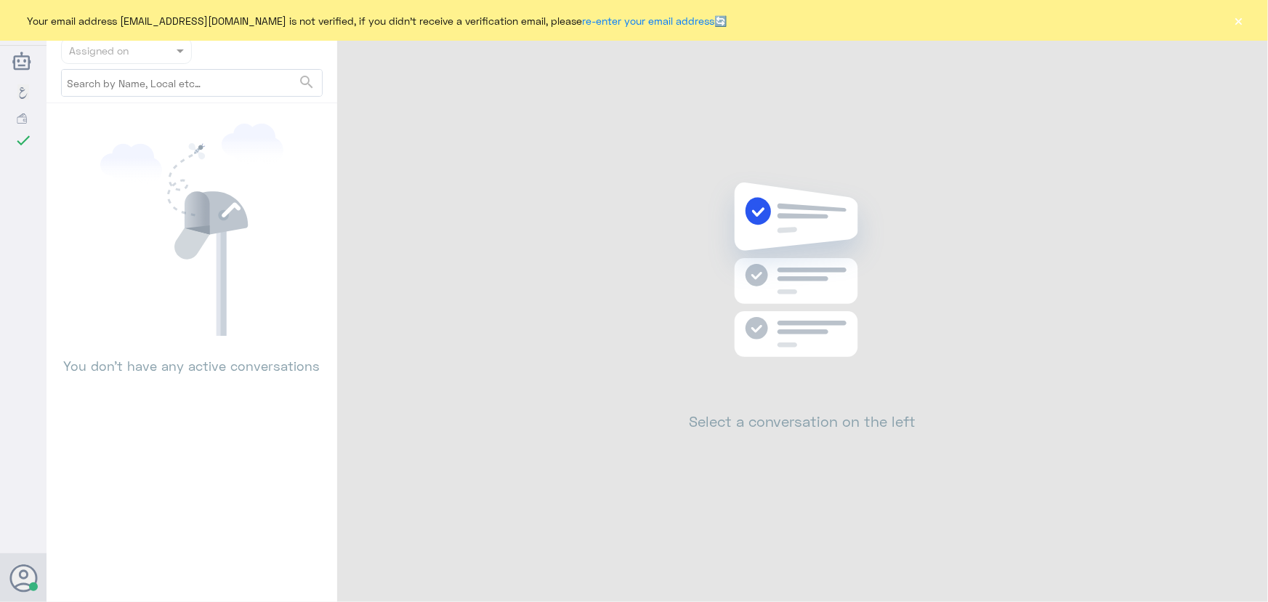
click at [1236, 28] on button "×" at bounding box center [1238, 20] width 15 height 15
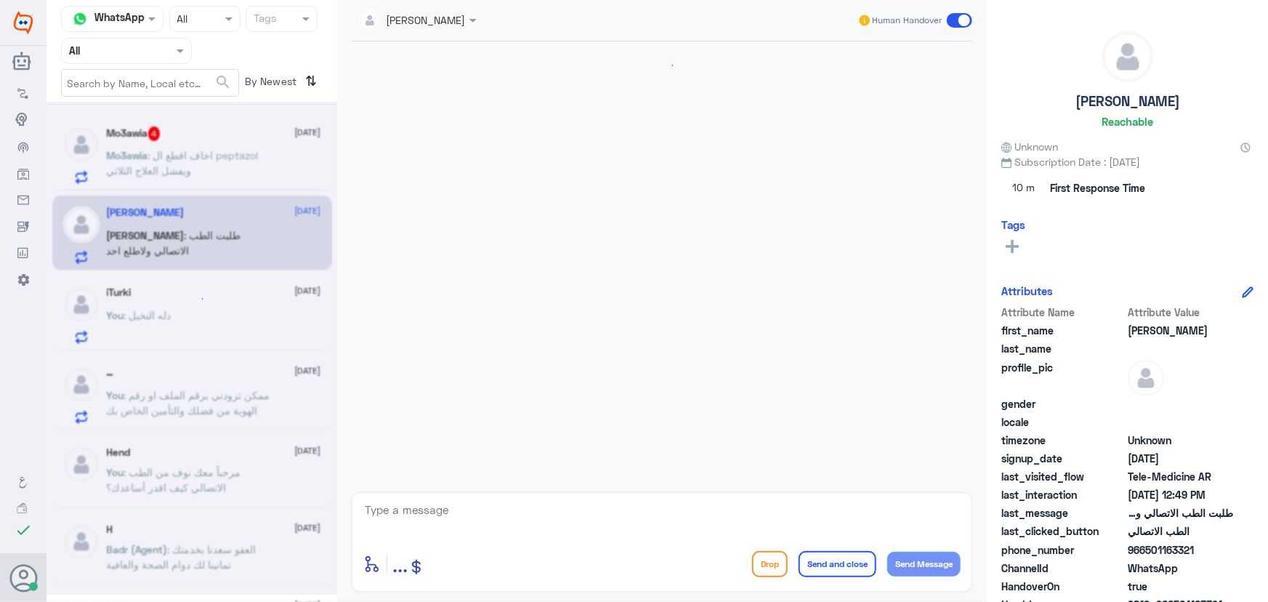
scroll to position [748, 0]
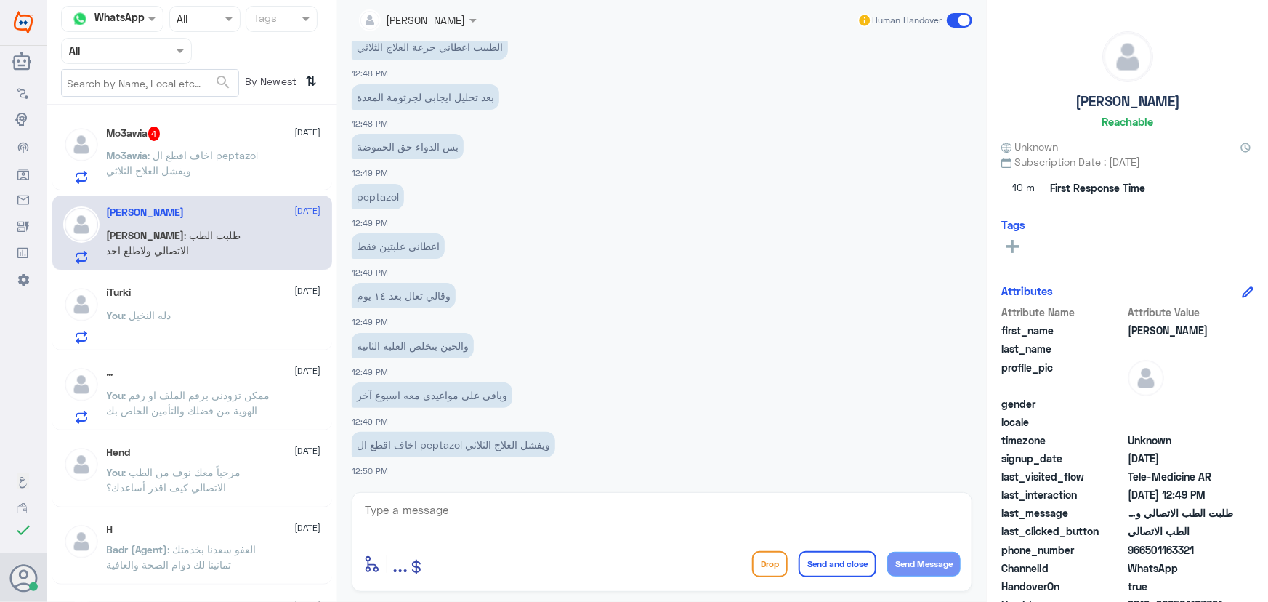
click at [203, 317] on div "You : دله النخيل" at bounding box center [214, 327] width 214 height 33
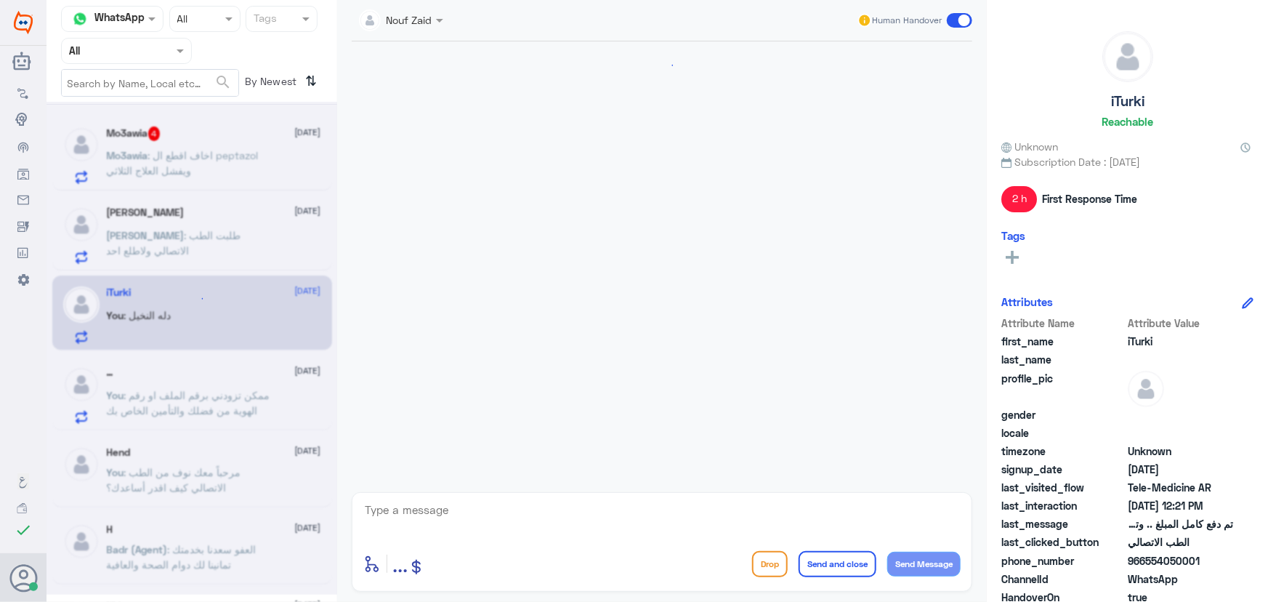
scroll to position [1079, 0]
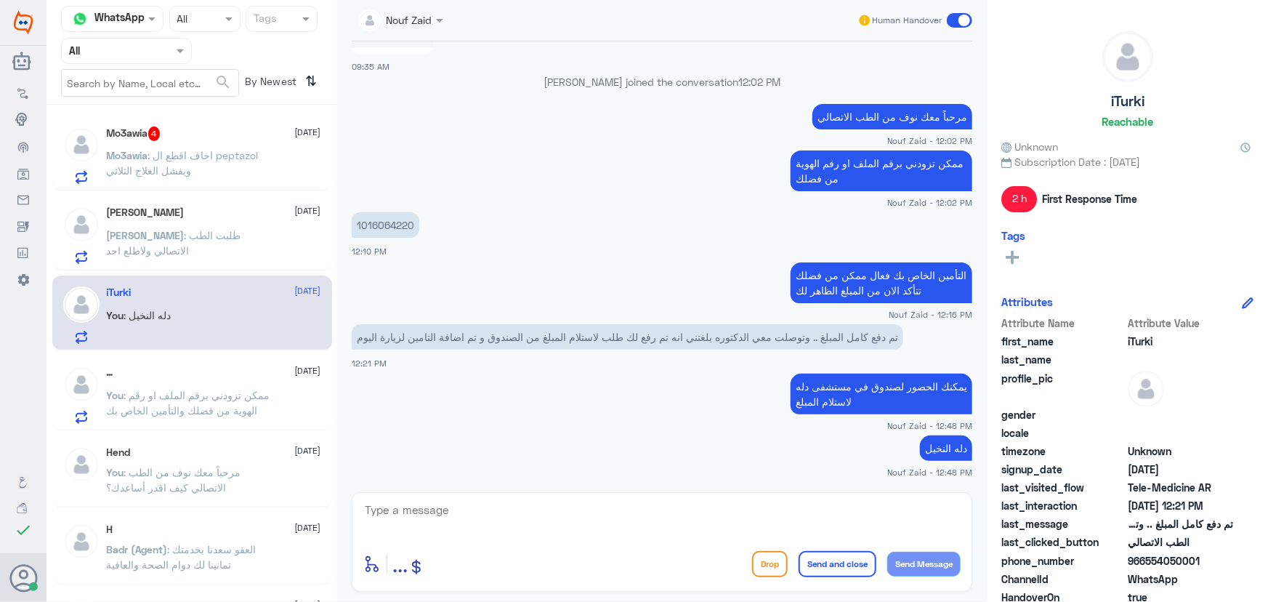
click at [224, 389] on span ": ممكن تزودني برقم الملف او رقم الهوية من فضلك والتأمين الخاص بك" at bounding box center [188, 403] width 163 height 28
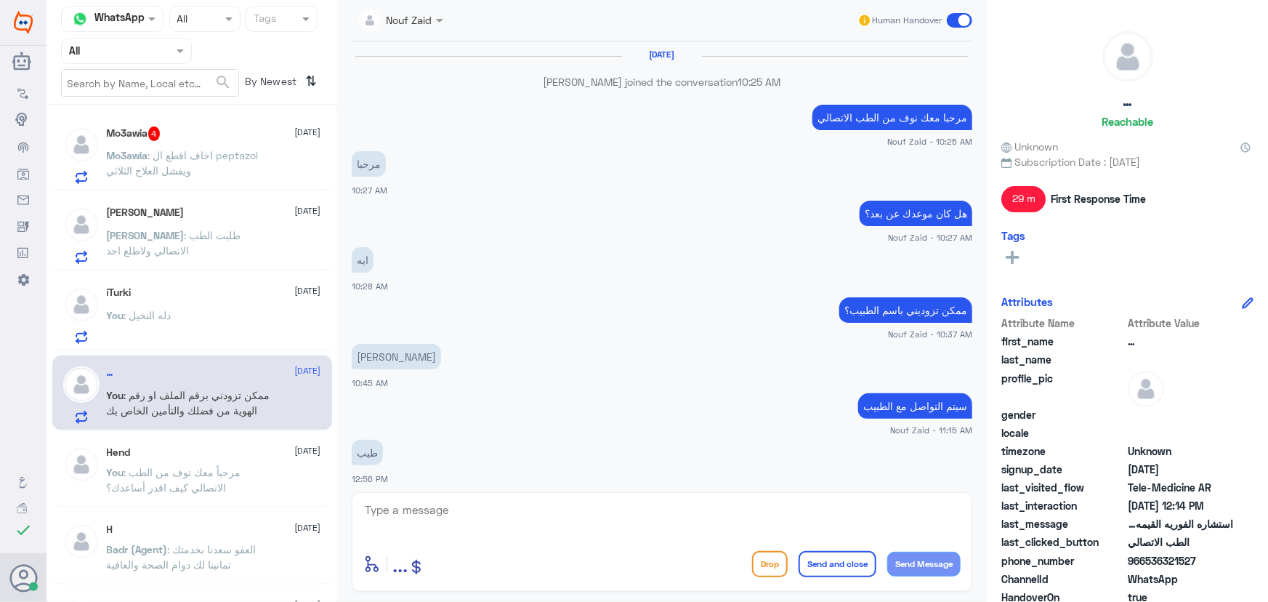
scroll to position [676, 0]
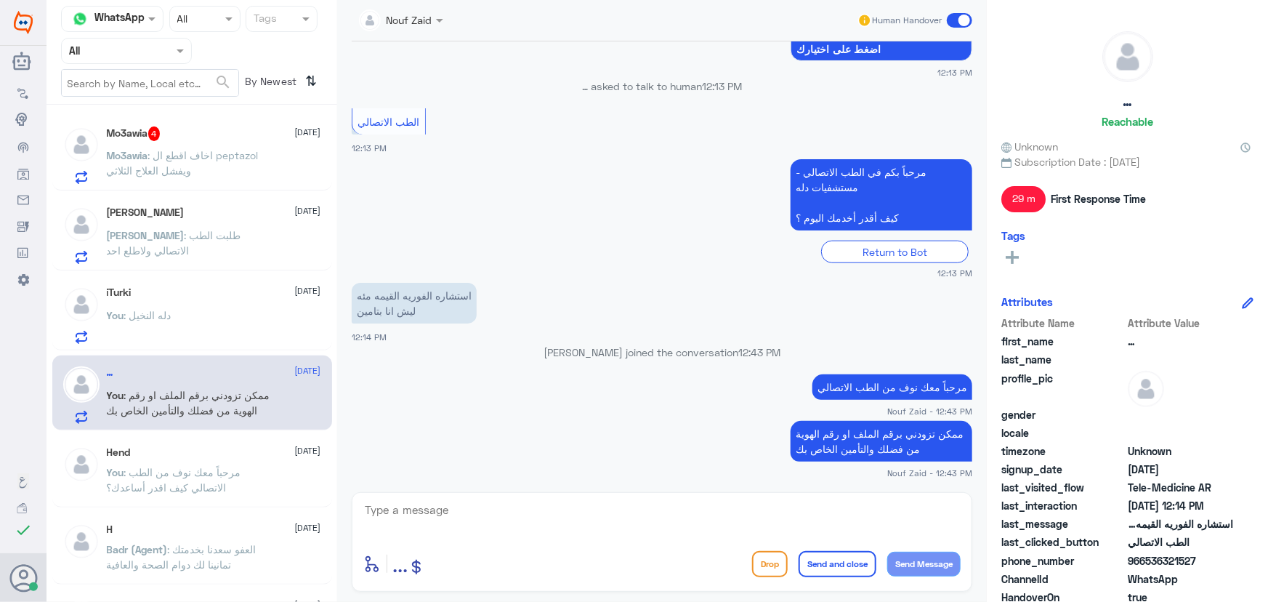
click at [260, 339] on div "You : دله النخيل" at bounding box center [214, 327] width 214 height 33
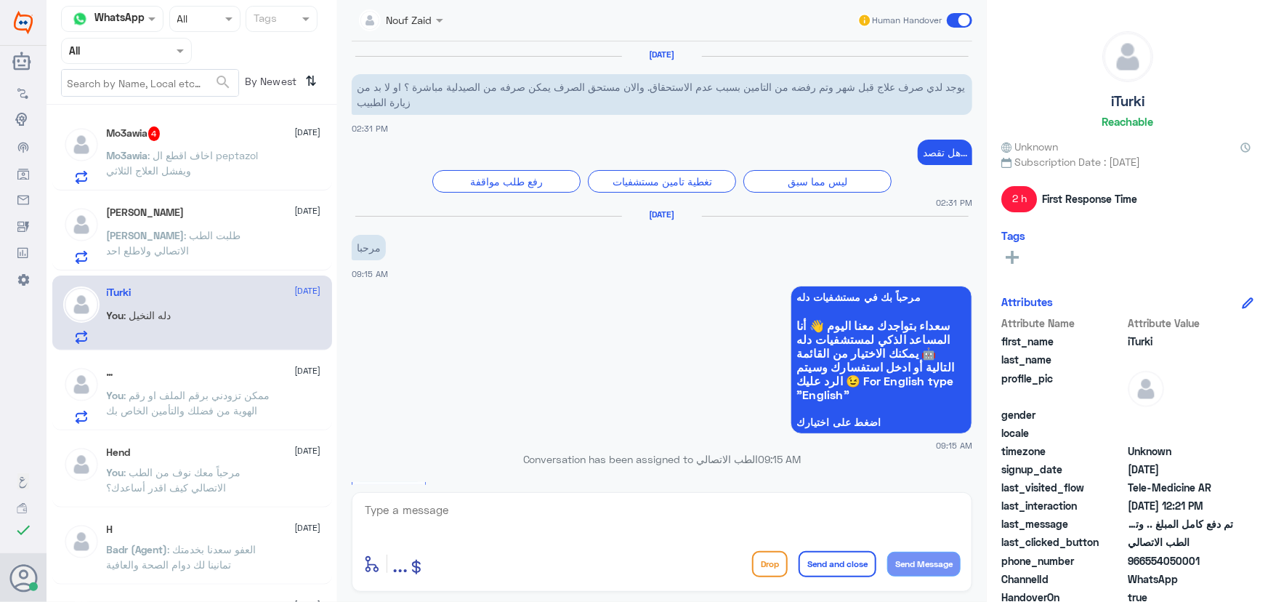
scroll to position [1079, 0]
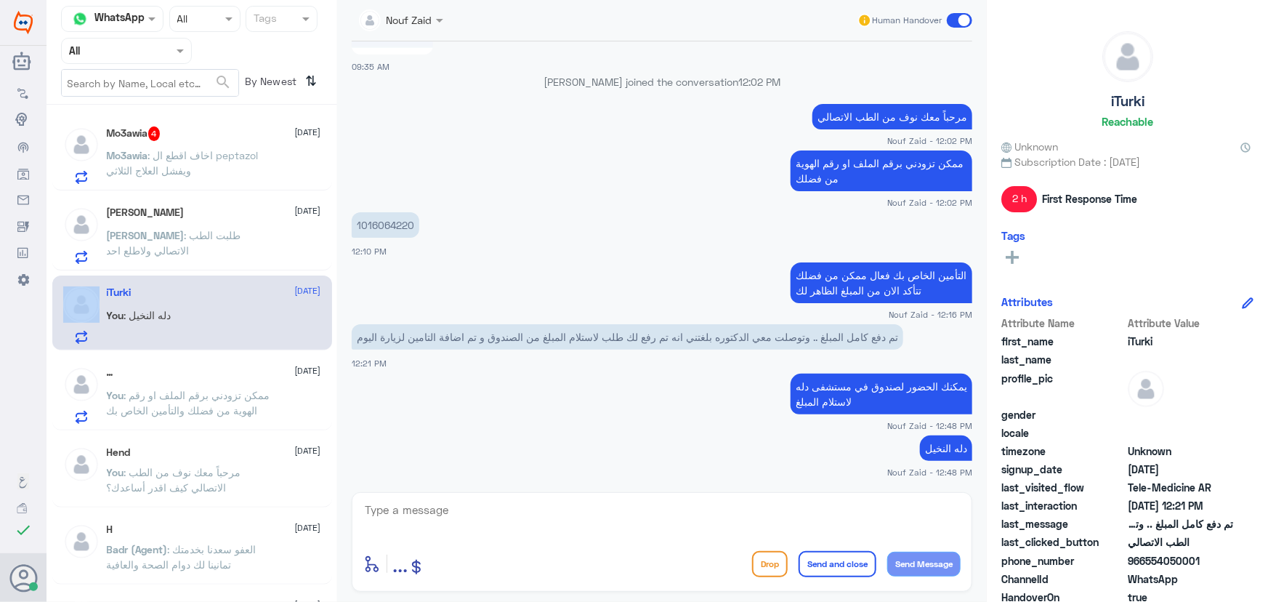
click at [207, 244] on p "[PERSON_NAME] : طلبت الطب الاتصالي ولاطلع احد" at bounding box center [188, 245] width 163 height 36
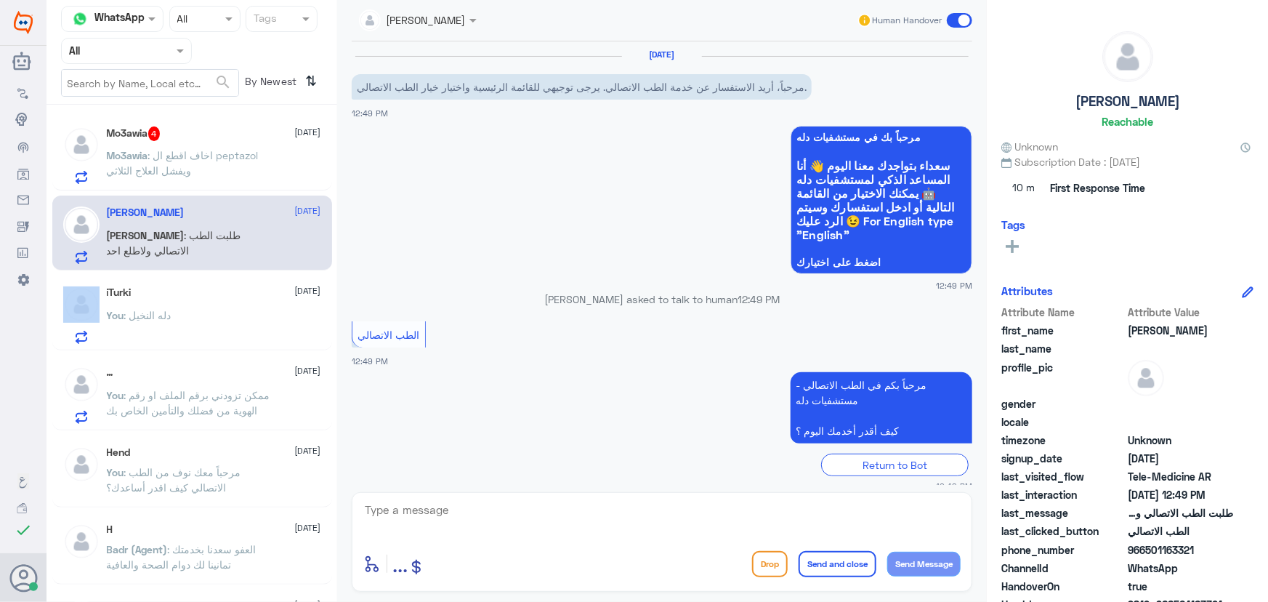
scroll to position [64, 0]
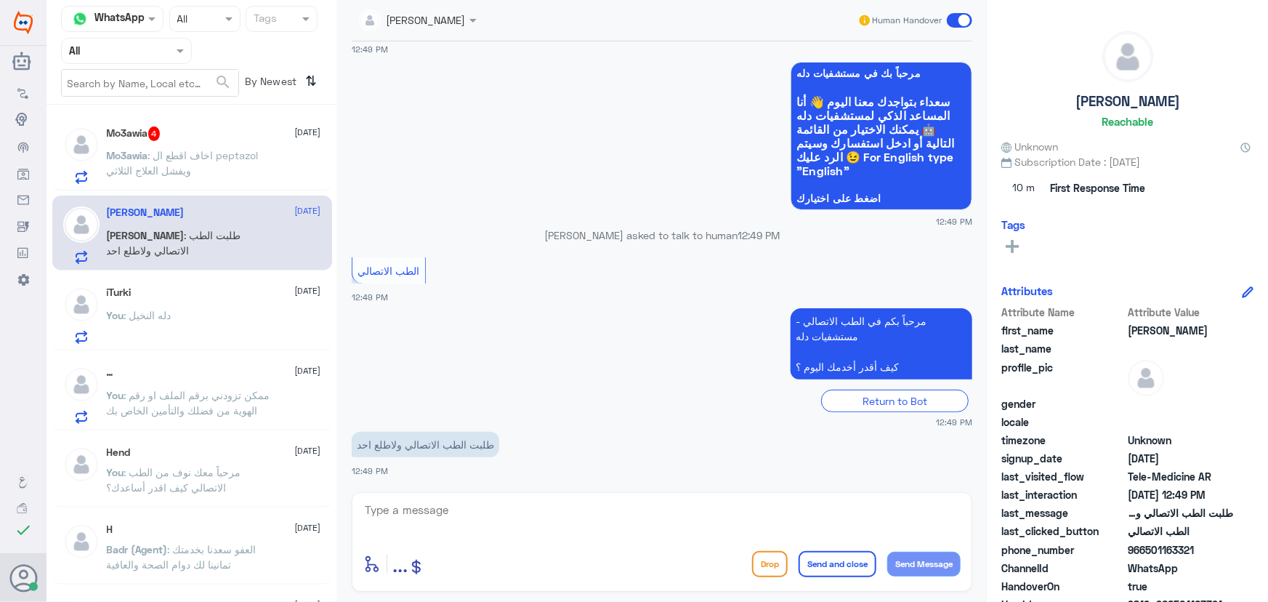
click at [212, 164] on p "Mo3awia : اخاف اقطع ال peptazol ويفشل العلاج الثلاثي" at bounding box center [188, 165] width 163 height 36
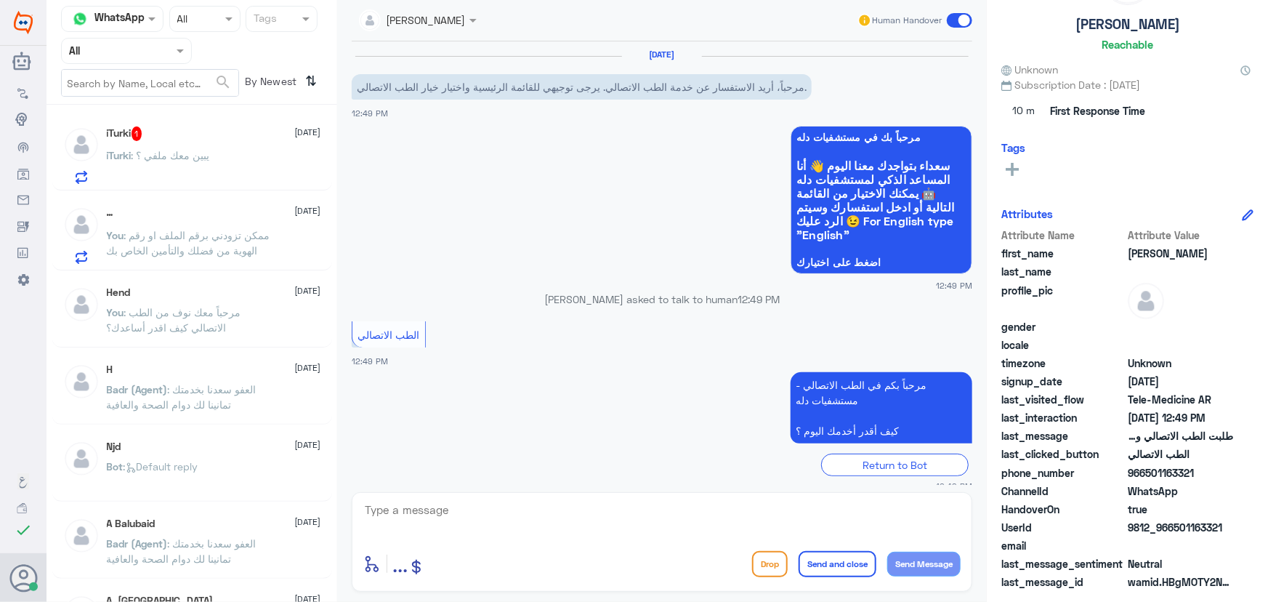
scroll to position [64, 0]
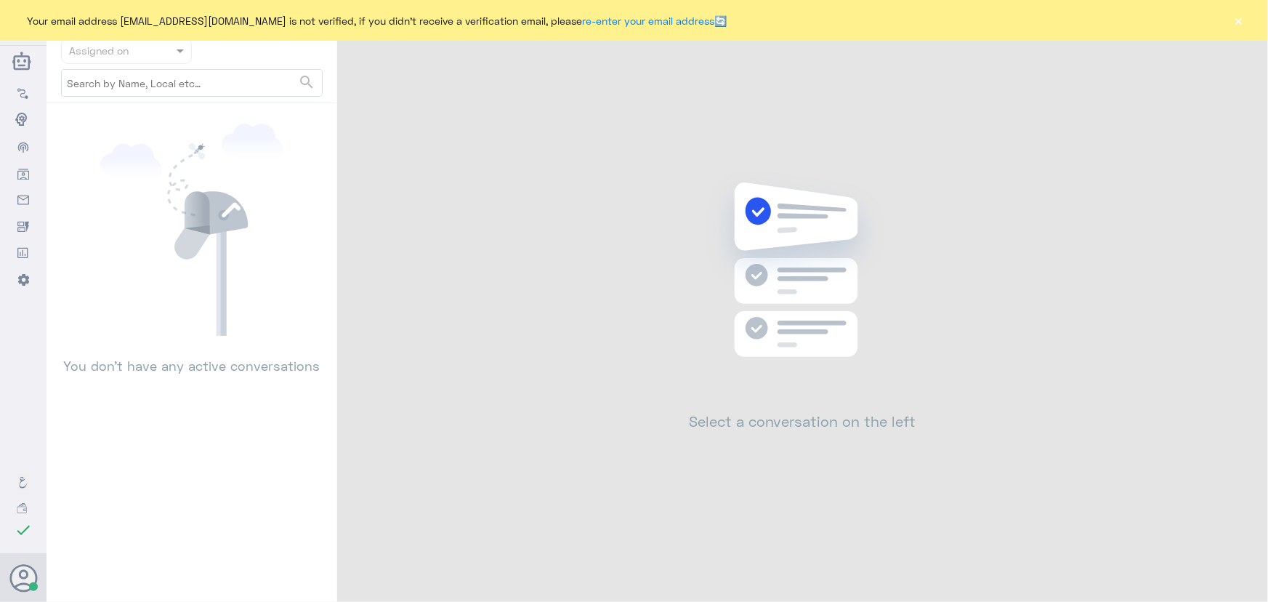
click at [1235, 19] on button "×" at bounding box center [1238, 20] width 15 height 15
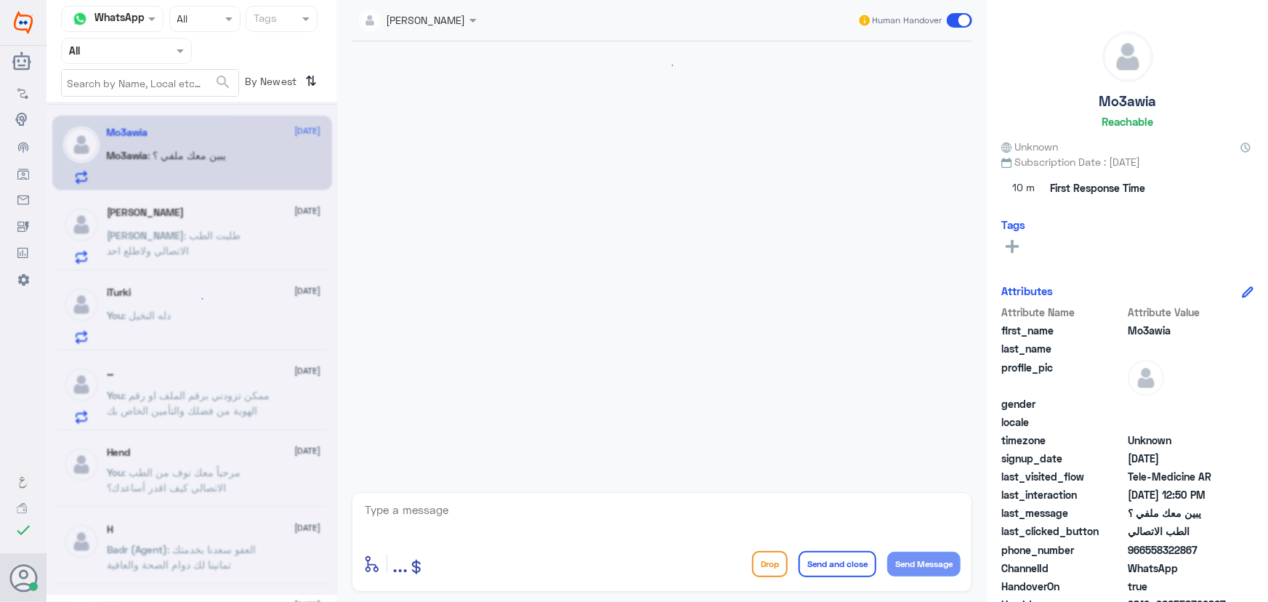
scroll to position [751, 0]
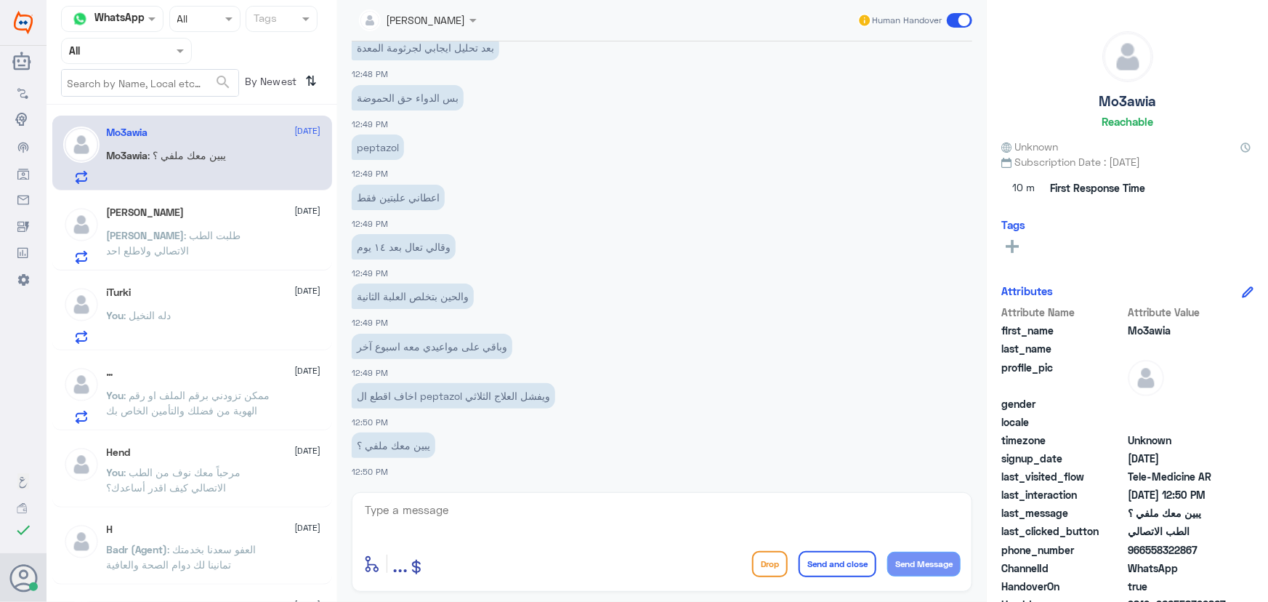
click at [215, 217] on div "[PERSON_NAME] [DATE]" at bounding box center [214, 212] width 214 height 12
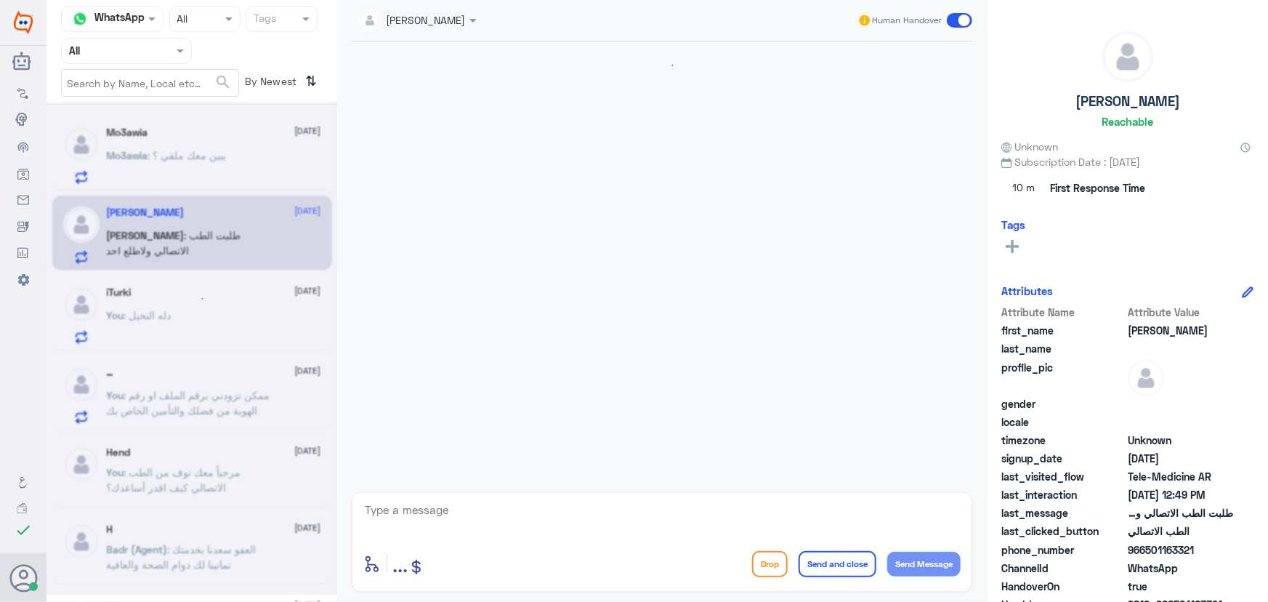
scroll to position [64, 0]
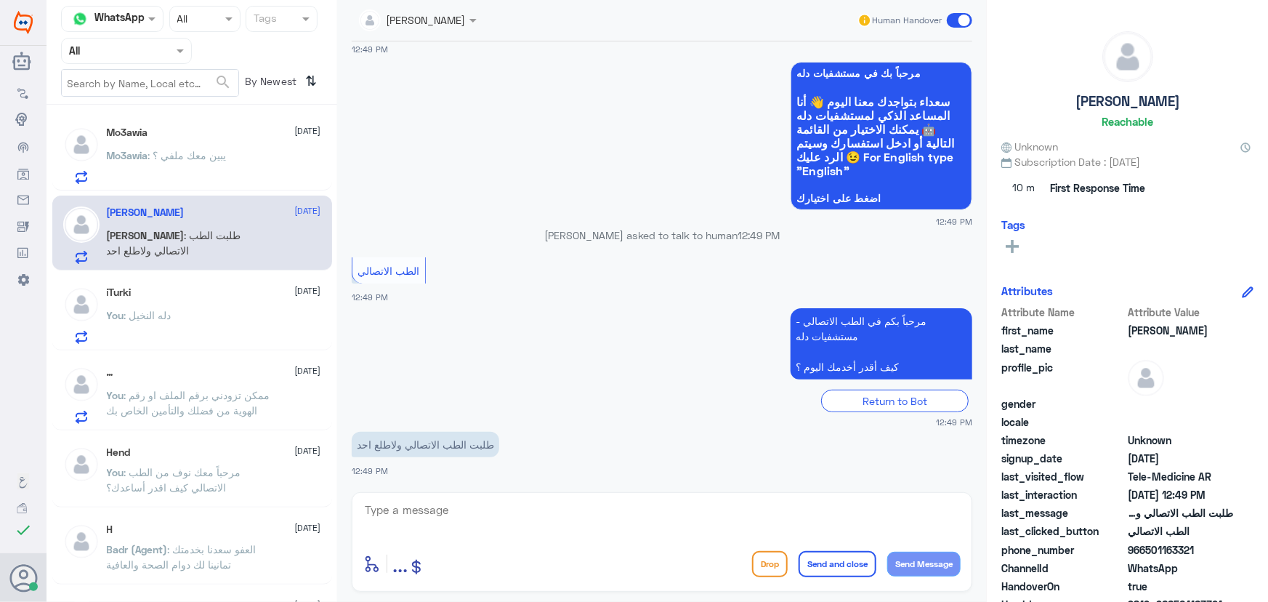
click at [217, 298] on div "iTurki [DATE]" at bounding box center [214, 292] width 214 height 12
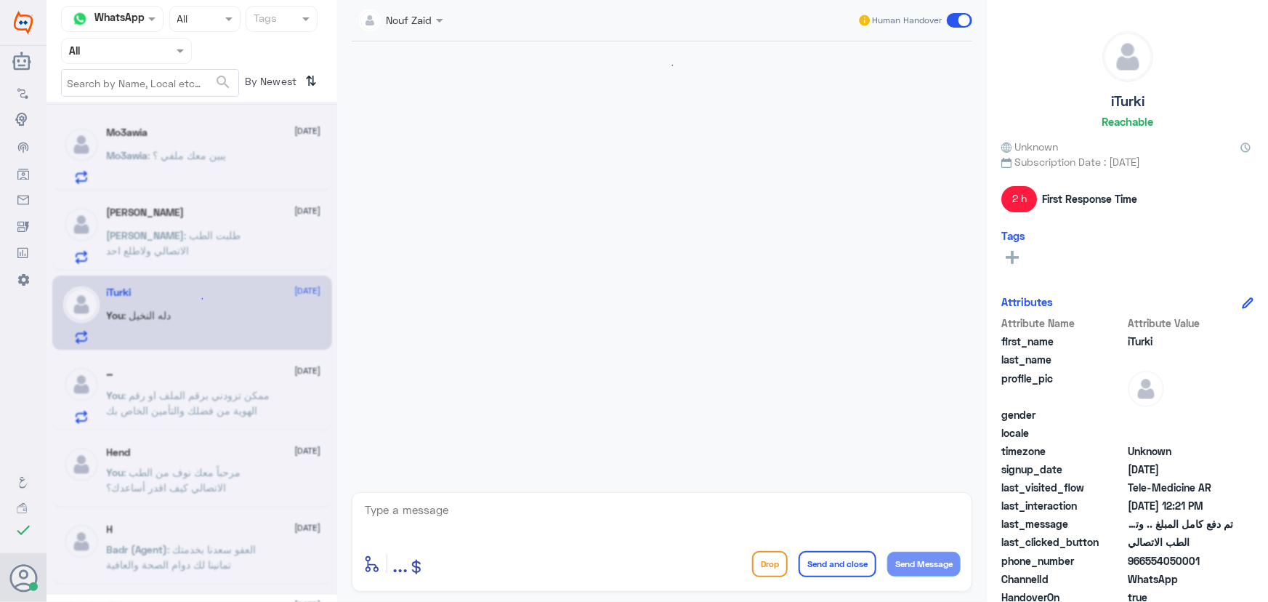
scroll to position [1079, 0]
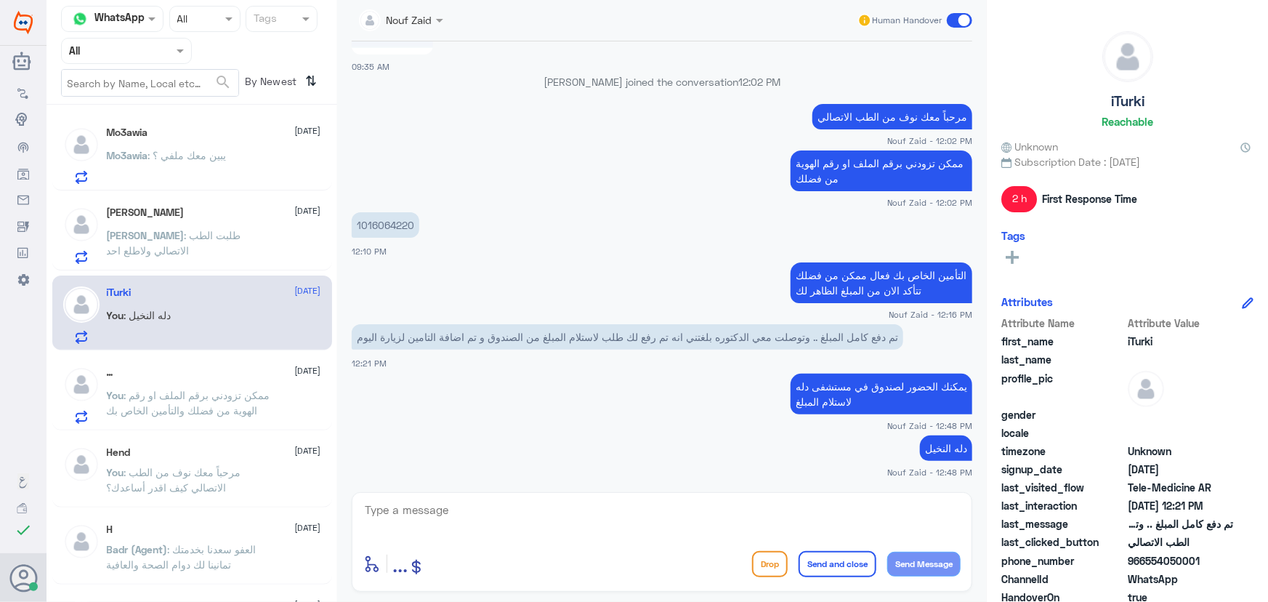
click at [203, 406] on span ": ممكن تزودني برقم الملف او رقم الهوية من فضلك والتأمين الخاص بك" at bounding box center [188, 403] width 163 height 28
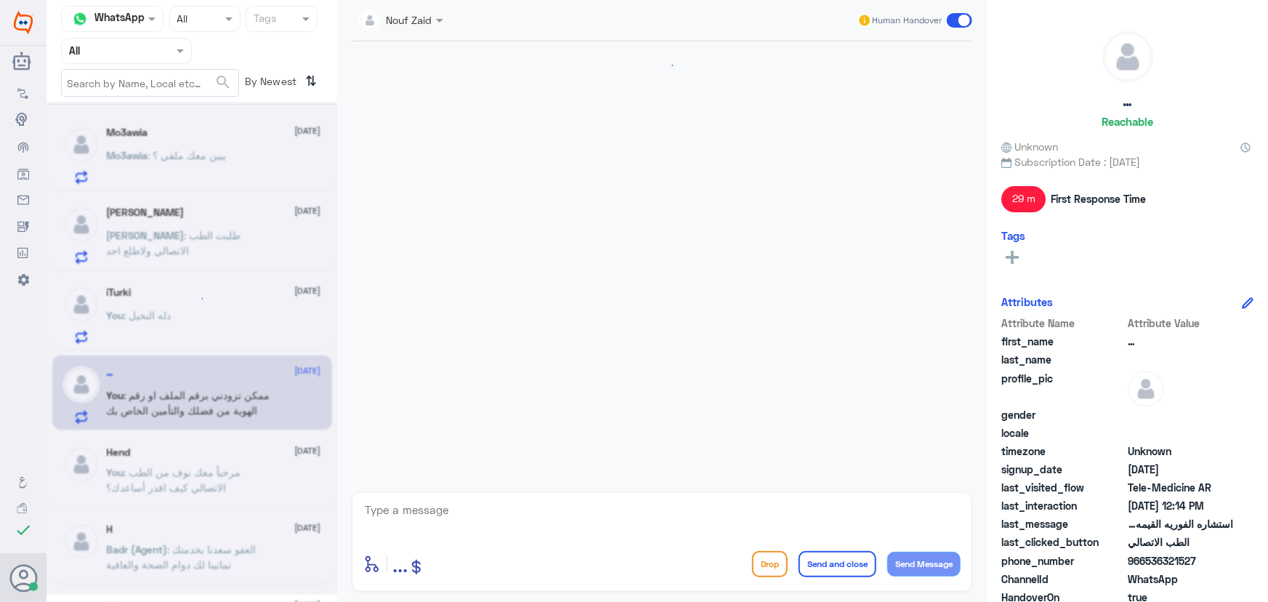
scroll to position [676, 0]
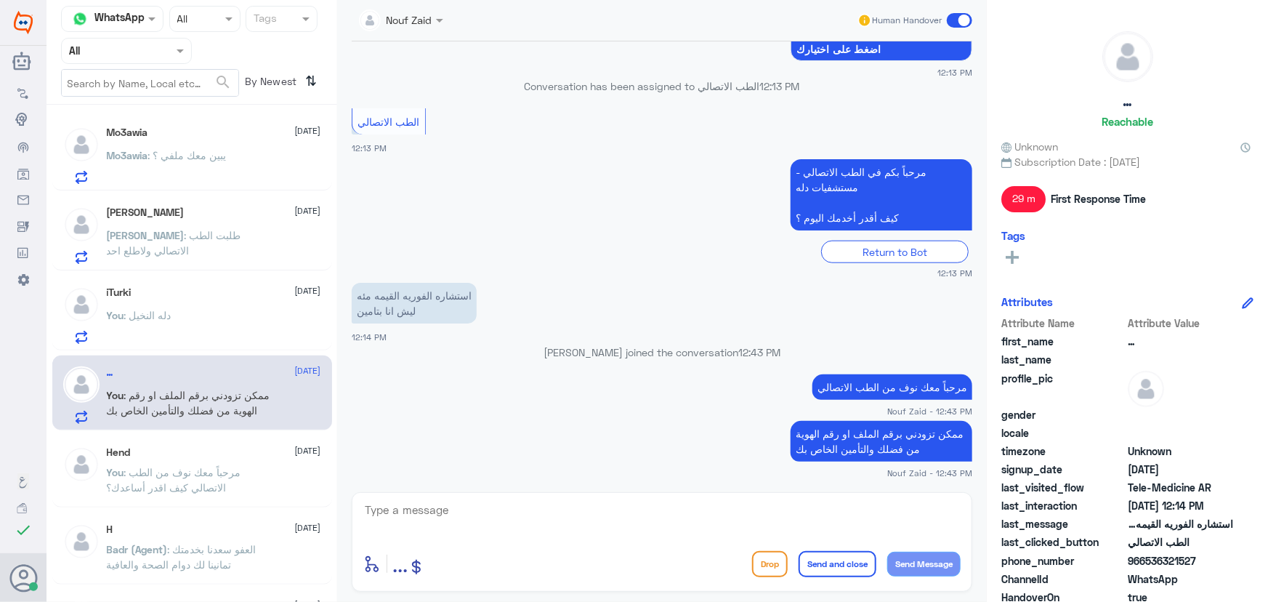
click at [110, 48] on input "text" at bounding box center [109, 50] width 80 height 17
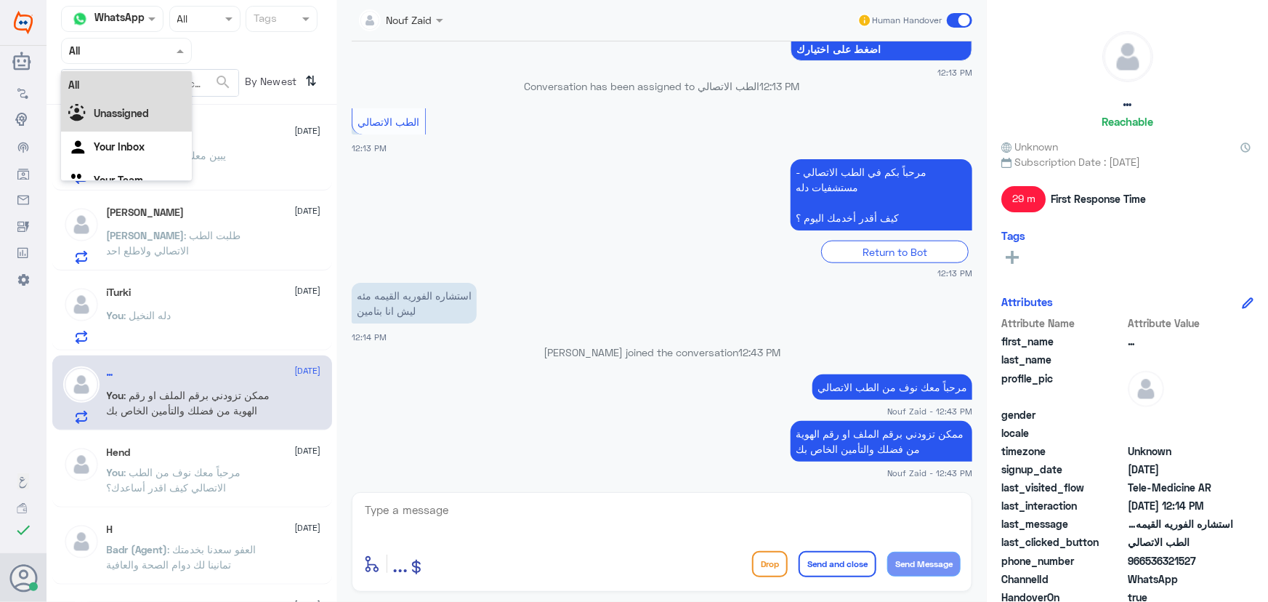
scroll to position [18, 0]
click at [127, 116] on div "Your Inbox" at bounding box center [126, 129] width 131 height 33
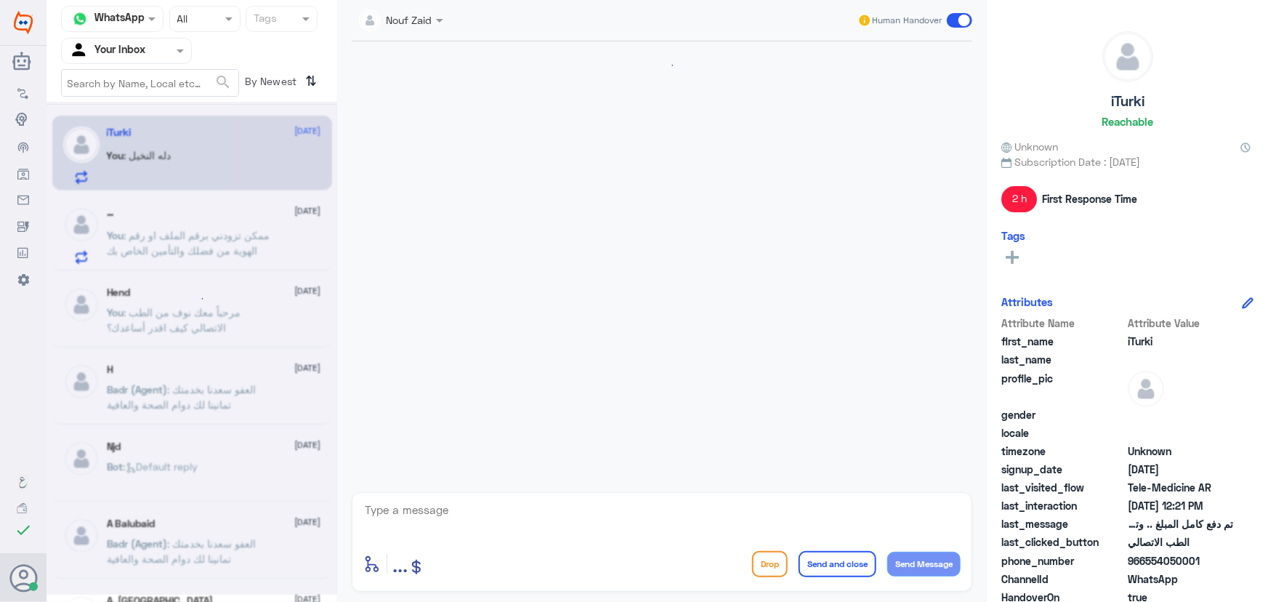
scroll to position [1079, 0]
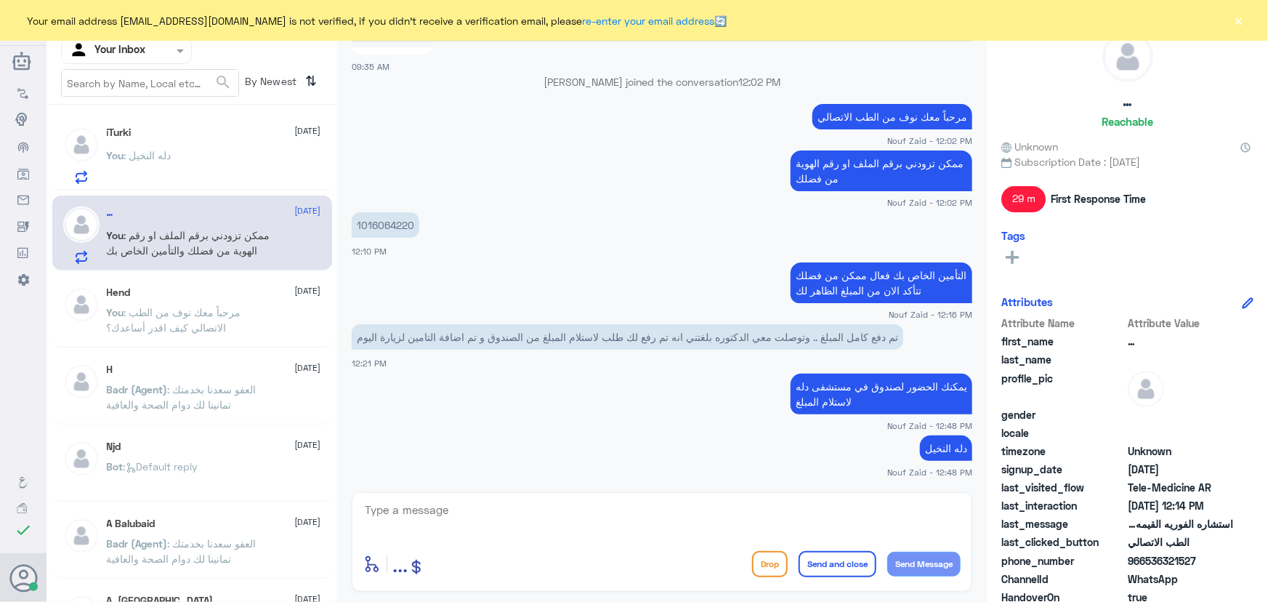
scroll to position [1128, 0]
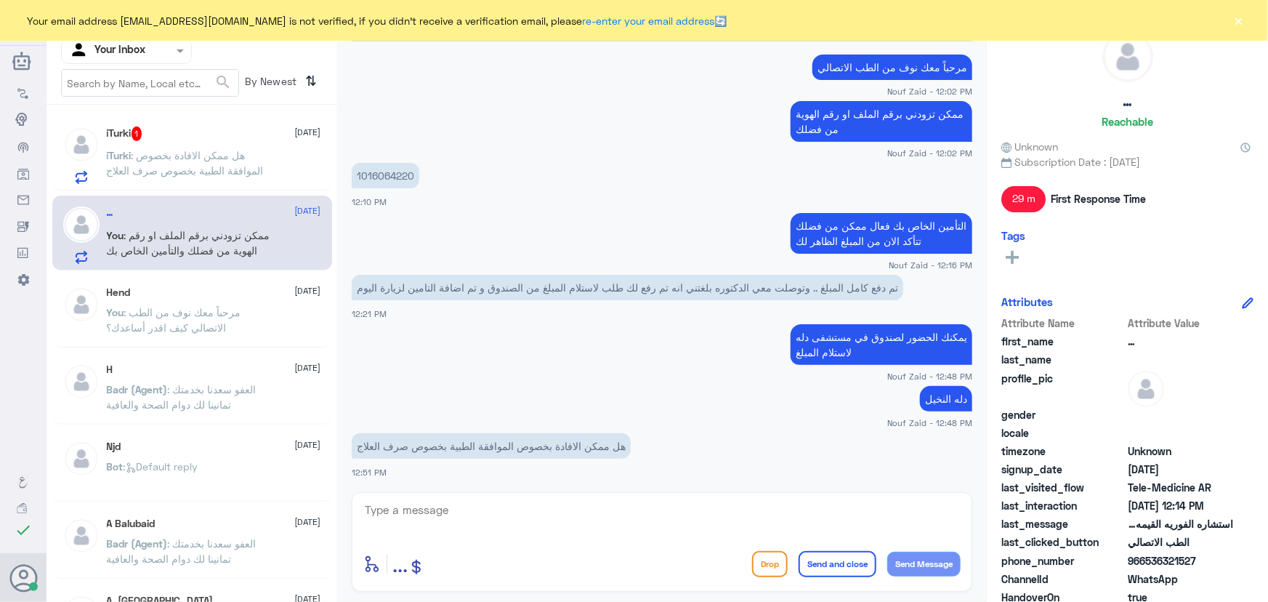
click at [247, 130] on div "iTurki 1 8 October" at bounding box center [214, 133] width 214 height 15
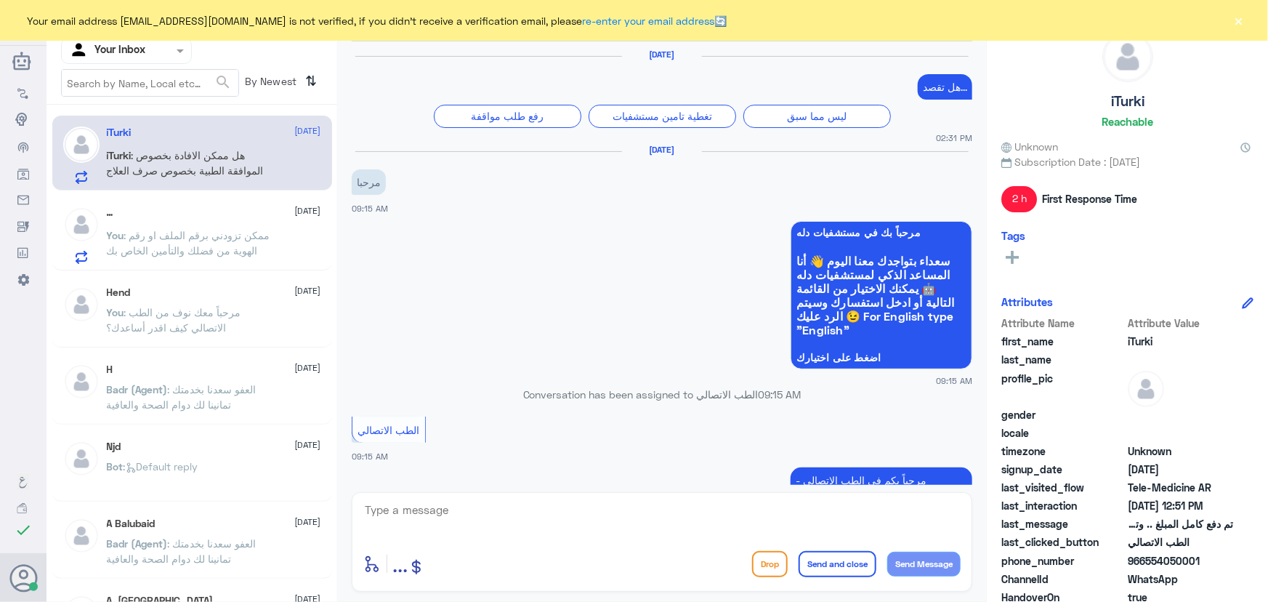
scroll to position [1063, 0]
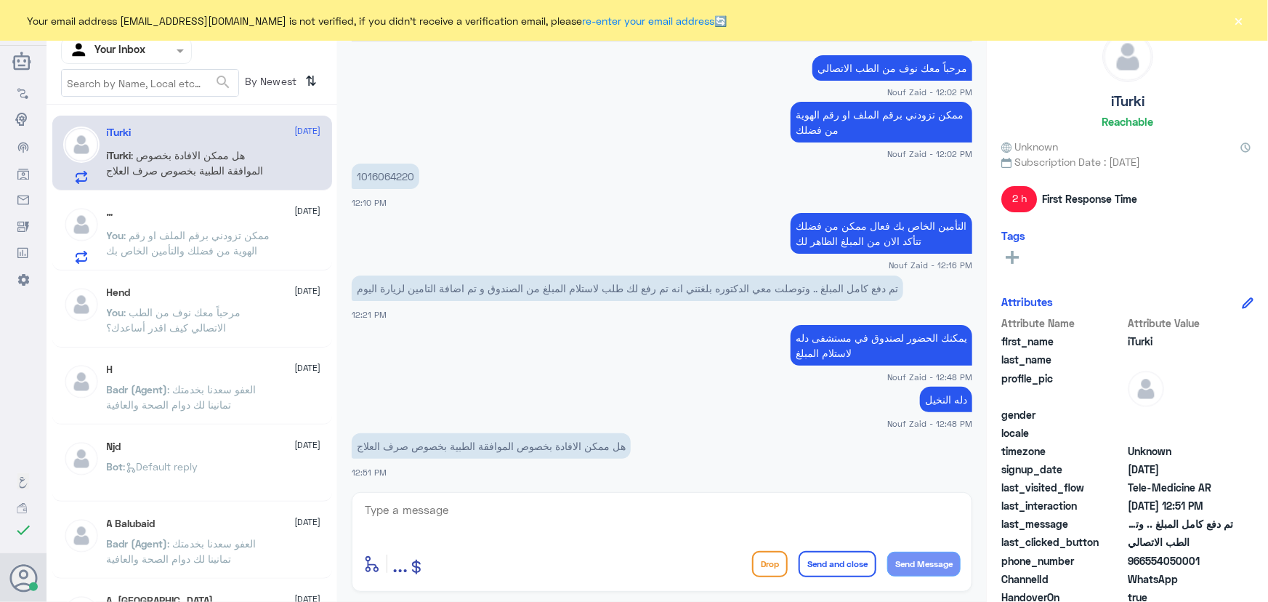
drag, startPoint x: 1241, startPoint y: 16, endPoint x: 1097, endPoint y: 175, distance: 214.5
click at [1241, 17] on button "×" at bounding box center [1238, 20] width 15 height 15
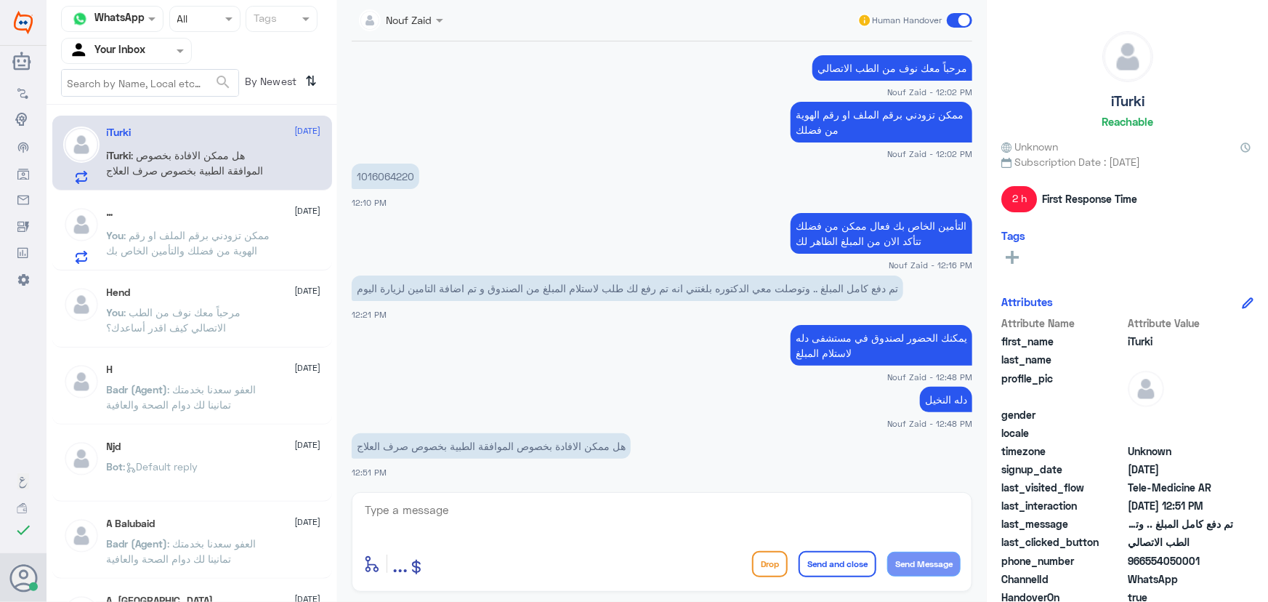
click at [623, 512] on textarea at bounding box center [661, 518] width 597 height 36
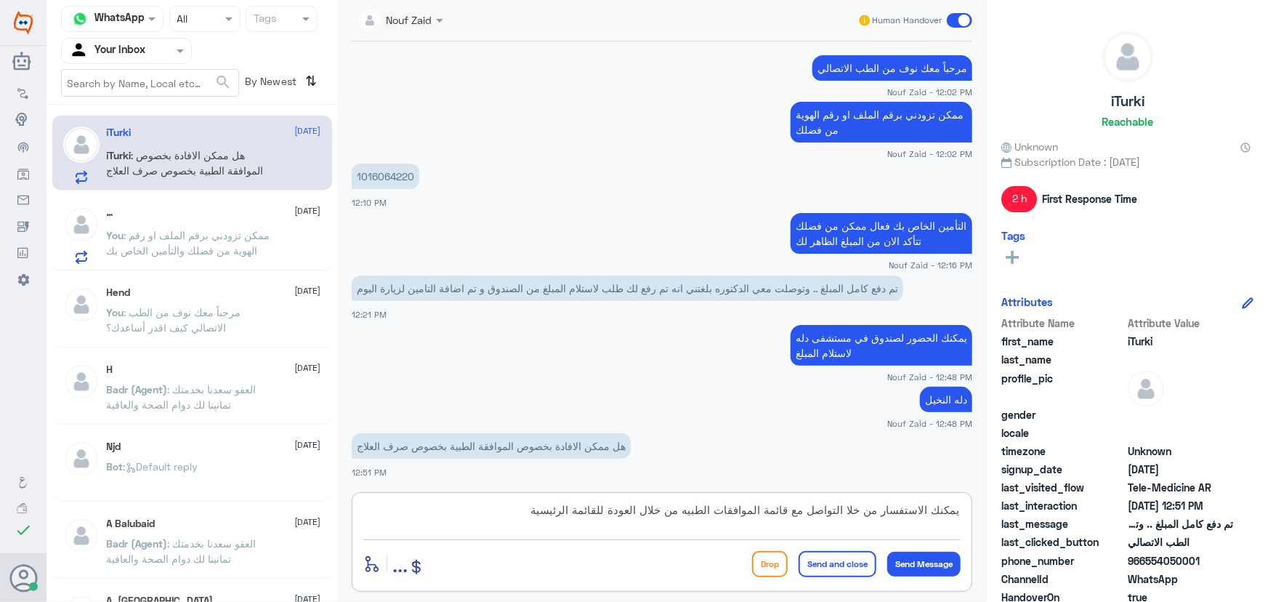
click at [849, 506] on textarea "يمكنك الاستفسار من خلا التواصل مع قائمة الموافقات الطبيه من خلال العودة للقائمة…" at bounding box center [661, 518] width 597 height 36
click at [841, 517] on textarea "يمكنك الاستفسار من خلا التواصل مع قائمة الموافقات الطبيه من خلال العودة للقائمة…" at bounding box center [661, 518] width 597 height 36
click at [846, 513] on textarea "يمكنك الاستفسار من خلا التواصل مع قائمة الموافقات الطبيه من خلال العودة للقائمة…" at bounding box center [661, 518] width 597 height 36
type textarea "يمكنك الاستفسار من خلال التواصل مع قائمة الموافقات الطبيه من خلال العودة للقائم…"
click at [935, 560] on button "Send Message" at bounding box center [923, 563] width 73 height 25
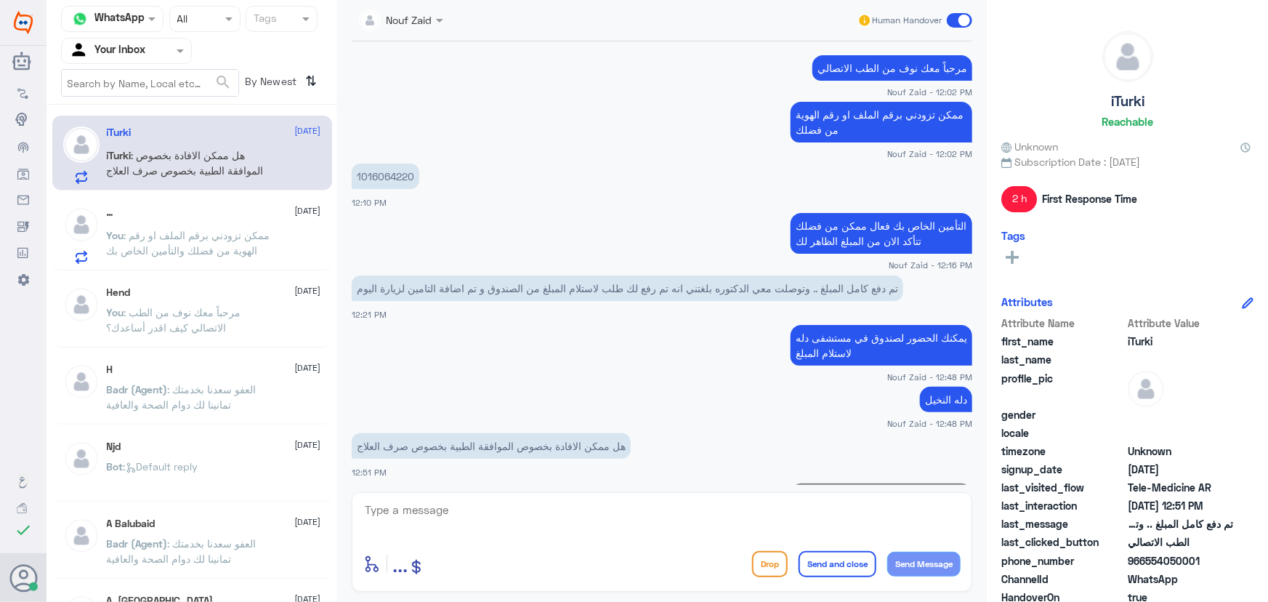
scroll to position [1141, 0]
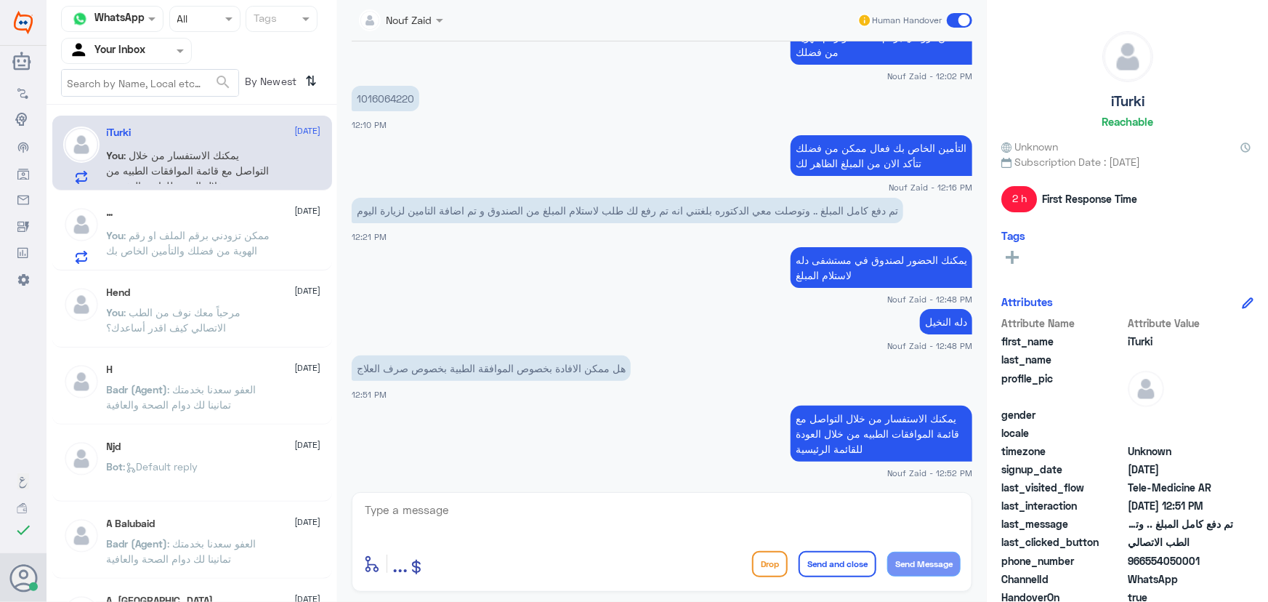
click at [959, 25] on span at bounding box center [959, 20] width 25 height 15
click at [0, 0] on input "checkbox" at bounding box center [0, 0] width 0 height 0
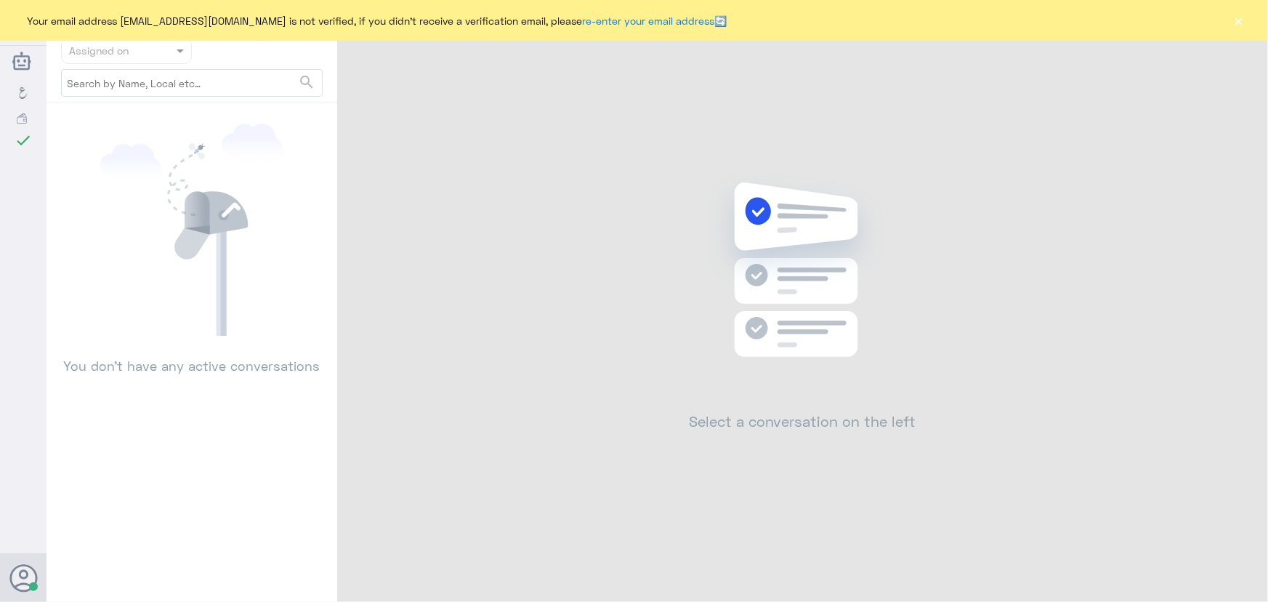
click at [1245, 23] on div "Your email address [EMAIL_ADDRESS][DOMAIN_NAME] is not verified, if you didn't …" at bounding box center [634, 20] width 1268 height 41
click at [1245, 23] on button "×" at bounding box center [1238, 20] width 15 height 15
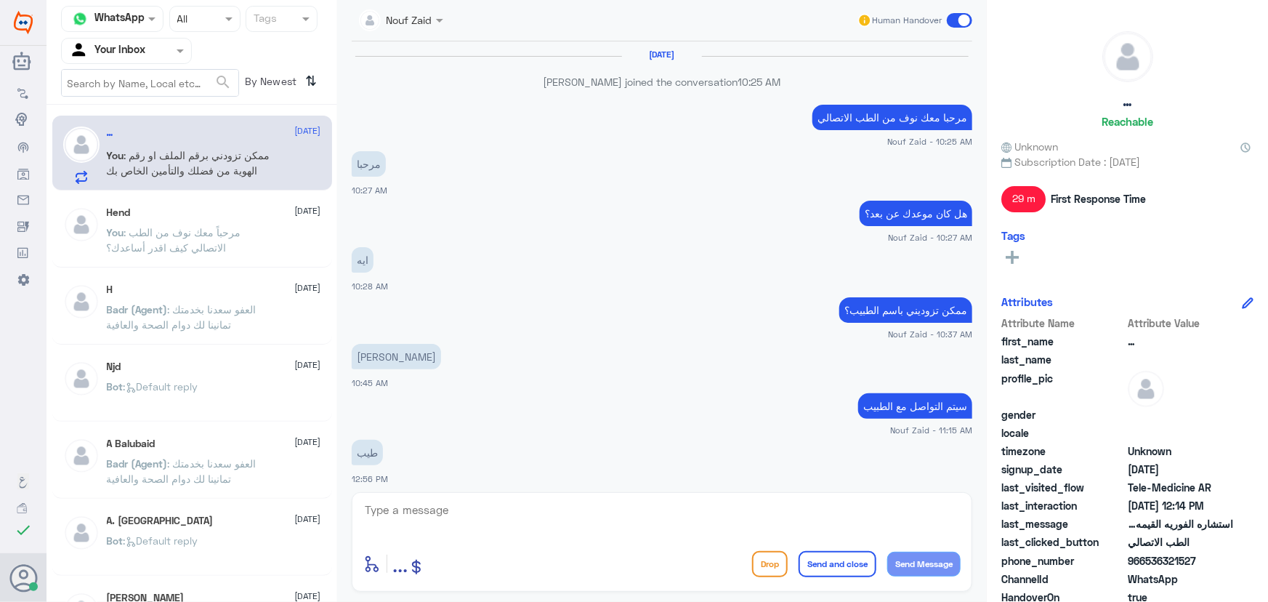
scroll to position [676, 0]
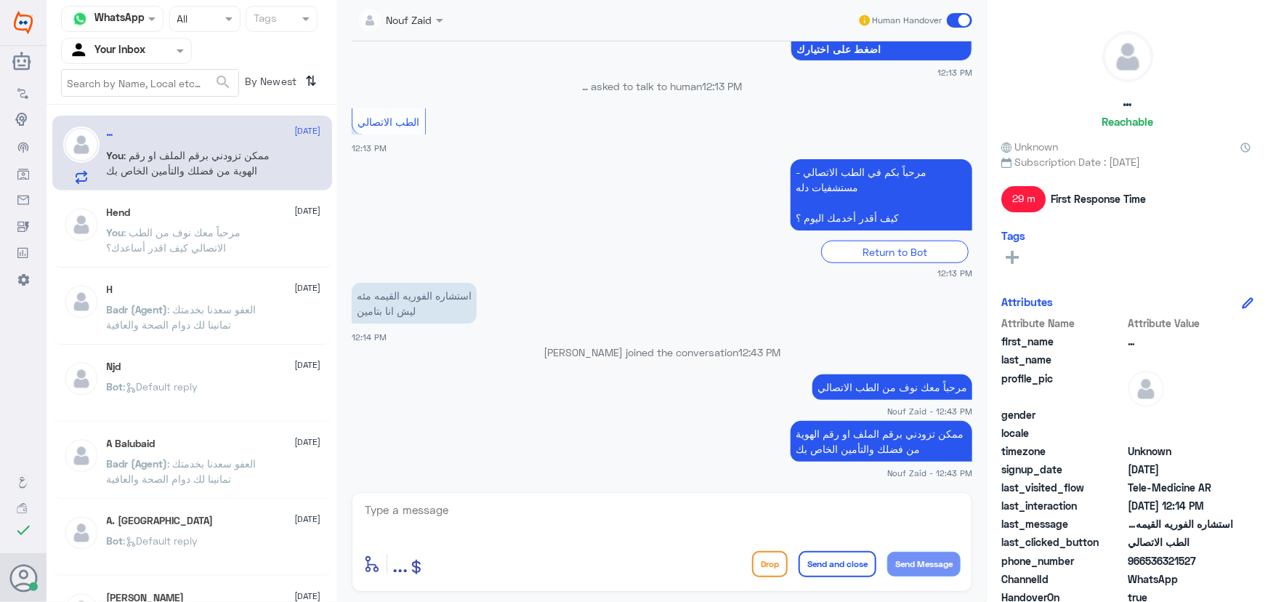
click at [755, 515] on textarea at bounding box center [661, 518] width 597 height 36
drag, startPoint x: 1142, startPoint y: 554, endPoint x: 1212, endPoint y: 559, distance: 70.0
click at [1211, 559] on span "966536321527" at bounding box center [1180, 560] width 105 height 15
click at [1200, 559] on span "966536321527" at bounding box center [1180, 560] width 105 height 15
click at [1148, 560] on span "966536321527" at bounding box center [1180, 560] width 105 height 15
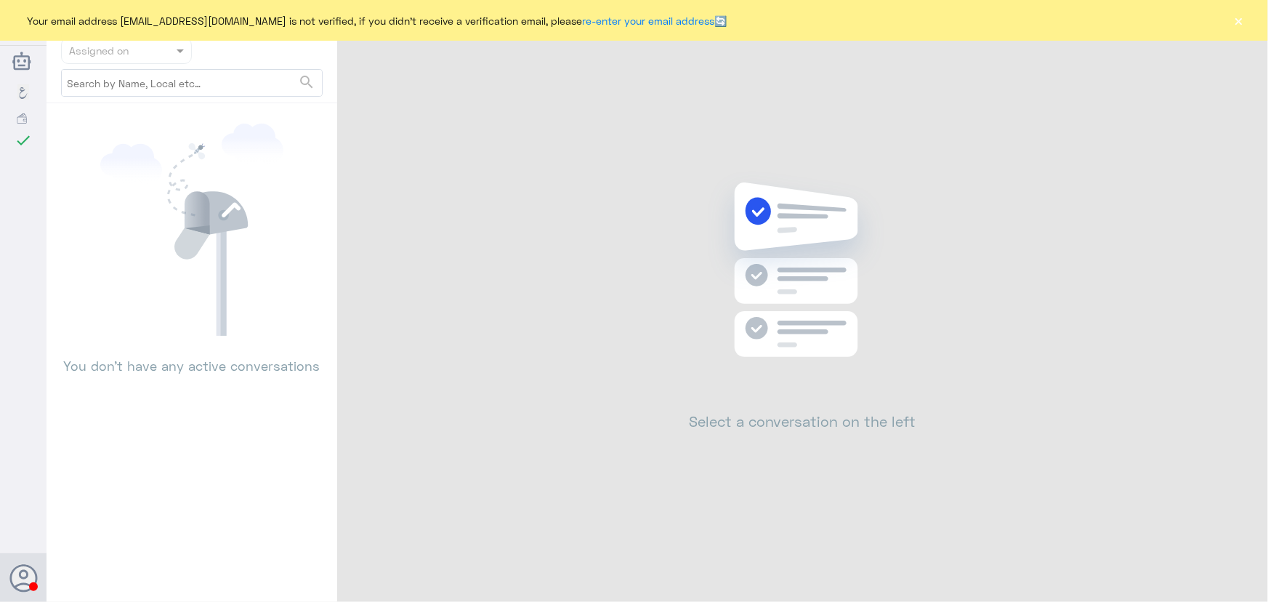
drag, startPoint x: 1248, startPoint y: 20, endPoint x: 1249, endPoint y: 30, distance: 10.2
click at [1247, 26] on div "Your email address [EMAIL_ADDRESS][DOMAIN_NAME] is not verified, if you didn't …" at bounding box center [634, 20] width 1268 height 41
click at [1237, 21] on button "×" at bounding box center [1238, 20] width 15 height 15
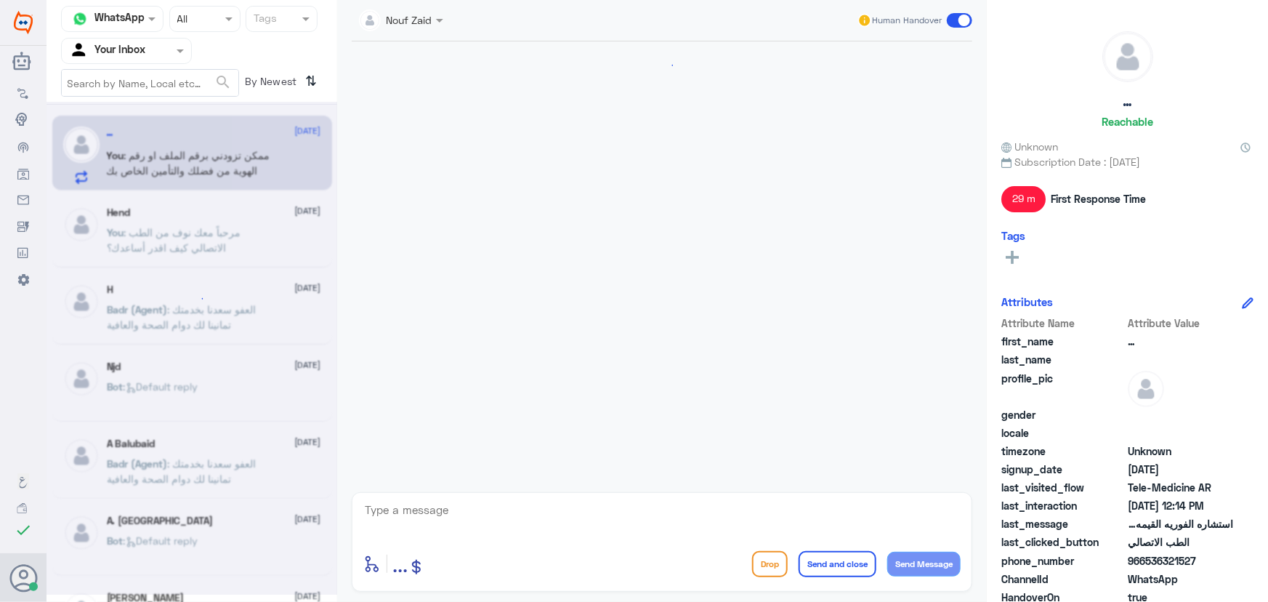
scroll to position [676, 0]
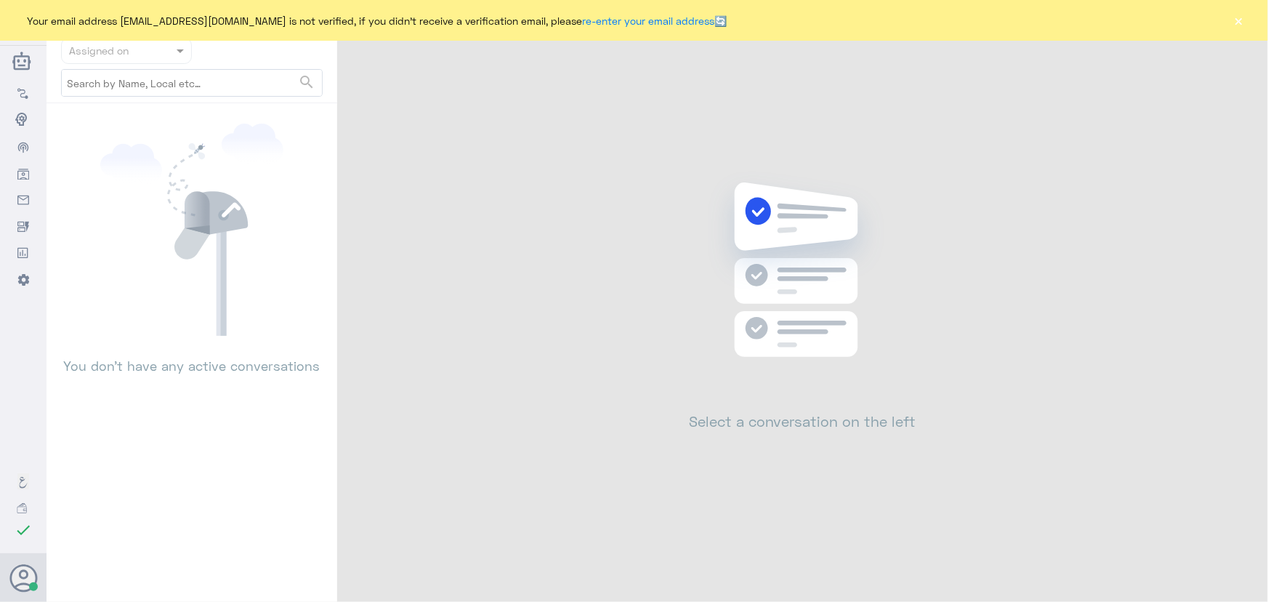
click at [1234, 15] on button "×" at bounding box center [1238, 20] width 15 height 15
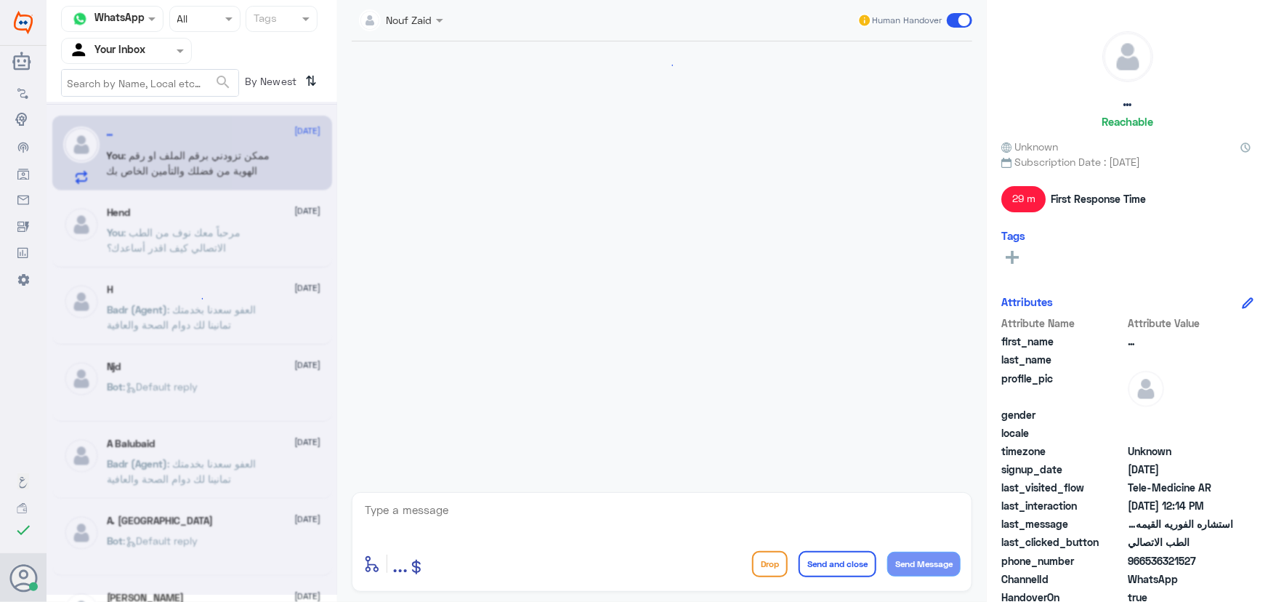
scroll to position [676, 0]
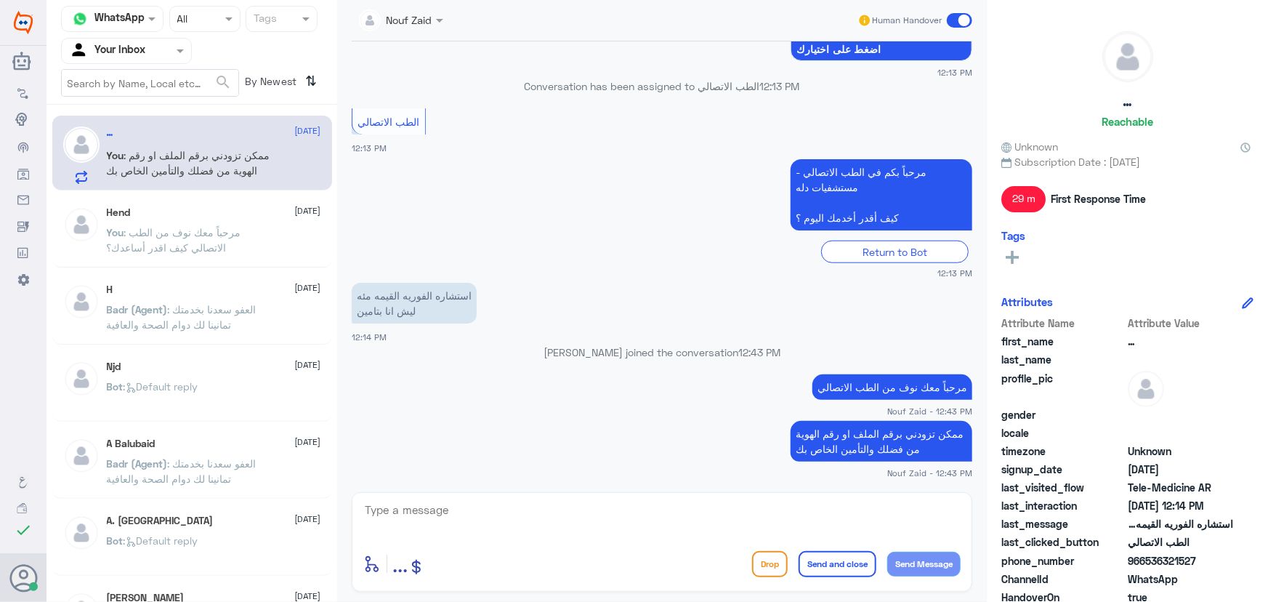
click at [709, 273] on small "12:13 PM" at bounding box center [662, 273] width 620 height 12
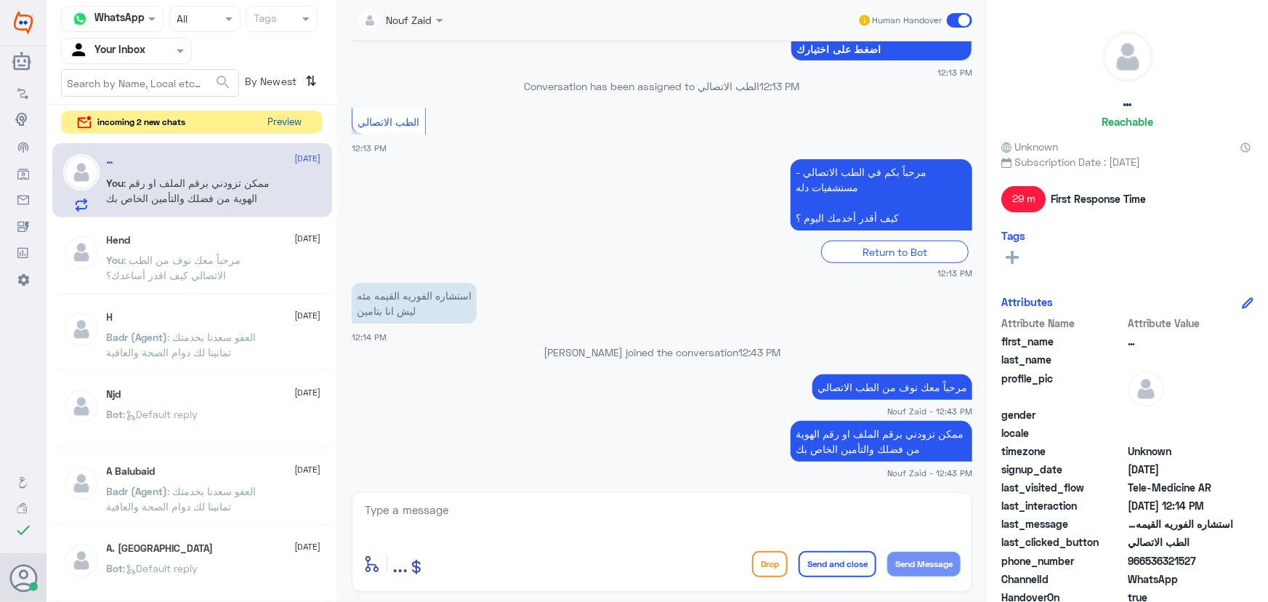
click at [275, 119] on button "Preview" at bounding box center [284, 122] width 45 height 23
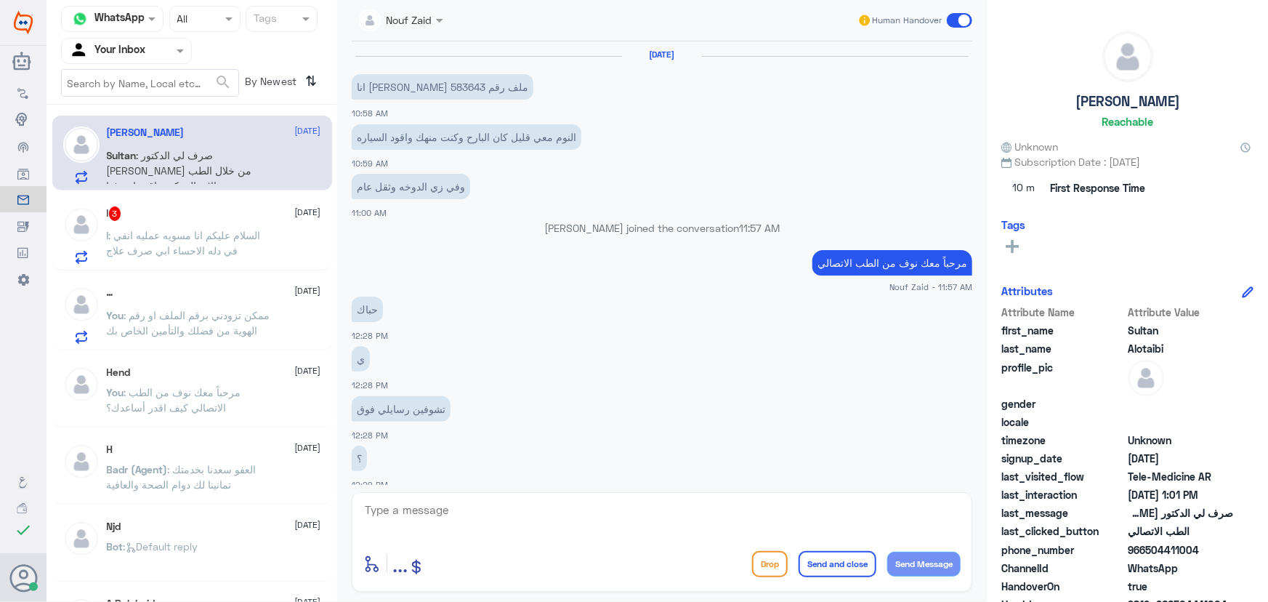
scroll to position [792, 0]
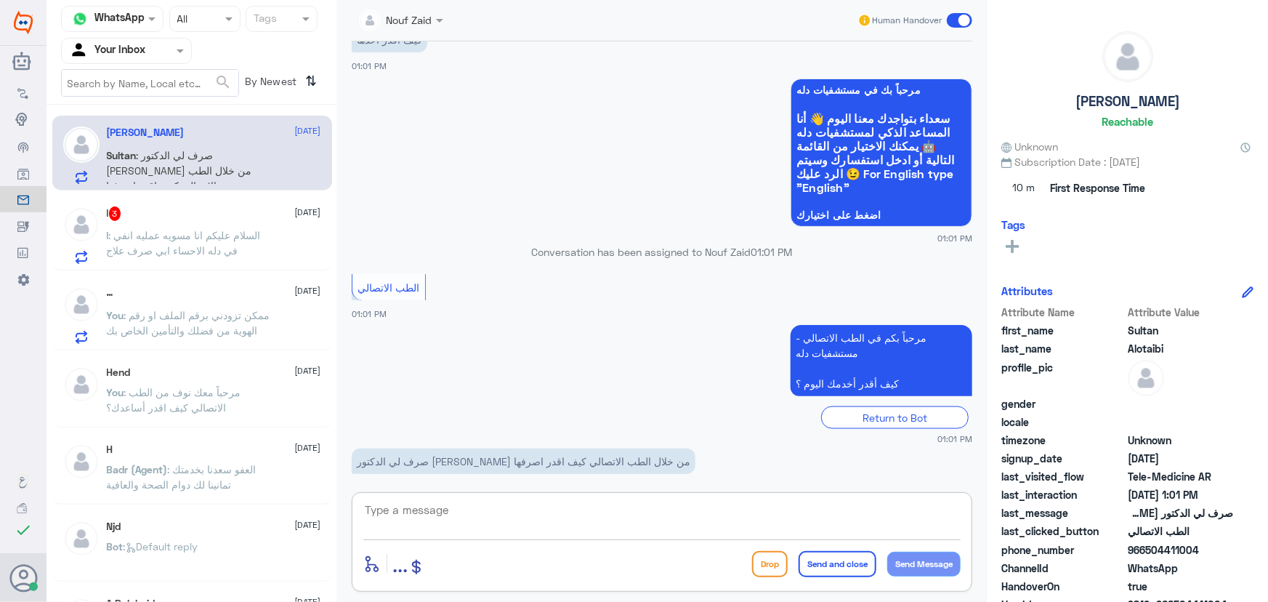
click at [520, 503] on textarea at bounding box center [661, 518] width 597 height 36
type textarea "من خلال صيدلية دله النخيل"
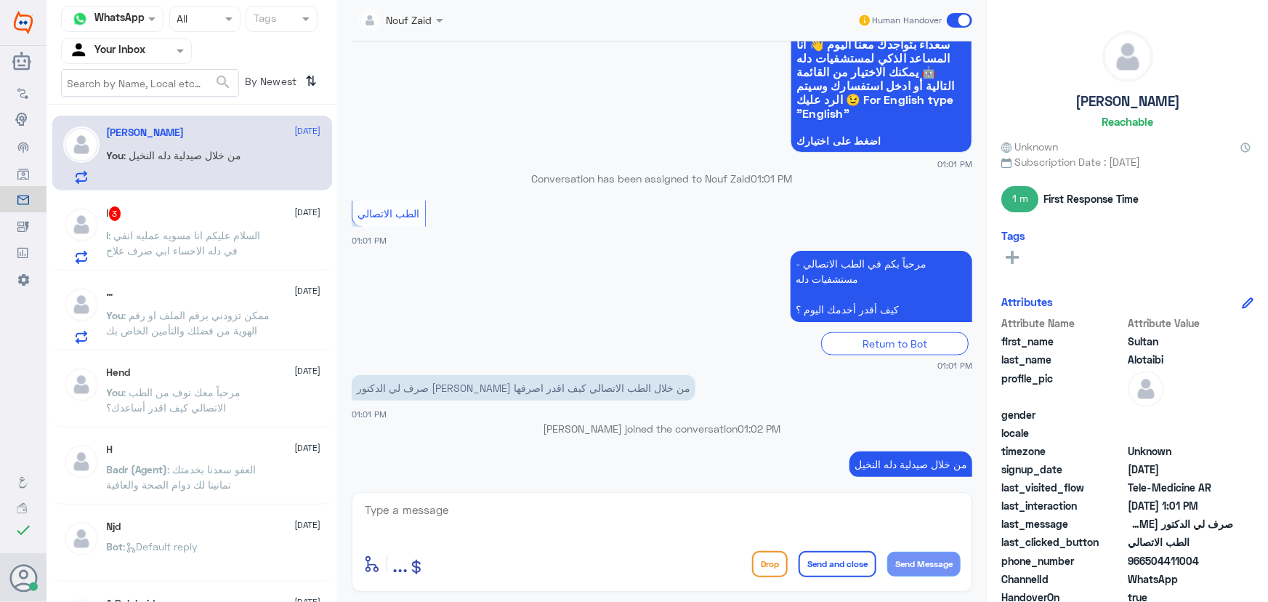
click at [190, 232] on span ": السلام عليكم انا مسويه عمليه انفي في دله الاحساء ابي صرف علاج" at bounding box center [184, 243] width 154 height 28
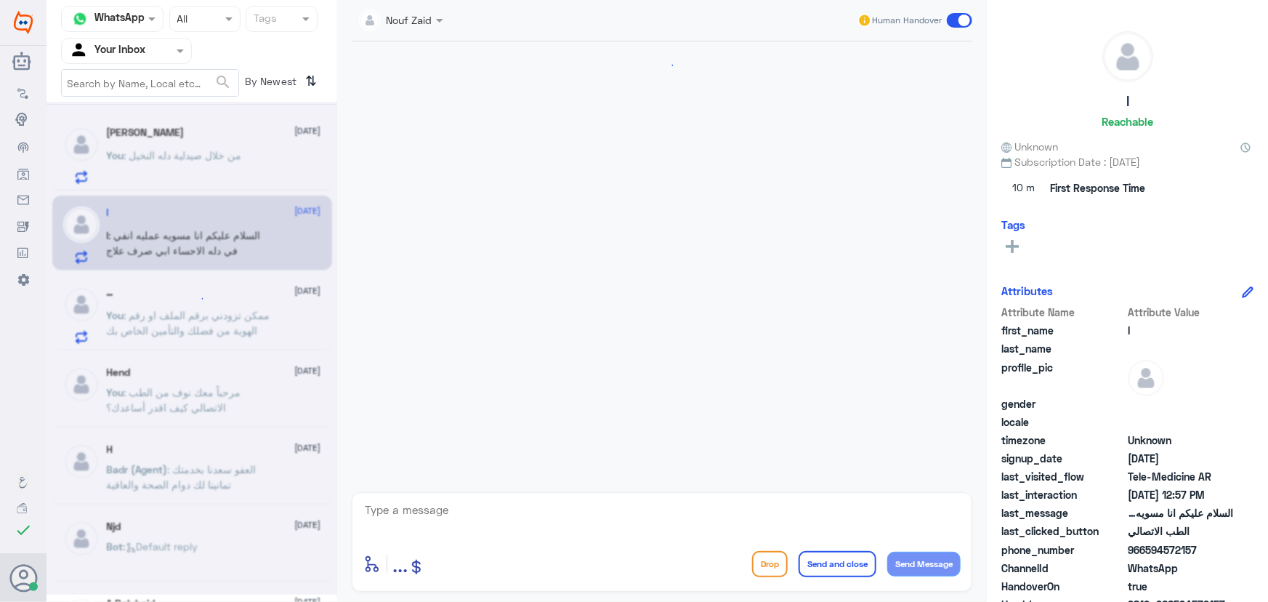
scroll to position [812, 0]
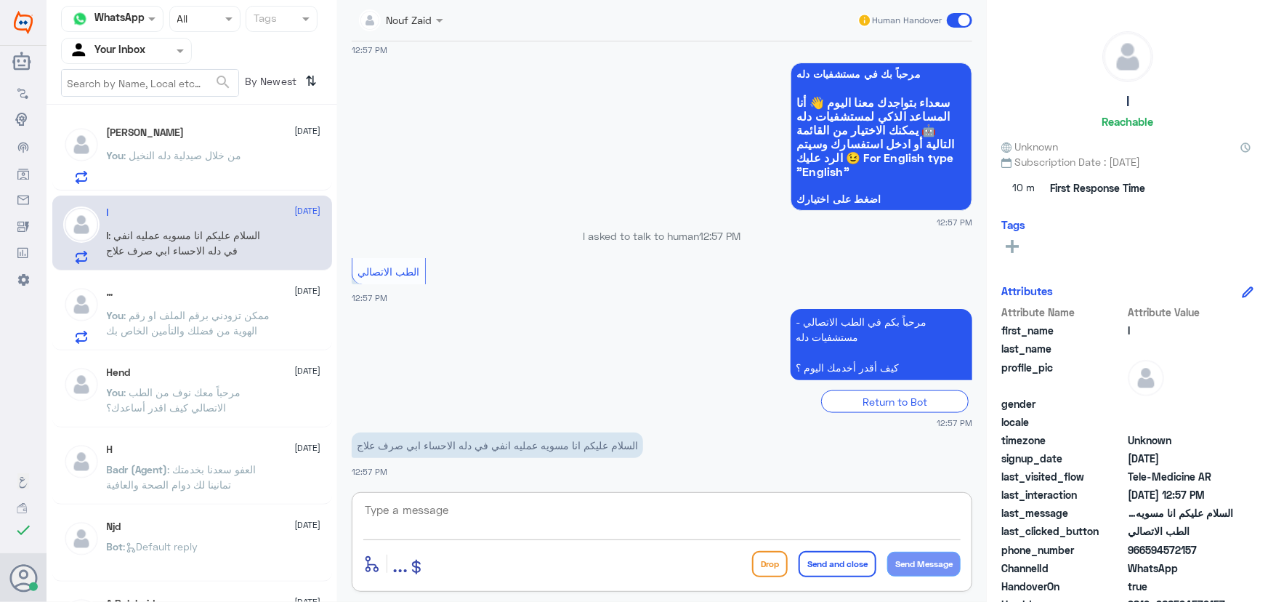
click at [568, 511] on textarea at bounding box center [661, 518] width 597 height 36
paste textarea "مرحباً معك نوف من الطب الاتصالي"
type textarea "مرحباً معك نوف من الطب الاتصالي"
click at [943, 554] on button "Send Message" at bounding box center [923, 563] width 73 height 25
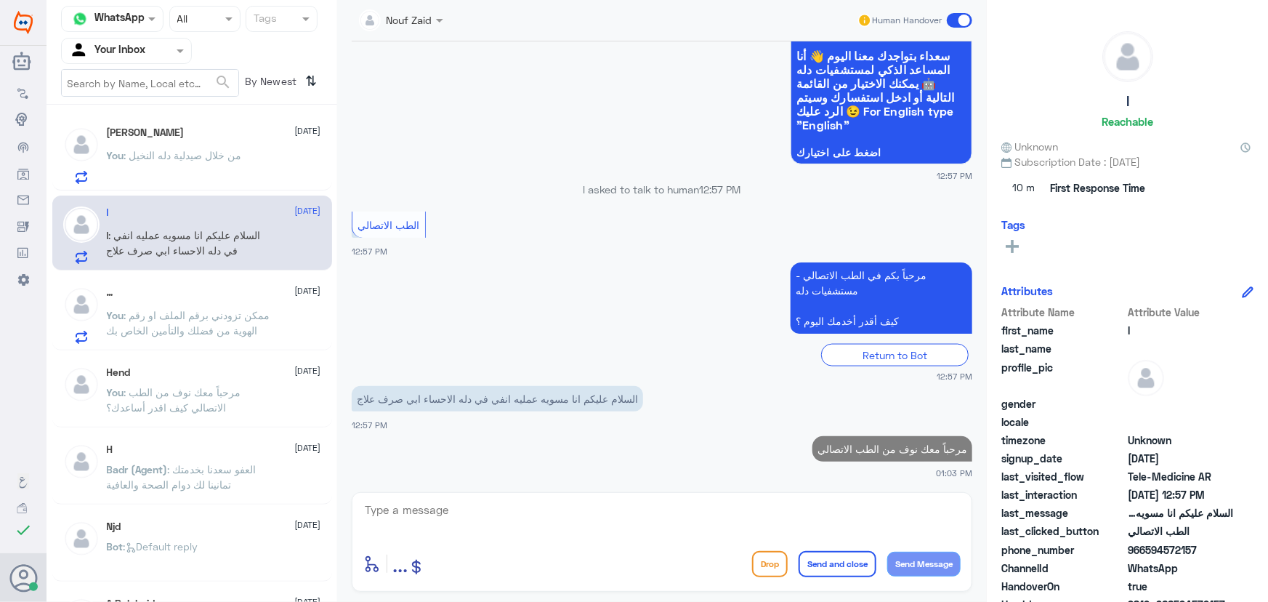
click at [870, 516] on textarea at bounding box center [661, 518] width 597 height 36
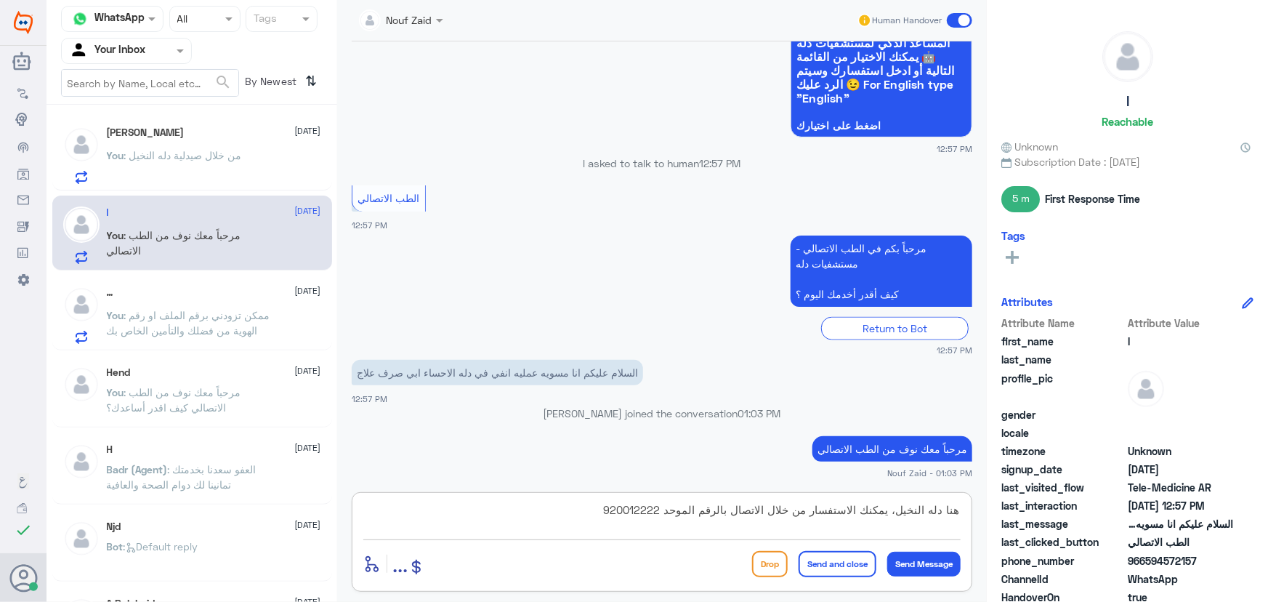
type textarea "هنا دله النخيل، يمكنك الاستفسار من خلال الاتصال بالرقم الموحد 920012222"
click at [806, 557] on button "Send and close" at bounding box center [837, 564] width 78 height 26
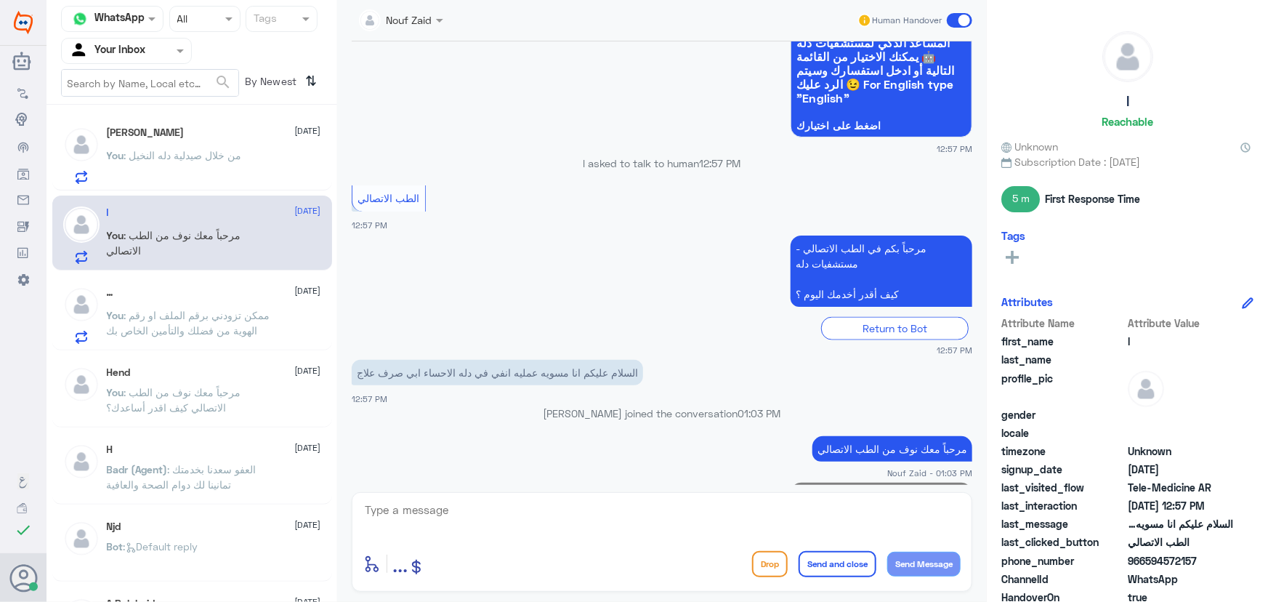
scroll to position [921, 0]
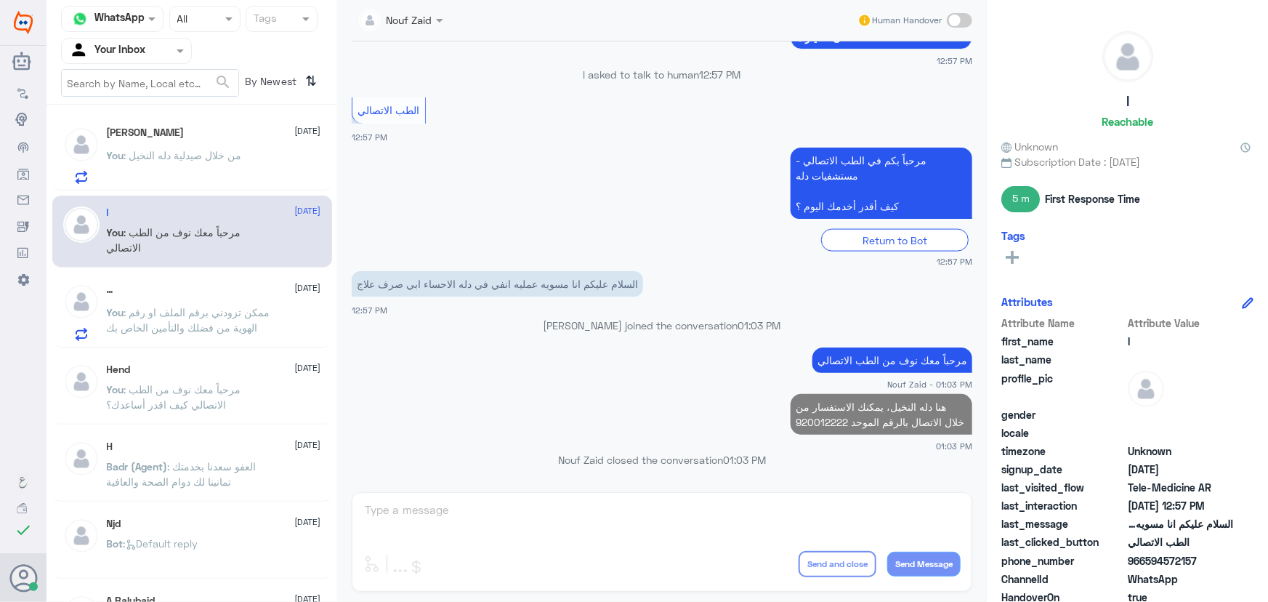
click at [184, 314] on span ": ممكن تزودني برقم الملف او رقم الهوية من فضلك والتأمين الخاص بك" at bounding box center [188, 320] width 163 height 28
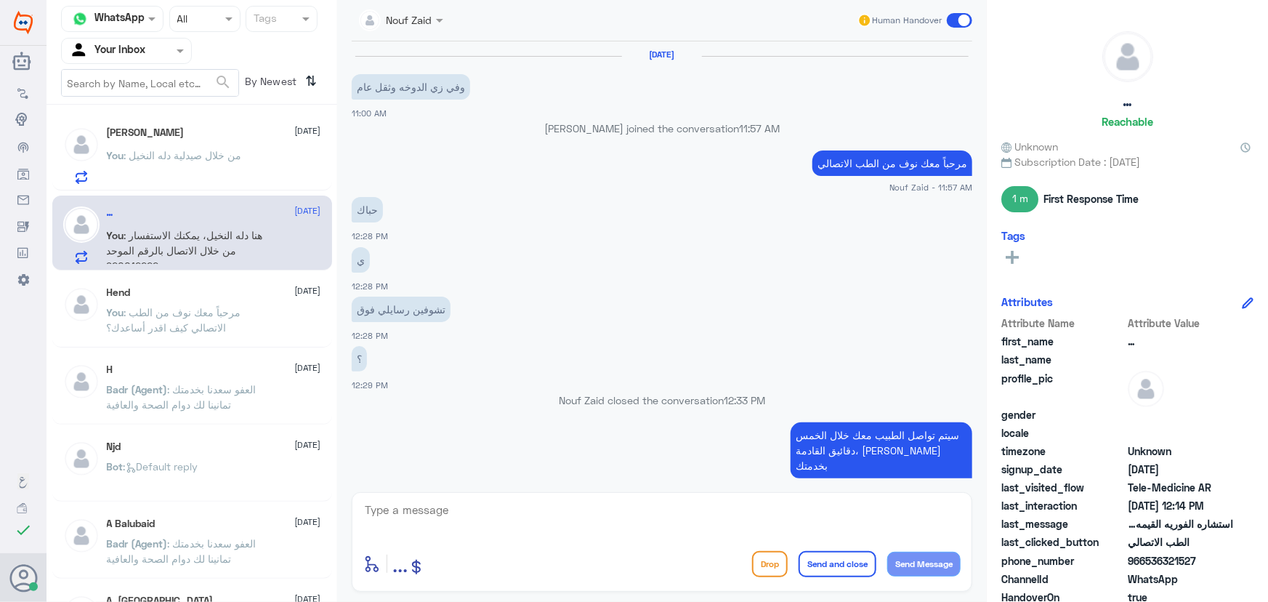
scroll to position [766, 0]
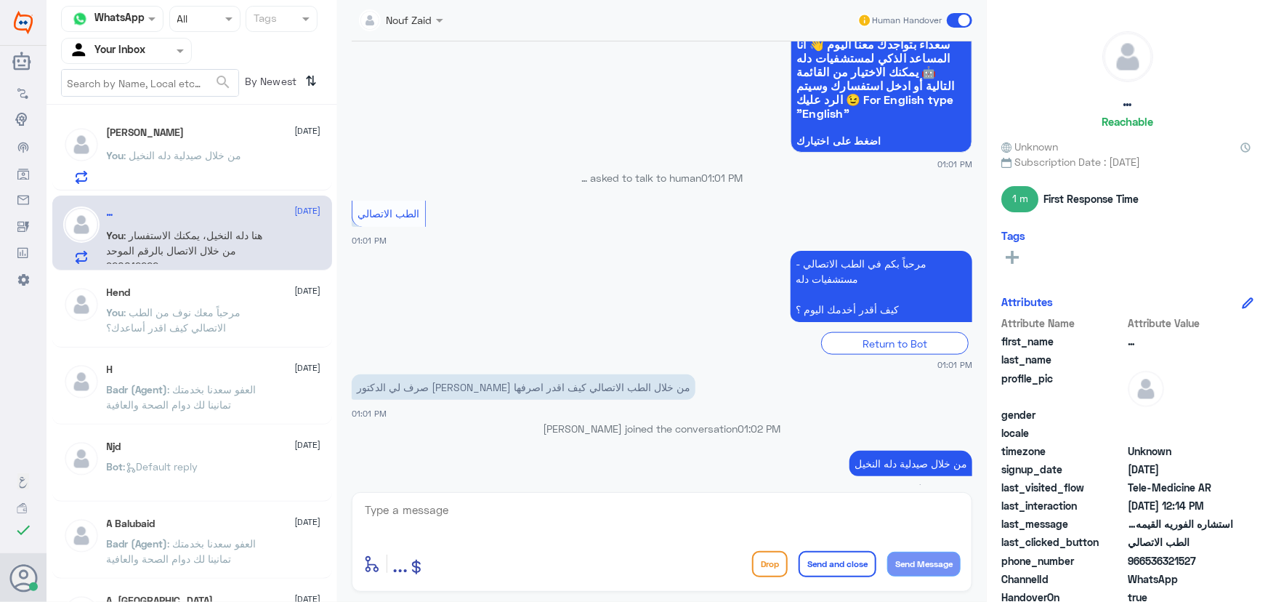
click at [140, 147] on p "You : من خلال صيدلية دله النخيل" at bounding box center [174, 165] width 135 height 36
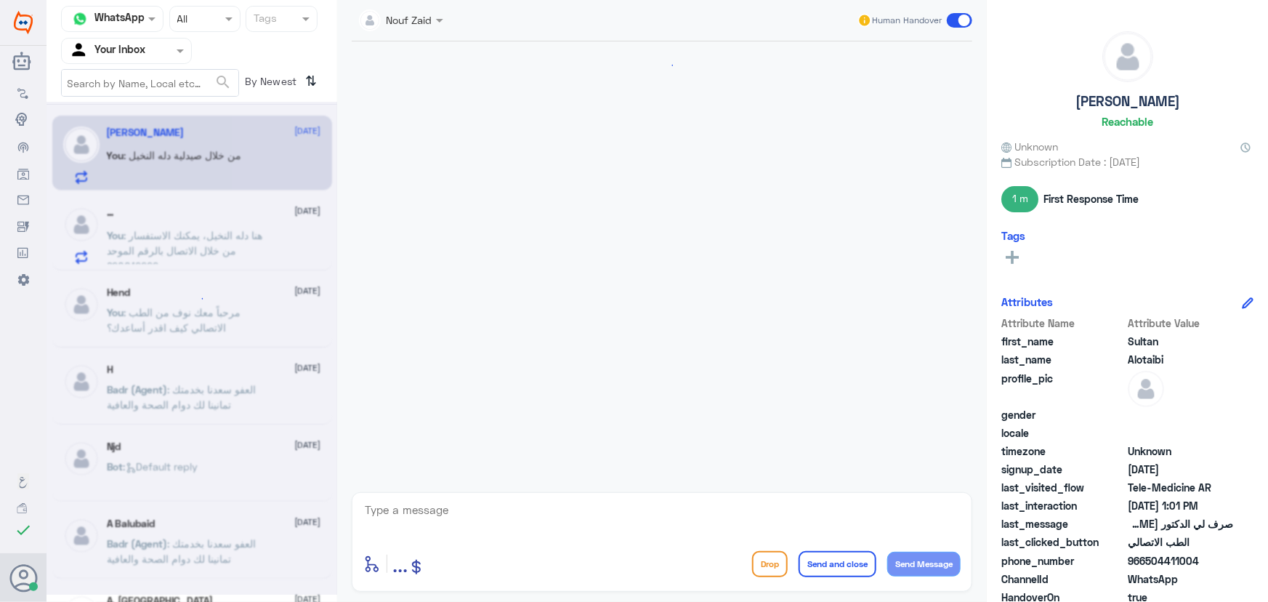
scroll to position [766, 0]
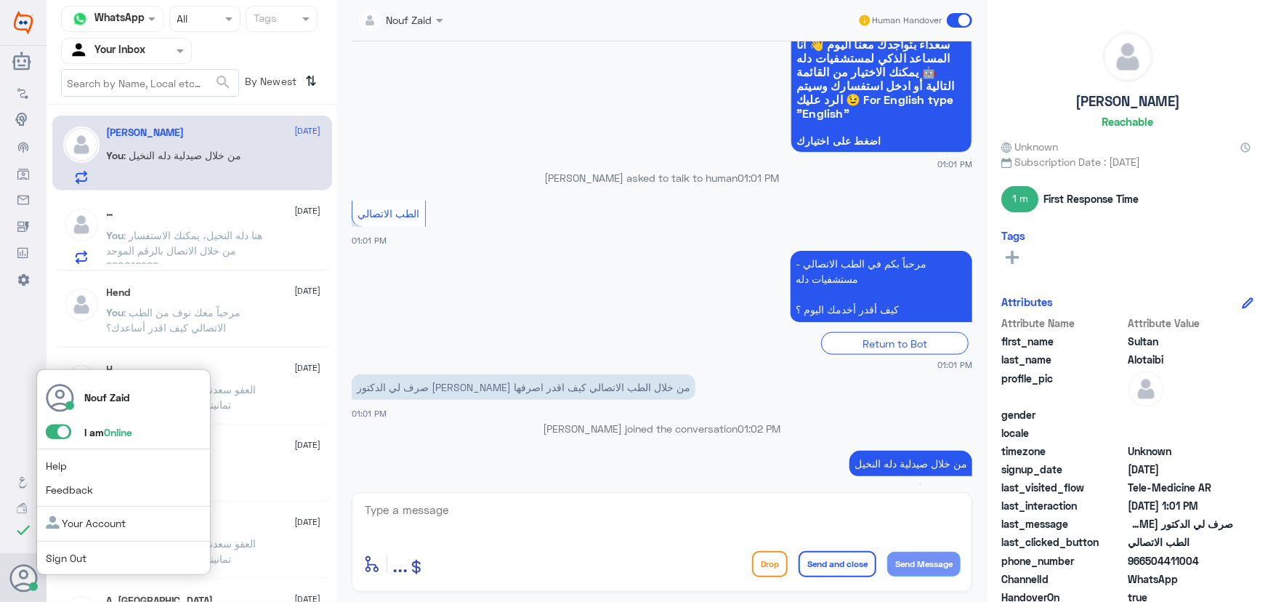
click at [52, 427] on span at bounding box center [58, 431] width 25 height 15
click at [0, 0] on input "checkbox" at bounding box center [0, 0] width 0 height 0
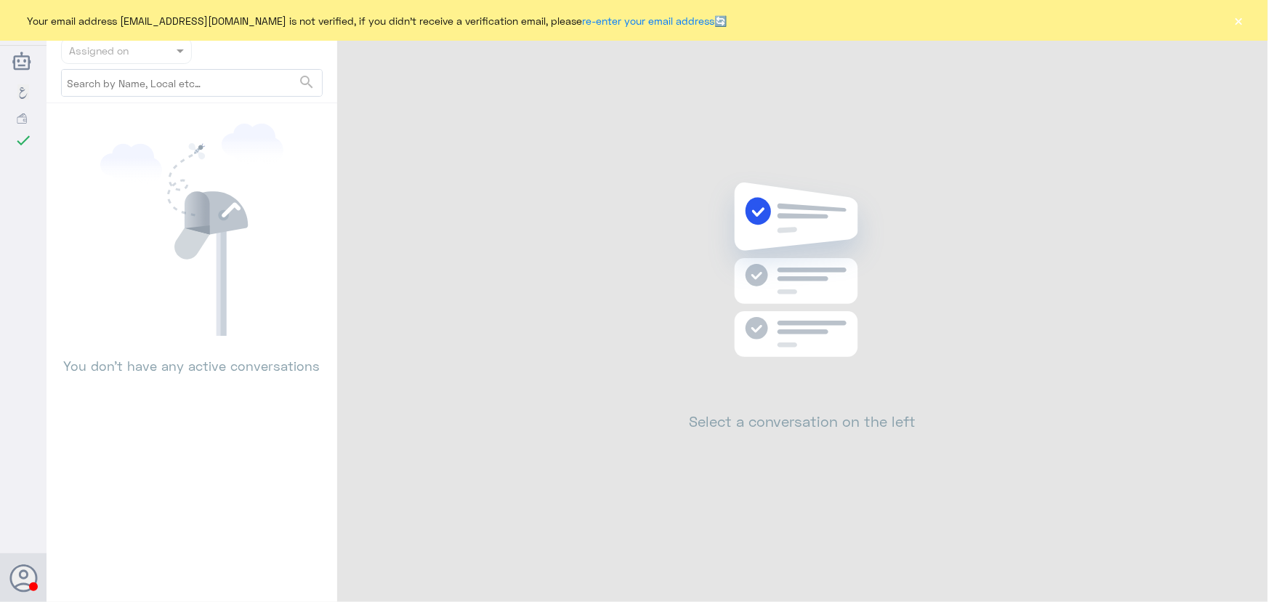
click at [1238, 21] on button "×" at bounding box center [1238, 20] width 15 height 15
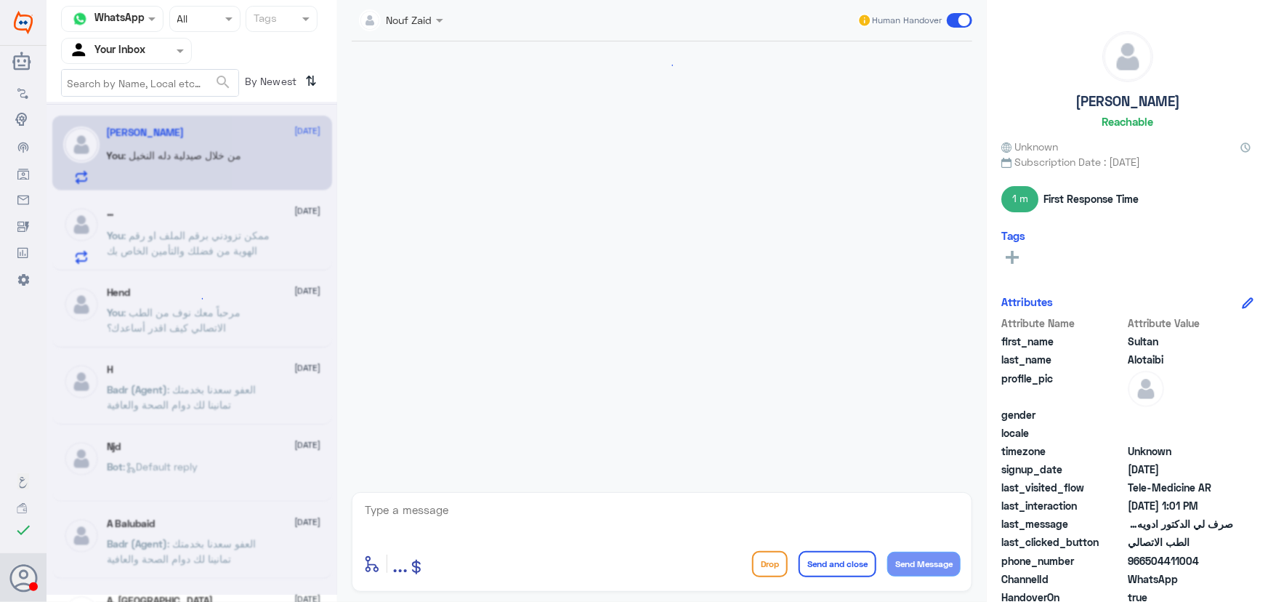
scroll to position [766, 0]
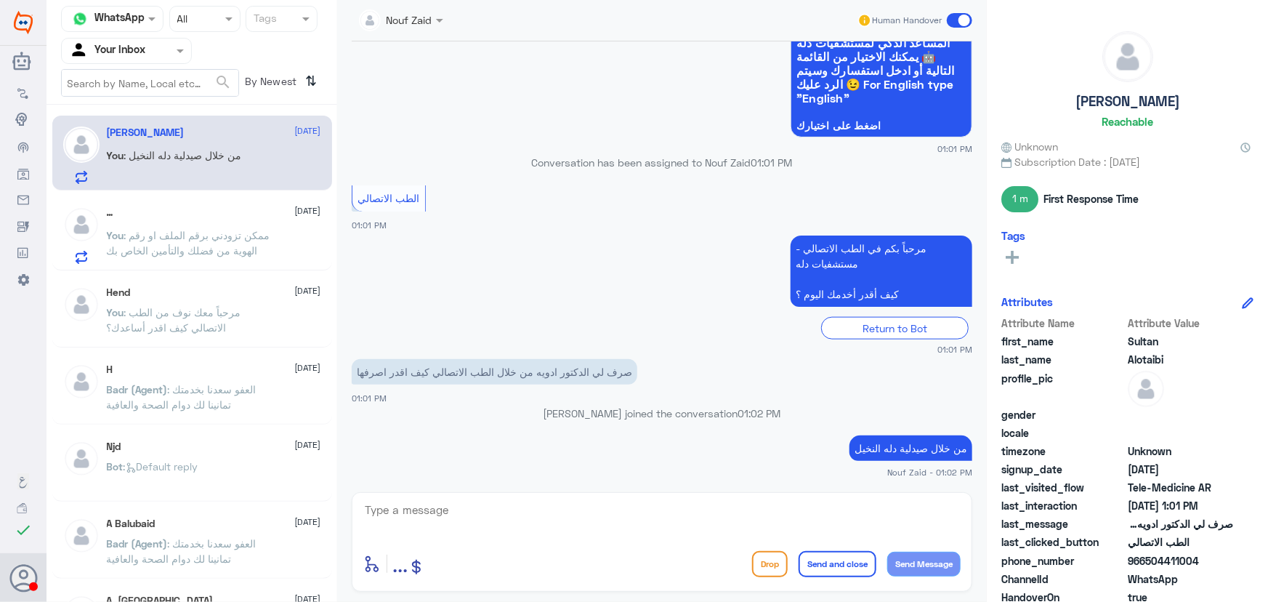
click at [960, 15] on span at bounding box center [959, 20] width 25 height 15
click at [0, 0] on input "checkbox" at bounding box center [0, 0] width 0 height 0
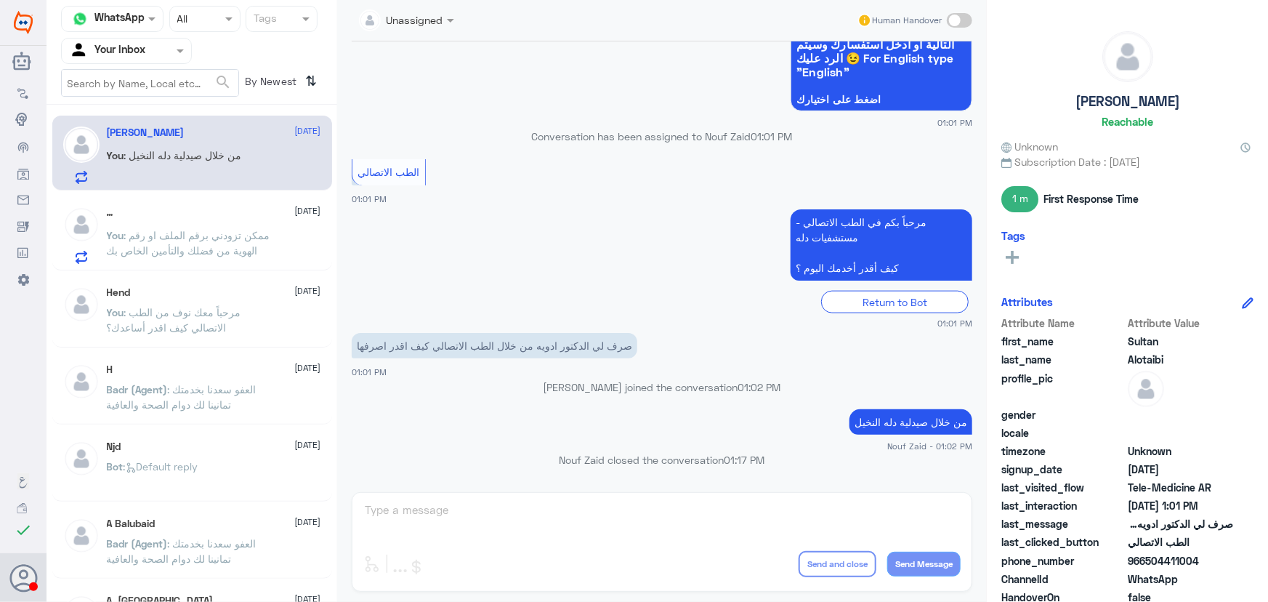
click at [273, 219] on div "… [DATE] You : ممكن تزودني برقم الملف او رقم الهوية من فضلك والتأمين الخاص بك" at bounding box center [214, 234] width 214 height 57
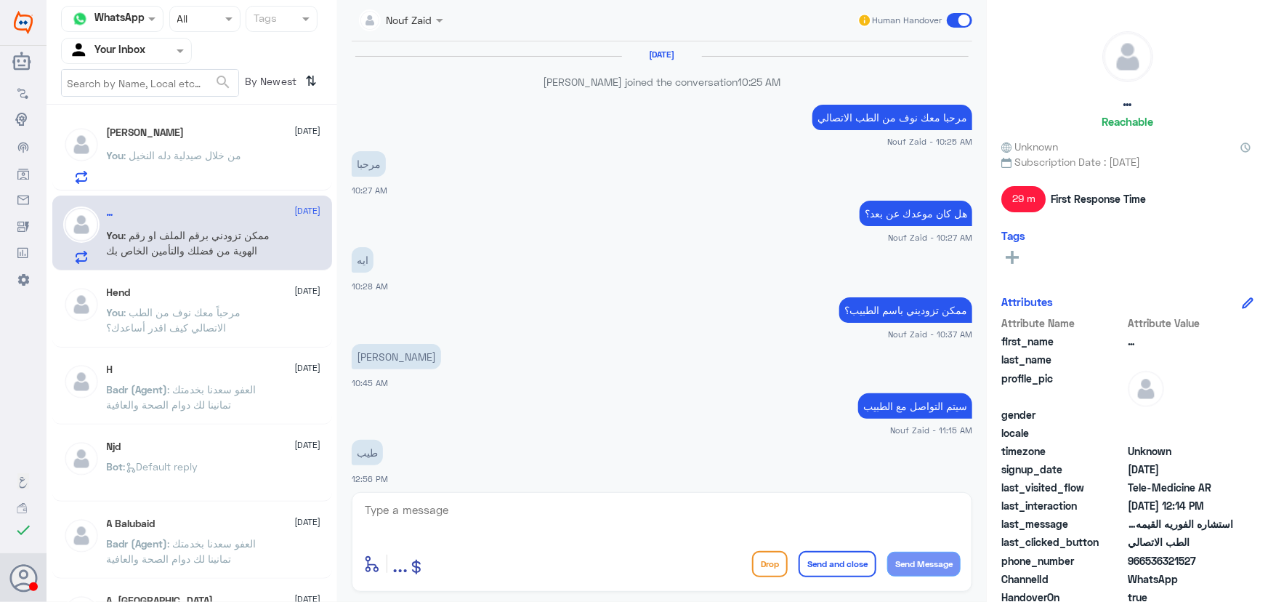
scroll to position [676, 0]
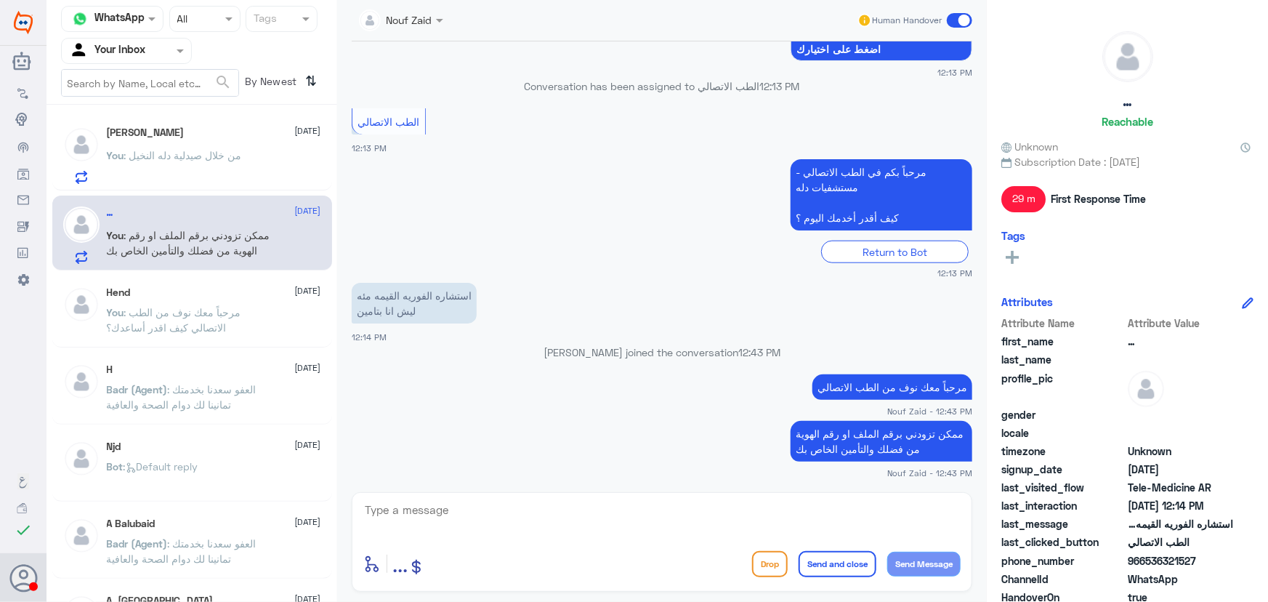
click at [966, 27] on span at bounding box center [959, 20] width 25 height 15
click at [0, 0] on input "checkbox" at bounding box center [0, 0] width 0 height 0
click at [960, 21] on span at bounding box center [959, 20] width 25 height 15
click at [0, 0] on input "checkbox" at bounding box center [0, 0] width 0 height 0
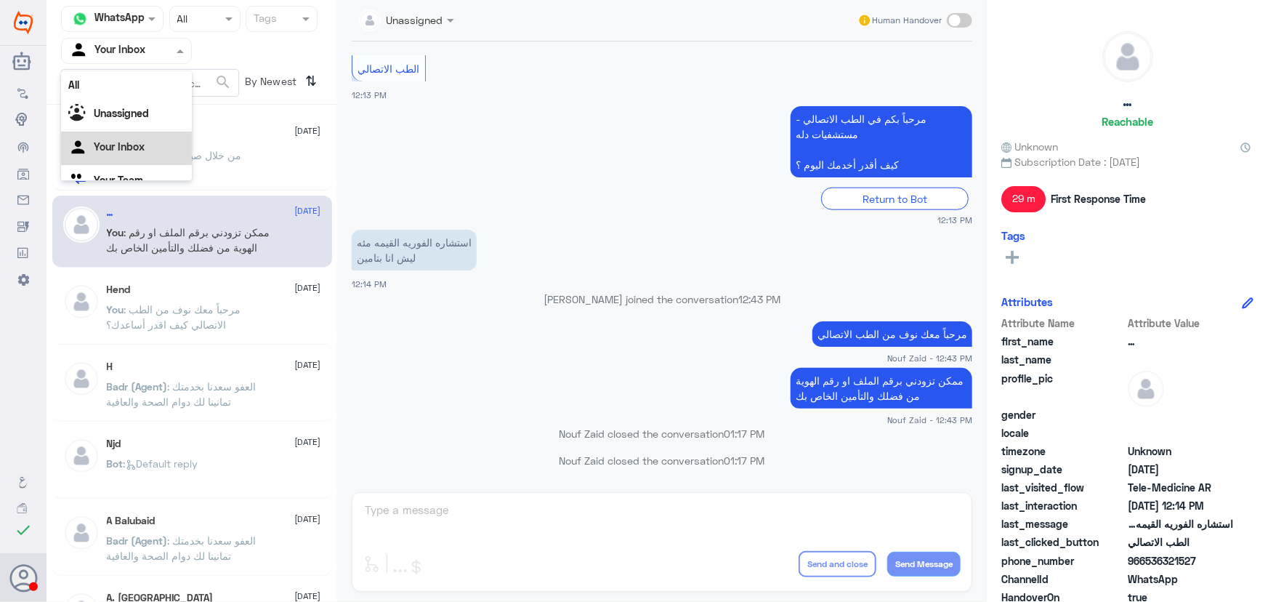
click at [124, 40] on div "Your Inbox" at bounding box center [107, 51] width 76 height 22
click at [131, 84] on div "All" at bounding box center [126, 84] width 131 height 27
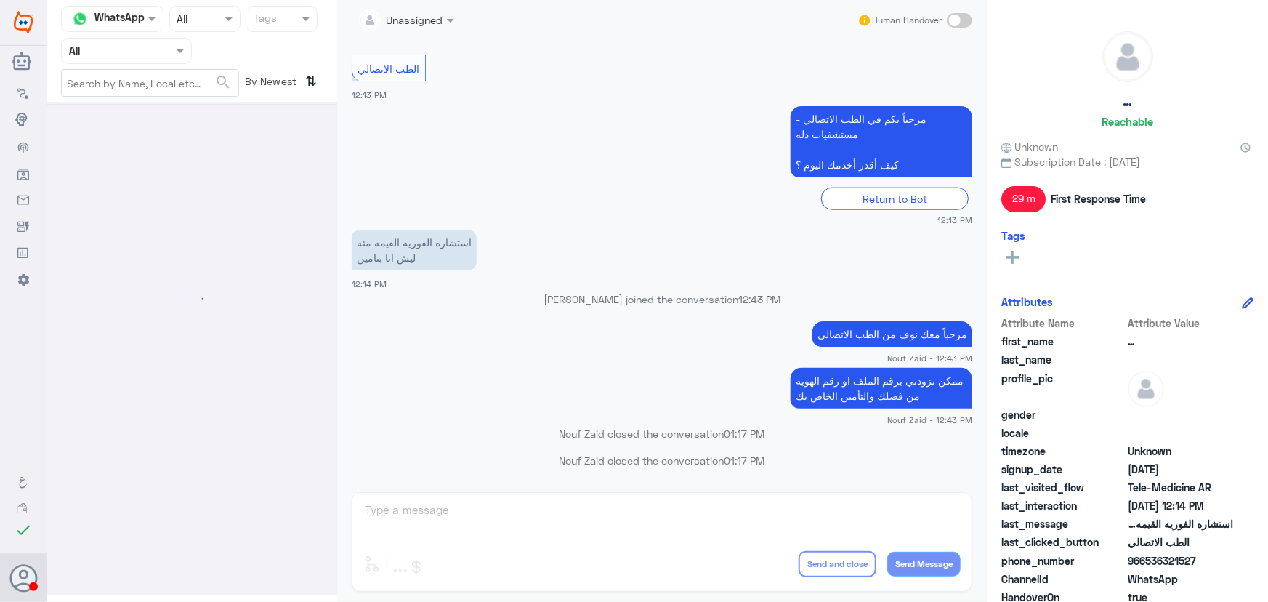
scroll to position [0, 0]
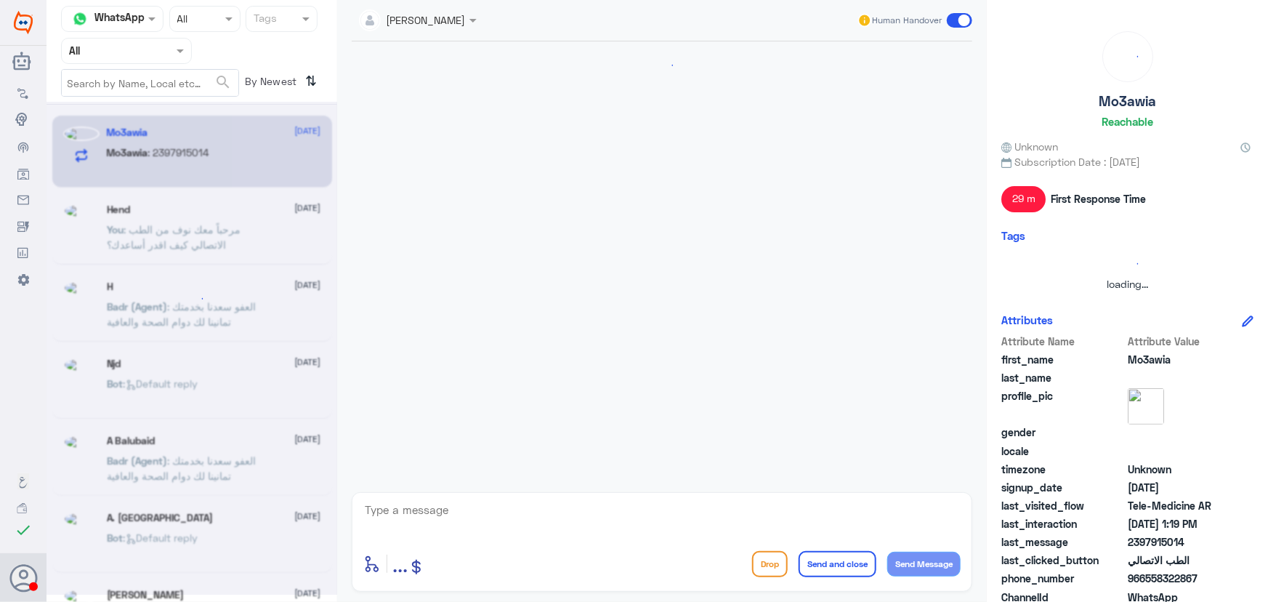
click at [125, 57] on input "text" at bounding box center [109, 50] width 80 height 17
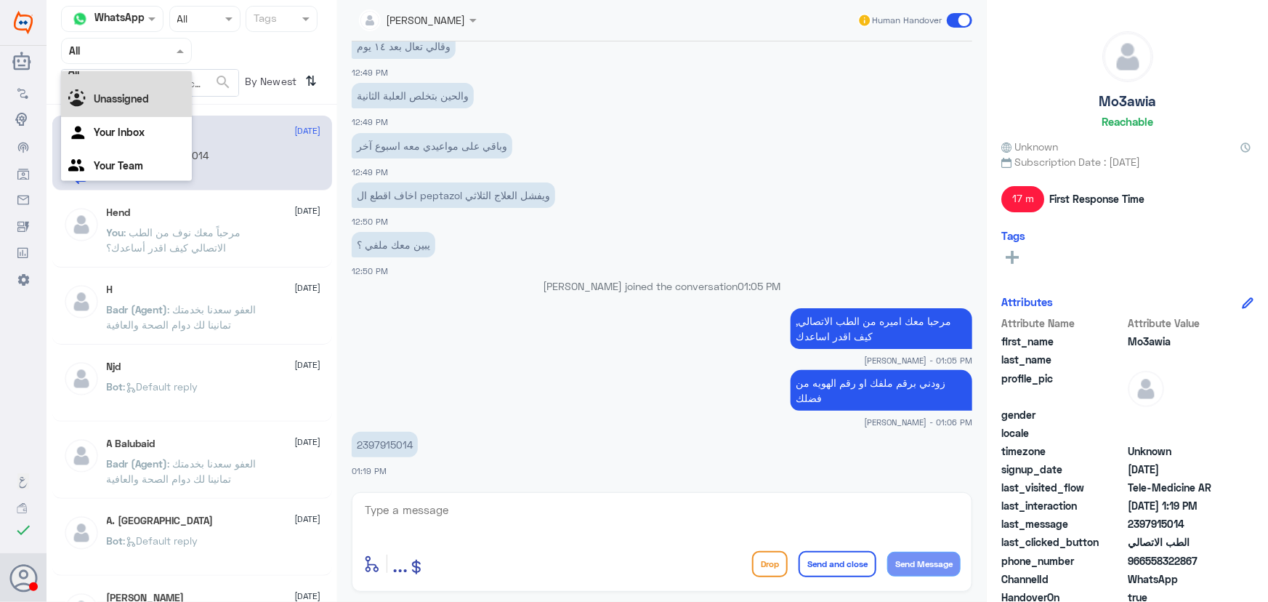
scroll to position [18, 0]
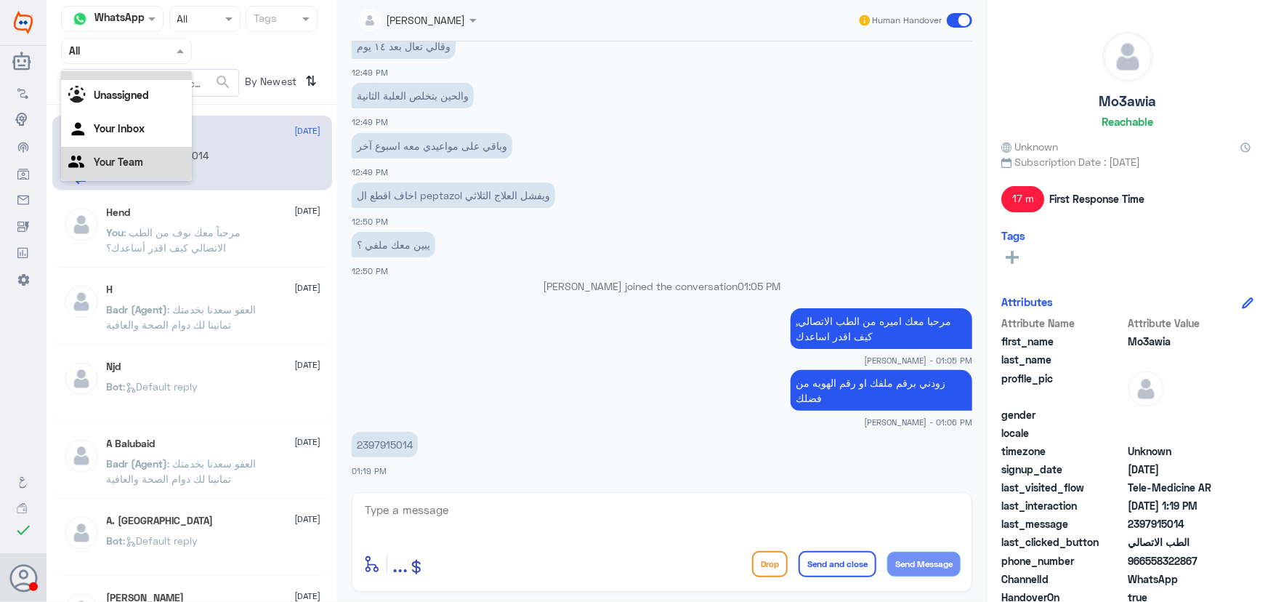
click at [125, 163] on Team "Your Team" at bounding box center [118, 161] width 49 height 12
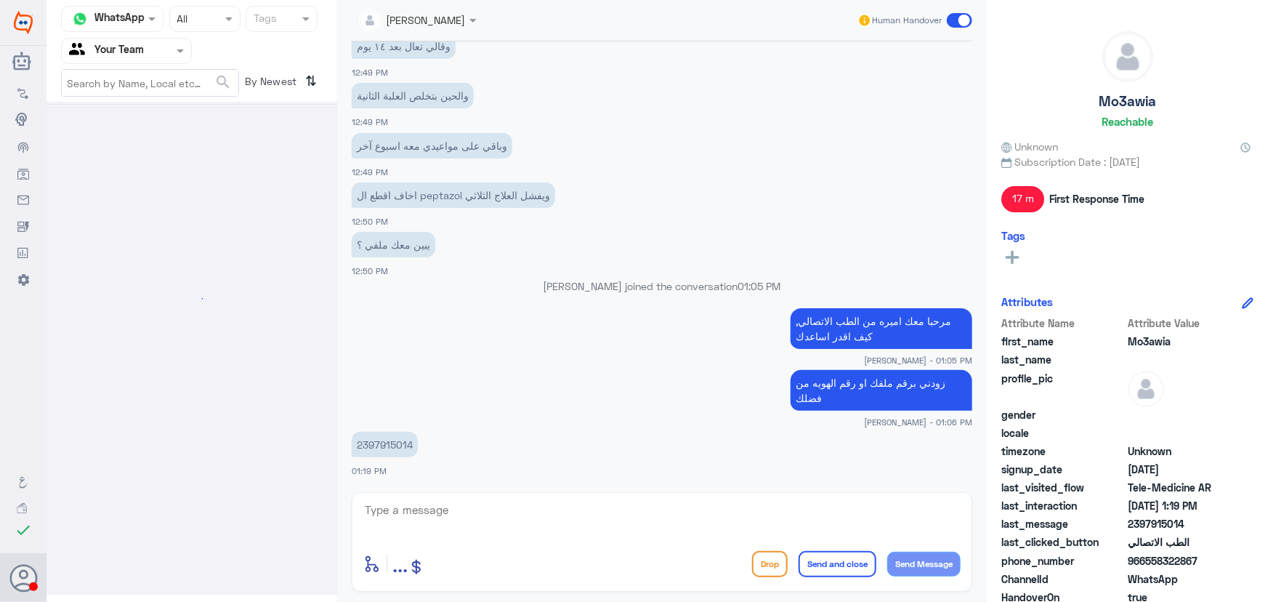
scroll to position [0, 0]
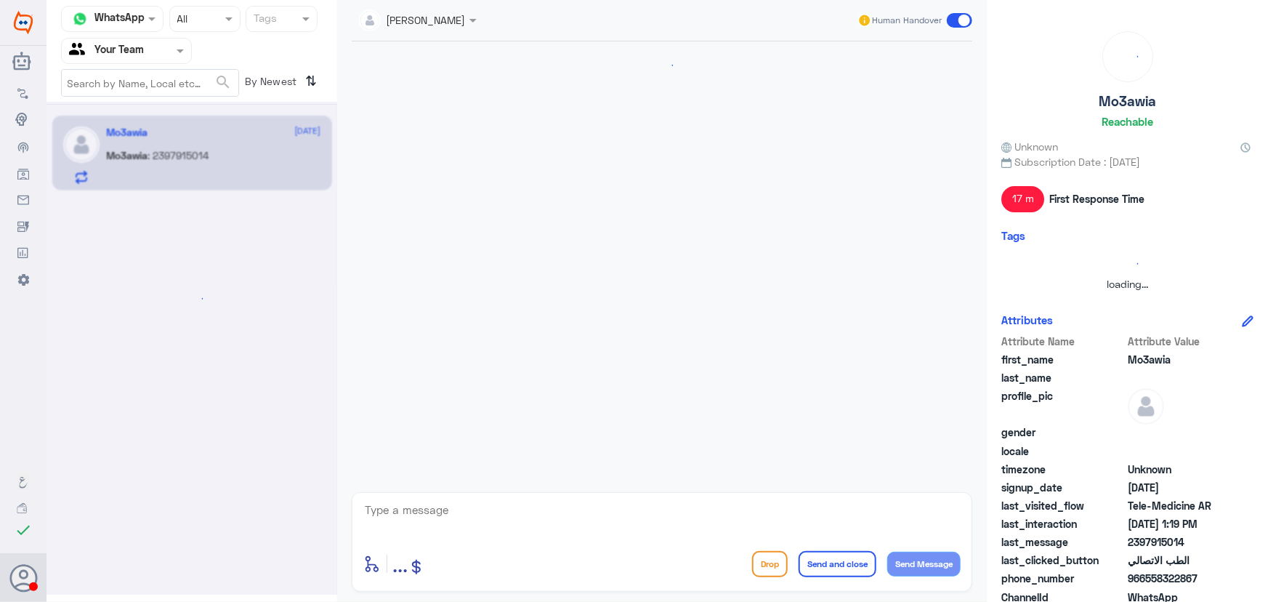
click at [105, 57] on input "text" at bounding box center [109, 50] width 80 height 17
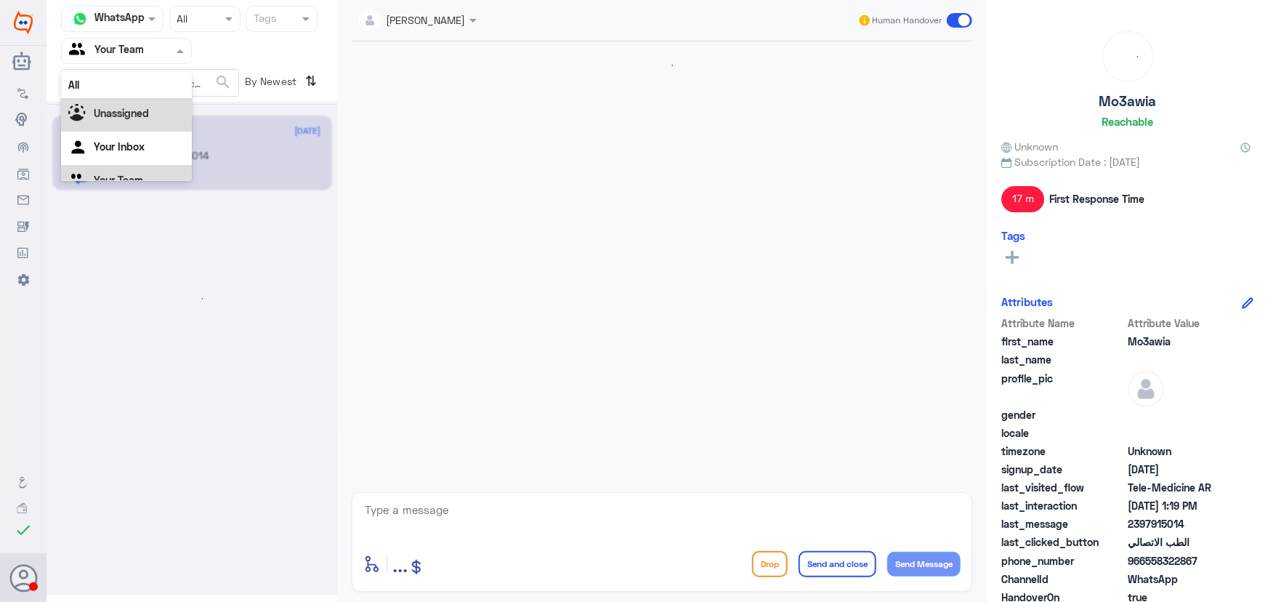
scroll to position [18, 0]
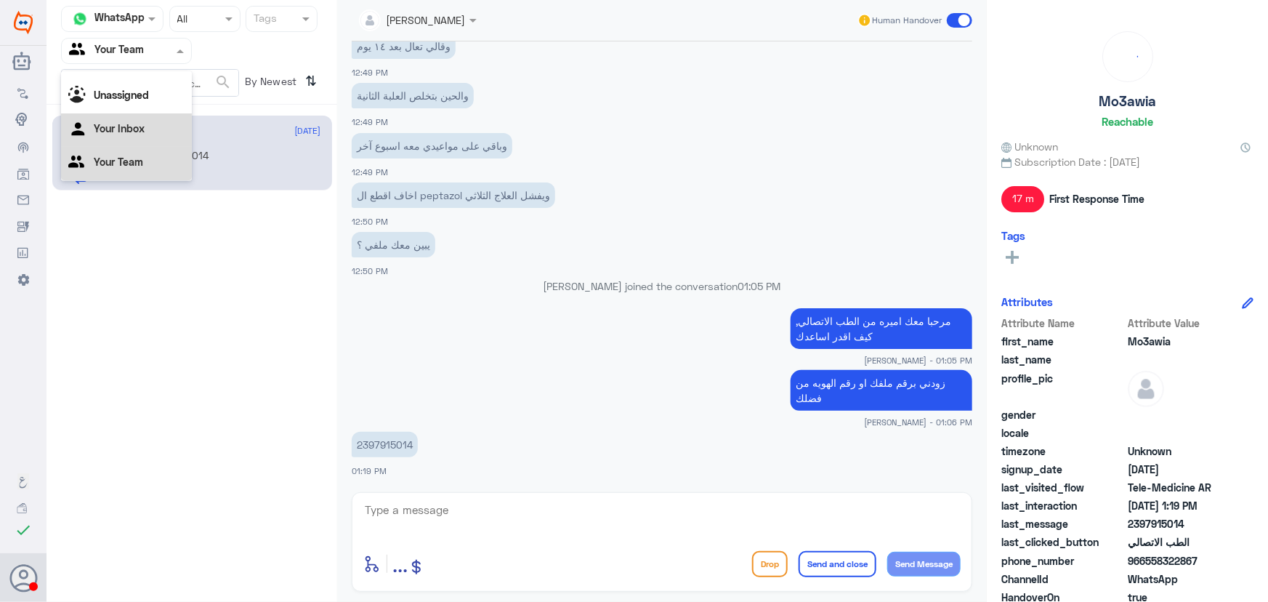
click at [126, 135] on div "Your Inbox" at bounding box center [126, 129] width 131 height 33
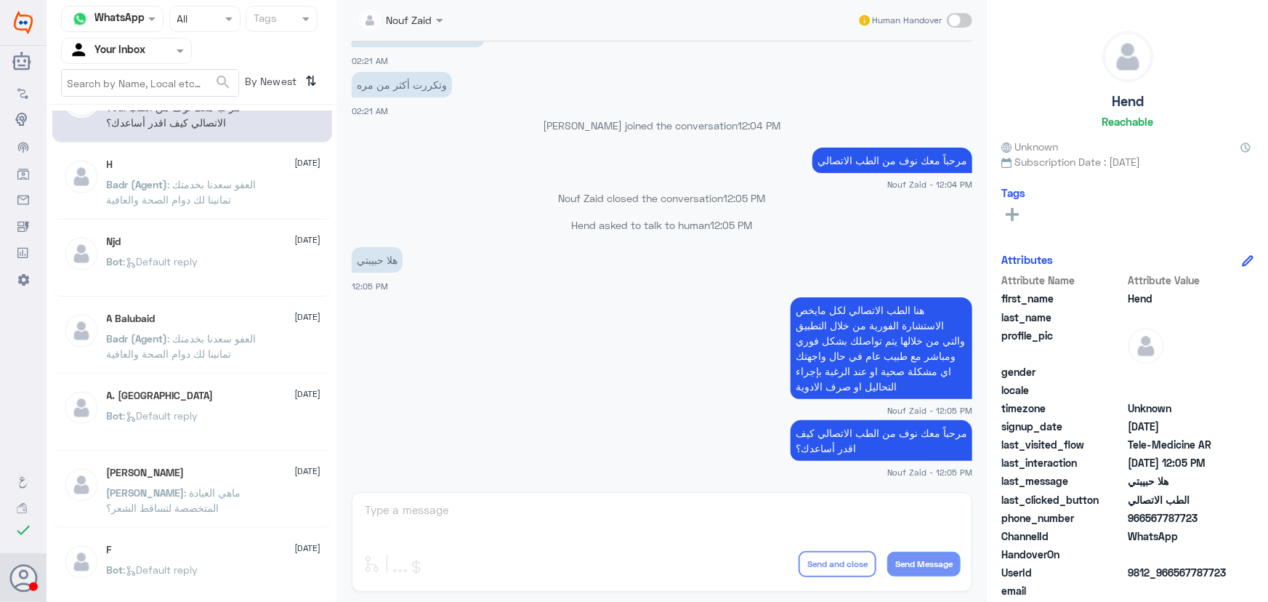
scroll to position [65, 0]
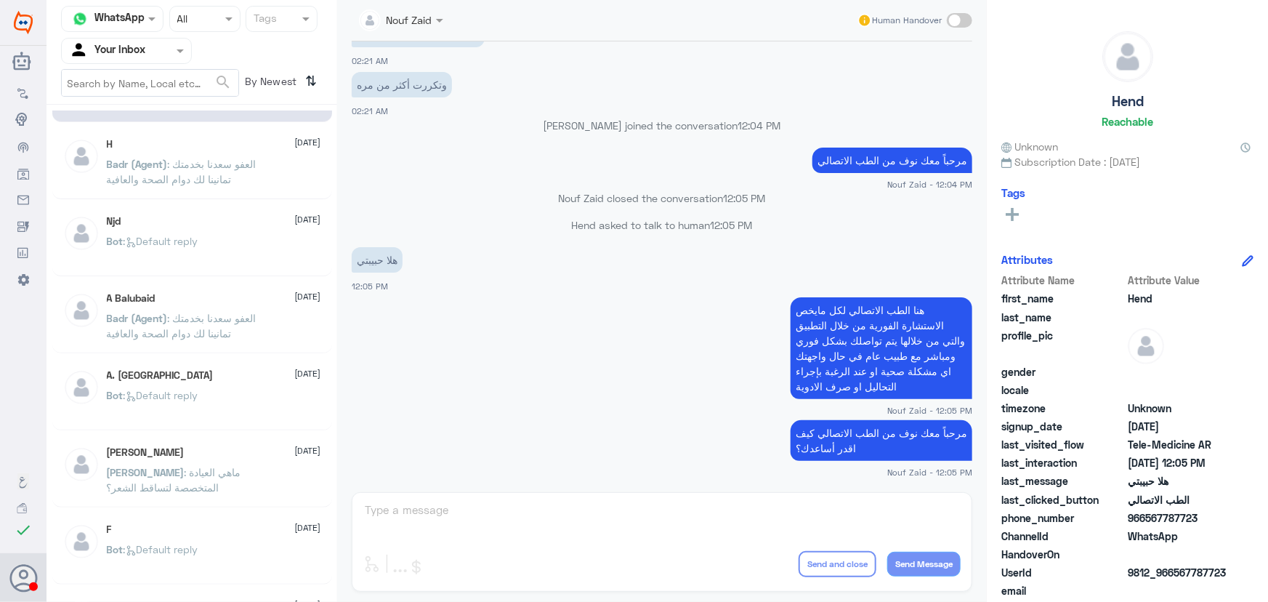
click at [124, 51] on input "text" at bounding box center [109, 50] width 80 height 17
click at [128, 159] on Team "Your Team" at bounding box center [118, 161] width 49 height 12
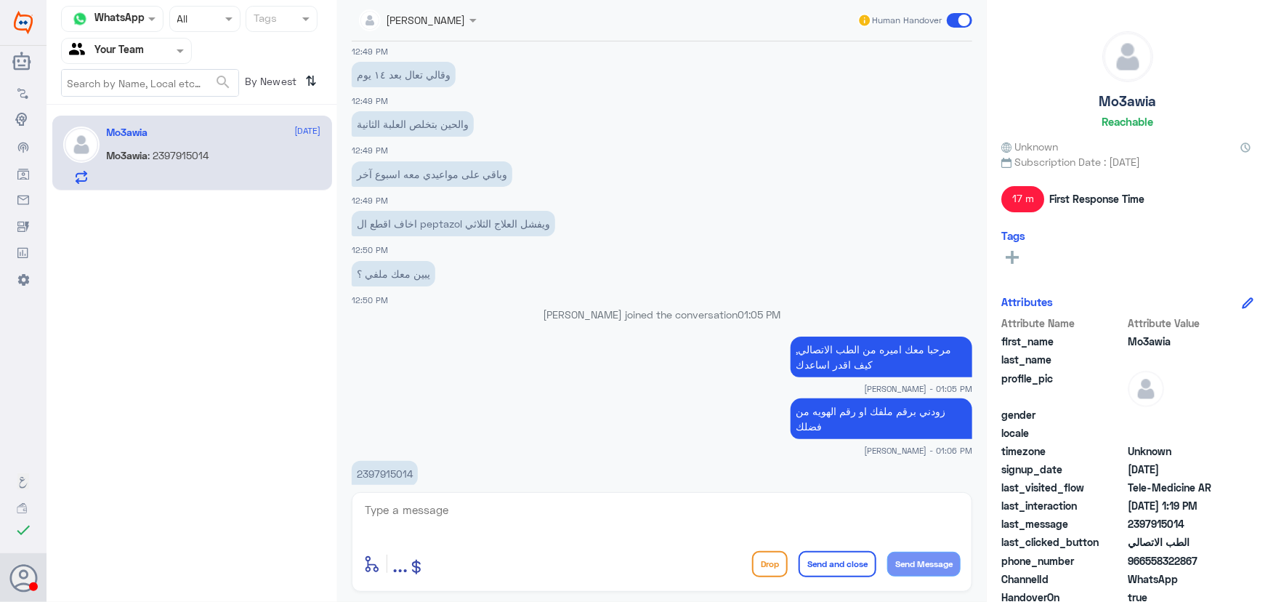
scroll to position [1474, 0]
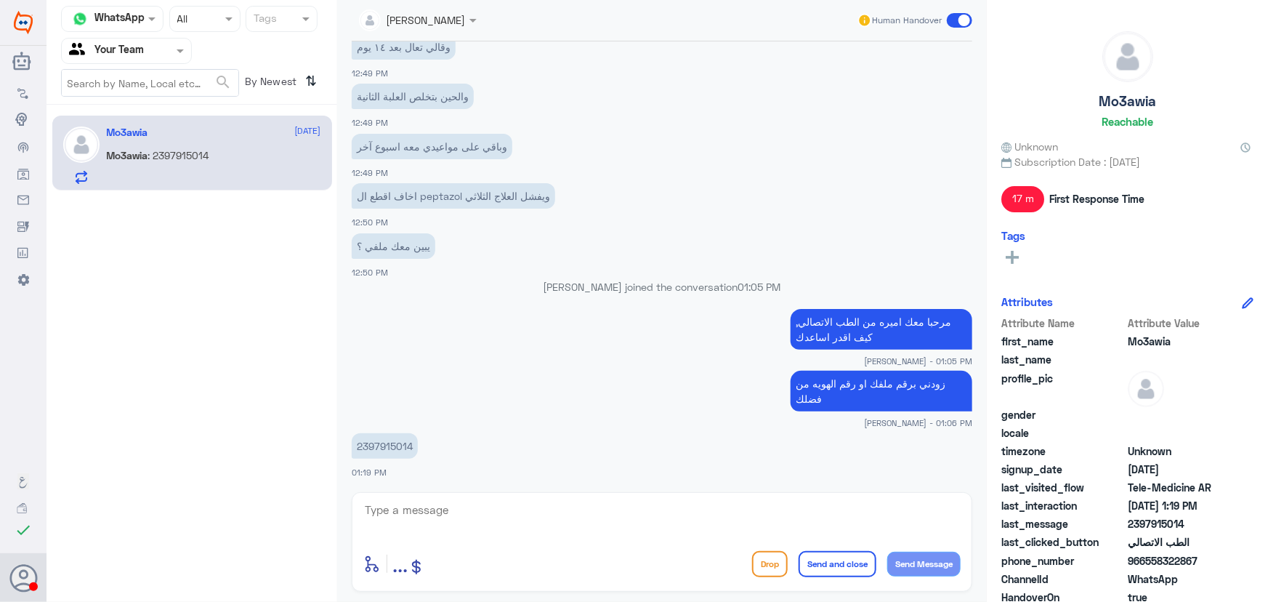
click at [391, 443] on p "2397915014" at bounding box center [385, 445] width 66 height 25
copy p "2397915014"
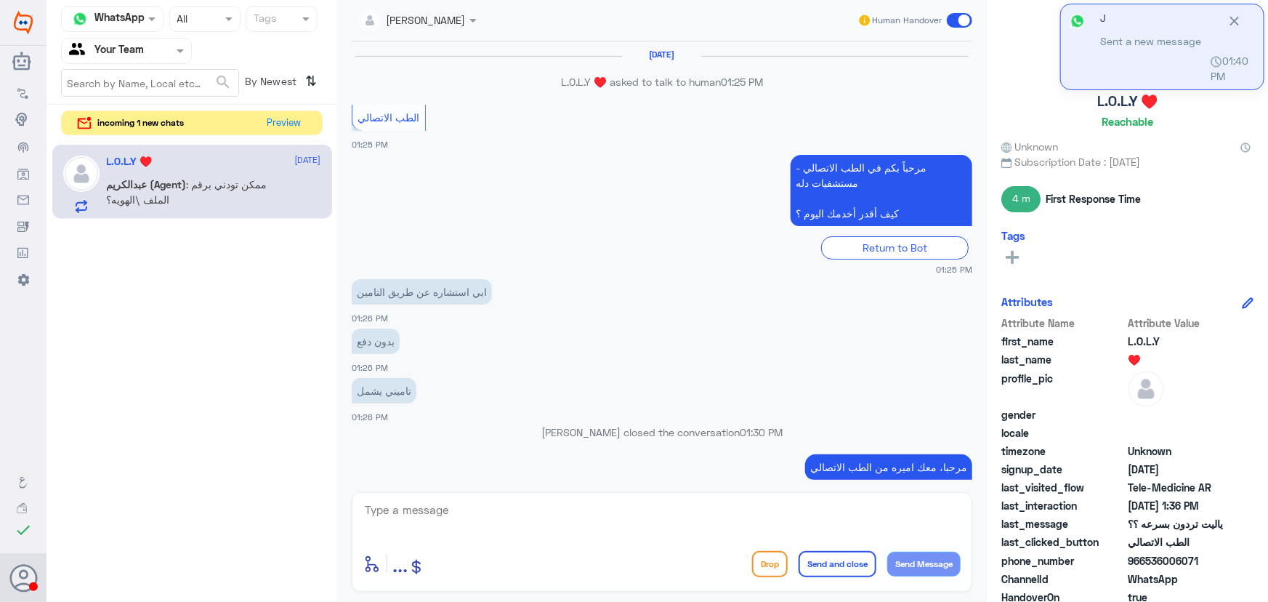
scroll to position [584, 0]
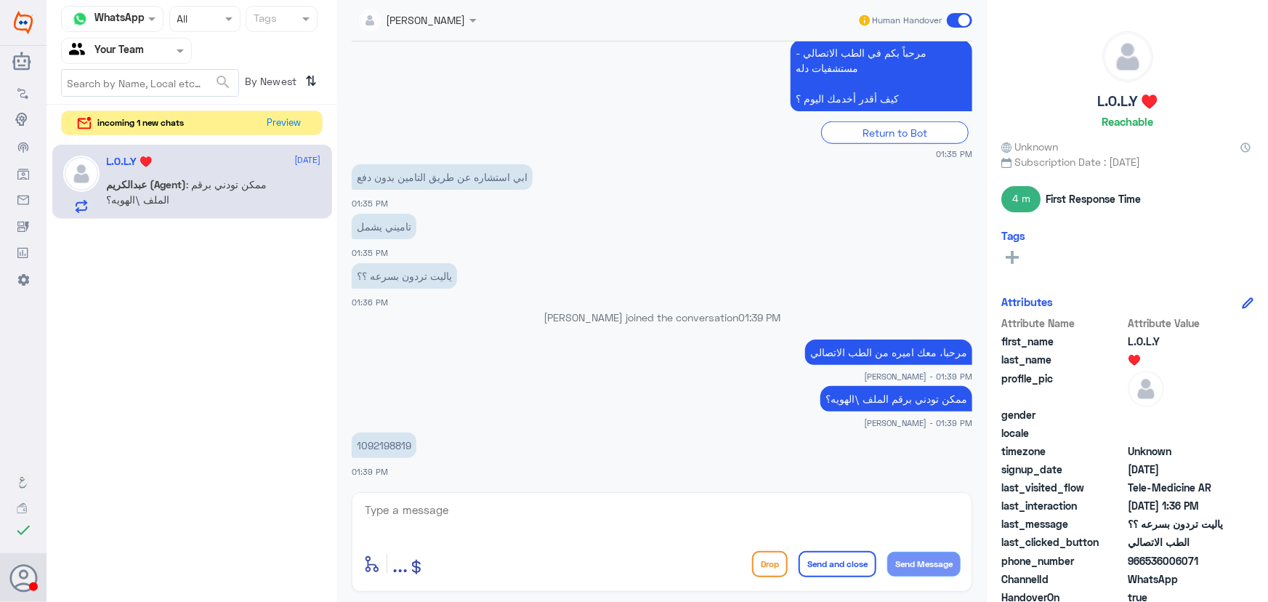
click at [173, 52] on span at bounding box center [182, 50] width 18 height 15
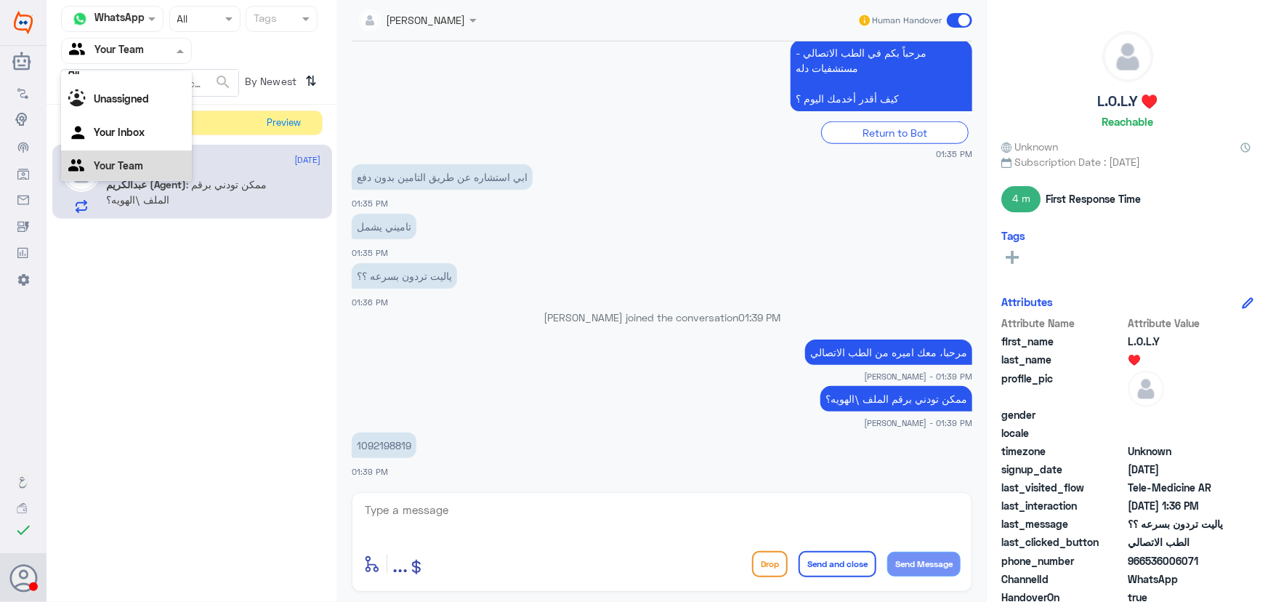
scroll to position [18, 0]
click at [118, 158] on Team "Your Team" at bounding box center [118, 161] width 49 height 12
click at [144, 51] on input "text" at bounding box center [109, 50] width 80 height 17
click at [138, 80] on div "Unassigned" at bounding box center [126, 96] width 131 height 33
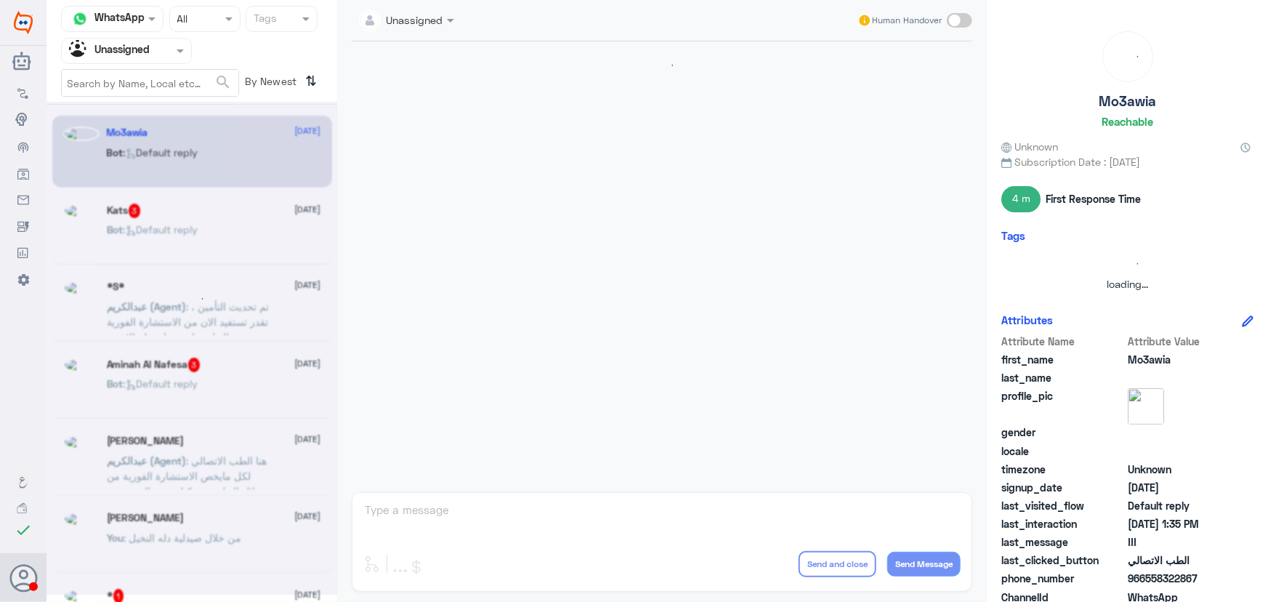
scroll to position [0, 0]
click at [141, 48] on input "text" at bounding box center [109, 50] width 80 height 17
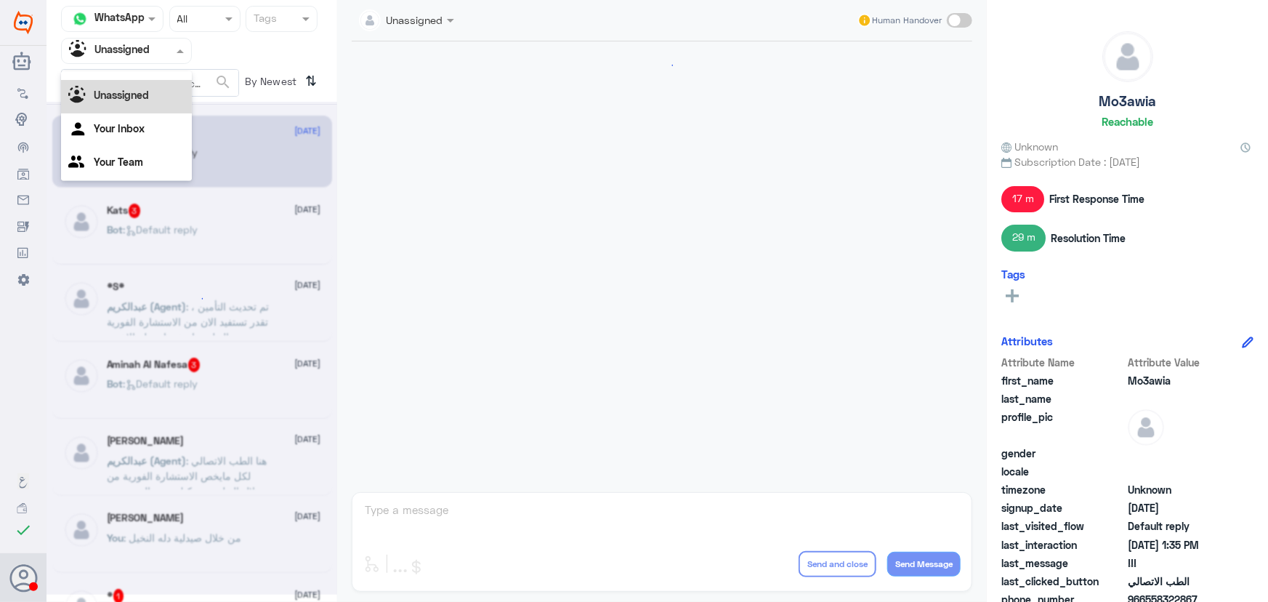
scroll to position [865, 0]
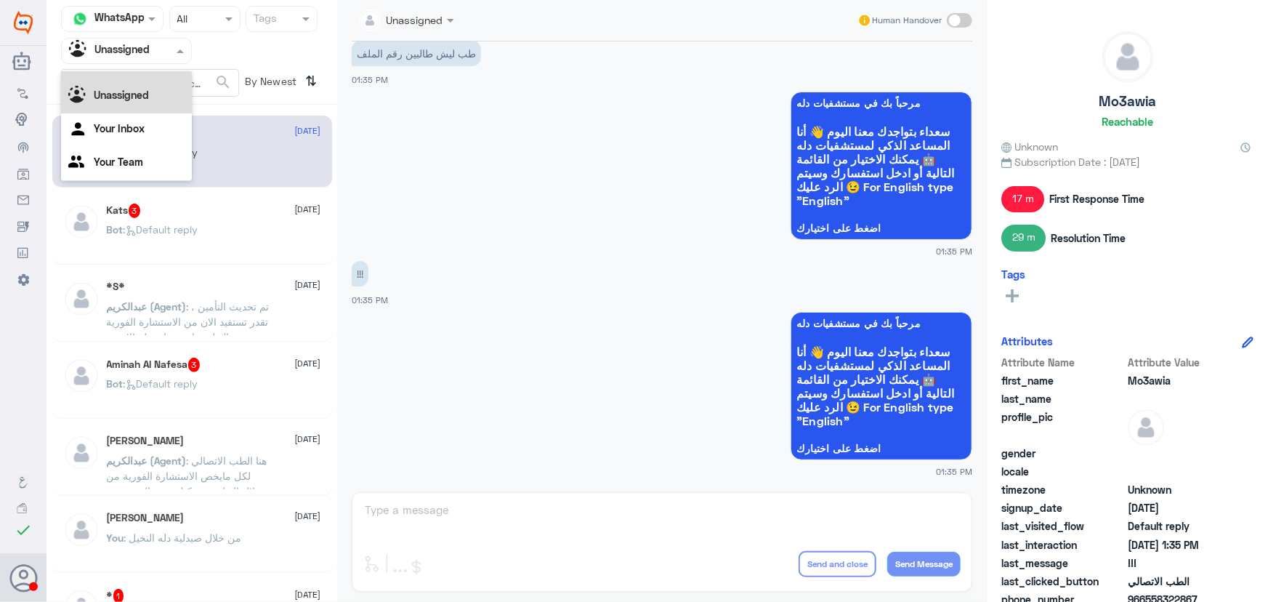
click at [131, 75] on div "All" at bounding box center [126, 66] width 131 height 27
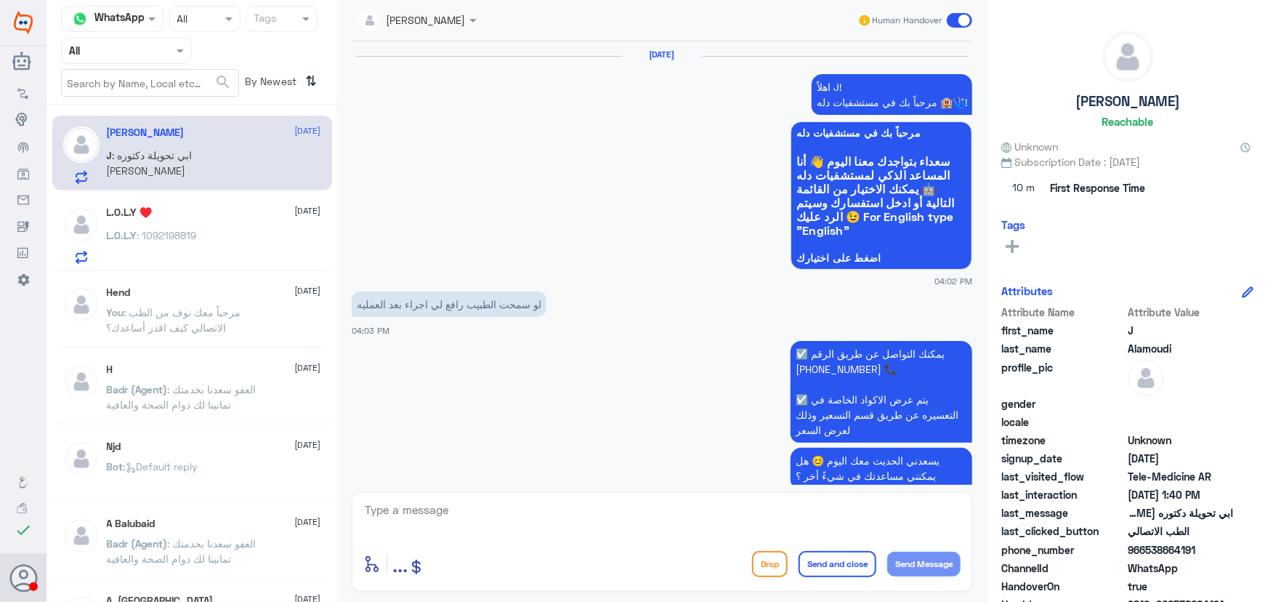
scroll to position [1510, 0]
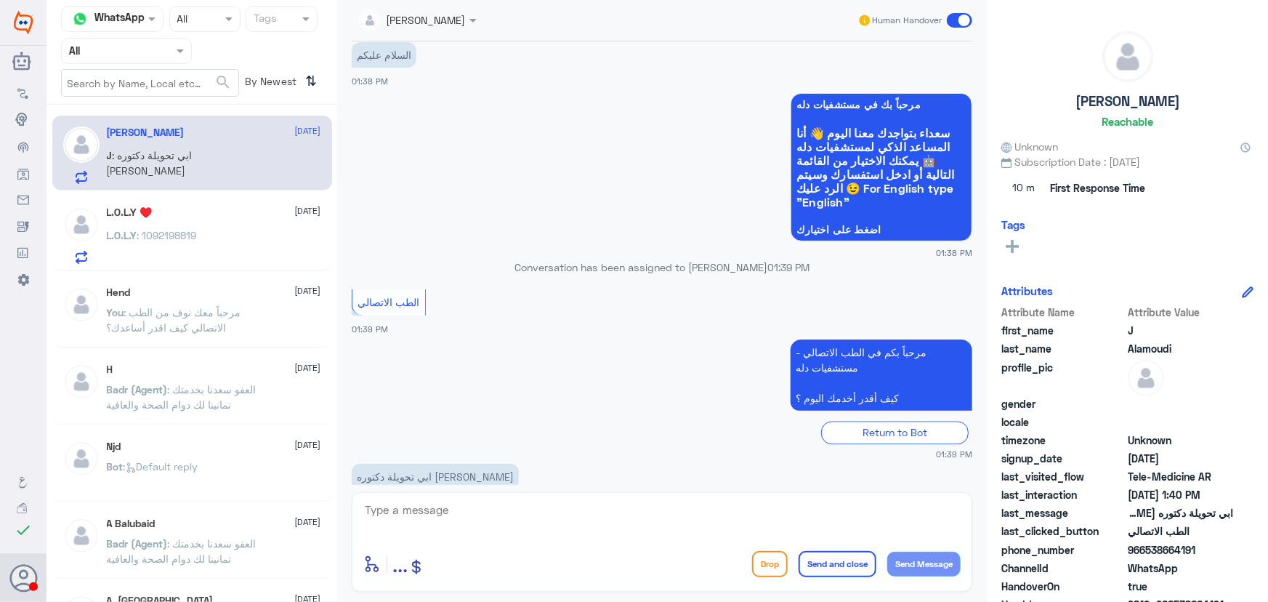
click at [495, 505] on textarea at bounding box center [661, 518] width 597 height 36
click at [206, 248] on div "L.O.L.Y : 1092198819" at bounding box center [214, 247] width 214 height 33
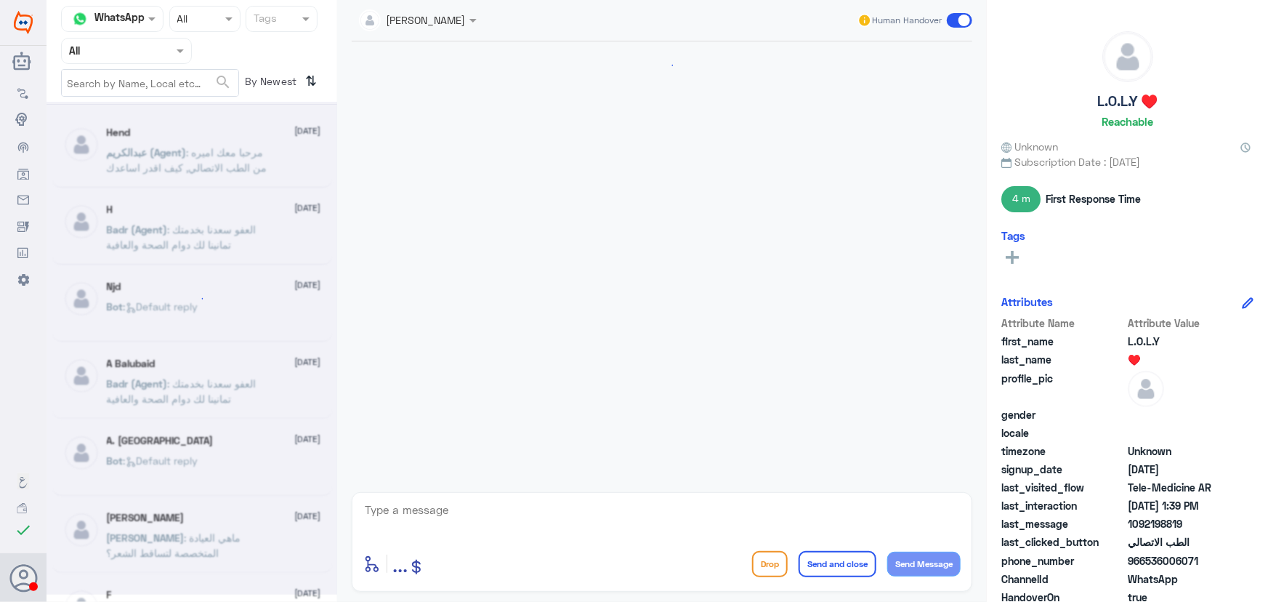
scroll to position [584, 0]
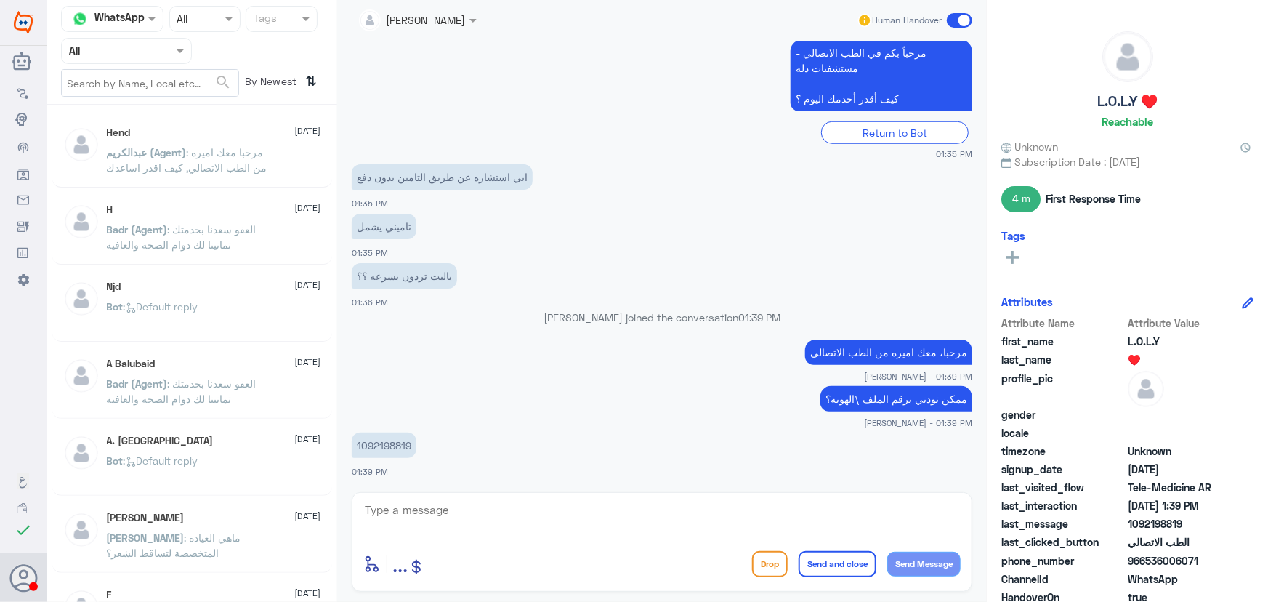
drag, startPoint x: 171, startPoint y: 36, endPoint x: 164, endPoint y: 48, distance: 14.3
click at [167, 44] on nav "Channel WhatsApp Status × All Tags Agent Filter All search By Newest ⇅" at bounding box center [191, 55] width 291 height 99
click at [164, 49] on div at bounding box center [126, 50] width 129 height 17
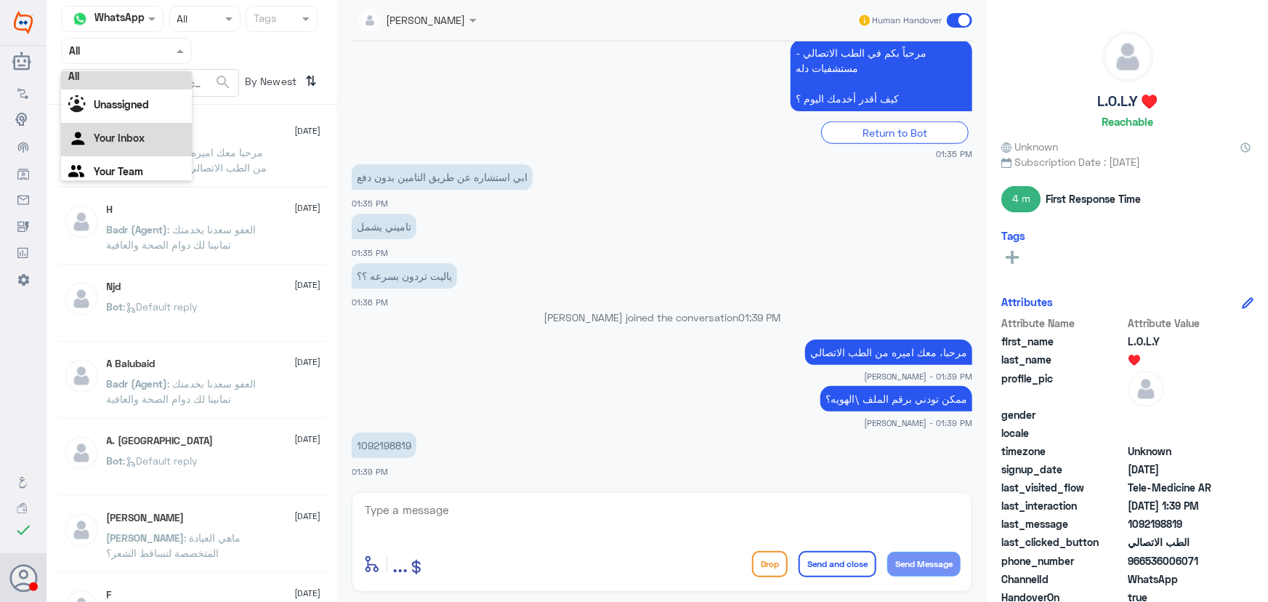
scroll to position [18, 0]
click at [130, 153] on div "Your Team" at bounding box center [126, 163] width 131 height 33
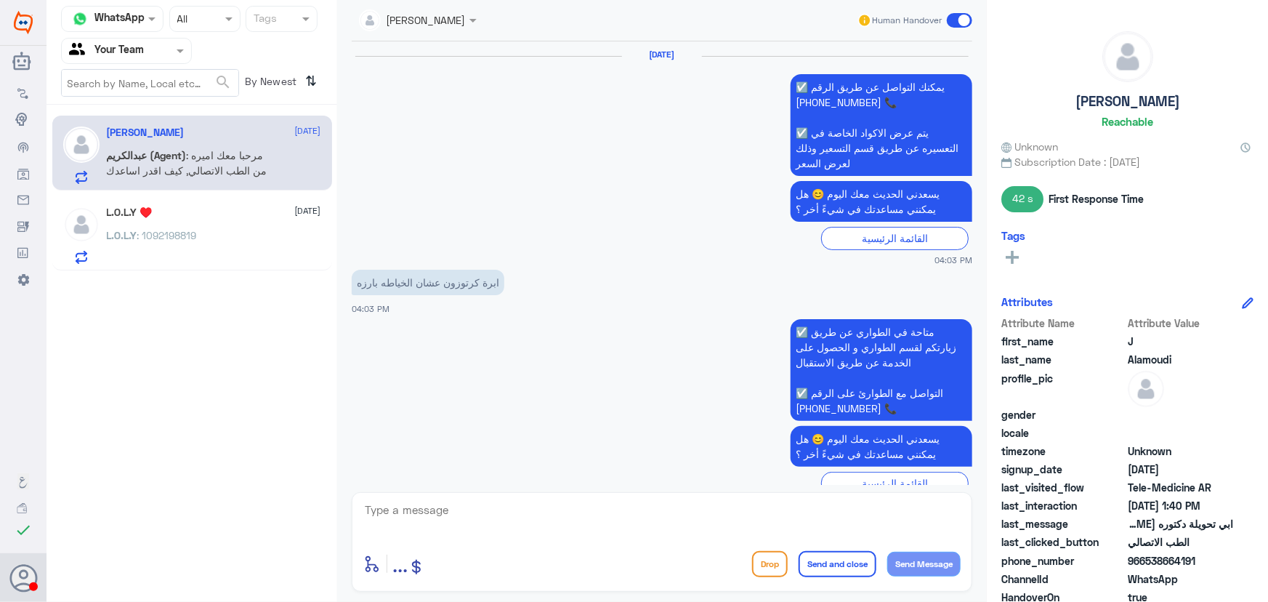
scroll to position [1332, 0]
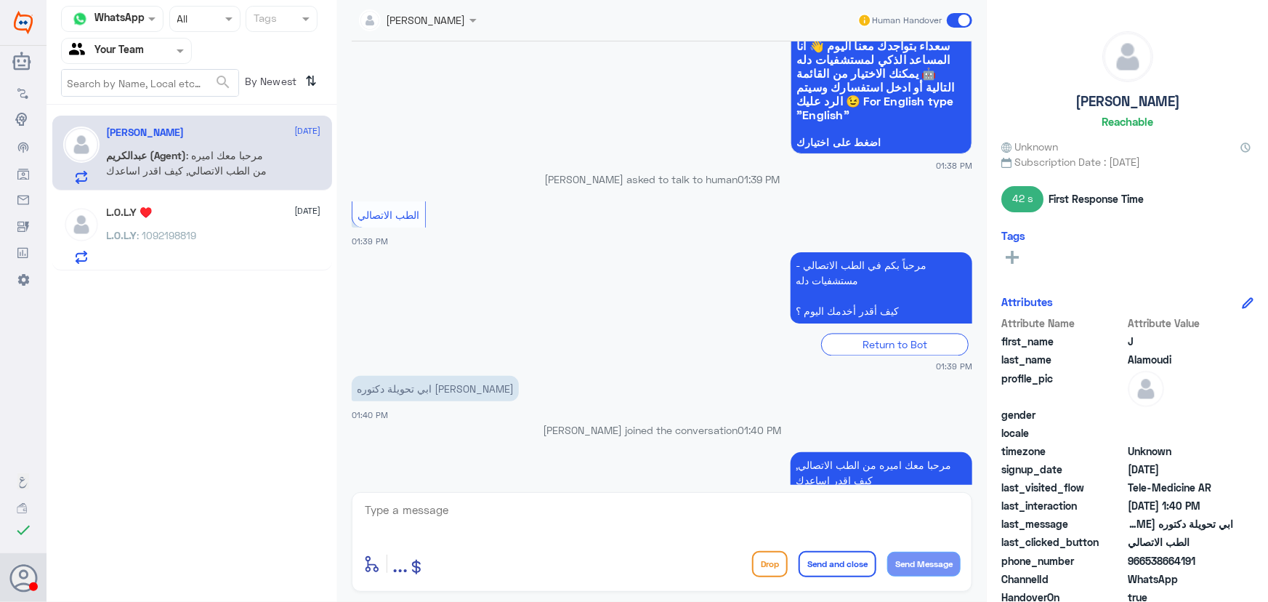
drag, startPoint x: 464, startPoint y: 514, endPoint x: 454, endPoint y: 509, distance: 11.1
click at [464, 514] on textarea at bounding box center [661, 518] width 597 height 36
paste textarea "هنا الطب الاتصالي لكل مايخص الاستشارة الفورية من خلال التطبيق، يمكنك الاستفسار …"
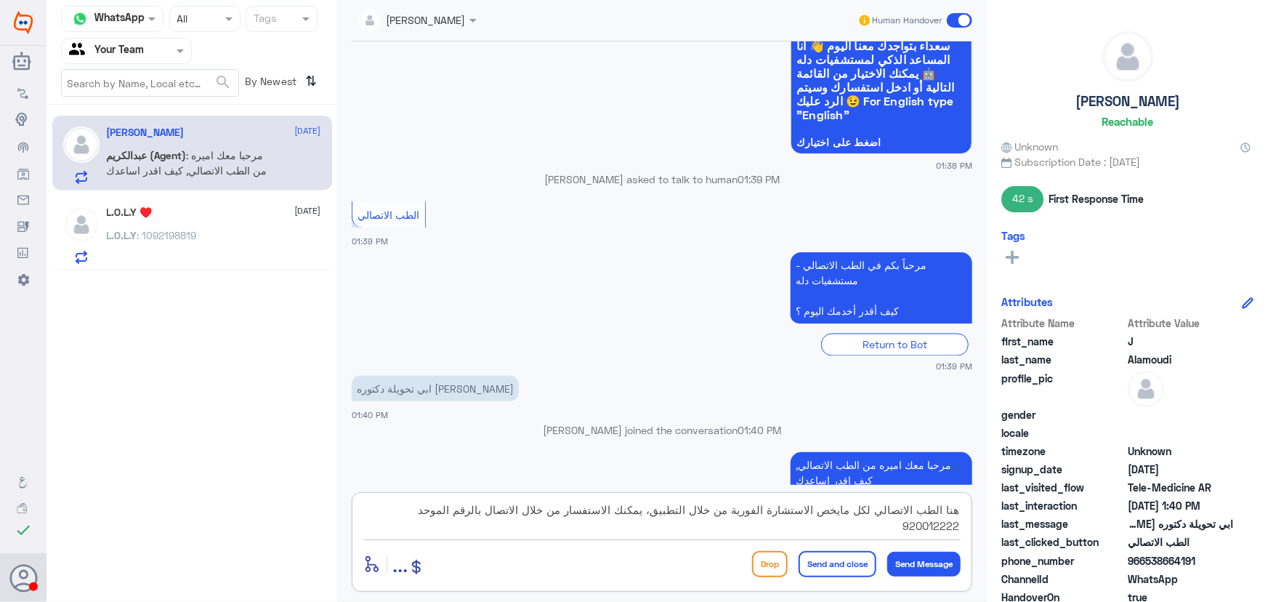
type textarea "هنا الطب الاتصالي لكل مايخص الاستشارة الفورية من خلال التطبيق، يمكنك الاستفسار …"
click at [172, 235] on span ": 1092198819" at bounding box center [167, 235] width 60 height 12
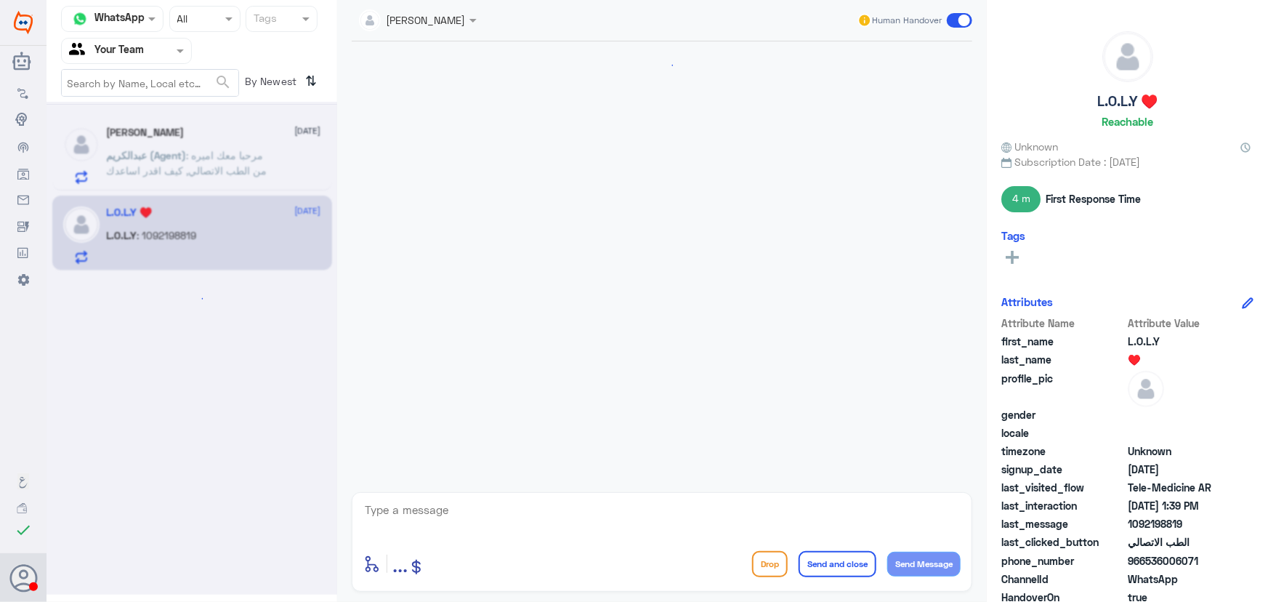
scroll to position [584, 0]
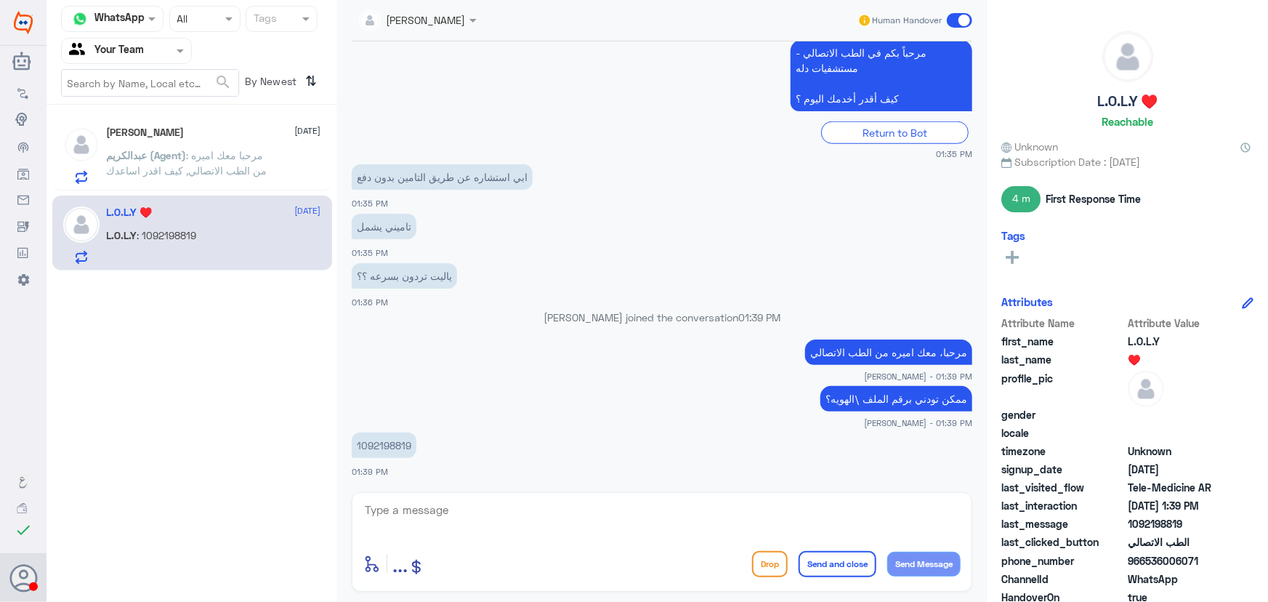
click at [174, 190] on div "J Alamoudi 8 October عبدالكريم (Agent) : مرحبا معك اميره من الطب الاتصالي, كيف …" at bounding box center [191, 193] width 291 height 166
click at [170, 172] on span ": مرحبا معك اميره من الطب الاتصالي, كيف اقدر اساعدك" at bounding box center [187, 163] width 161 height 28
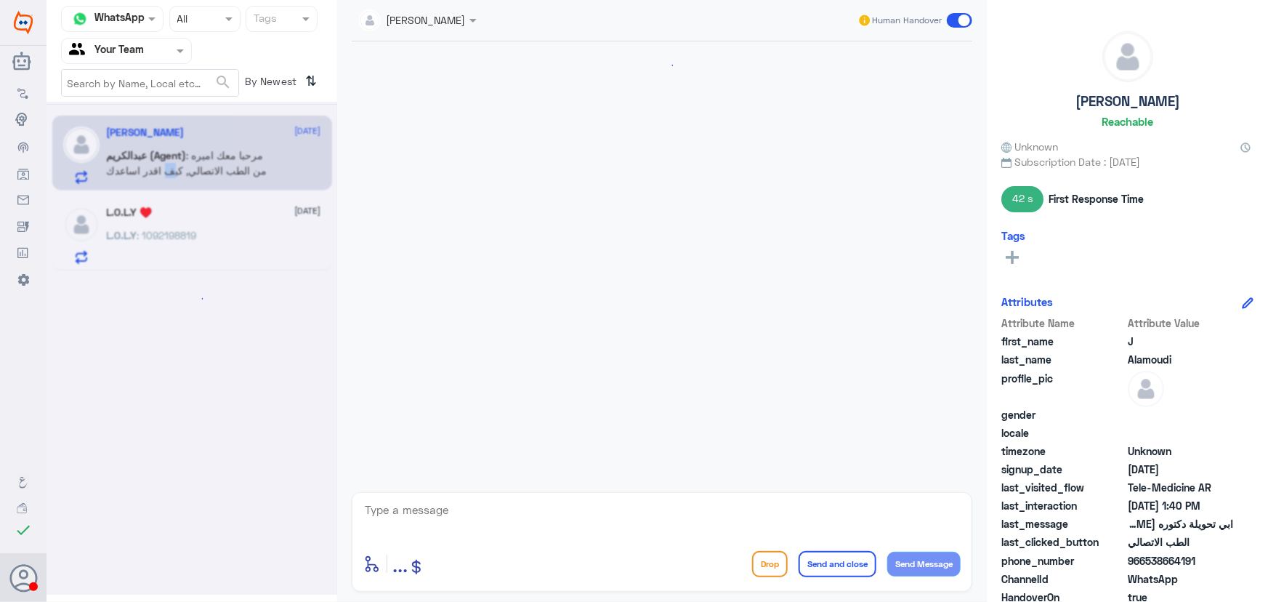
scroll to position [1332, 0]
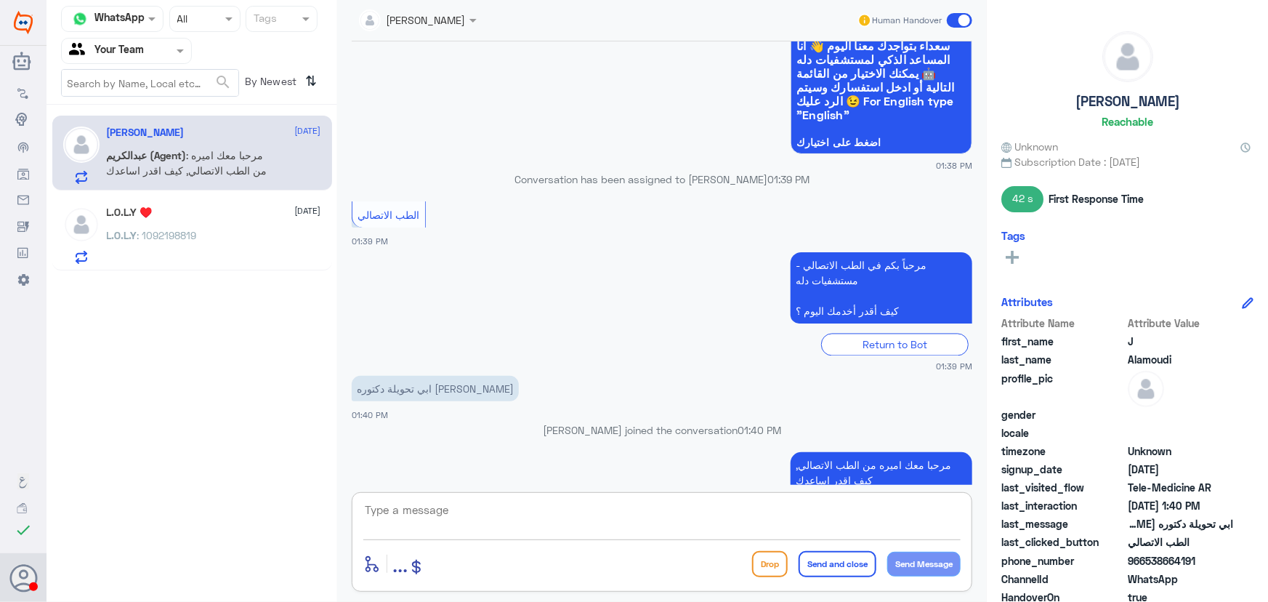
click at [565, 519] on textarea at bounding box center [661, 518] width 597 height 36
